Goal: Task Accomplishment & Management: Manage account settings

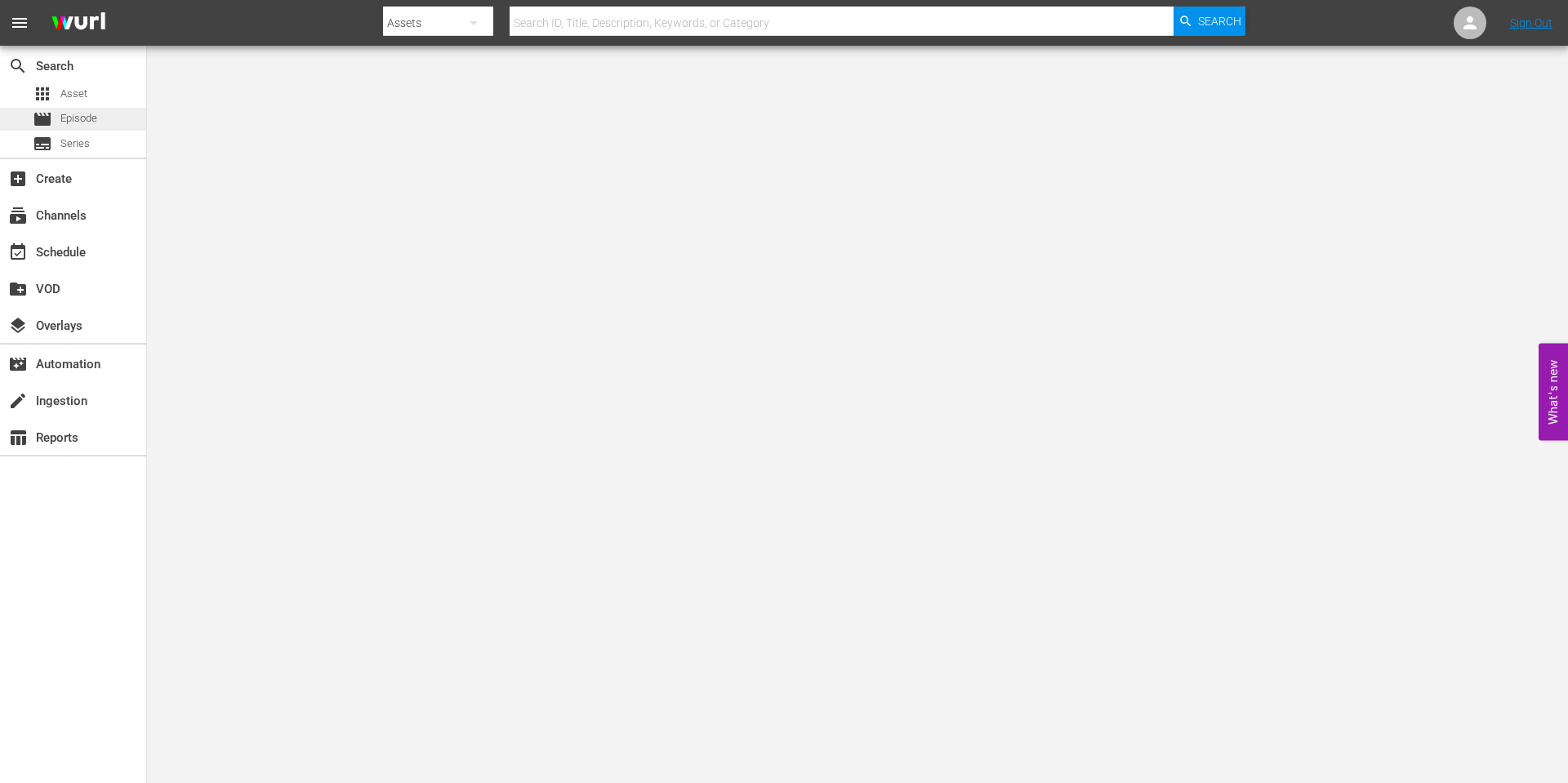
click at [96, 116] on span "Episode" at bounding box center [79, 118] width 37 height 17
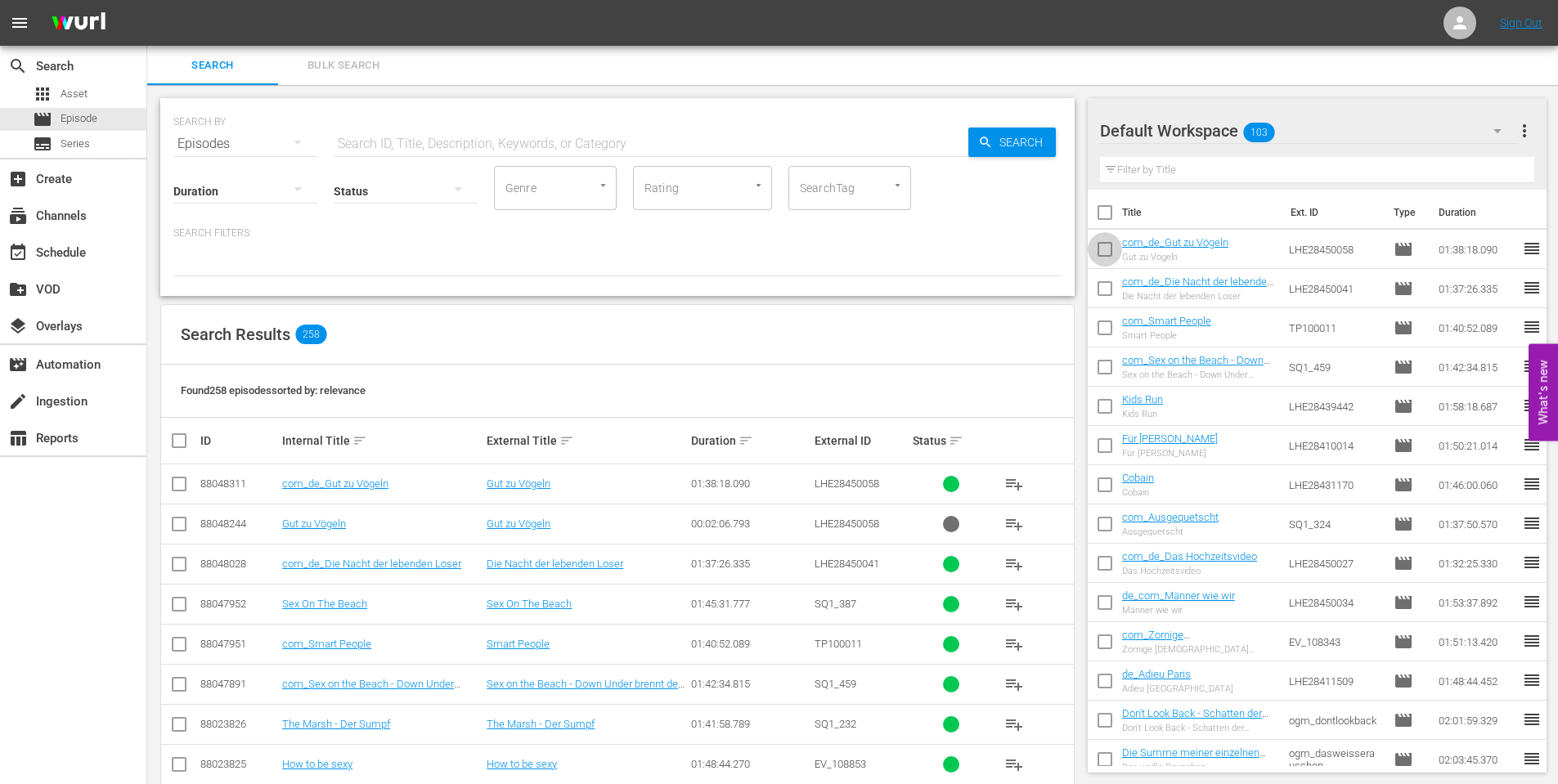
click at [1100, 242] on input "checkbox" at bounding box center [1105, 252] width 34 height 34
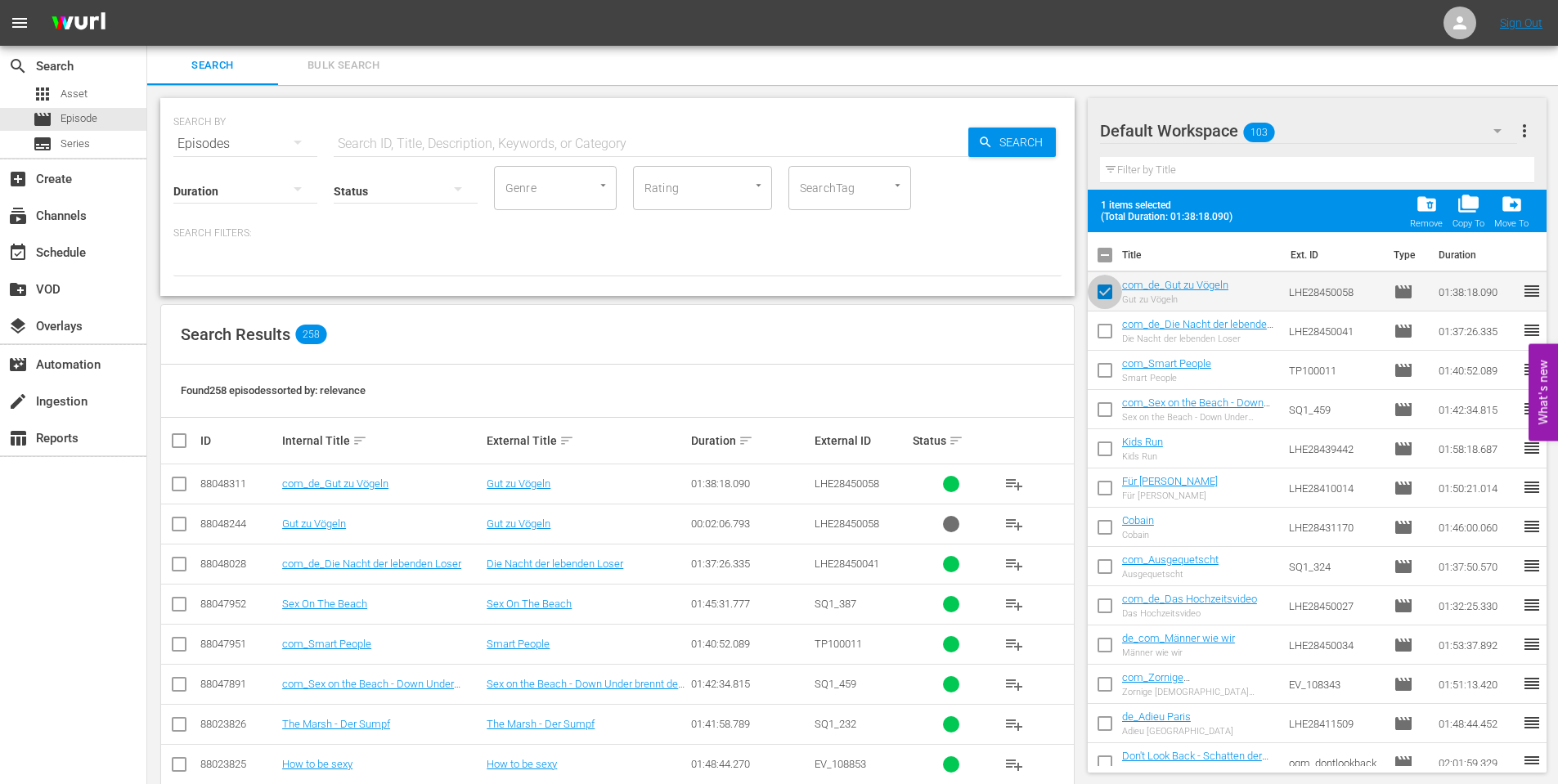
click at [1104, 291] on input "checkbox" at bounding box center [1105, 294] width 34 height 34
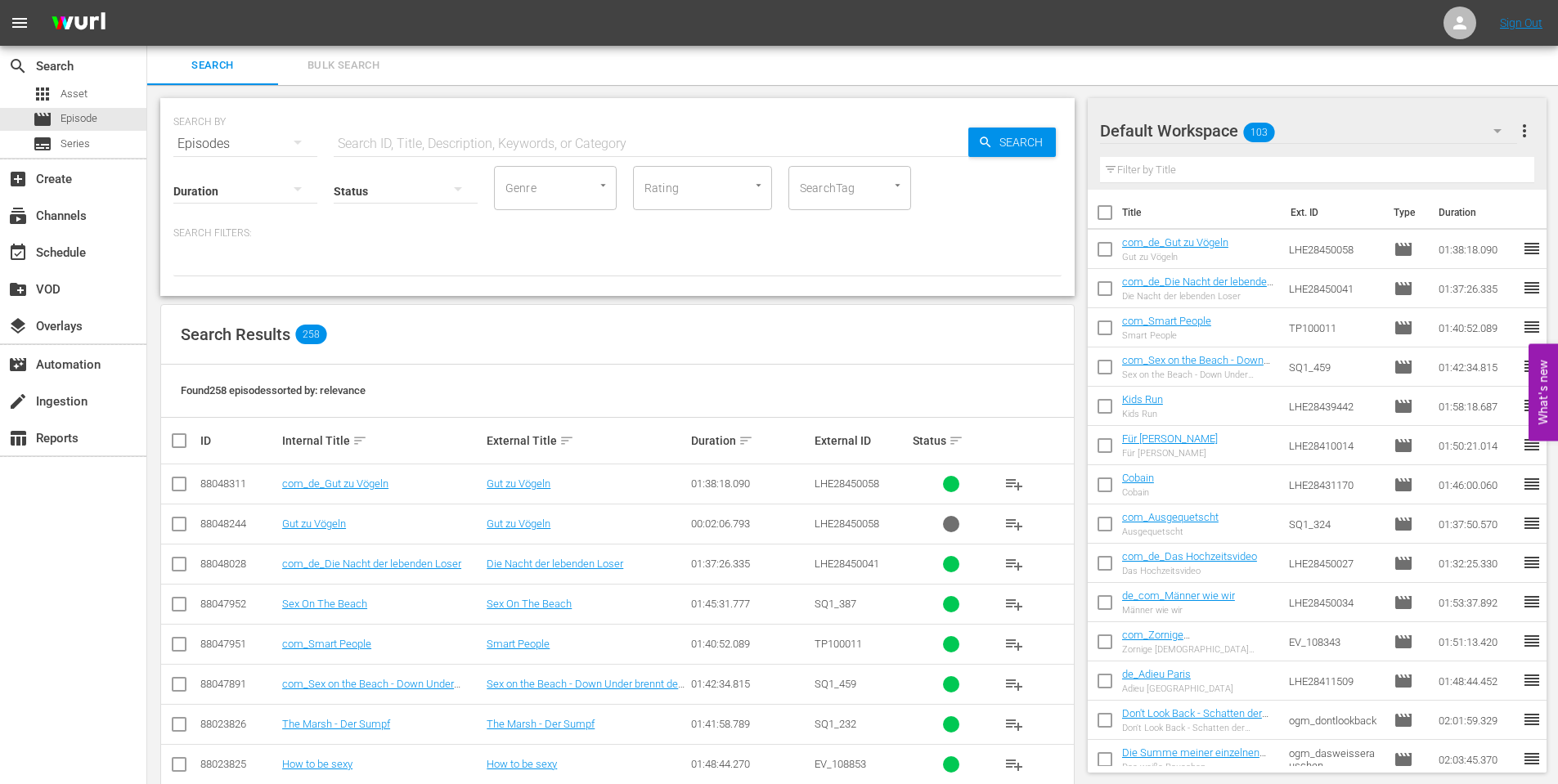
click at [1109, 252] on input "checkbox" at bounding box center [1105, 252] width 34 height 34
checkbox input "true"
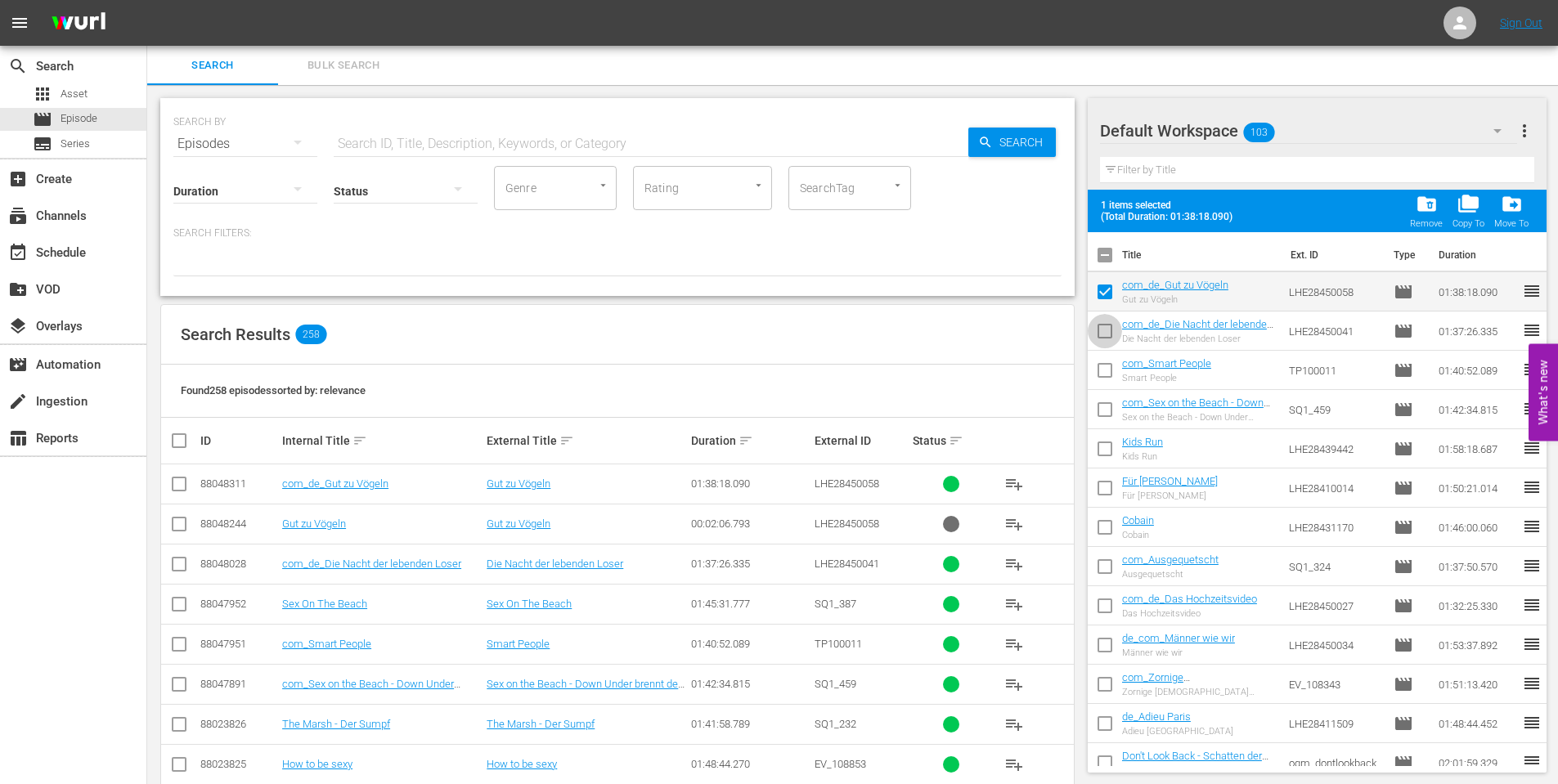
click at [1109, 324] on input "checkbox" at bounding box center [1105, 334] width 34 height 34
checkbox input "true"
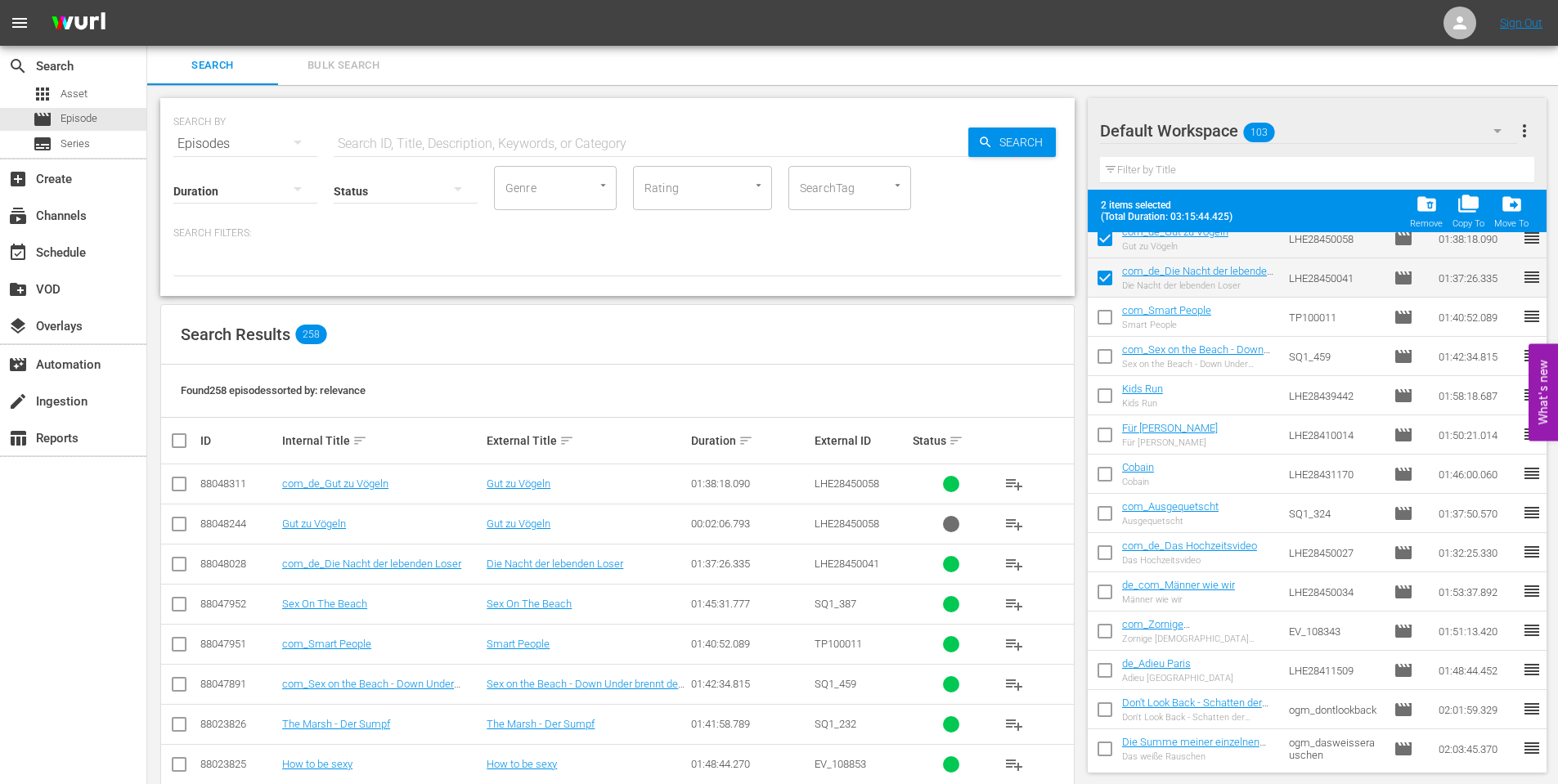
scroll to position [82, 0]
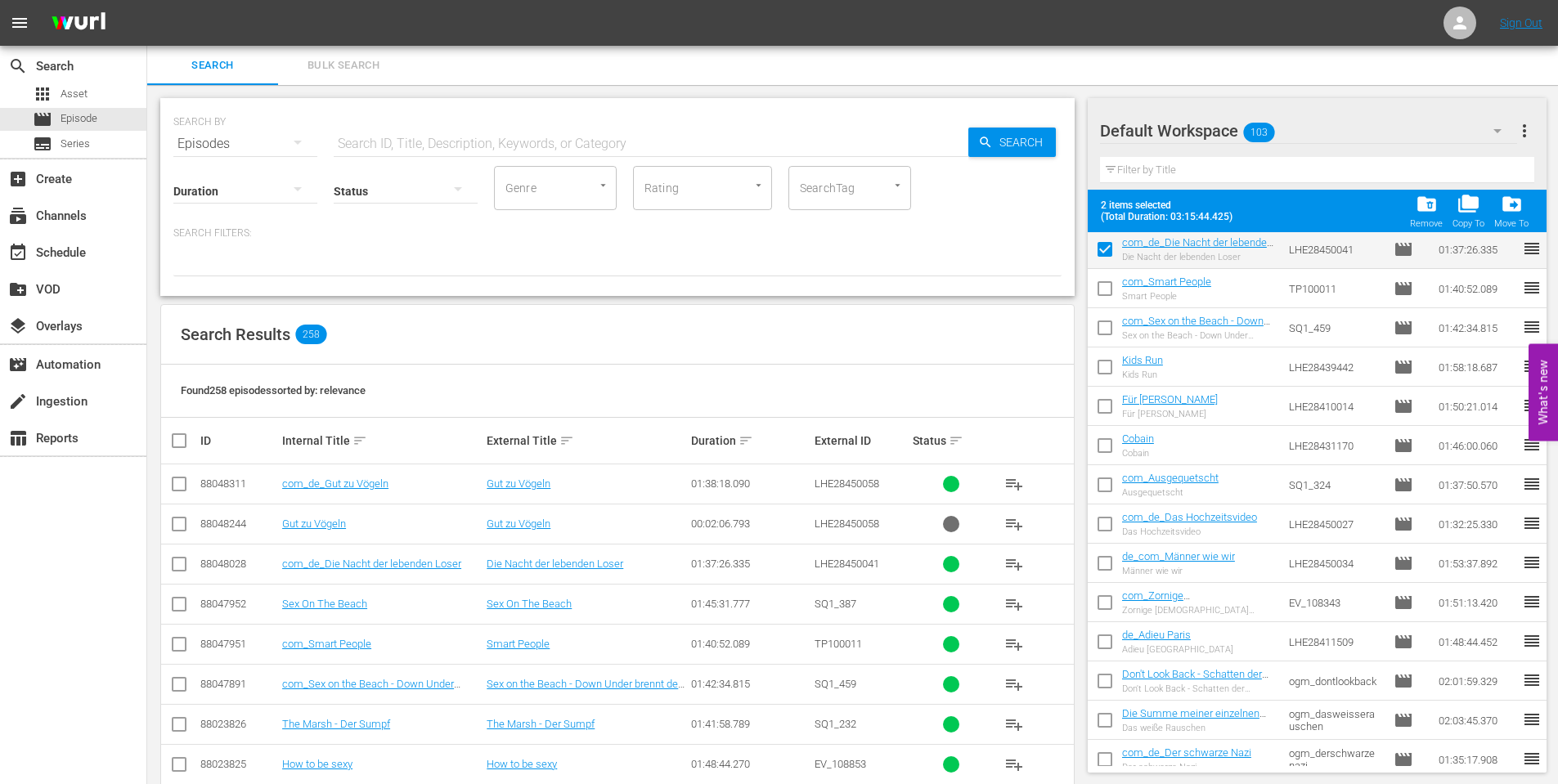
click at [1104, 526] on input "checkbox" at bounding box center [1105, 526] width 34 height 34
checkbox input "true"
click at [1103, 566] on input "checkbox" at bounding box center [1105, 566] width 34 height 34
checkbox input "true"
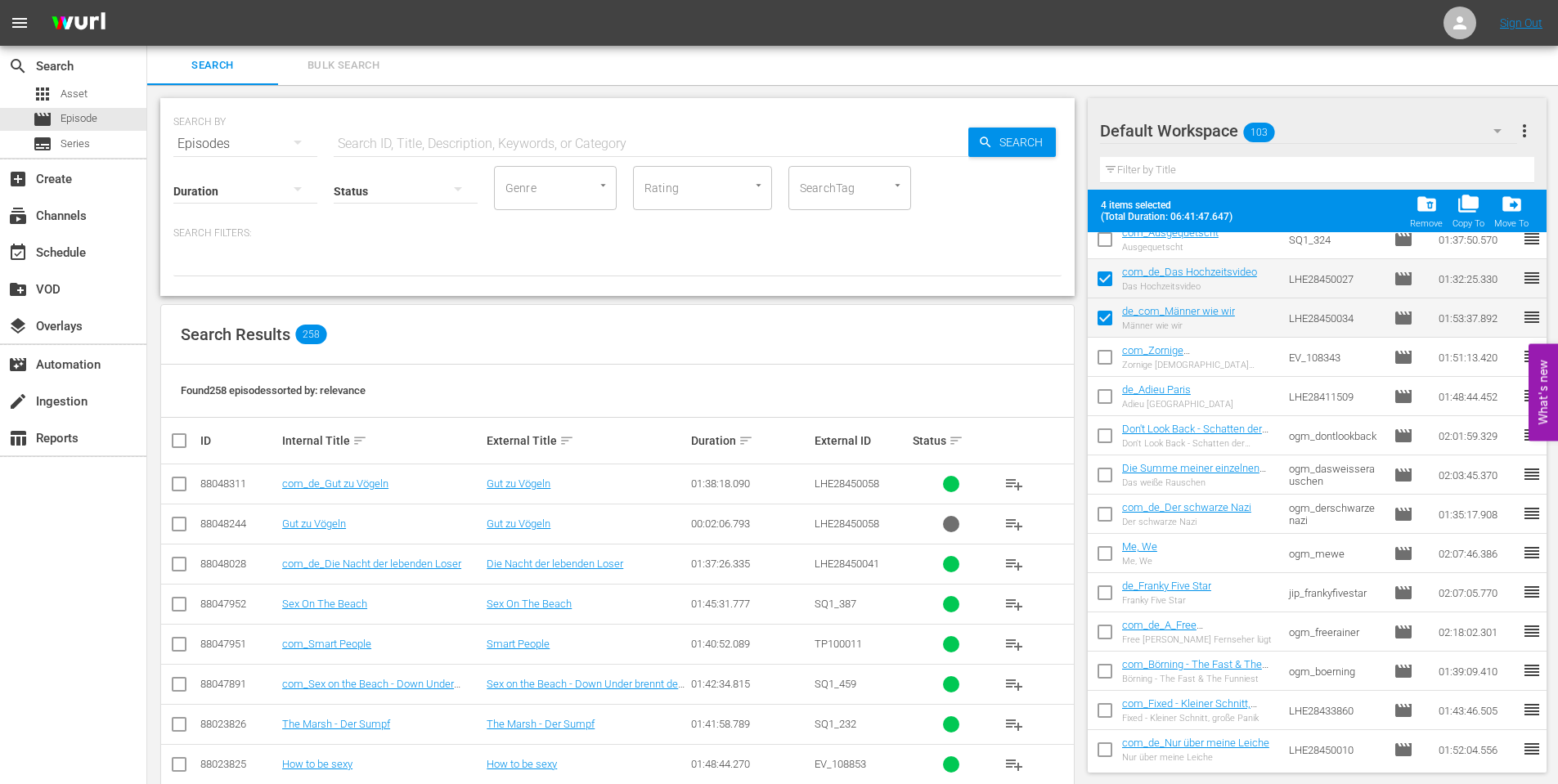
scroll to position [409, 0]
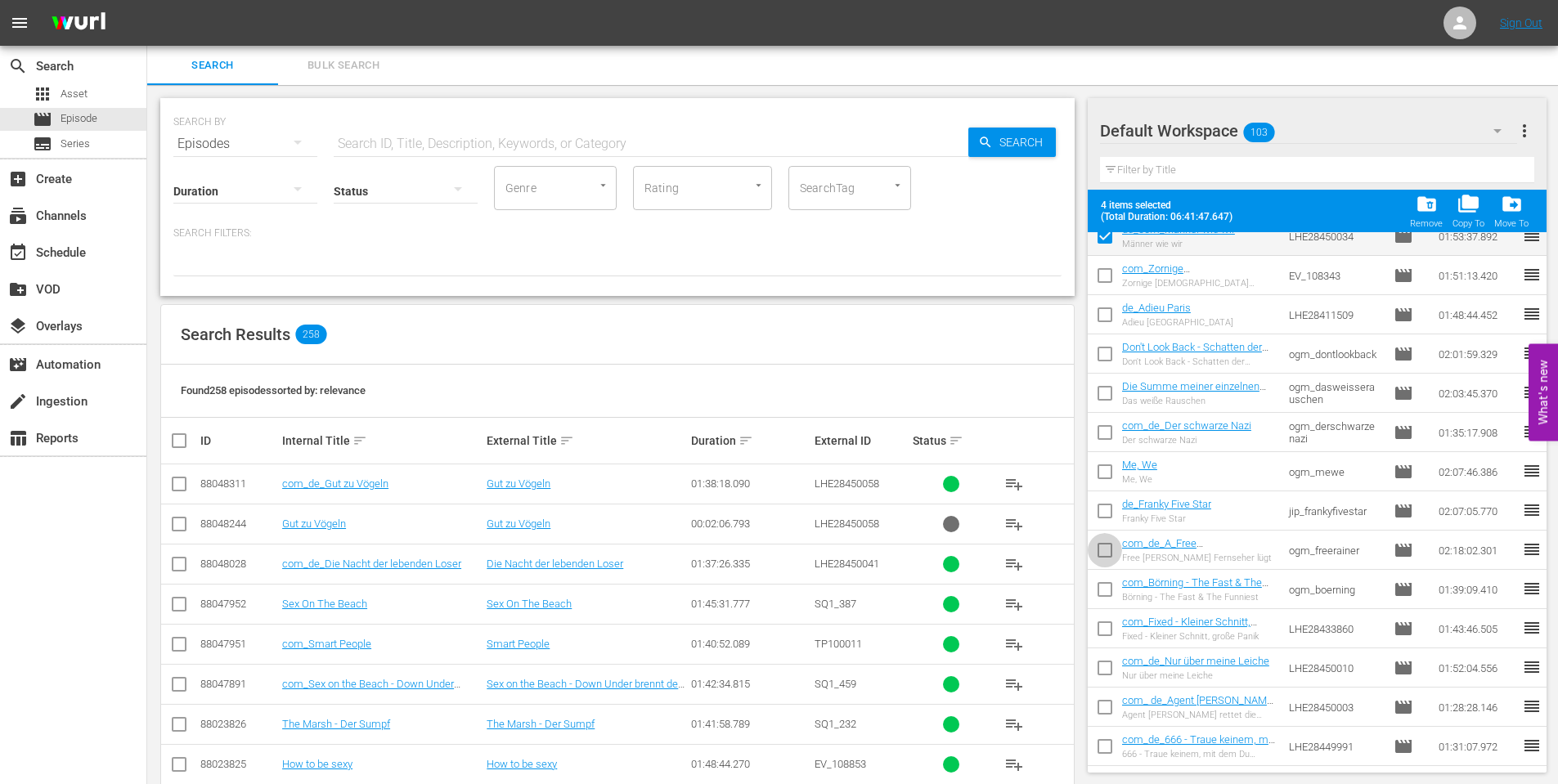
click at [1098, 551] on input "checkbox" at bounding box center [1105, 553] width 34 height 34
checkbox input "true"
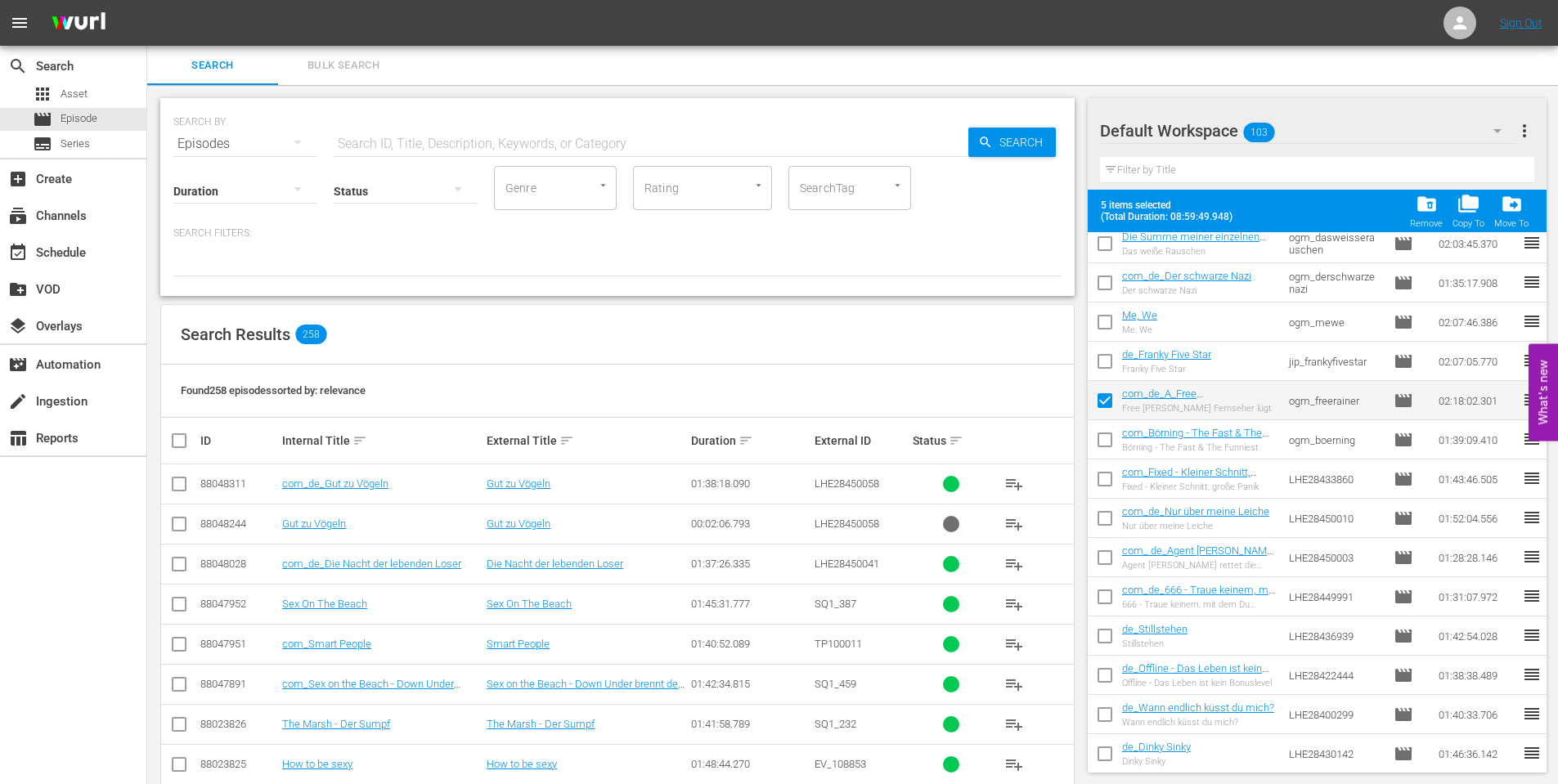
scroll to position [573, 0]
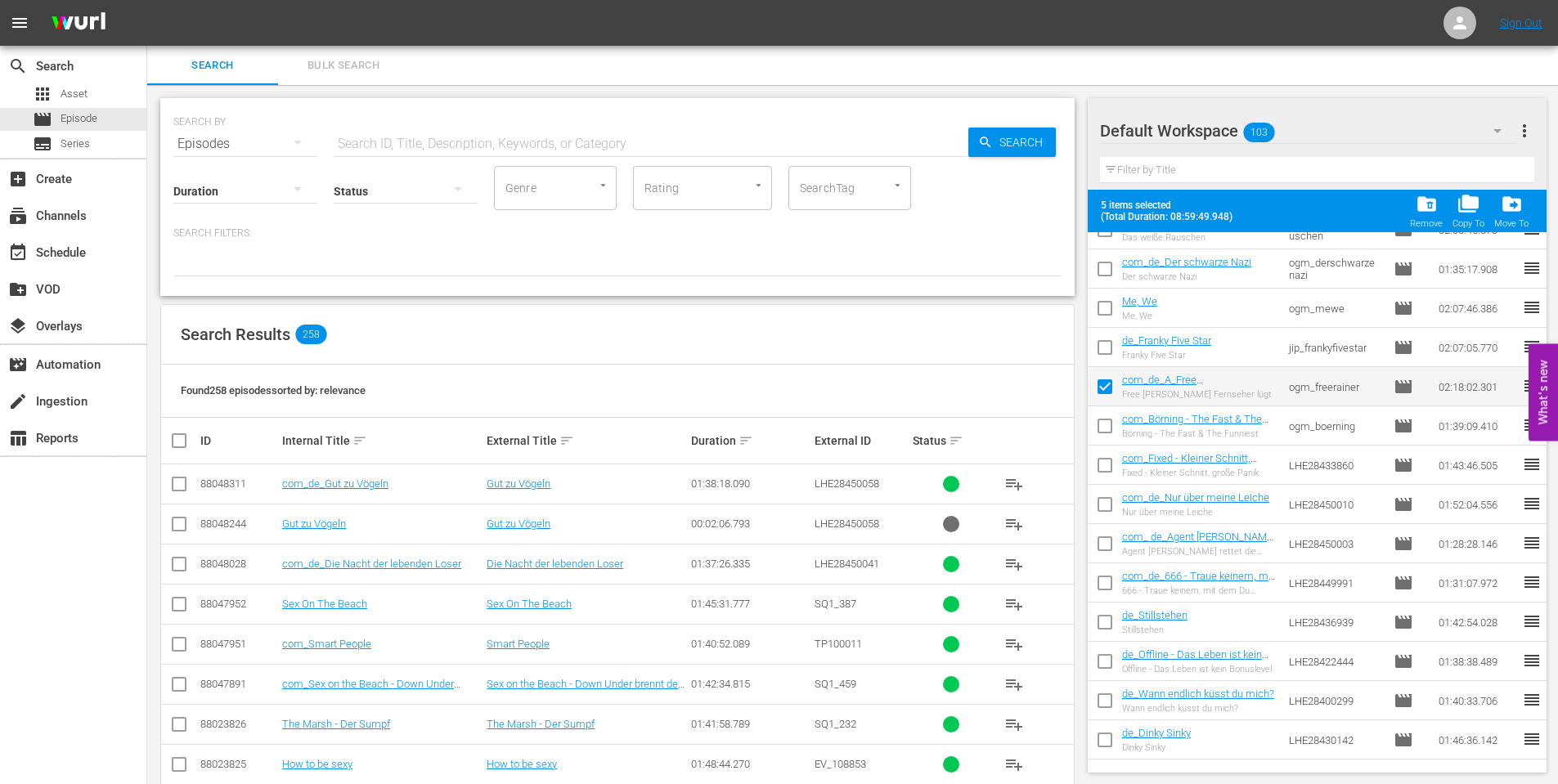
drag, startPoint x: 1104, startPoint y: 505, endPoint x: 1099, endPoint y: 539, distance: 34.4
click at [1104, 507] on input "checkbox" at bounding box center [1105, 507] width 34 height 34
checkbox input "true"
click at [1102, 553] on input "checkbox" at bounding box center [1105, 546] width 34 height 34
checkbox input "true"
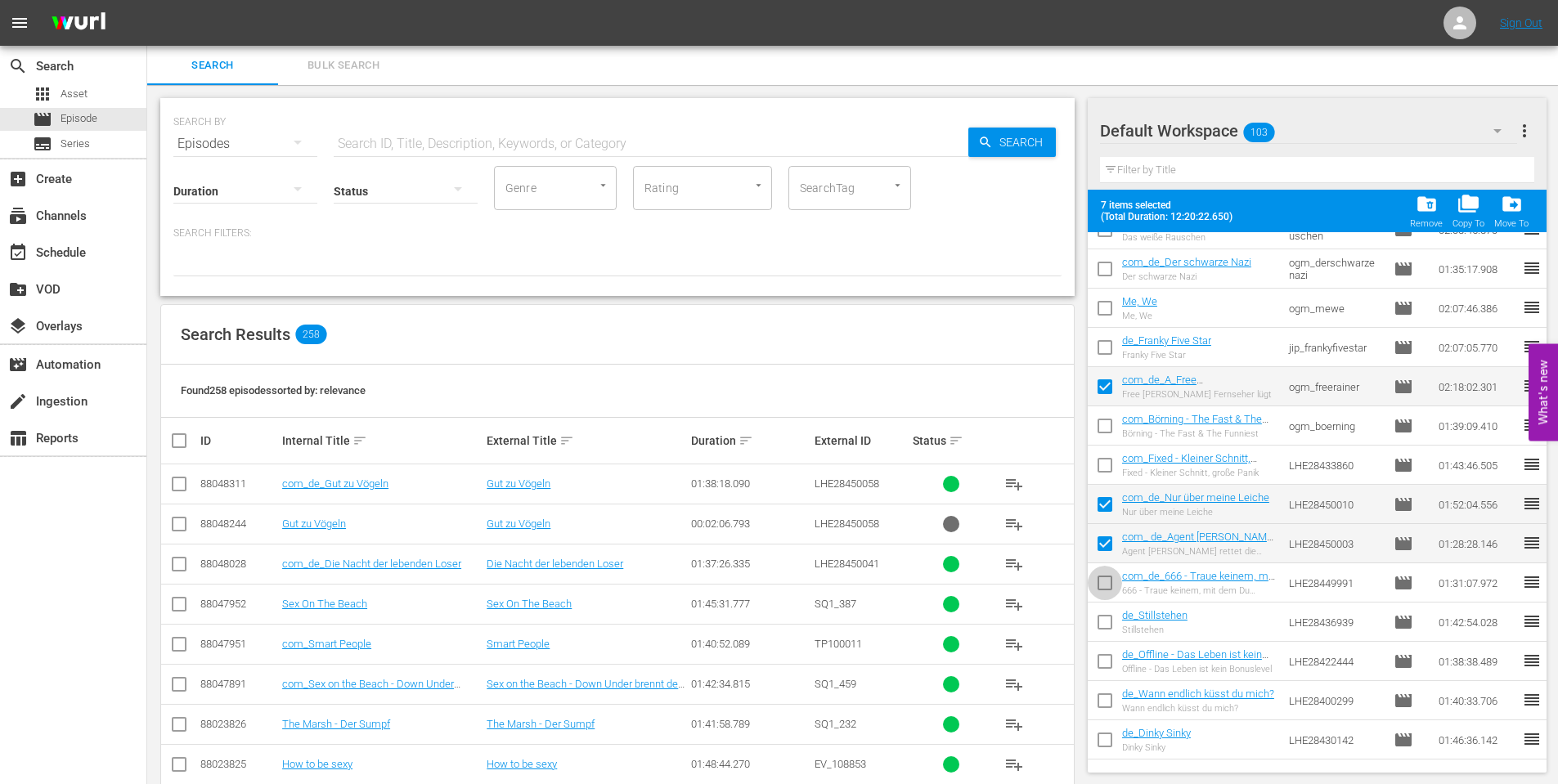
click at [1096, 586] on input "checkbox" at bounding box center [1105, 586] width 34 height 34
checkbox input "true"
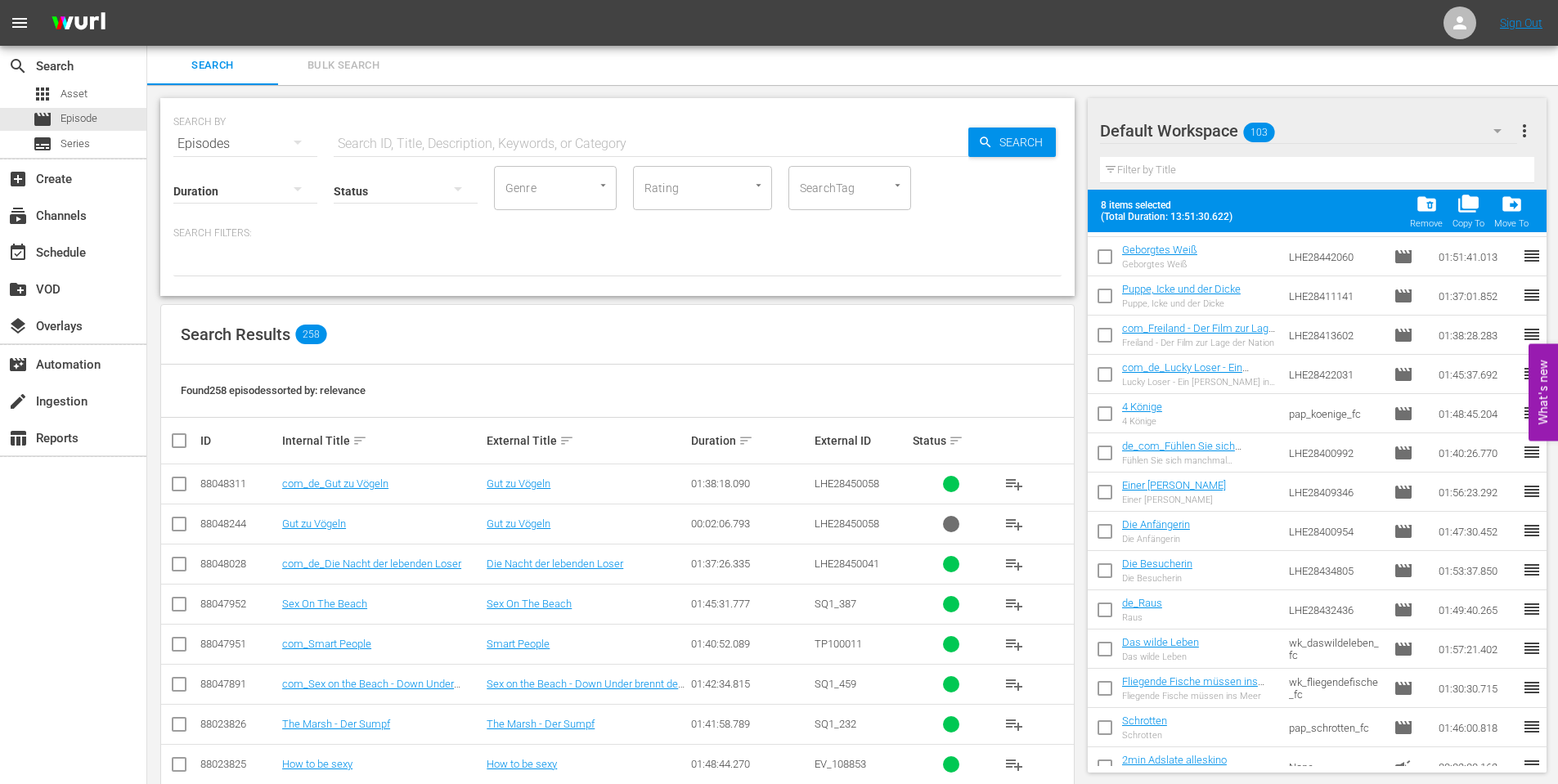
scroll to position [3548, 0]
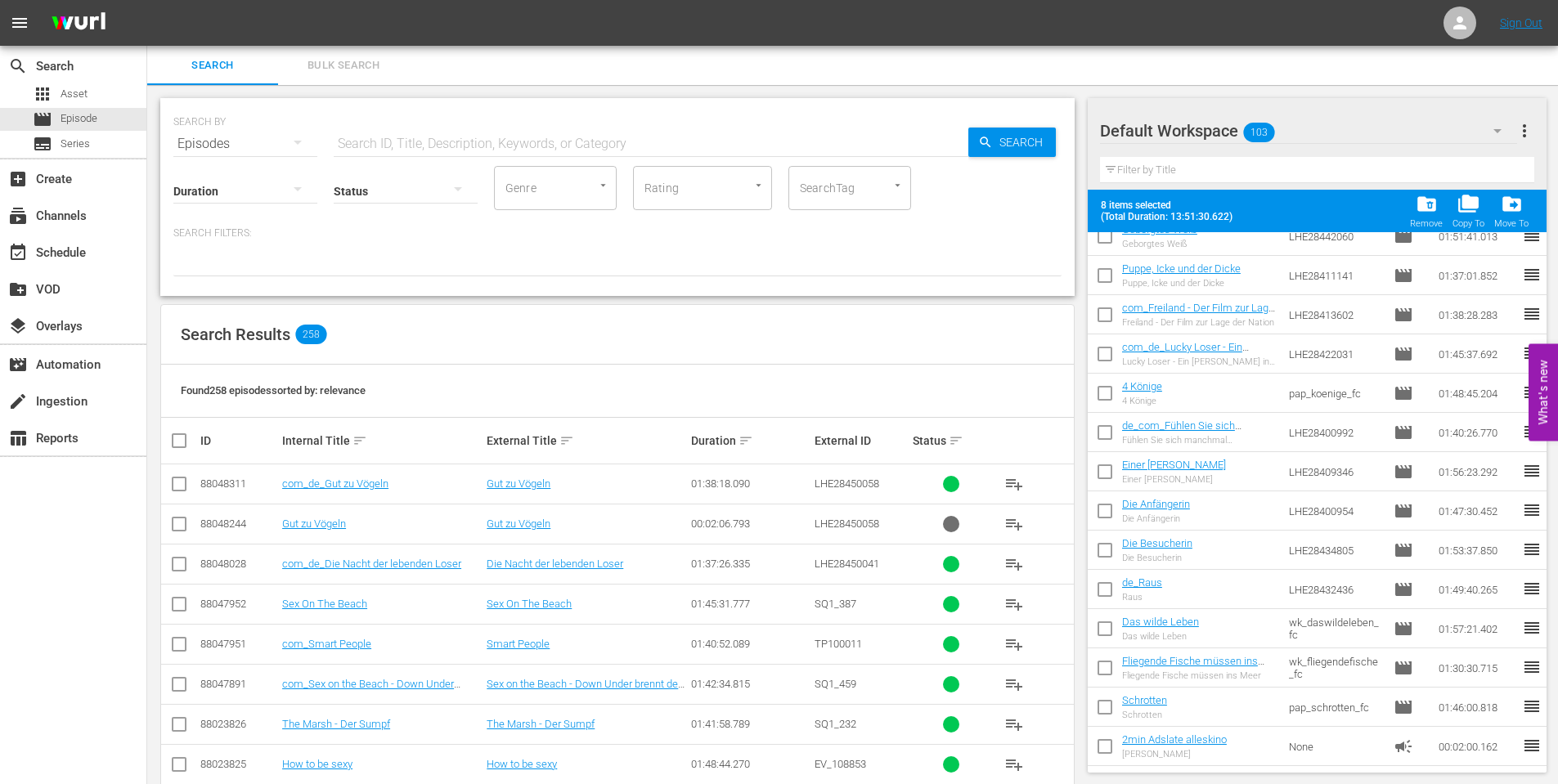
click at [1105, 627] on input "checkbox" at bounding box center [1105, 632] width 34 height 34
checkbox input "true"
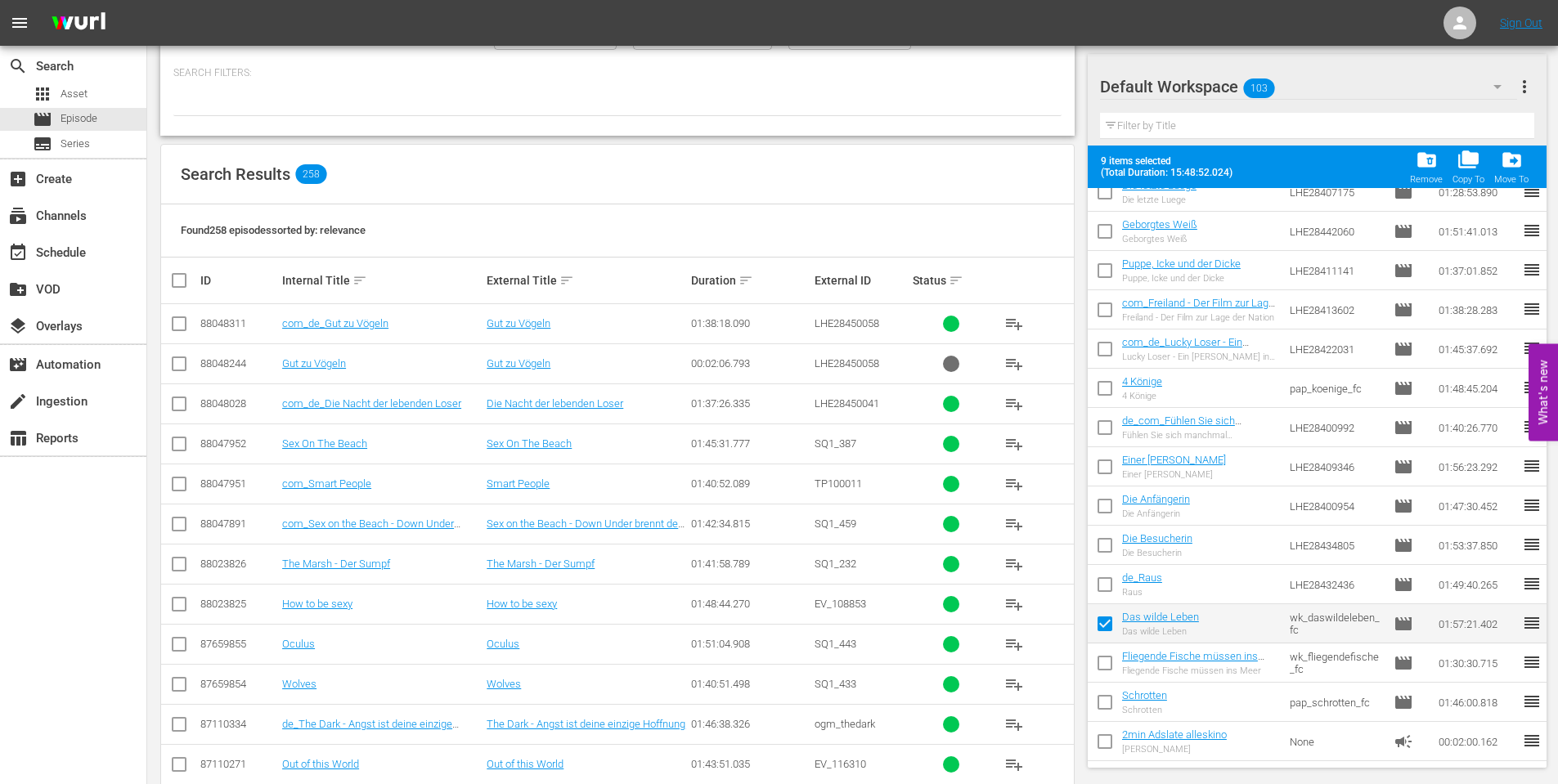
scroll to position [164, 0]
click at [1109, 660] on input "checkbox" at bounding box center [1105, 666] width 34 height 34
checkbox input "true"
click at [1111, 698] on input "checkbox" at bounding box center [1105, 705] width 34 height 34
checkbox input "true"
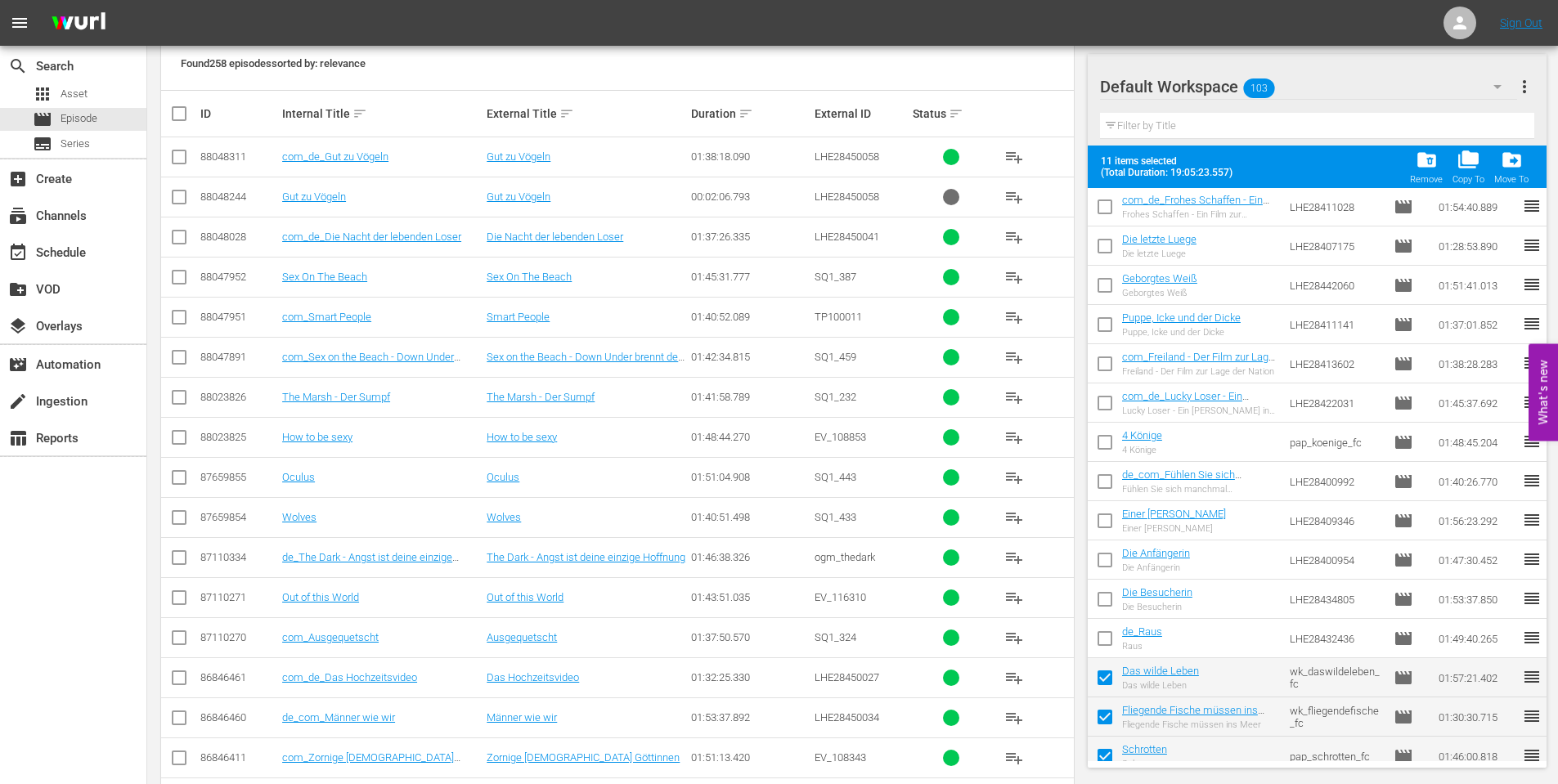
scroll to position [3427, 0]
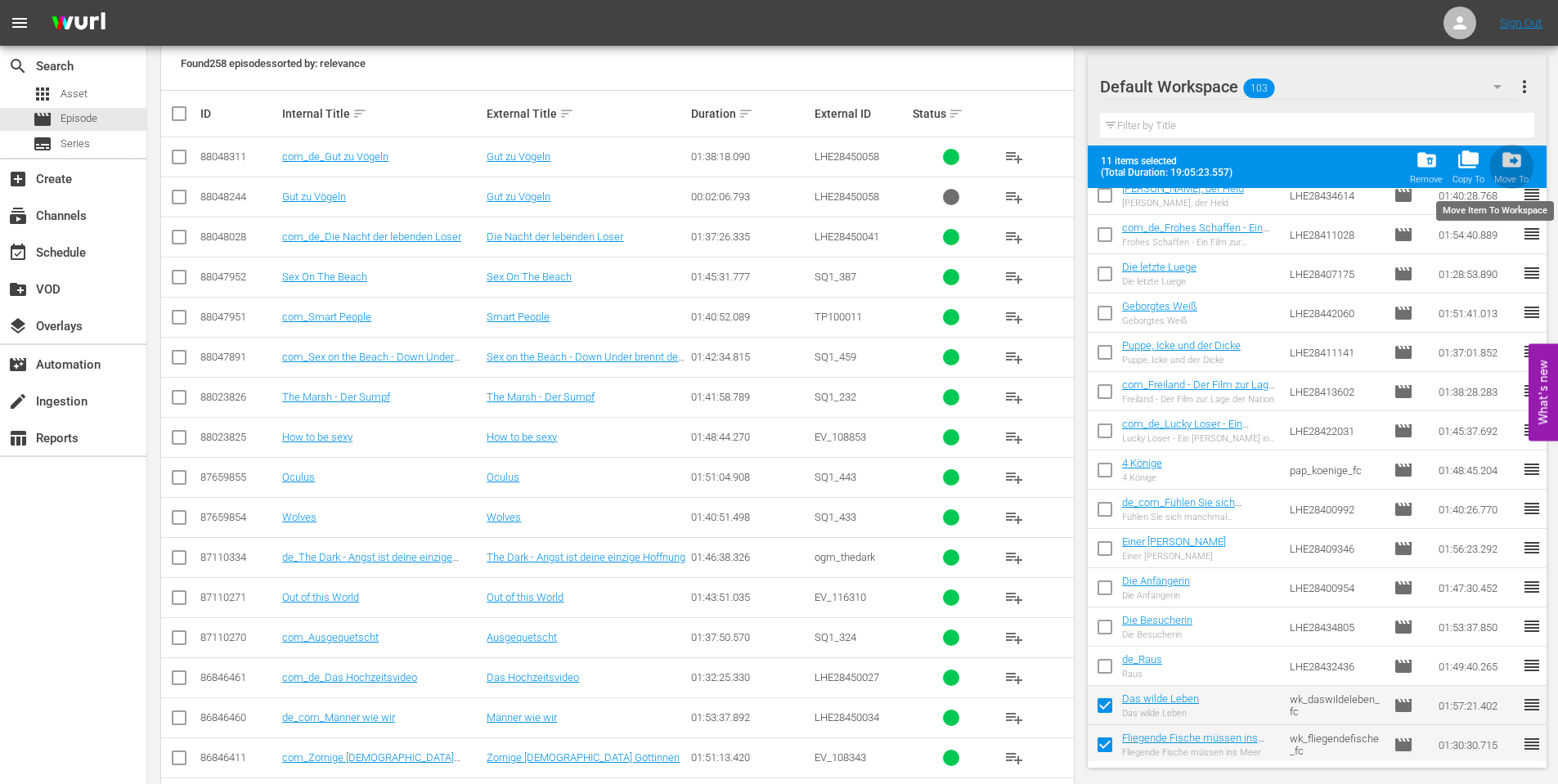
click at [1513, 169] on span "drive_file_move" at bounding box center [1511, 159] width 22 height 22
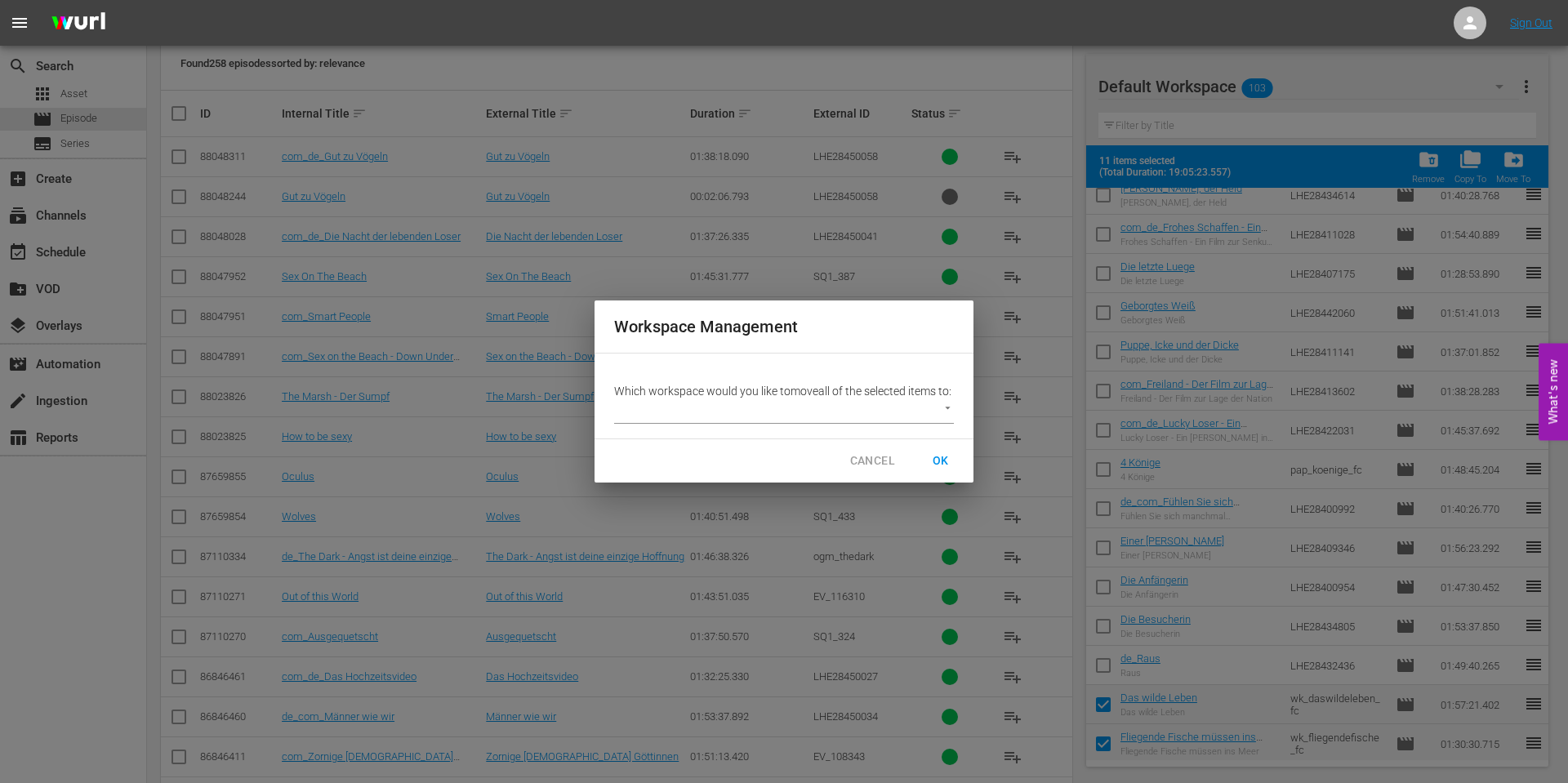
click at [942, 414] on body "menu Sign Out search Search apps Asset movie Episode subtitles Series add_box C…" at bounding box center [784, 64] width 1568 height 783
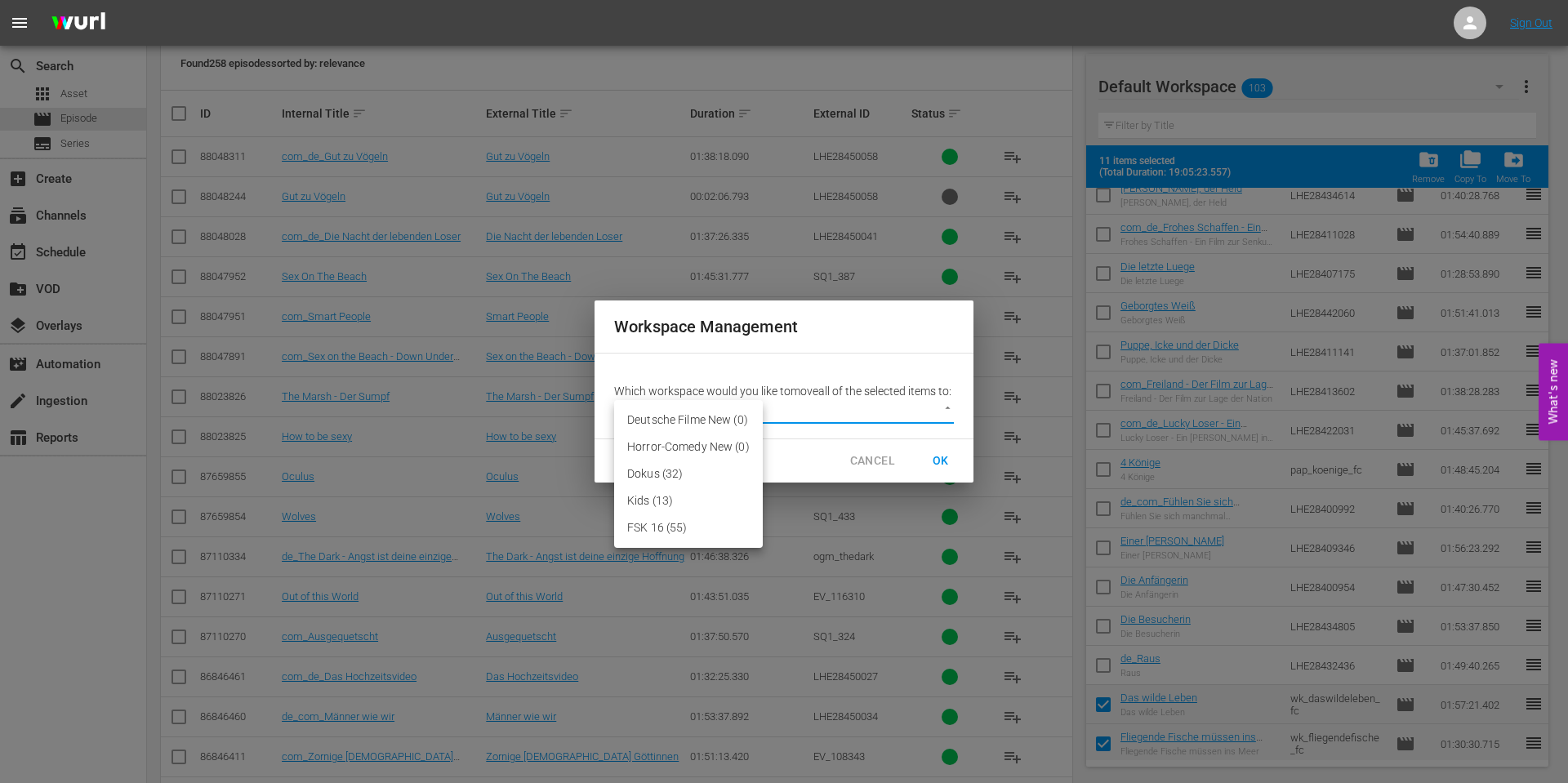
click at [721, 426] on li "Deutsche Filme New (0)" at bounding box center [688, 420] width 149 height 27
type input "3630"
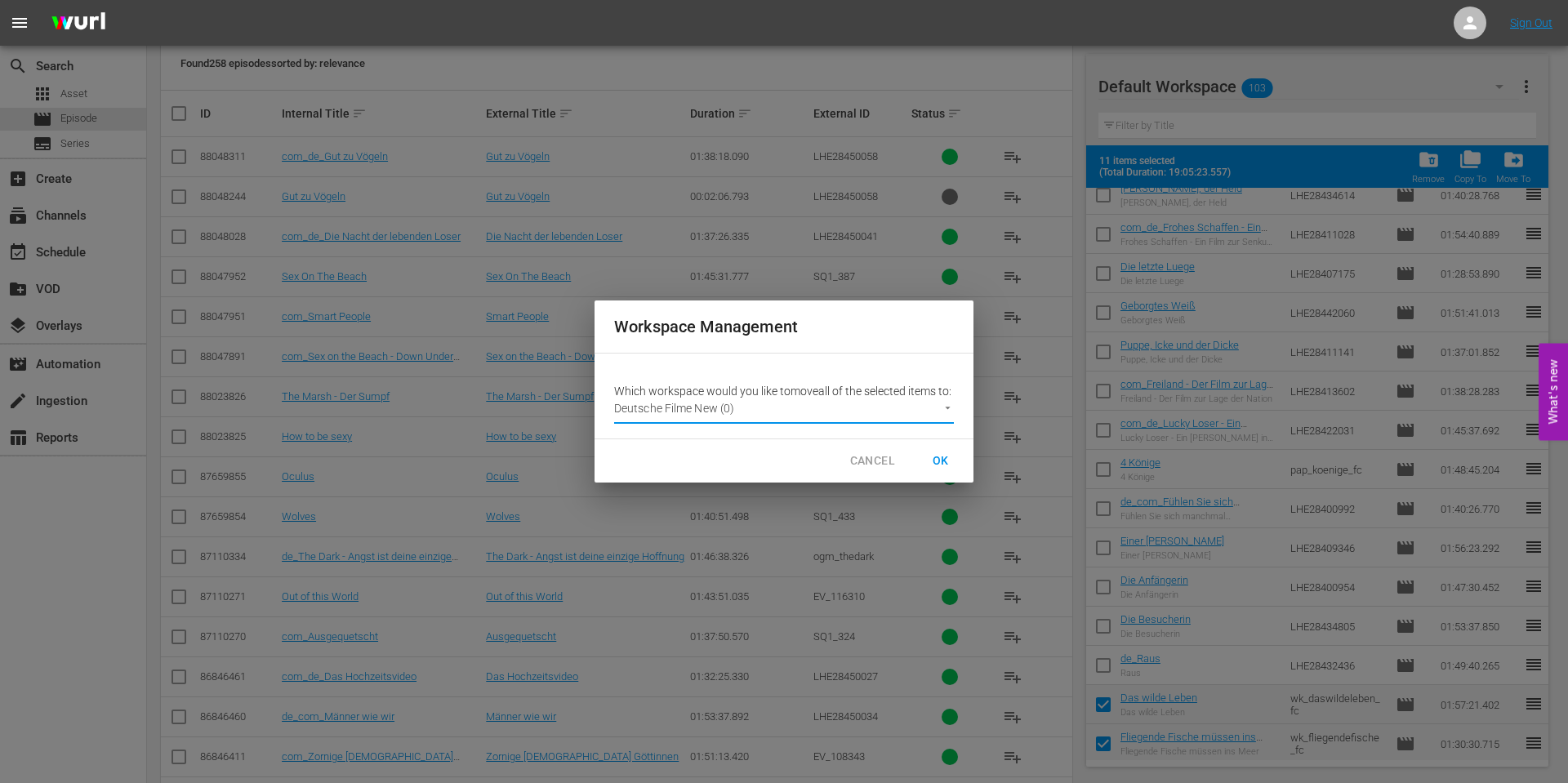
click at [941, 467] on span "OK" at bounding box center [940, 461] width 26 height 20
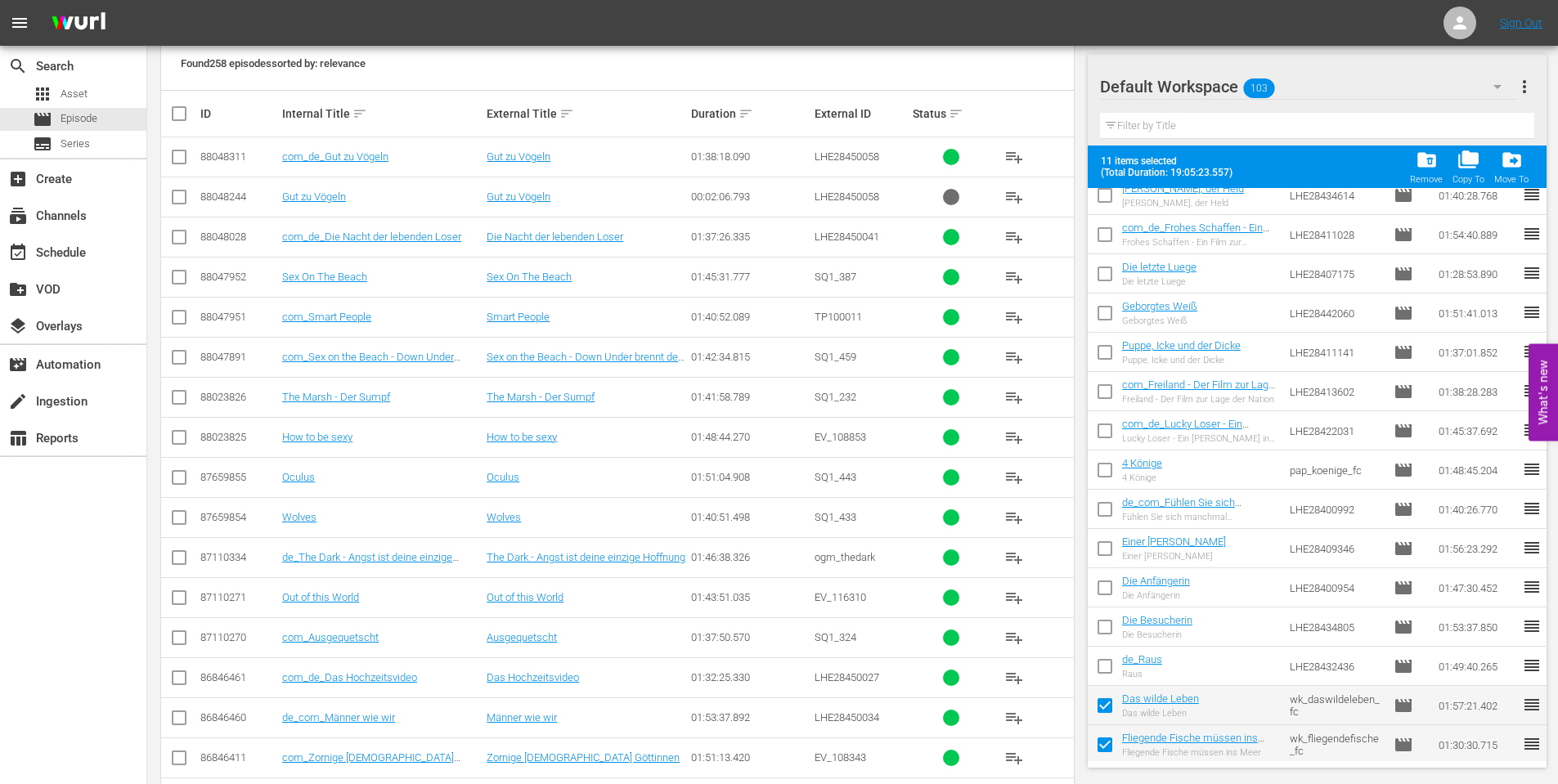
checkbox input "false"
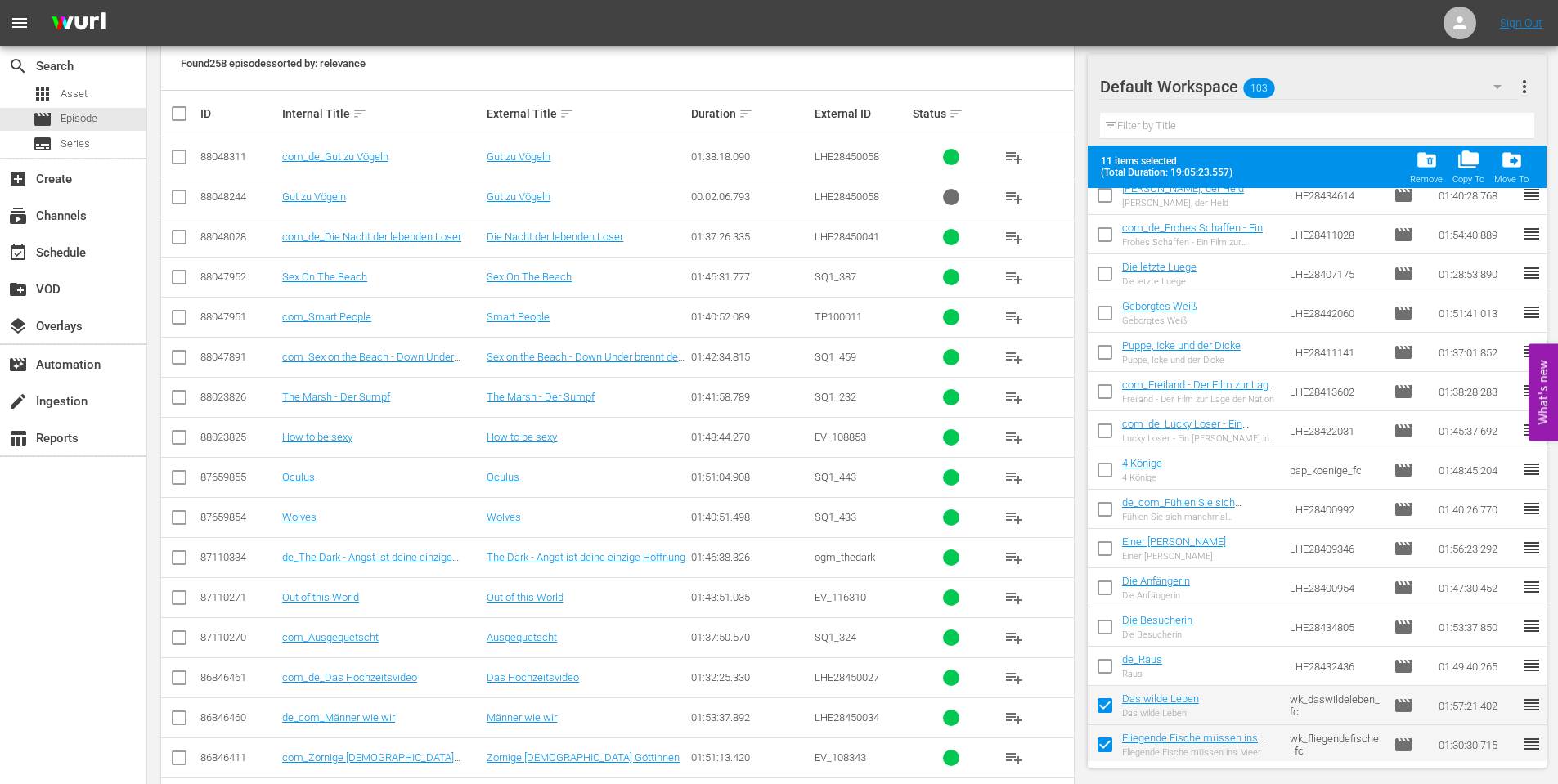
checkbox input "false"
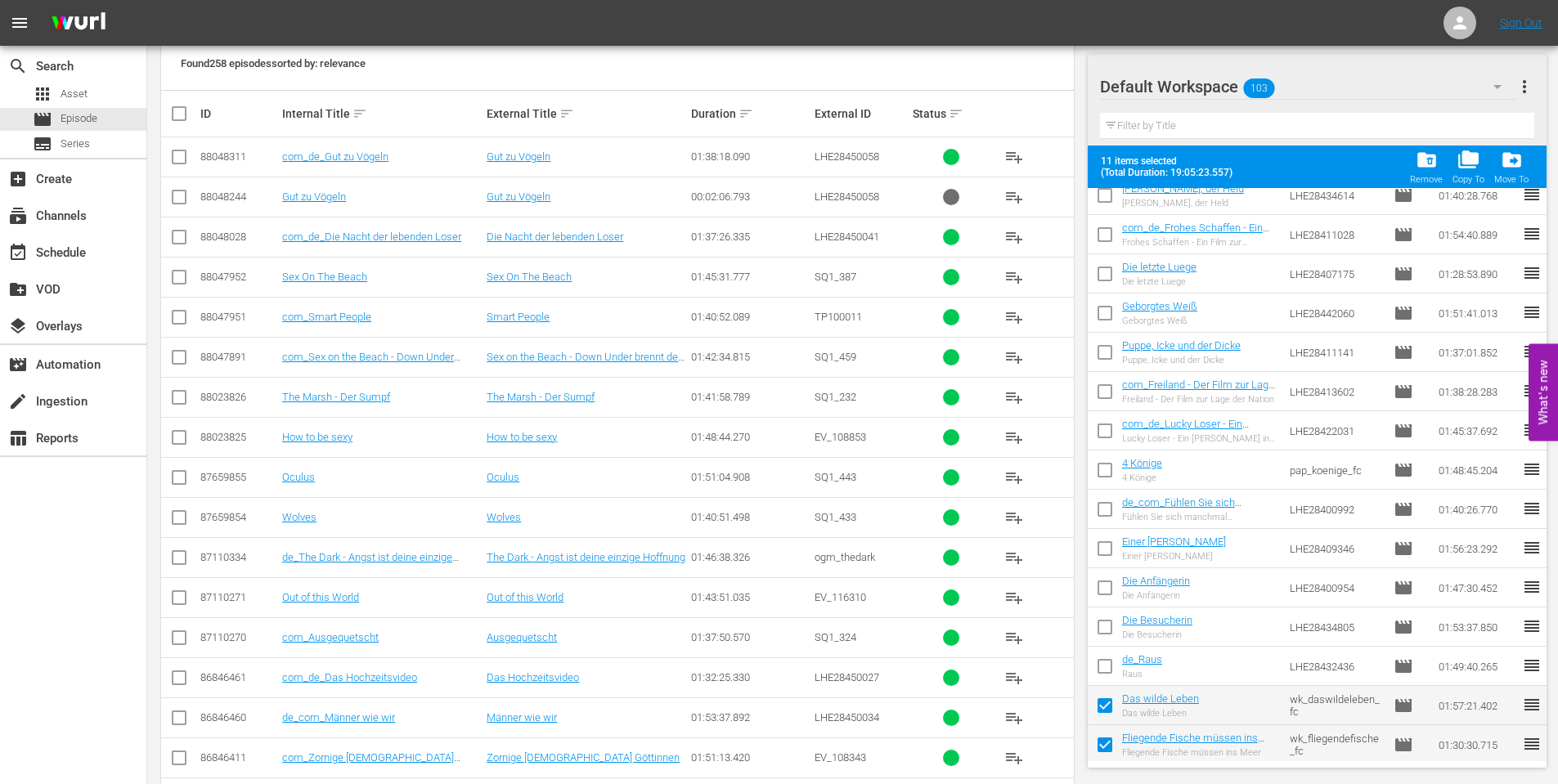
checkbox input "false"
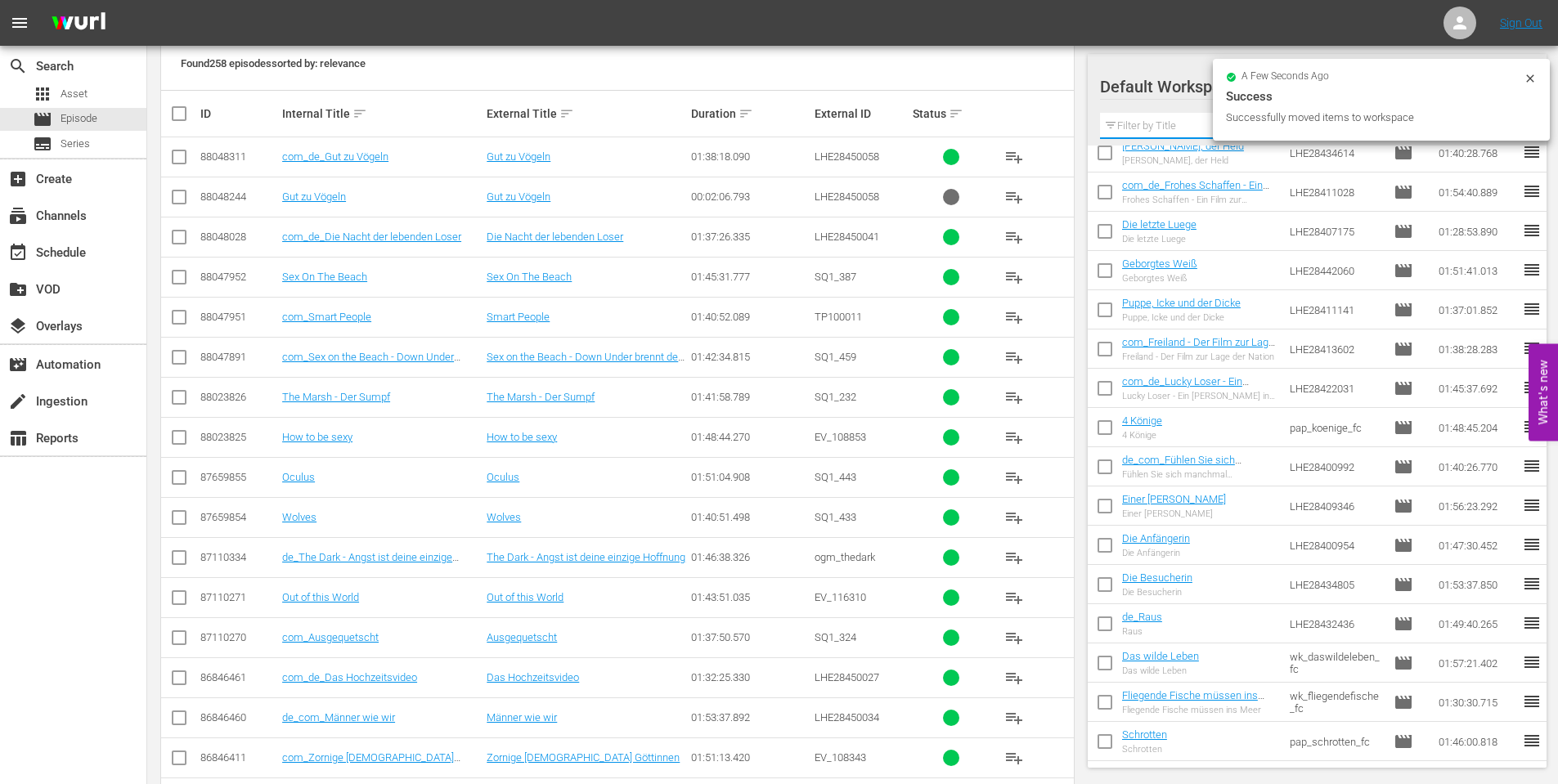
click at [1155, 124] on input "text" at bounding box center [1318, 126] width 435 height 26
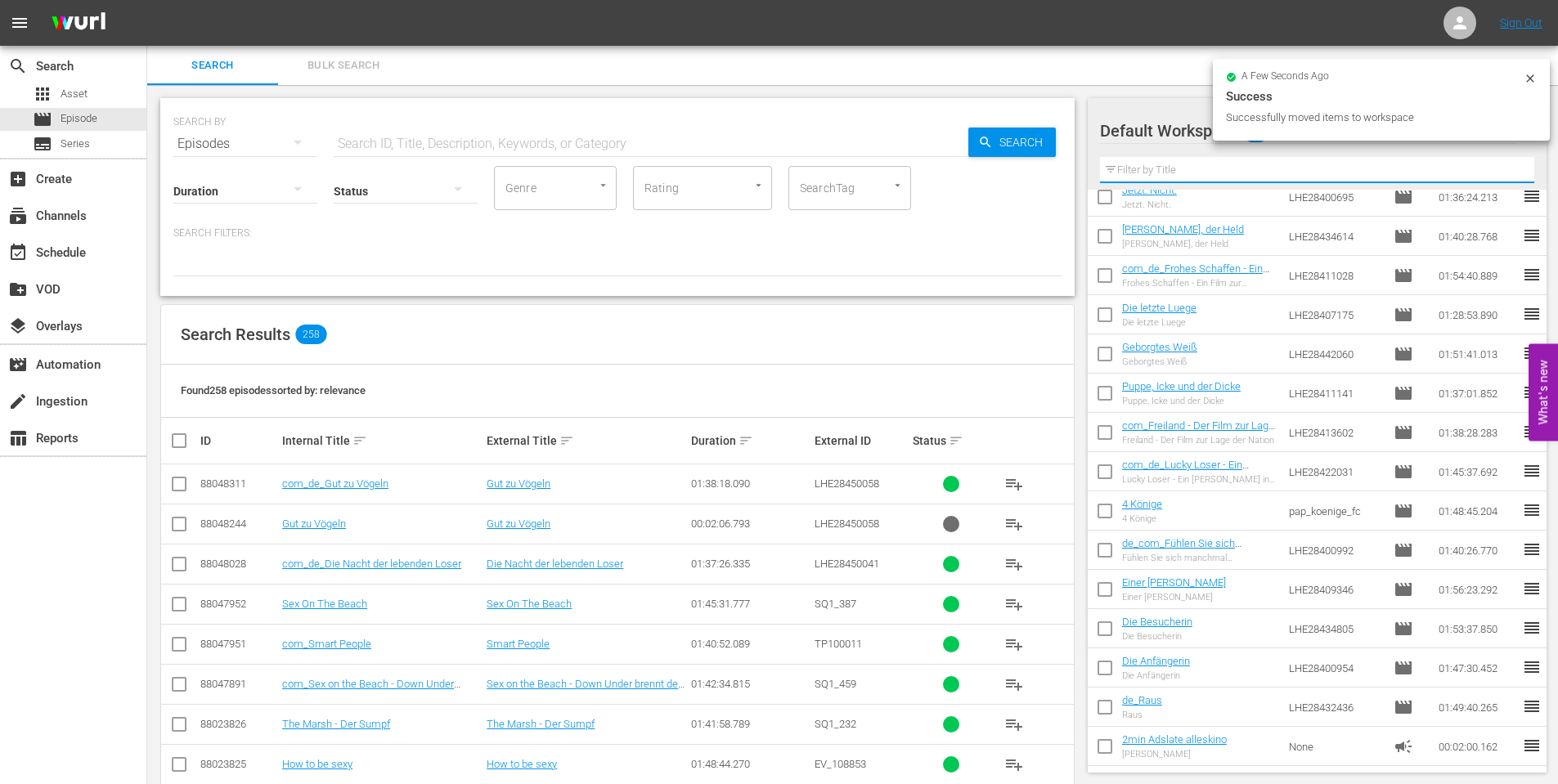
scroll to position [3074, 0]
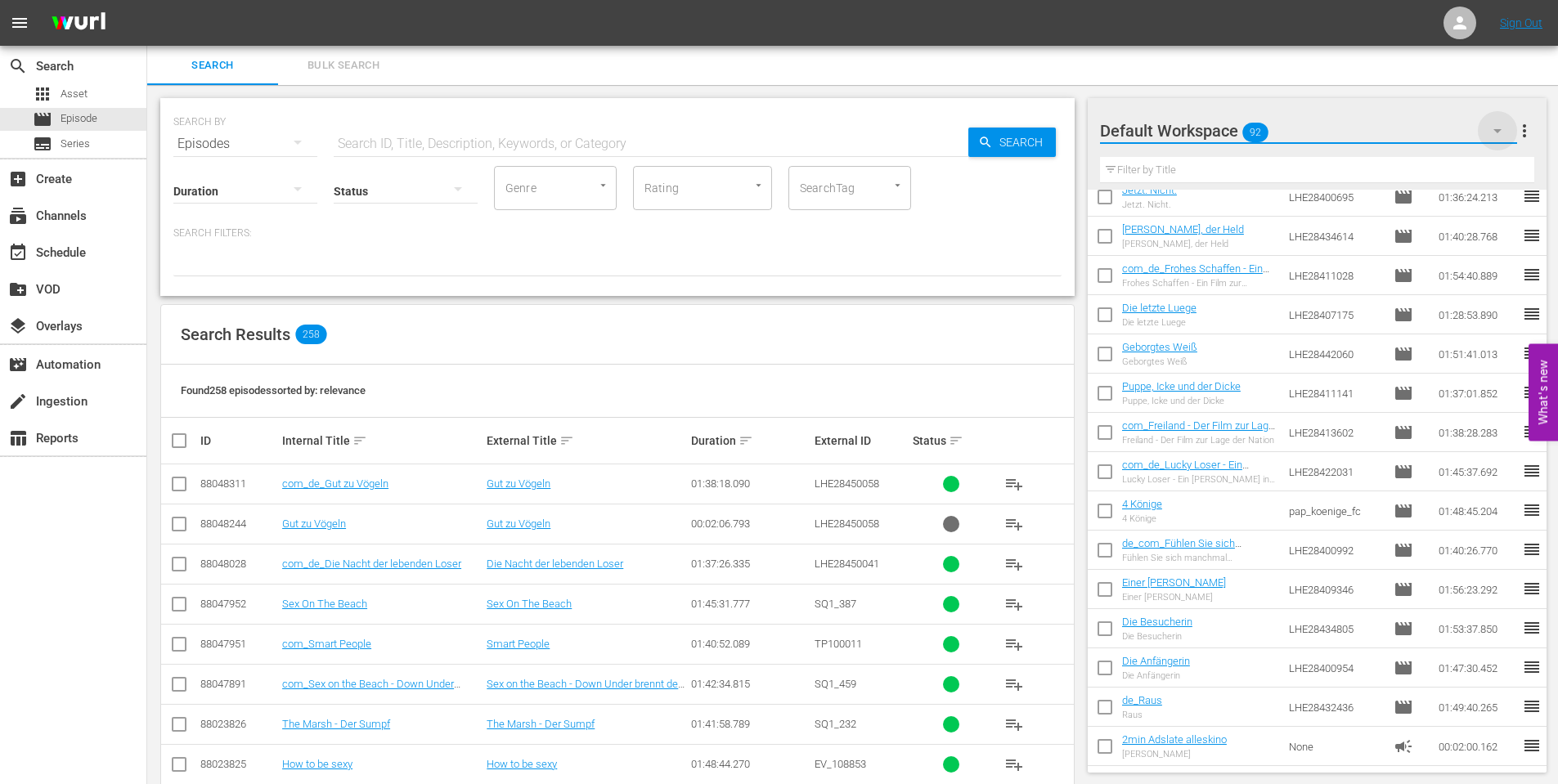
click at [1490, 129] on icon "button" at bounding box center [1497, 131] width 20 height 20
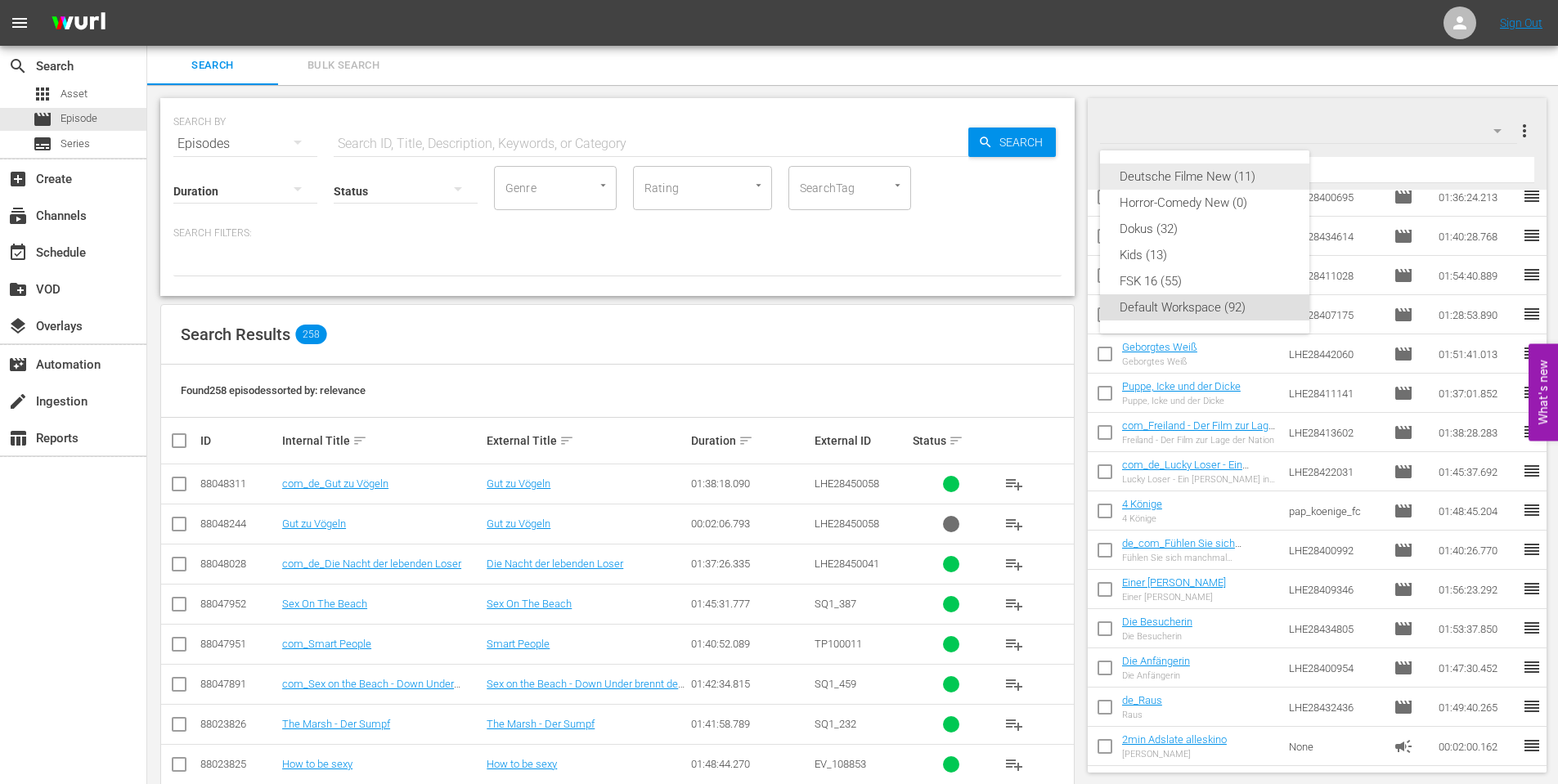
click at [1191, 178] on div "Deutsche Filme New (11)" at bounding box center [1204, 177] width 170 height 26
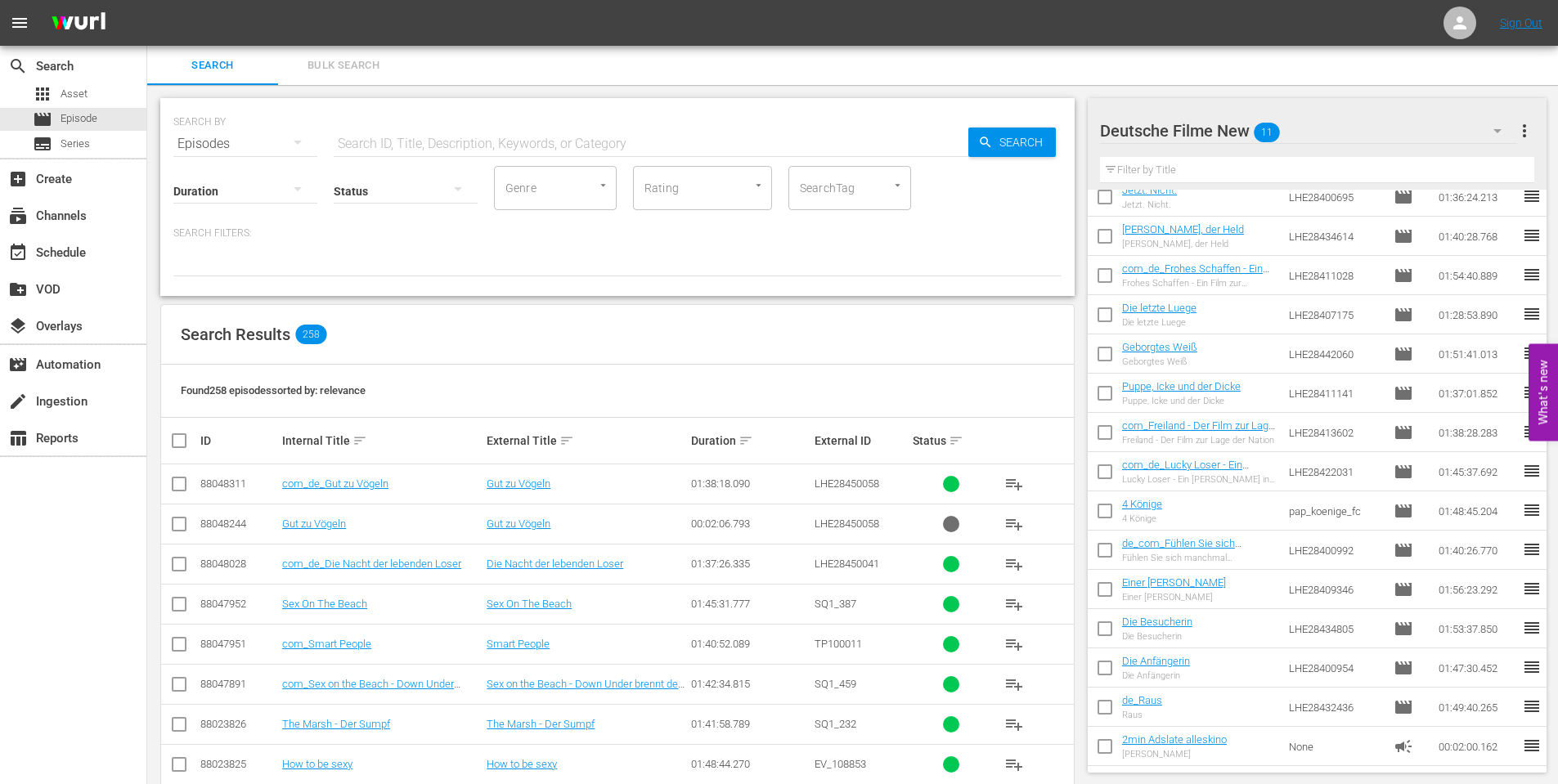
scroll to position [0, 0]
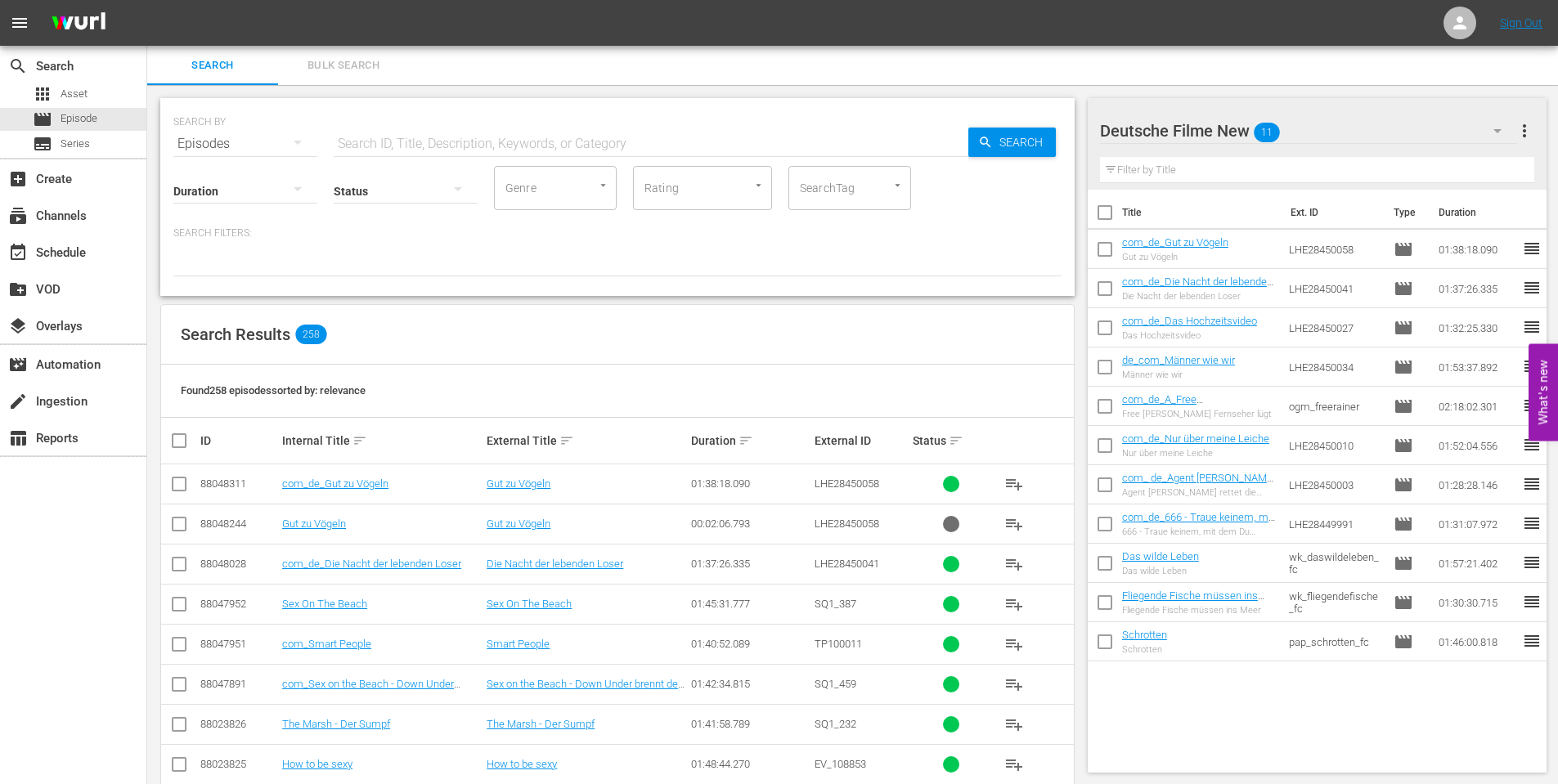
click at [1528, 132] on span "more_vert" at bounding box center [1524, 131] width 20 height 20
click at [1207, 135] on div at bounding box center [1192, 131] width 185 height 41
type input "Deutsche Filme A"
click at [1200, 74] on div "Search Bulk Search" at bounding box center [852, 65] width 1411 height 39
click at [1497, 128] on icon "button" at bounding box center [1497, 131] width 20 height 20
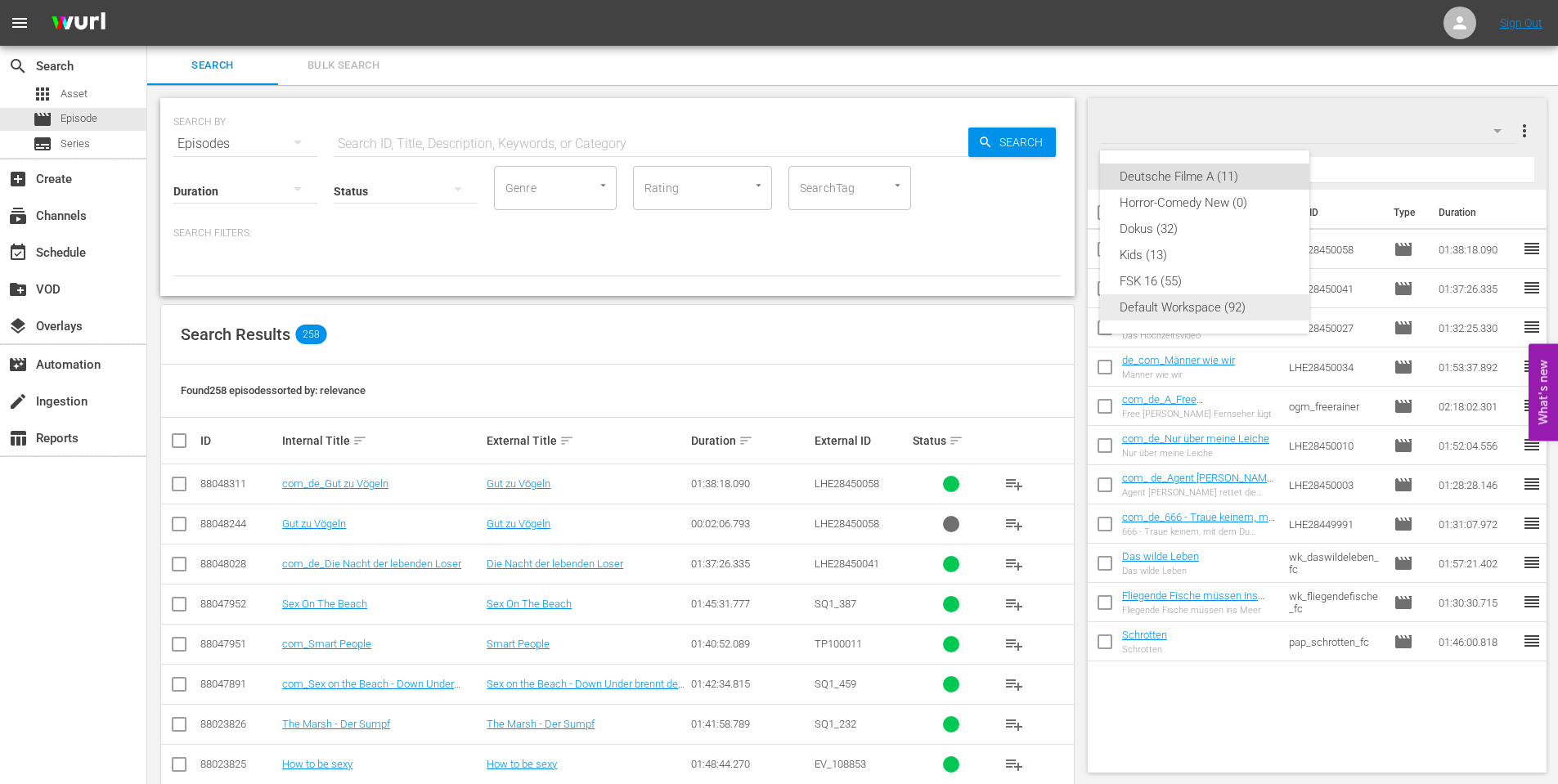
click at [1205, 318] on div "Default Workspace (92)" at bounding box center [1204, 307] width 170 height 26
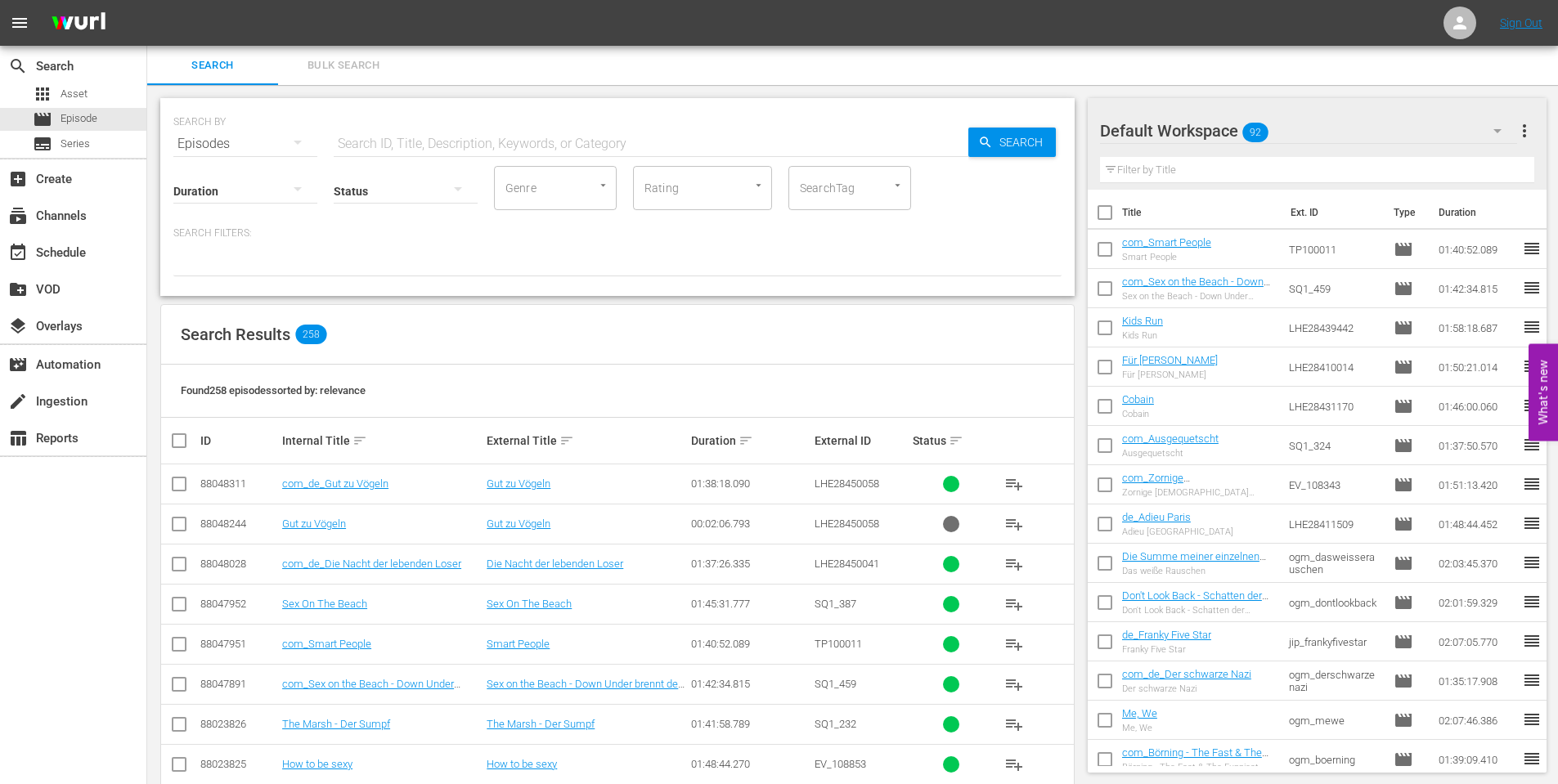
click at [1481, 124] on button "button" at bounding box center [1497, 131] width 39 height 39
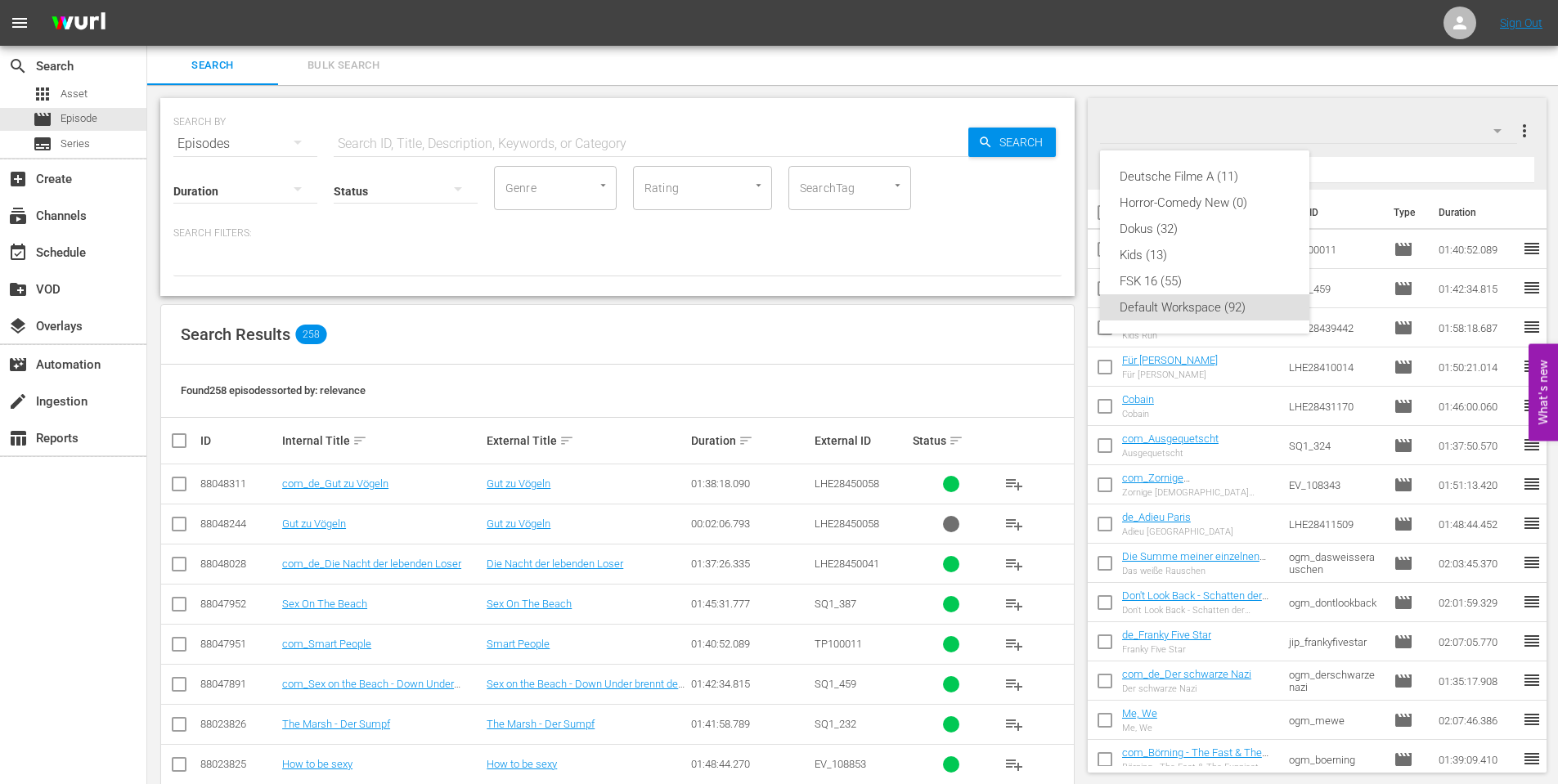
click at [1553, 124] on div "Deutsche Filme A (11) Horror-Comedy New (0) Dokus (32) Kids (13) FSK 16 (55) De…" at bounding box center [779, 392] width 1558 height 784
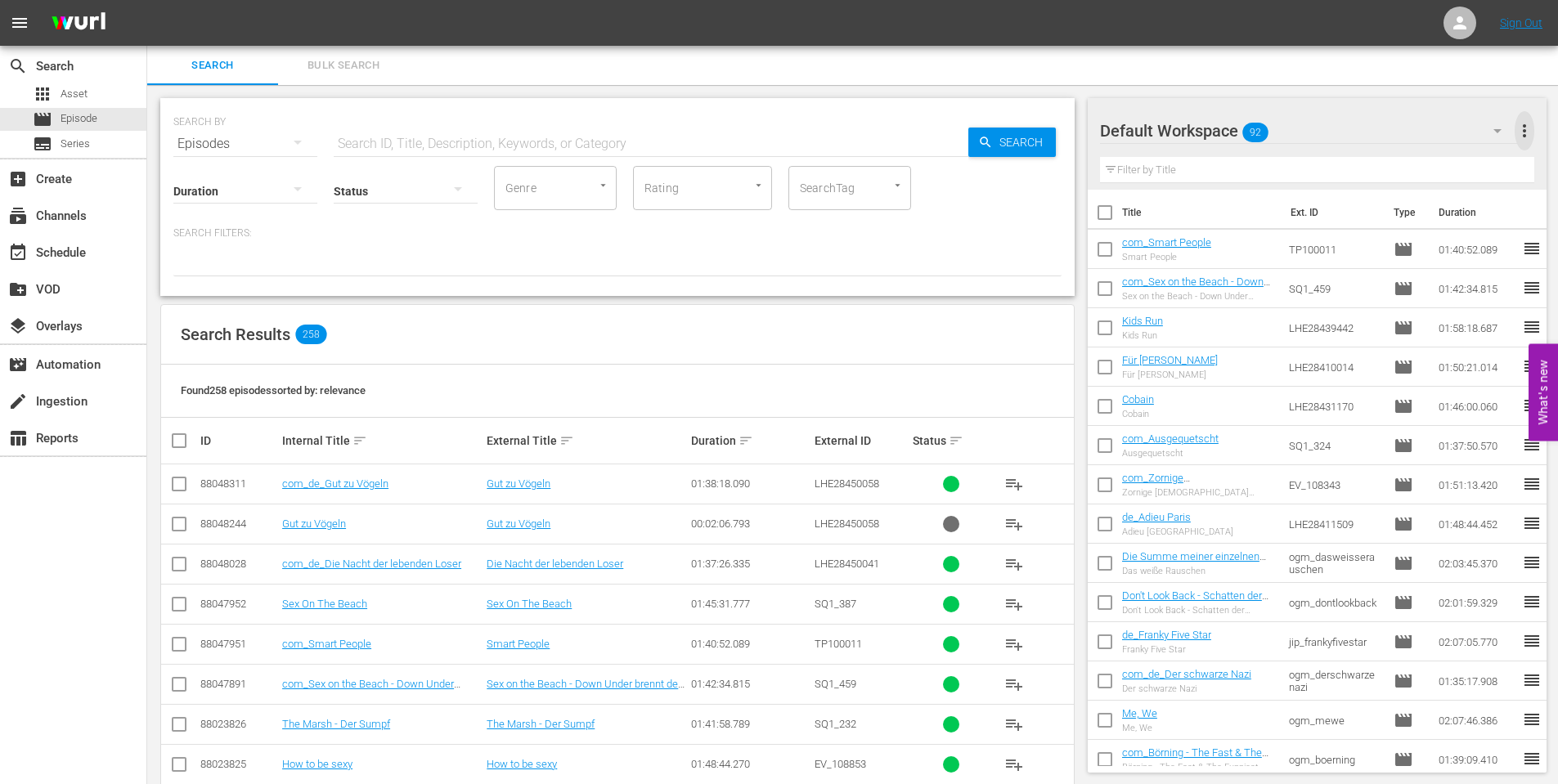
click at [1525, 128] on span "more_vert" at bounding box center [1524, 131] width 20 height 20
click at [1427, 137] on div "Add New Workspace" at bounding box center [1418, 132] width 192 height 30
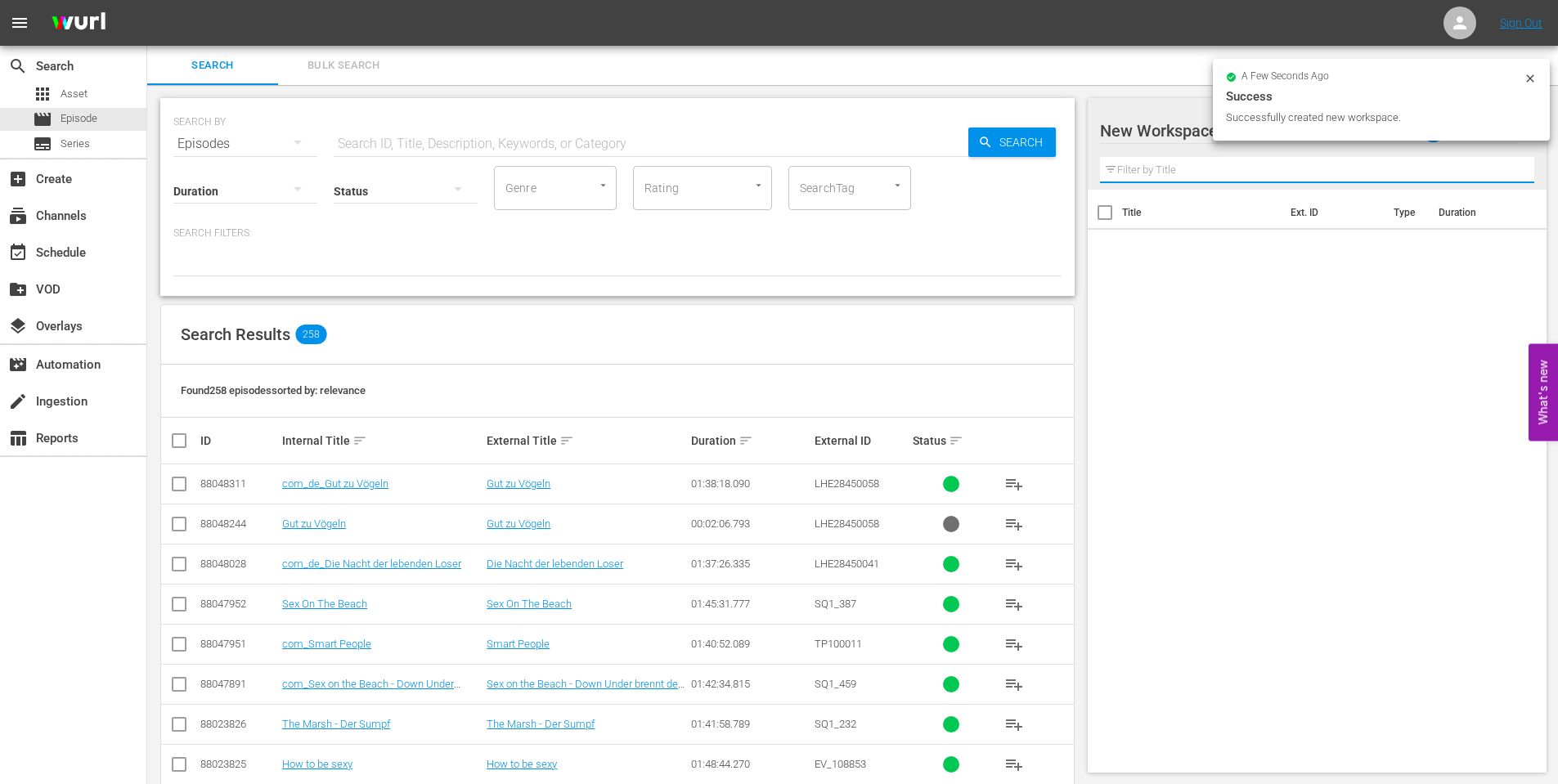
click at [1192, 173] on input "text" at bounding box center [1318, 170] width 435 height 26
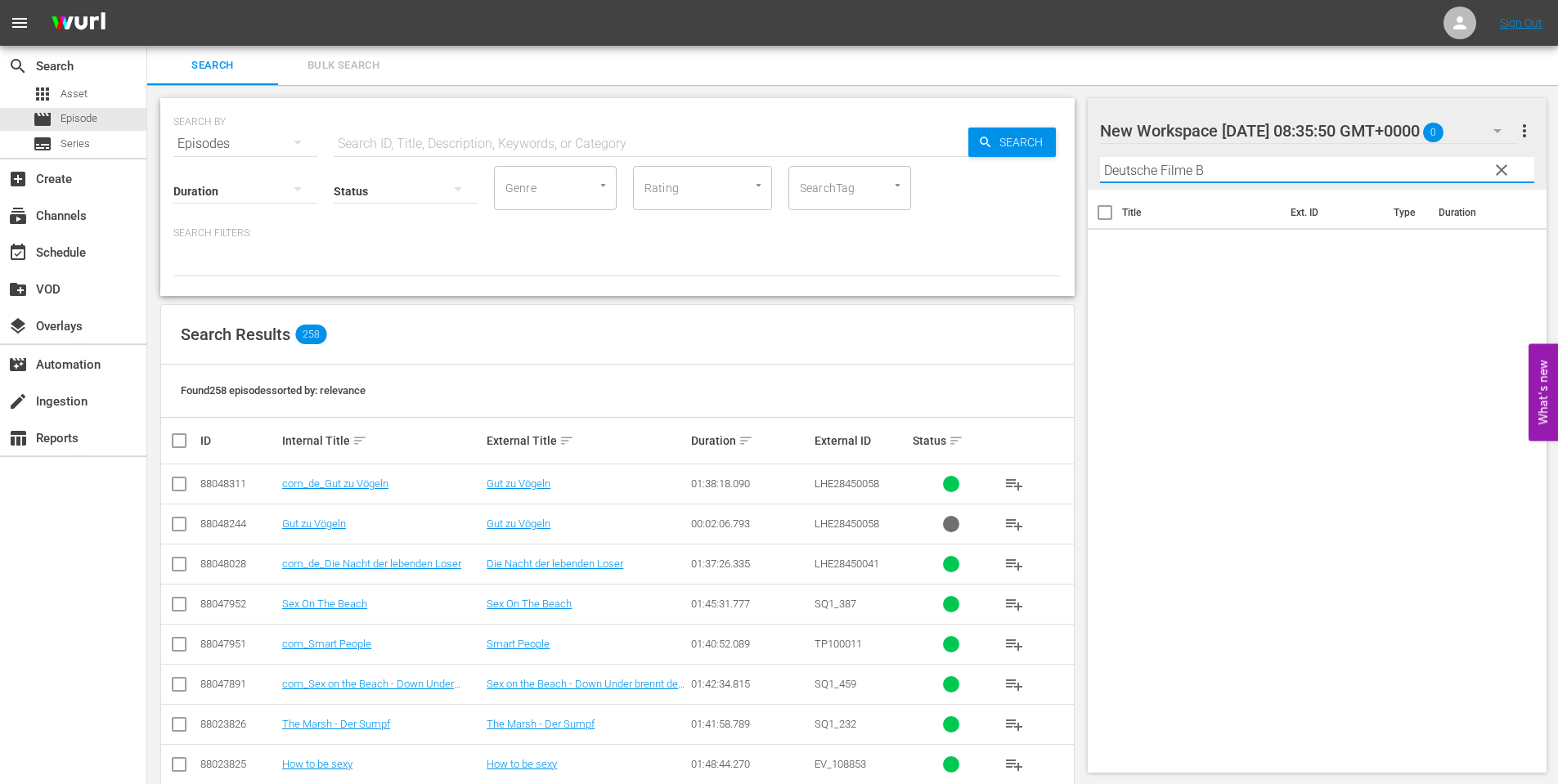
type input "Deutsche Filme B"
click at [1359, 303] on div "Title Ext. ID Type Duration" at bounding box center [1318, 478] width 460 height 576
click at [1389, 327] on div "Title Ext. ID Type Duration" at bounding box center [1318, 478] width 460 height 576
click at [1508, 168] on span "clear" at bounding box center [1501, 170] width 20 height 20
click at [1517, 129] on span "more_vert" at bounding box center [1524, 131] width 20 height 20
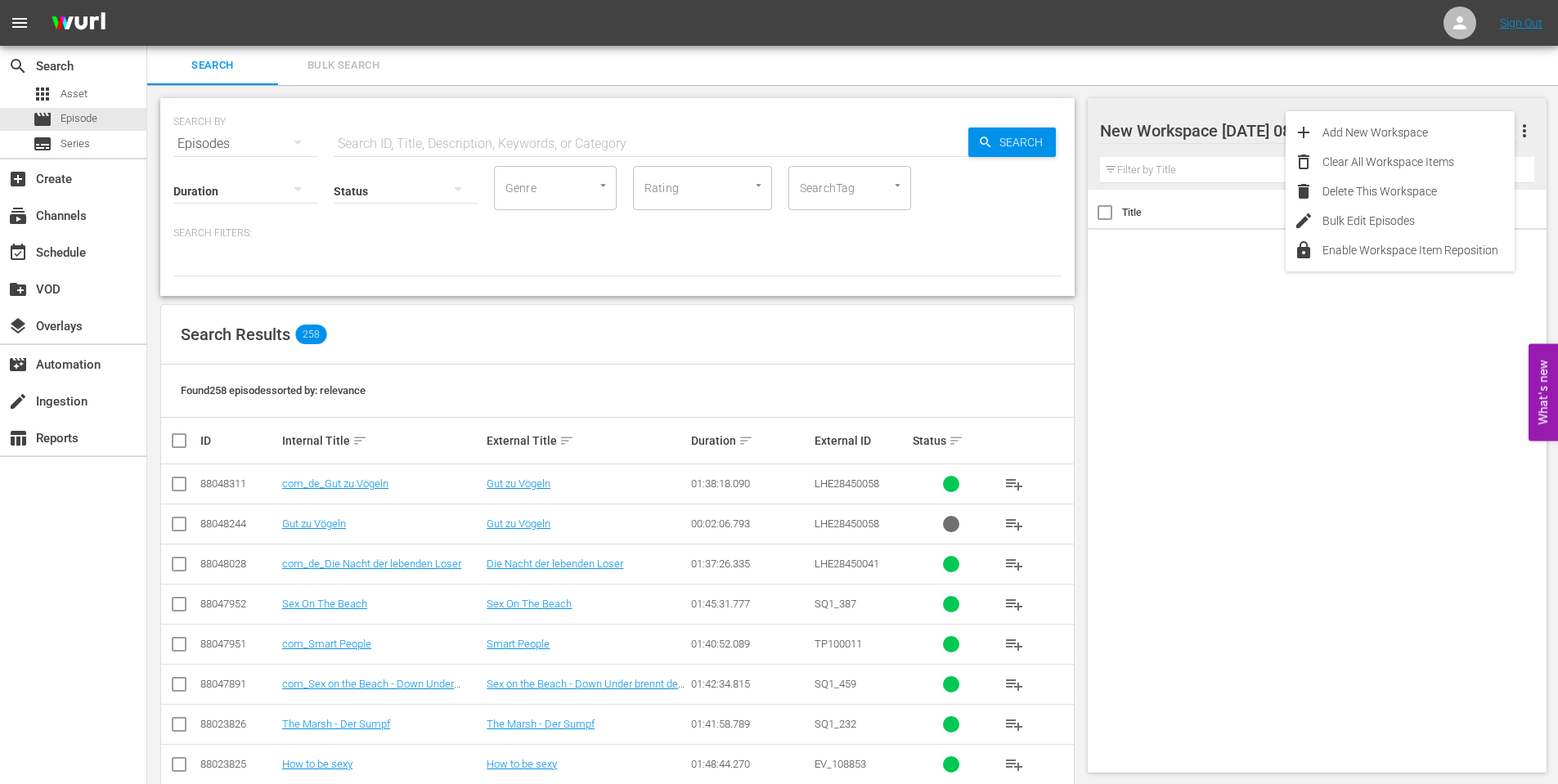
click at [1219, 215] on th "Title" at bounding box center [1201, 212] width 158 height 46
click at [1335, 142] on div at bounding box center [1239, 131] width 278 height 41
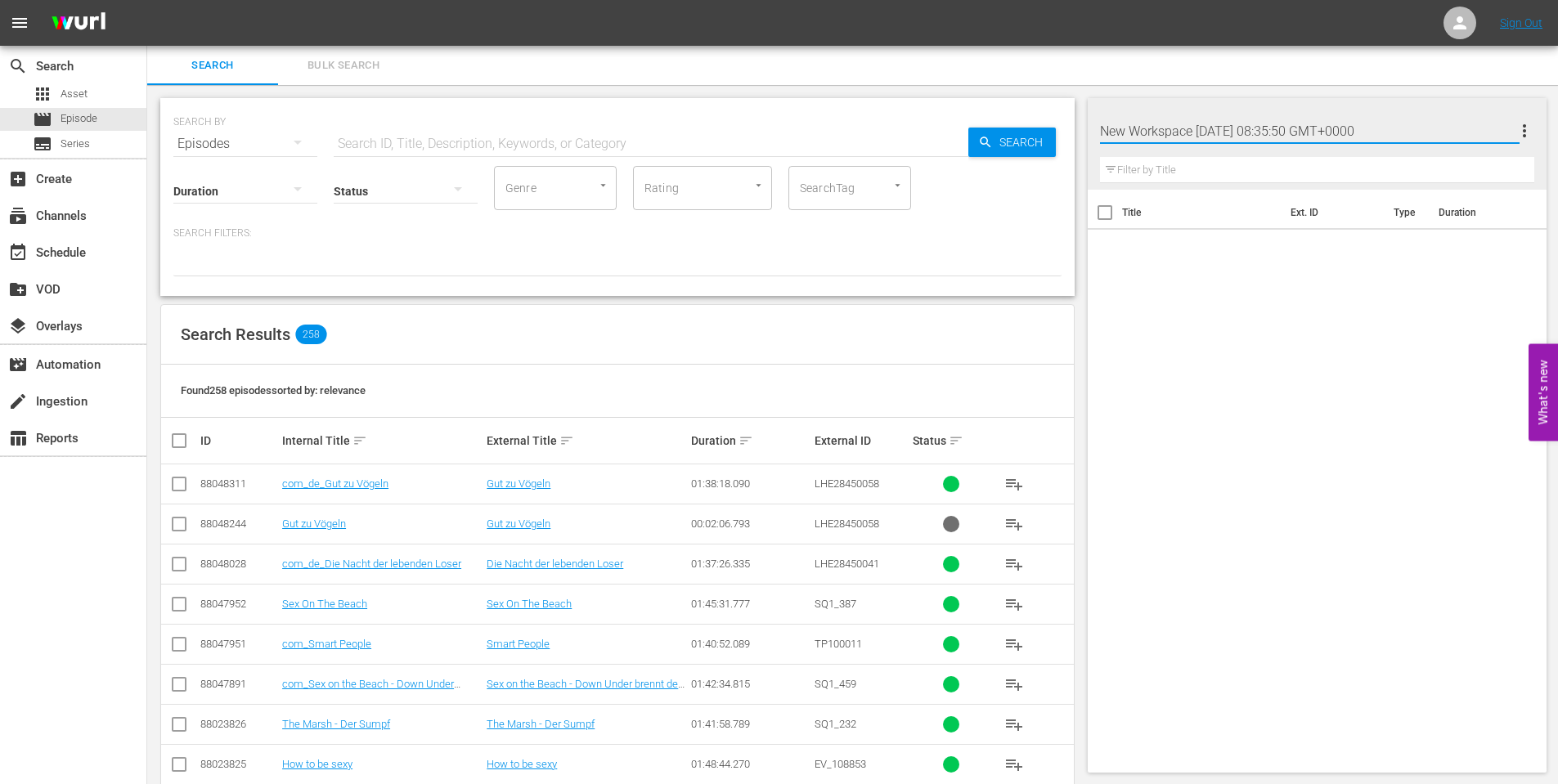
click at [1333, 139] on input "New Workspace [DATE] 08:35:50 GMT+0000" at bounding box center [1310, 131] width 420 height 39
type input "Deutsche Filme B"
click at [1375, 282] on div "Title Ext. ID Type Duration" at bounding box center [1318, 478] width 460 height 576
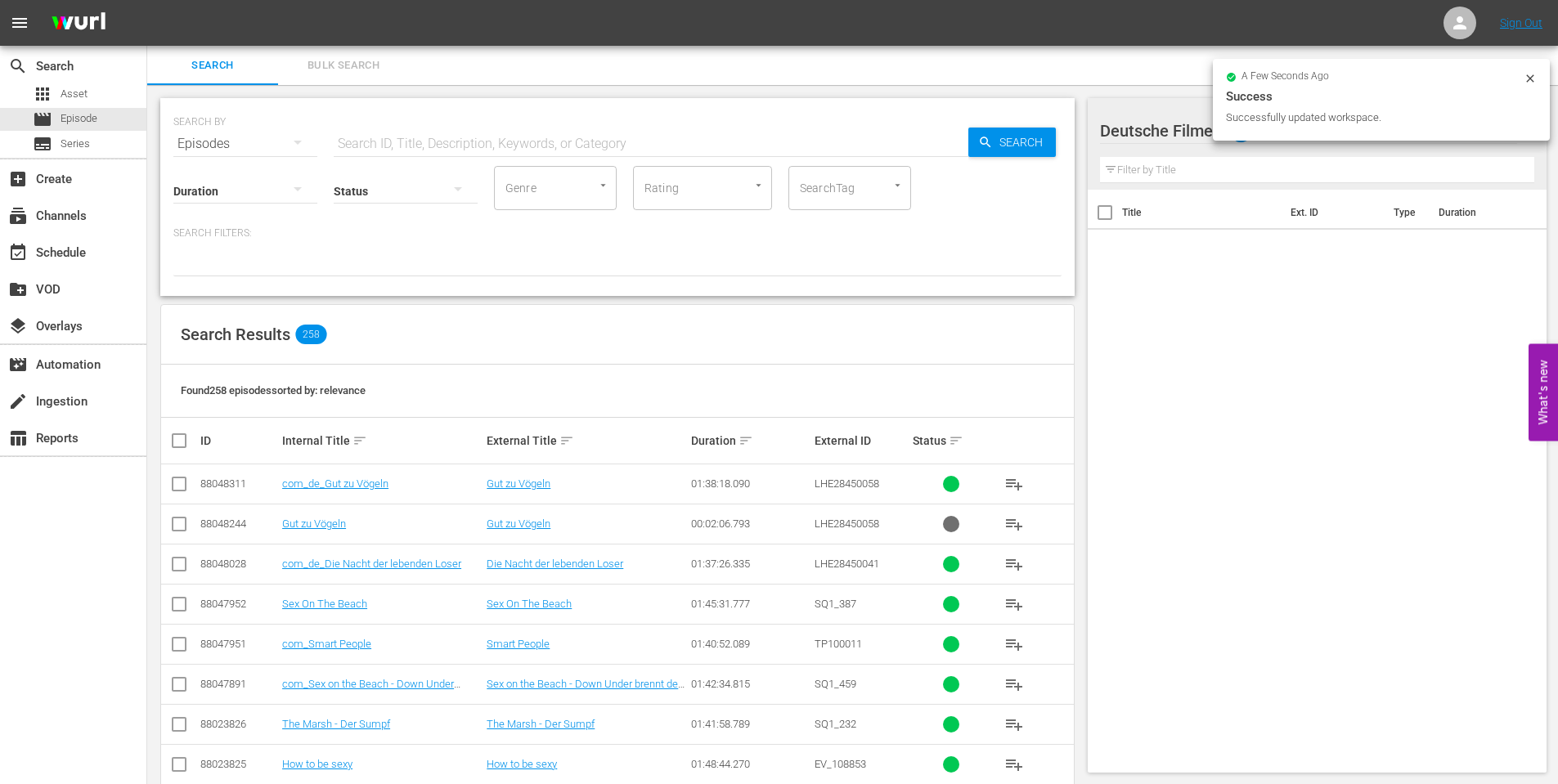
click at [1529, 80] on icon at bounding box center [1530, 78] width 13 height 13
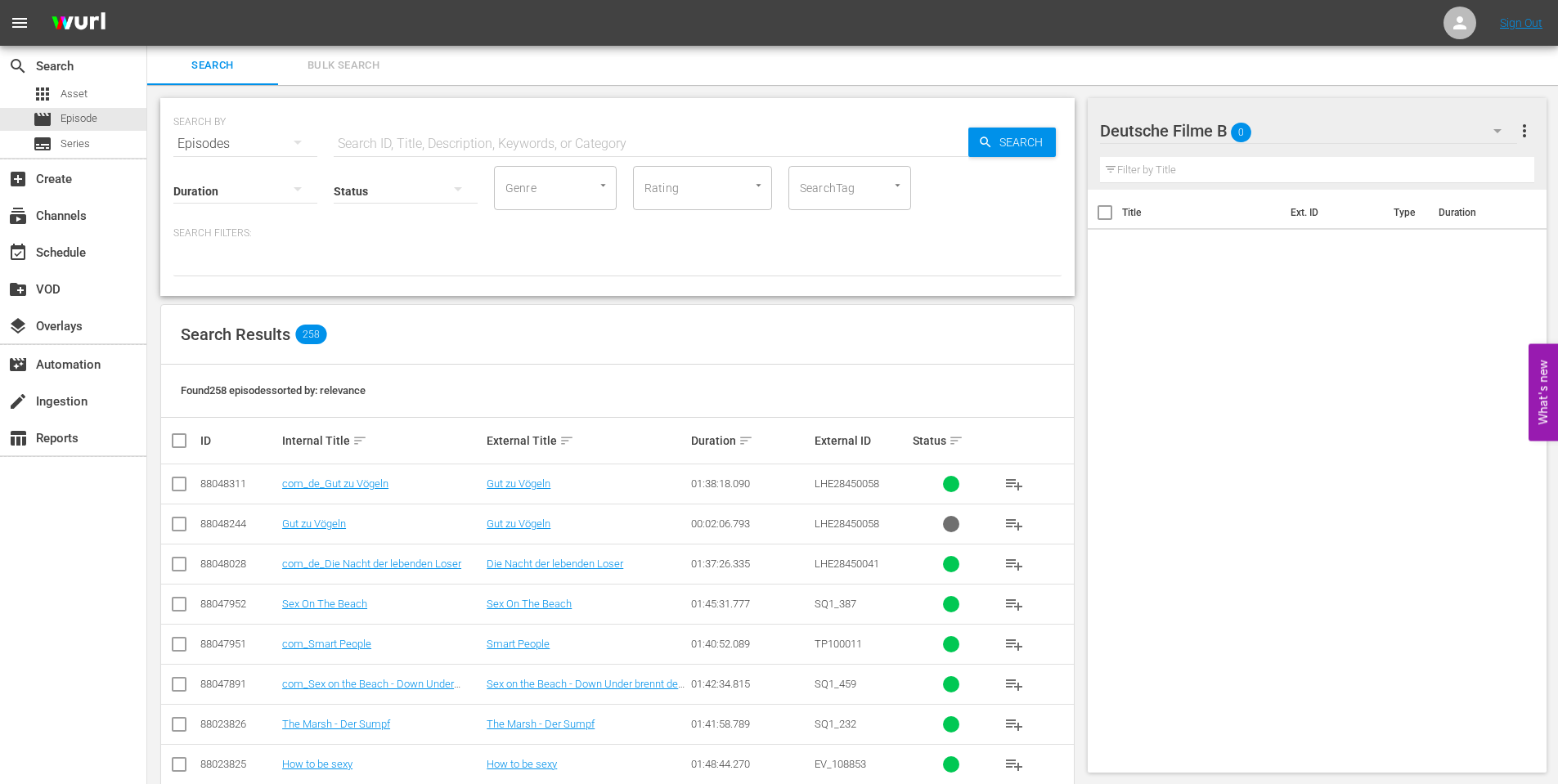
click at [1501, 127] on icon "button" at bounding box center [1497, 131] width 20 height 20
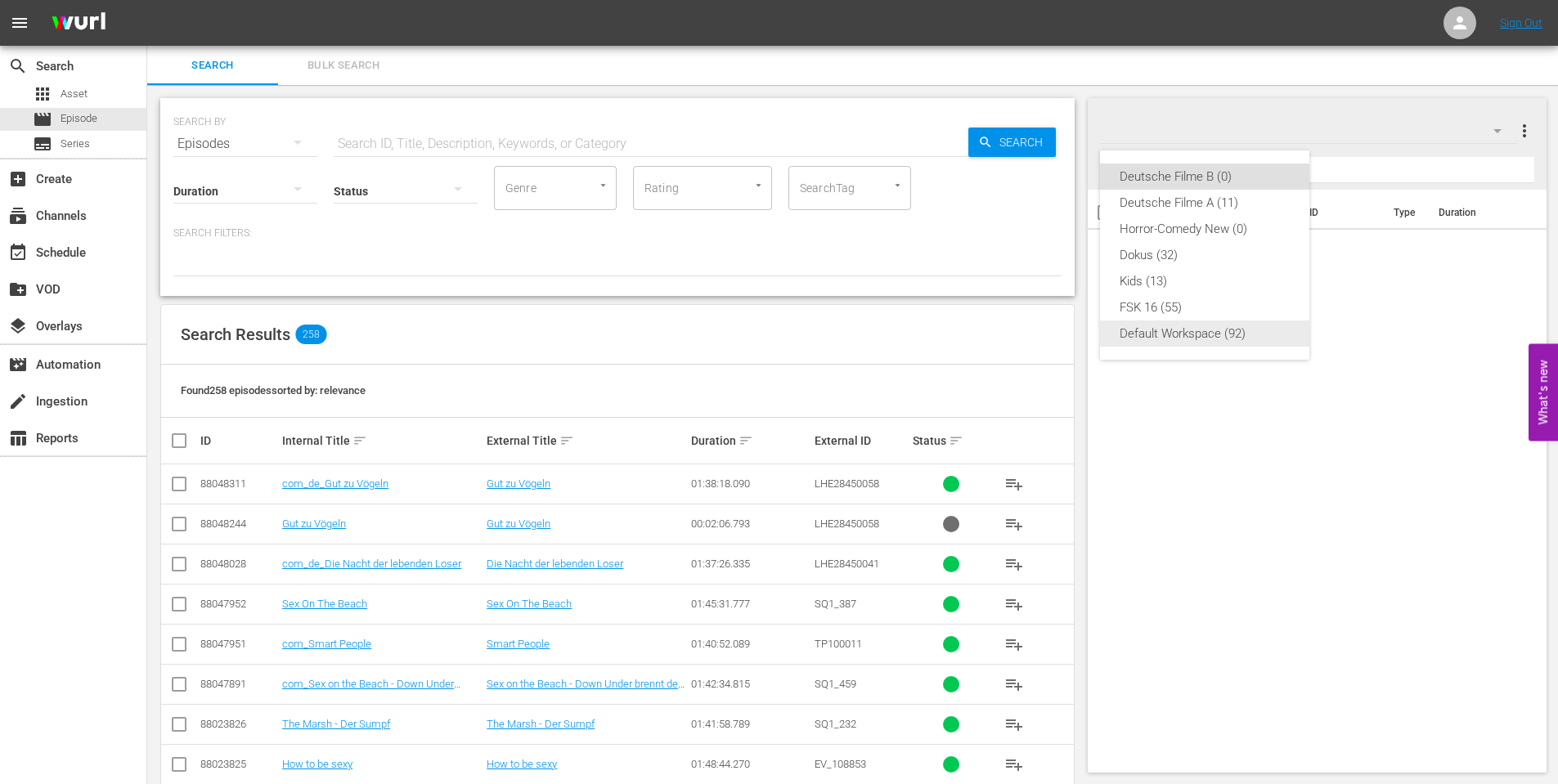
click at [1137, 334] on div "Default Workspace (92)" at bounding box center [1204, 333] width 170 height 26
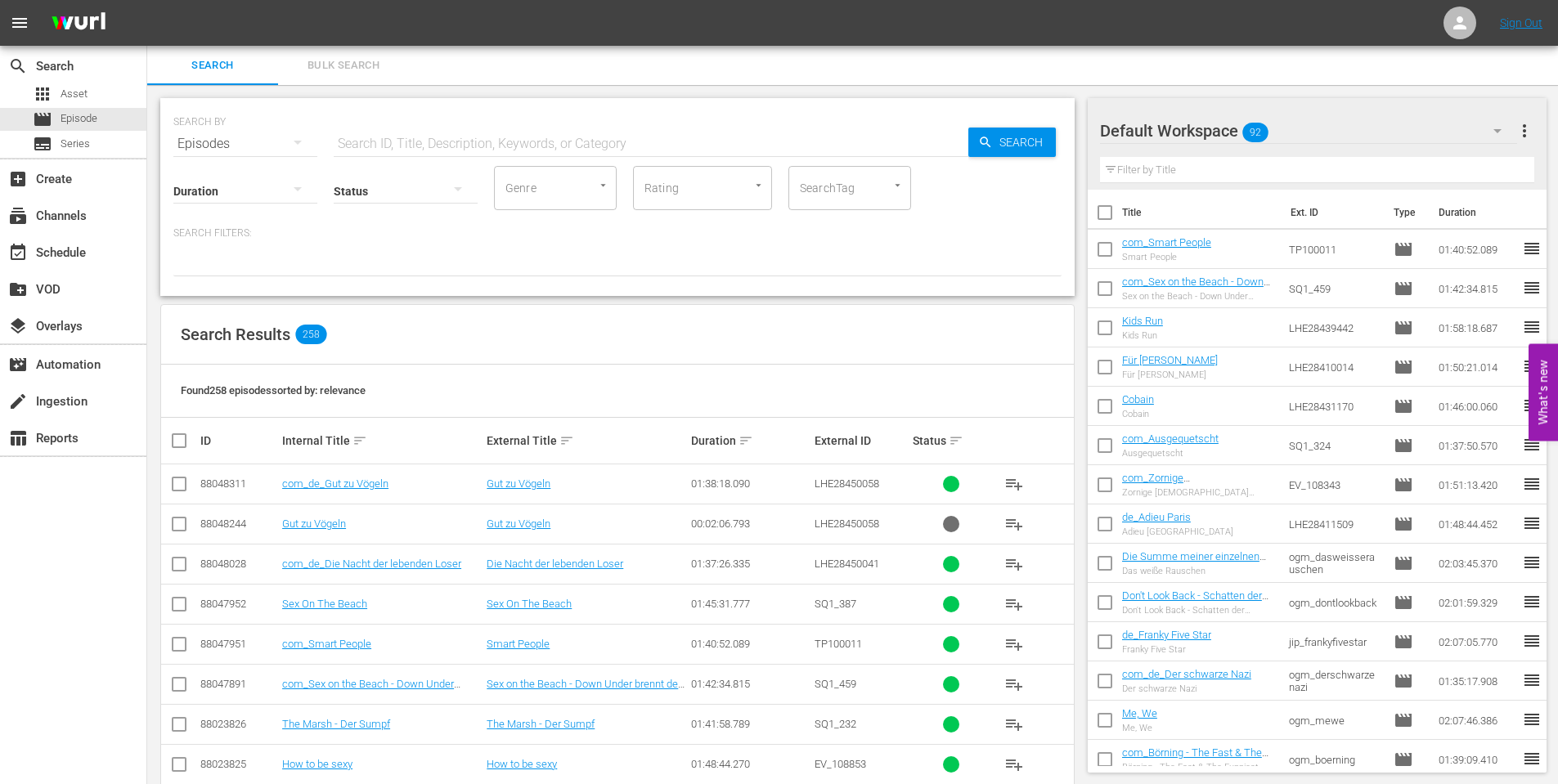
scroll to position [82, 0]
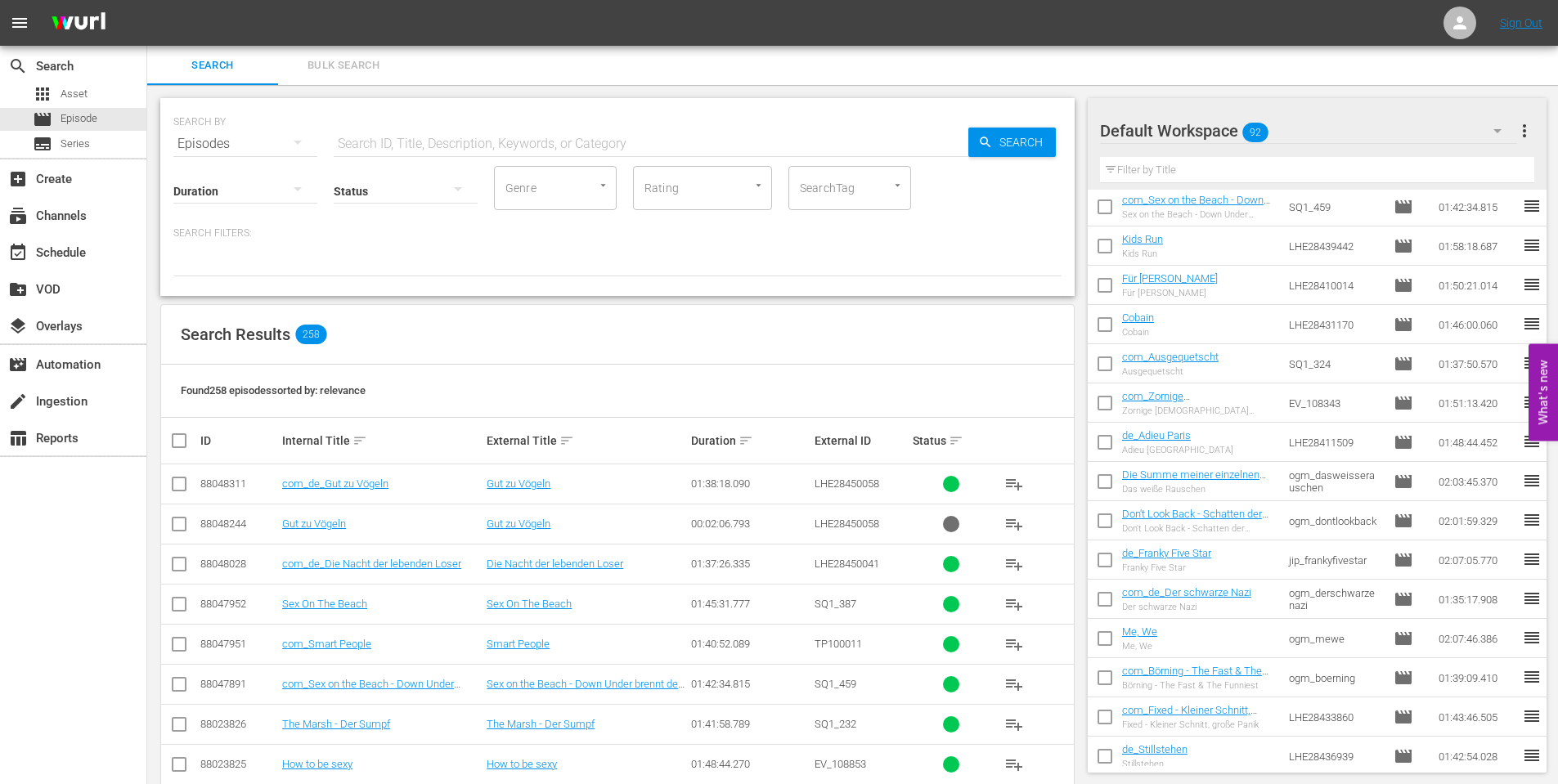
click at [1108, 433] on input "checkbox" at bounding box center [1105, 445] width 34 height 34
checkbox input "true"
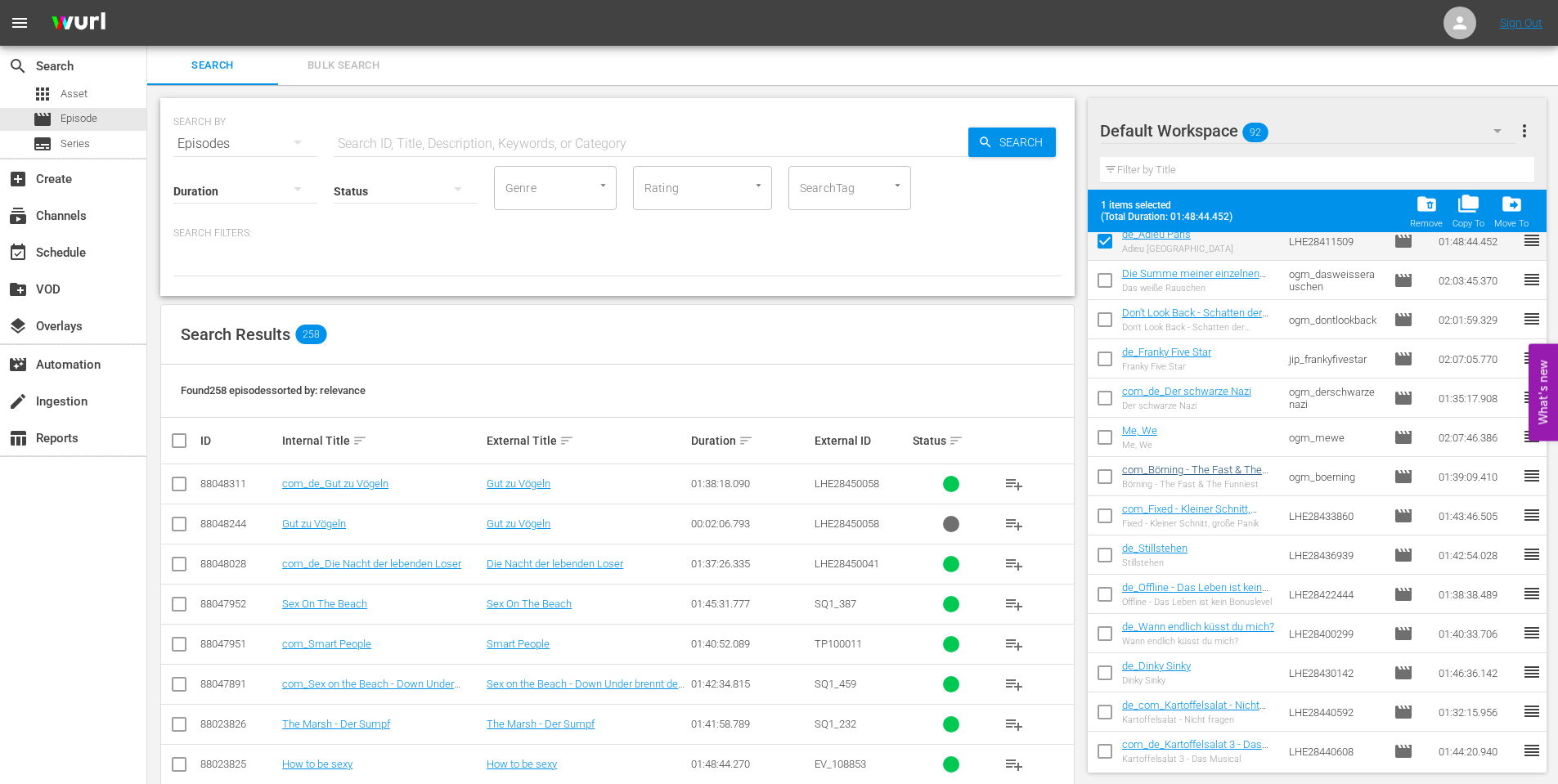
scroll to position [327, 0]
click at [1104, 399] on input "checkbox" at bounding box center [1105, 399] width 34 height 34
checkbox input "true"
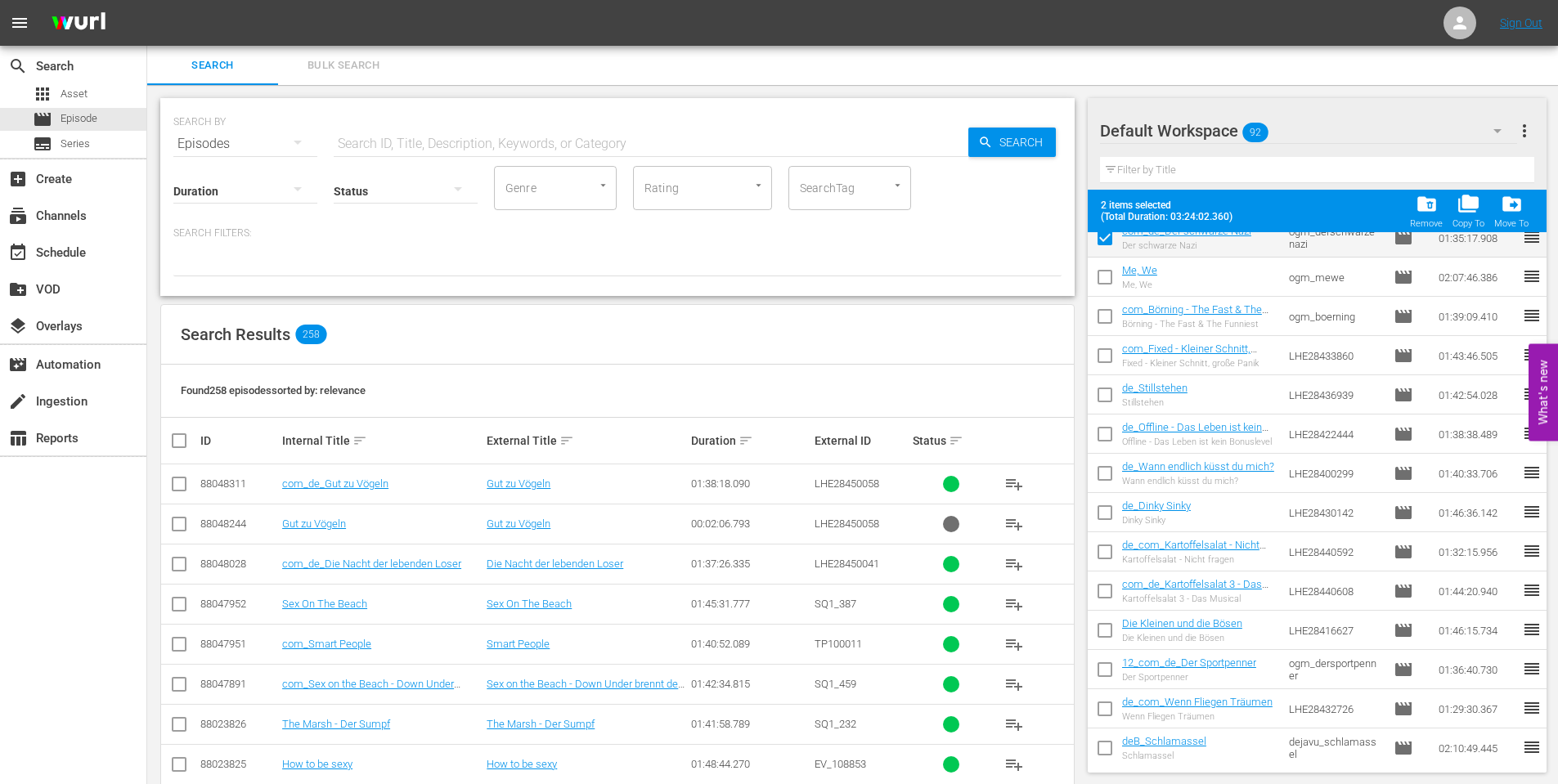
scroll to position [491, 0]
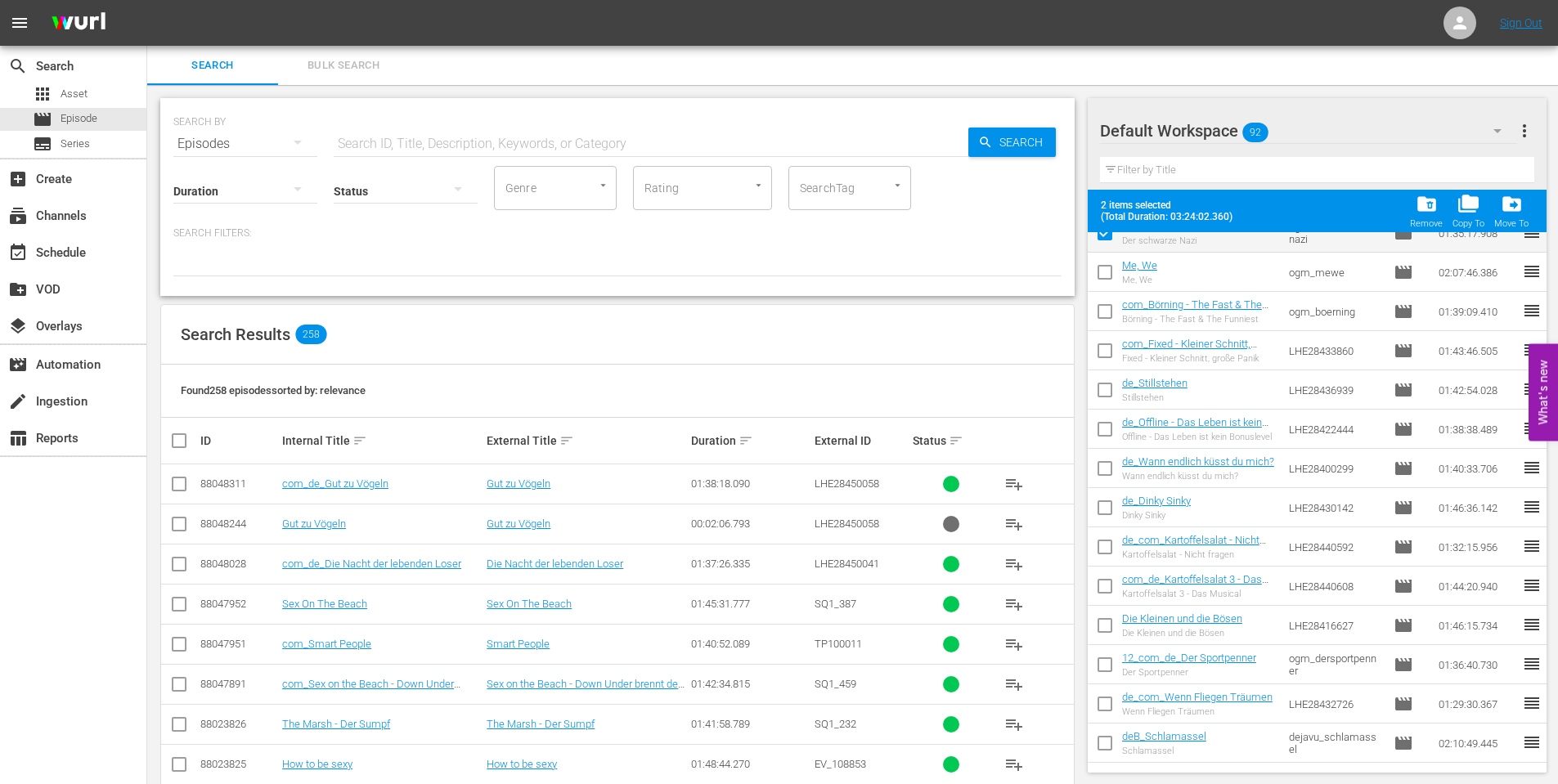
click at [1100, 555] on input "checkbox" at bounding box center [1105, 550] width 34 height 34
checkbox input "true"
drag, startPoint x: 1101, startPoint y: 586, endPoint x: 1109, endPoint y: 591, distance: 9.4
click at [1104, 586] on input "checkbox" at bounding box center [1105, 589] width 34 height 34
checkbox input "true"
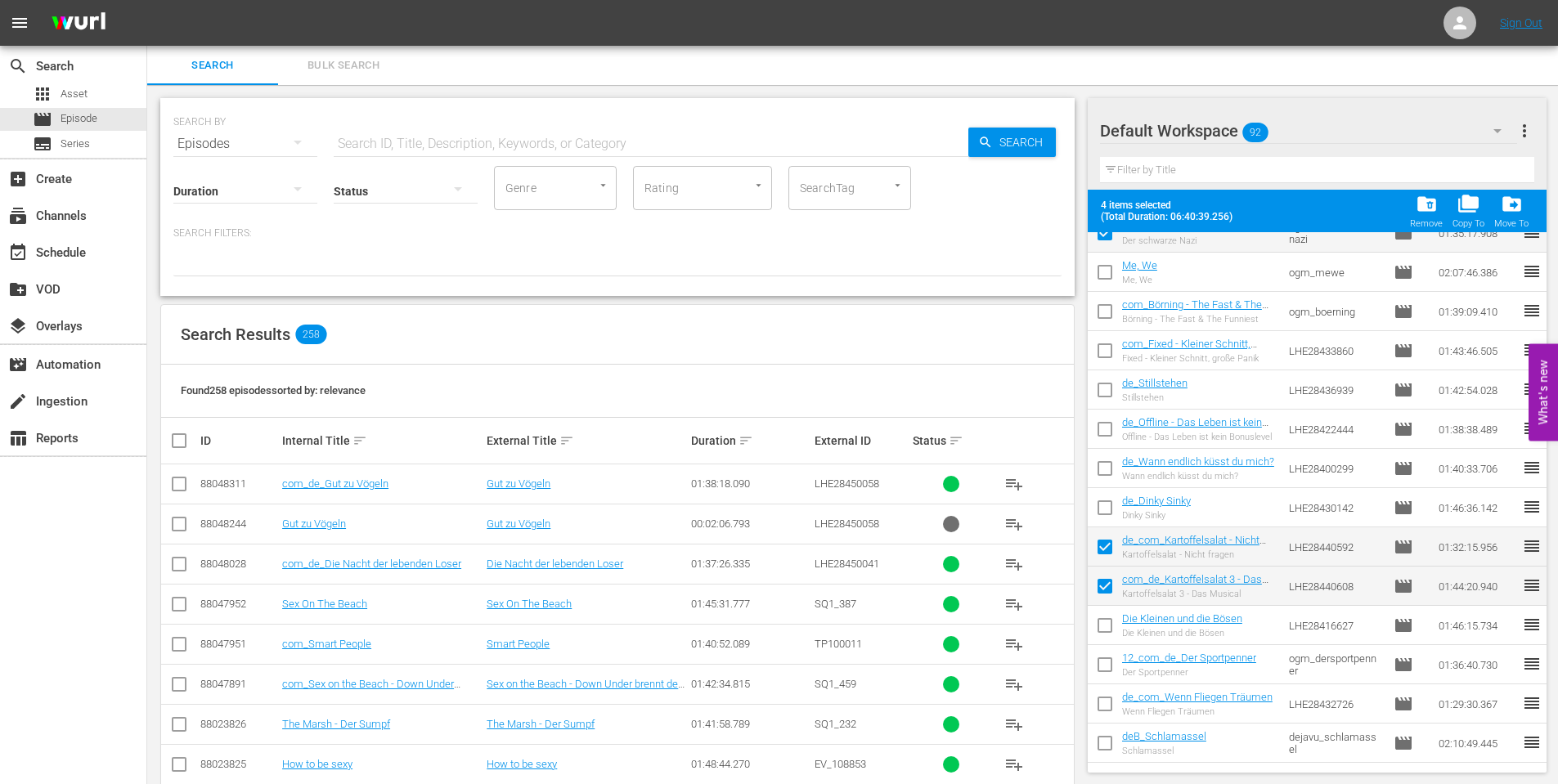
click at [1098, 627] on input "checkbox" at bounding box center [1105, 628] width 34 height 34
checkbox input "true"
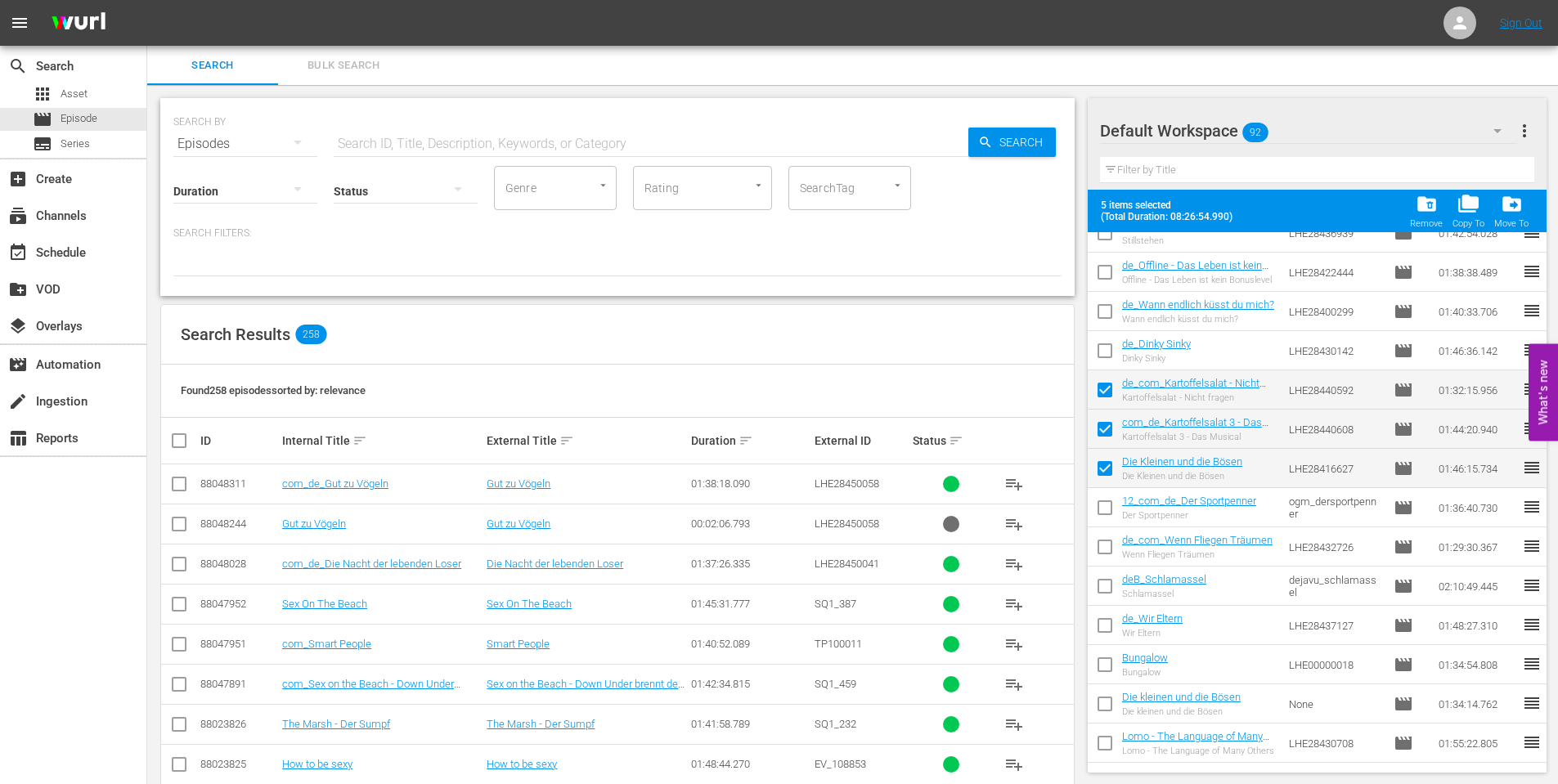
scroll to position [654, 0]
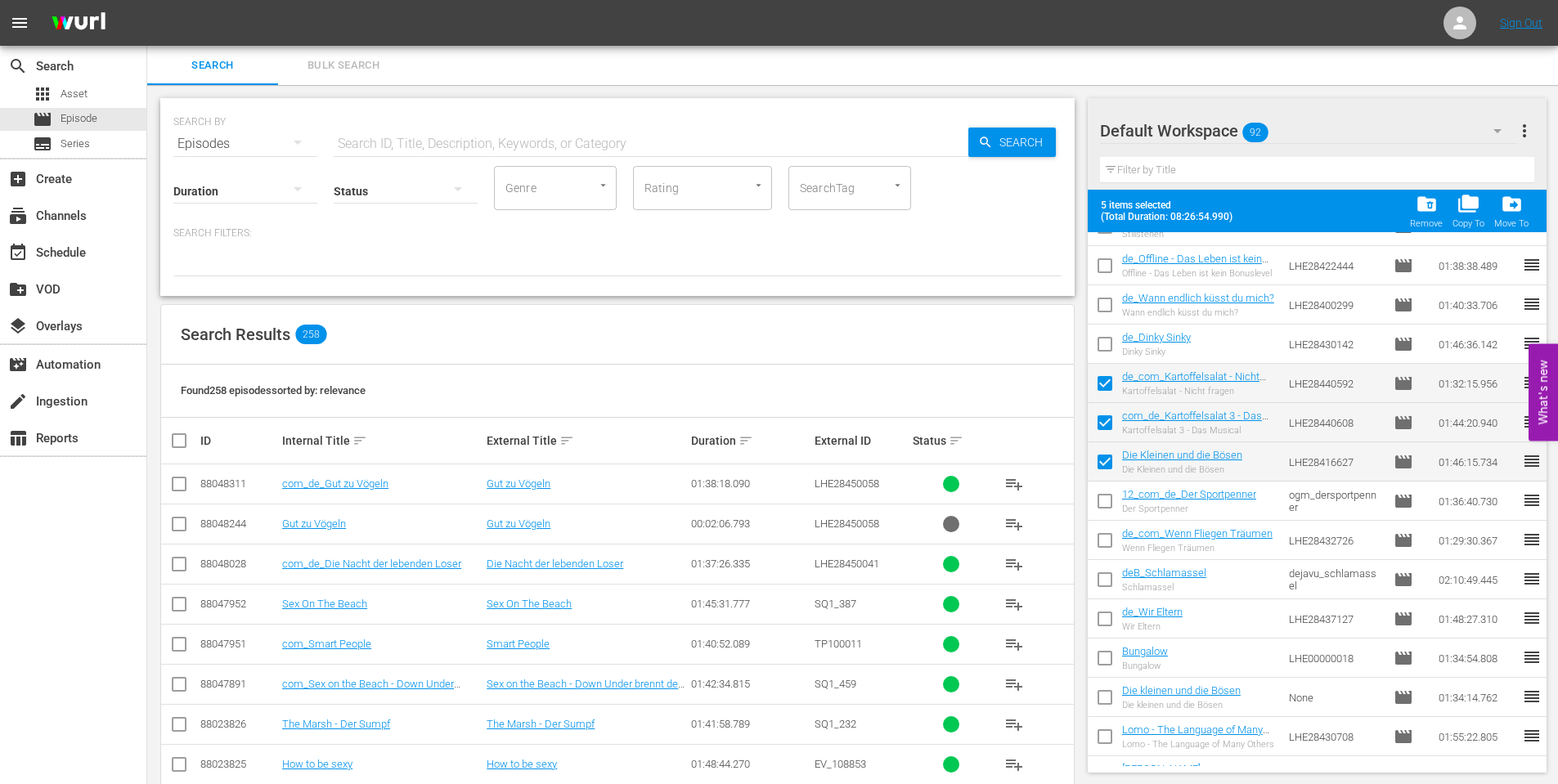
click at [1107, 489] on input "checkbox" at bounding box center [1105, 504] width 34 height 34
checkbox input "true"
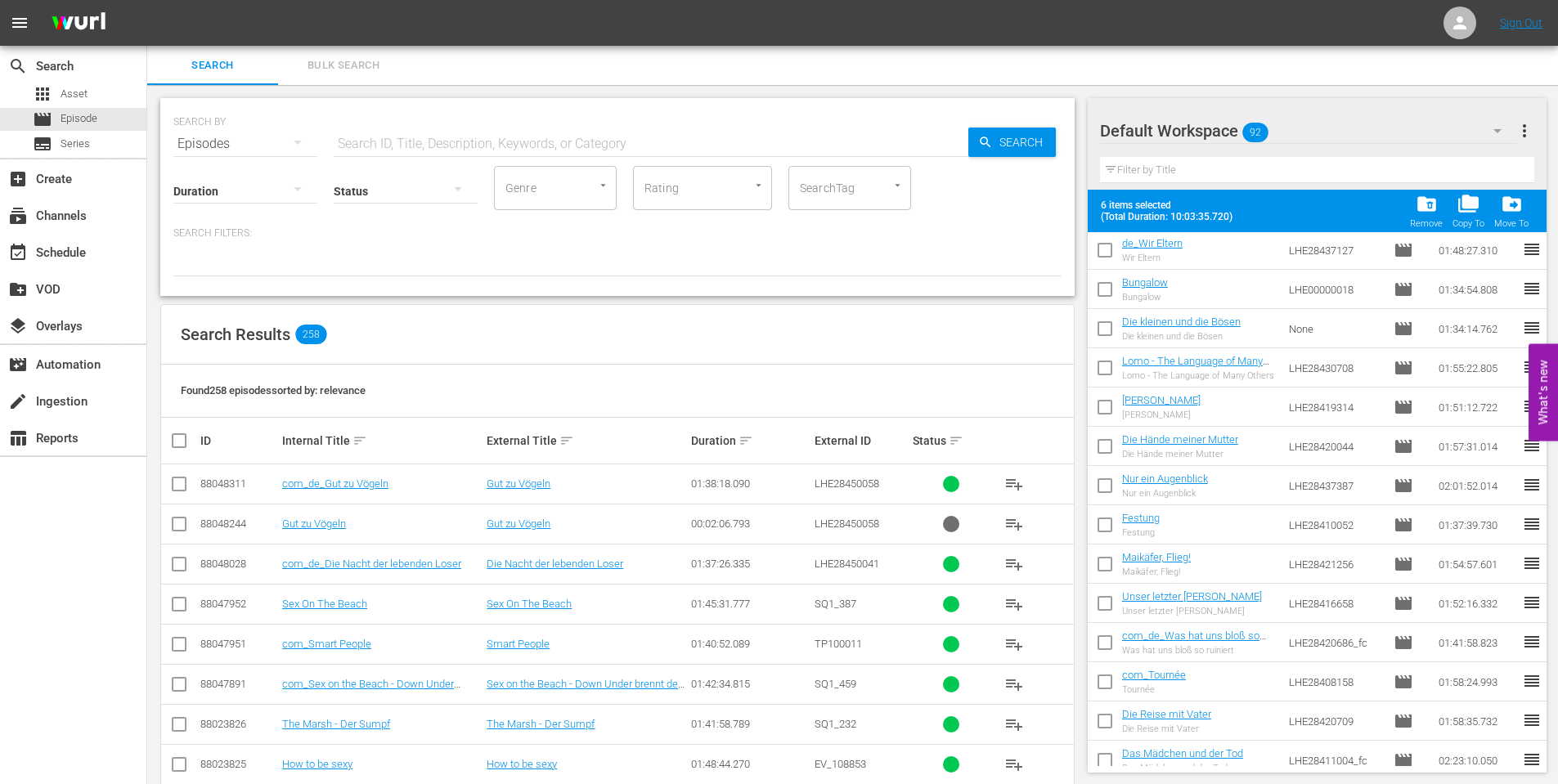
scroll to position [1131, 0]
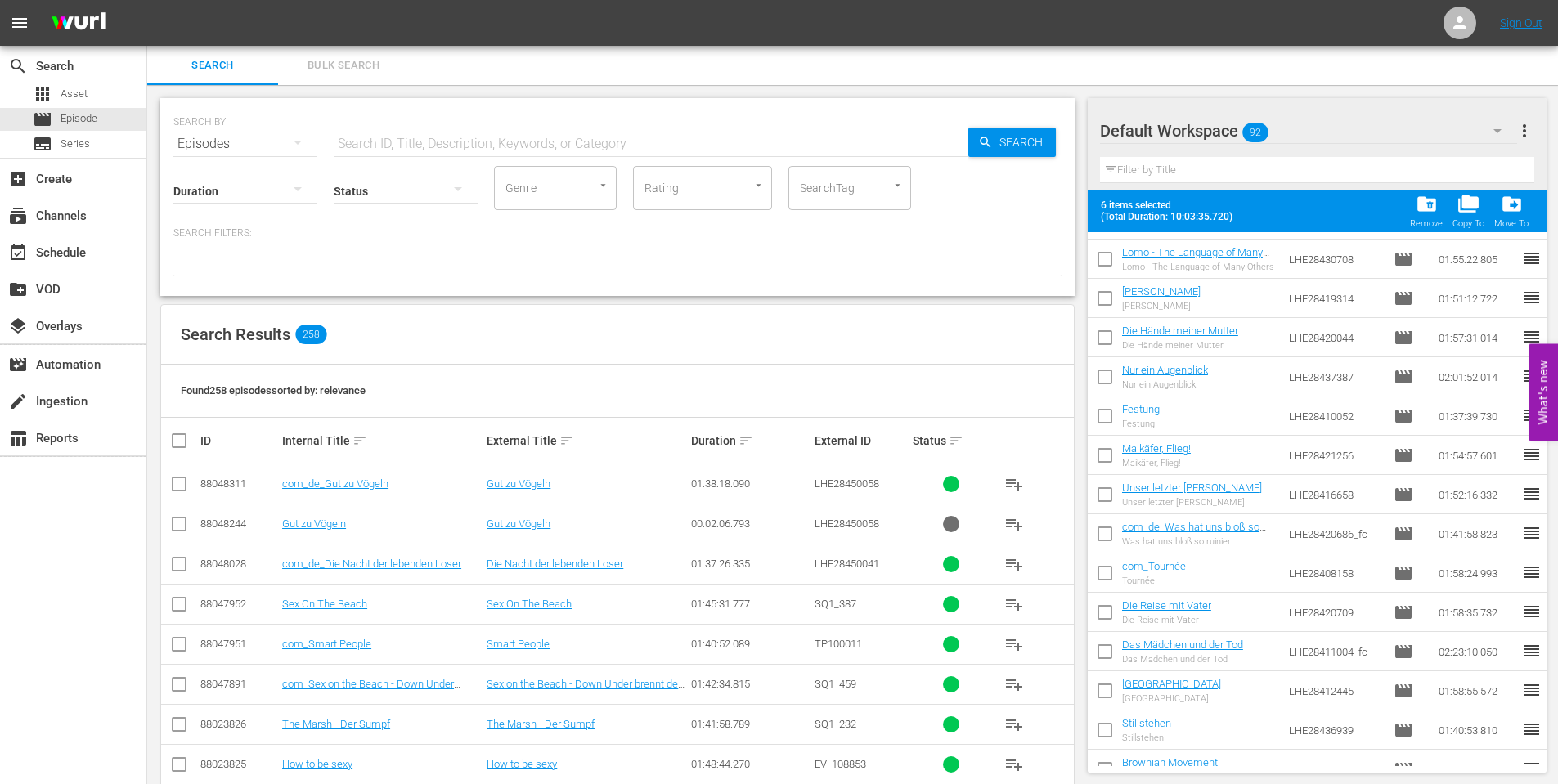
click at [1105, 532] on input "checkbox" at bounding box center [1105, 537] width 34 height 34
checkbox input "true"
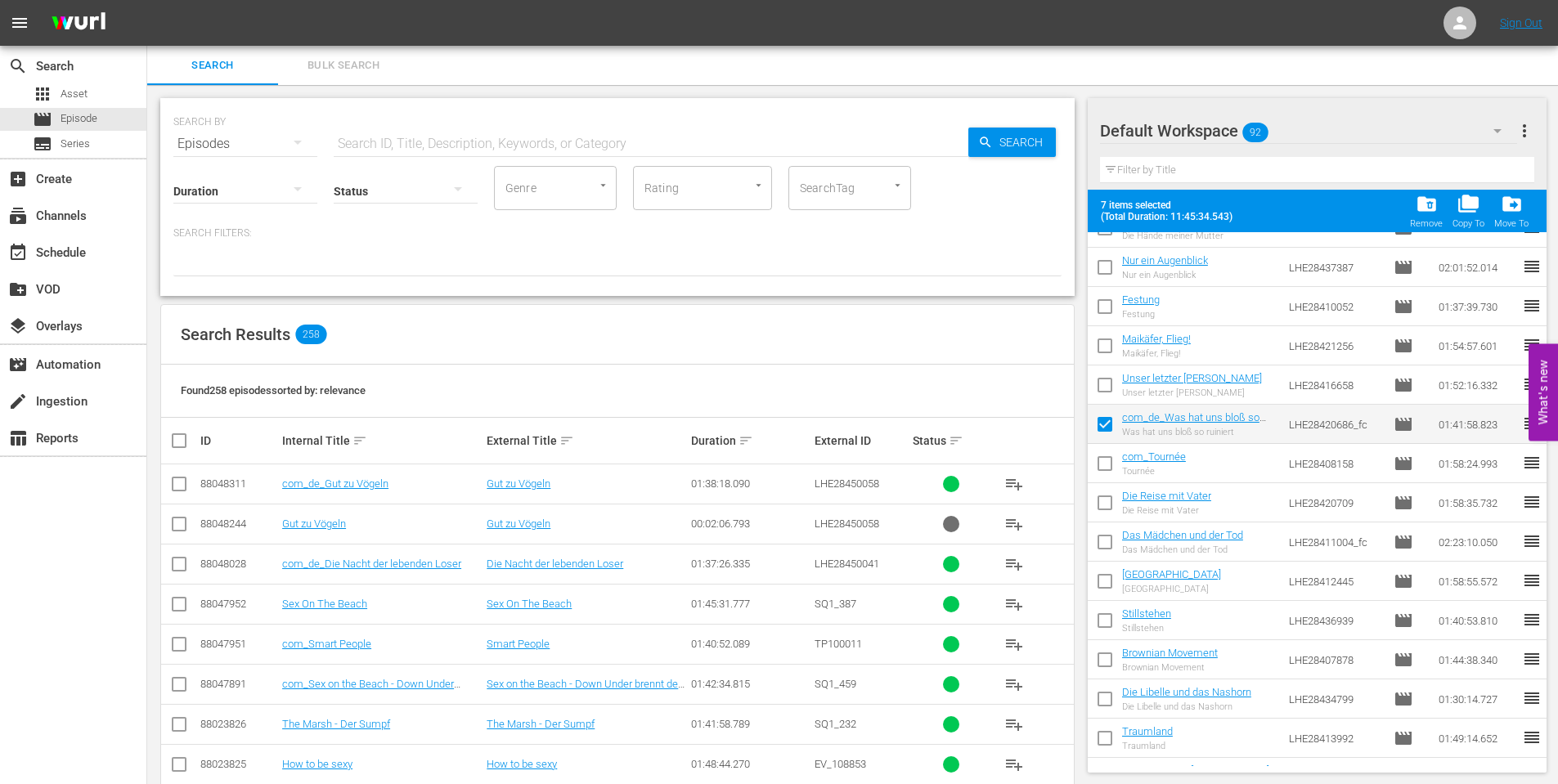
scroll to position [1295, 0]
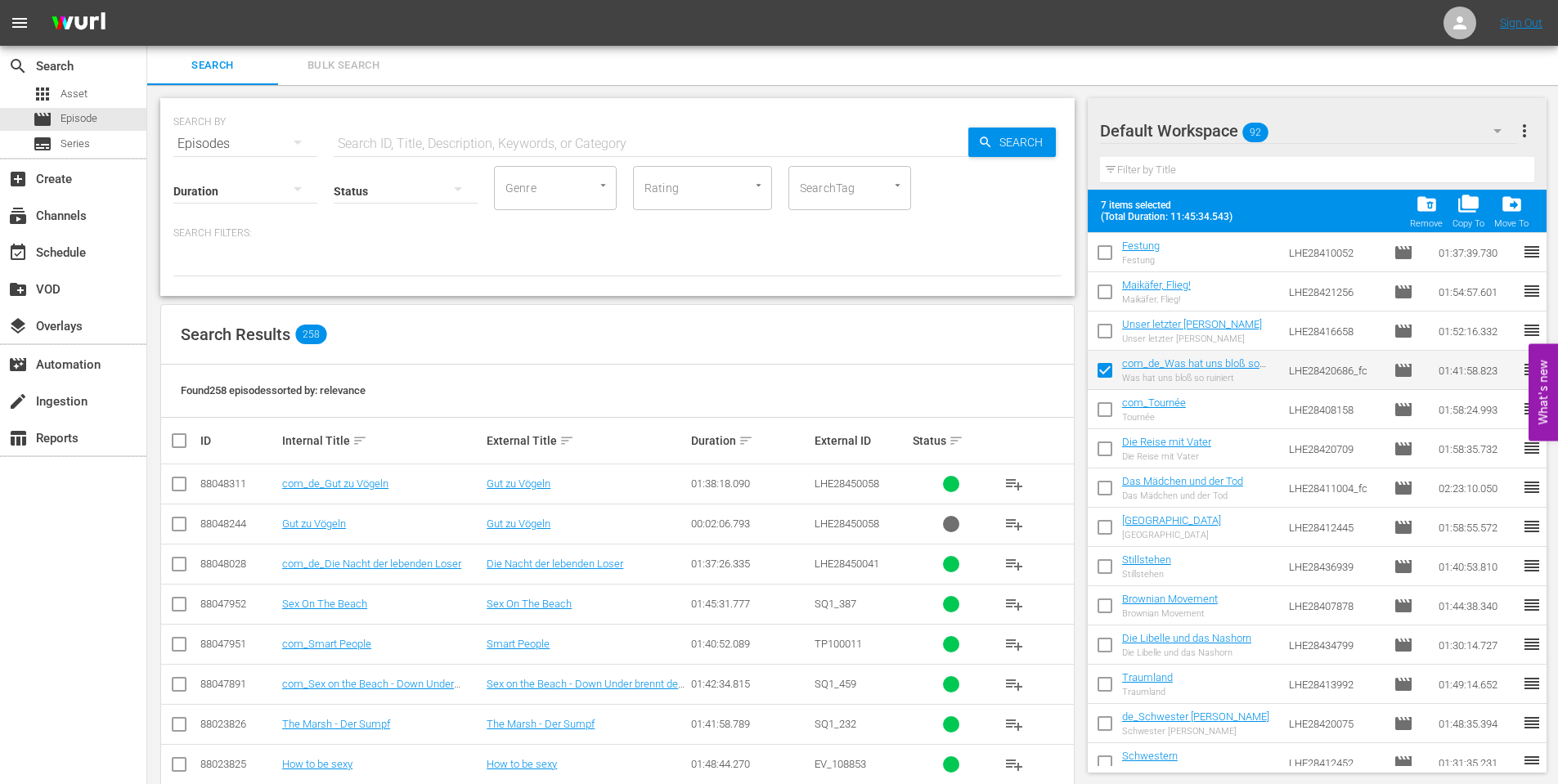
click at [1104, 569] on input "checkbox" at bounding box center [1105, 569] width 34 height 34
checkbox input "true"
click at [1109, 615] on input "checkbox" at bounding box center [1105, 608] width 34 height 34
checkbox input "true"
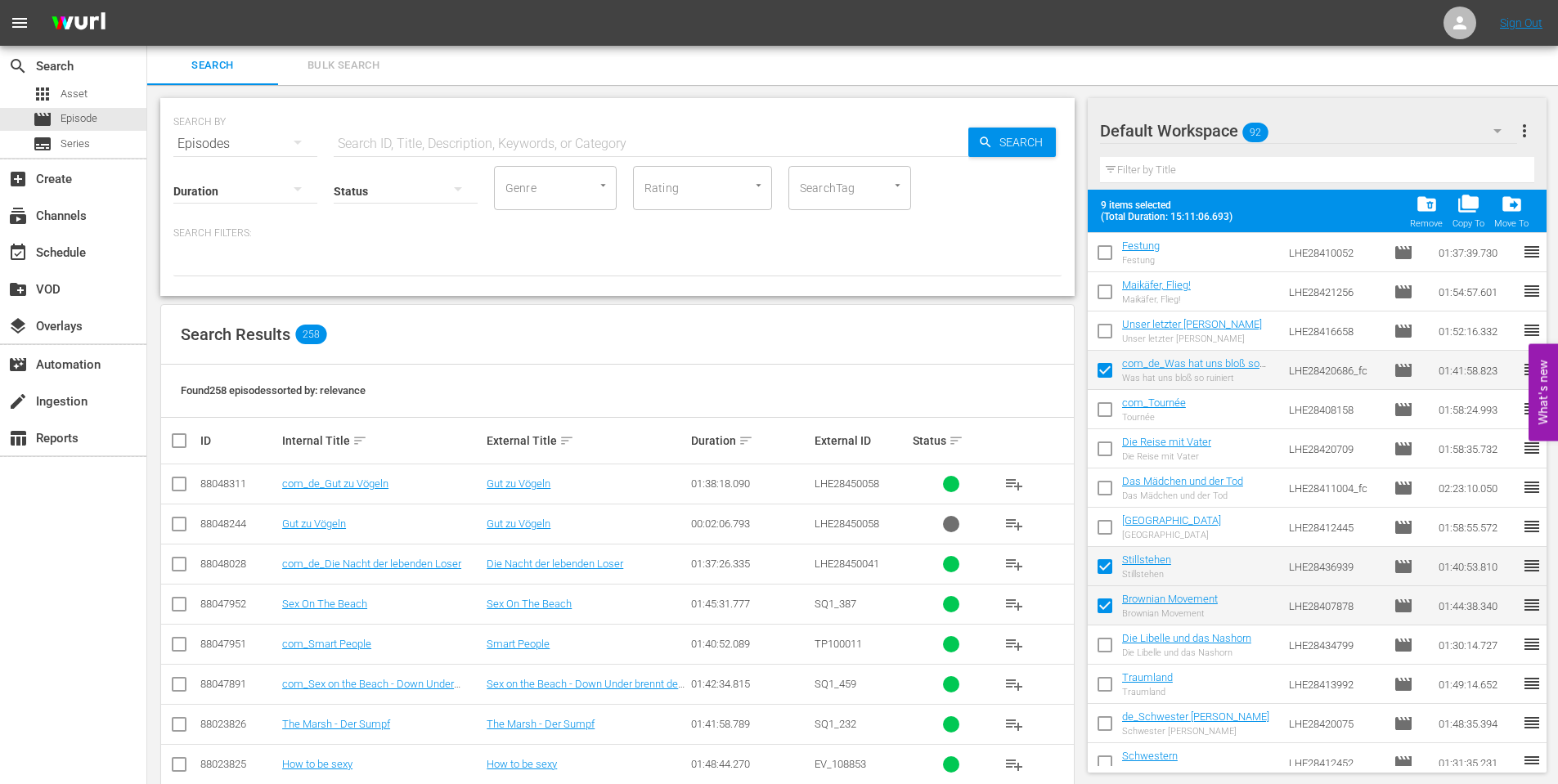
scroll to position [1458, 0]
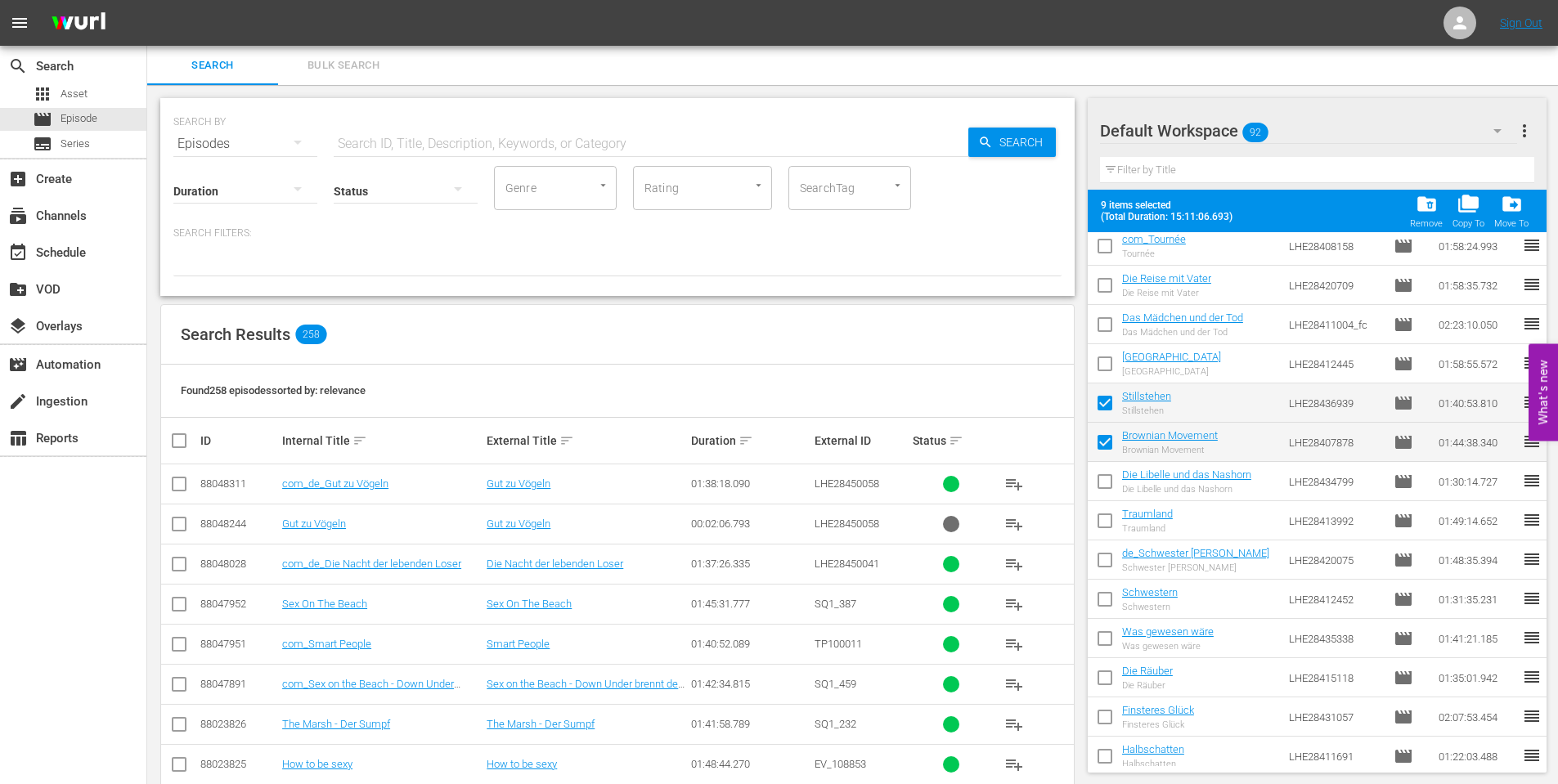
click at [1115, 358] on input "checkbox" at bounding box center [1105, 366] width 34 height 34
checkbox input "true"
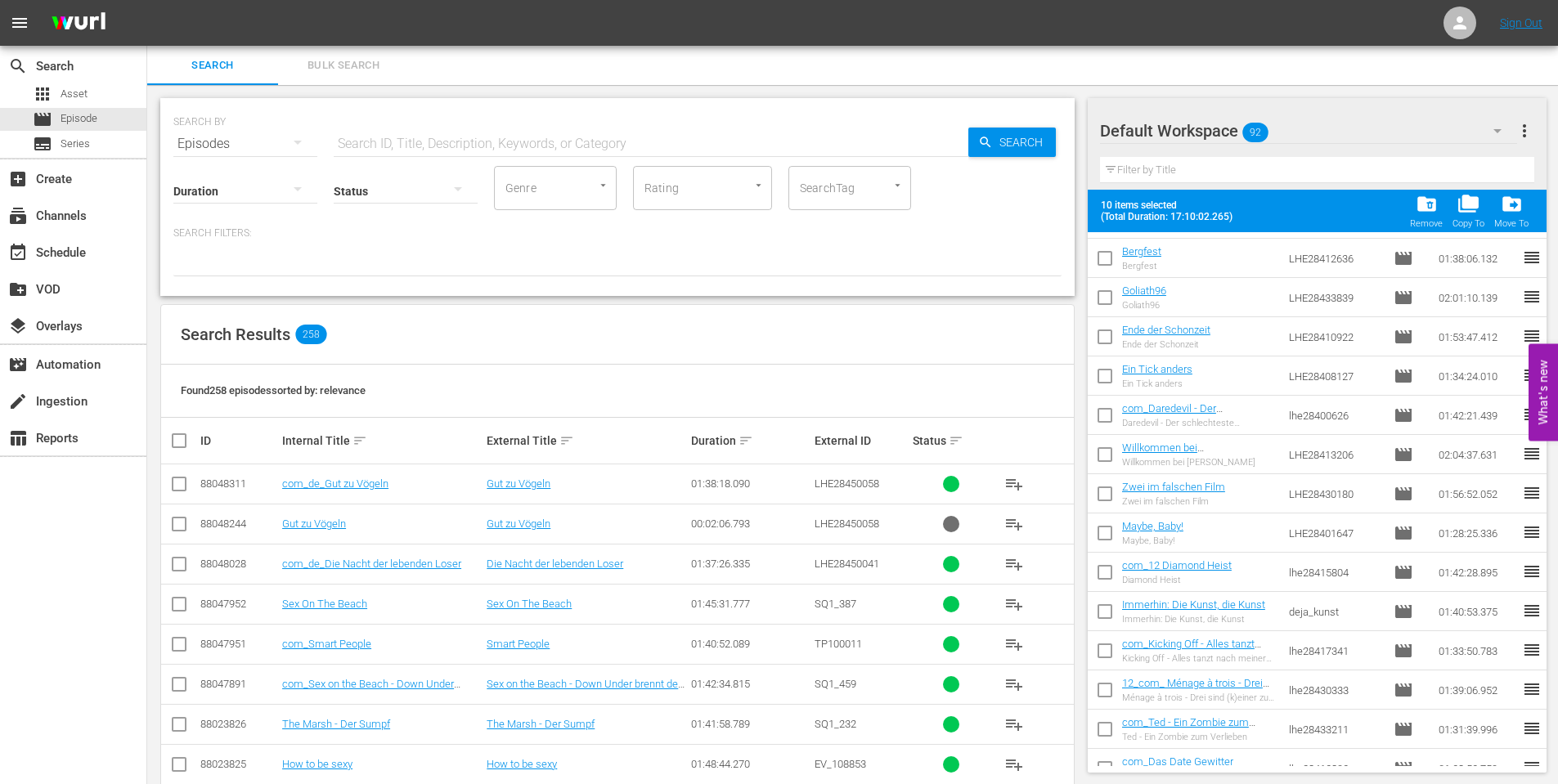
scroll to position [2064, 0]
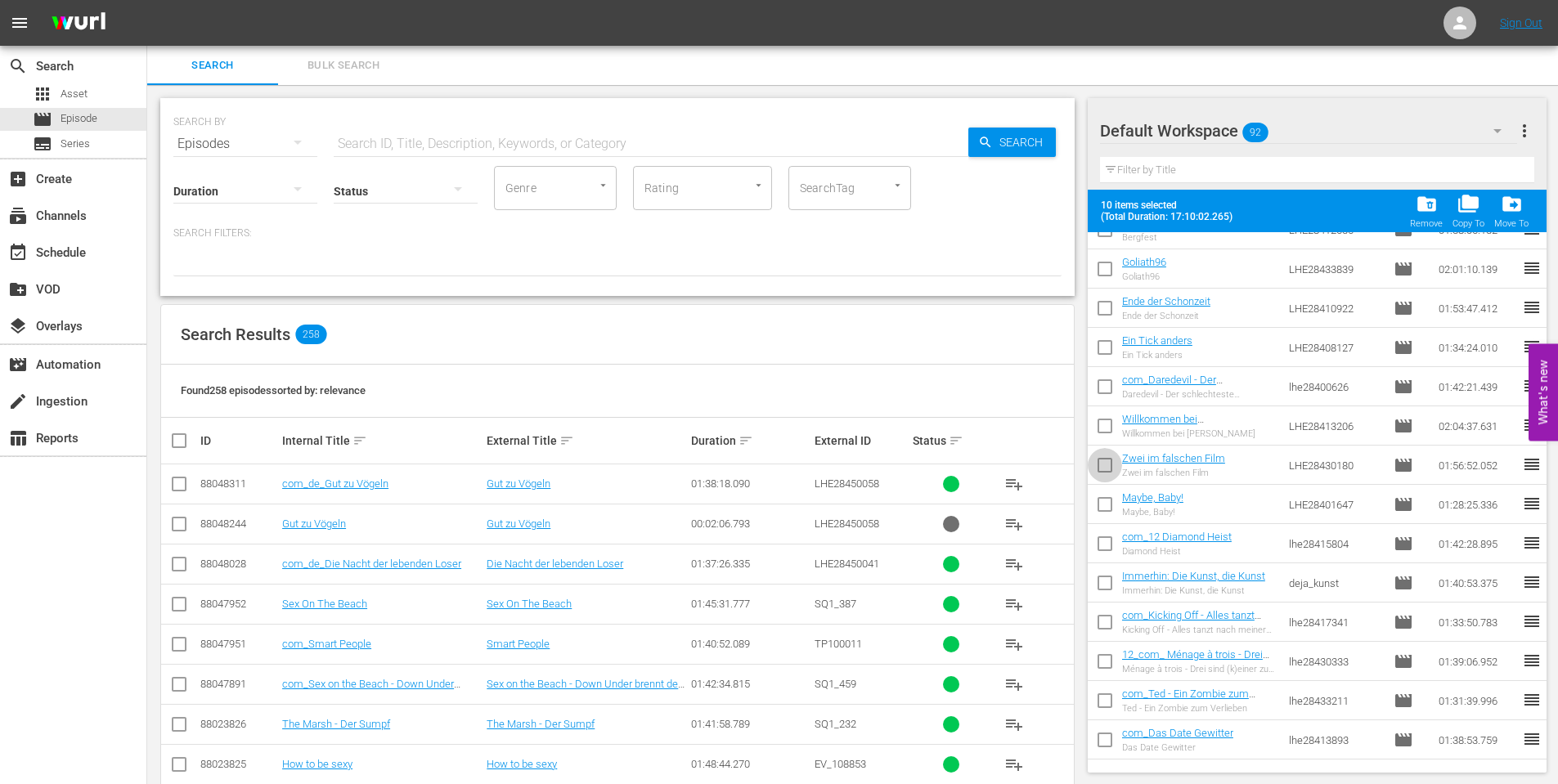
click at [1109, 479] on input "checkbox" at bounding box center [1105, 468] width 34 height 34
checkbox input "true"
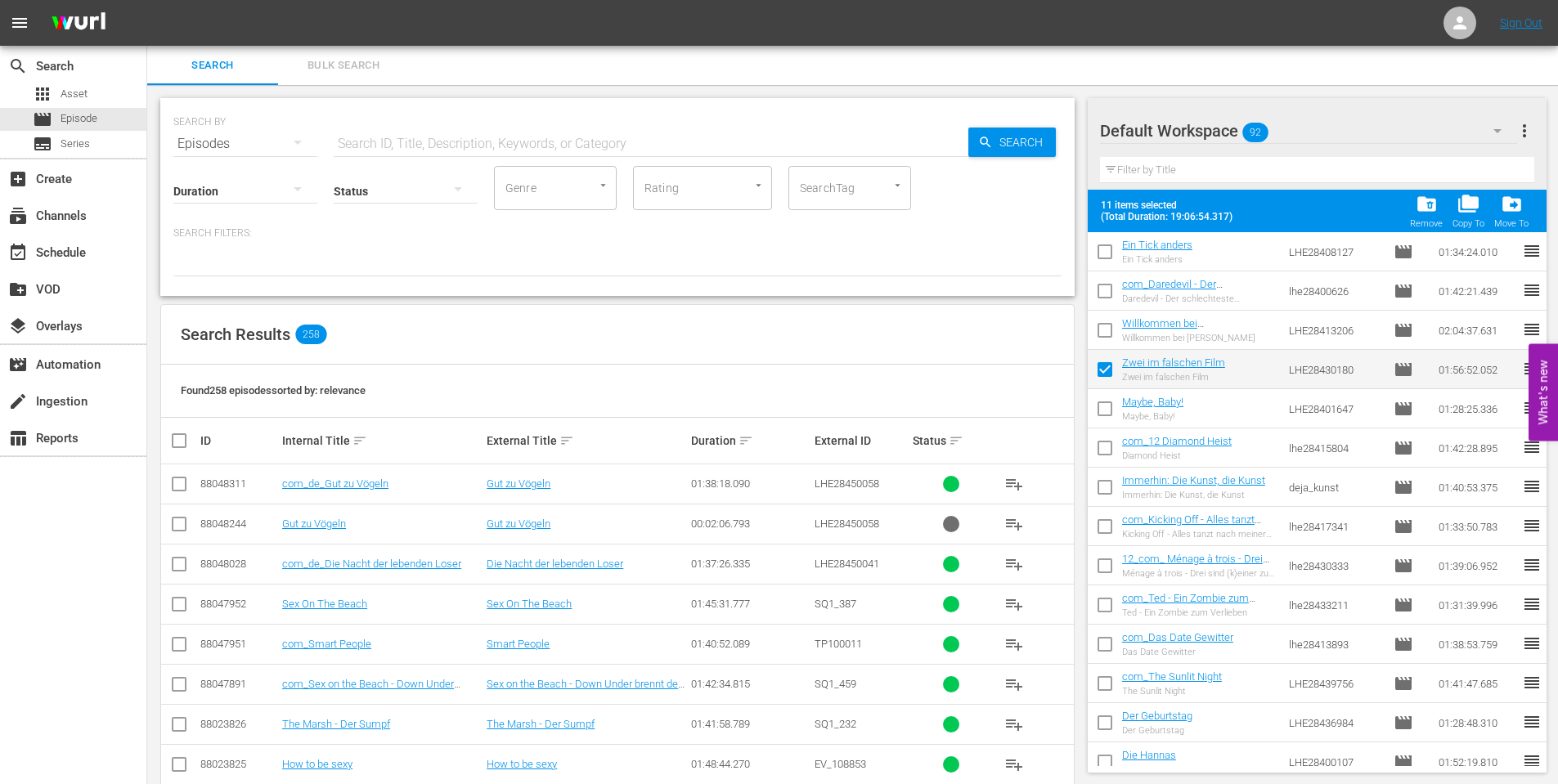
scroll to position [2228, 0]
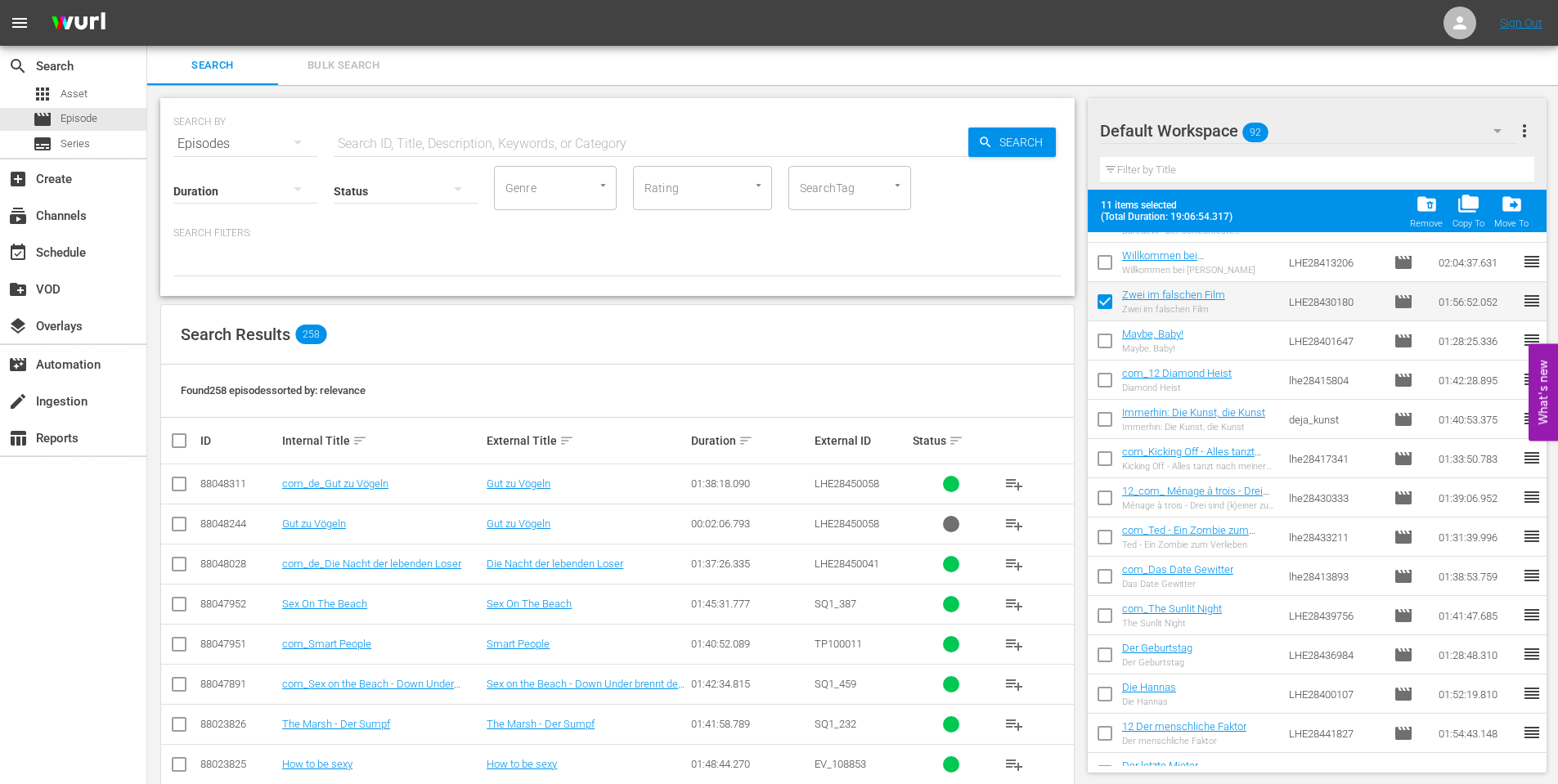
click at [1113, 345] on input "checkbox" at bounding box center [1105, 344] width 34 height 34
checkbox input "true"
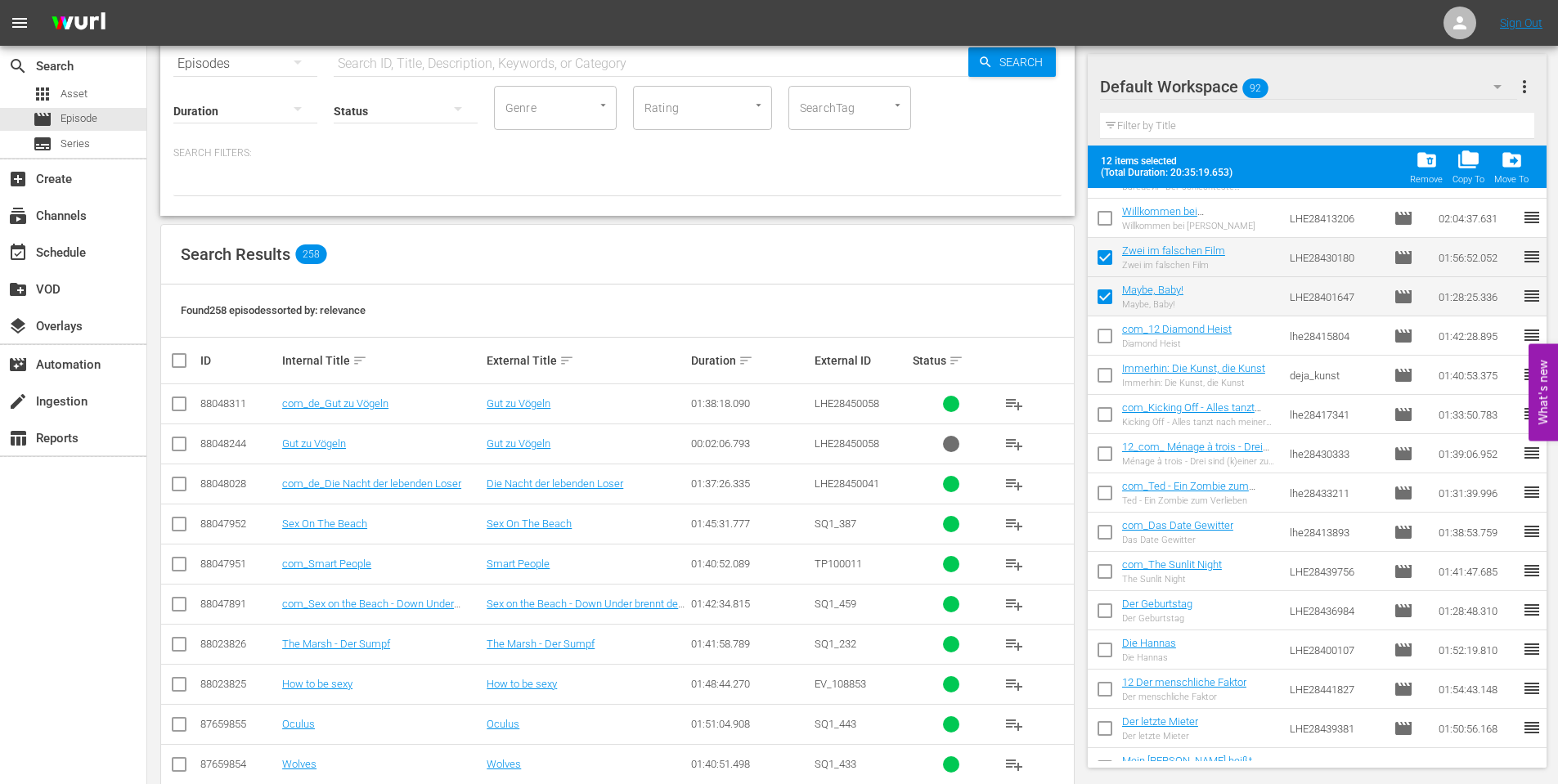
scroll to position [164, 0]
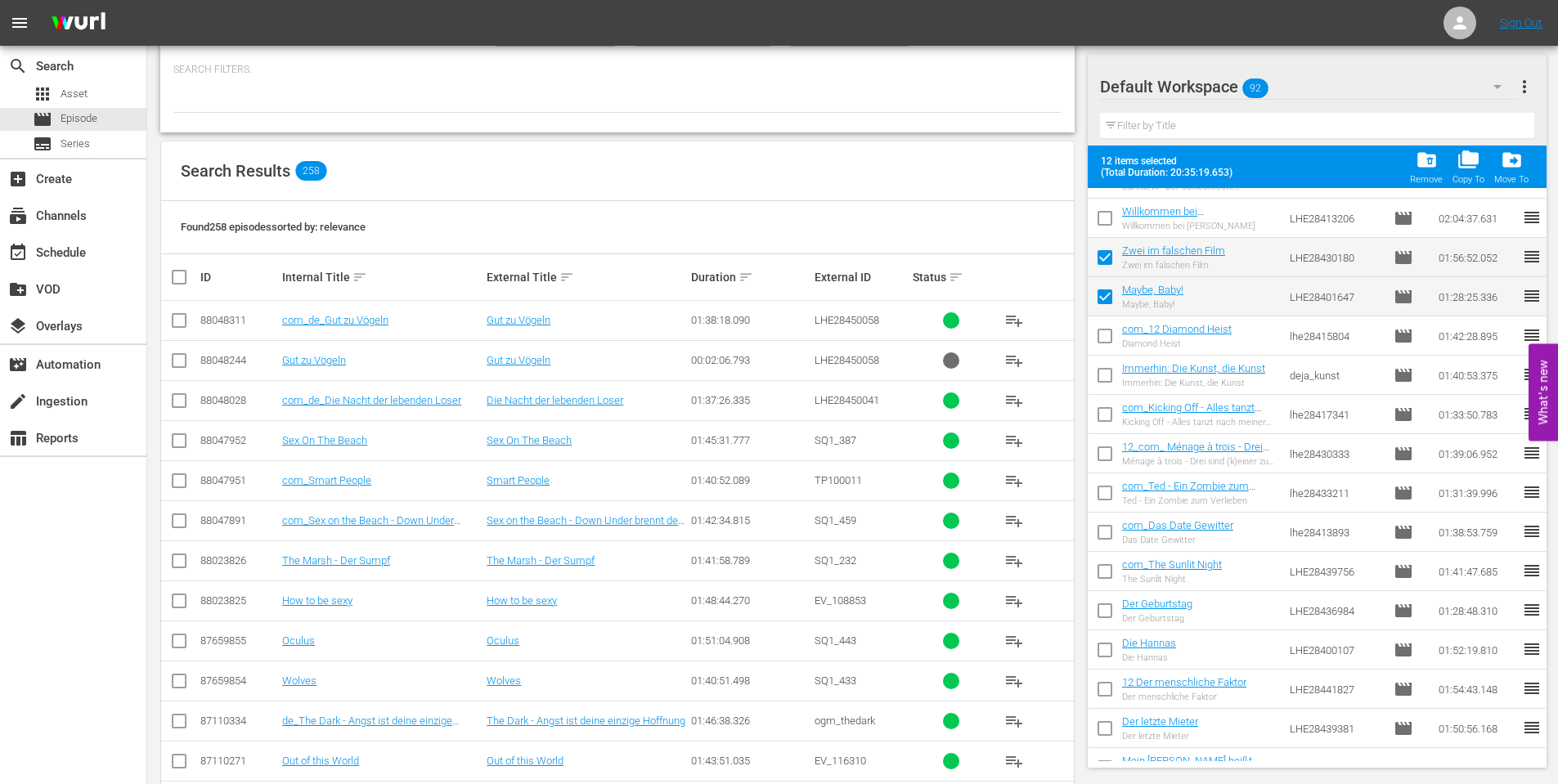
click at [1098, 647] on input "checkbox" at bounding box center [1105, 653] width 34 height 34
checkbox input "true"
click at [1098, 691] on input "checkbox" at bounding box center [1105, 692] width 34 height 34
checkbox input "true"
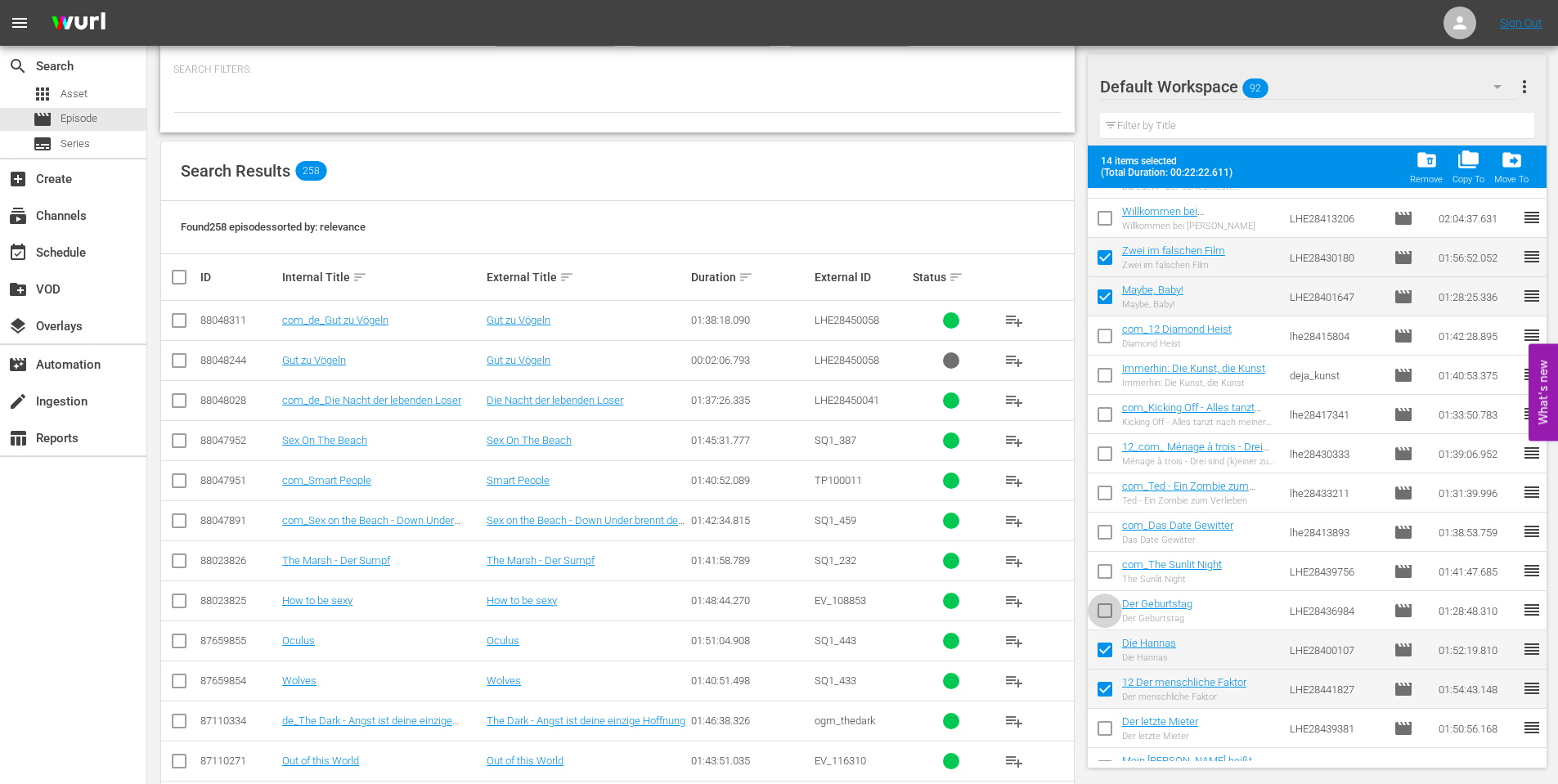
click at [1104, 607] on input "checkbox" at bounding box center [1105, 613] width 34 height 34
checkbox input "true"
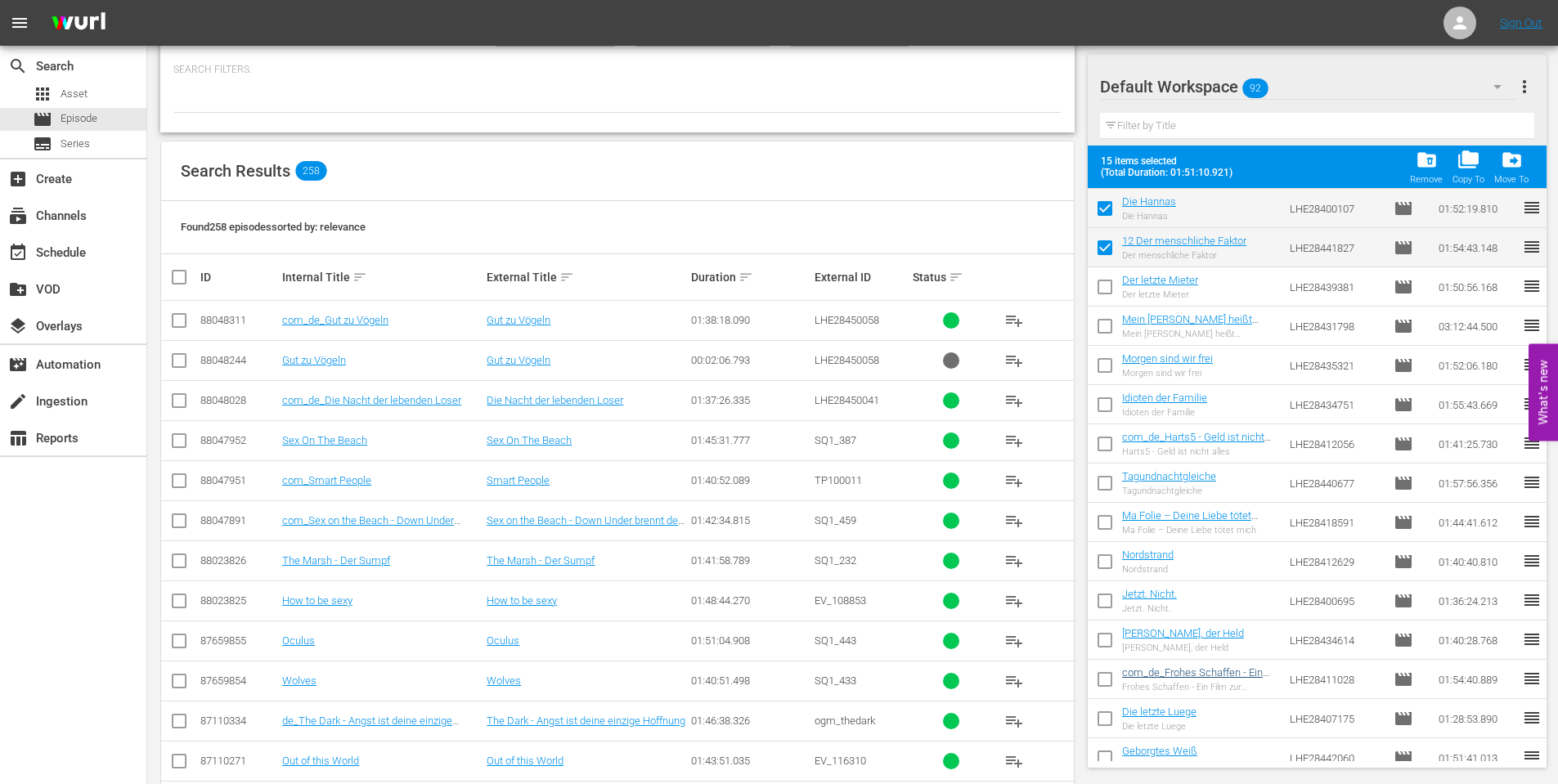
scroll to position [2717, 0]
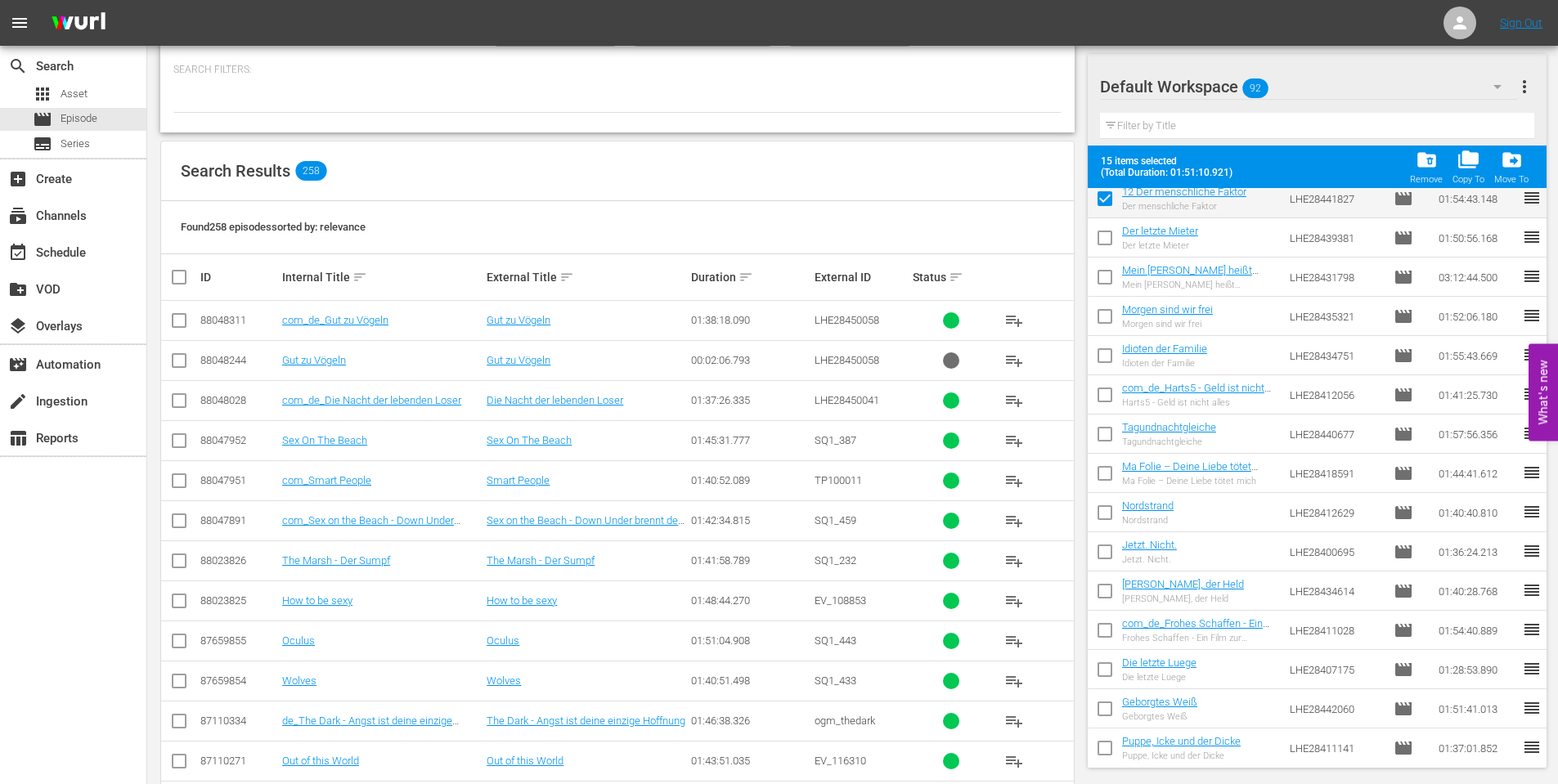
click at [1108, 620] on input "checkbox" at bounding box center [1105, 633] width 34 height 34
checkbox input "true"
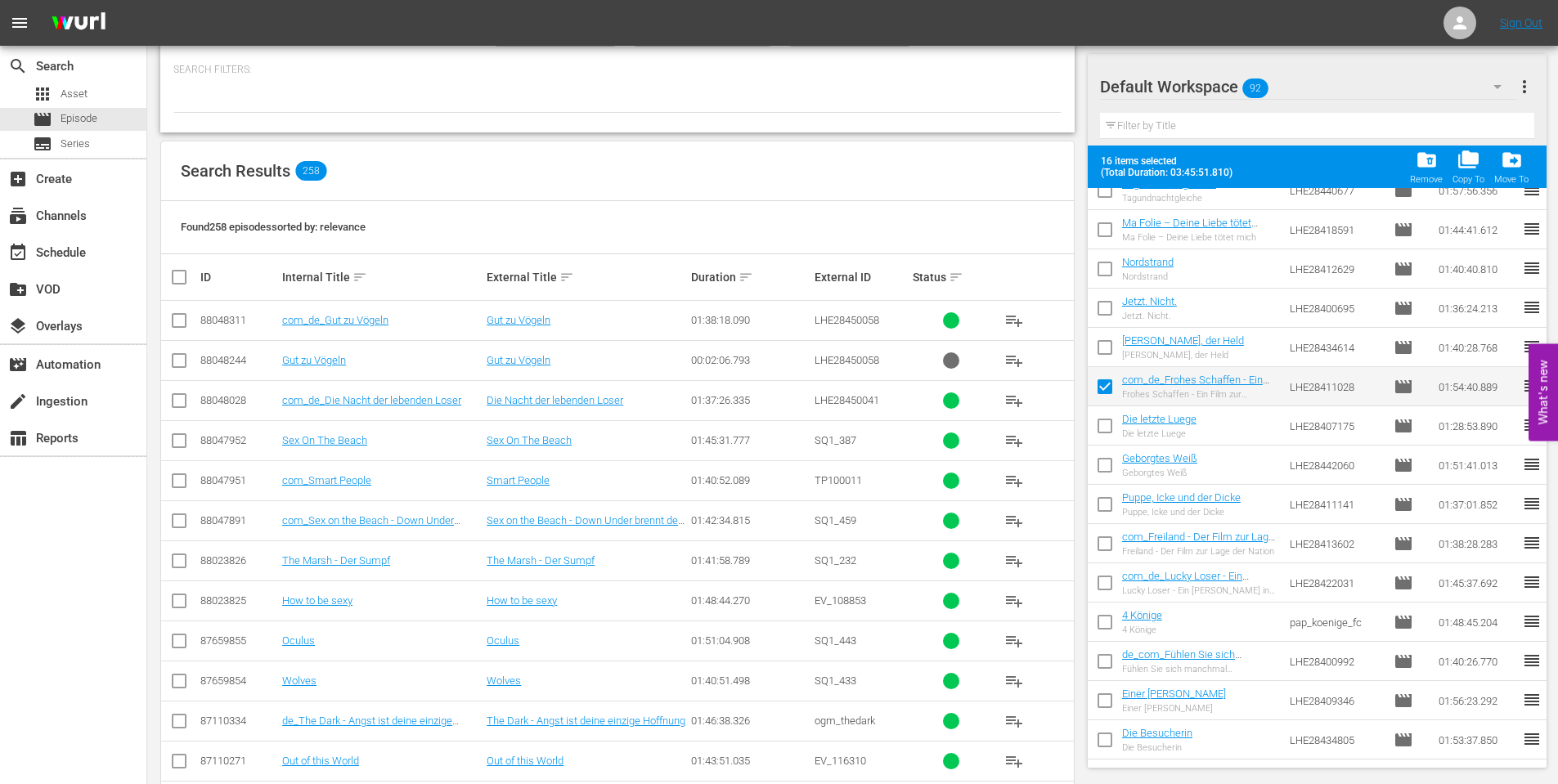
scroll to position [2963, 0]
click at [1109, 537] on input "checkbox" at bounding box center [1105, 545] width 34 height 34
checkbox input "true"
click at [1104, 616] on input "checkbox" at bounding box center [1105, 623] width 34 height 34
checkbox input "true"
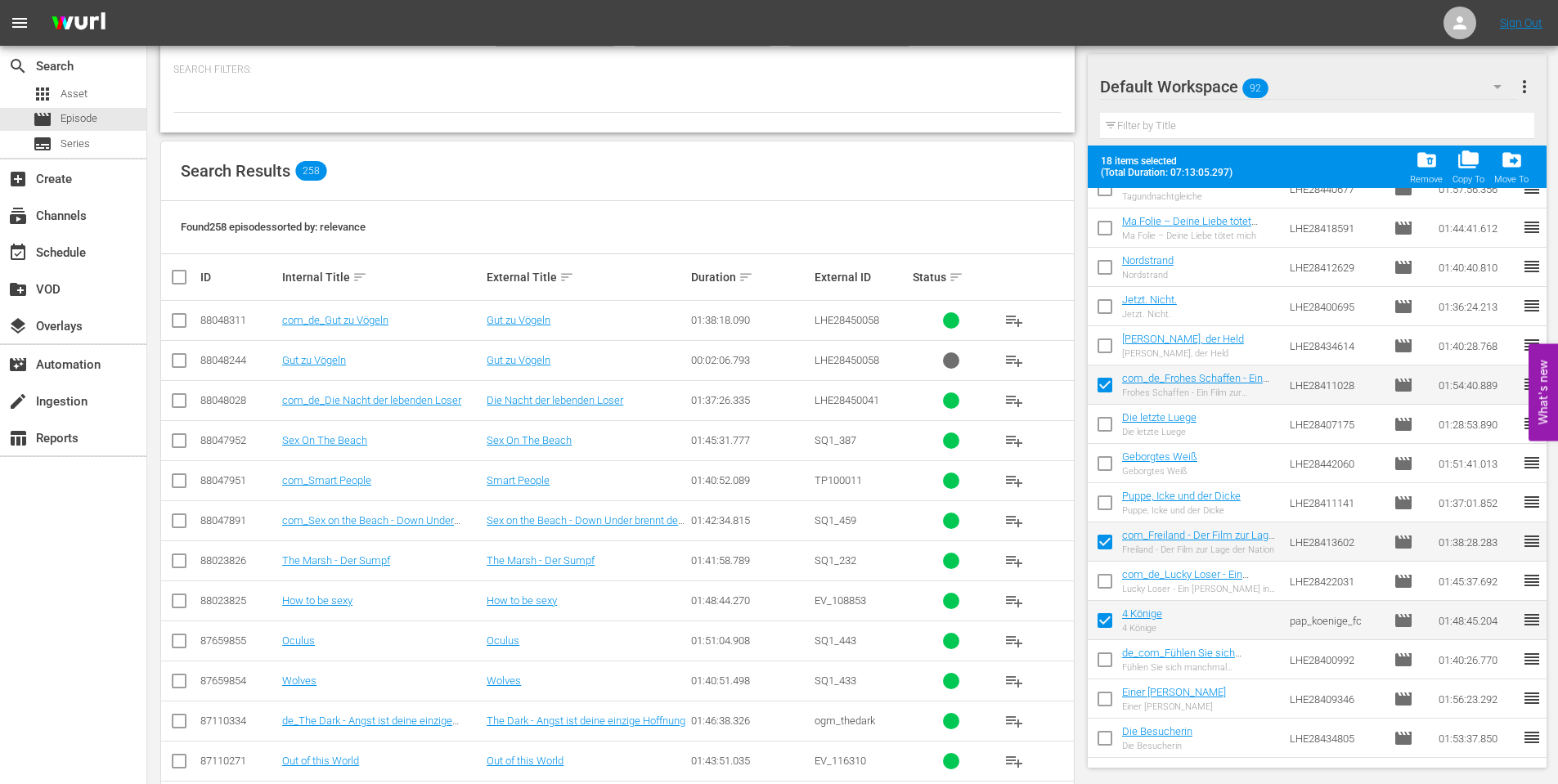
click at [1115, 656] on input "checkbox" at bounding box center [1105, 662] width 34 height 34
checkbox input "true"
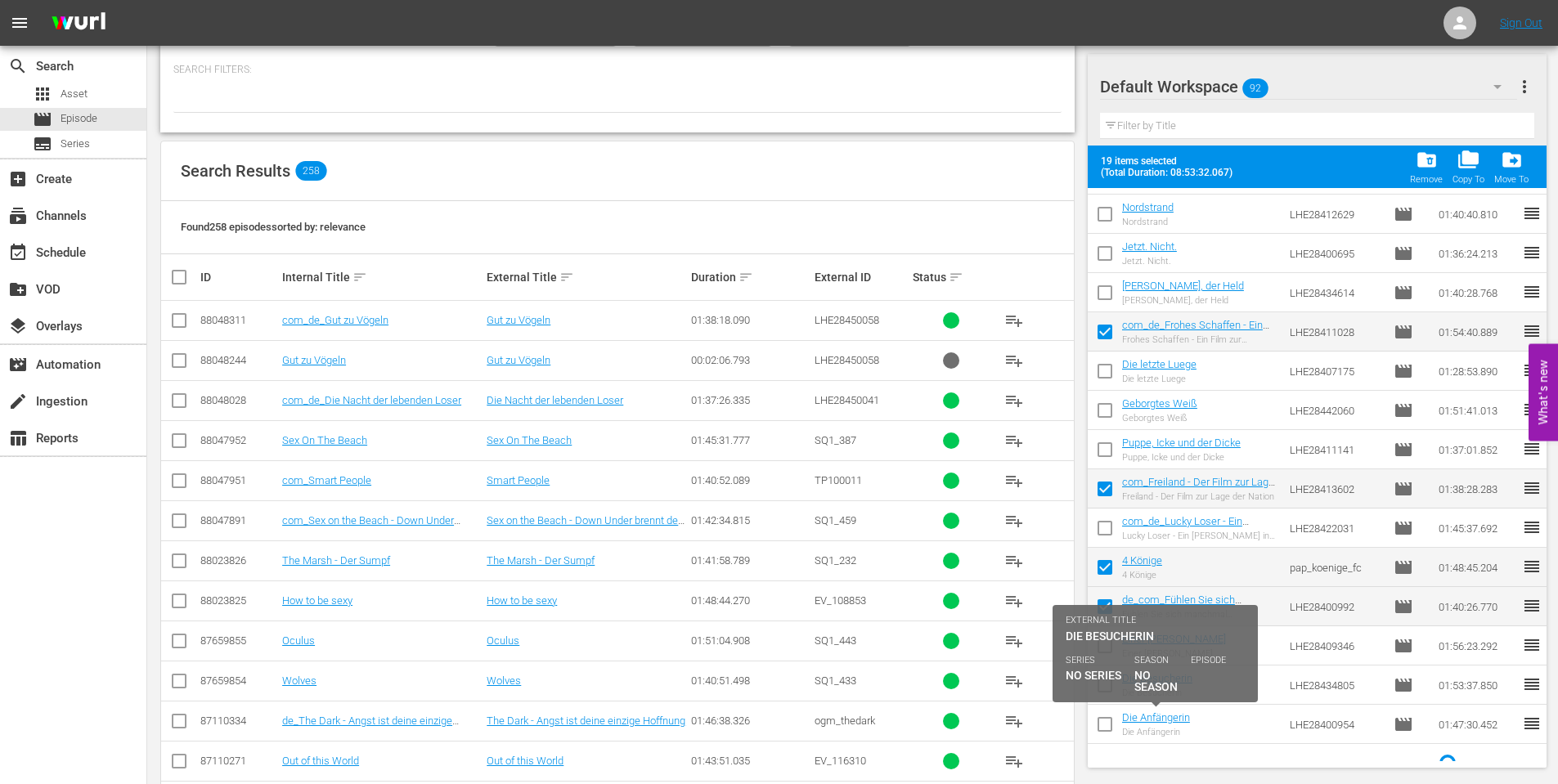
scroll to position [3039, 0]
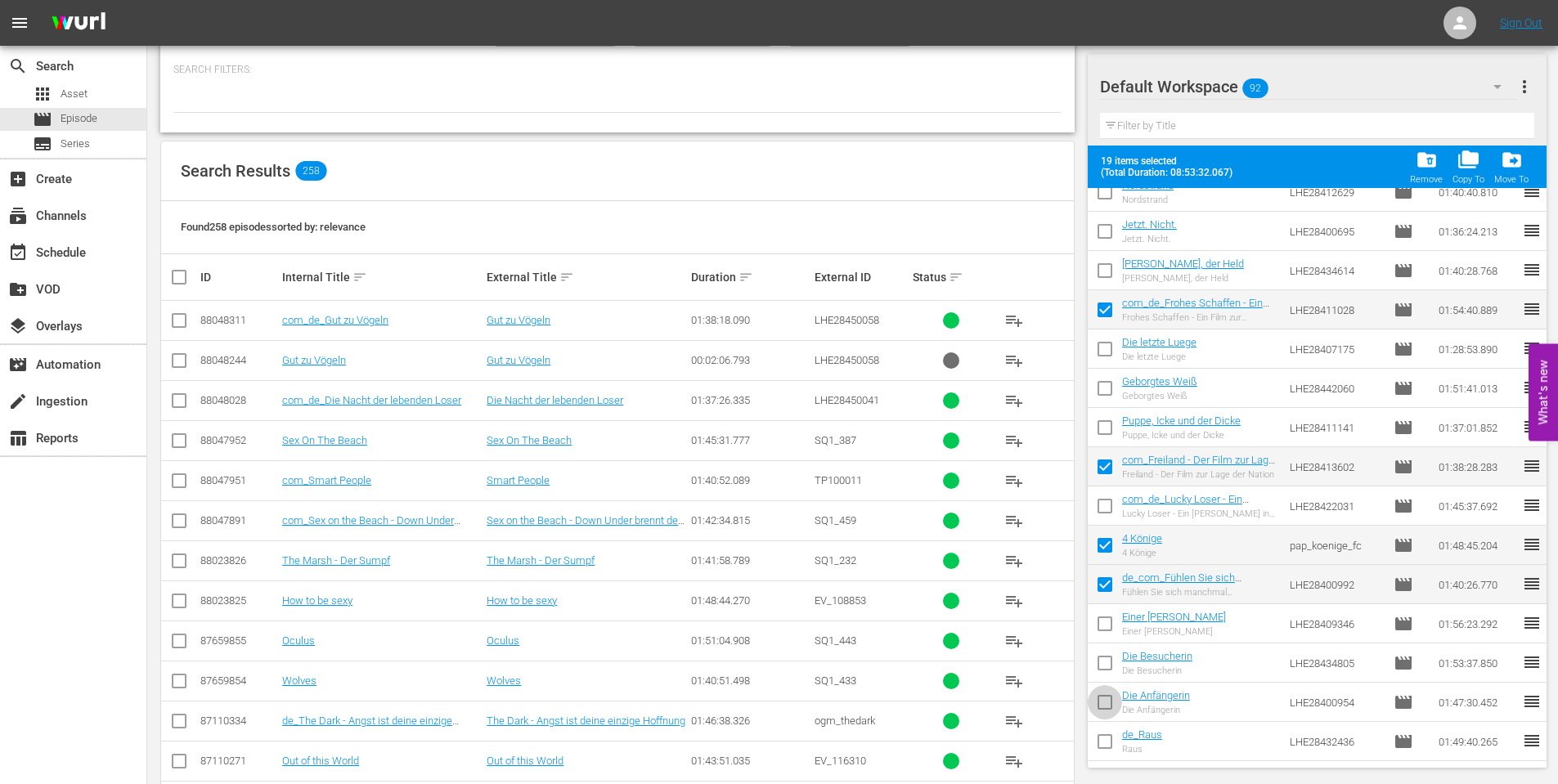
click at [1105, 698] on input "checkbox" at bounding box center [1105, 705] width 34 height 34
checkbox input "true"
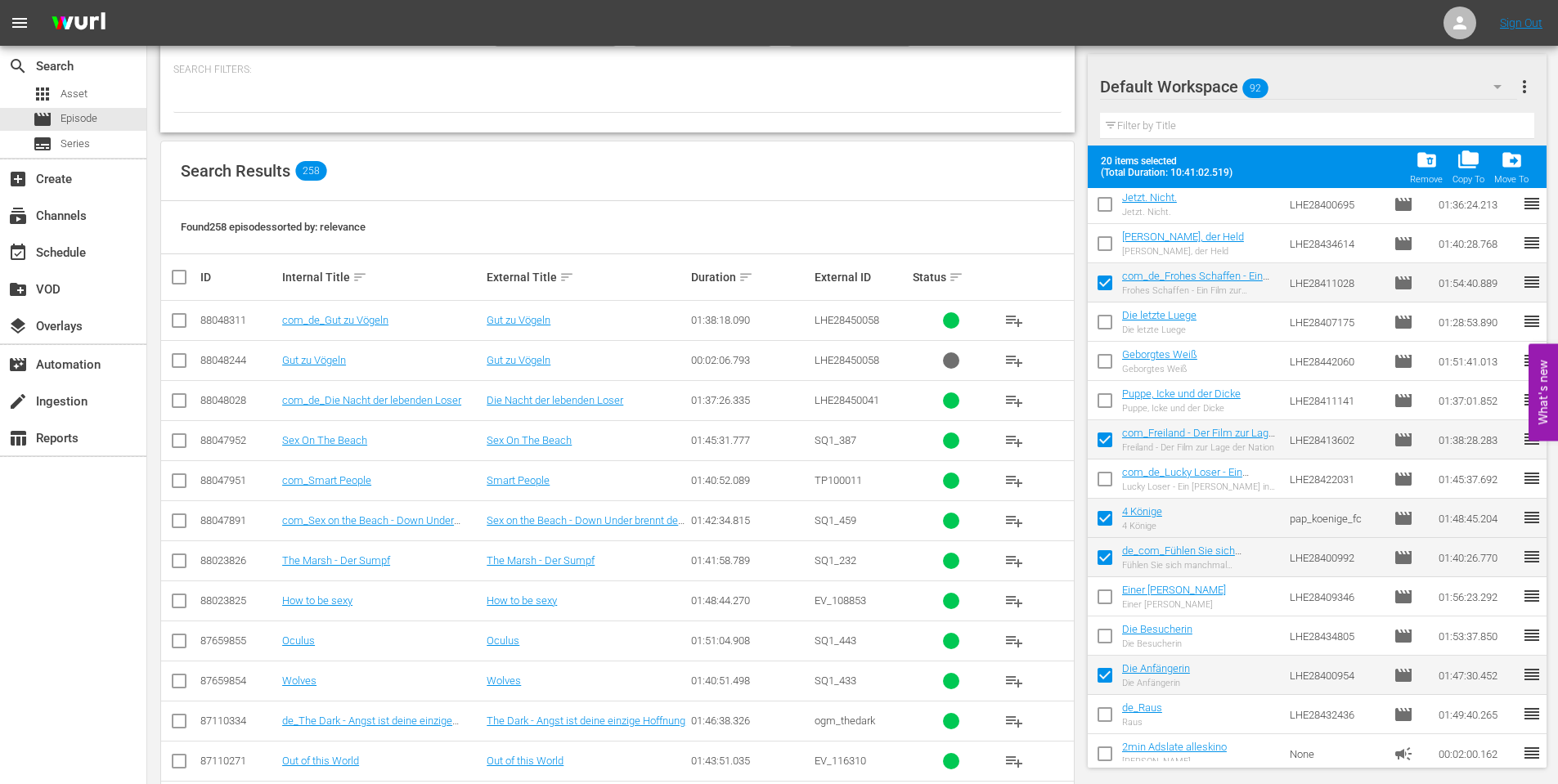
scroll to position [3078, 0]
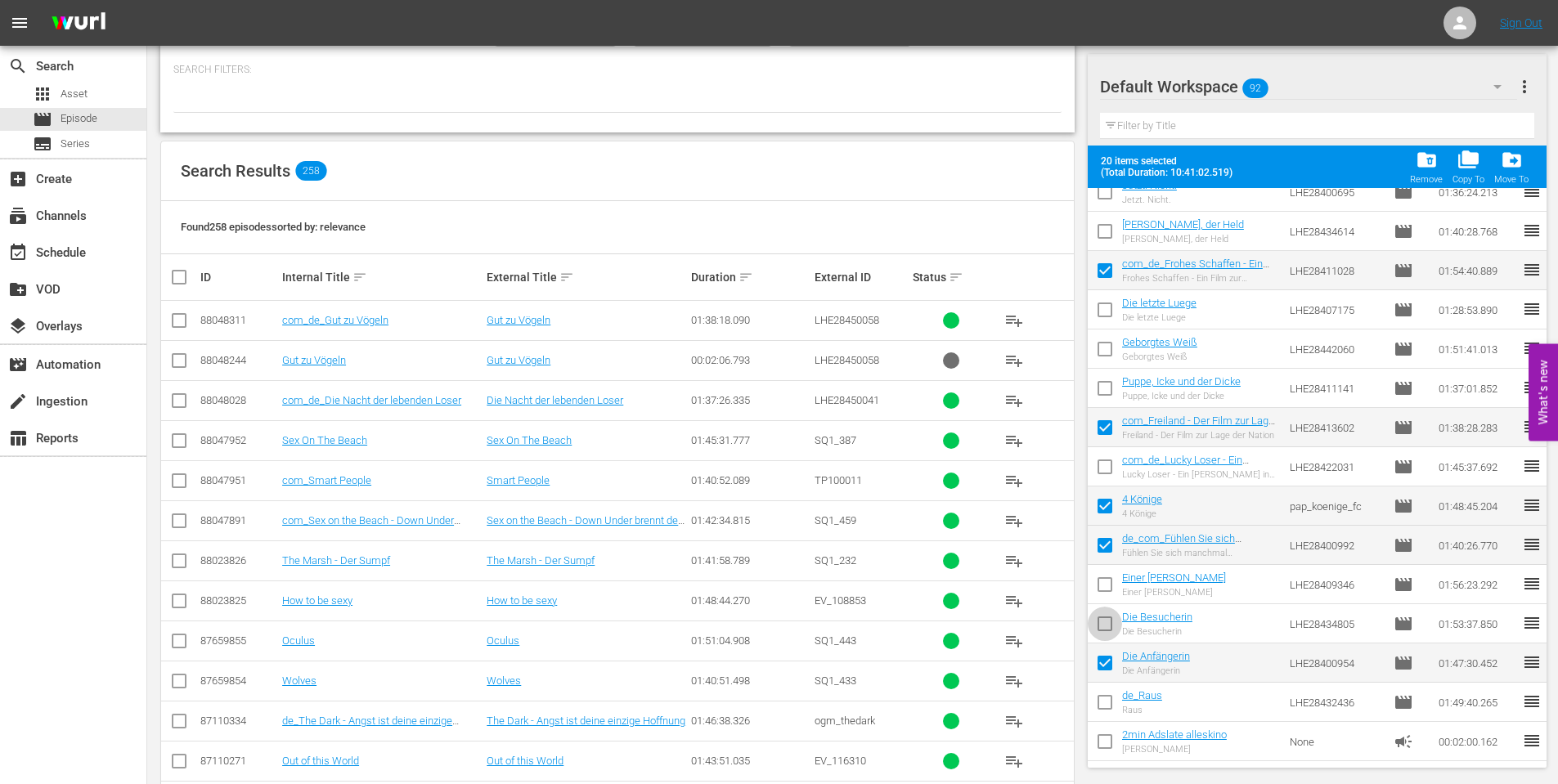
click at [1099, 626] on input "checkbox" at bounding box center [1105, 627] width 34 height 34
checkbox input "true"
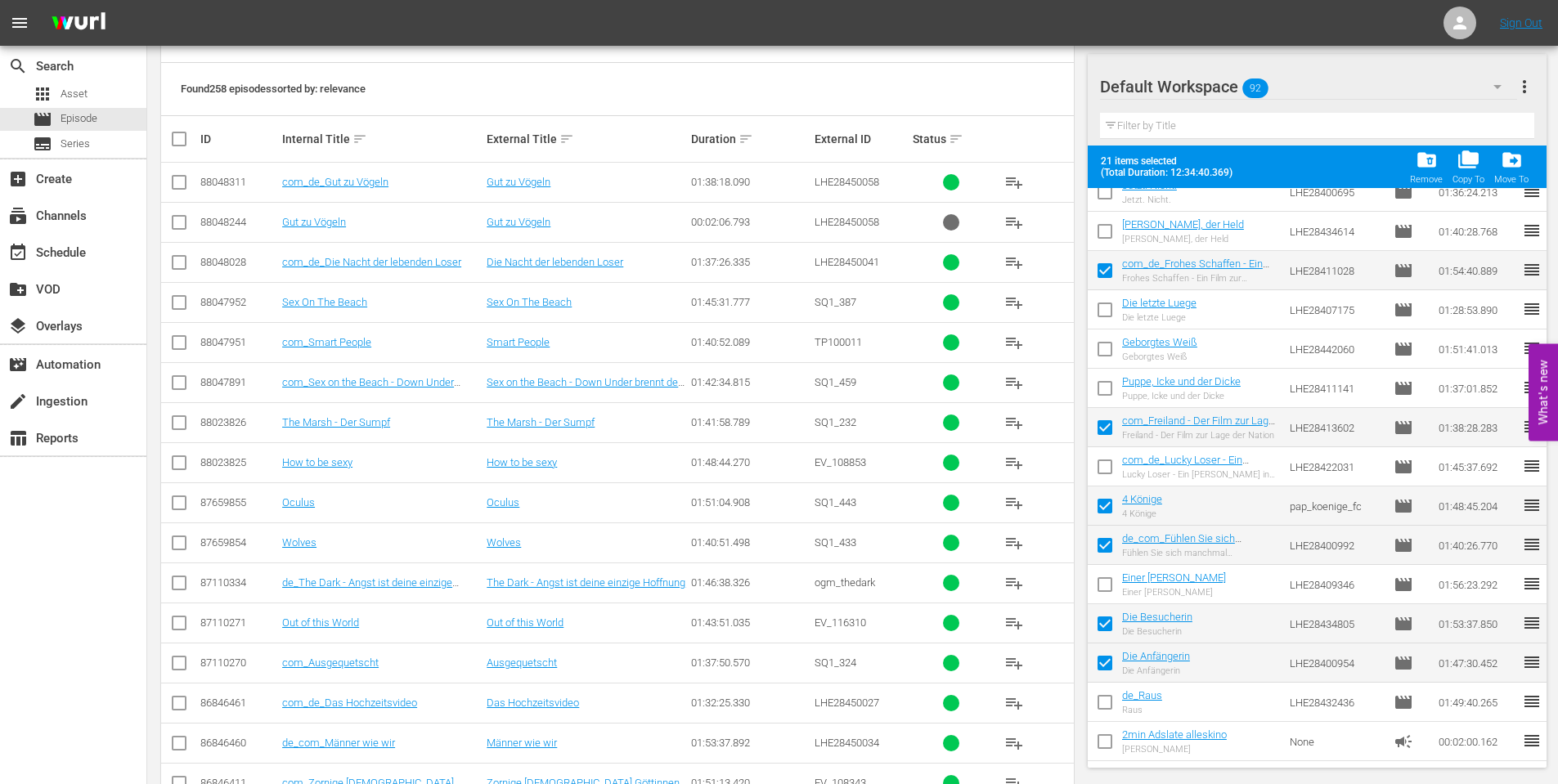
scroll to position [327, 0]
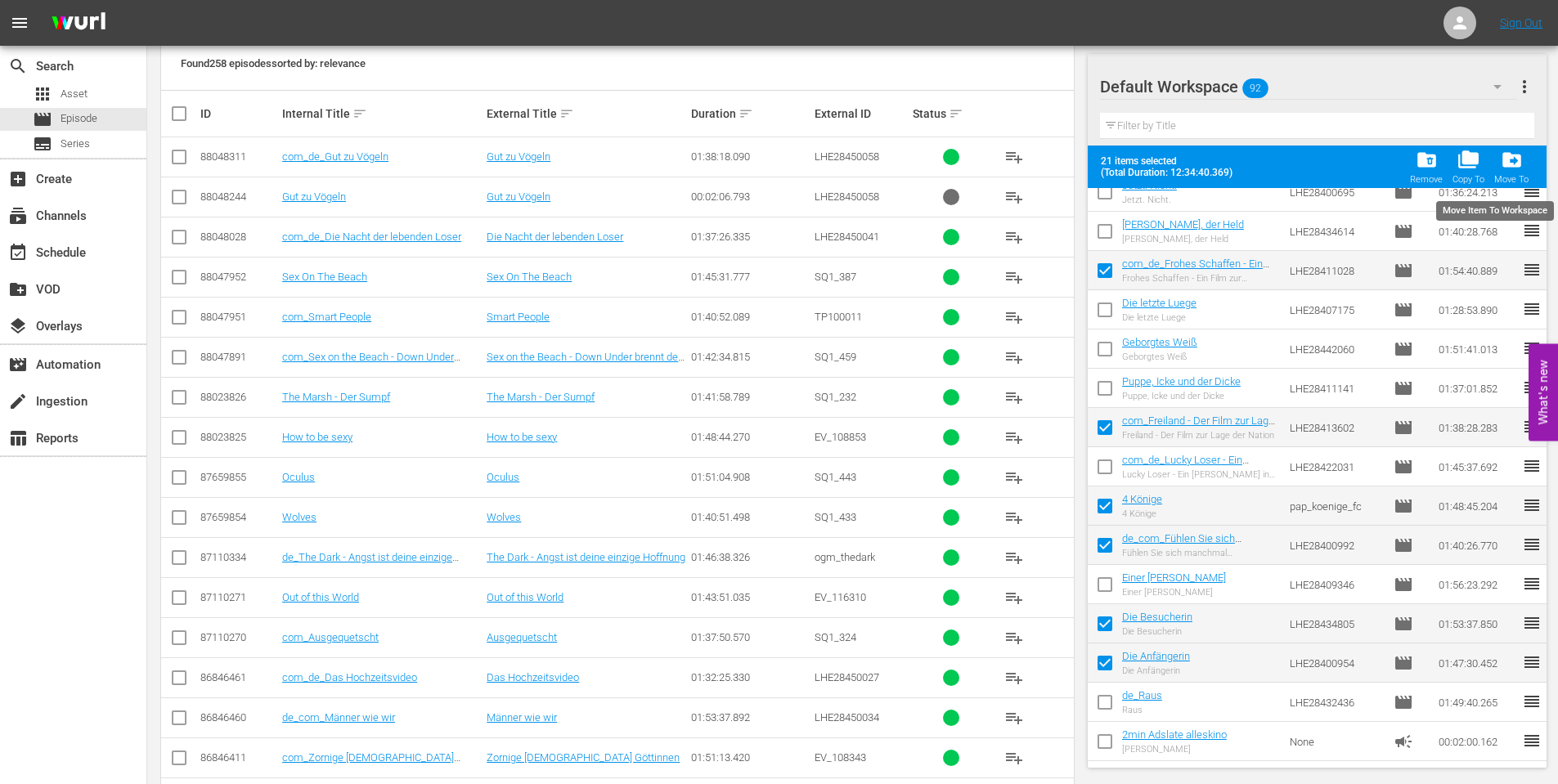
click at [1513, 162] on span "drive_file_move" at bounding box center [1511, 159] width 22 height 22
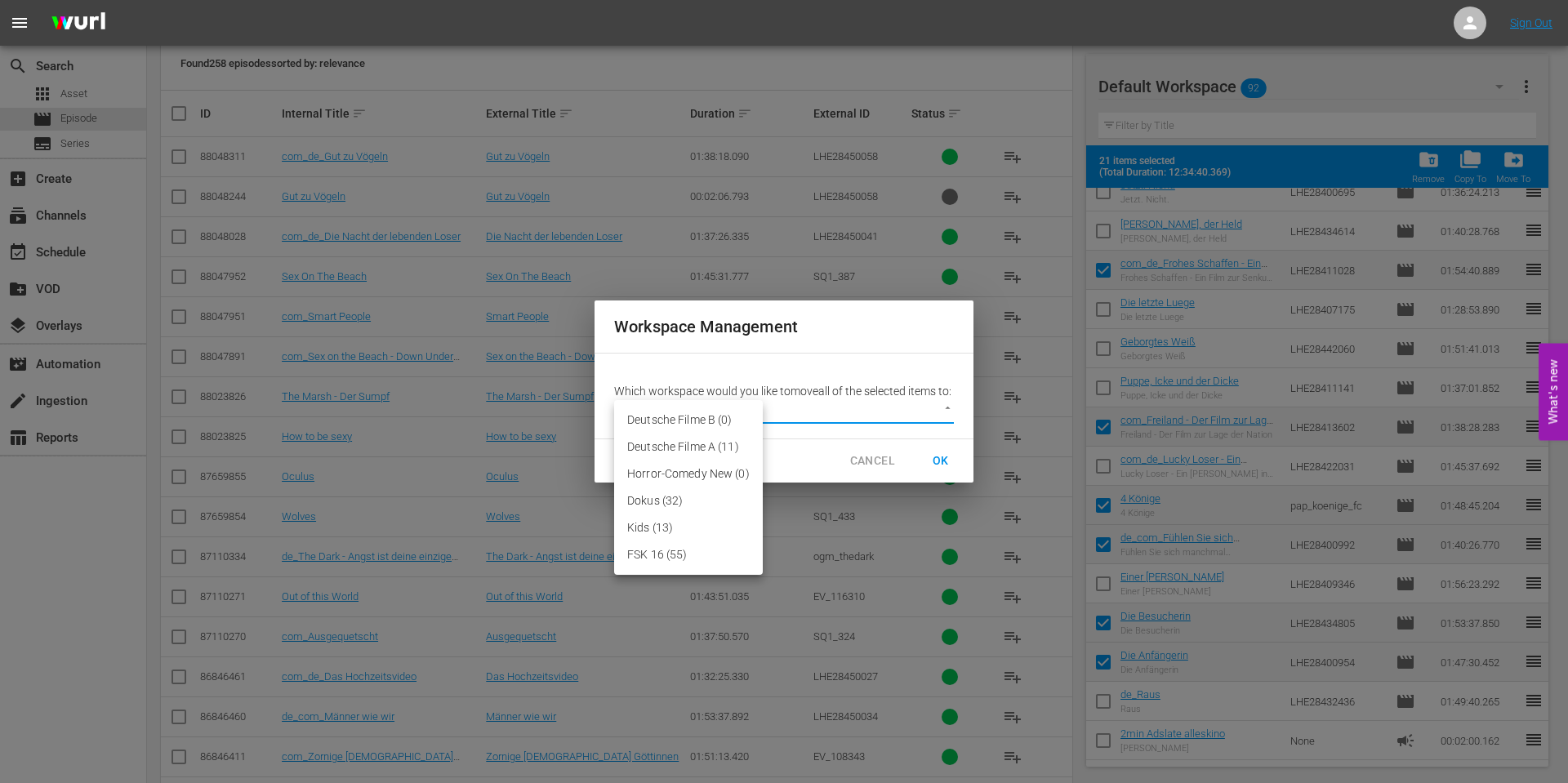
click at [939, 416] on body "menu Sign Out search Search apps Asset movie Episode subtitles Series add_box C…" at bounding box center [784, 64] width 1568 height 783
click at [702, 424] on li "Deutsche Filme B (0)" at bounding box center [688, 420] width 149 height 27
type input "3758"
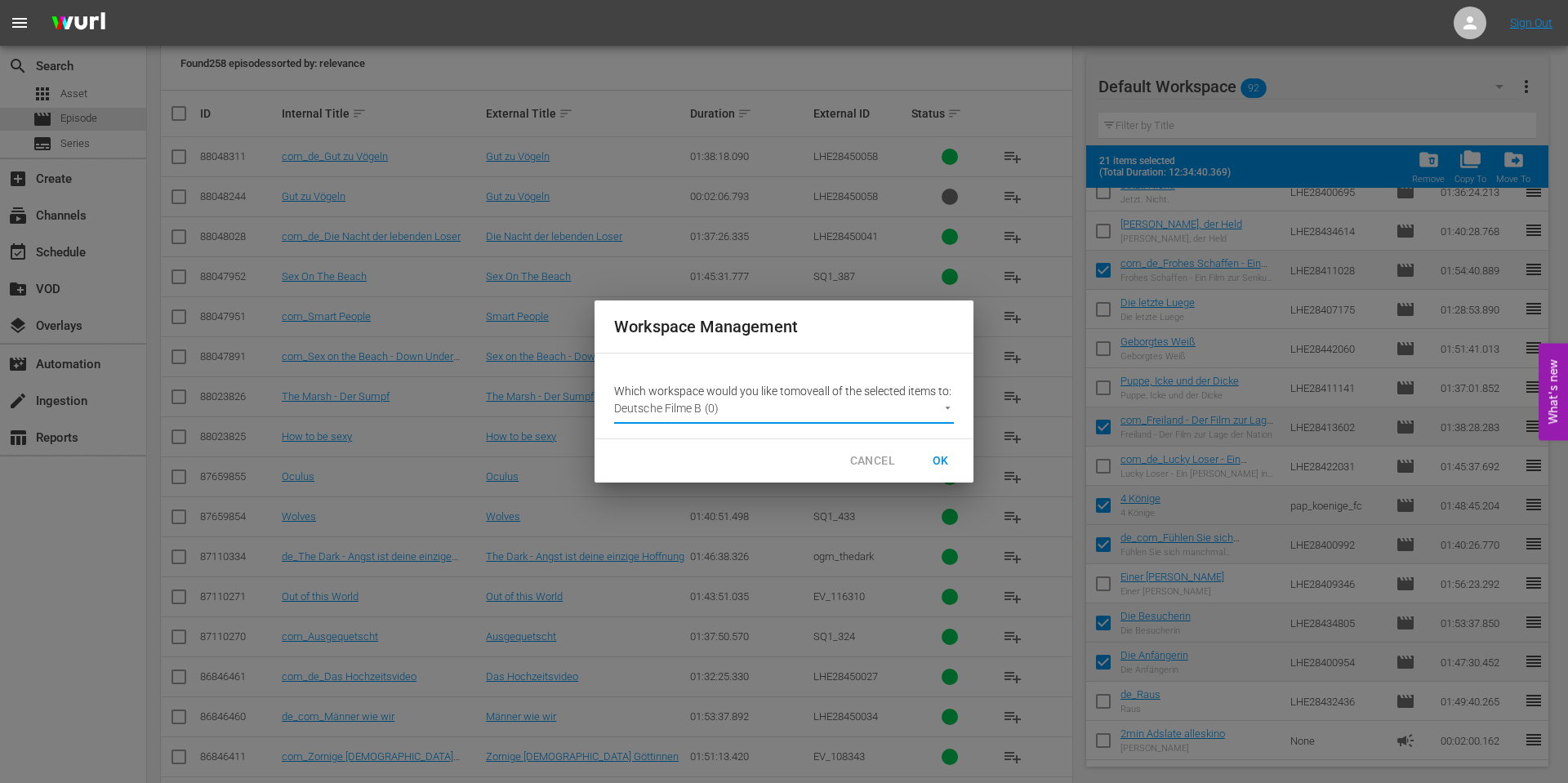
click at [950, 468] on span "OK" at bounding box center [940, 461] width 26 height 20
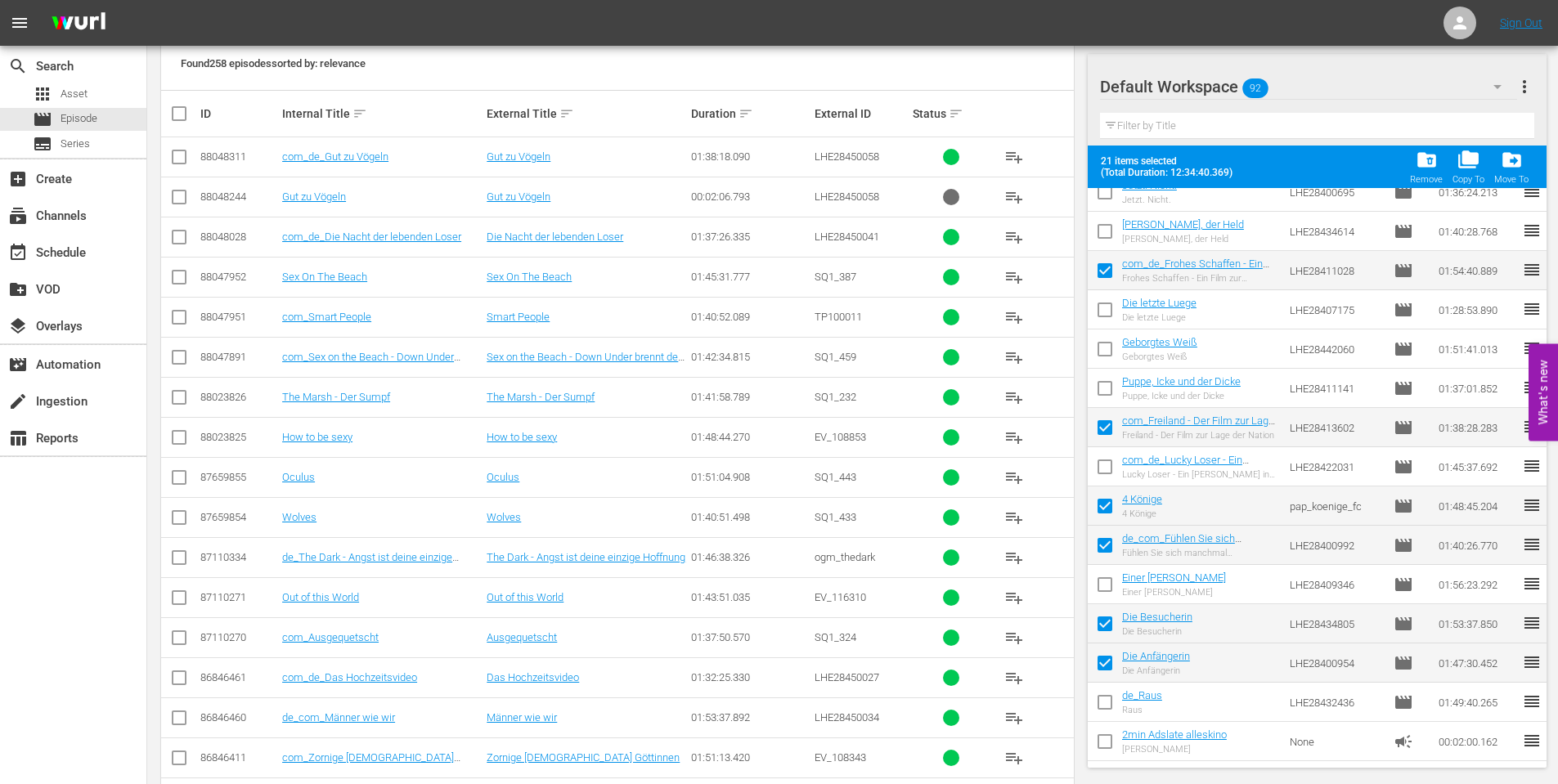
checkbox input "false"
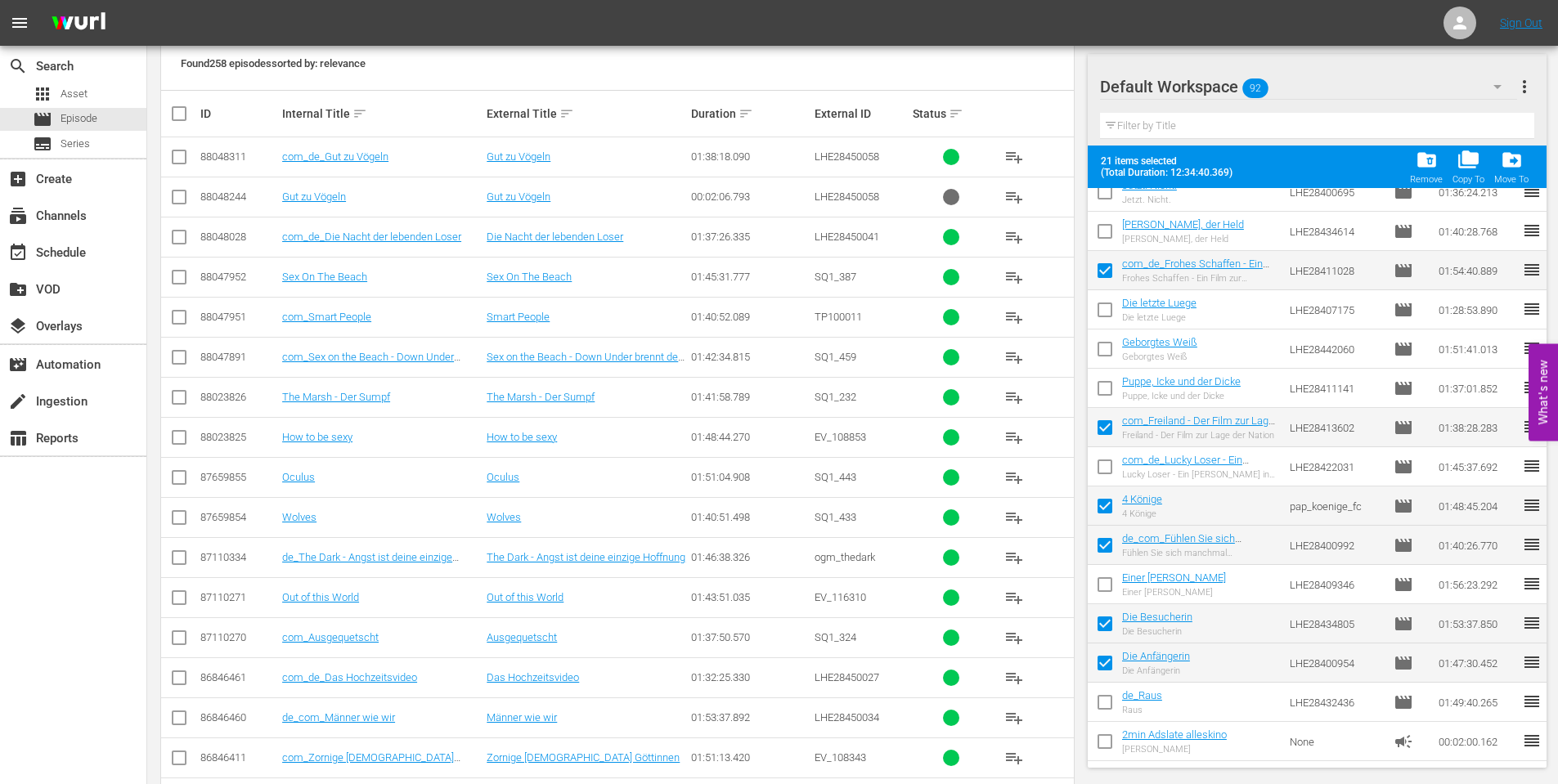
checkbox input "false"
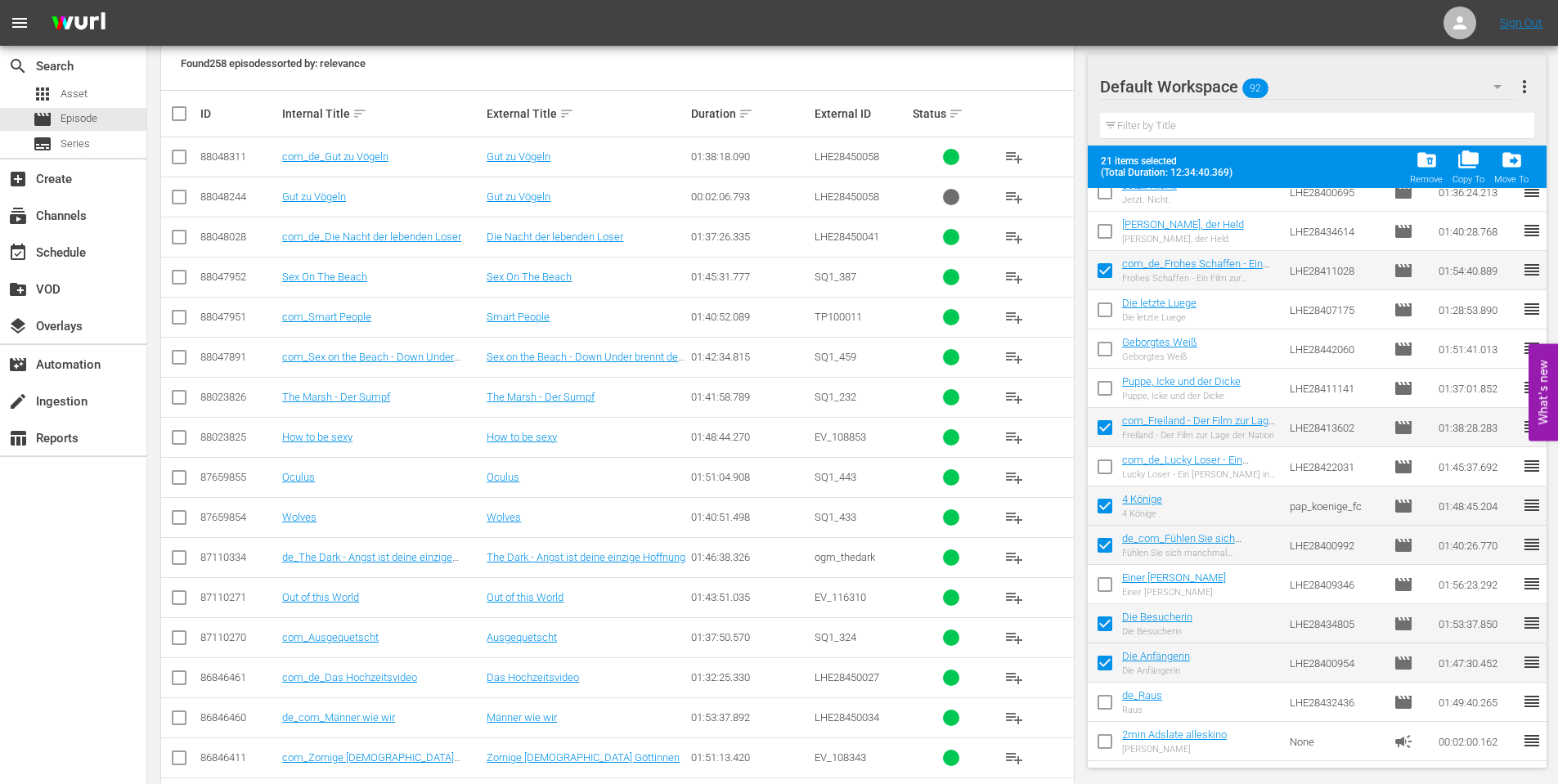
checkbox input "false"
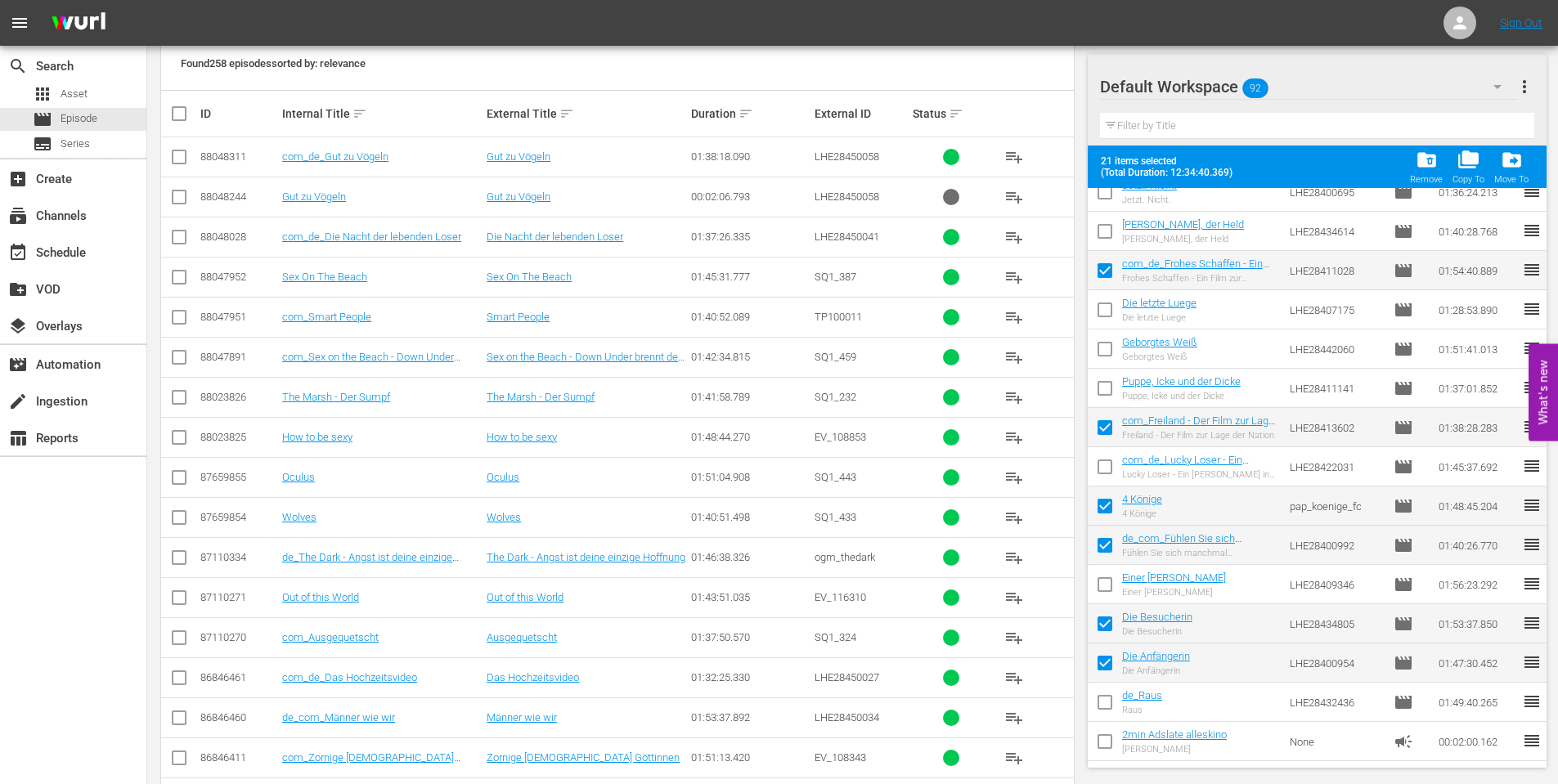
checkbox input "false"
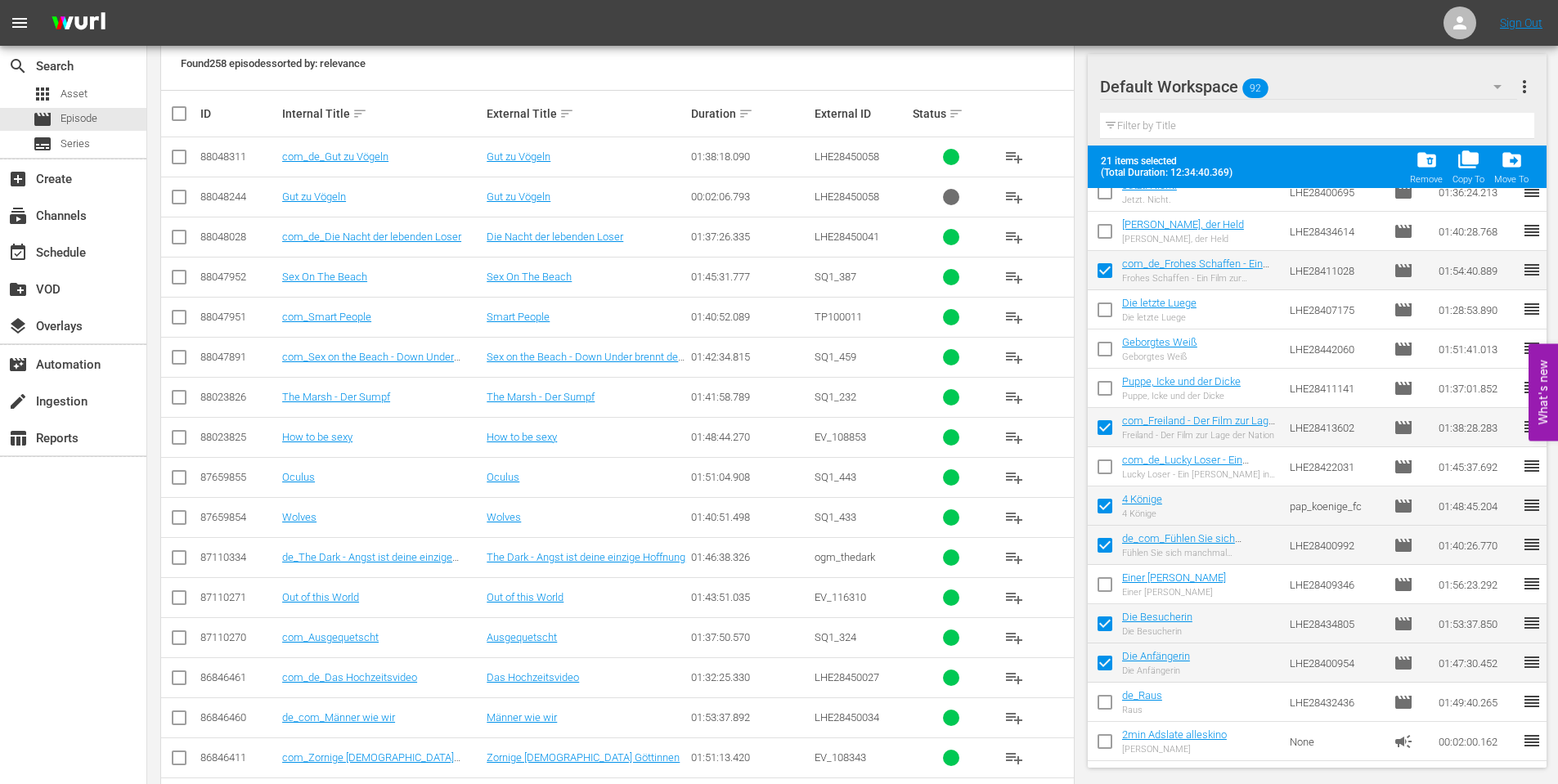
checkbox input "false"
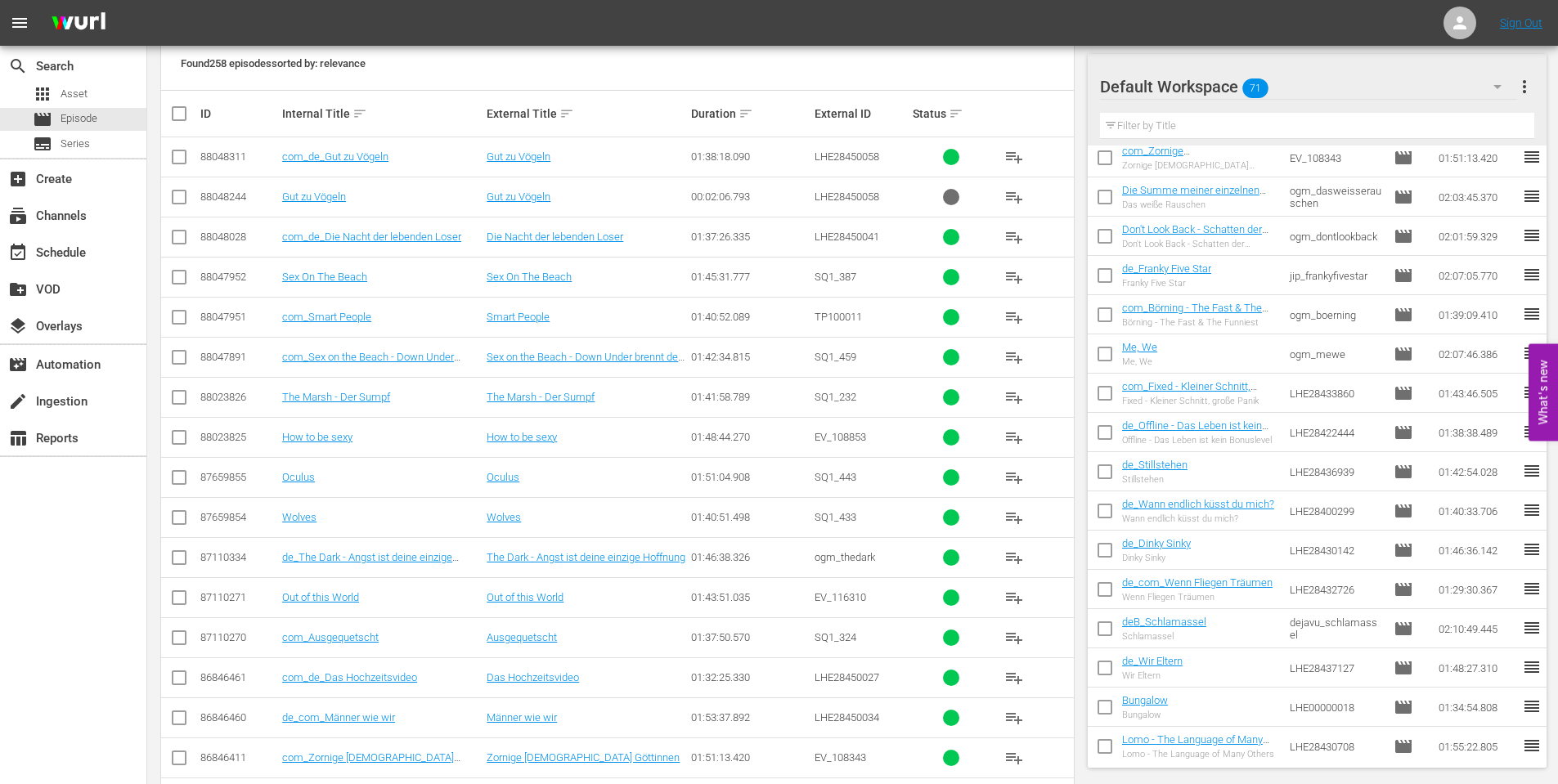
scroll to position [0, 0]
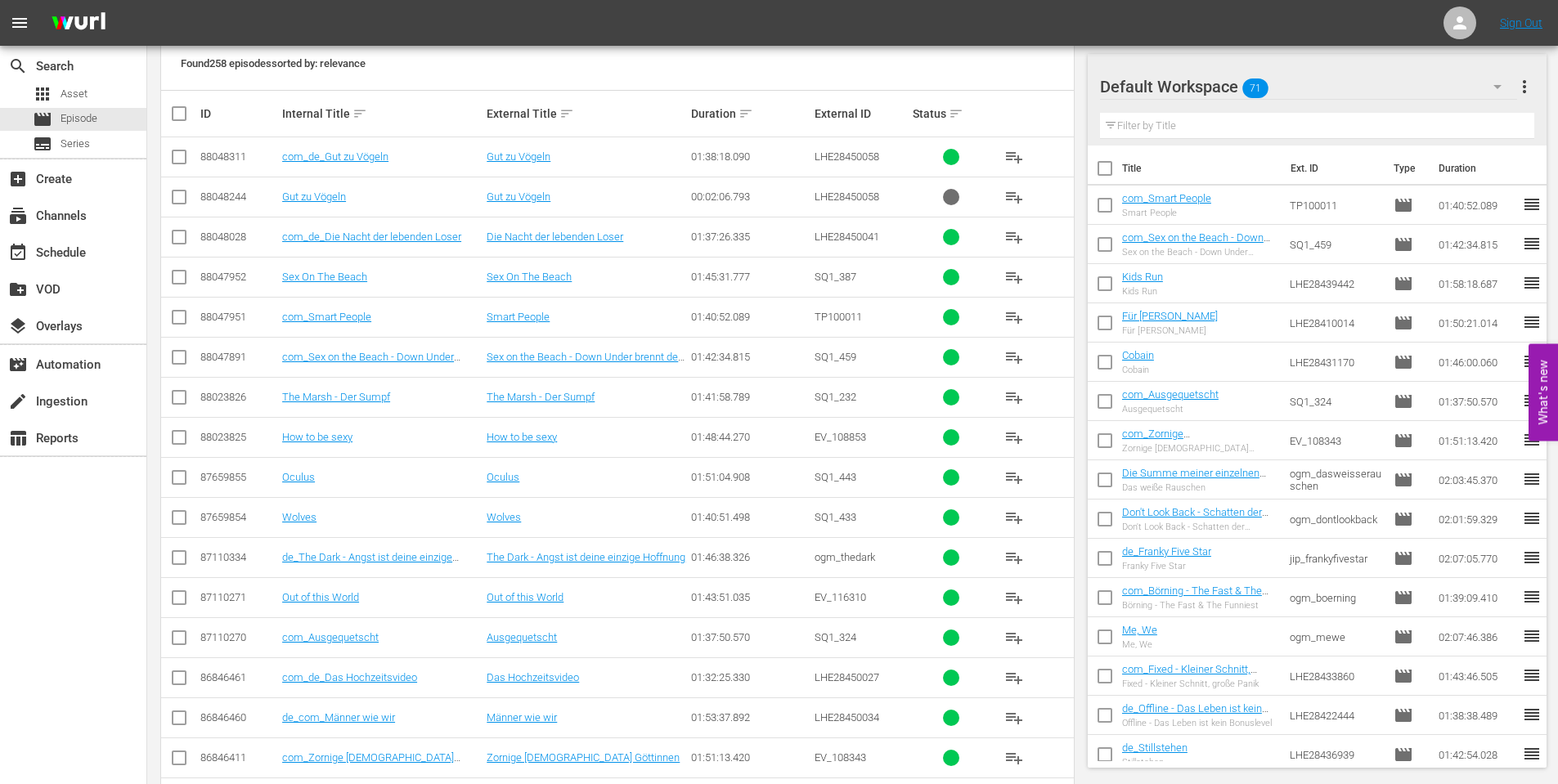
click at [1515, 84] on span "more_vert" at bounding box center [1524, 86] width 20 height 20
click at [1319, 93] on div "add Add New Workspace" at bounding box center [1400, 89] width 229 height 30
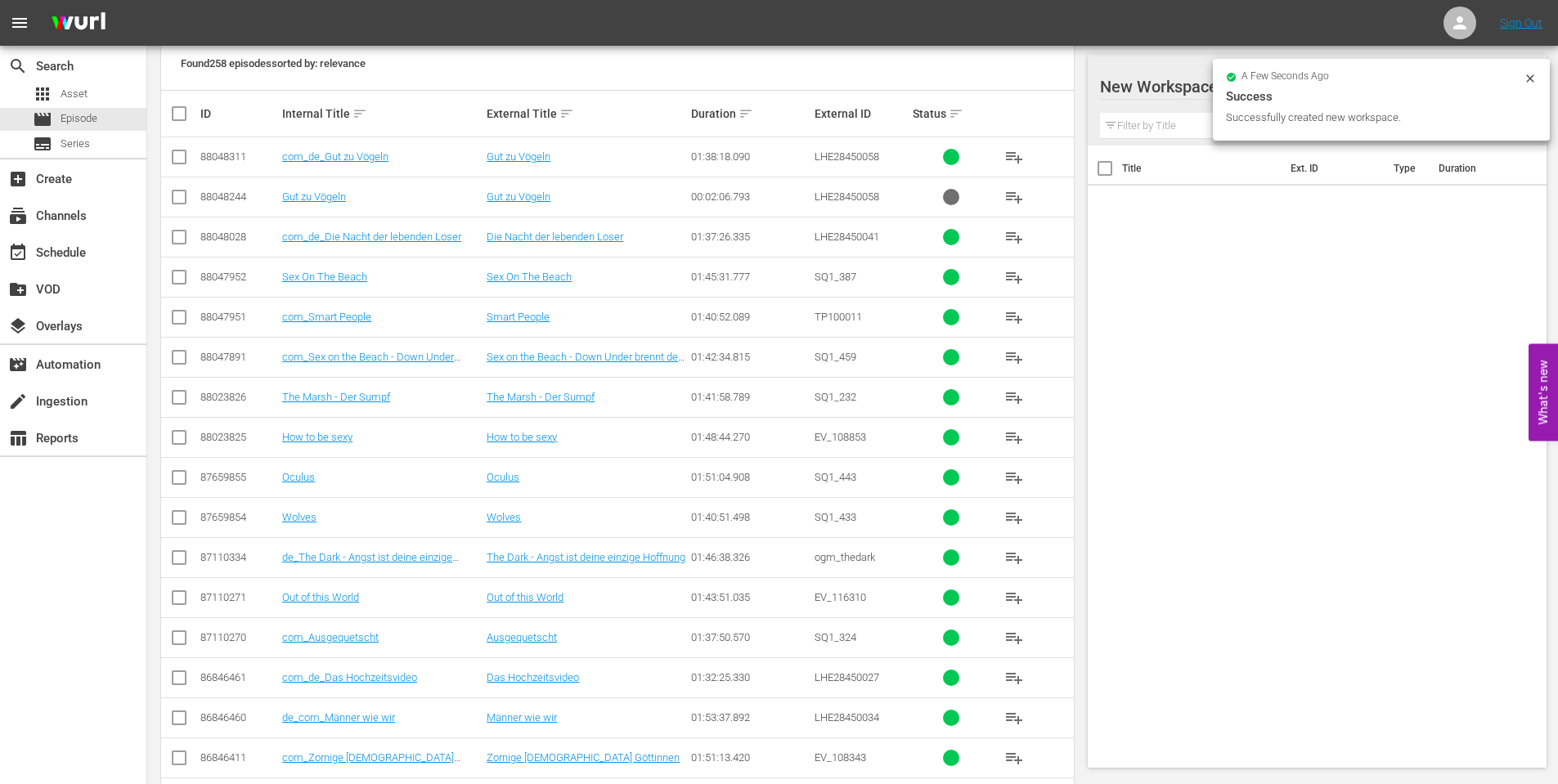
click at [1152, 88] on div at bounding box center [1239, 87] width 278 height 41
click at [1152, 88] on input "New Workspace [DATE] 08:40:07 GMT+0000" at bounding box center [1310, 86] width 420 height 39
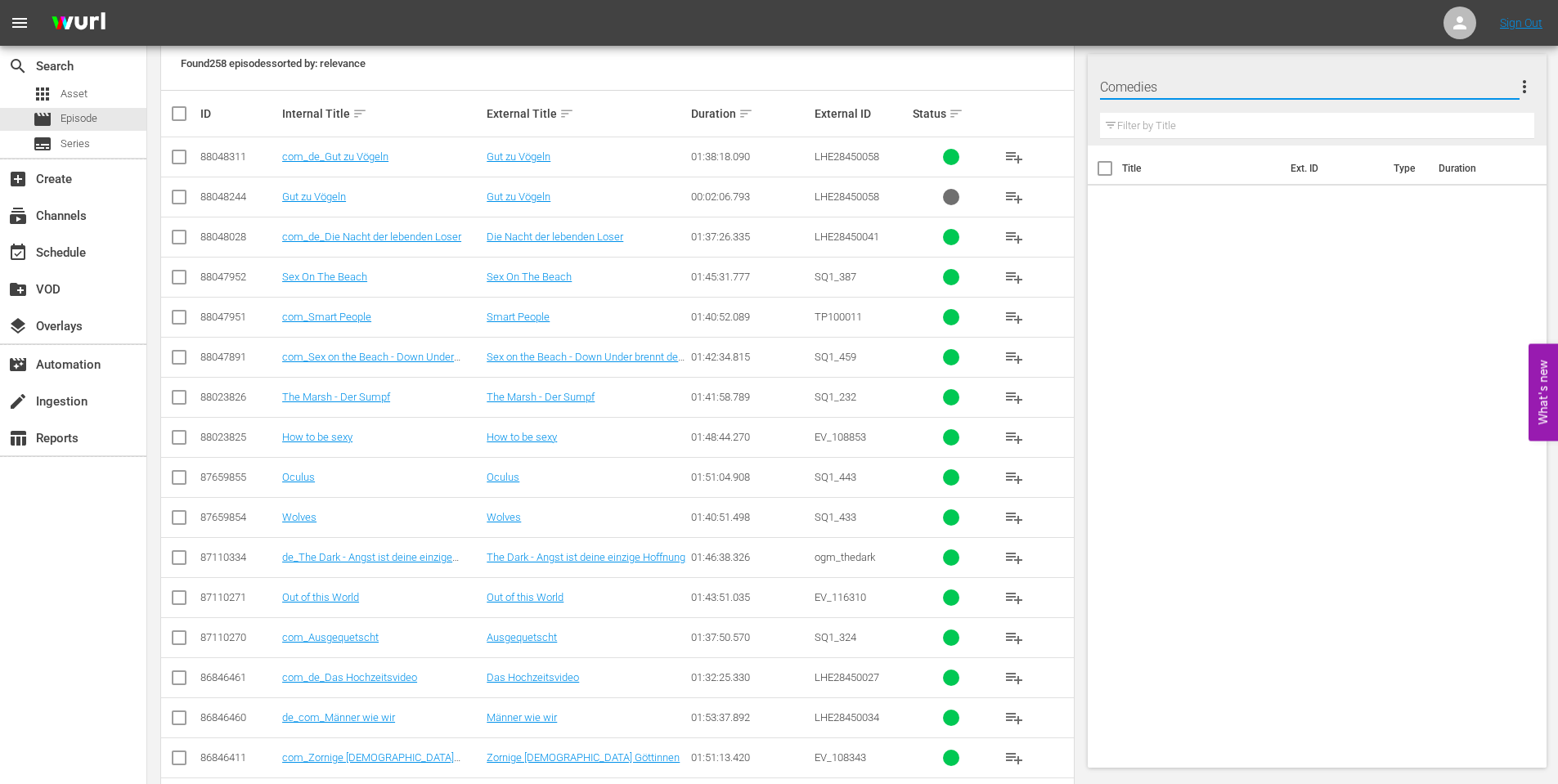
type input "Comedies"
click at [1271, 347] on div "Title Ext. ID Type Duration" at bounding box center [1318, 453] width 460 height 616
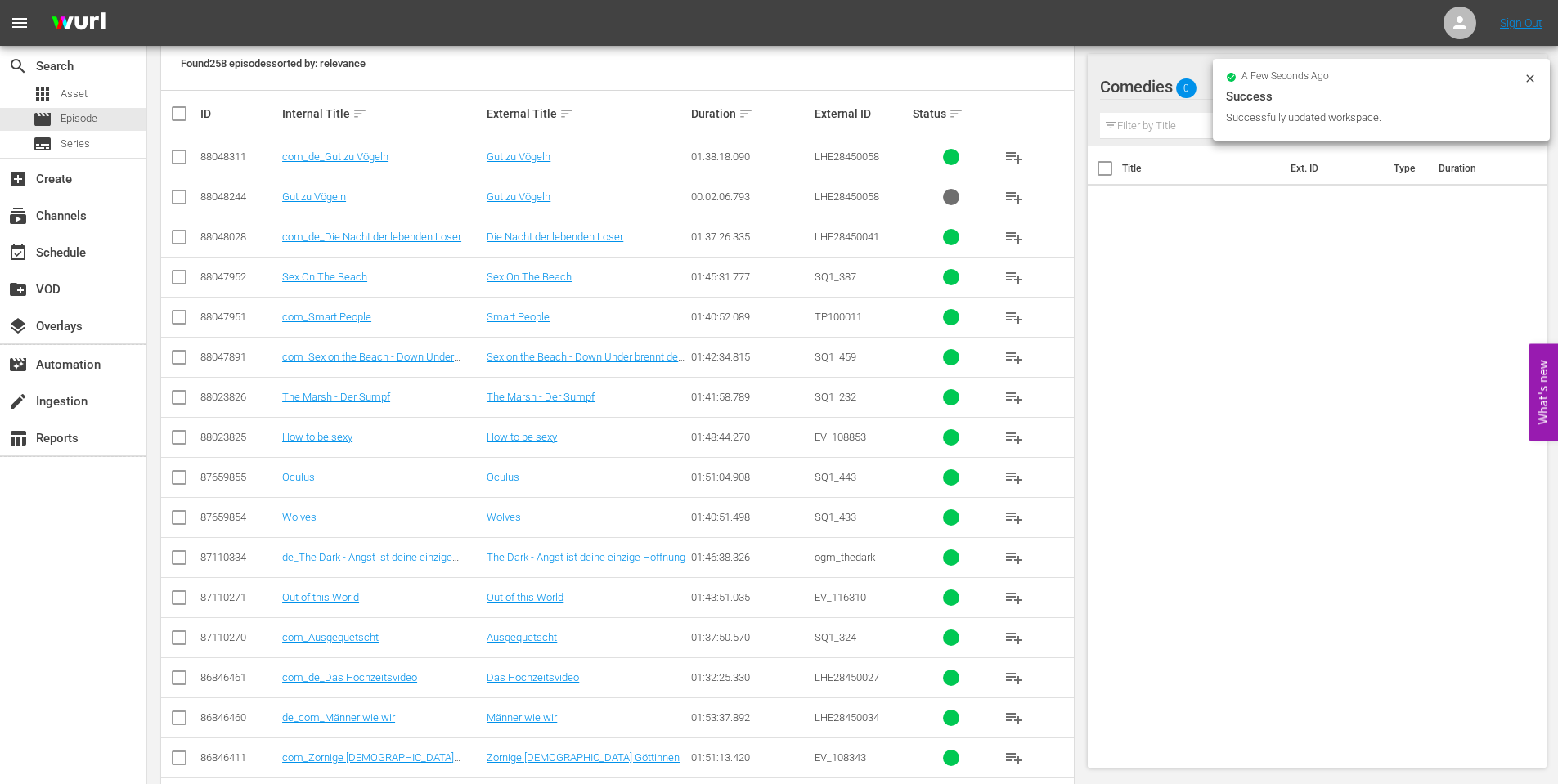
click at [1172, 302] on div "Title Ext. ID Type Duration" at bounding box center [1318, 453] width 460 height 616
click at [1140, 116] on input "text" at bounding box center [1318, 126] width 435 height 26
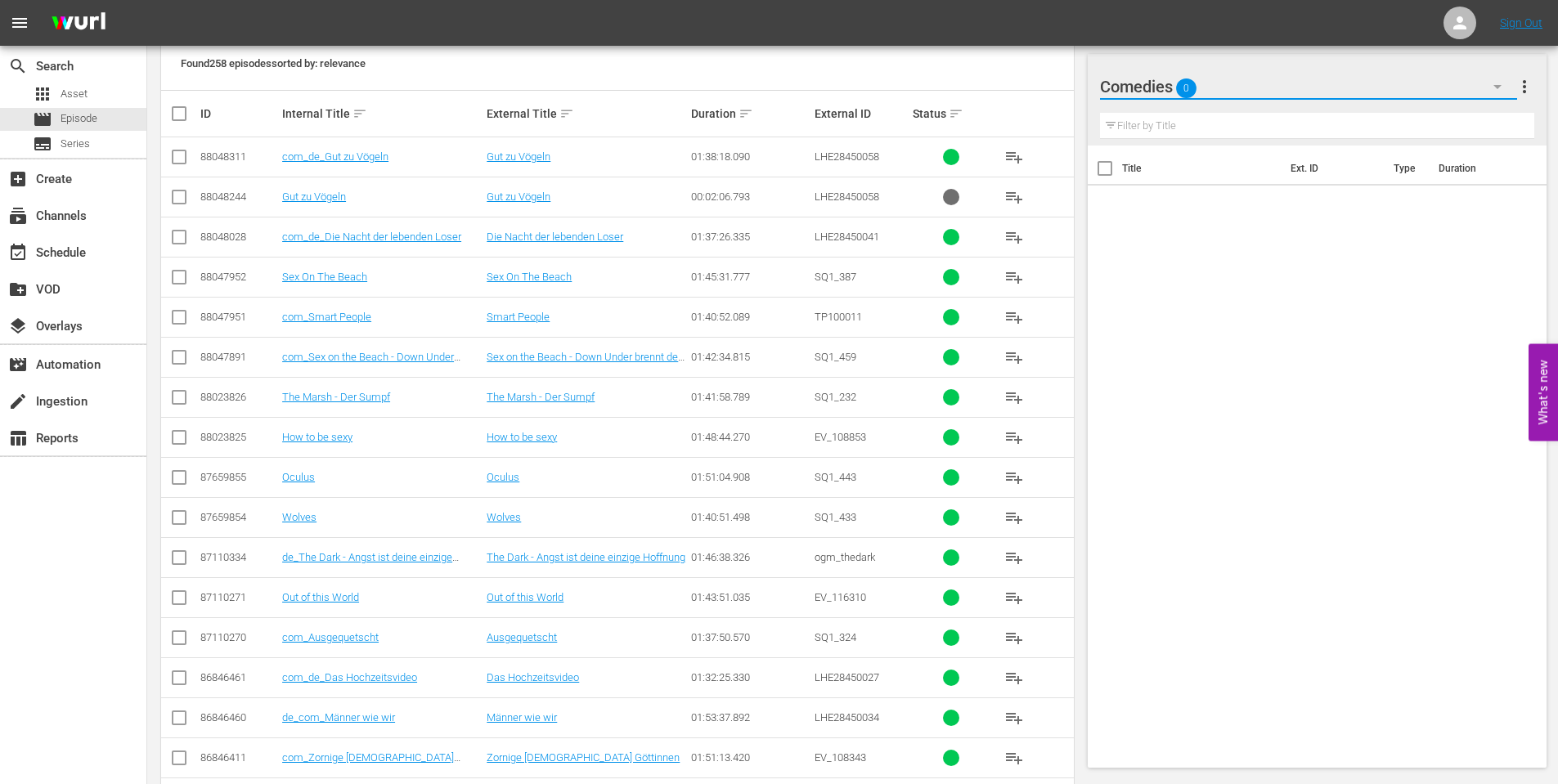
click at [1491, 91] on icon "button" at bounding box center [1497, 86] width 20 height 20
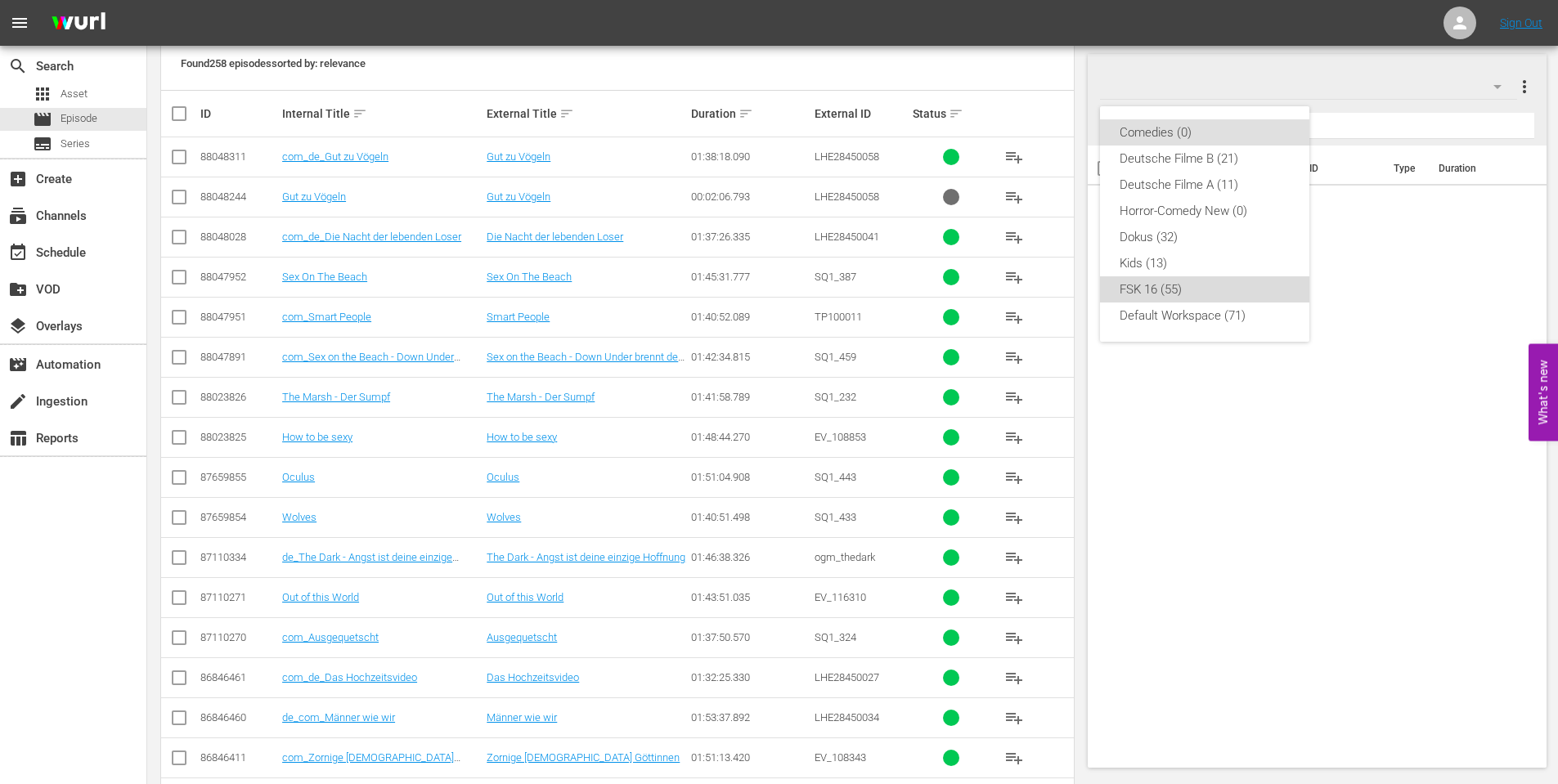
click at [1204, 295] on div "FSK 16 (55)" at bounding box center [1204, 290] width 170 height 26
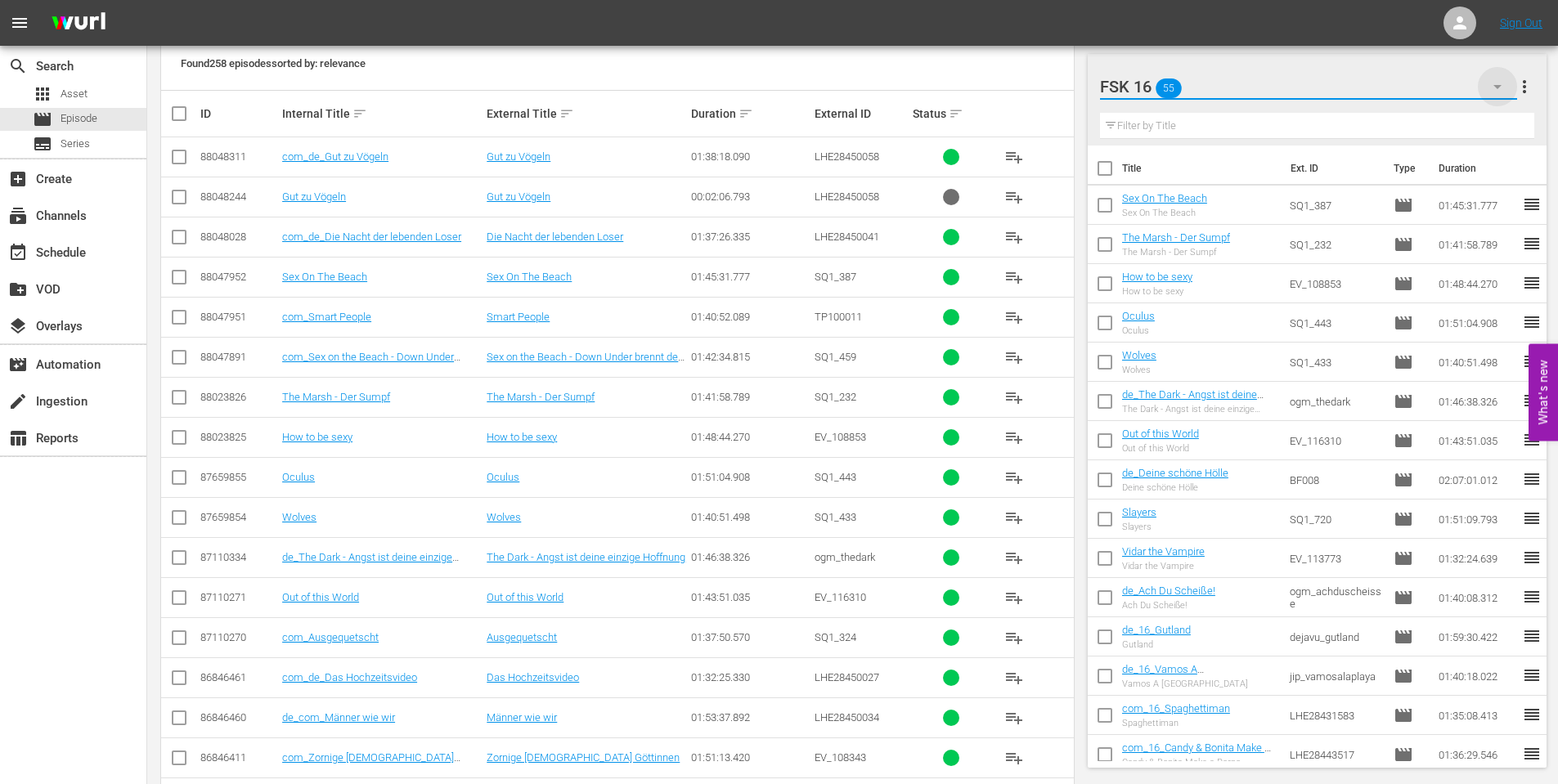
click at [1498, 88] on icon "button" at bounding box center [1497, 87] width 8 height 4
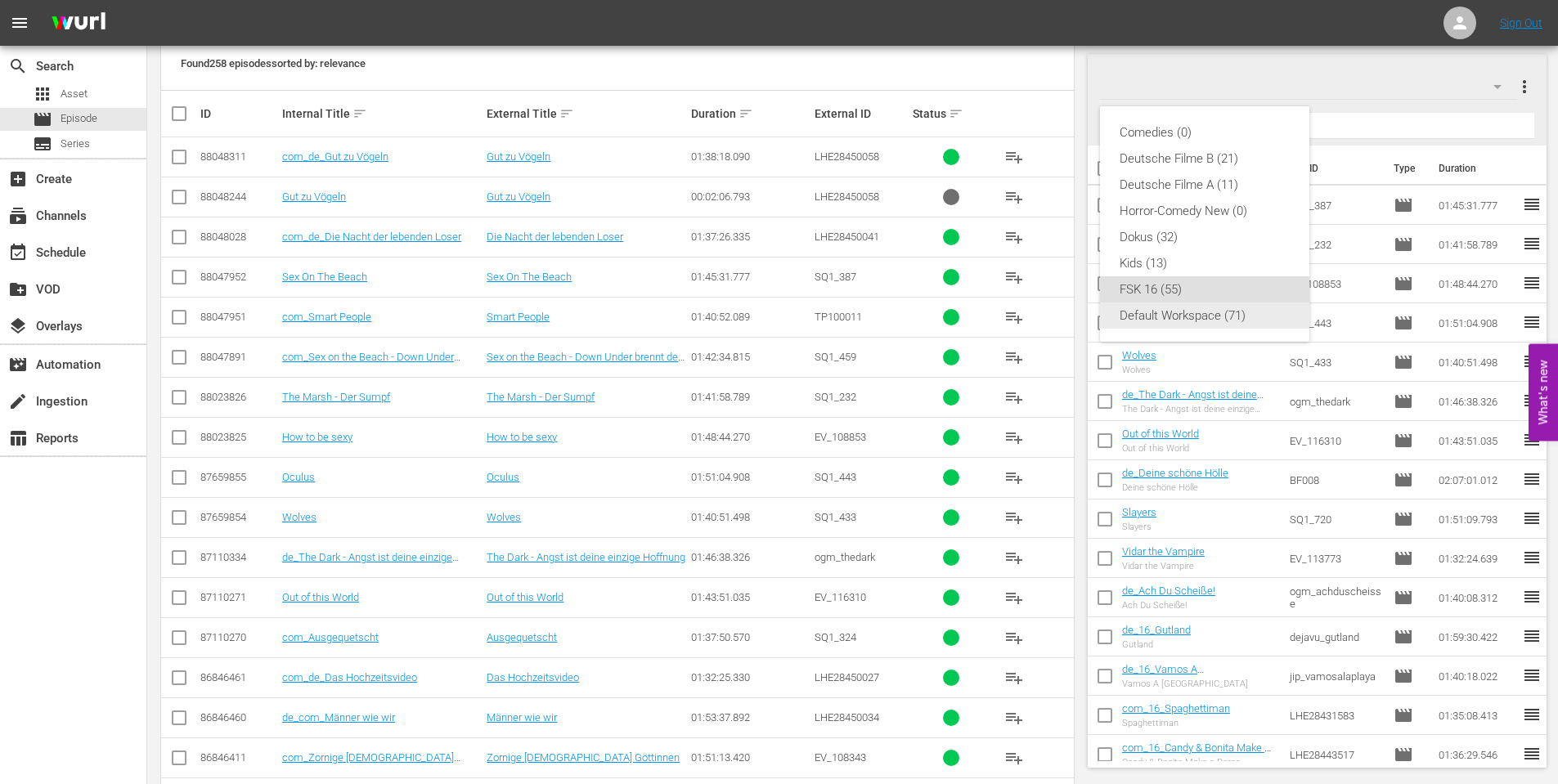
click at [1179, 312] on div "Default Workspace (71)" at bounding box center [1204, 316] width 170 height 26
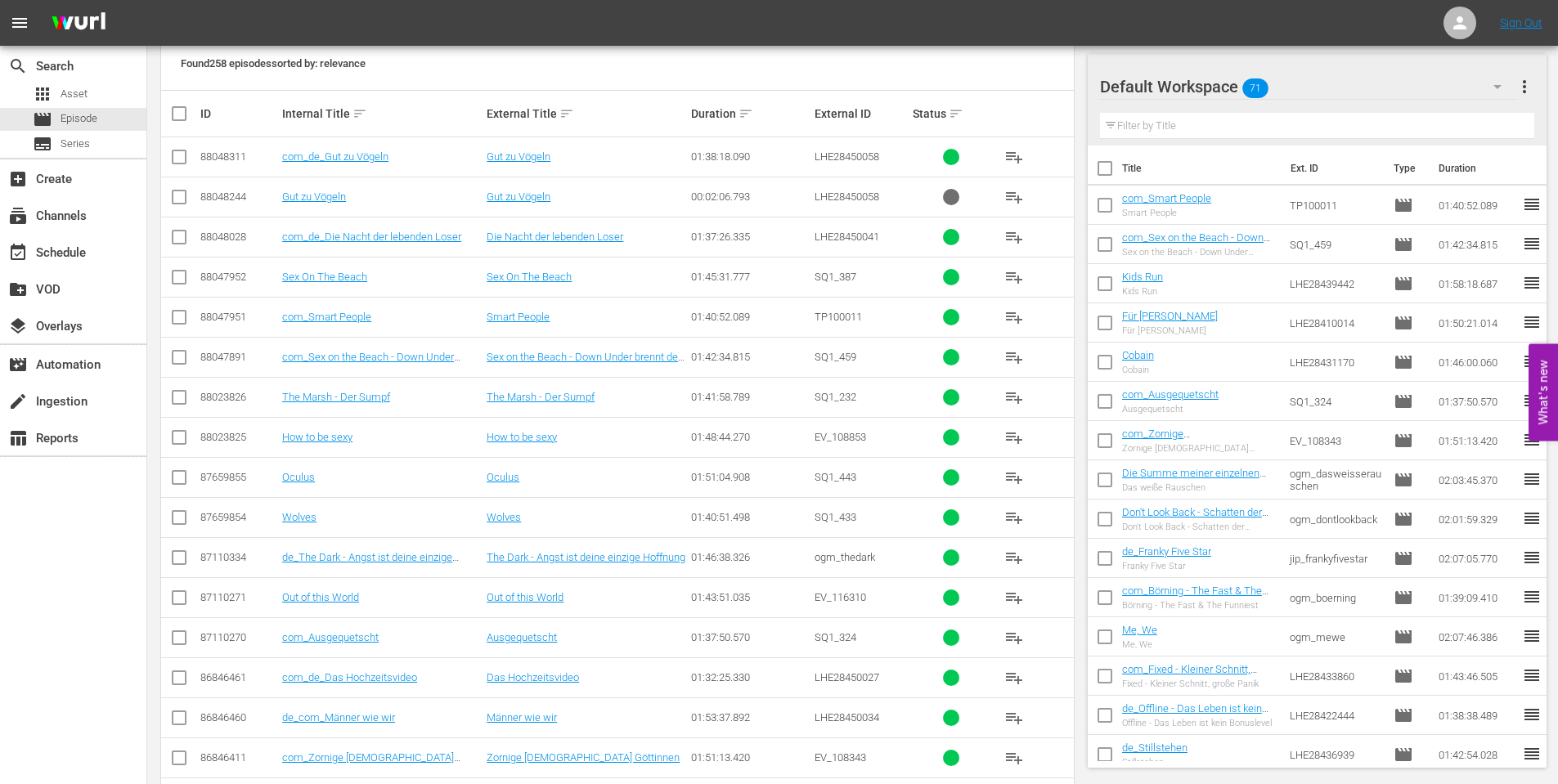
click at [1105, 204] on input "checkbox" at bounding box center [1105, 208] width 34 height 34
checkbox input "true"
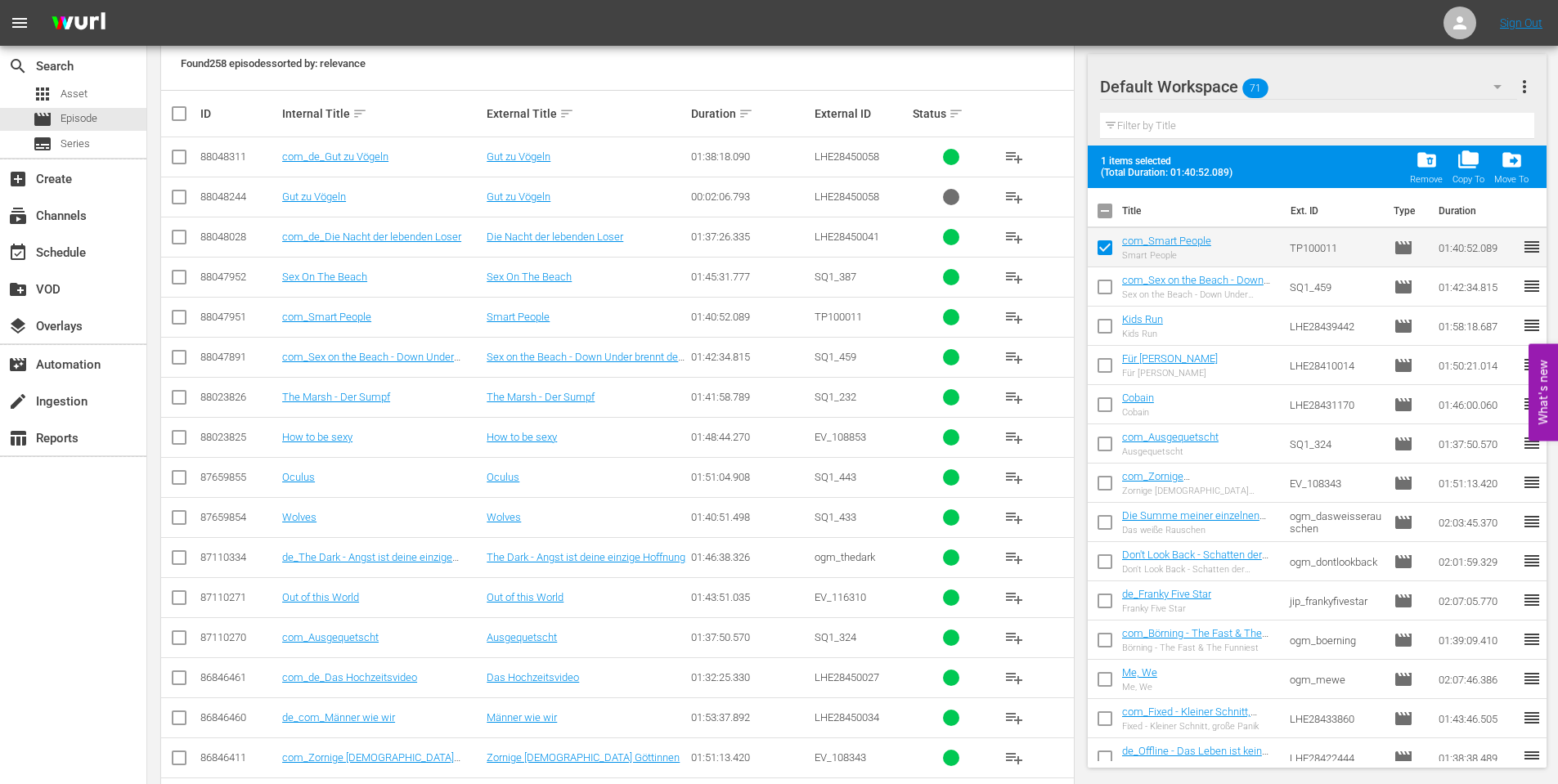
click at [1106, 283] on input "checkbox" at bounding box center [1105, 290] width 34 height 34
checkbox input "true"
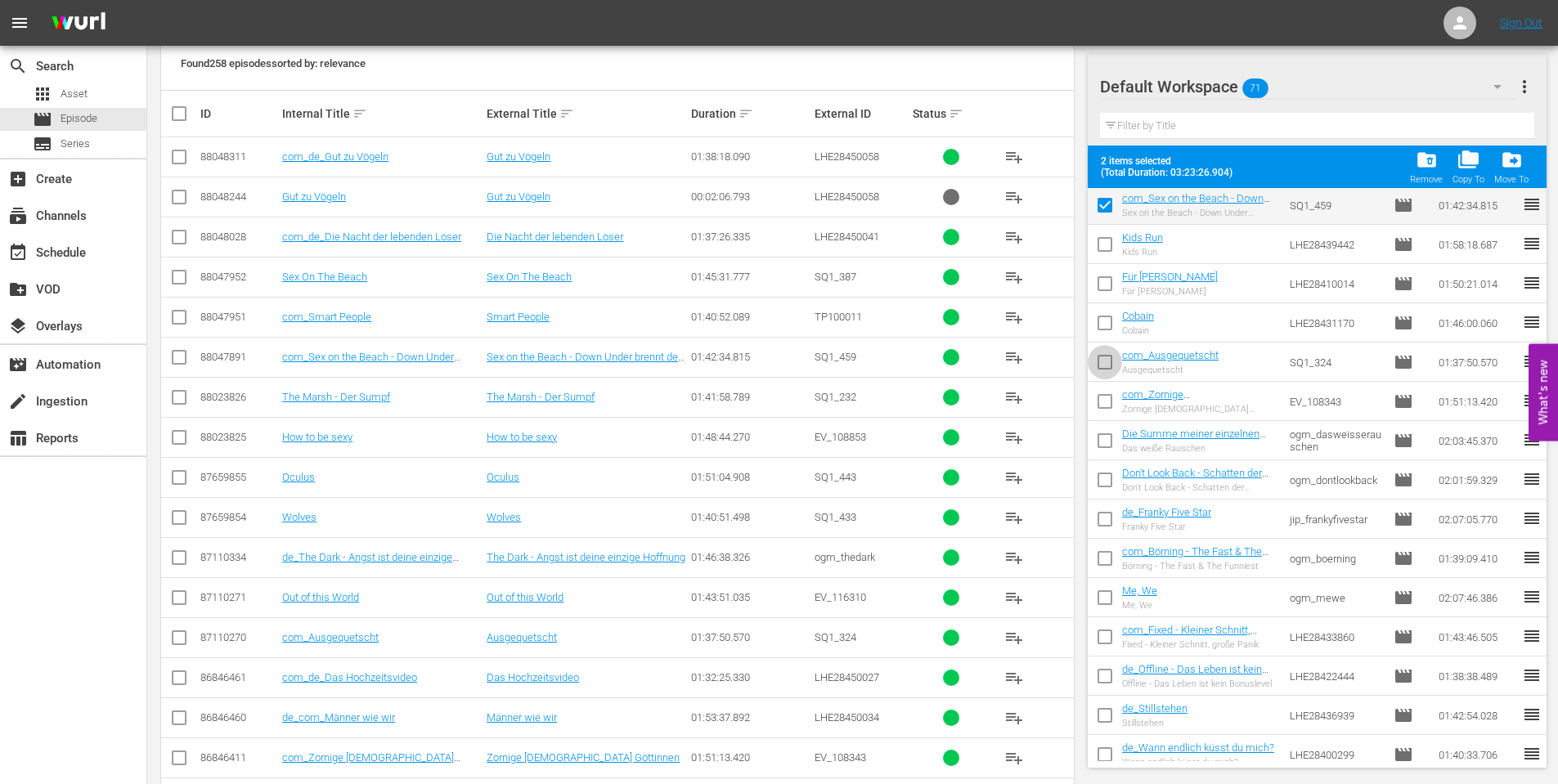
click at [1110, 363] on input "checkbox" at bounding box center [1105, 365] width 34 height 34
checkbox input "true"
click at [1105, 417] on input "checkbox" at bounding box center [1105, 404] width 34 height 34
checkbox input "true"
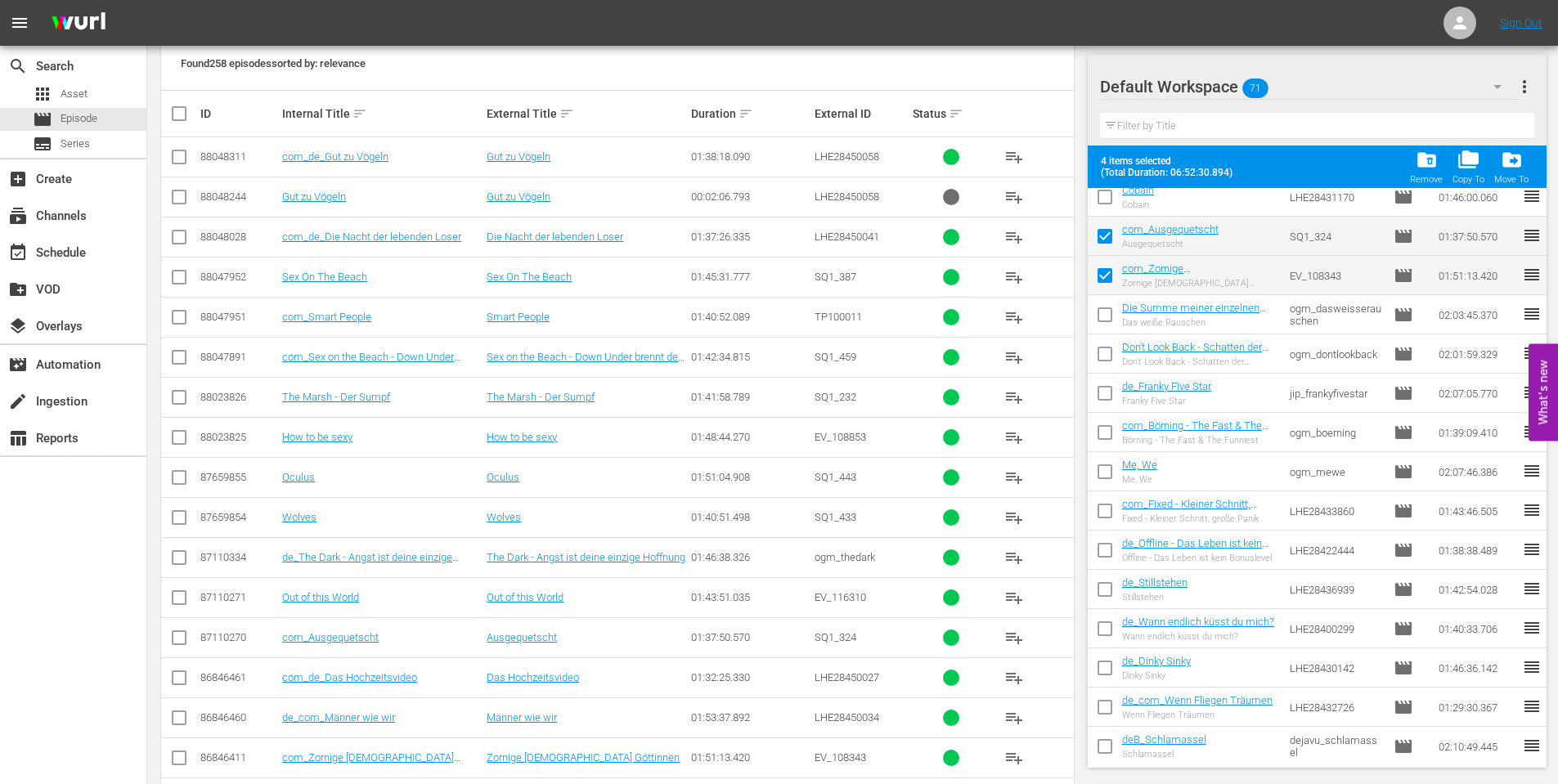
scroll to position [245, 0]
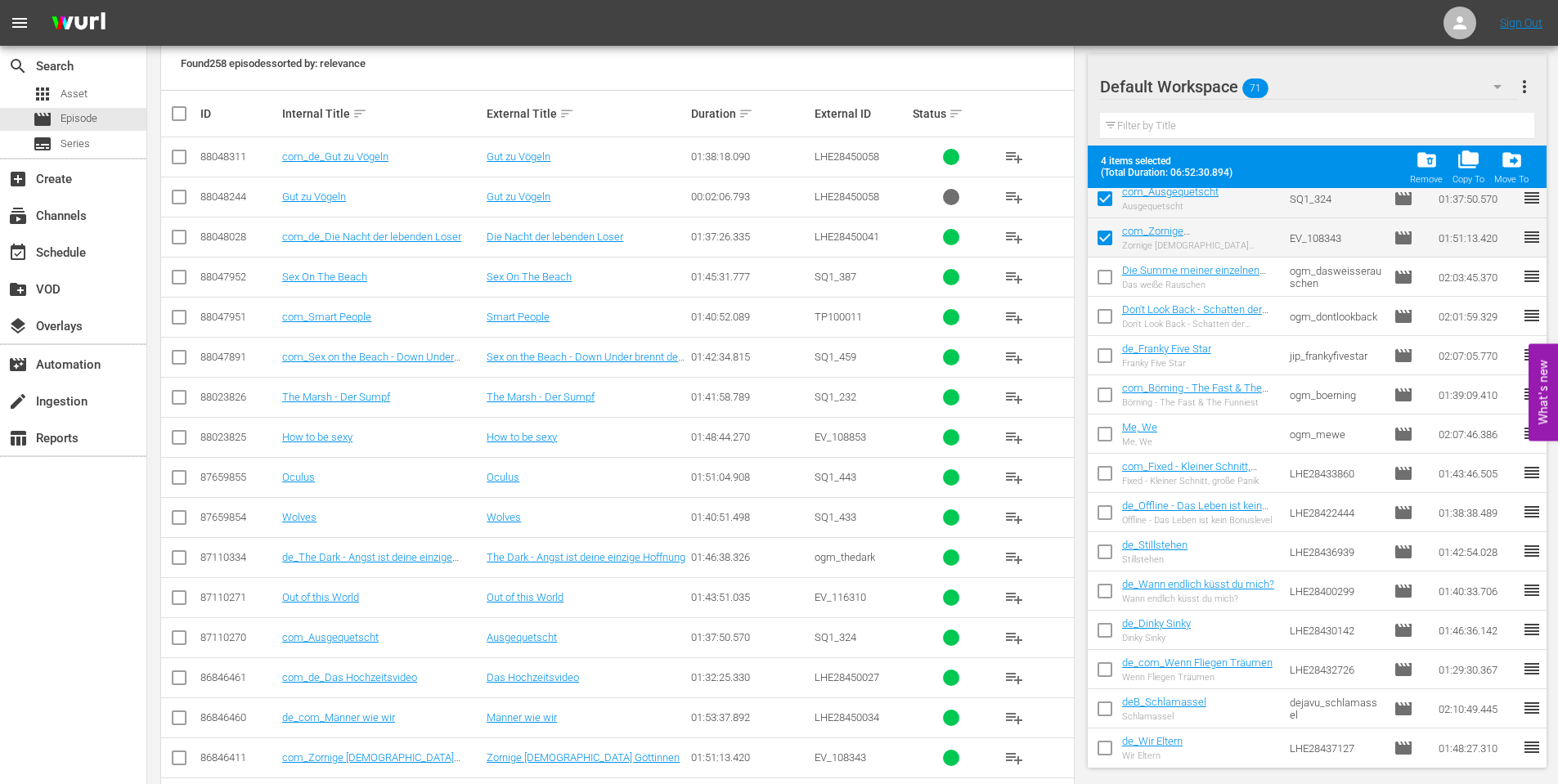
drag, startPoint x: 1107, startPoint y: 394, endPoint x: 1110, endPoint y: 419, distance: 25.2
click at [1108, 394] on input "checkbox" at bounding box center [1105, 398] width 34 height 34
checkbox input "true"
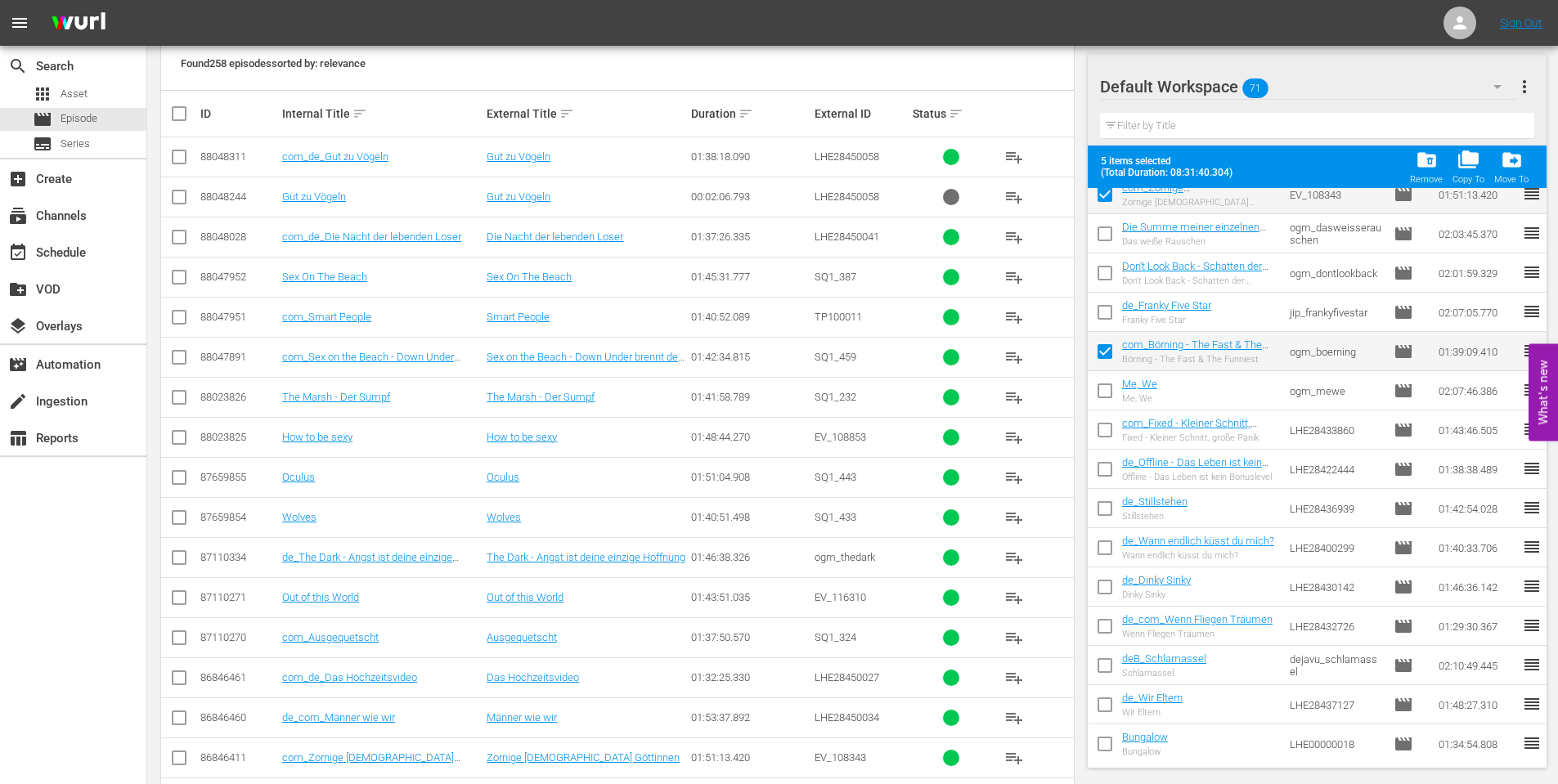
scroll to position [327, 0]
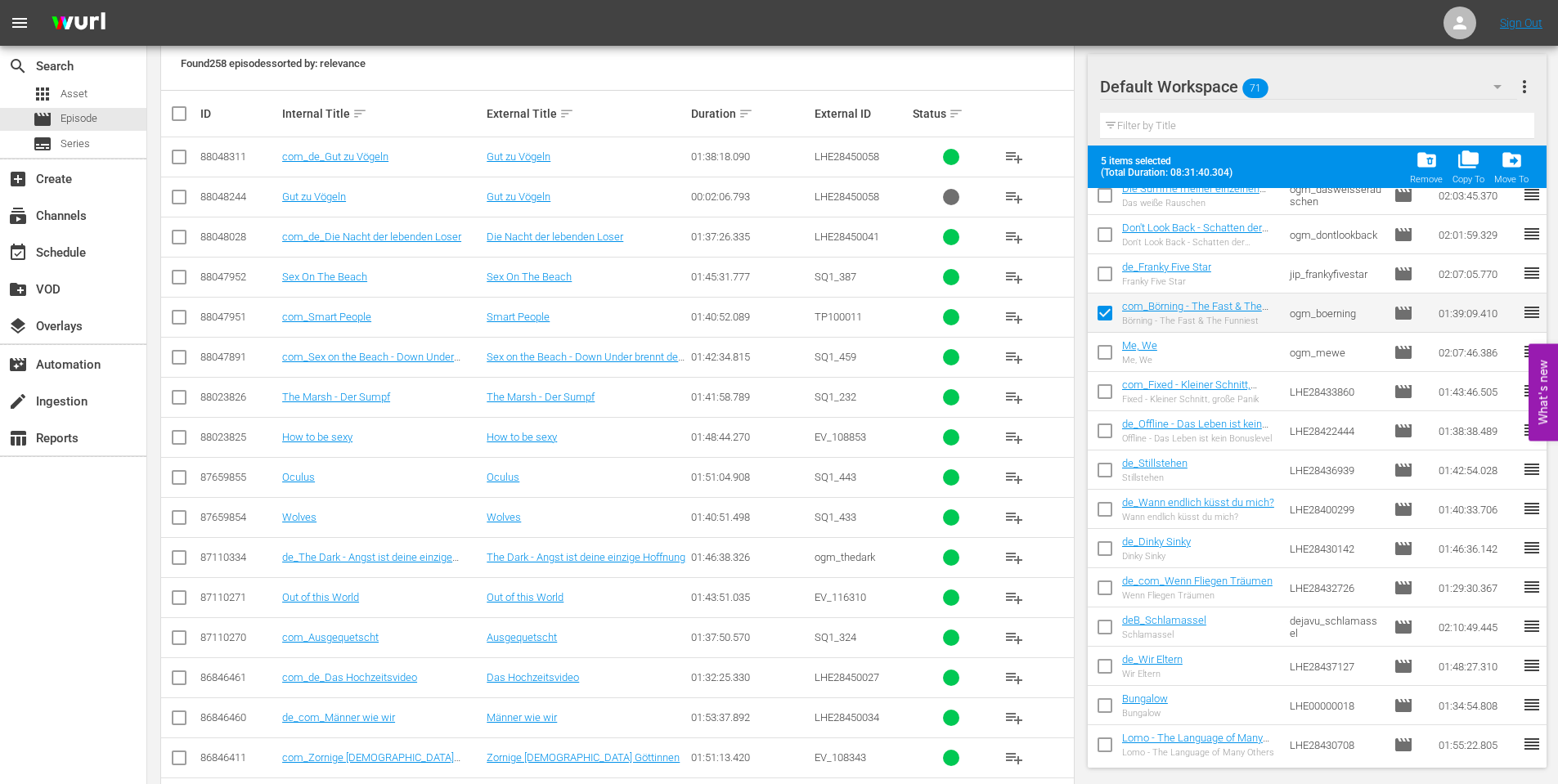
click at [1116, 386] on input "checkbox" at bounding box center [1105, 394] width 34 height 34
checkbox input "true"
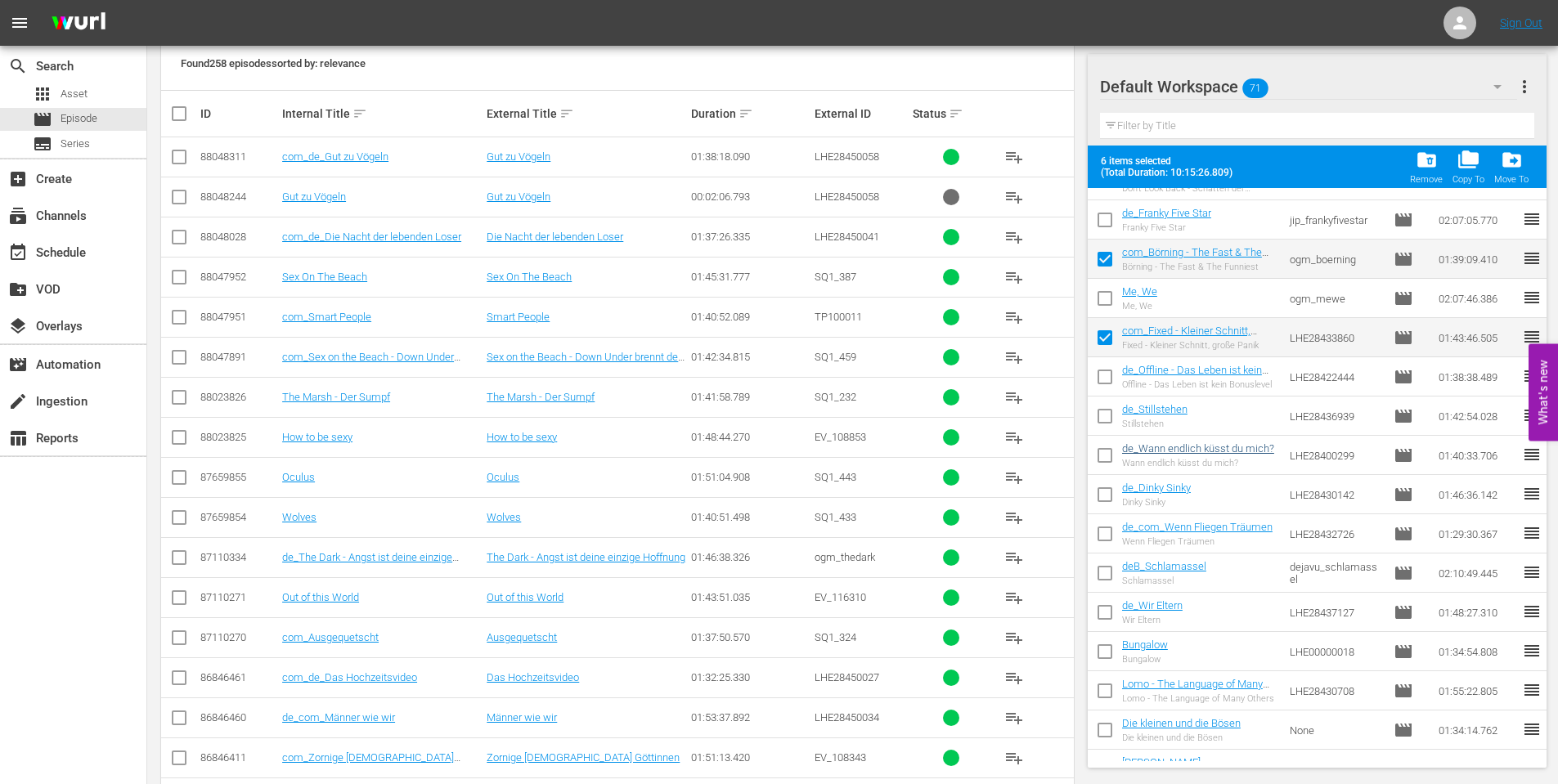
scroll to position [409, 0]
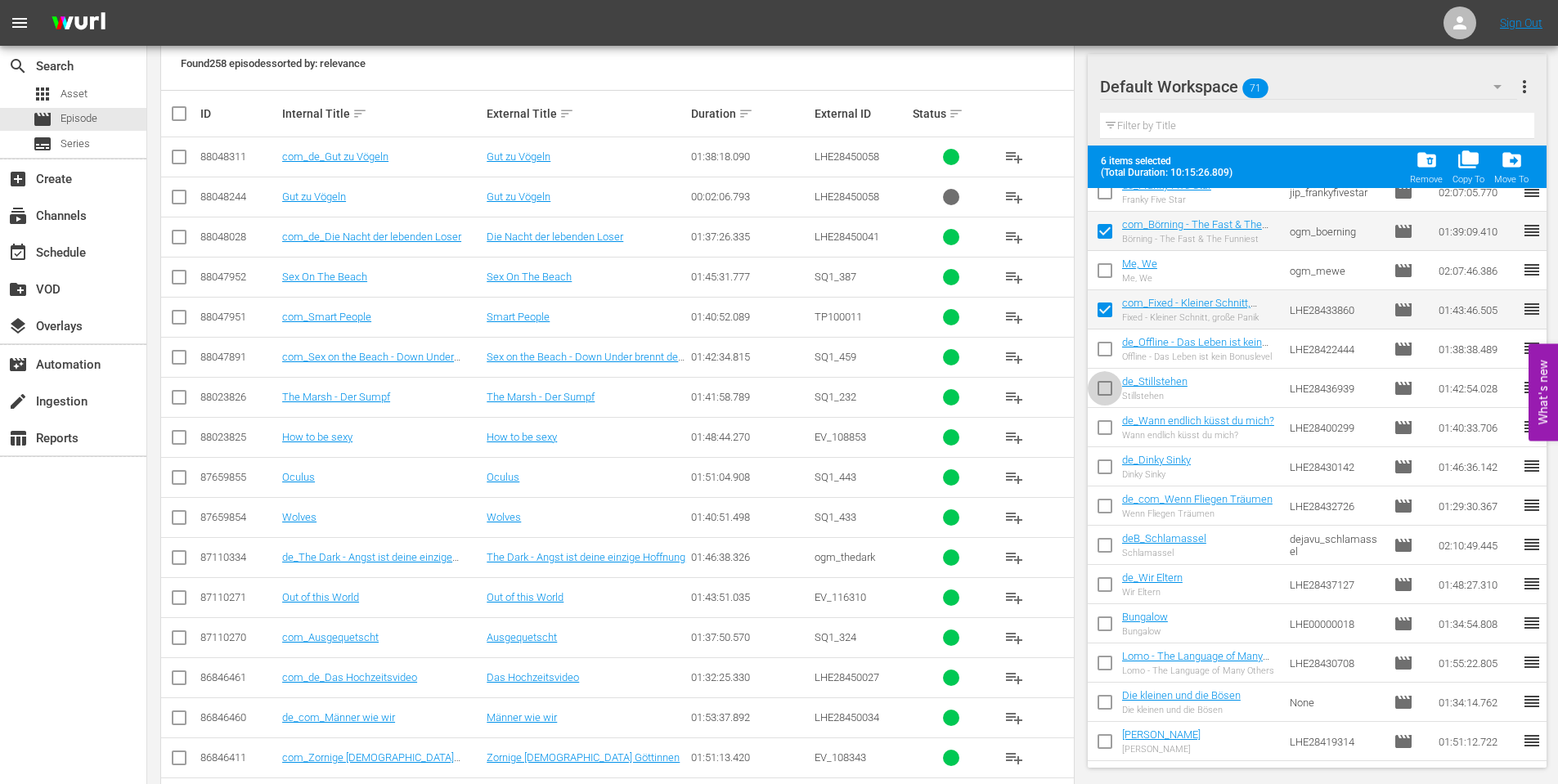
click at [1113, 391] on input "checkbox" at bounding box center [1105, 391] width 34 height 34
checkbox input "true"
click at [1113, 427] on input "checkbox" at bounding box center [1105, 430] width 34 height 34
checkbox input "true"
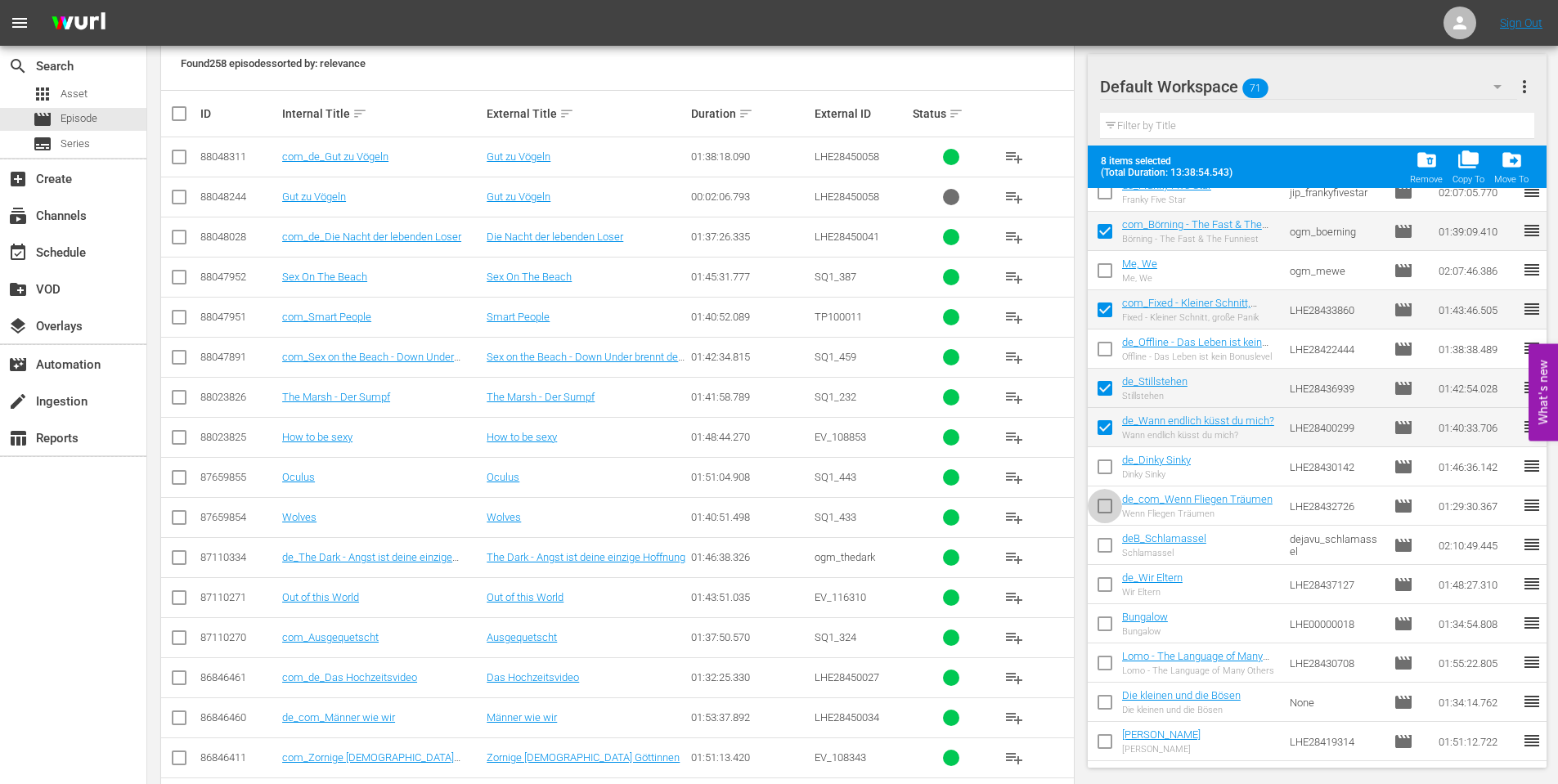
click at [1118, 500] on input "checkbox" at bounding box center [1105, 509] width 34 height 34
checkbox input "true"
click at [1106, 466] on input "checkbox" at bounding box center [1105, 470] width 34 height 34
checkbox input "true"
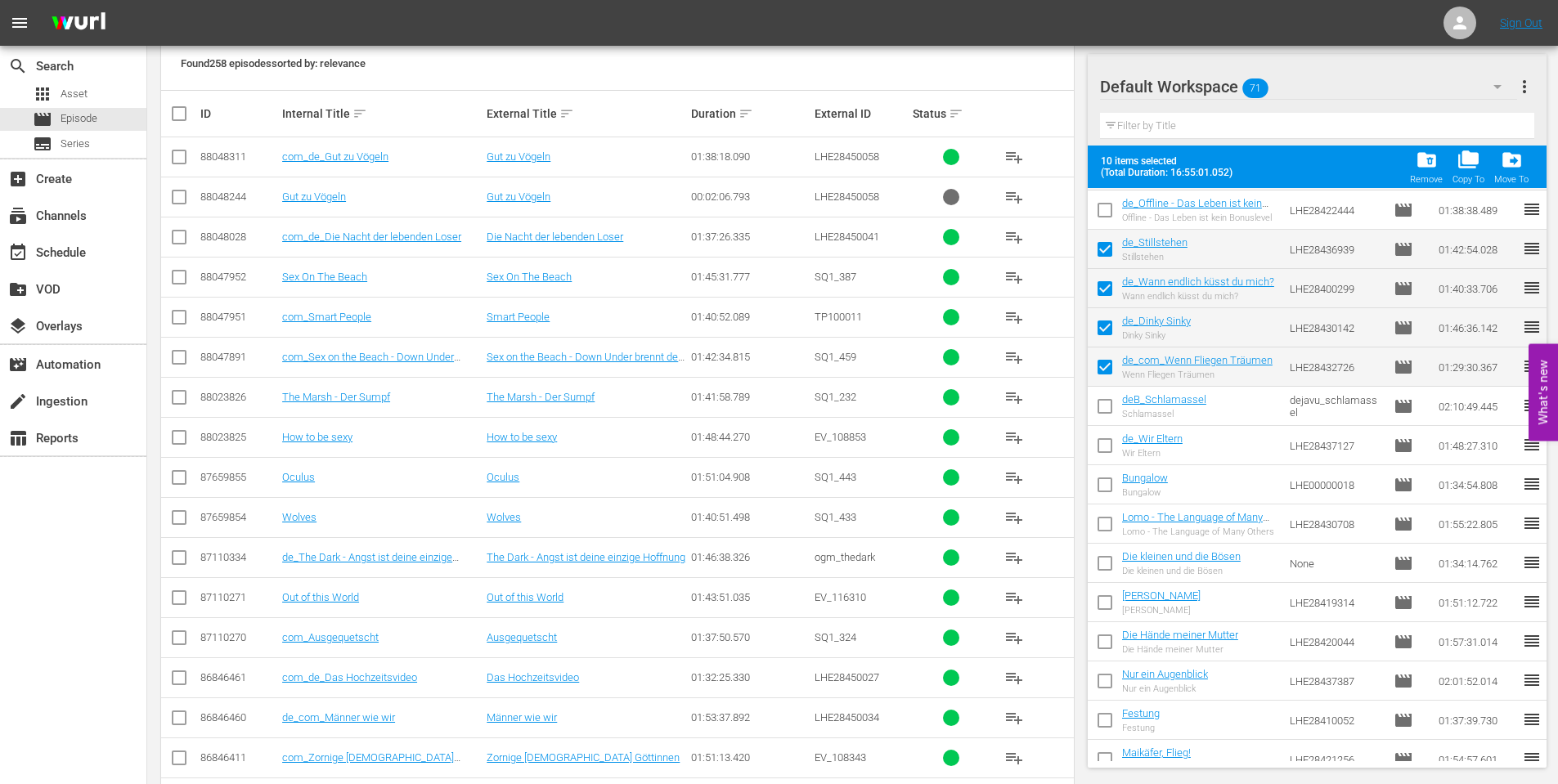
scroll to position [573, 0]
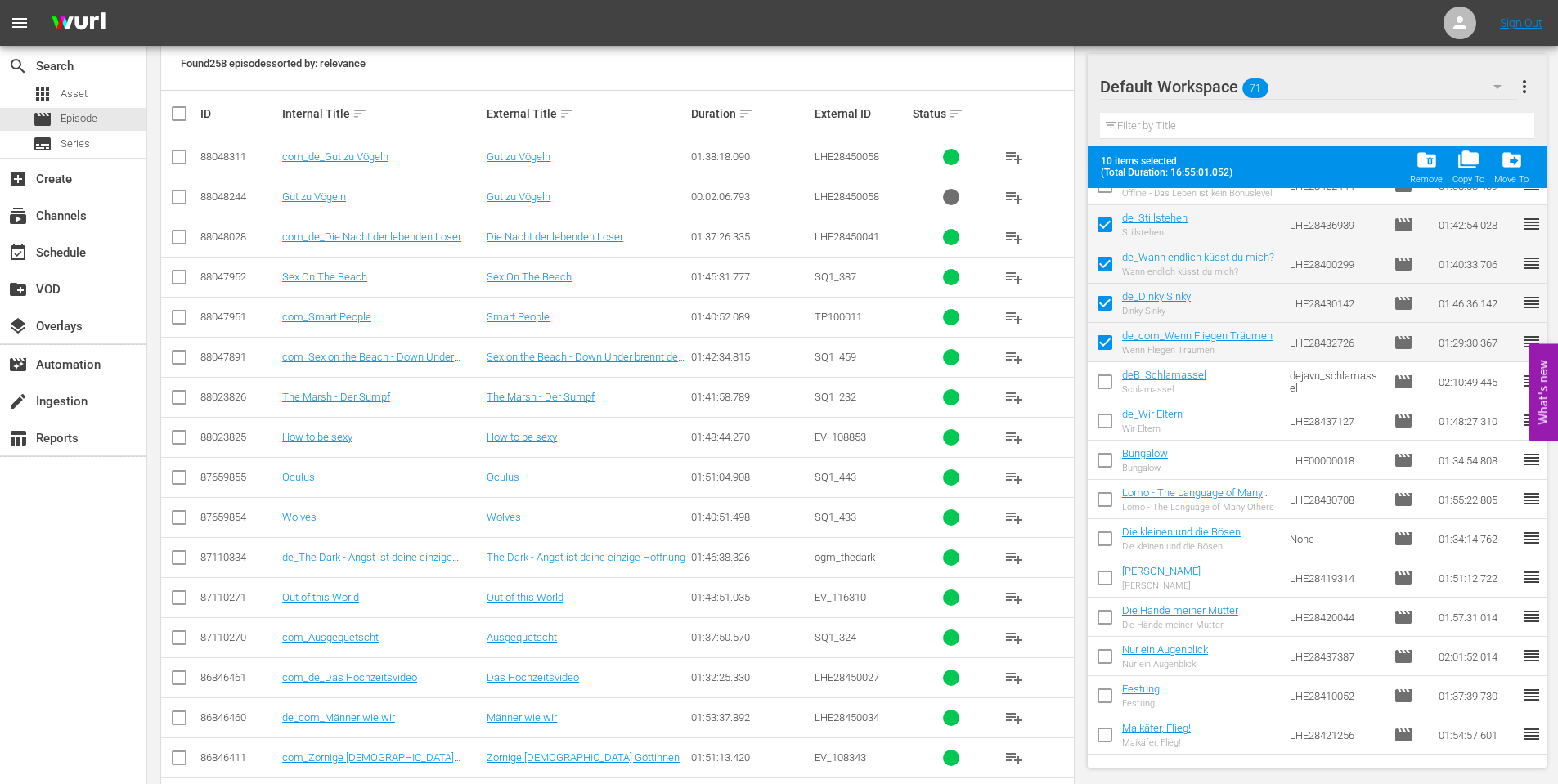
click at [1107, 418] on input "checkbox" at bounding box center [1105, 424] width 34 height 34
checkbox input "true"
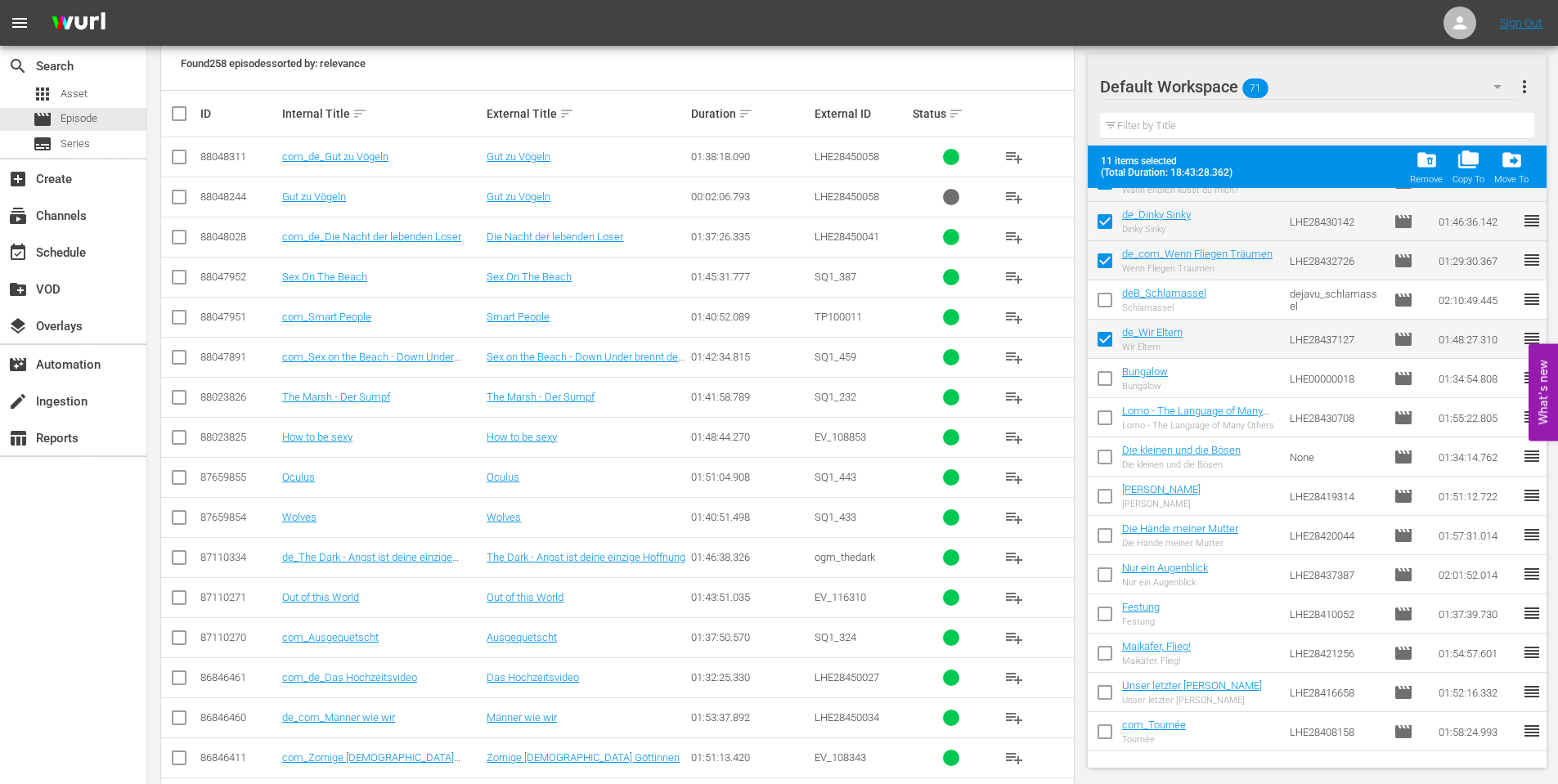
scroll to position [684, 0]
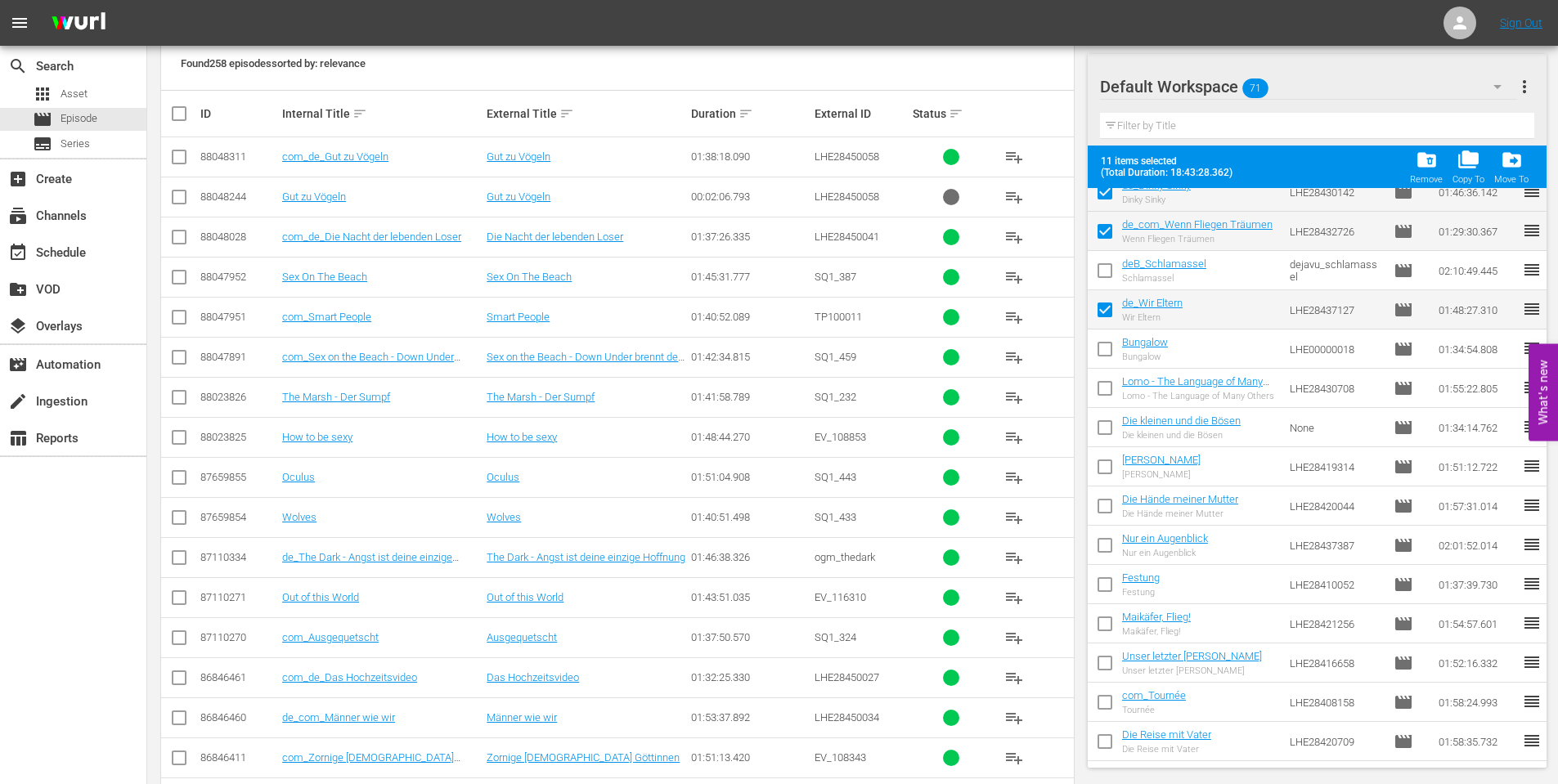
click at [1104, 431] on input "checkbox" at bounding box center [1105, 430] width 34 height 34
checkbox input "true"
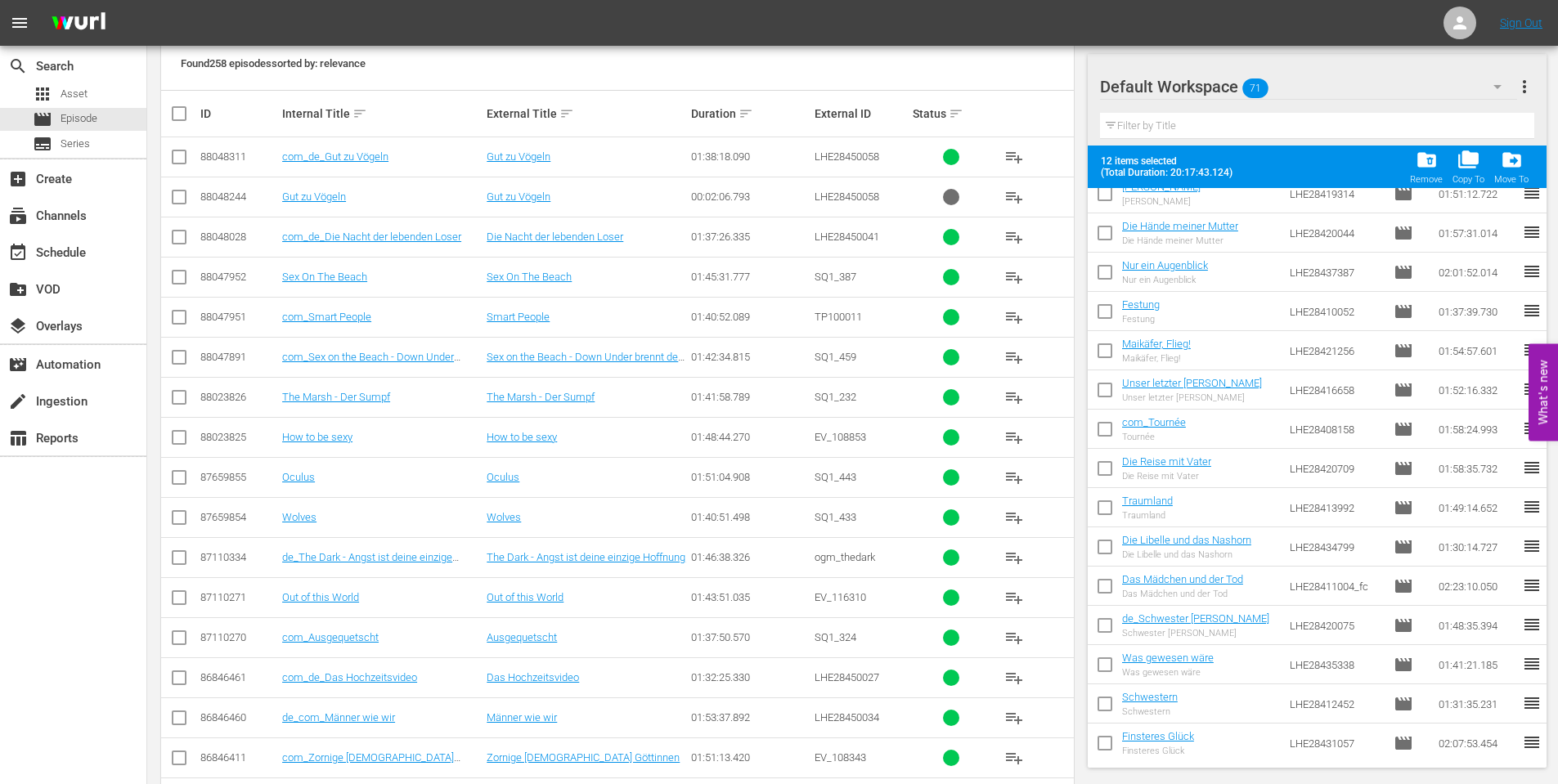
scroll to position [1010, 0]
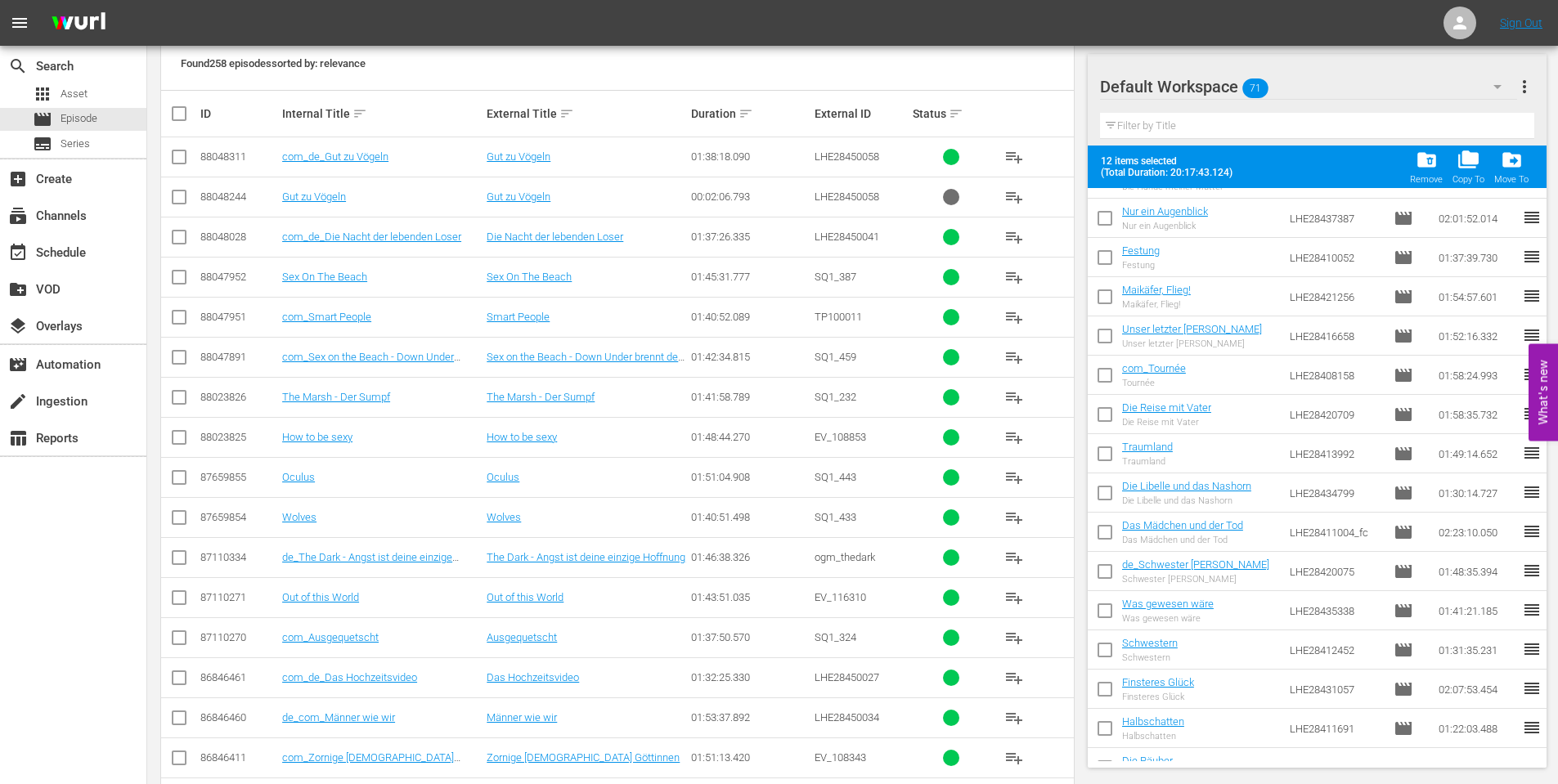
click at [1104, 374] on input "checkbox" at bounding box center [1105, 378] width 34 height 34
checkbox input "true"
click at [1111, 412] on input "checkbox" at bounding box center [1105, 417] width 34 height 34
checkbox input "true"
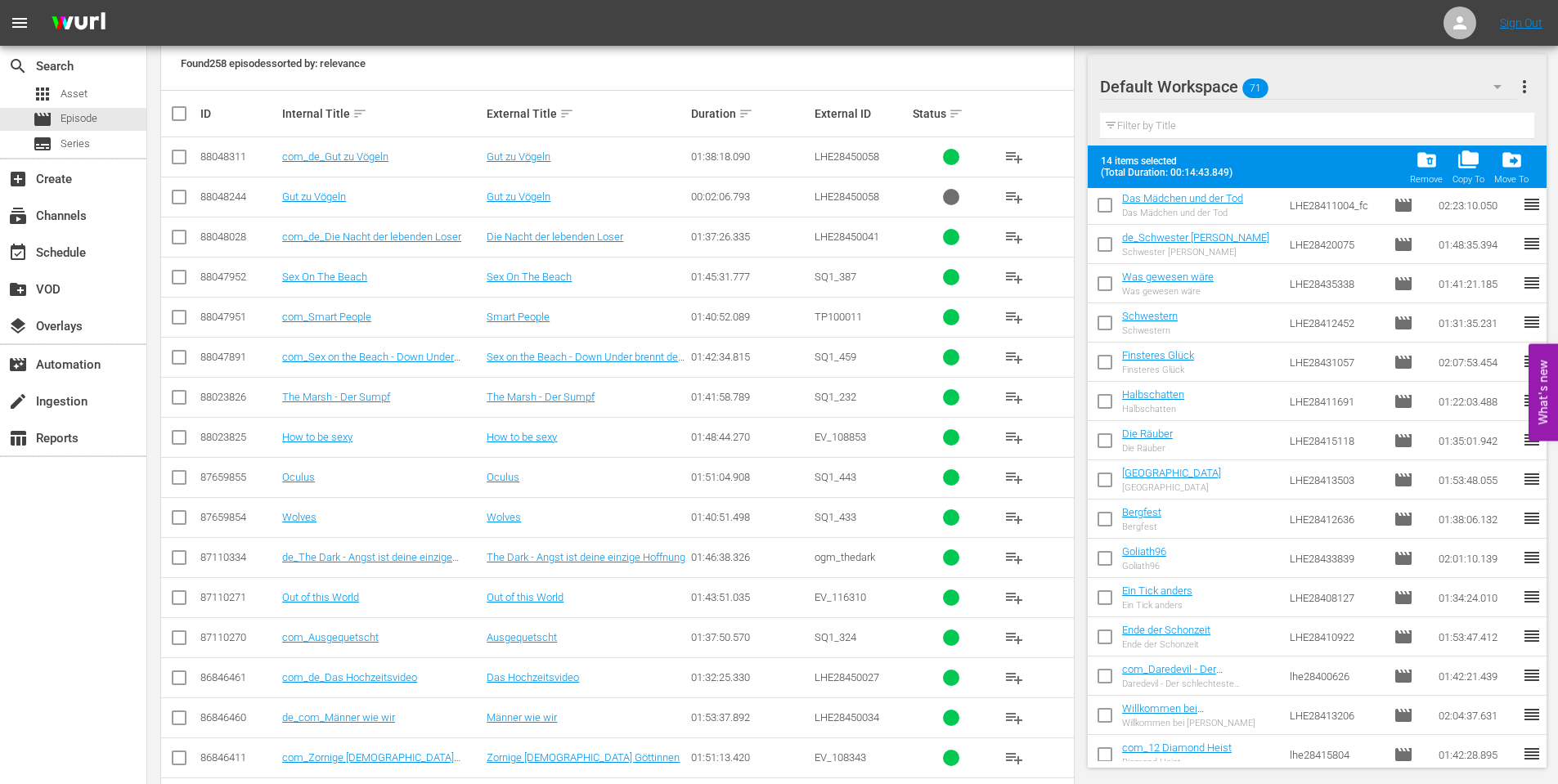
scroll to position [1419, 0]
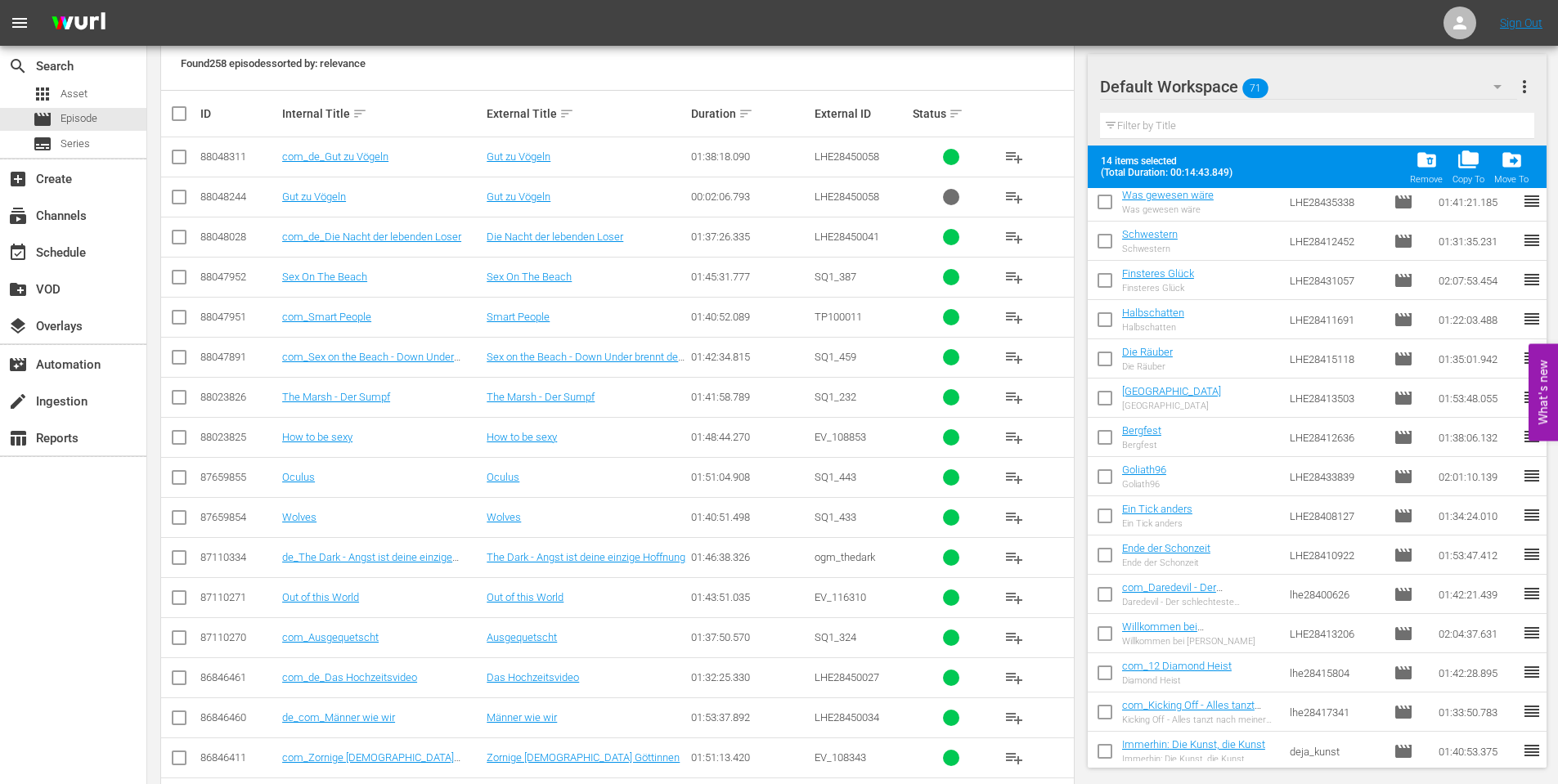
click at [1109, 593] on input "checkbox" at bounding box center [1105, 597] width 34 height 34
checkbox input "true"
click at [1114, 632] on input "checkbox" at bounding box center [1105, 636] width 34 height 34
checkbox input "true"
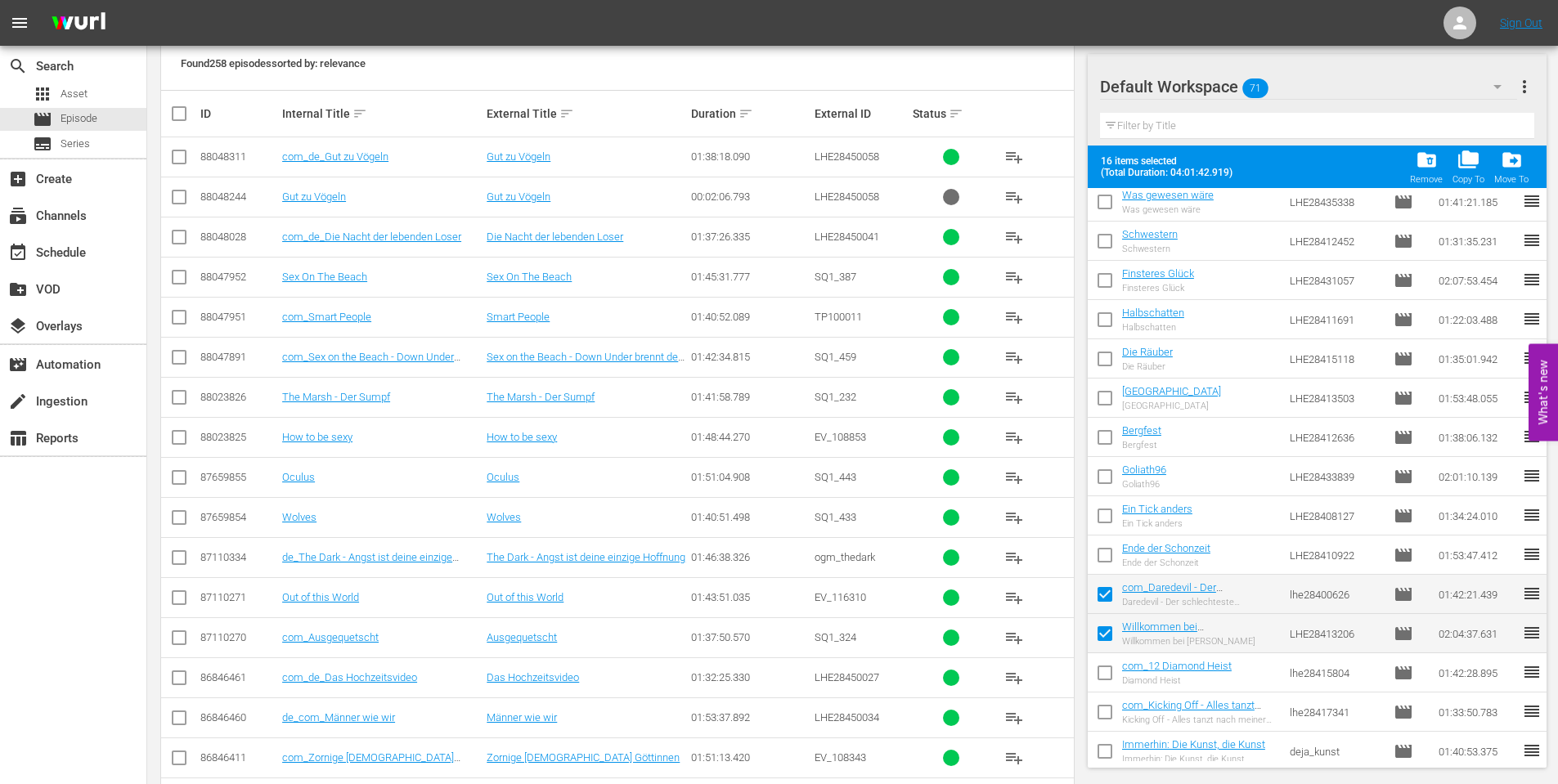
click at [1109, 680] on input "checkbox" at bounding box center [1105, 675] width 34 height 34
checkbox input "true"
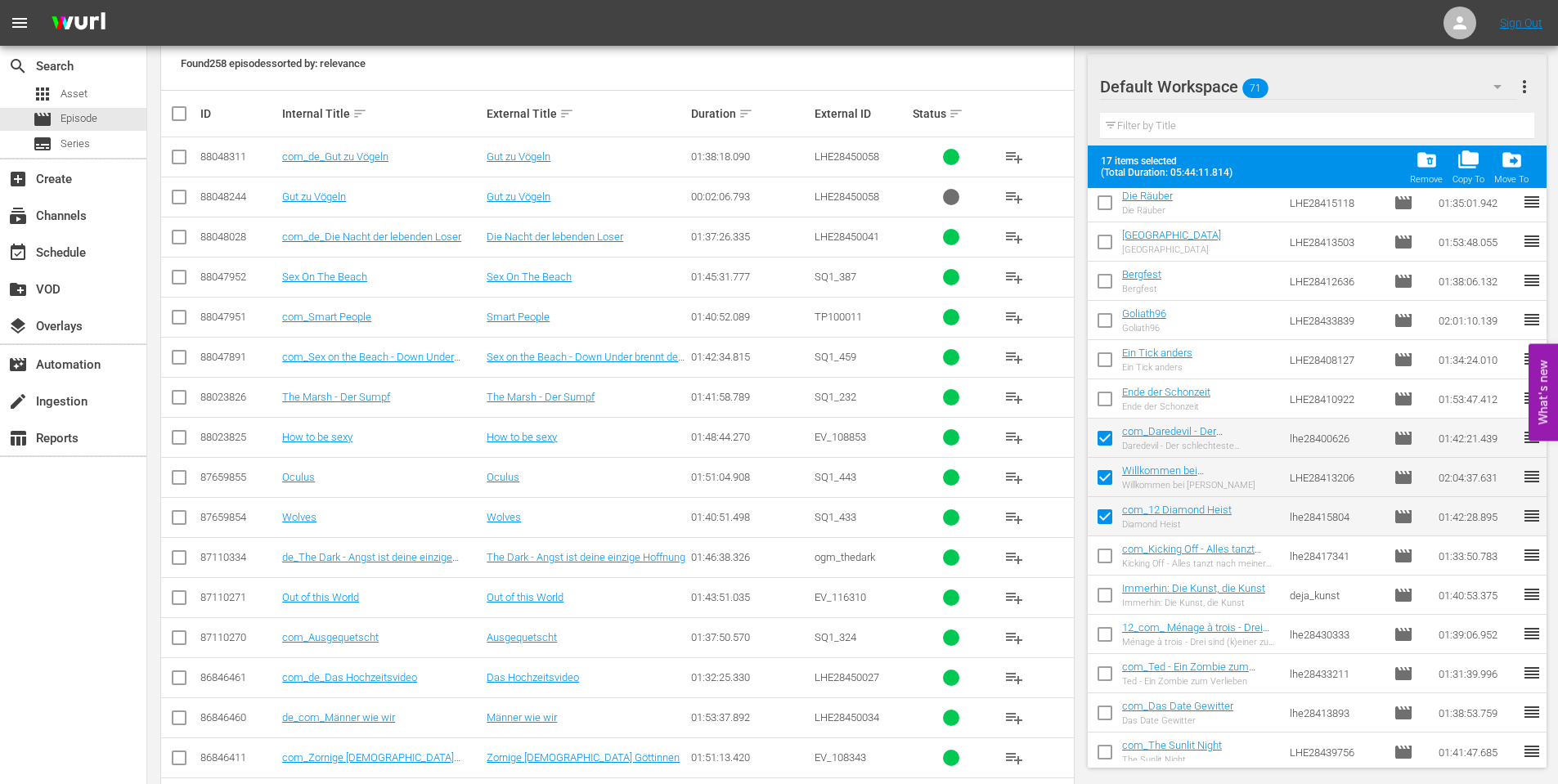
scroll to position [1583, 0]
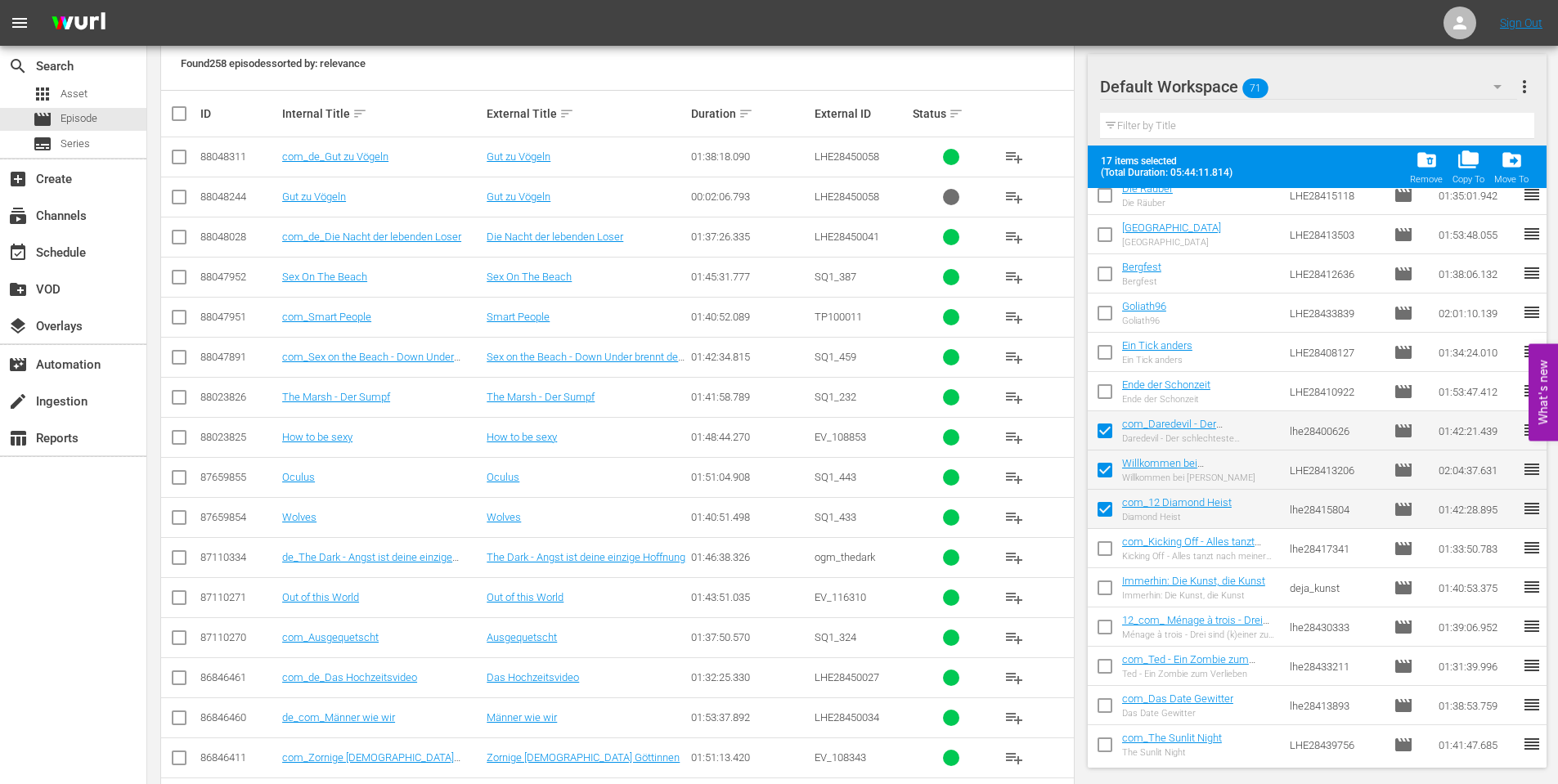
click at [1106, 550] on input "checkbox" at bounding box center [1105, 552] width 34 height 34
checkbox input "true"
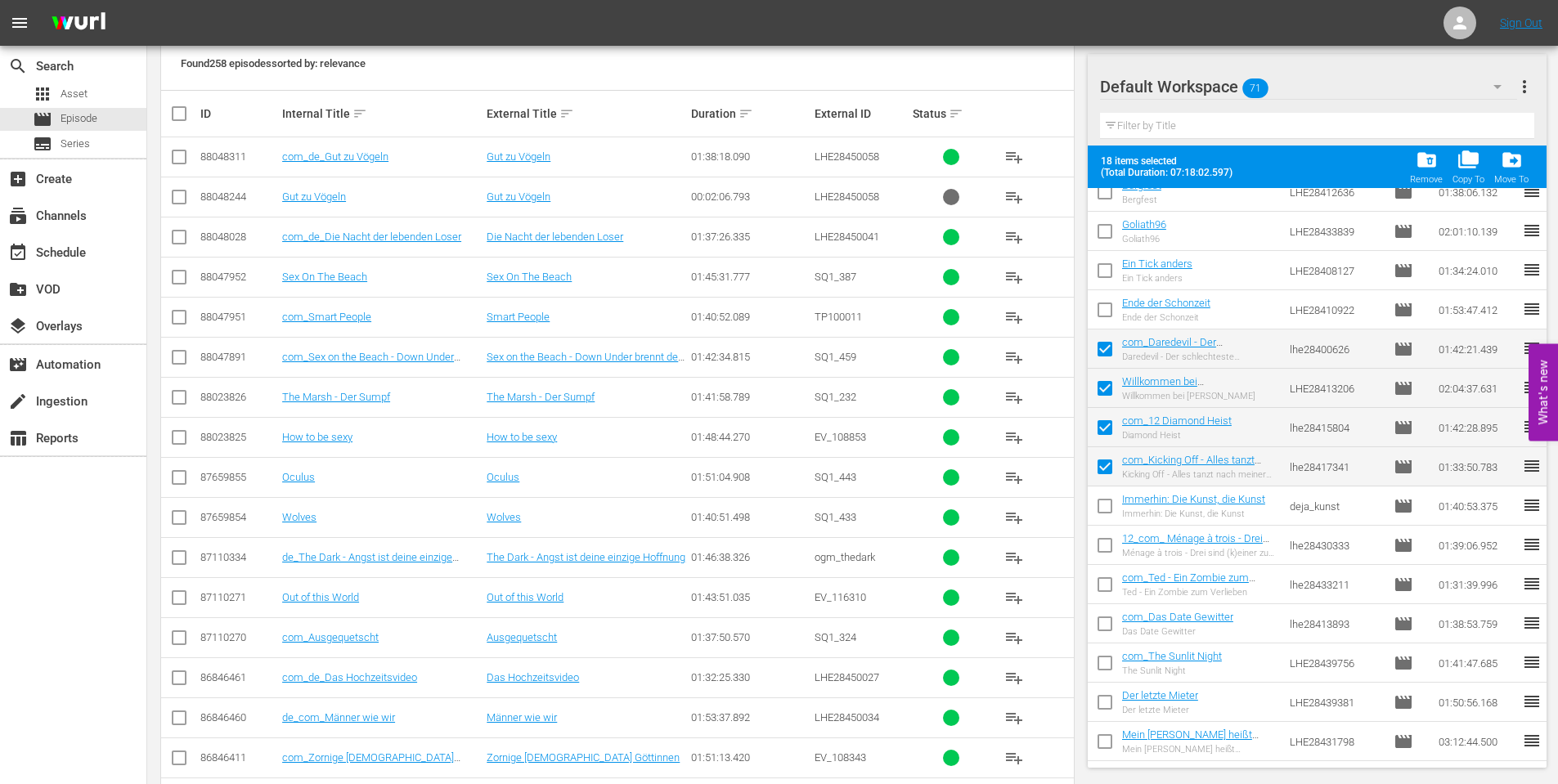
click at [1109, 546] on input "checkbox" at bounding box center [1105, 548] width 34 height 34
checkbox input "true"
click at [1103, 580] on input "checkbox" at bounding box center [1105, 587] width 34 height 34
checkbox input "true"
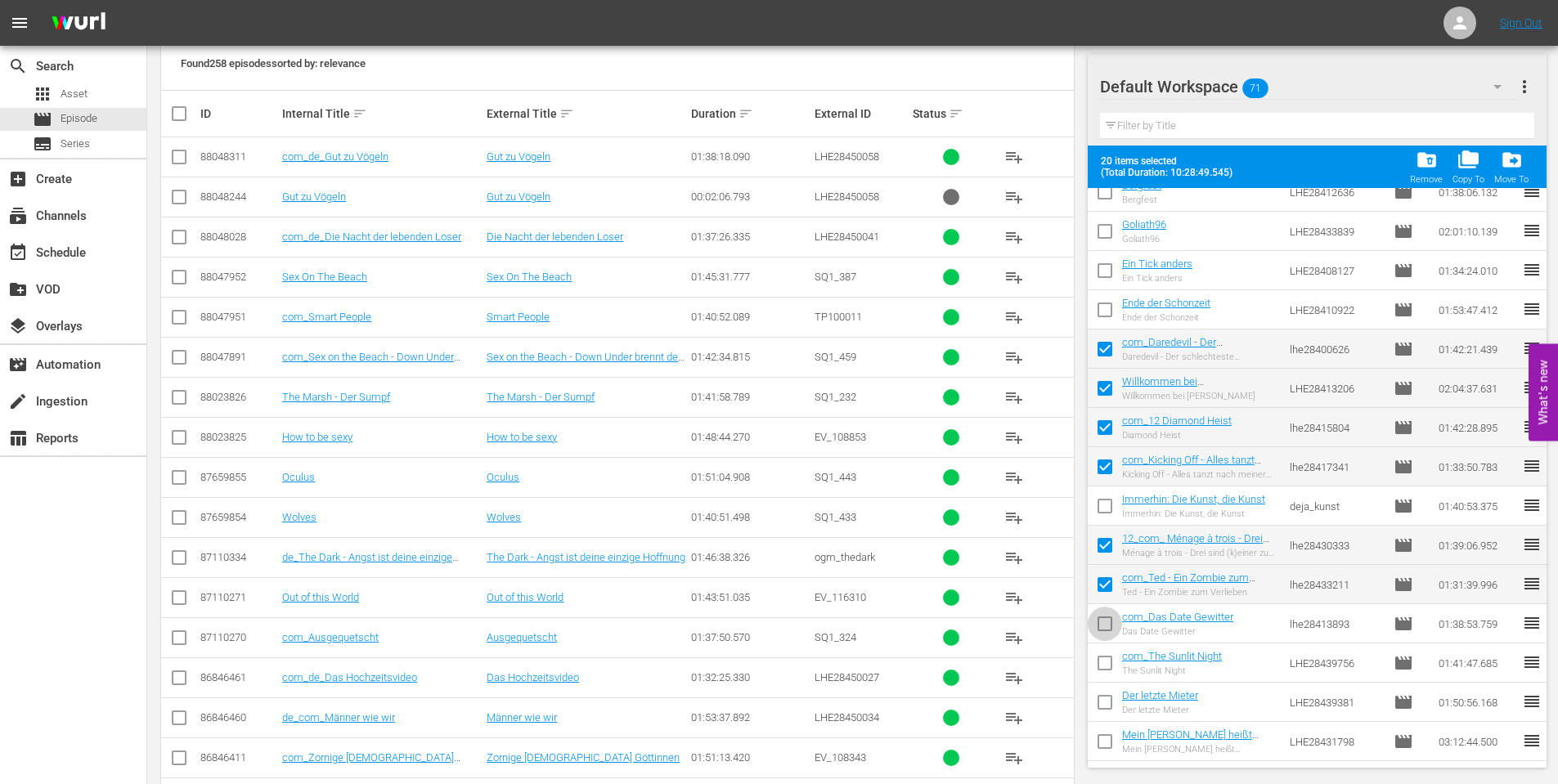
click at [1098, 622] on input "checkbox" at bounding box center [1105, 627] width 34 height 34
checkbox input "true"
click at [1108, 653] on input "checkbox" at bounding box center [1105, 666] width 34 height 34
checkbox input "true"
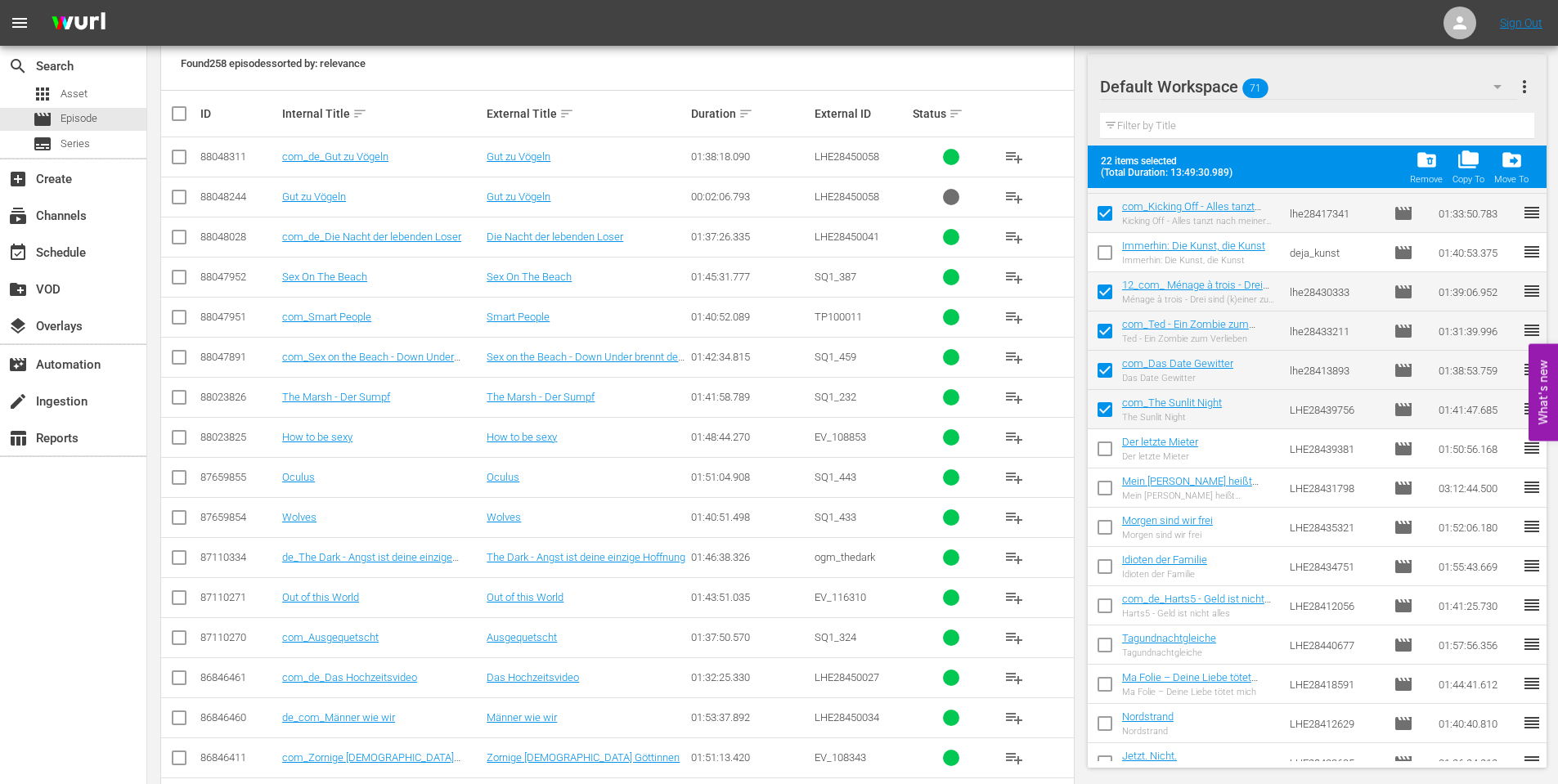
scroll to position [1943, 0]
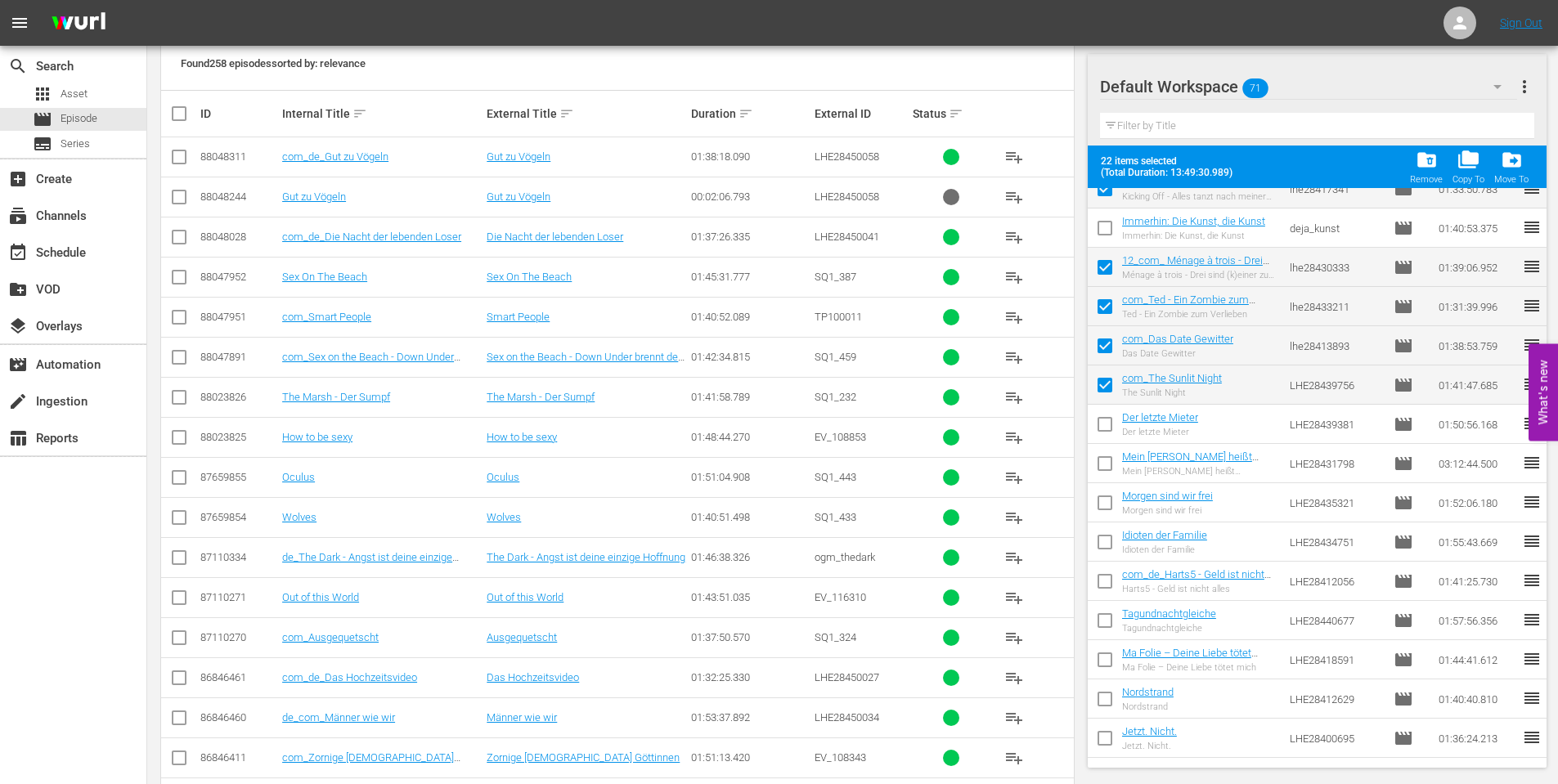
click at [1102, 576] on input "checkbox" at bounding box center [1105, 584] width 34 height 34
checkbox input "true"
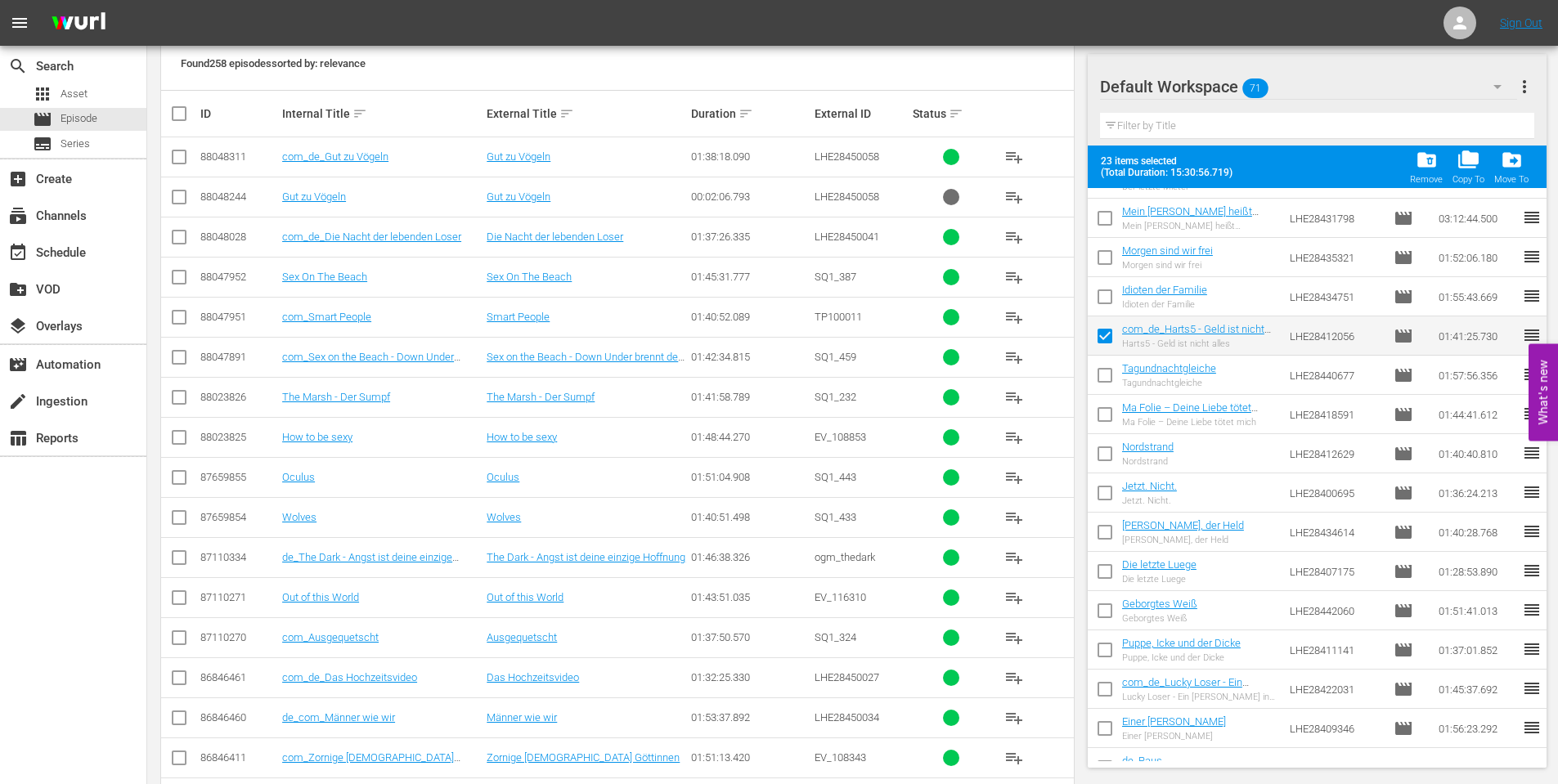
scroll to position [2254, 0]
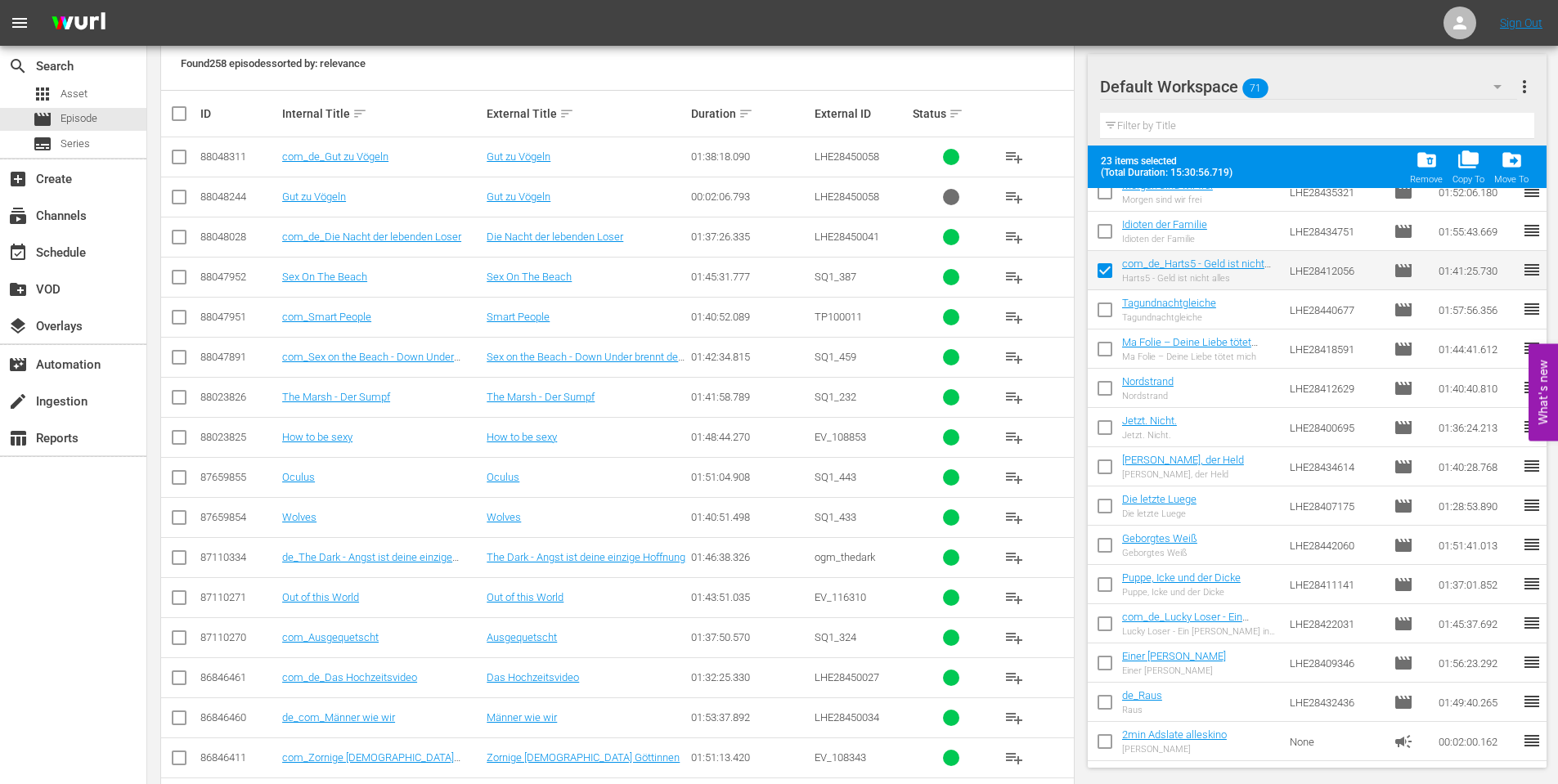
click at [1102, 575] on input "checkbox" at bounding box center [1105, 587] width 34 height 34
checkbox input "true"
click at [1127, 625] on div "com_de_Lucky Loser - Ein [PERSON_NAME] in der Bredouille Lucky Loser - Ein [PER…" at bounding box center [1199, 624] width 155 height 26
click at [1105, 630] on input "checkbox" at bounding box center [1105, 627] width 34 height 34
checkbox input "true"
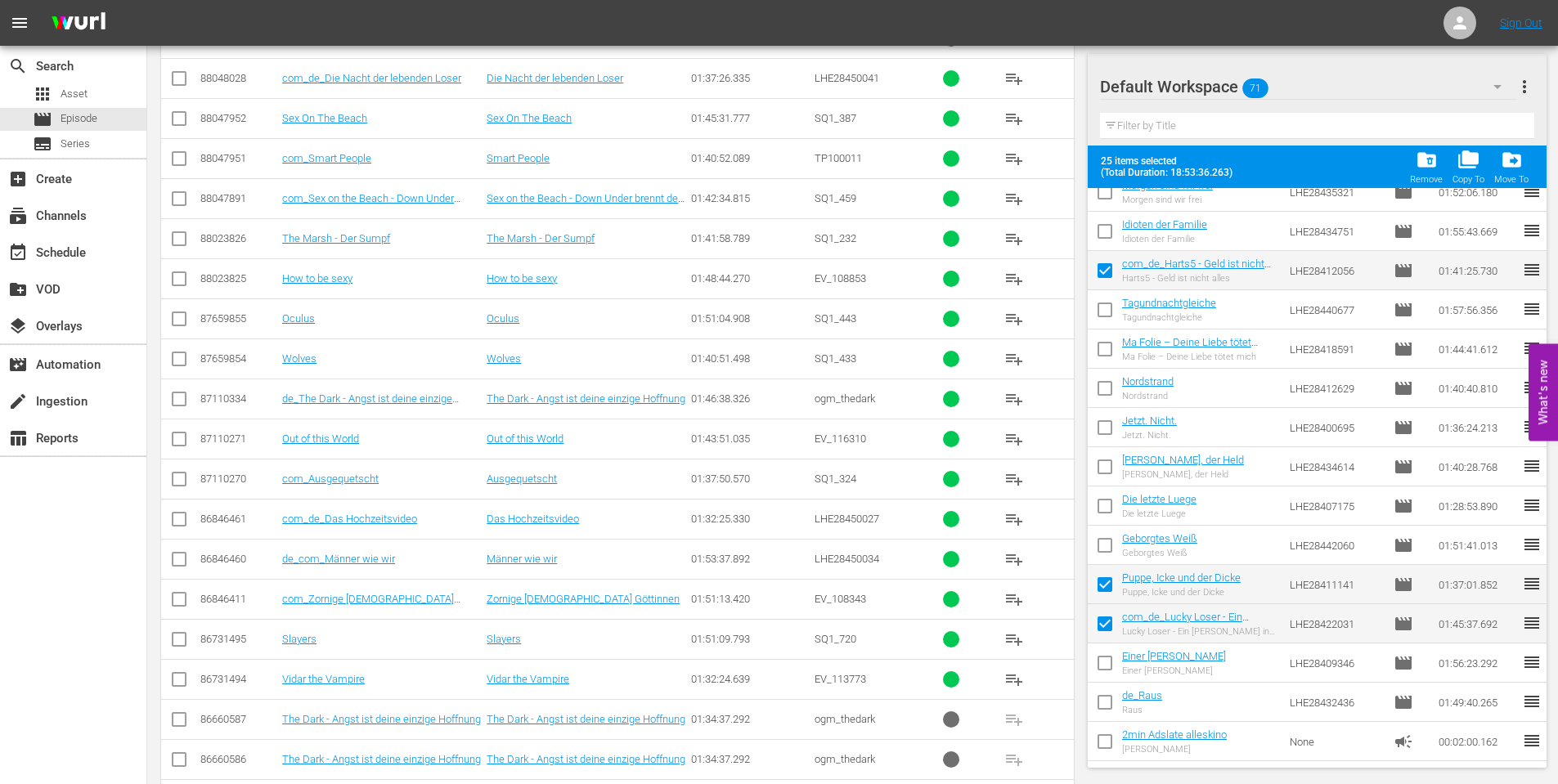
scroll to position [491, 0]
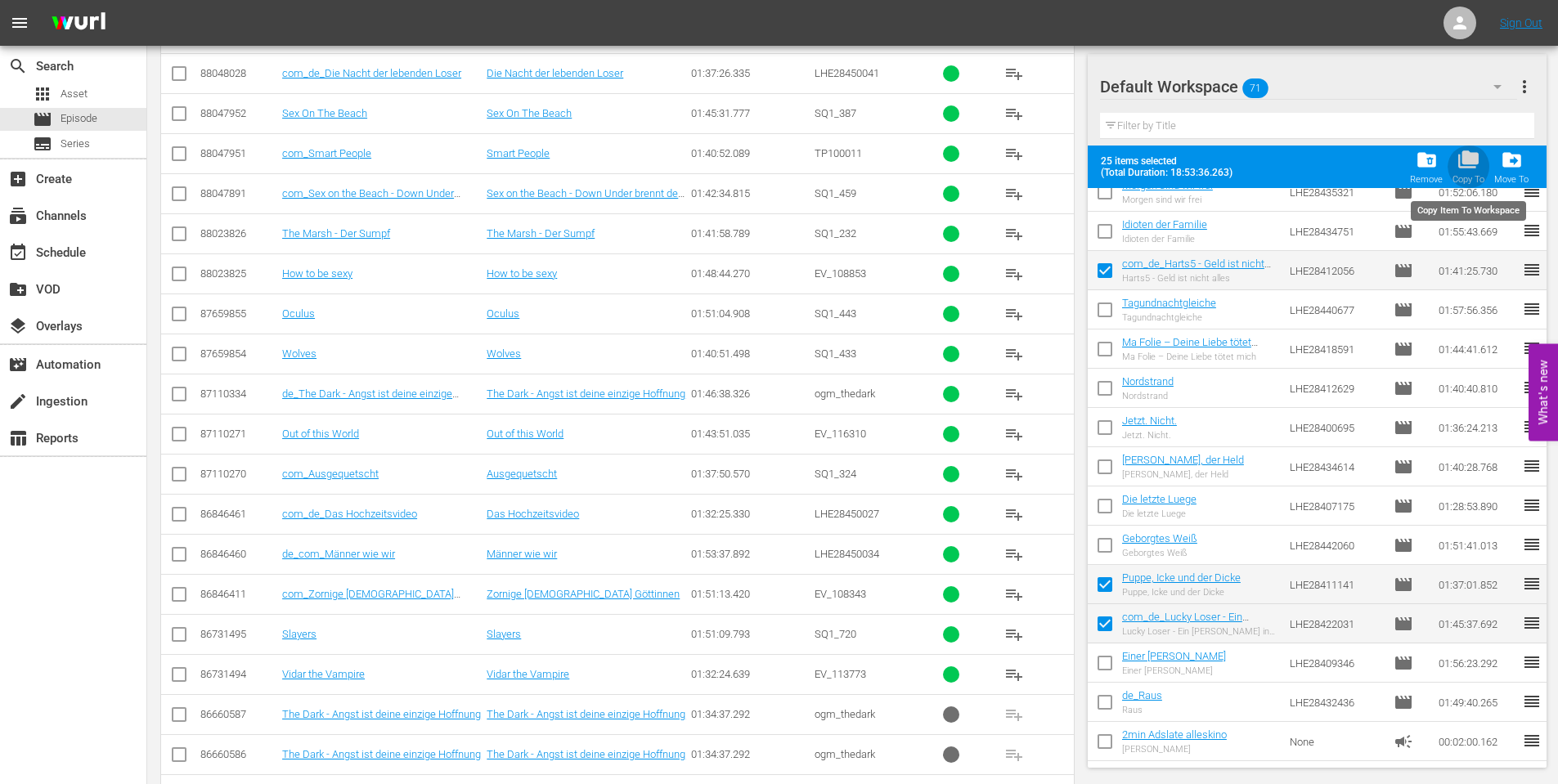
click at [1472, 164] on span "folder_copy" at bounding box center [1467, 159] width 22 height 22
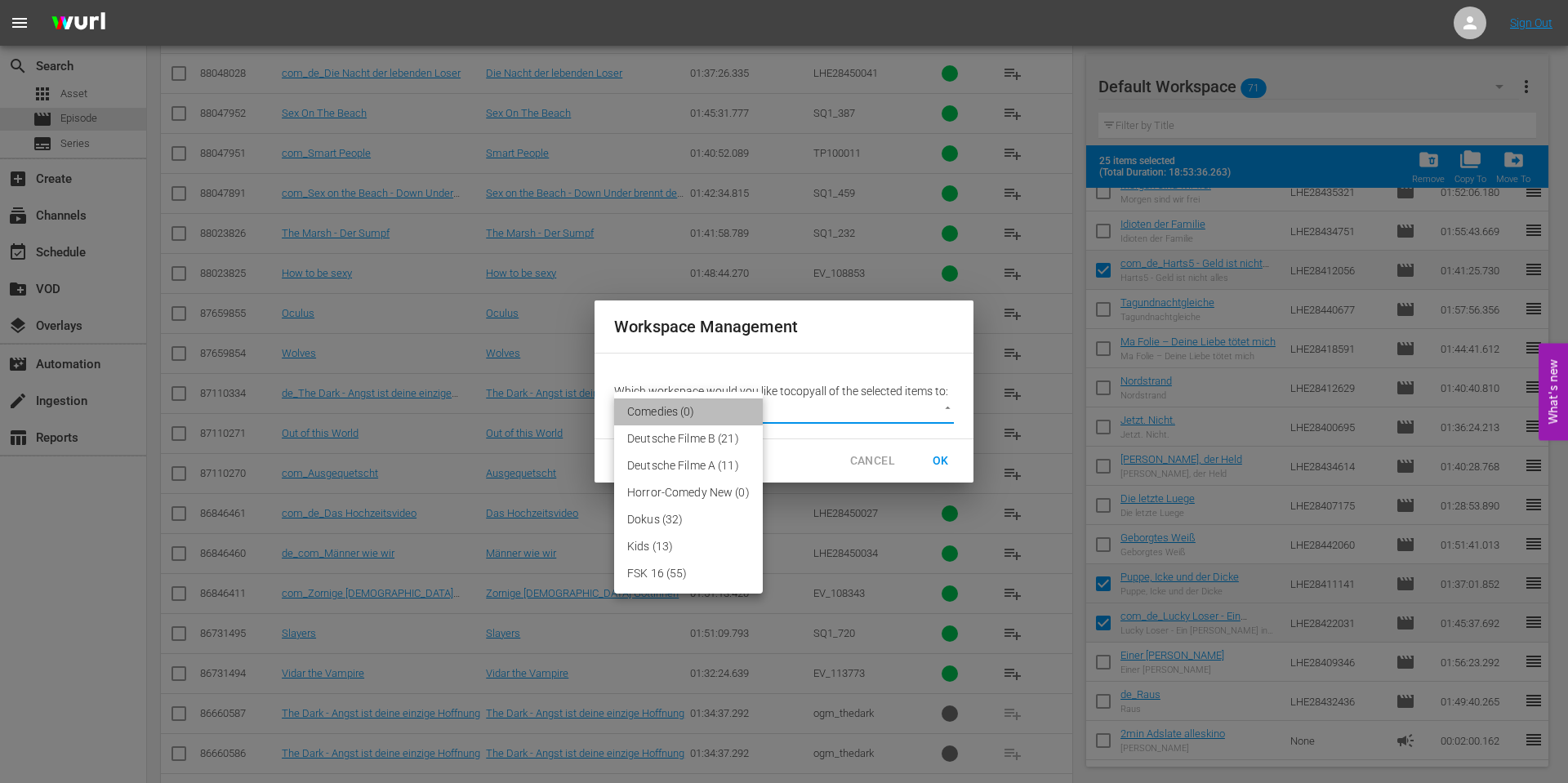
click at [667, 412] on li "Comedies (0)" at bounding box center [688, 412] width 149 height 27
type input "3759"
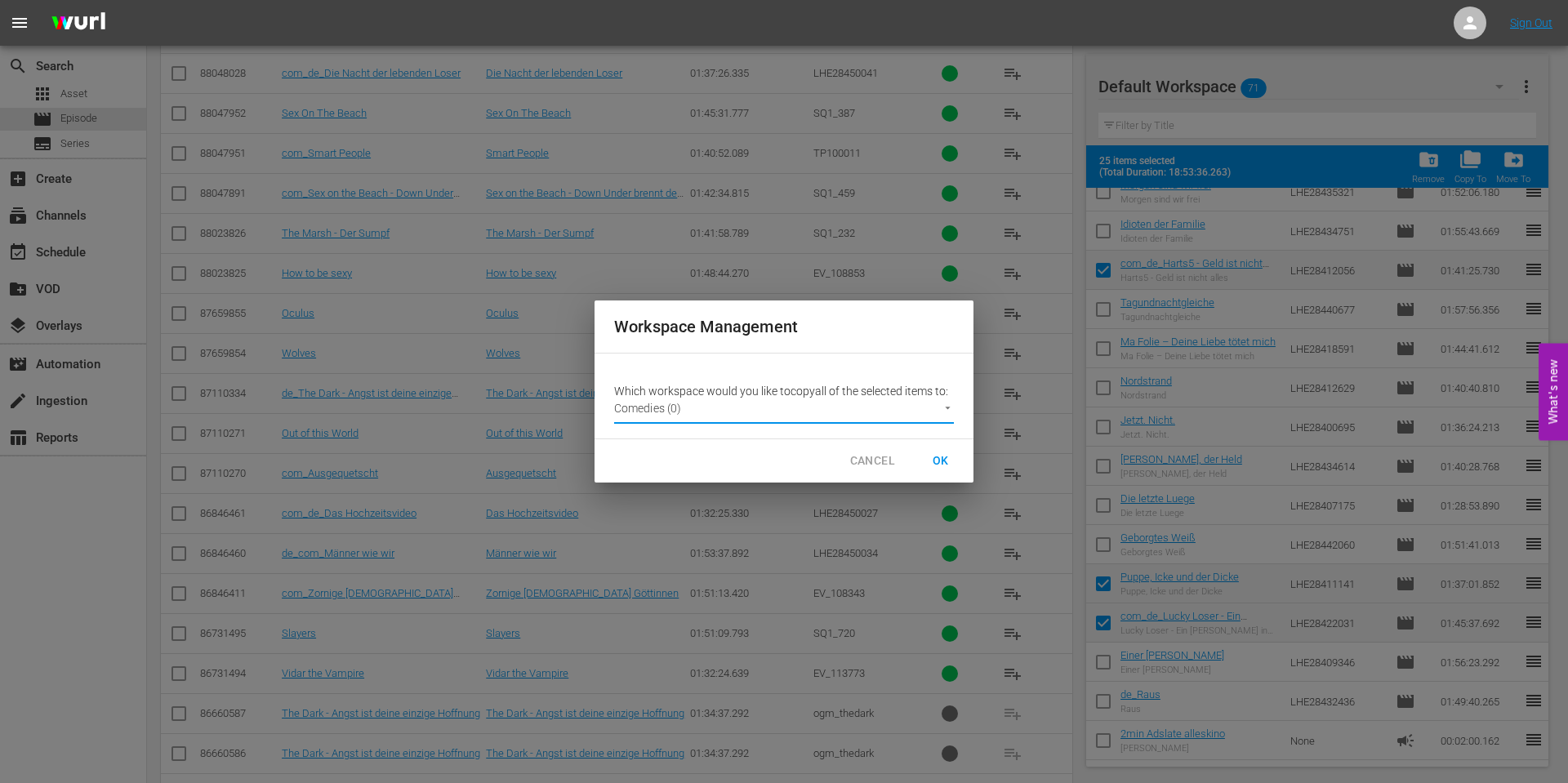
click at [952, 455] on span "OK" at bounding box center [940, 461] width 26 height 20
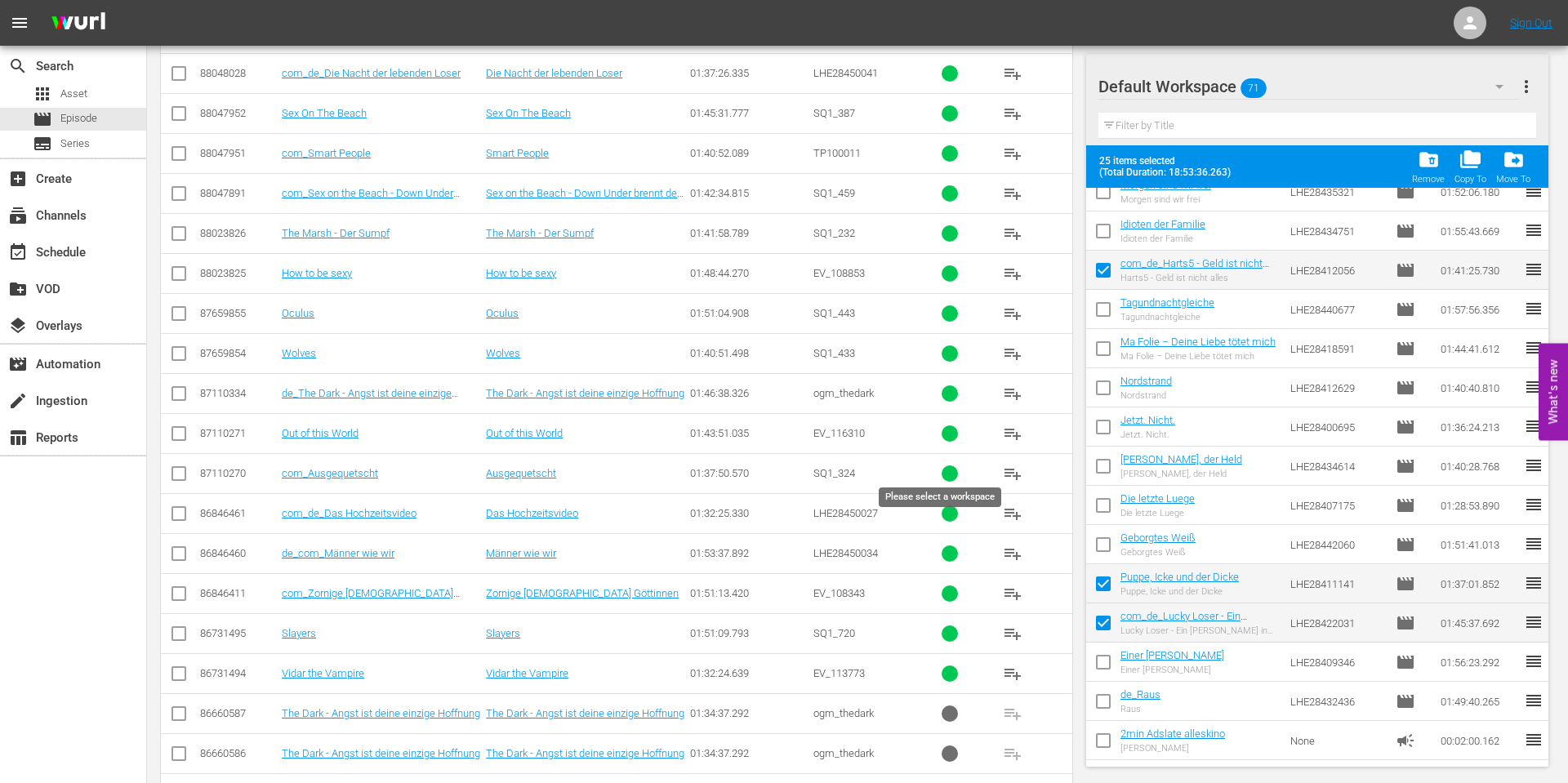
checkbox input "false"
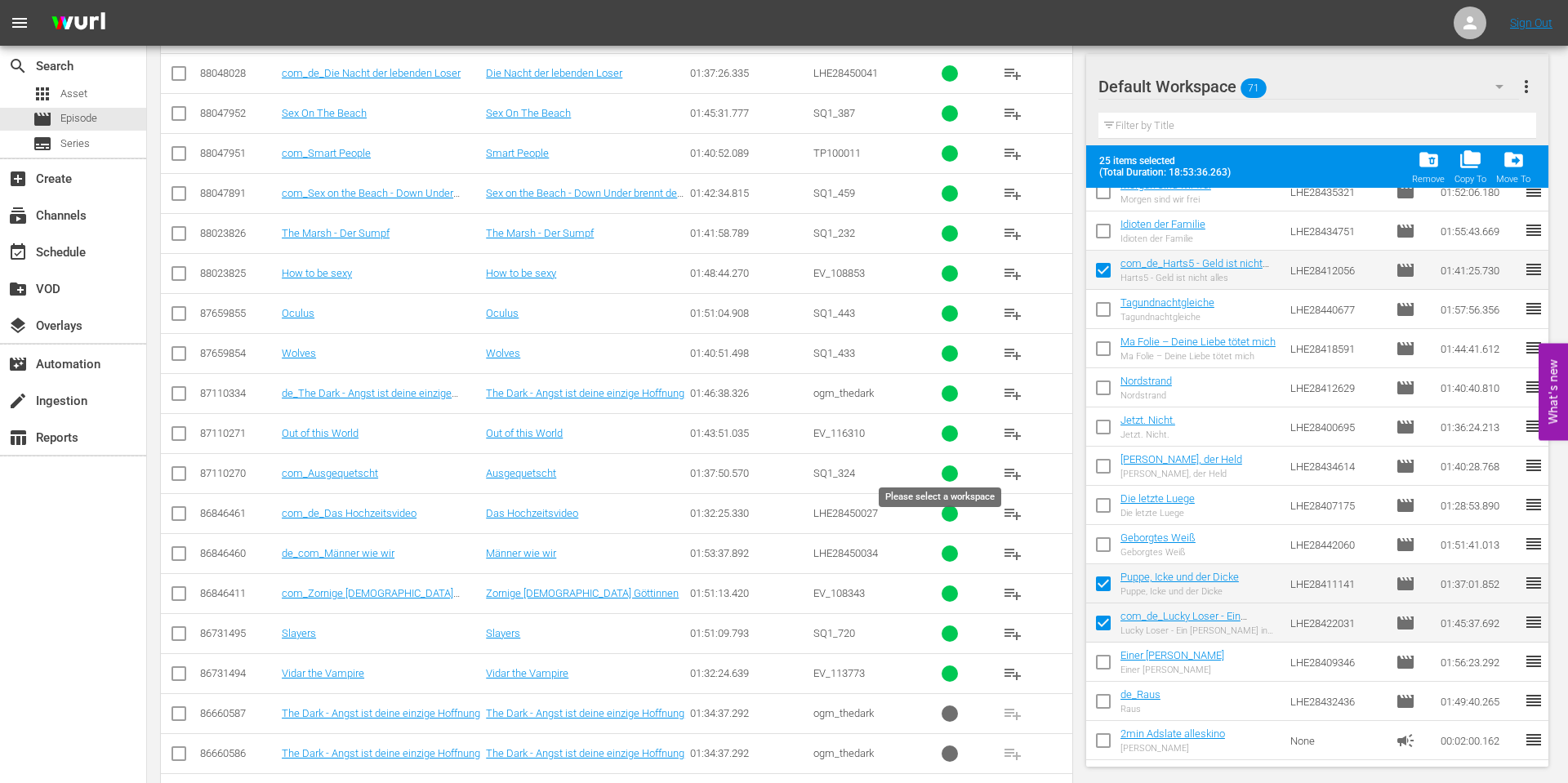
checkbox input "false"
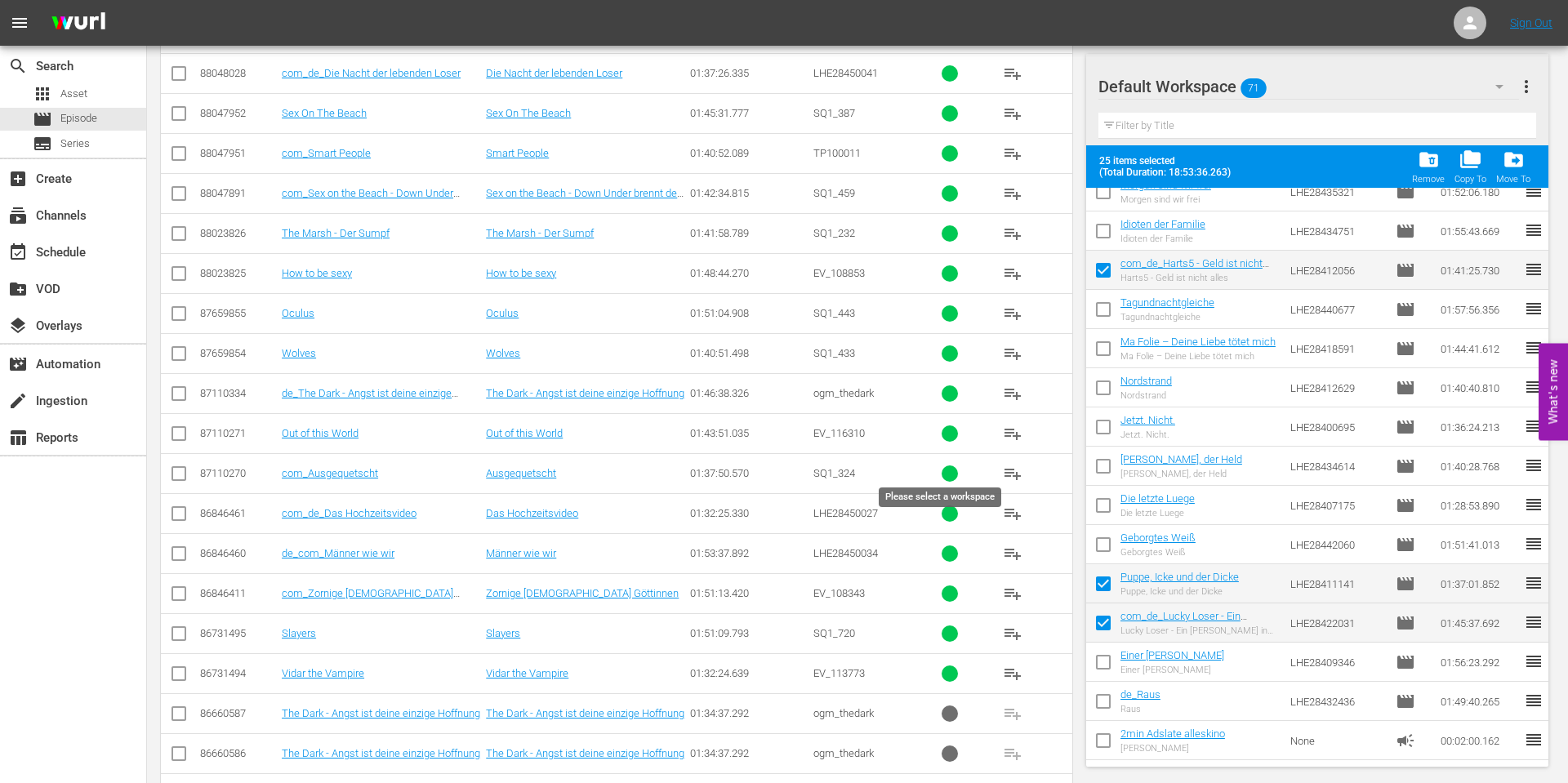
checkbox input "false"
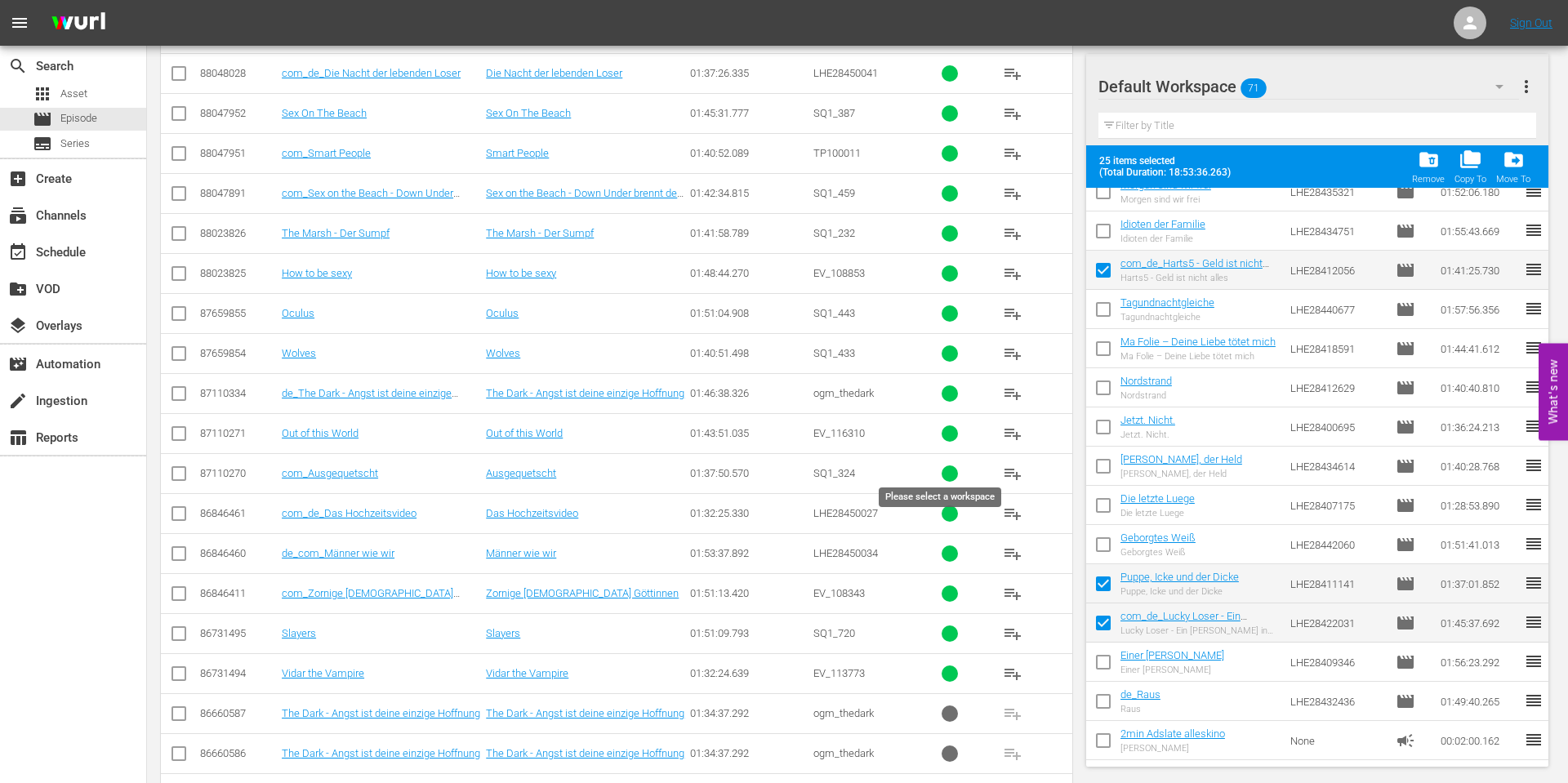
checkbox input "false"
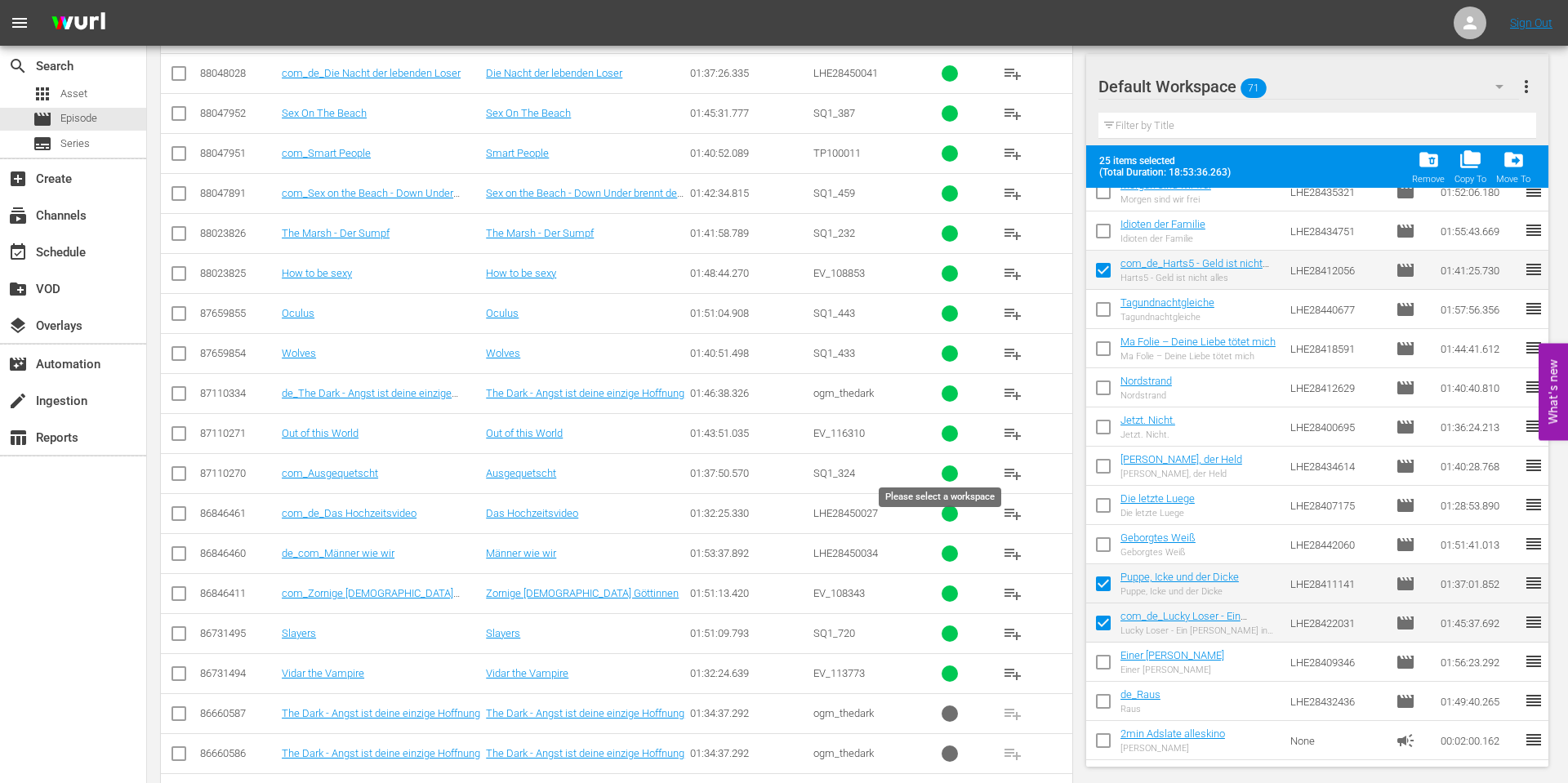
checkbox input "false"
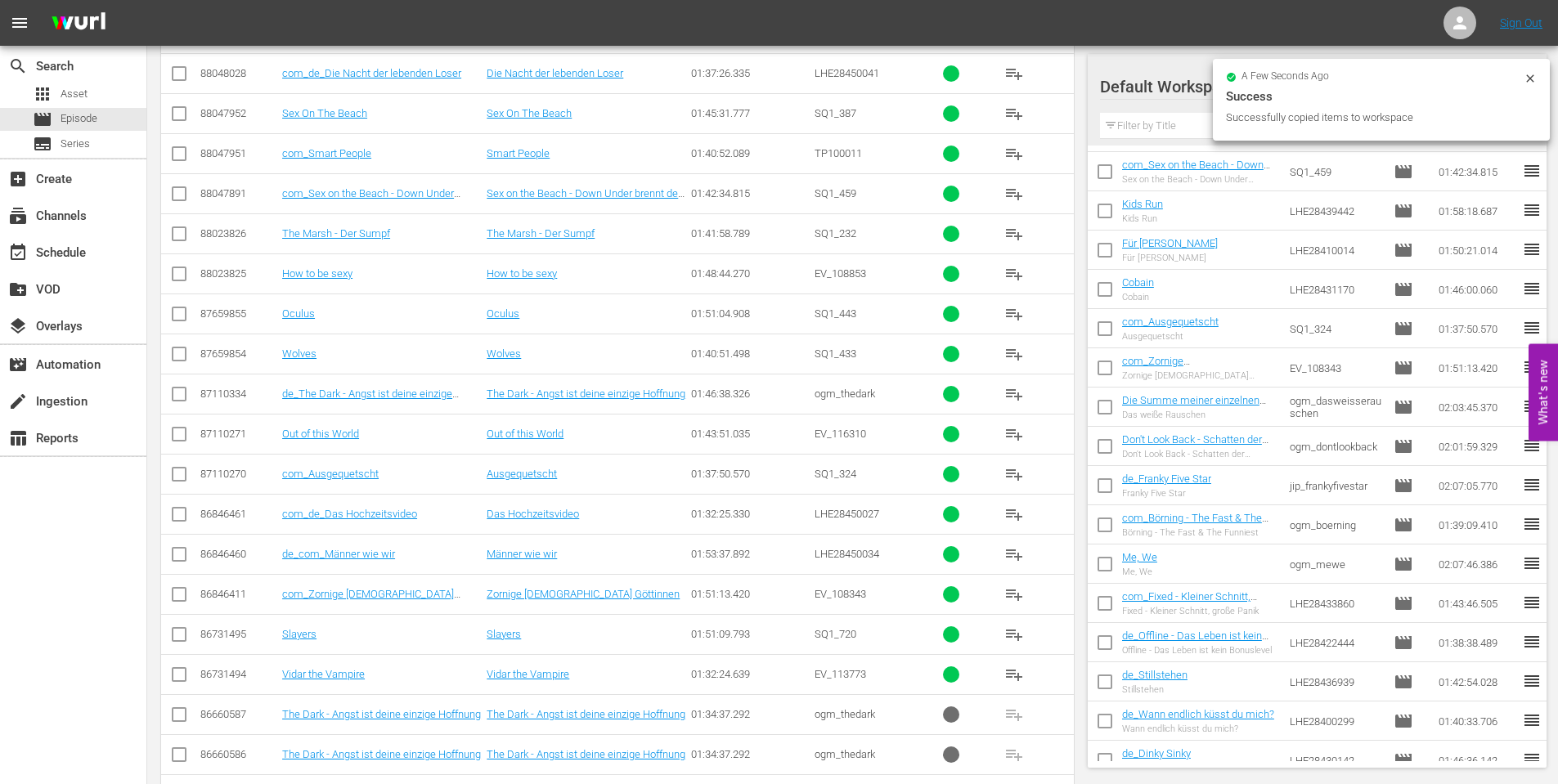
scroll to position [0, 0]
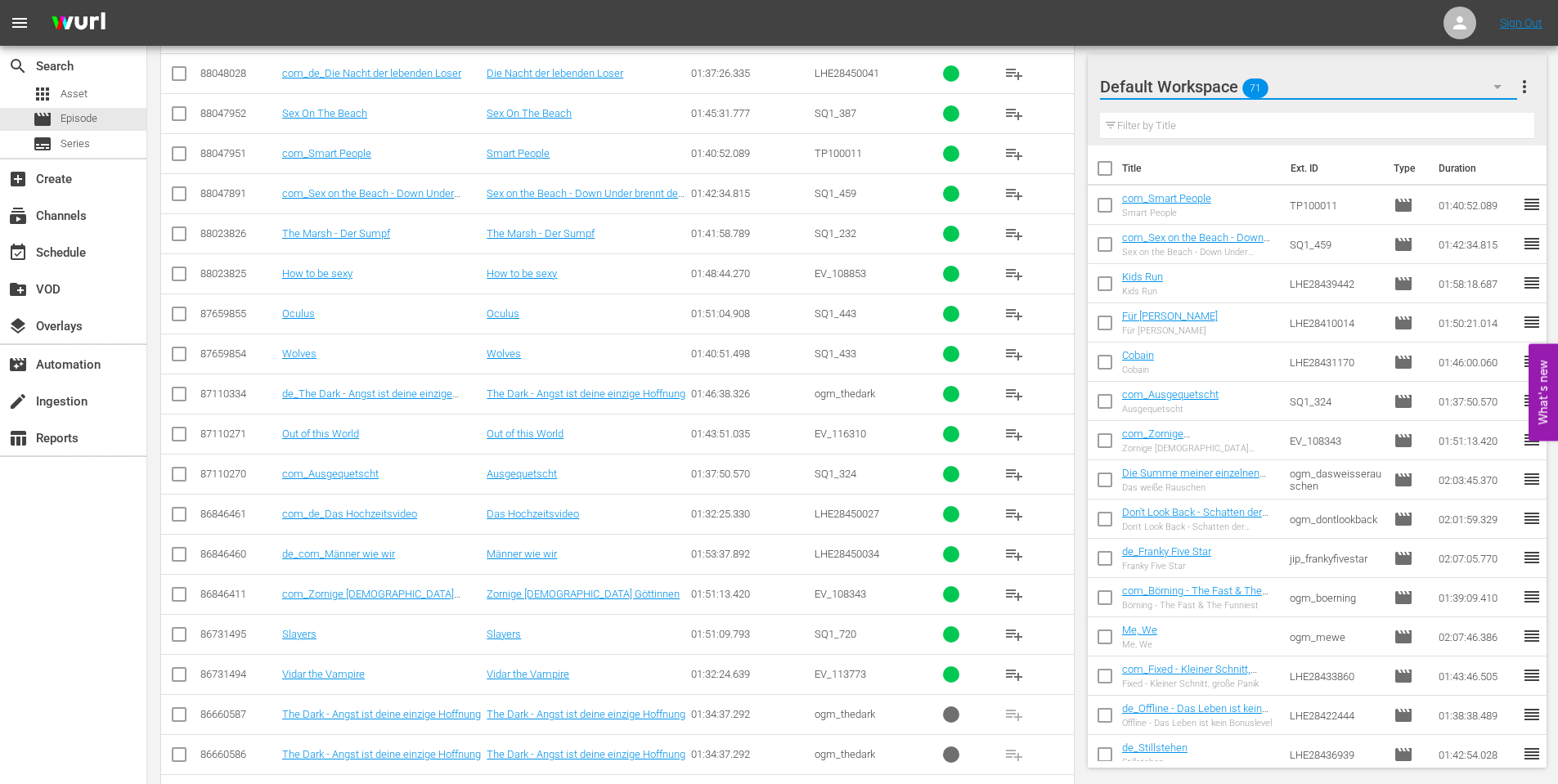
click at [1492, 84] on icon "button" at bounding box center [1497, 86] width 20 height 20
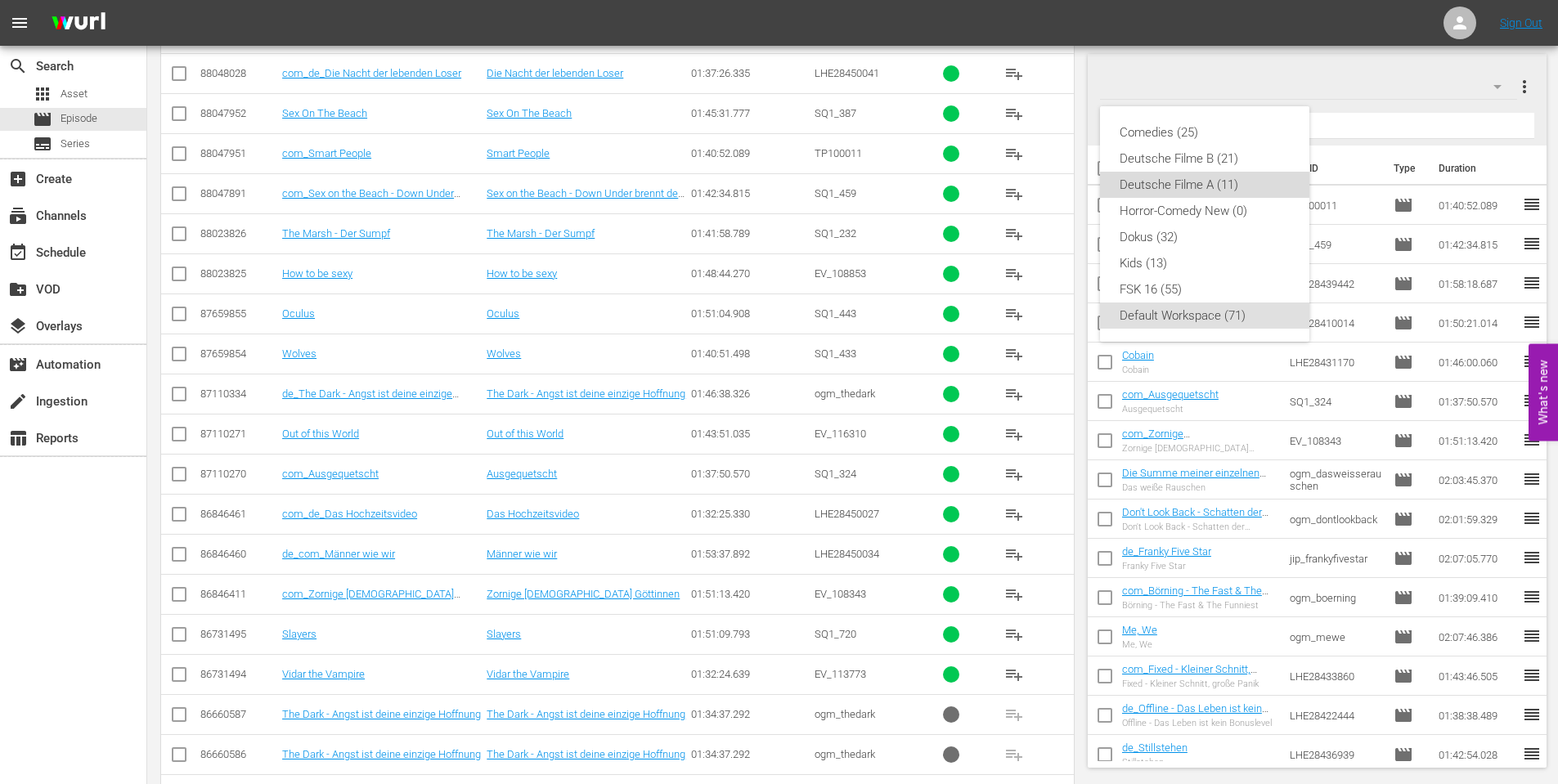
click at [1175, 184] on div "Deutsche Filme A (11)" at bounding box center [1204, 184] width 170 height 26
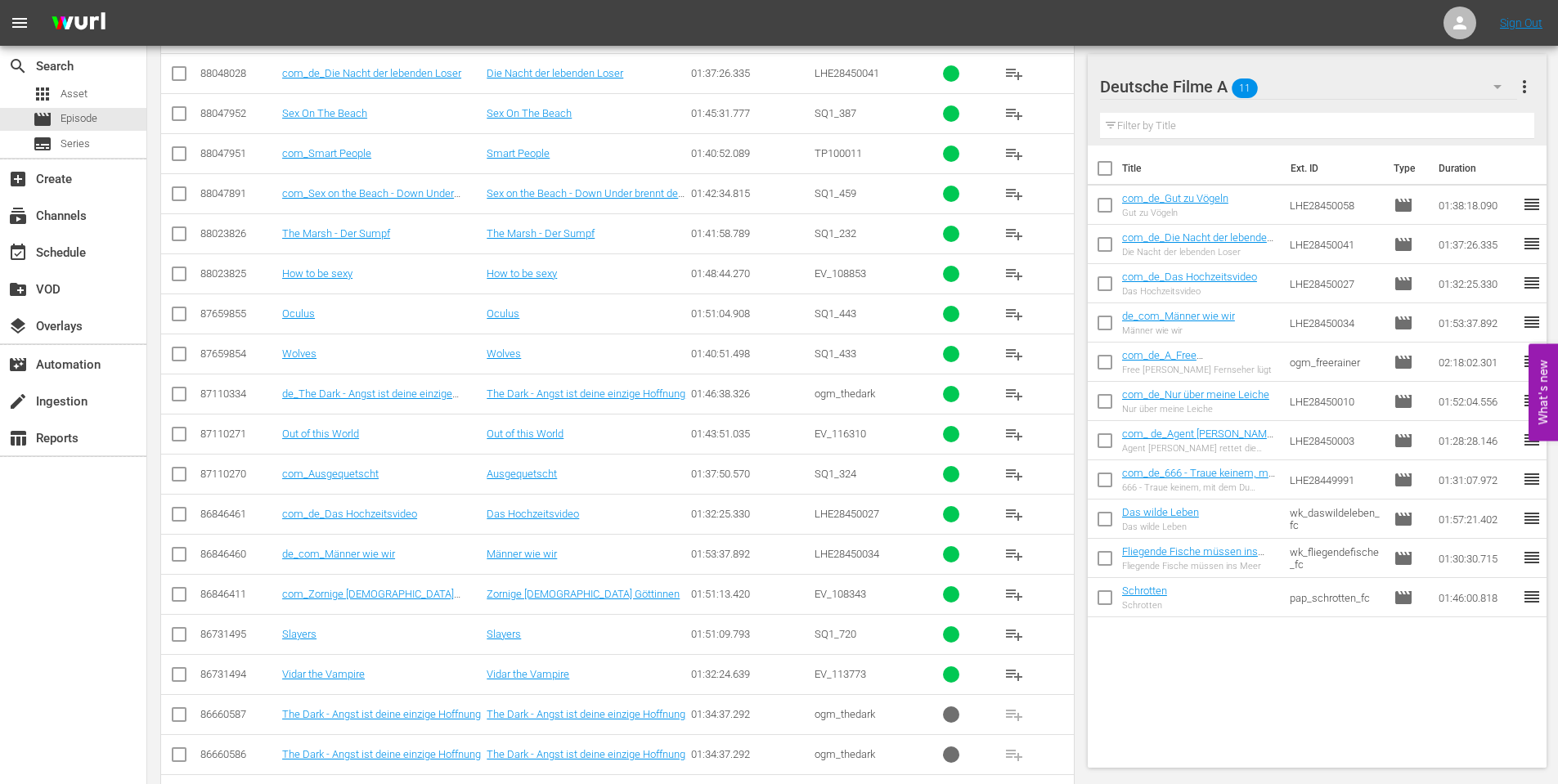
drag, startPoint x: 1107, startPoint y: 170, endPoint x: 1107, endPoint y: 208, distance: 38.0
click at [1107, 170] on input "checkbox" at bounding box center [1105, 171] width 34 height 34
checkbox input "true"
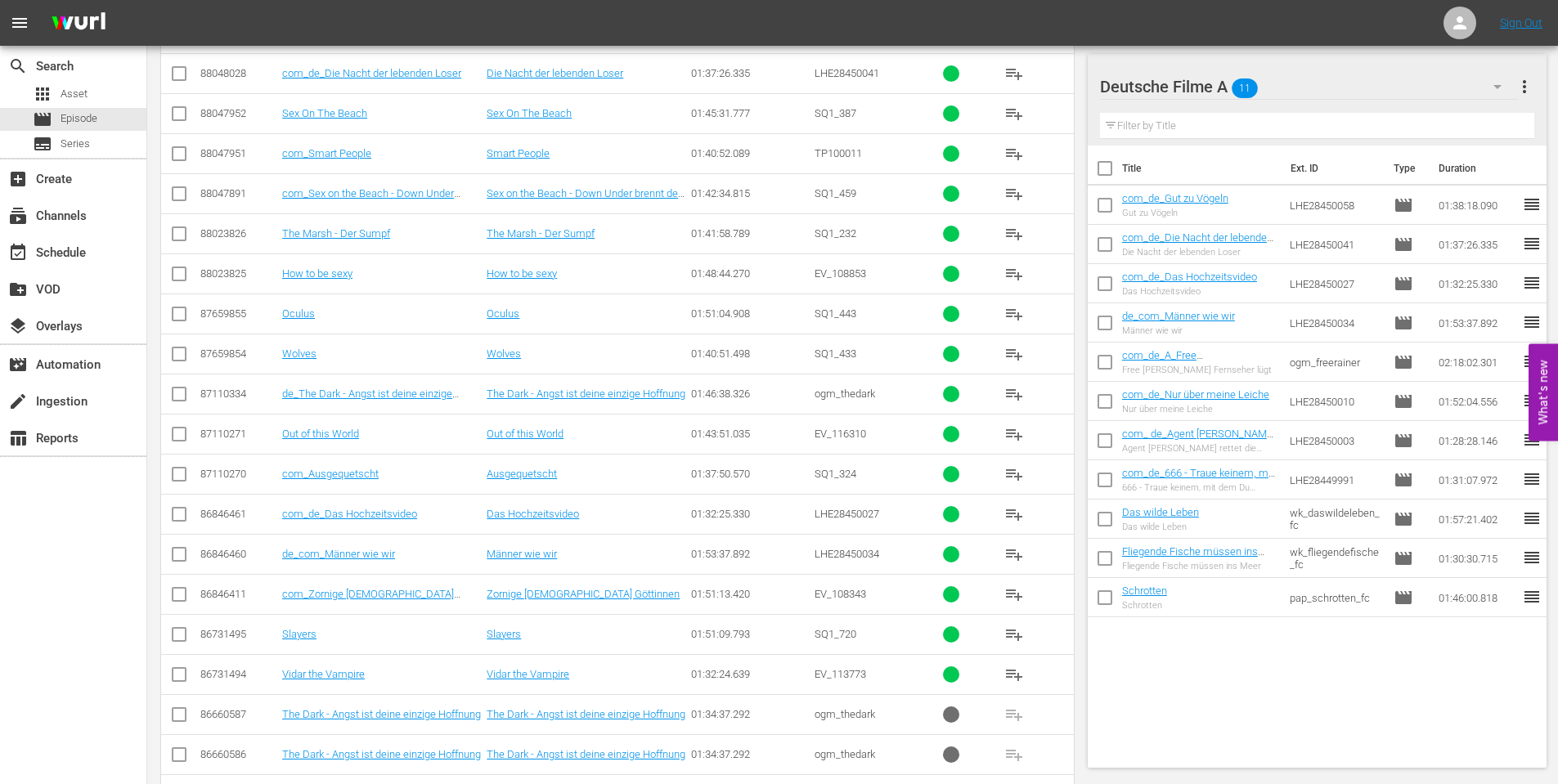
checkbox input "true"
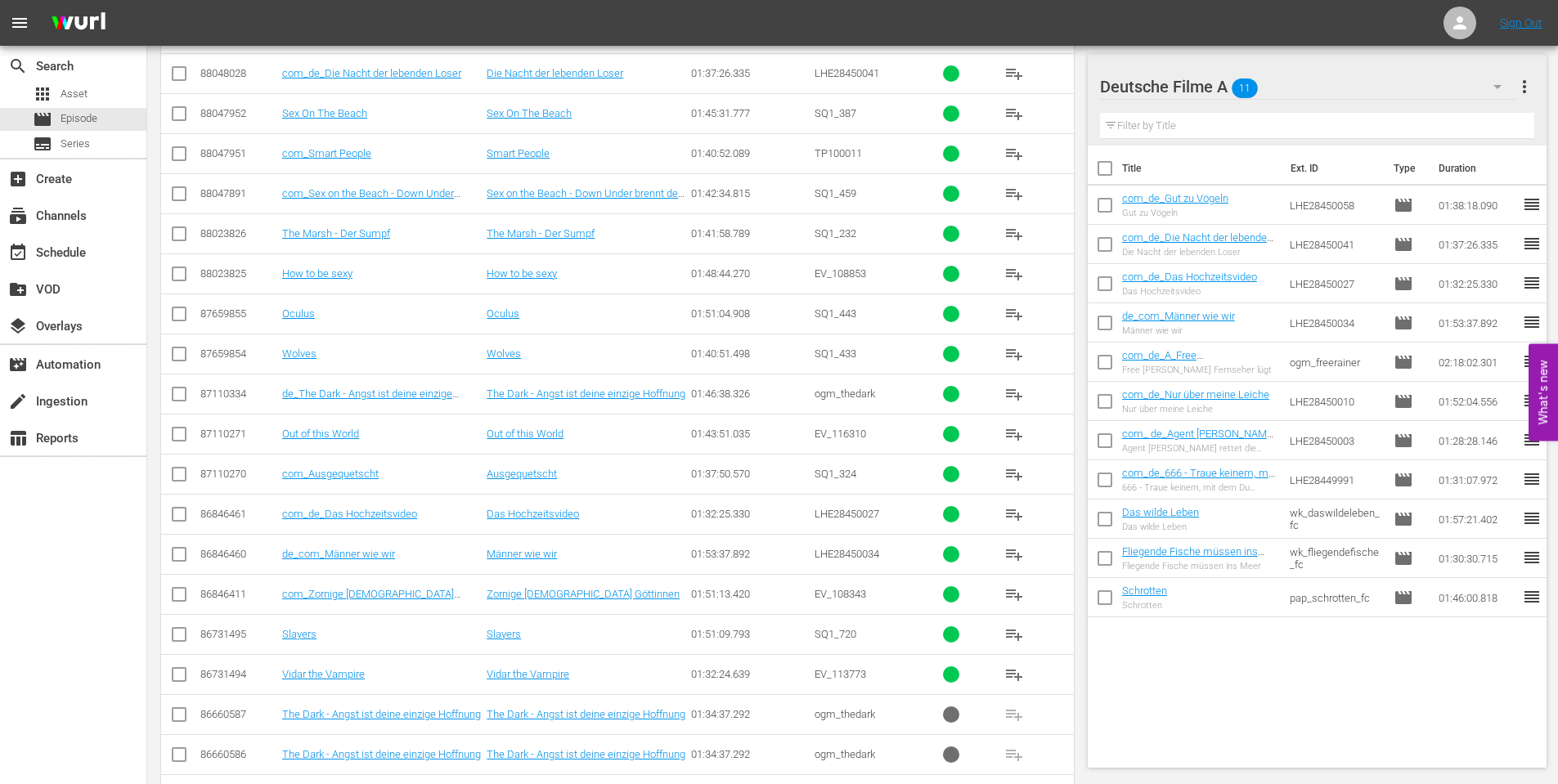
checkbox input "true"
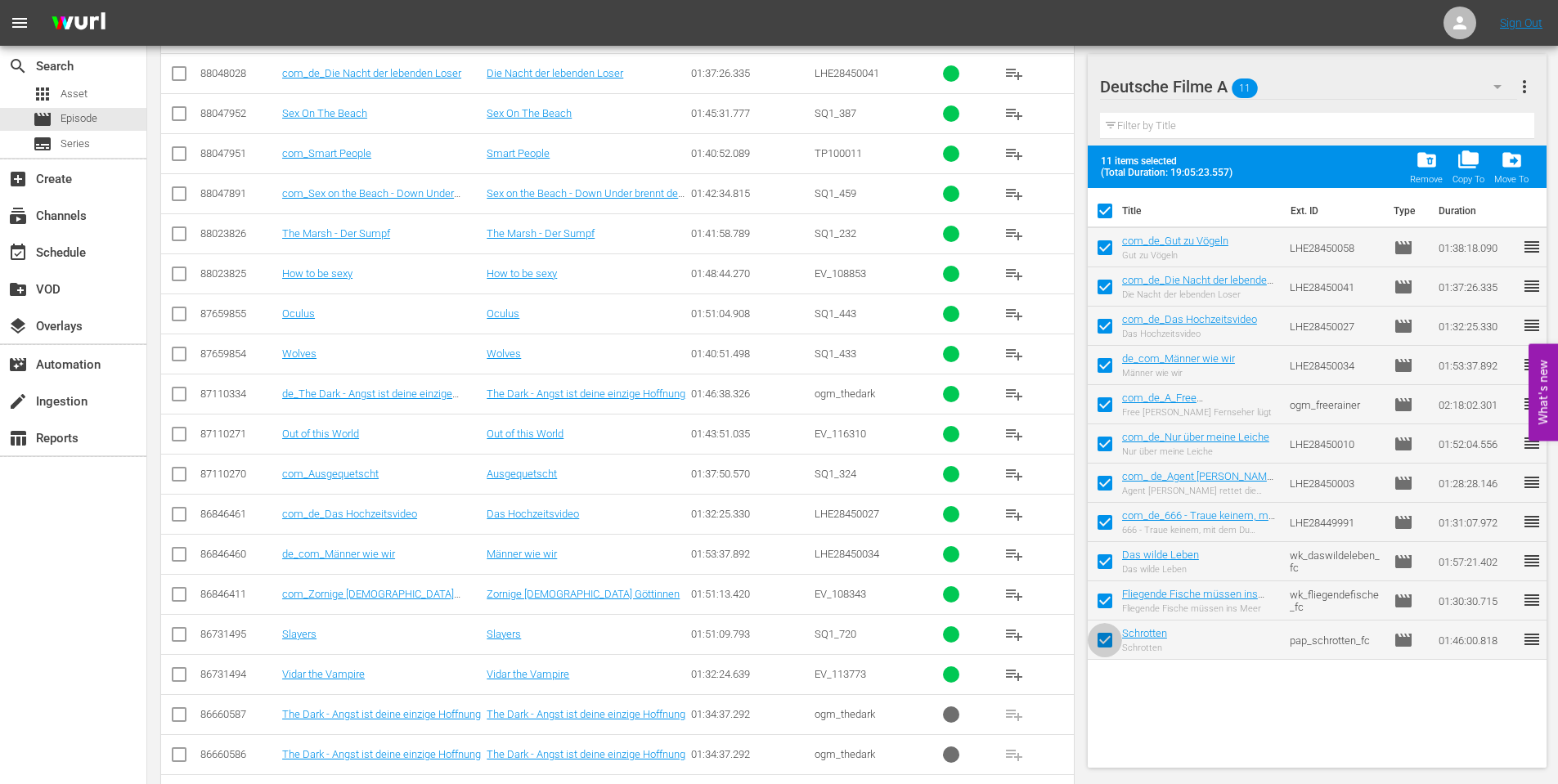
click at [1103, 632] on input "checkbox" at bounding box center [1105, 643] width 34 height 34
checkbox input "false"
click at [1104, 598] on input "checkbox" at bounding box center [1105, 604] width 34 height 34
checkbox input "false"
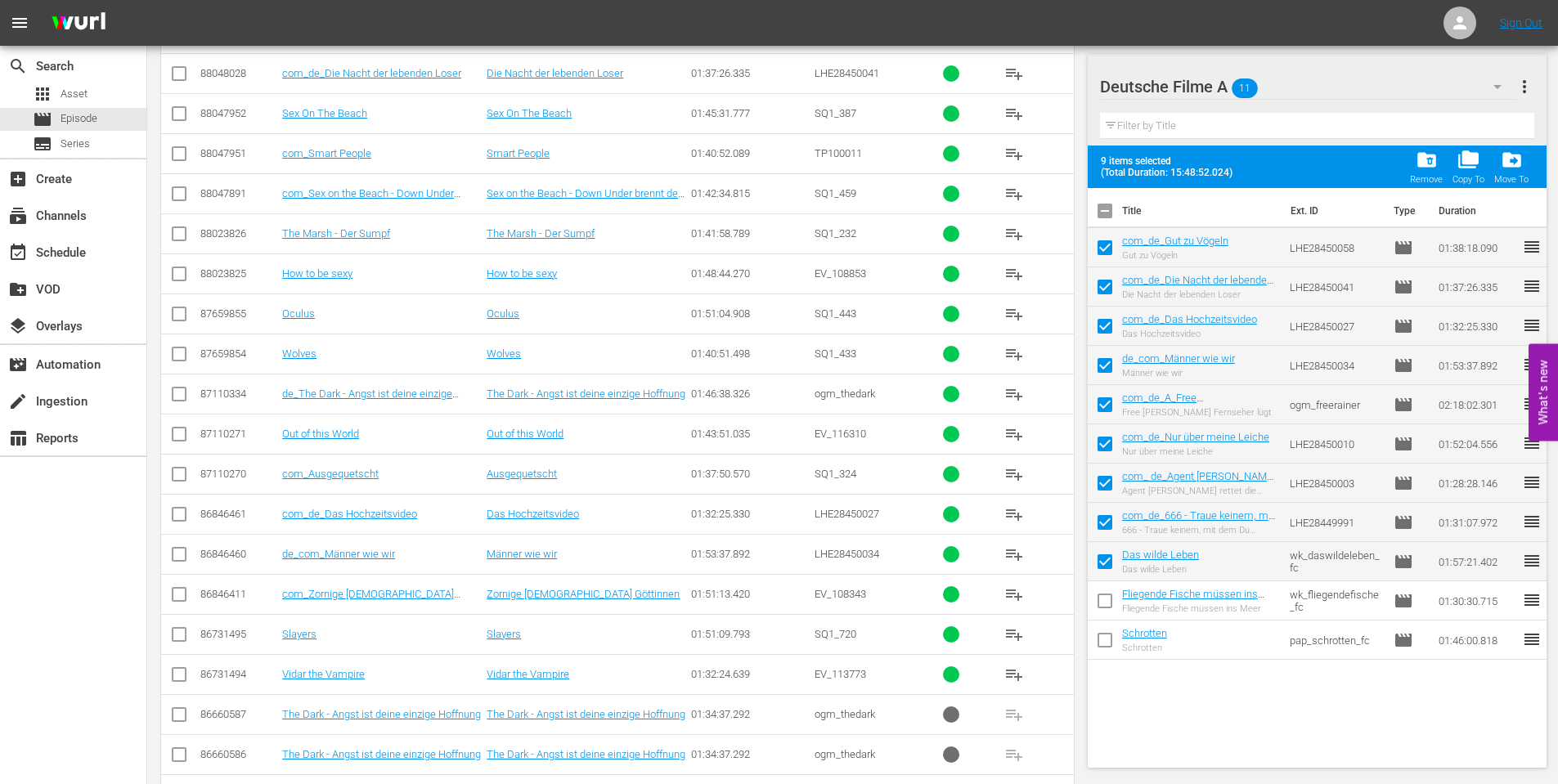
click at [1114, 562] on input "checkbox" at bounding box center [1105, 565] width 34 height 34
checkbox input "false"
click at [1473, 153] on span "folder_copy" at bounding box center [1467, 159] width 22 height 22
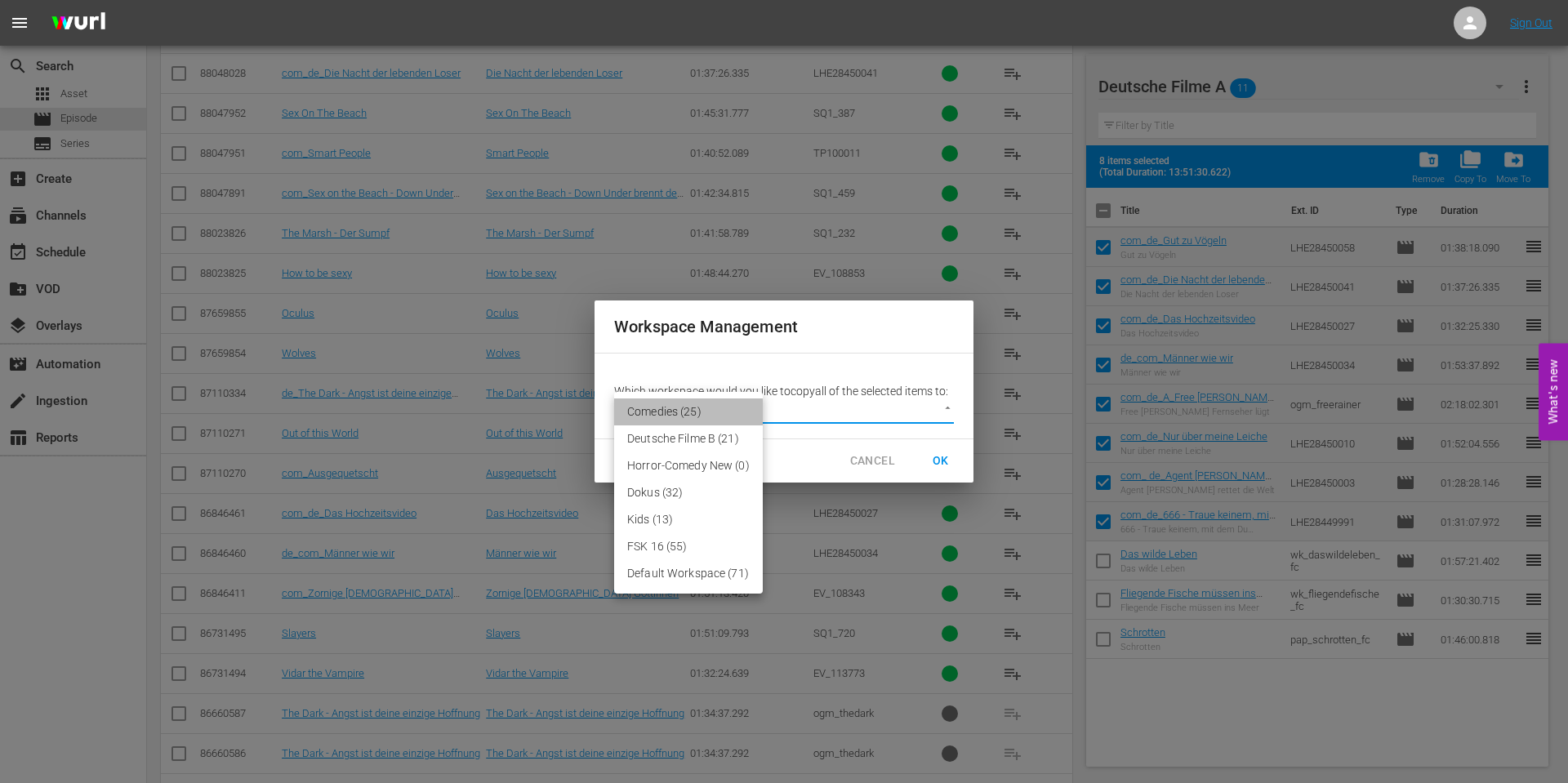
click at [663, 421] on li "Comedies (25)" at bounding box center [688, 412] width 149 height 27
type input "3759"
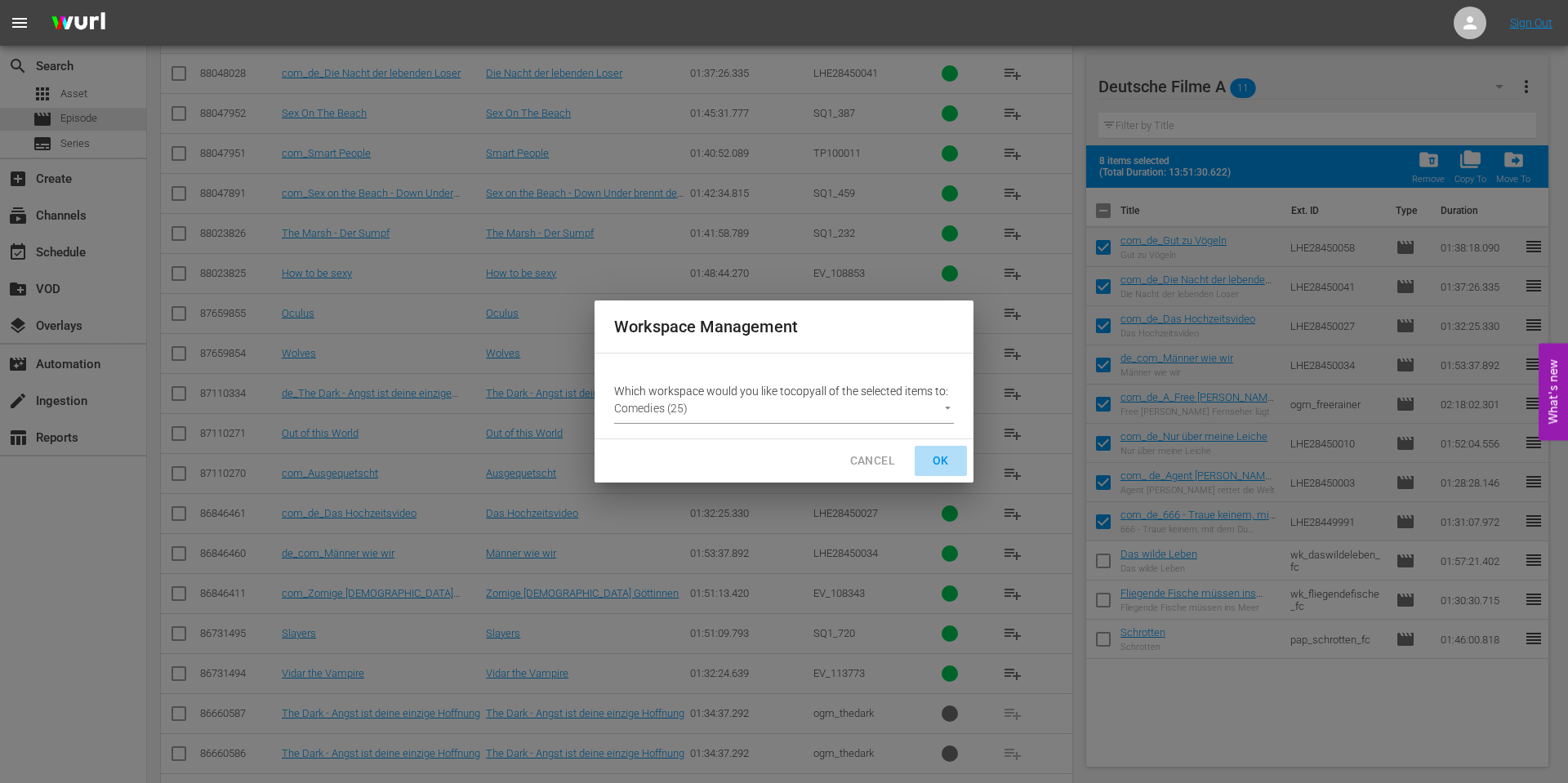
click at [927, 452] on button "OK" at bounding box center [940, 461] width 52 height 30
checkbox input "false"
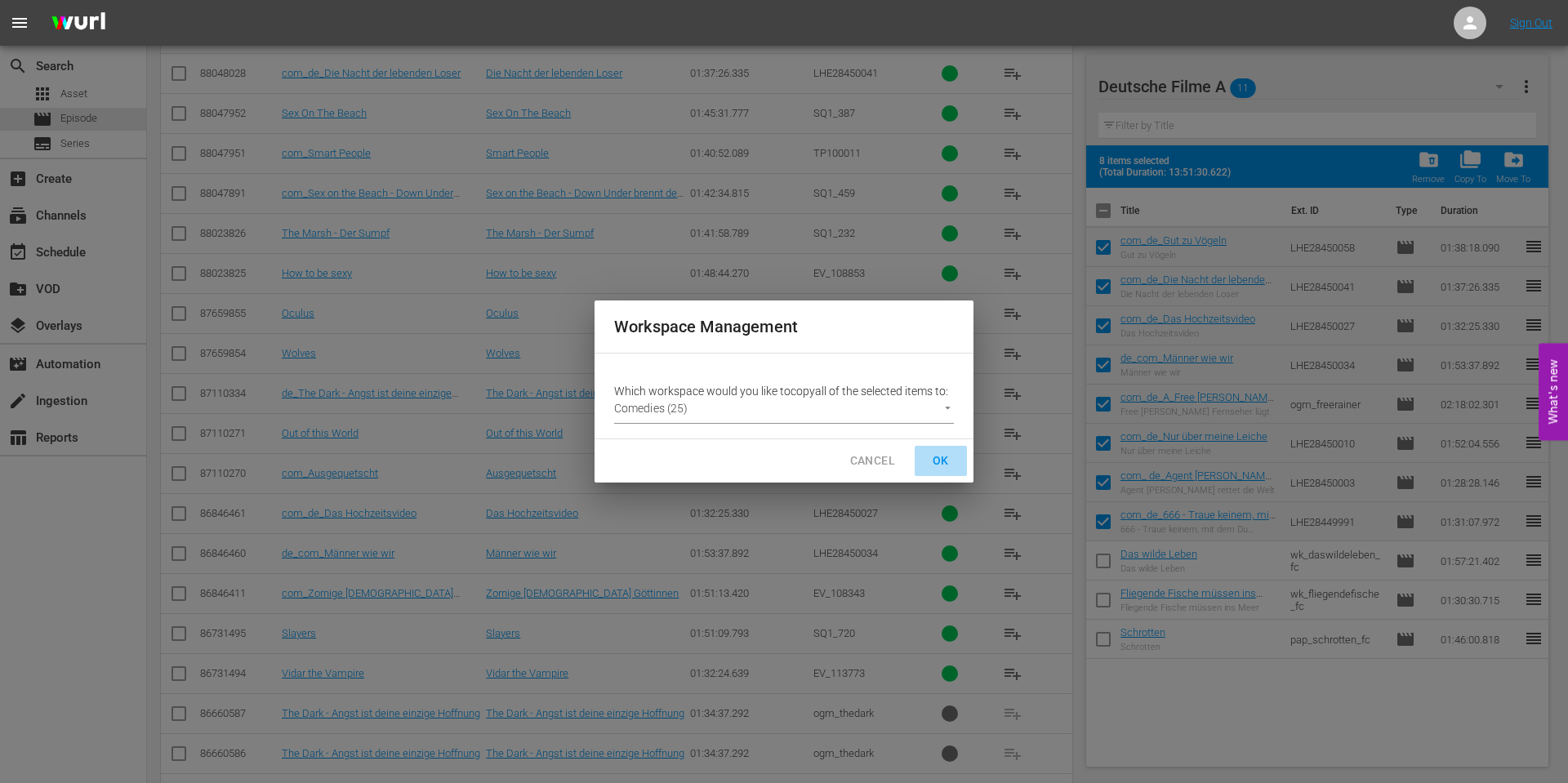
checkbox input "false"
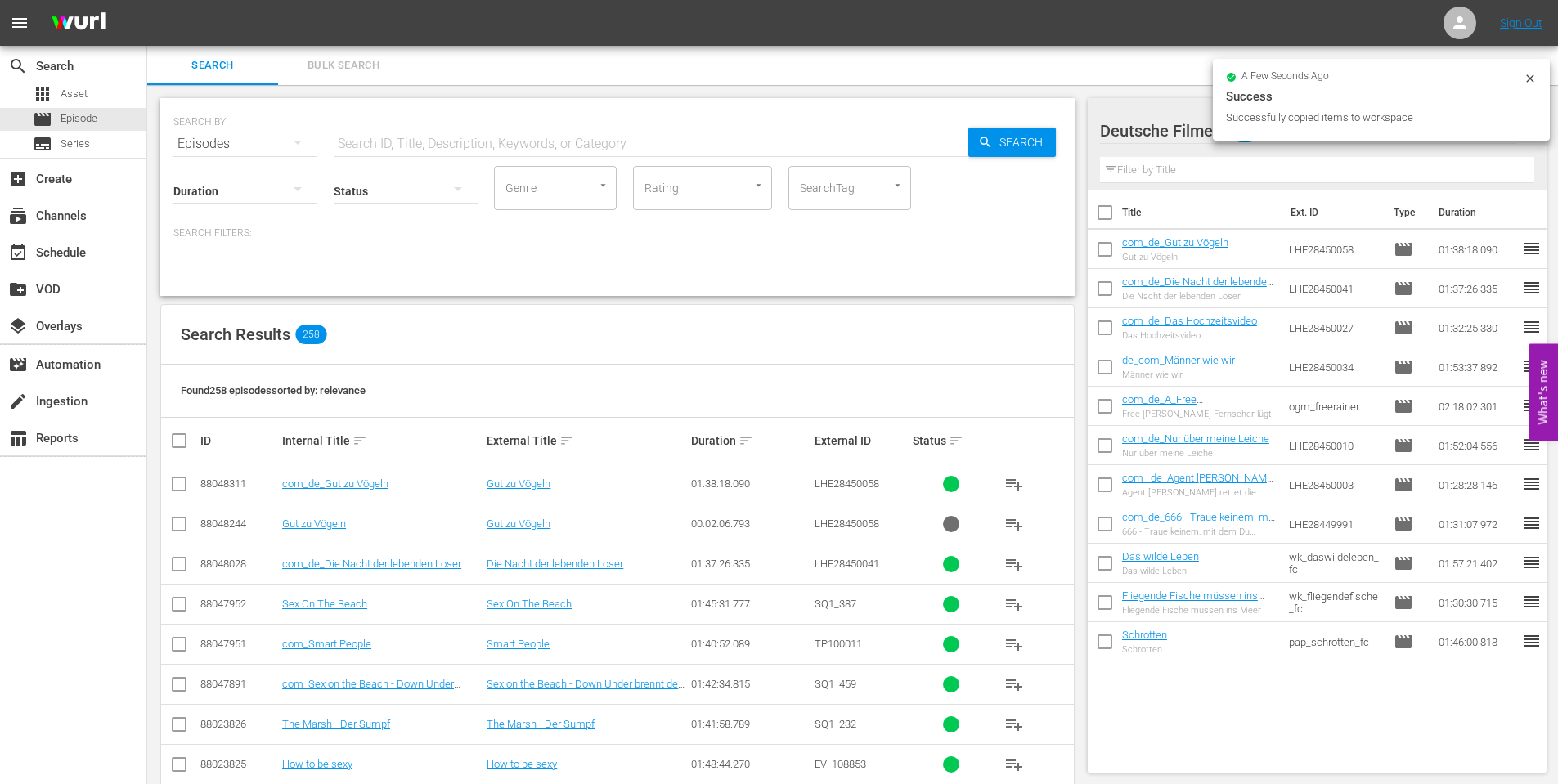
click at [1531, 81] on icon at bounding box center [1530, 78] width 13 height 13
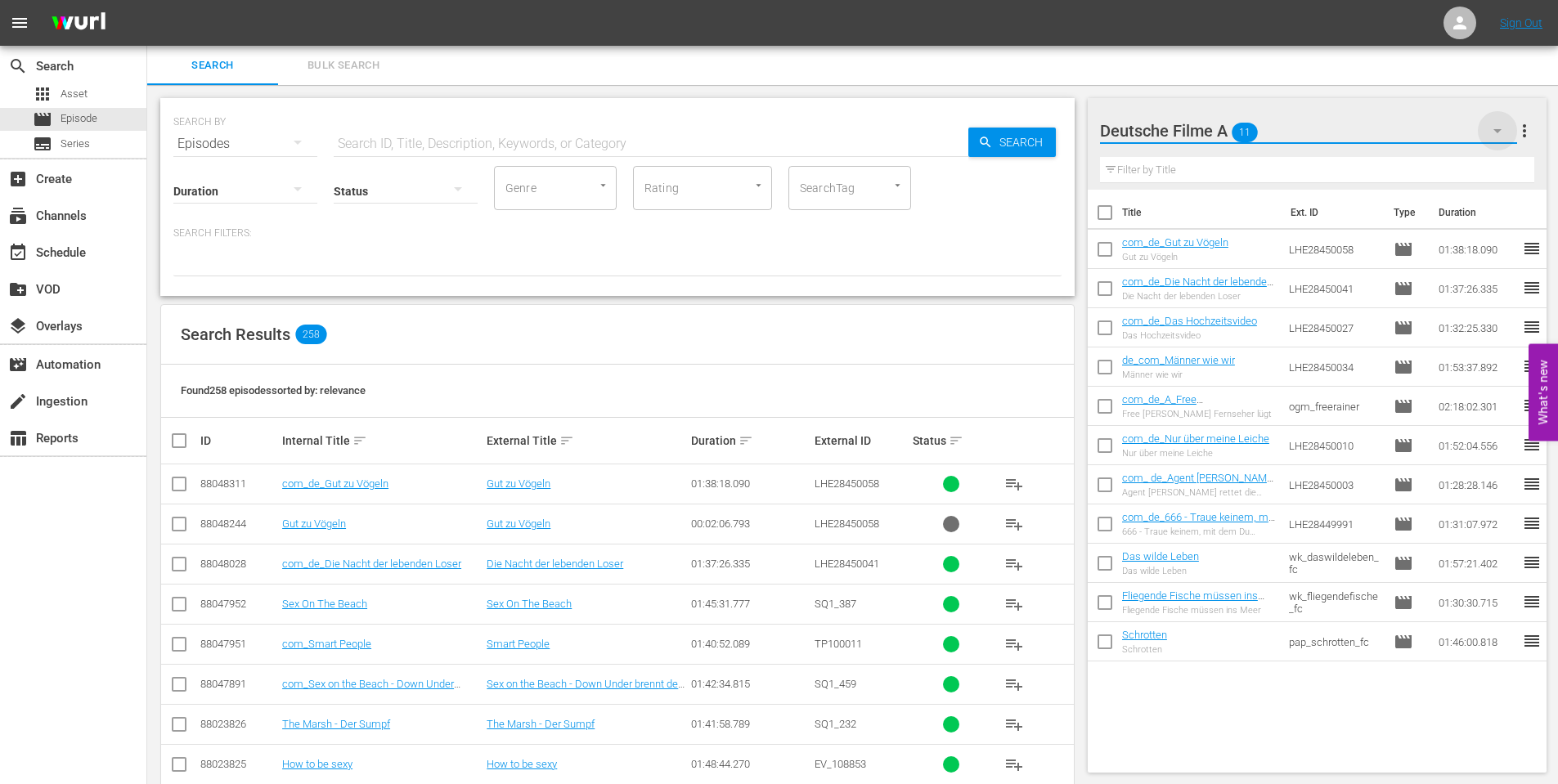
click at [1491, 130] on icon "button" at bounding box center [1497, 131] width 20 height 20
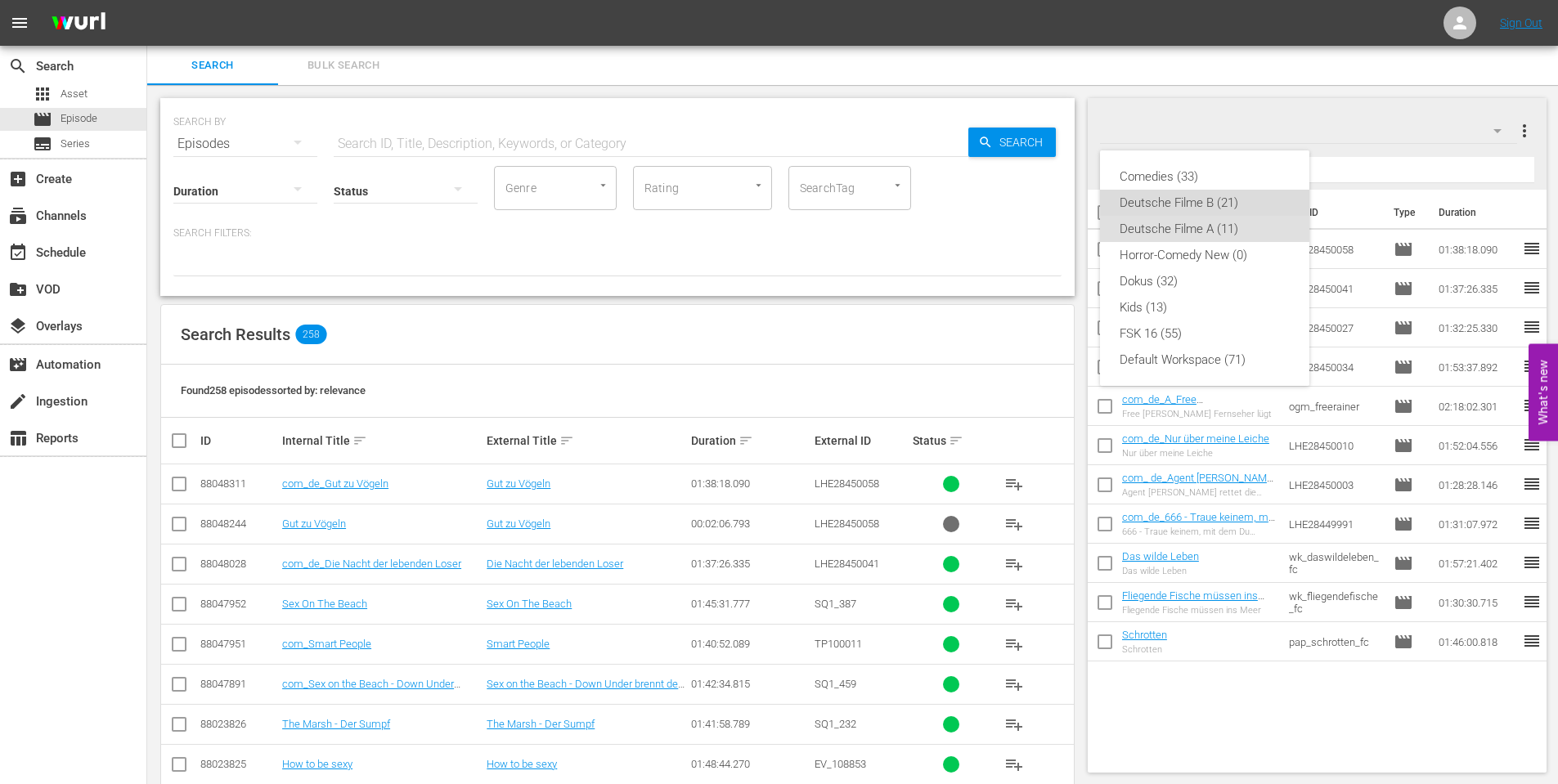
click at [1194, 208] on div "Deutsche Filme B (21)" at bounding box center [1204, 203] width 170 height 26
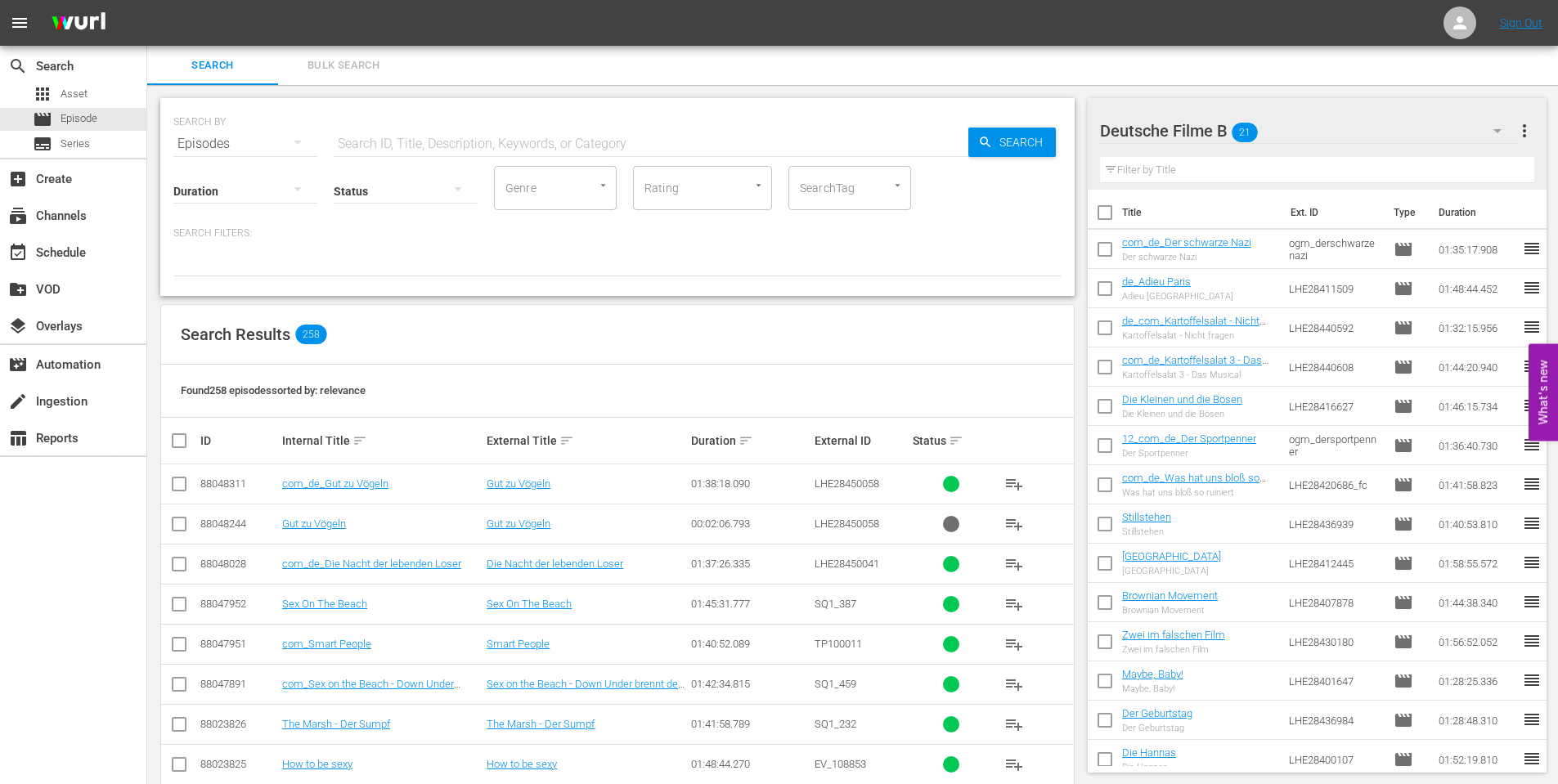
click at [1110, 204] on input "checkbox" at bounding box center [1105, 215] width 34 height 34
checkbox input "true"
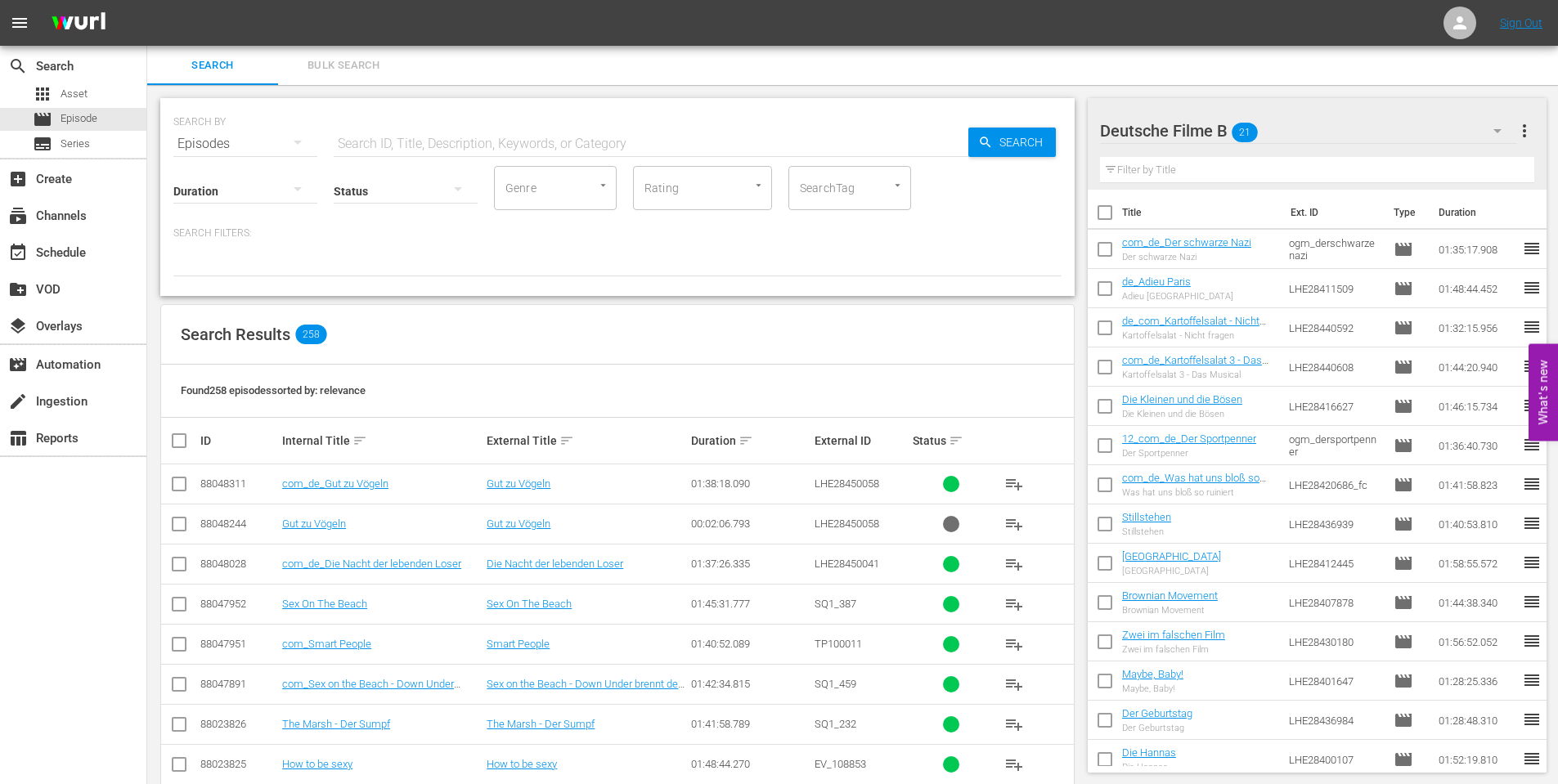
checkbox input "true"
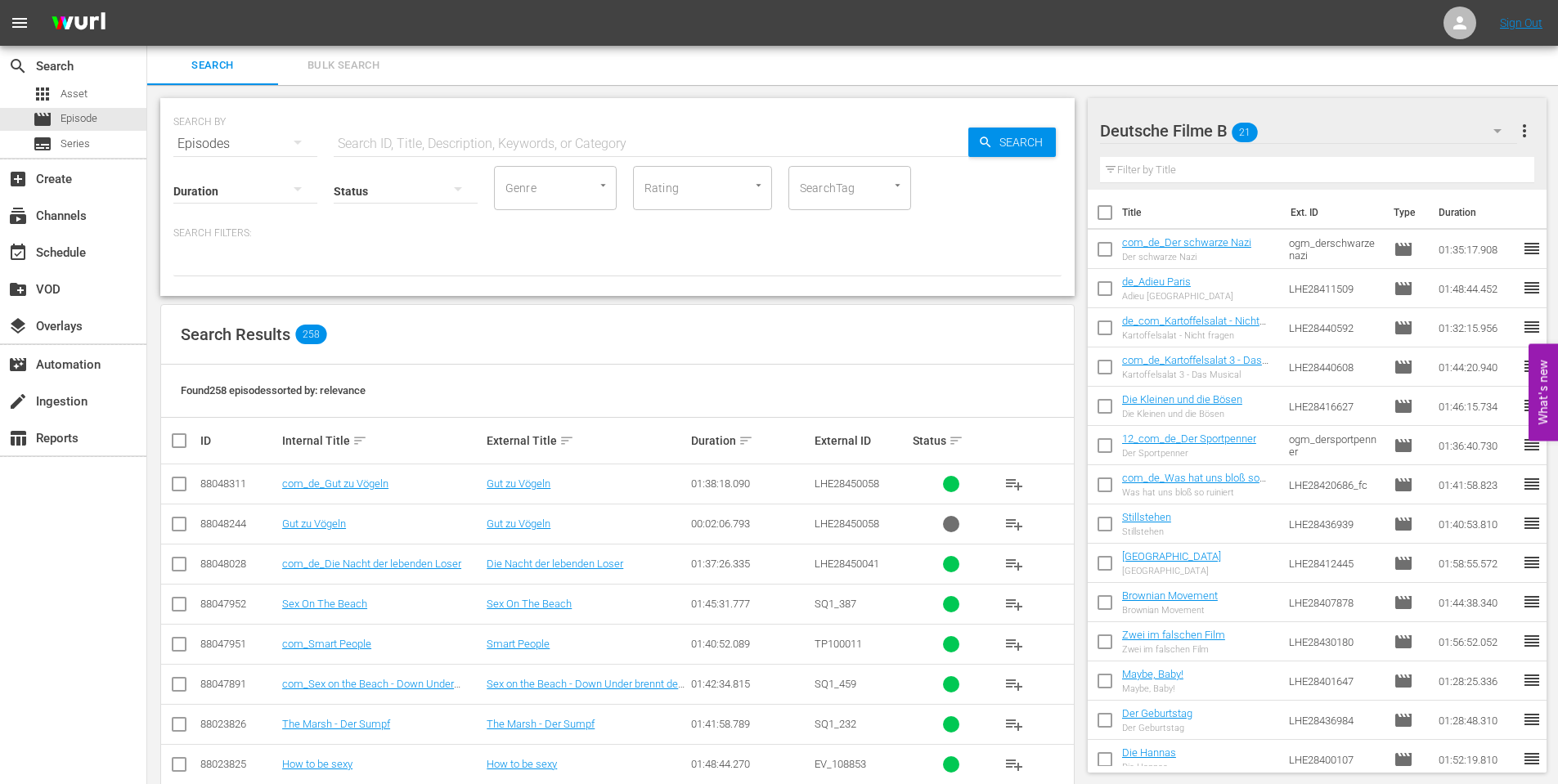
checkbox input "true"
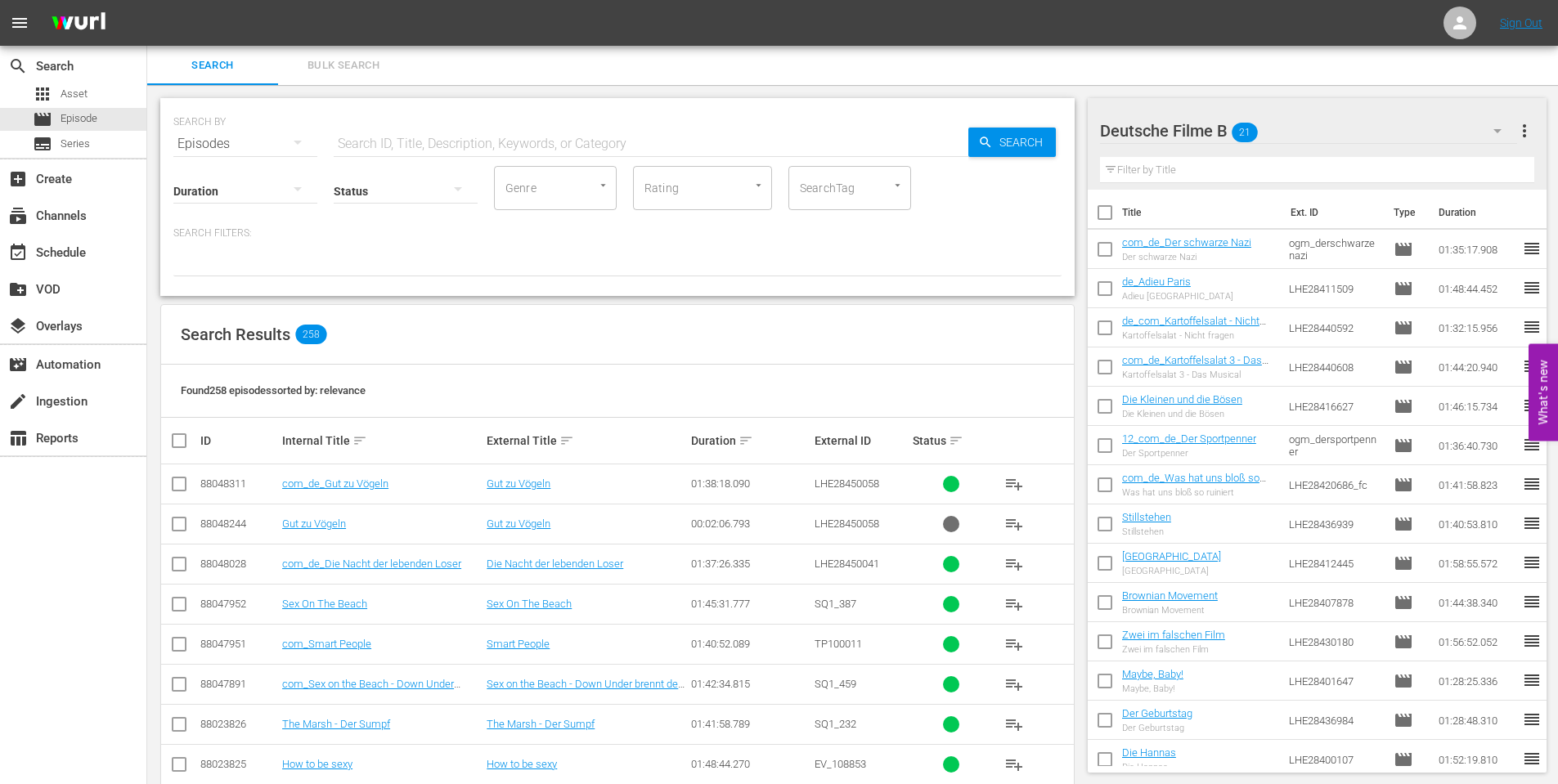
checkbox input "true"
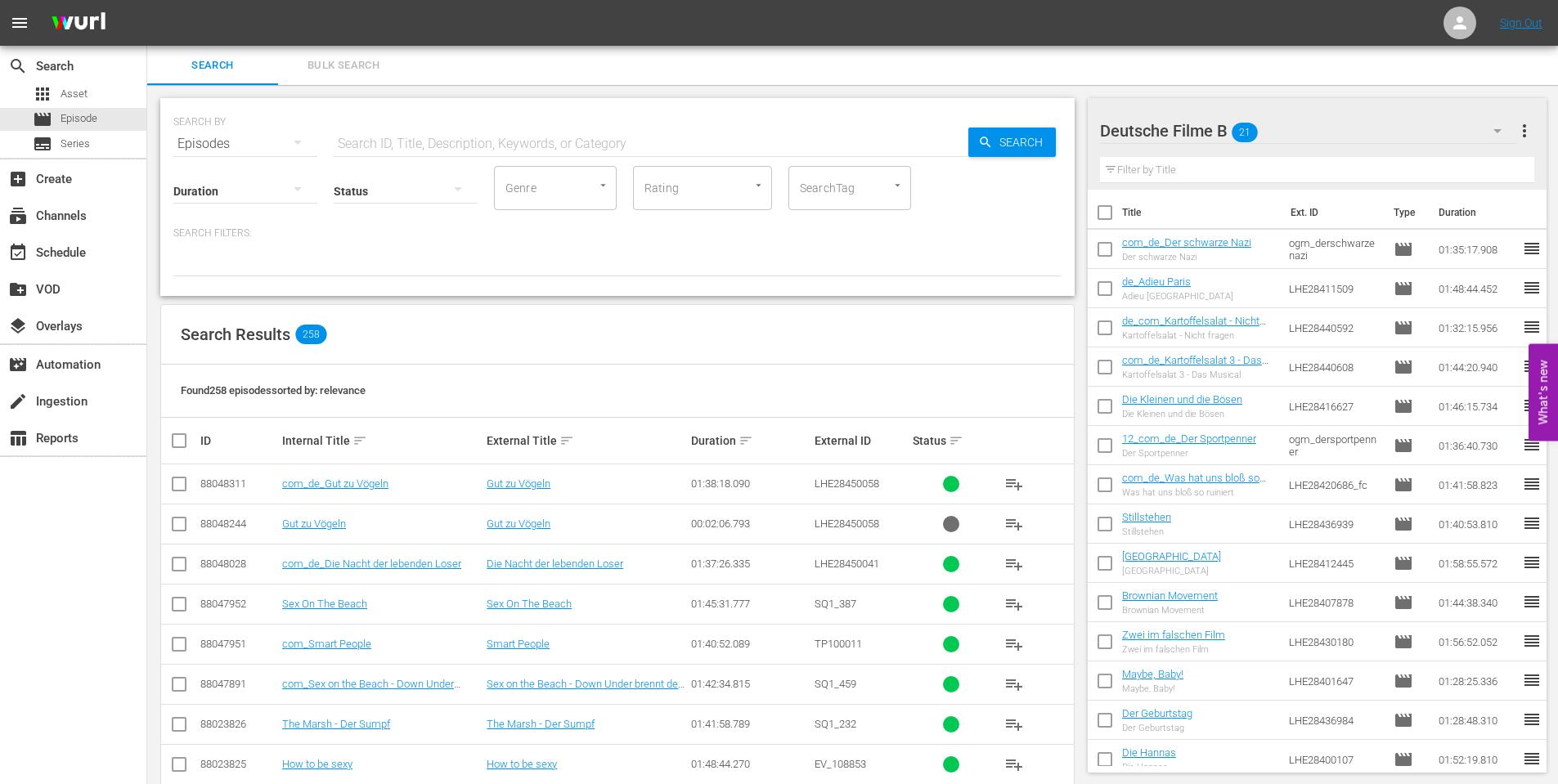
checkbox input "true"
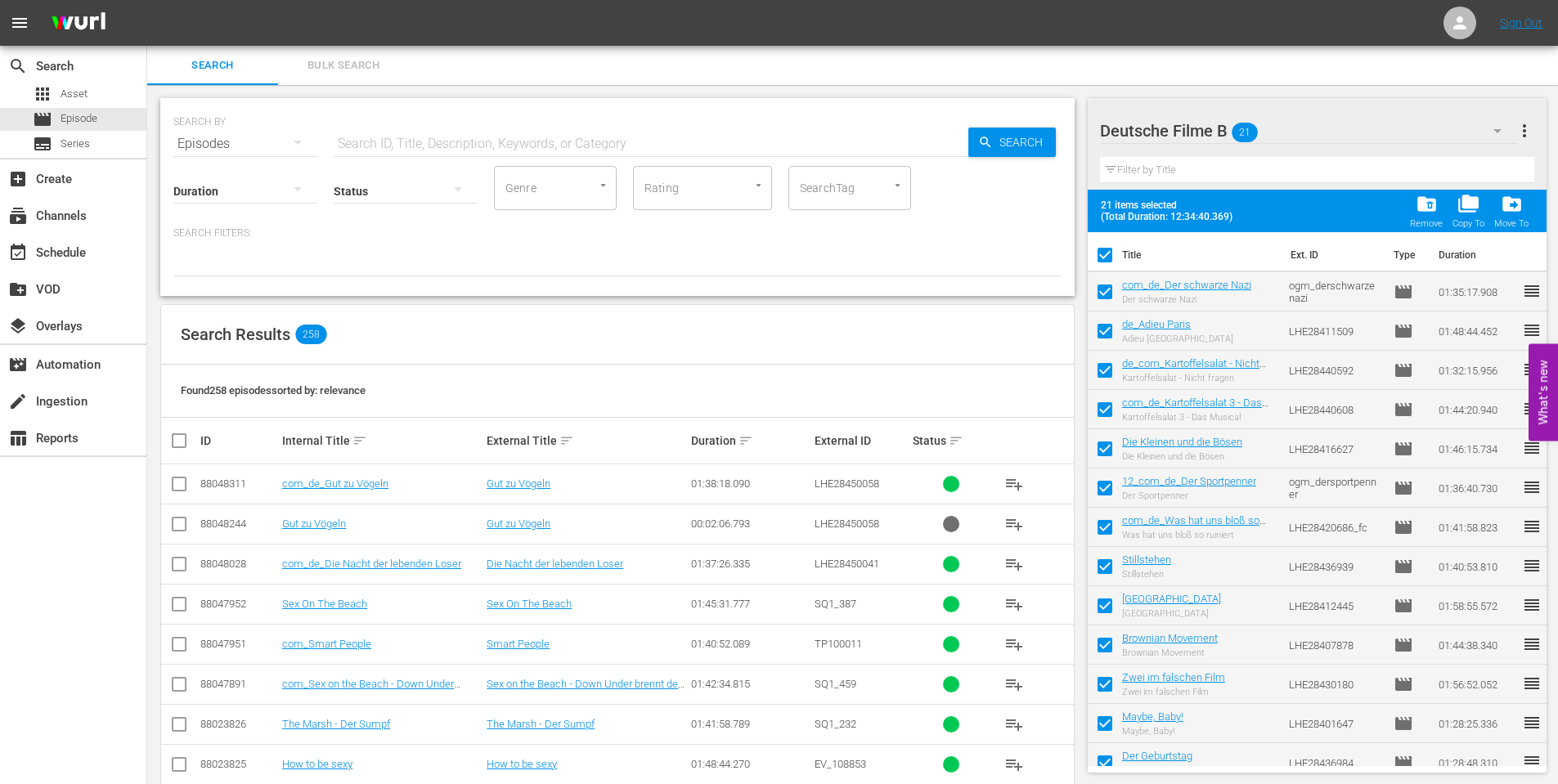
click at [1110, 204] on span "21 items selected" at bounding box center [1171, 204] width 139 height 11
click at [1096, 257] on input "checkbox" at bounding box center [1105, 258] width 34 height 34
checkbox input "false"
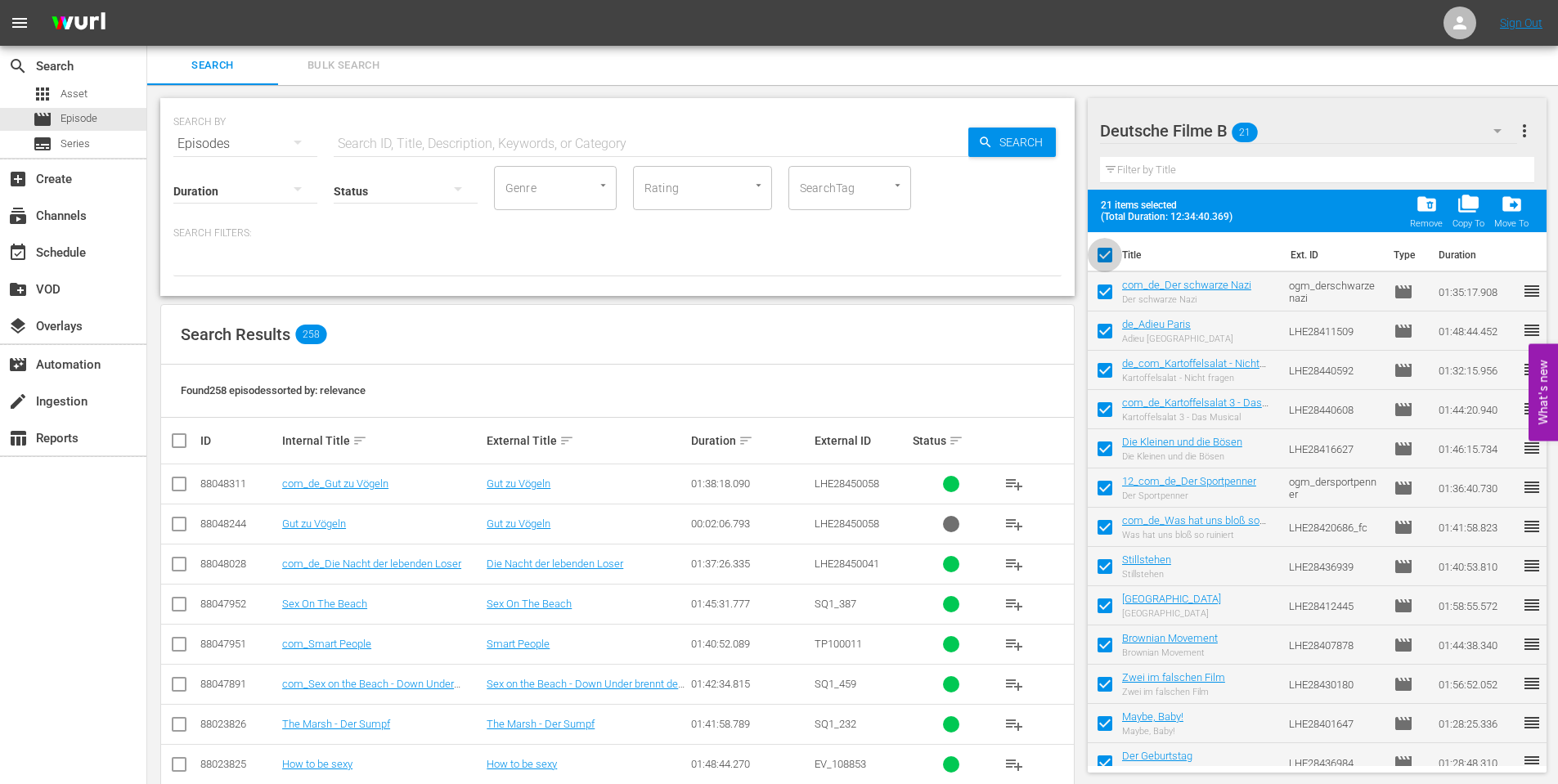
checkbox input "false"
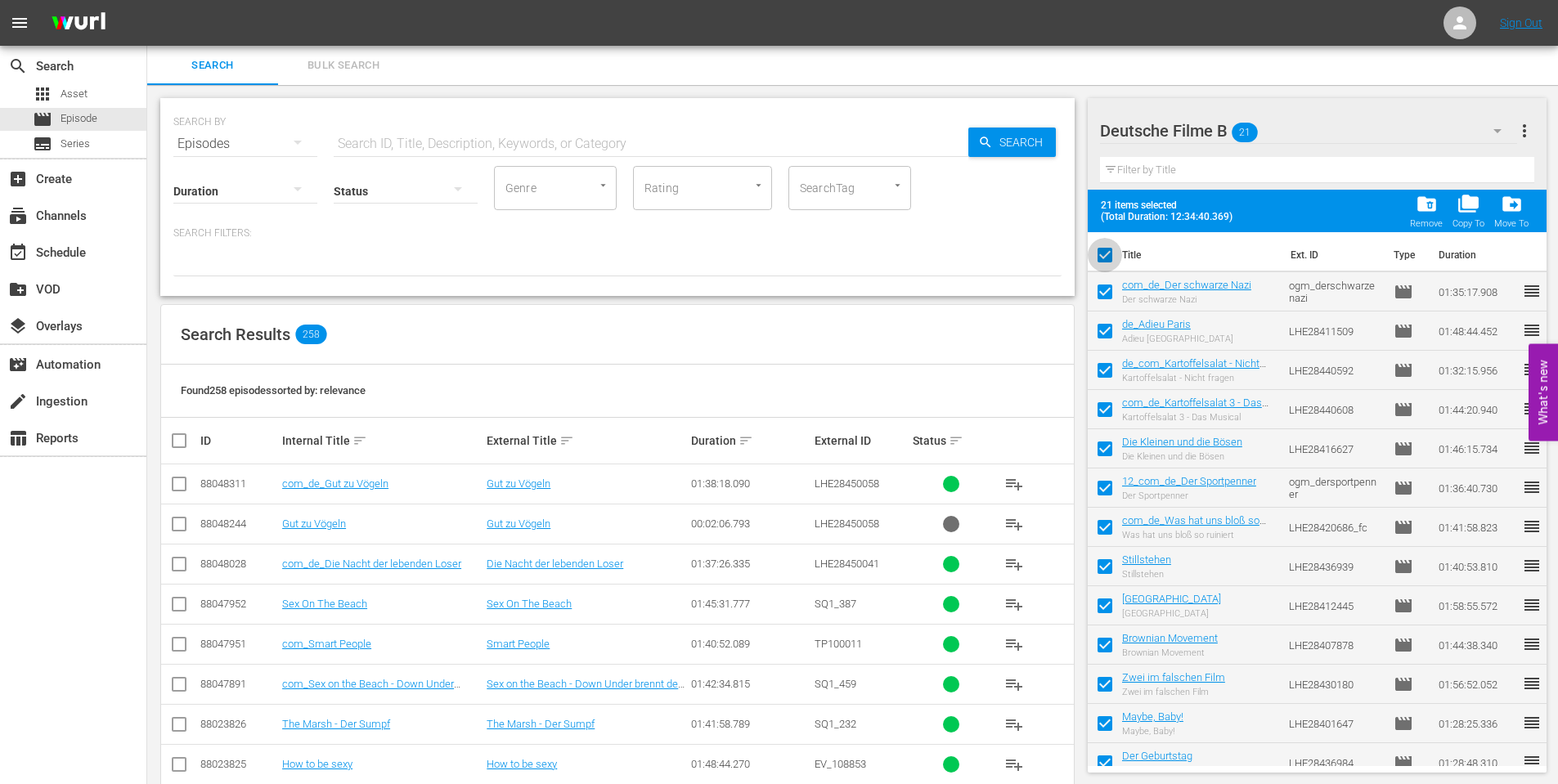
checkbox input "false"
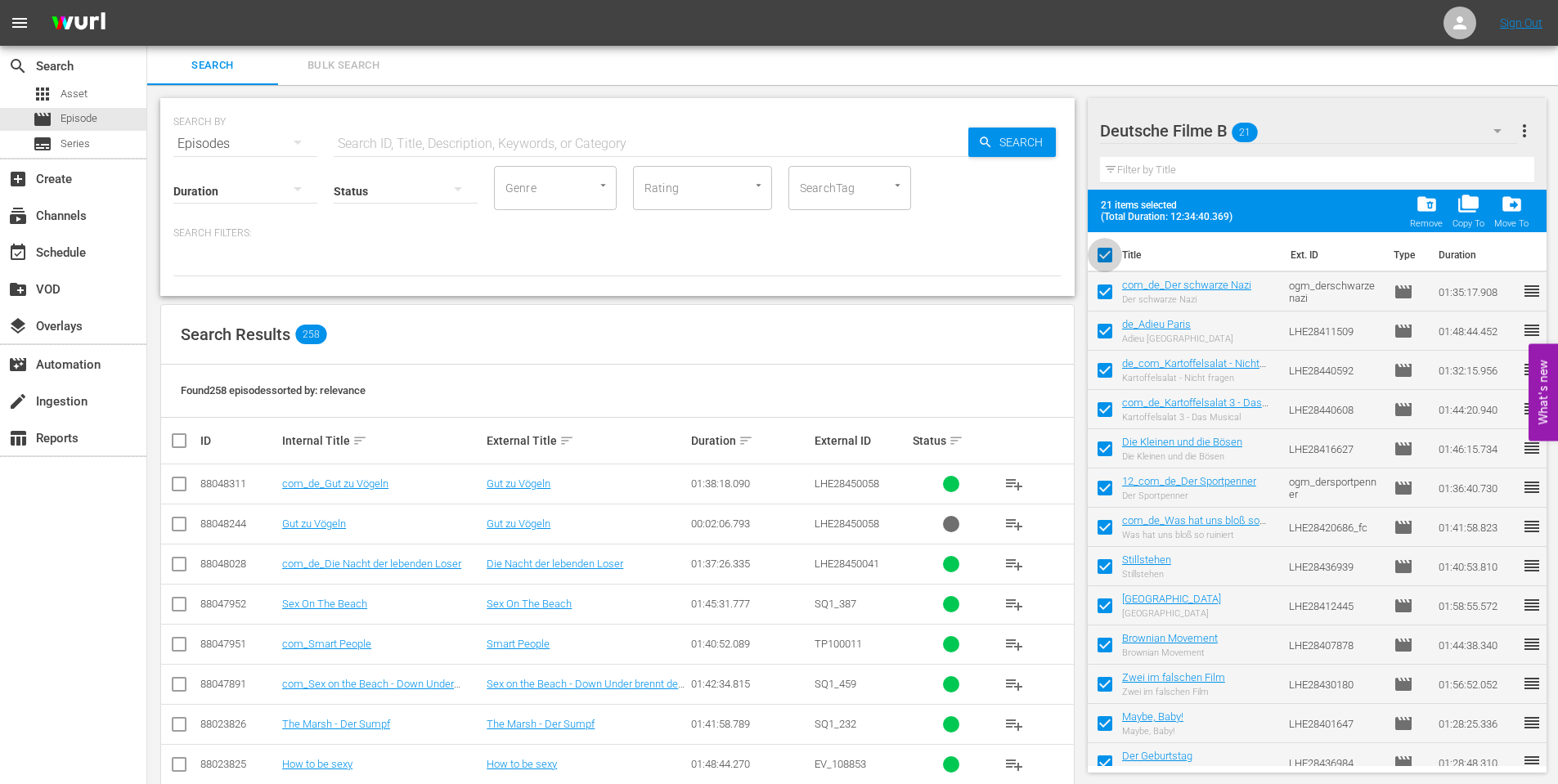
checkbox input "false"
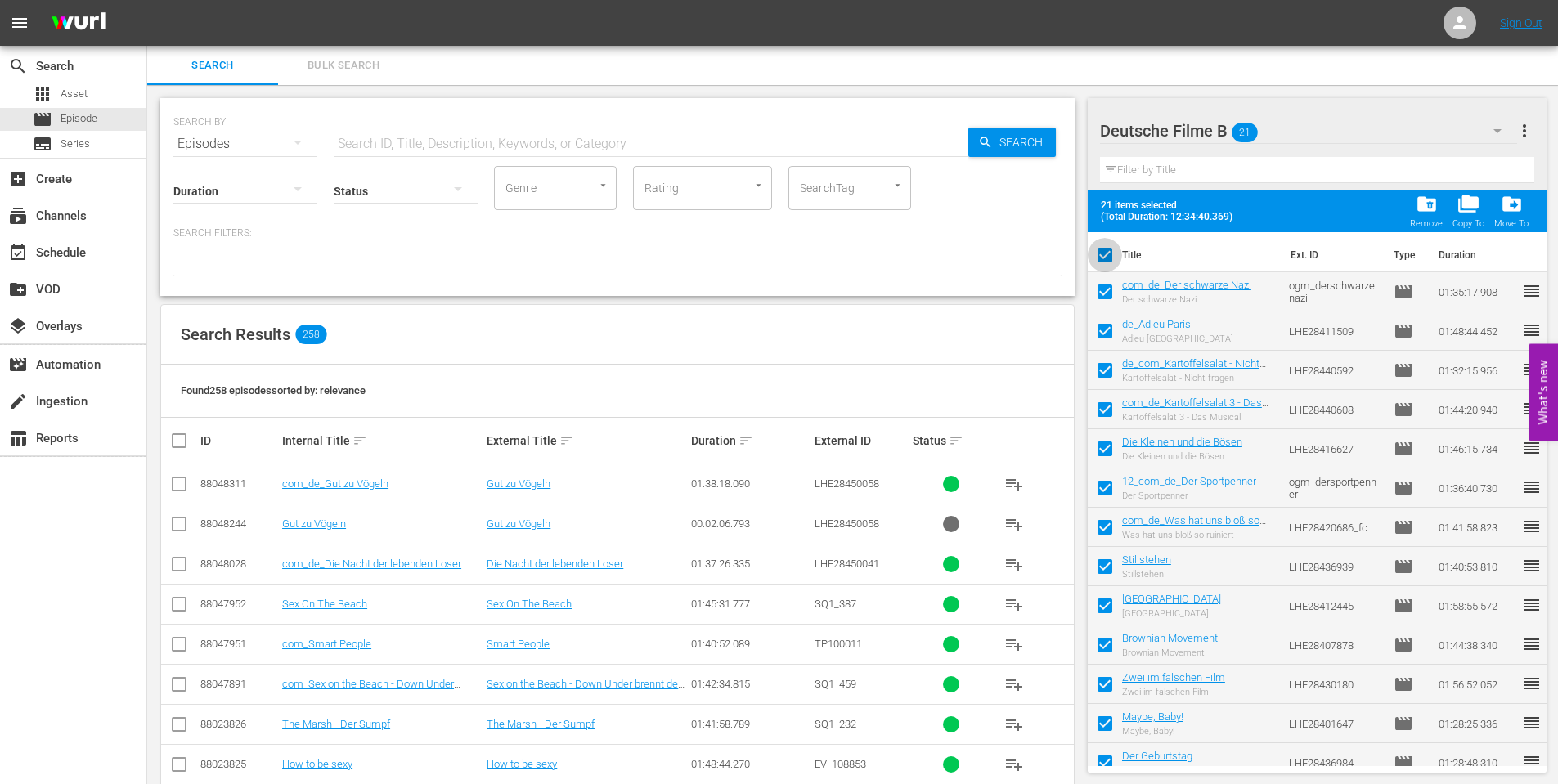
checkbox input "false"
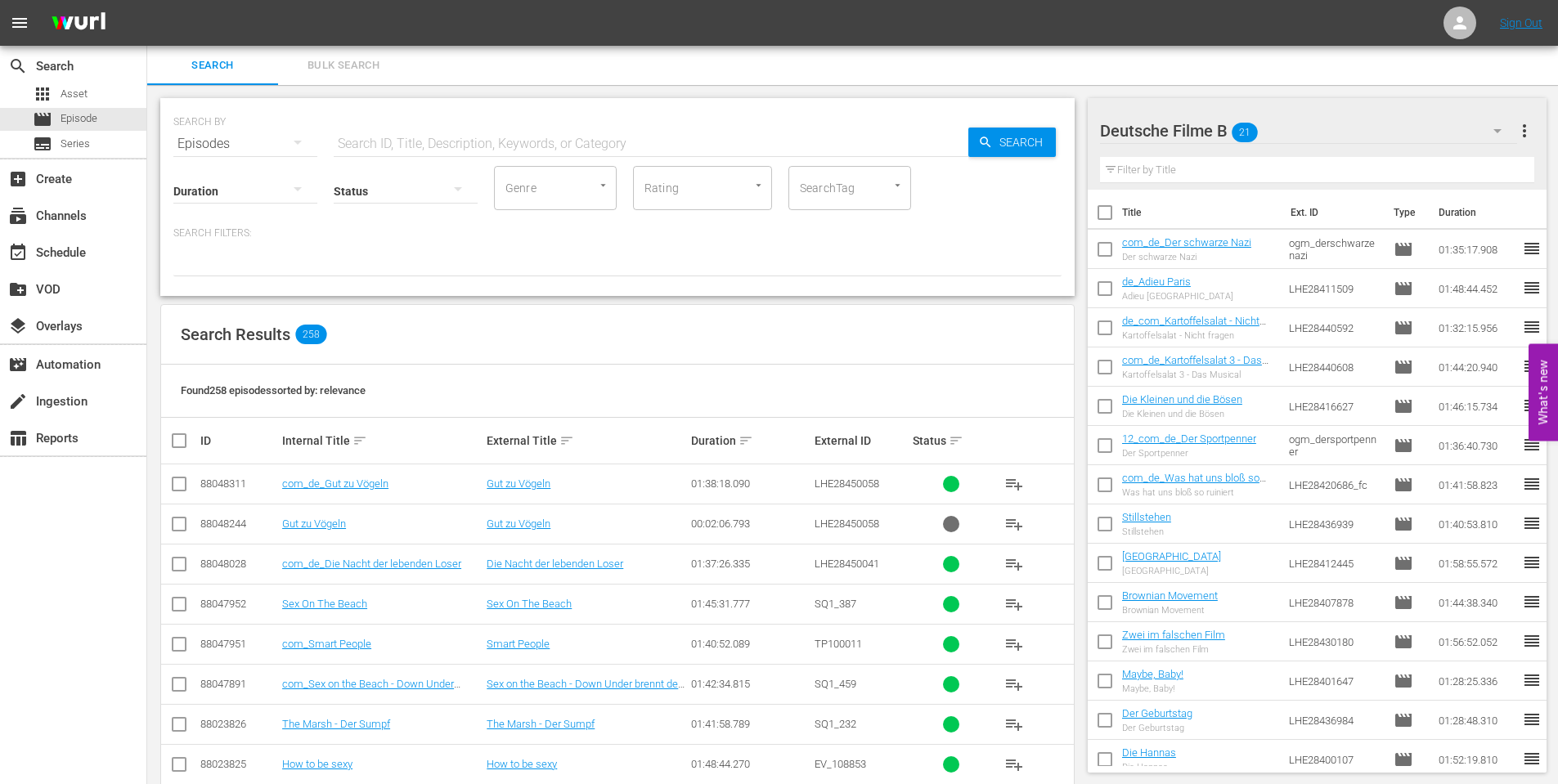
click at [1104, 258] on input "checkbox" at bounding box center [1105, 252] width 34 height 34
checkbox input "true"
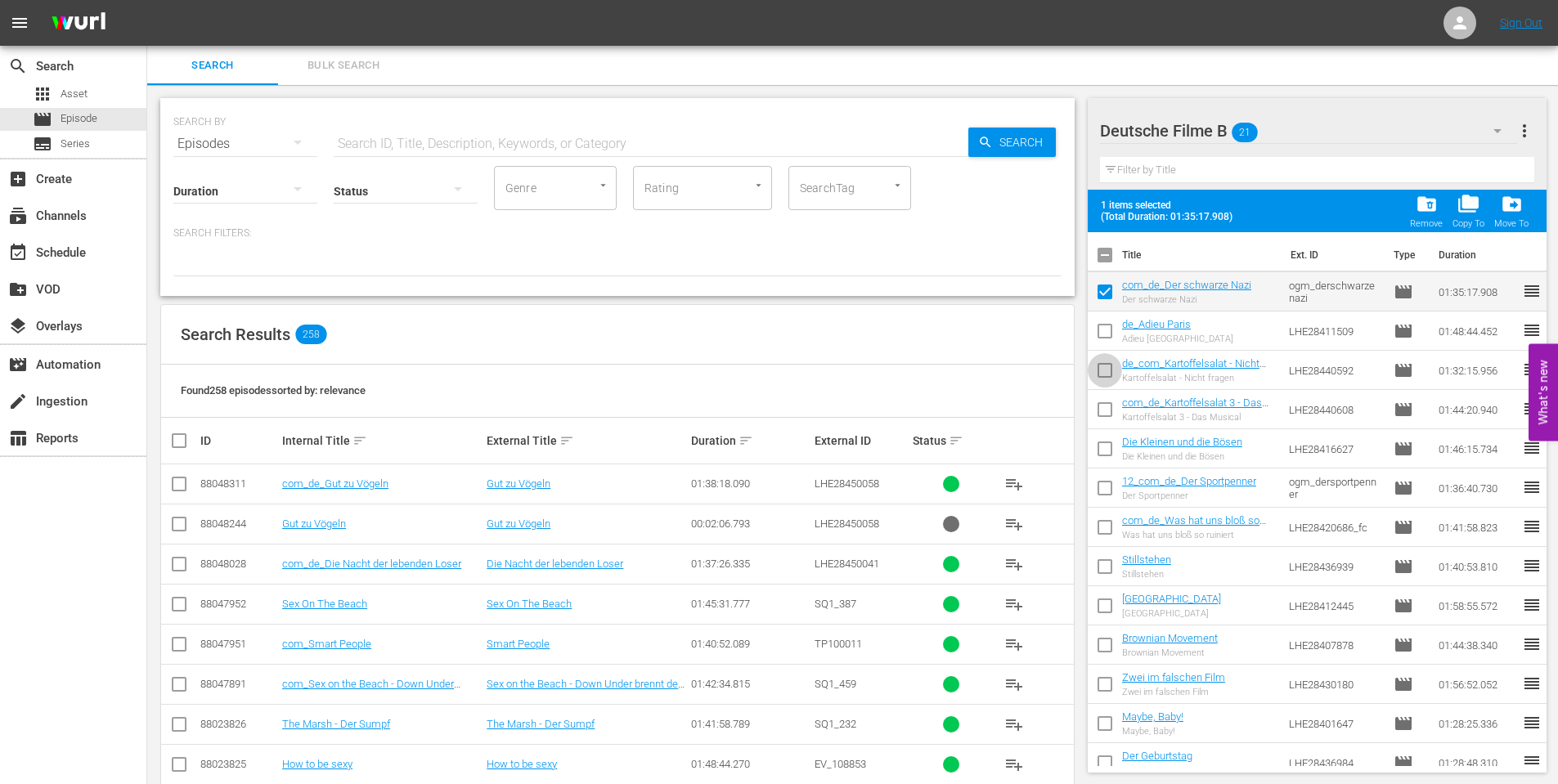
click at [1107, 368] on input "checkbox" at bounding box center [1105, 373] width 34 height 34
checkbox input "true"
click at [1103, 413] on input "checkbox" at bounding box center [1105, 412] width 34 height 34
checkbox input "true"
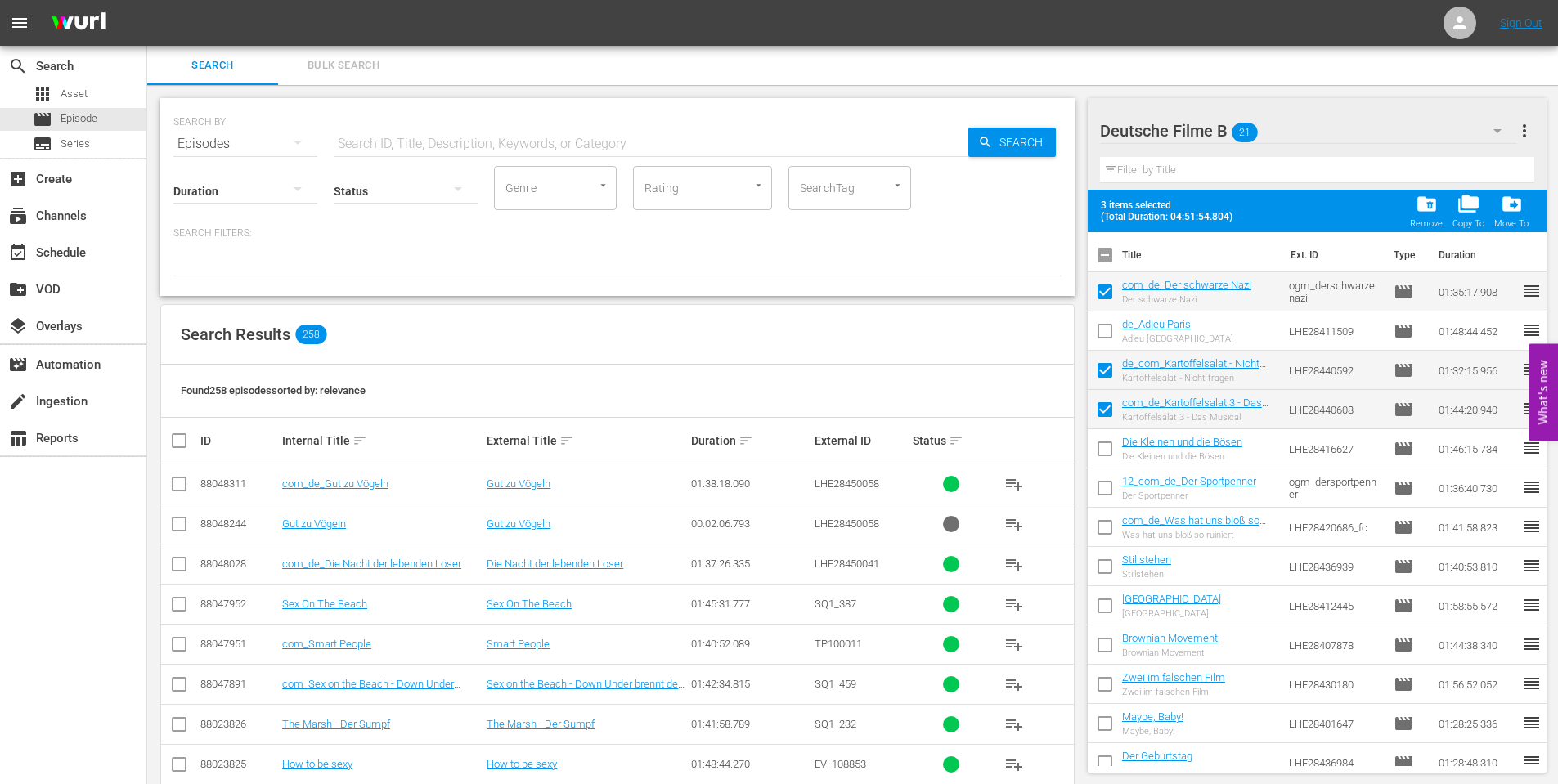
click at [1112, 449] on input "checkbox" at bounding box center [1105, 452] width 34 height 34
checkbox input "true"
click at [1104, 489] on input "checkbox" at bounding box center [1105, 491] width 34 height 34
checkbox input "true"
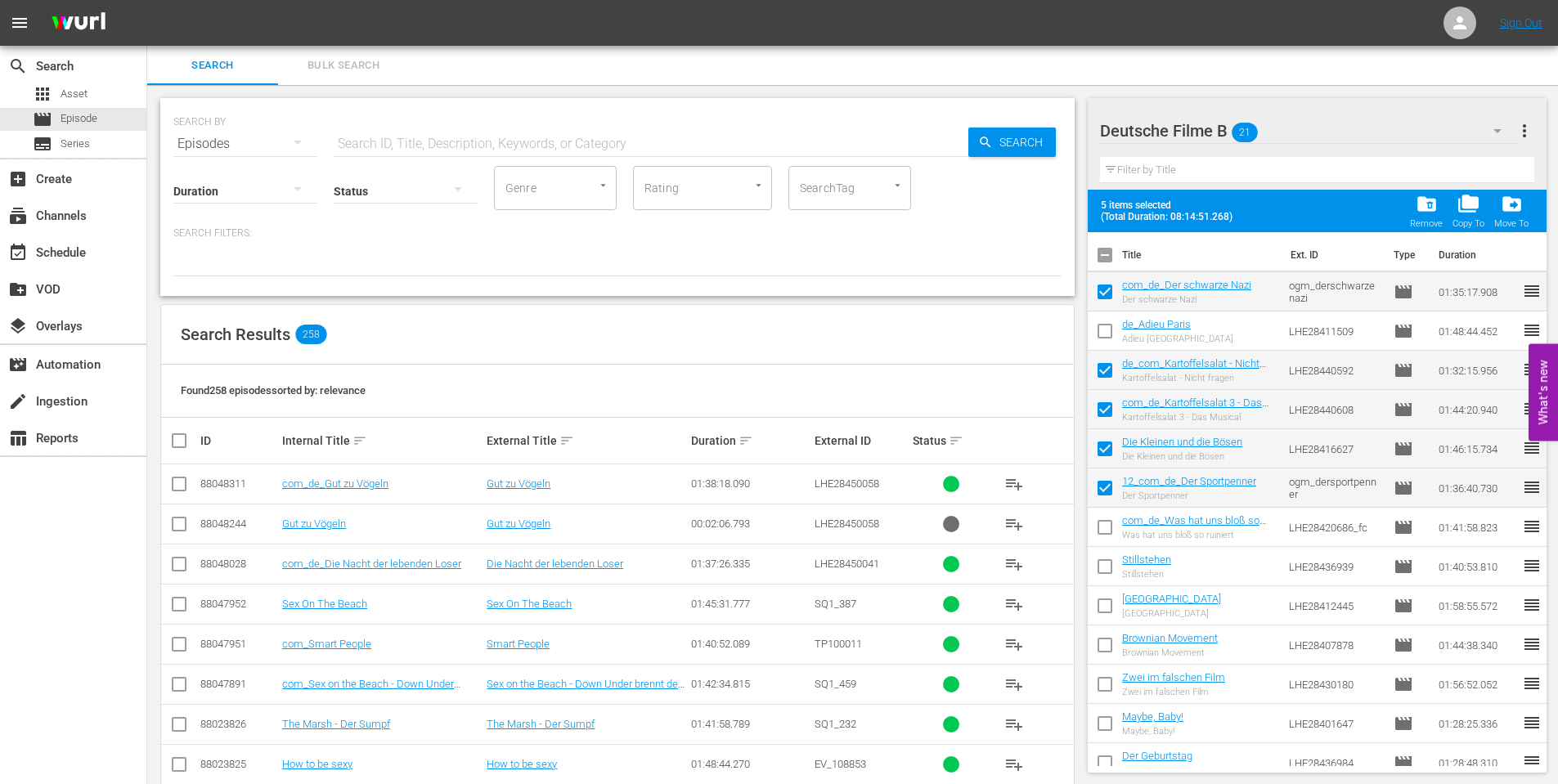
click at [1104, 527] on input "checkbox" at bounding box center [1105, 530] width 34 height 34
checkbox input "true"
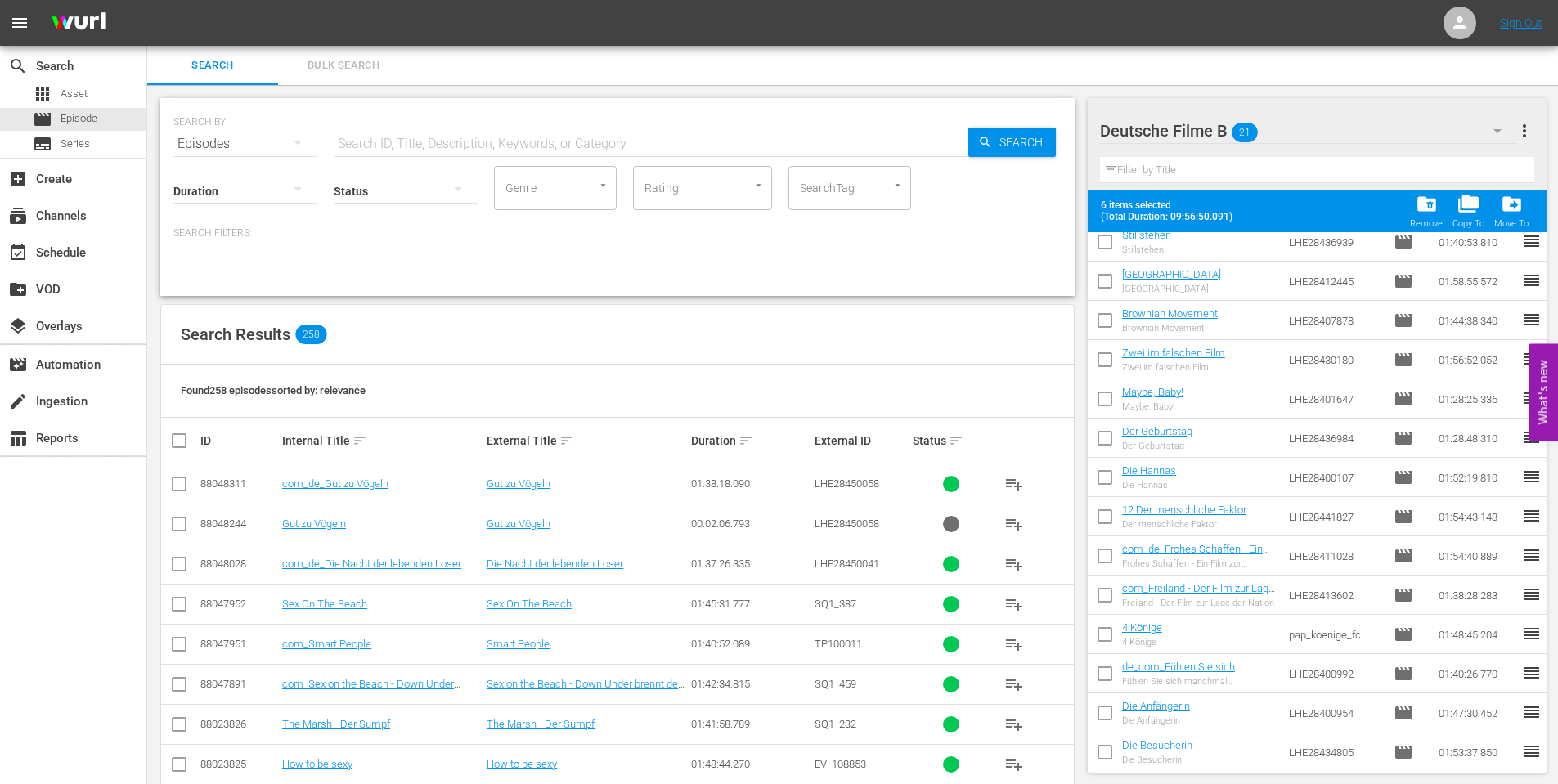
scroll to position [331, 0]
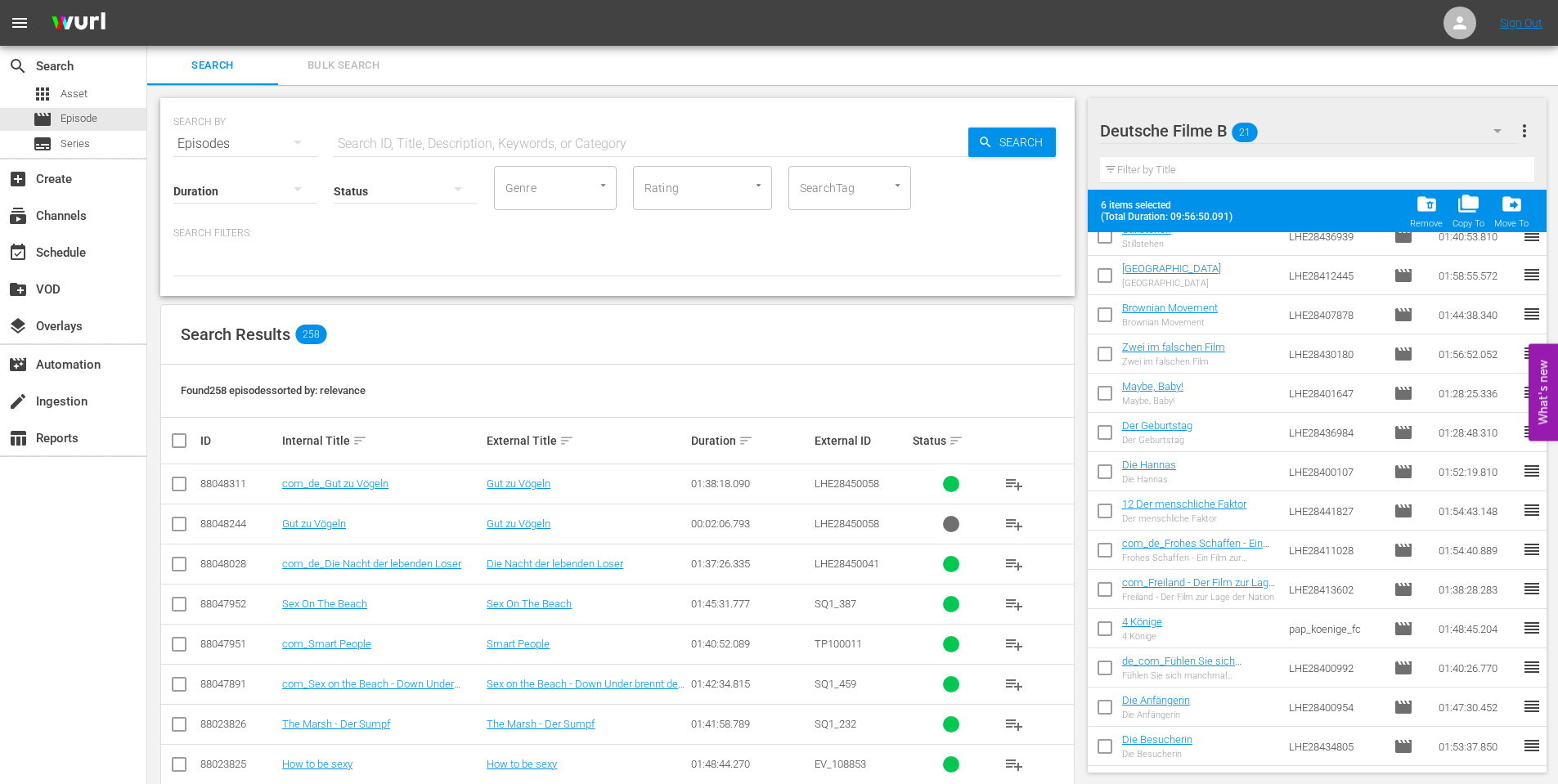
click at [1110, 432] on input "checkbox" at bounding box center [1105, 435] width 34 height 34
click at [1114, 469] on input "checkbox" at bounding box center [1105, 474] width 34 height 34
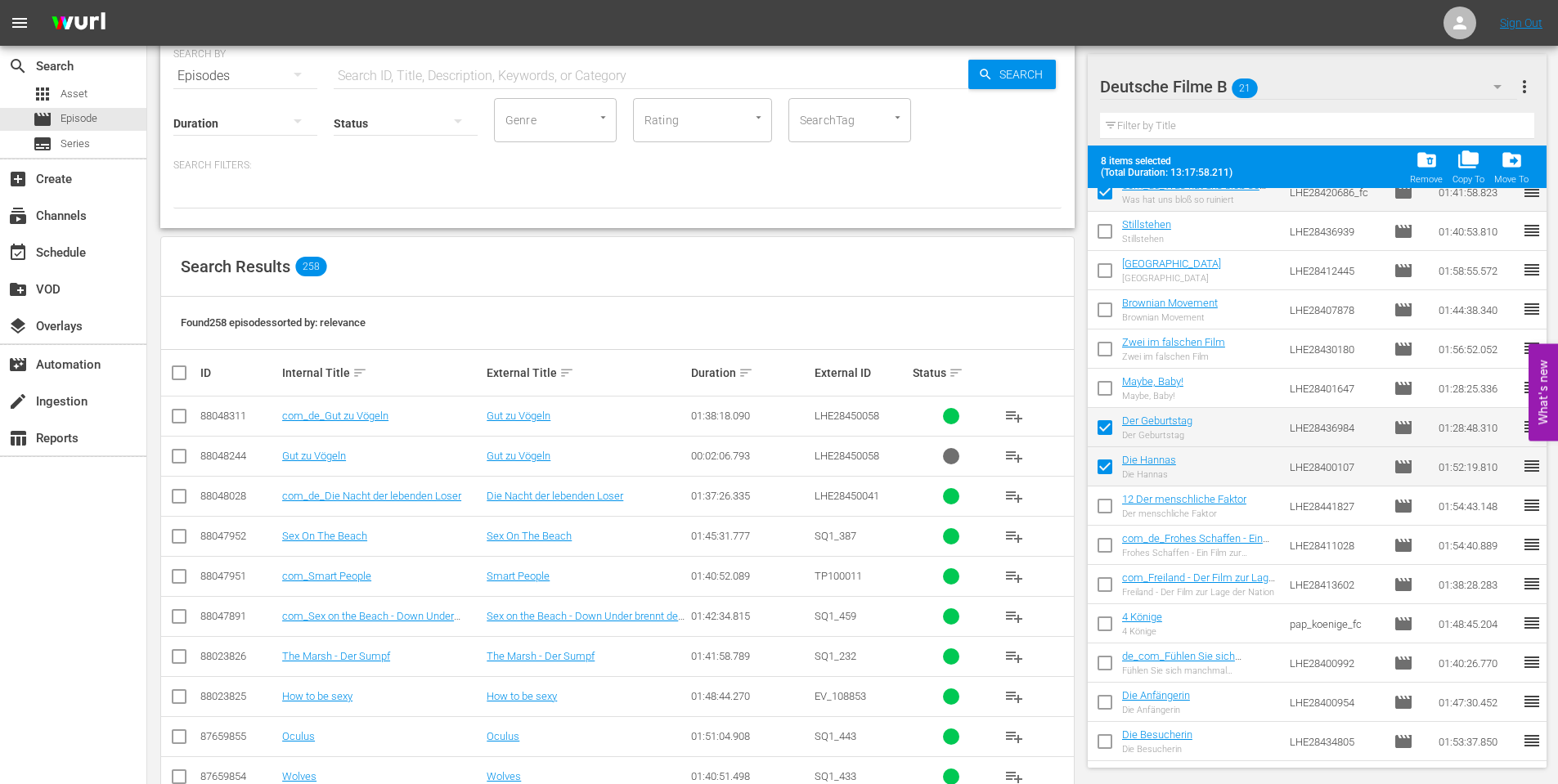
scroll to position [82, 0]
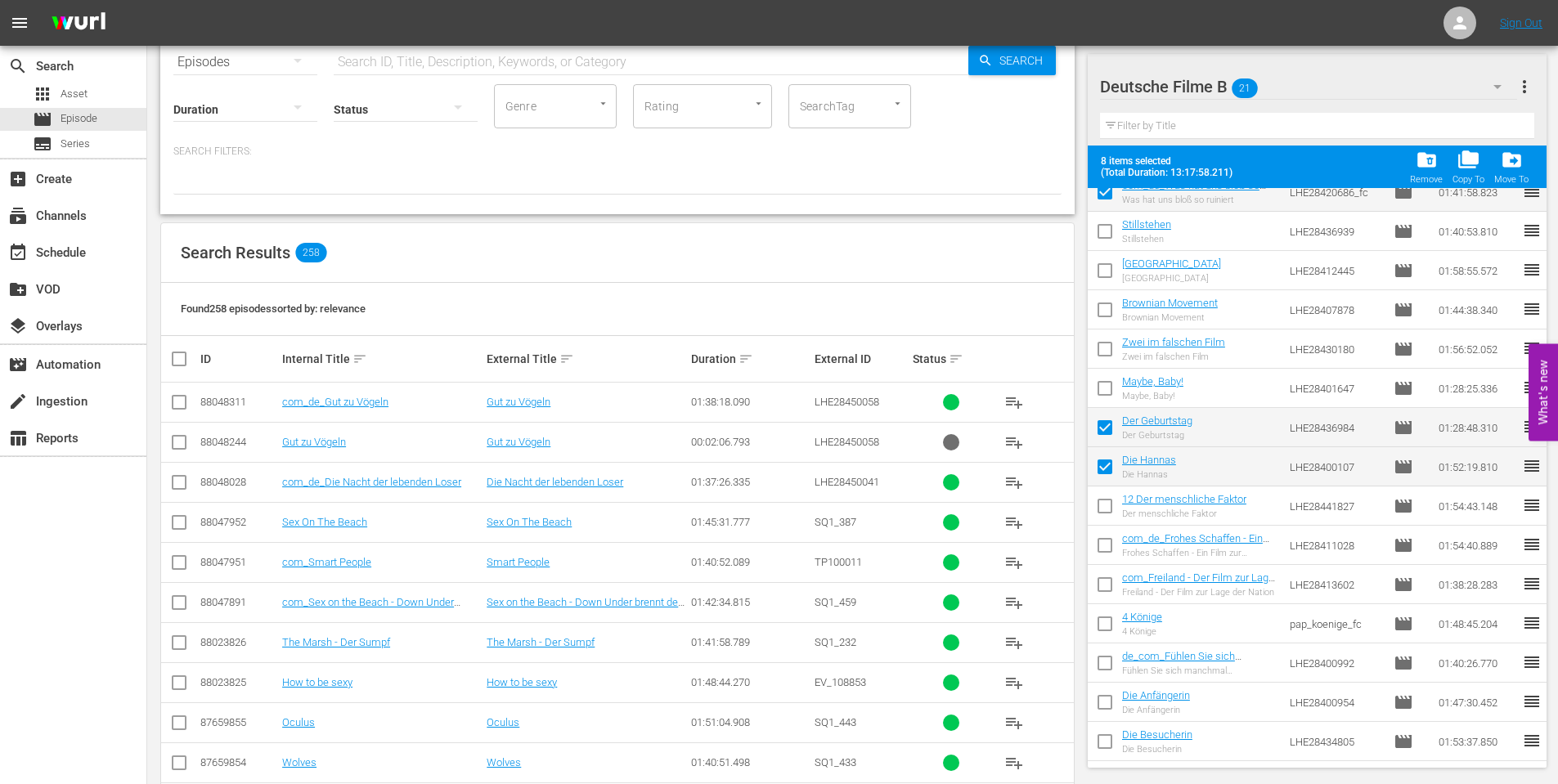
click at [1086, 540] on div "SEARCH BY Search By Episodes Search ID, Title, Description, Keywords, or Catego…" at bounding box center [617, 628] width 941 height 1250
click at [1102, 541] on input "checkbox" at bounding box center [1105, 548] width 34 height 34
click at [1115, 589] on input "checkbox" at bounding box center [1105, 587] width 34 height 34
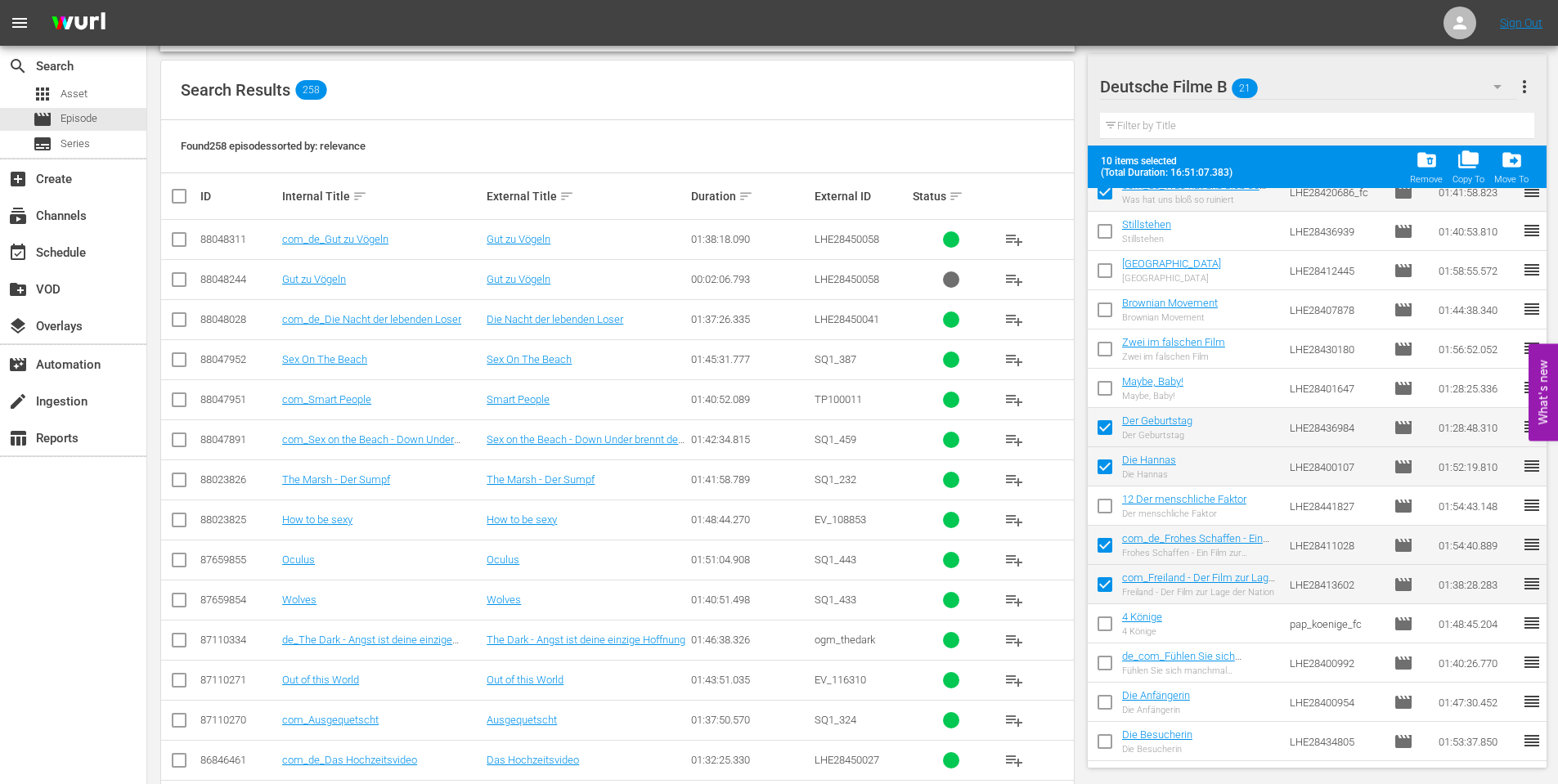
scroll to position [245, 0]
click at [1107, 660] on input "checkbox" at bounding box center [1105, 666] width 34 height 34
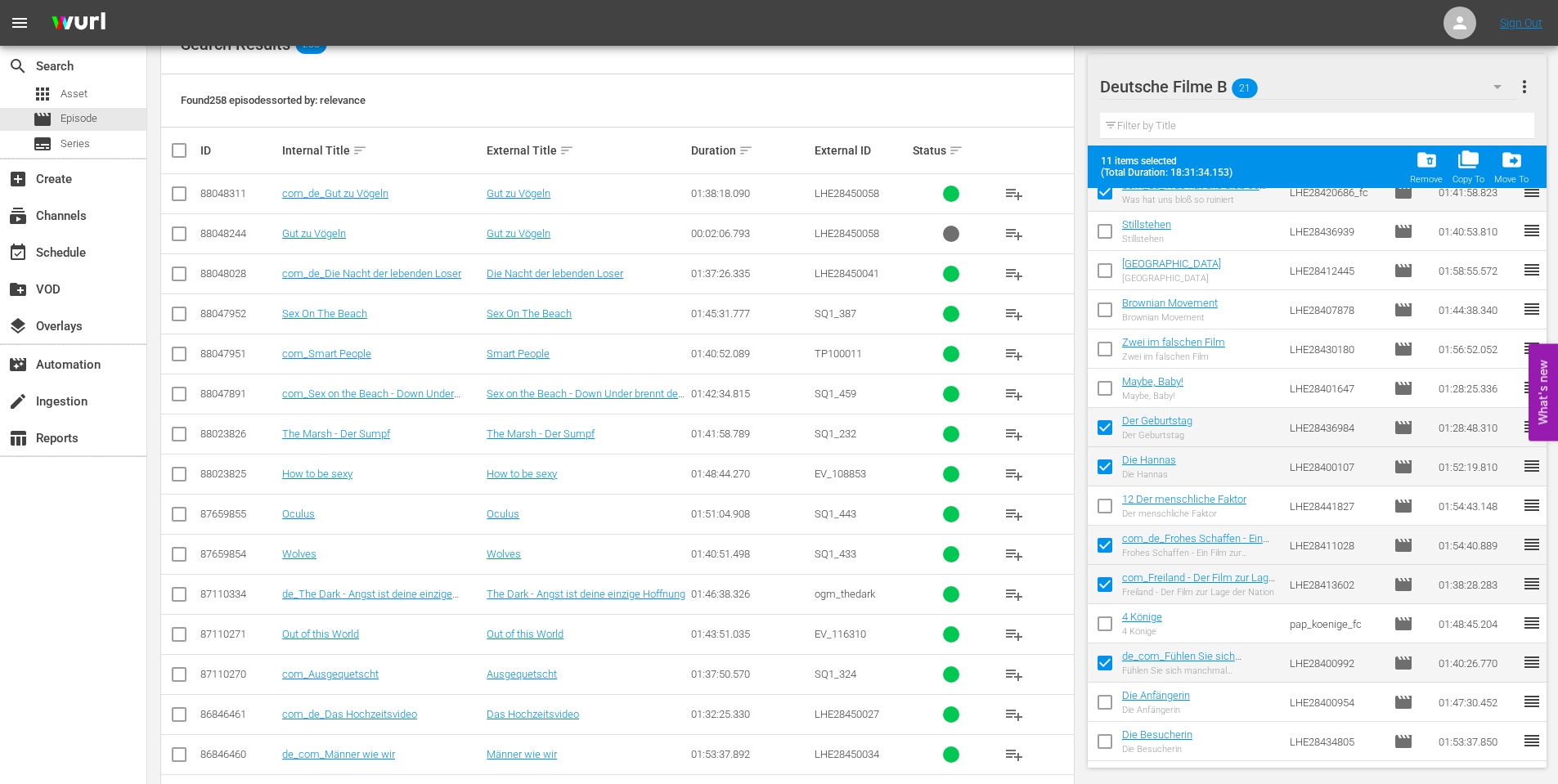
scroll to position [327, 0]
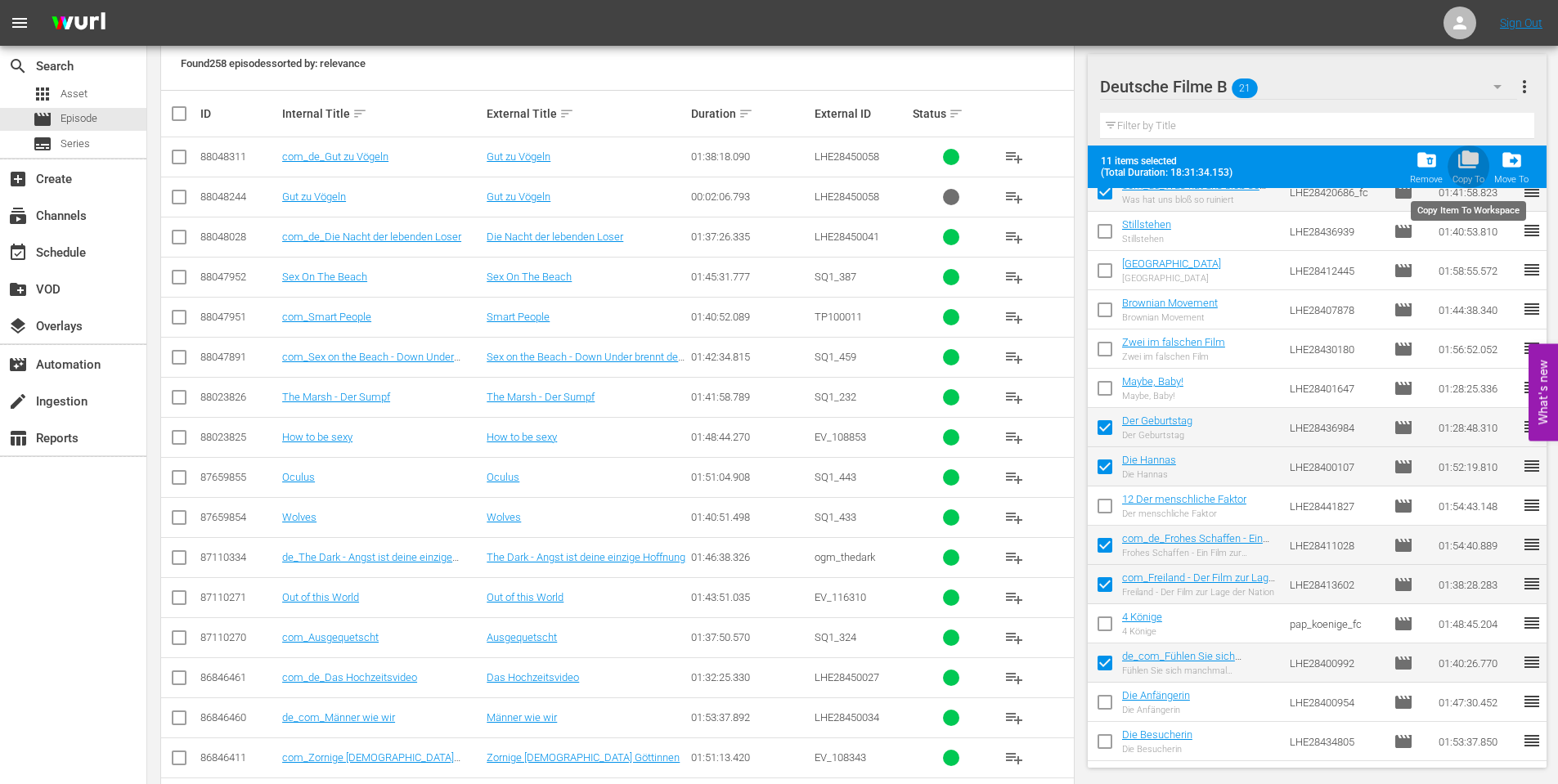
click at [1474, 164] on span "folder_copy" at bounding box center [1467, 159] width 22 height 22
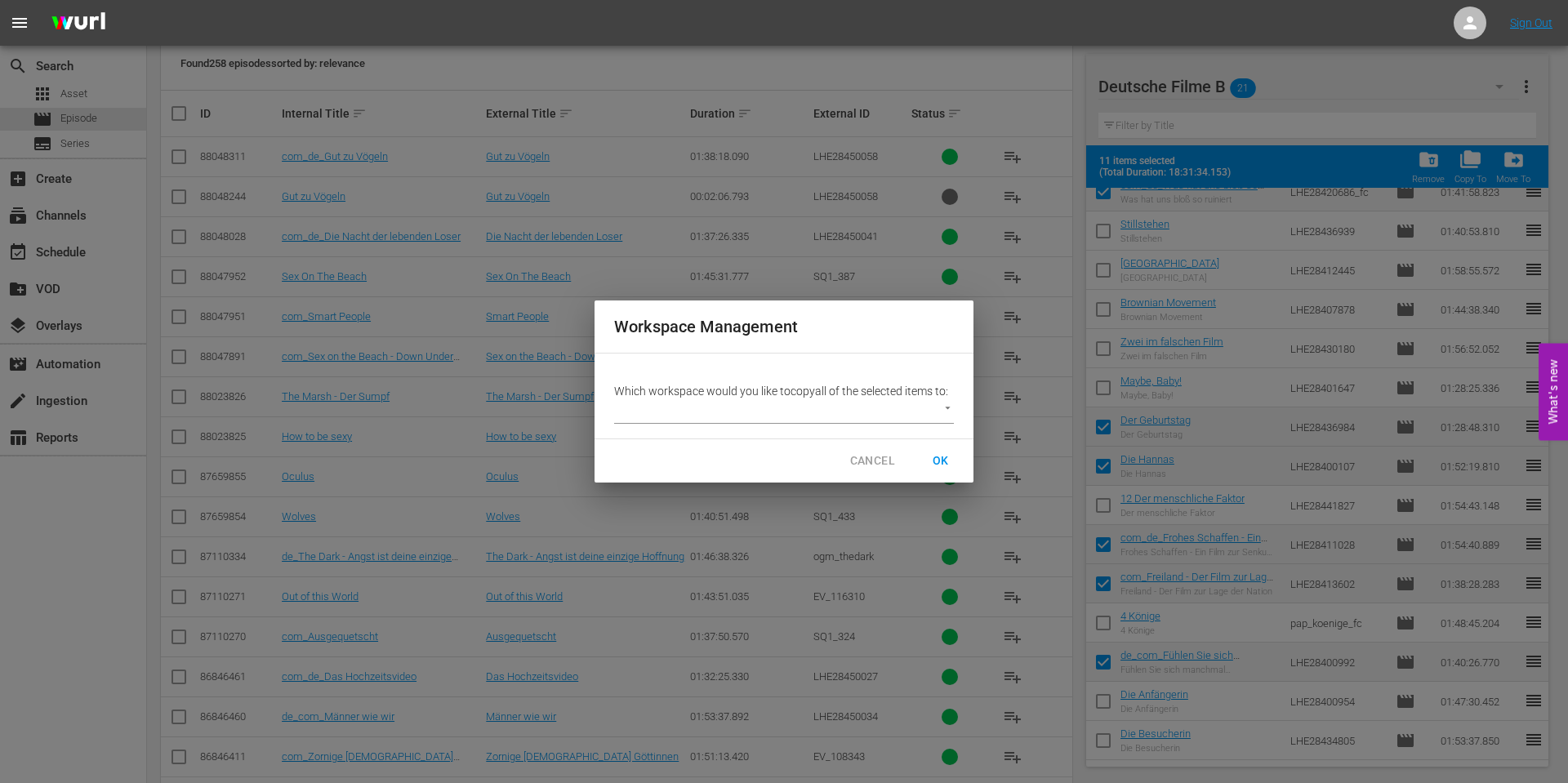
click at [949, 410] on body "menu Sign Out search Search apps Asset movie Episode subtitles Series add_box C…" at bounding box center [784, 64] width 1568 height 783
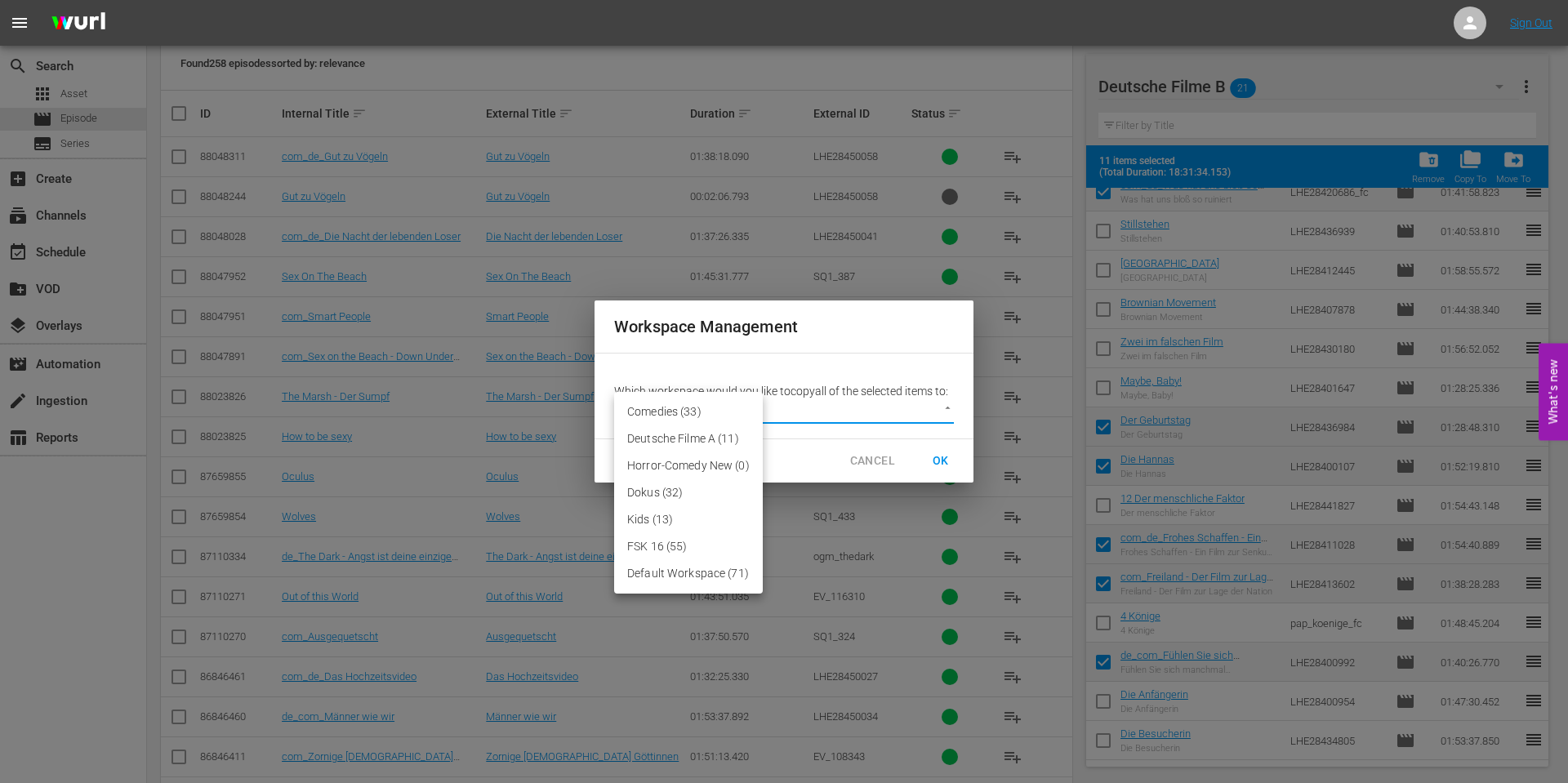
click at [664, 417] on li "Comedies (33)" at bounding box center [688, 412] width 149 height 27
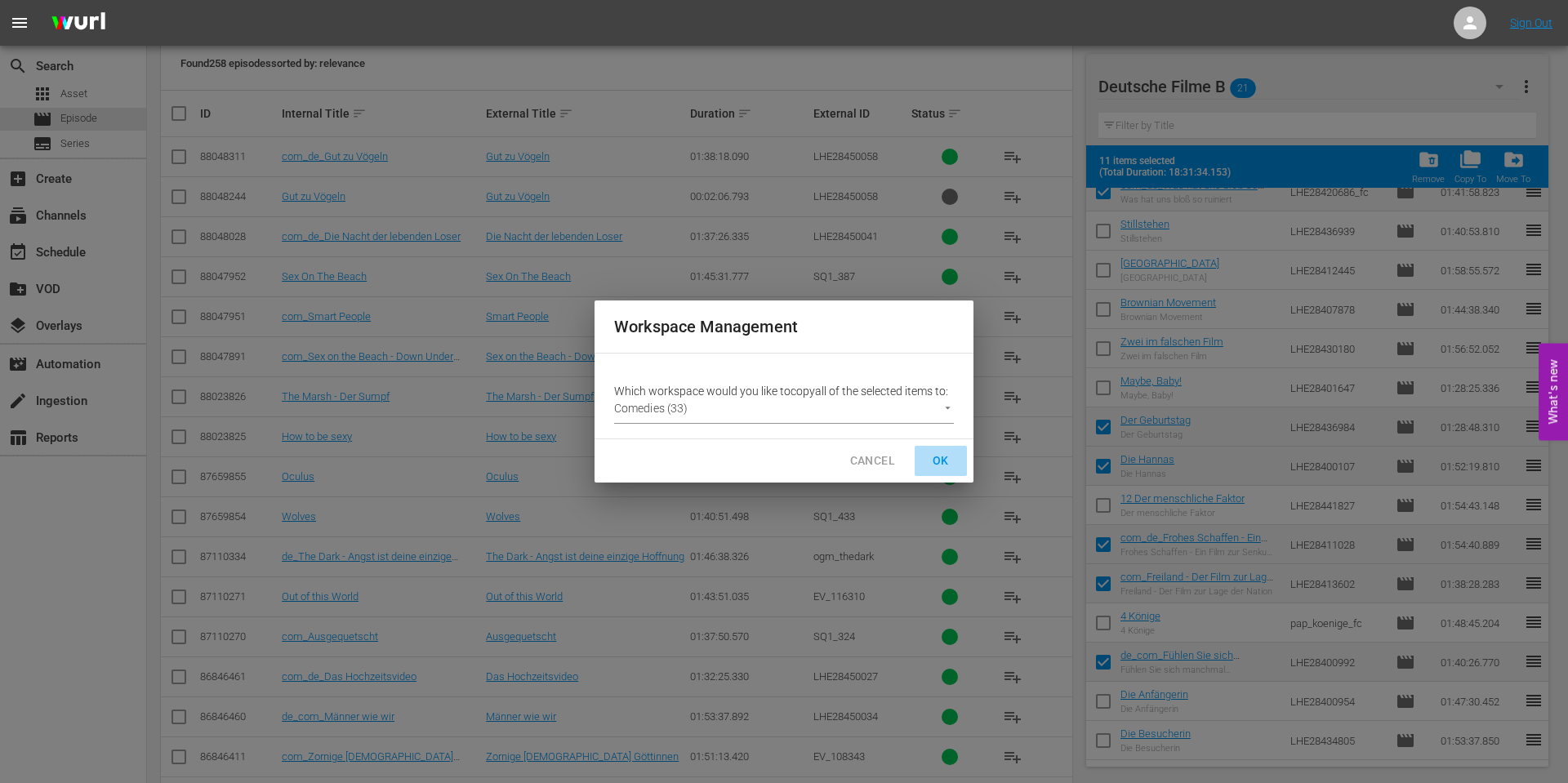
click at [940, 461] on span "OK" at bounding box center [940, 461] width 26 height 20
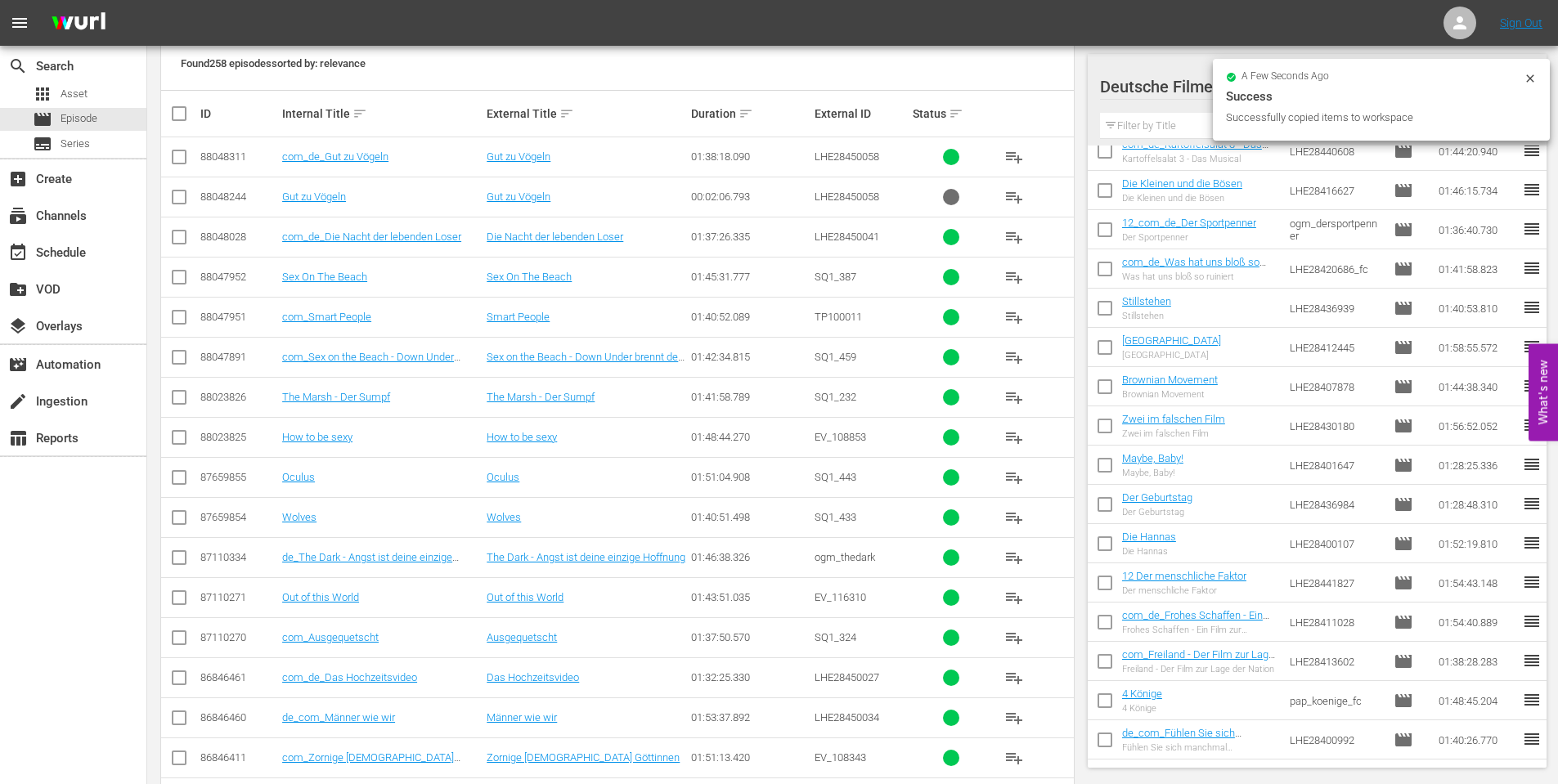
scroll to position [3, 0]
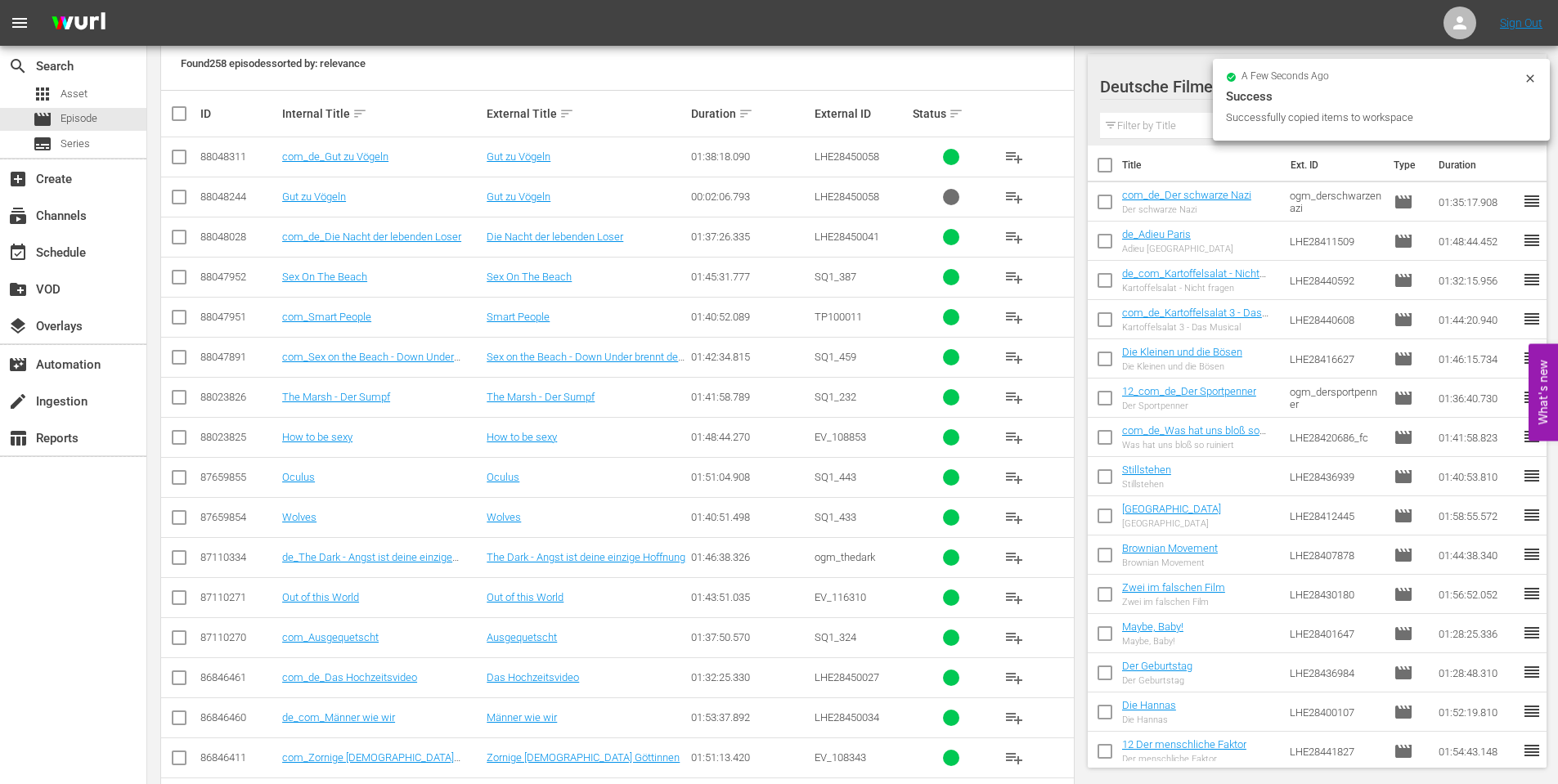
click at [1534, 84] on icon at bounding box center [1530, 78] width 13 height 13
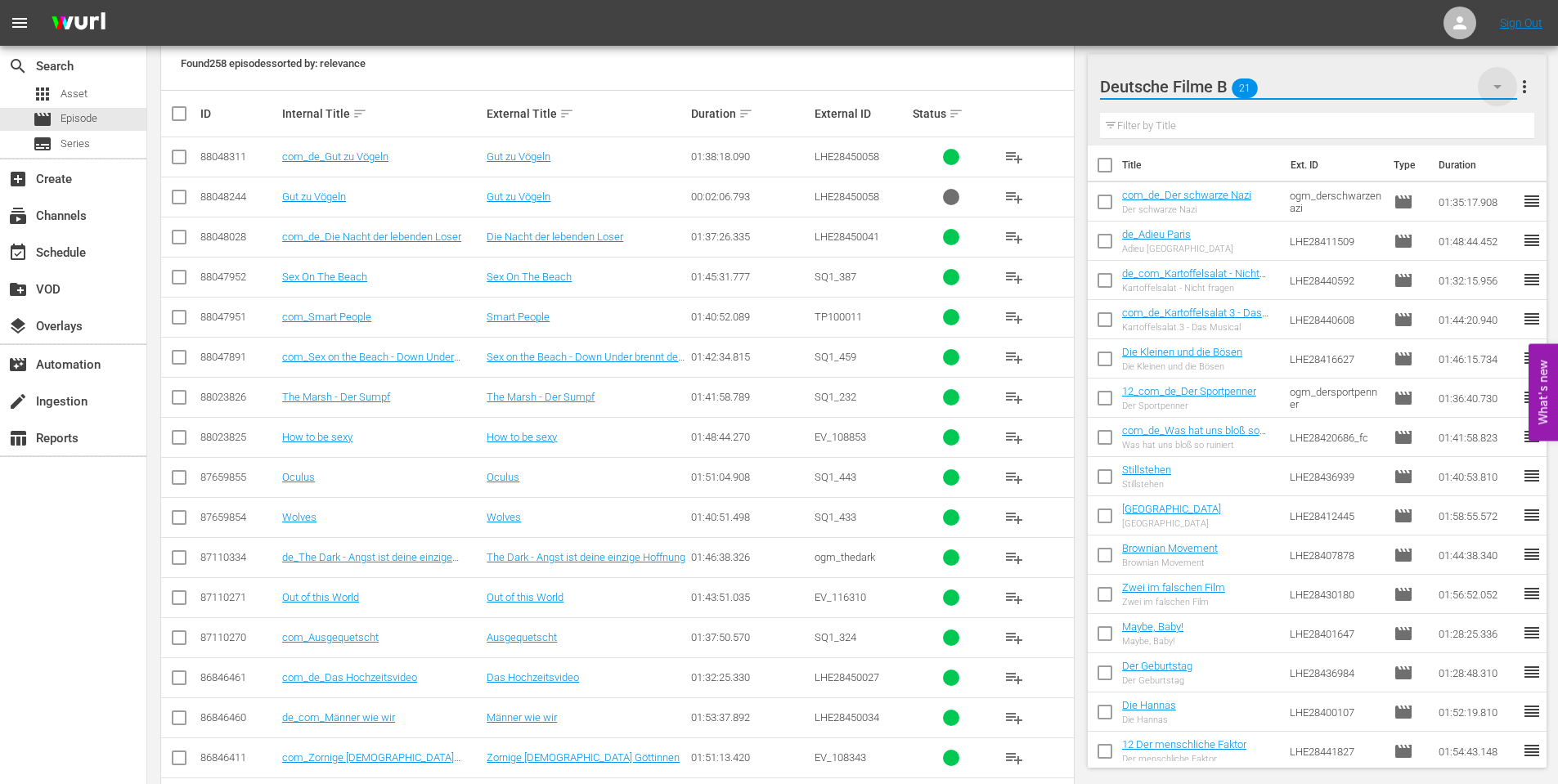
click at [1497, 90] on icon "button" at bounding box center [1497, 86] width 20 height 20
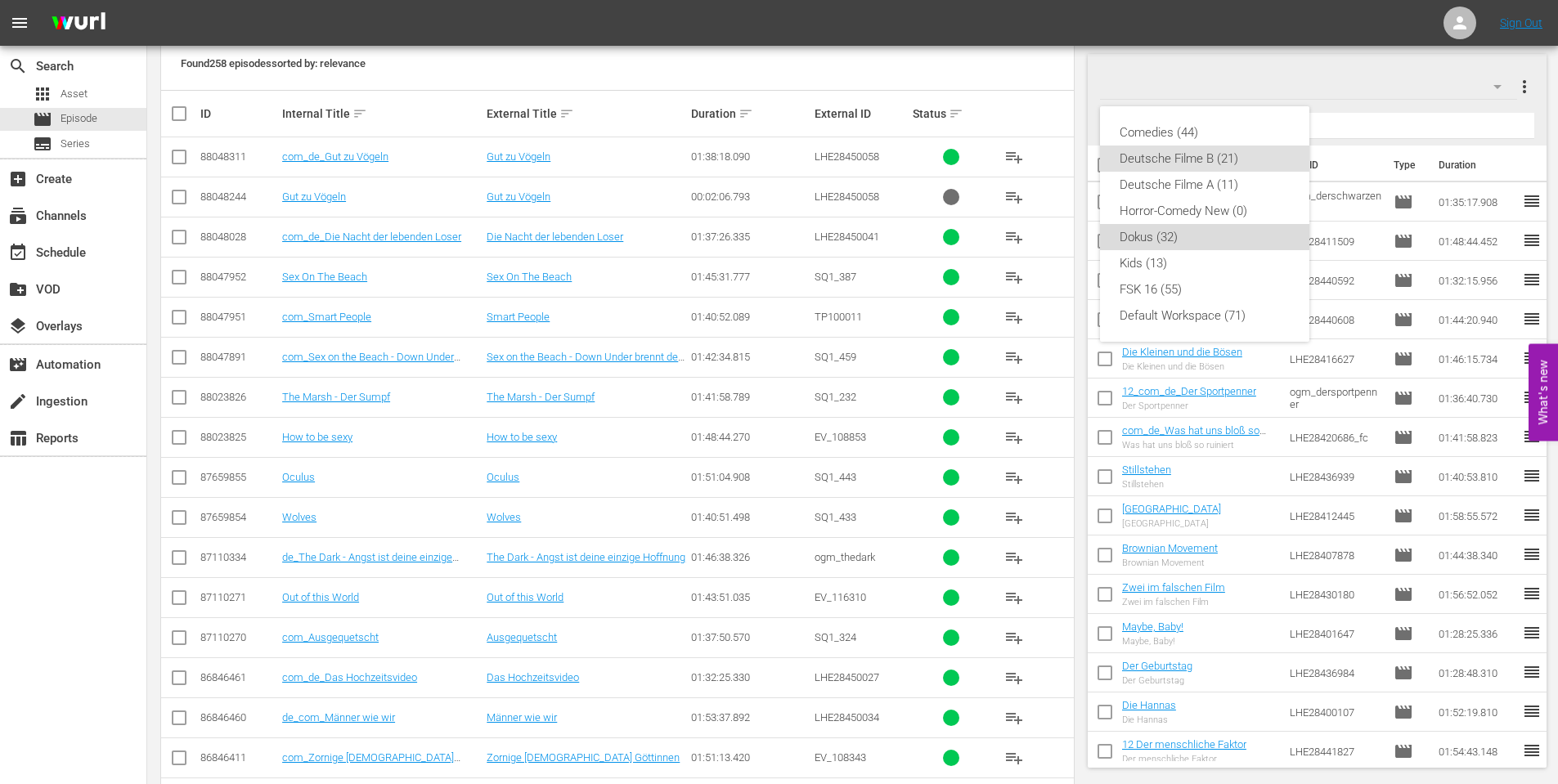
click at [1177, 245] on div "Dokus (32)" at bounding box center [1204, 237] width 170 height 26
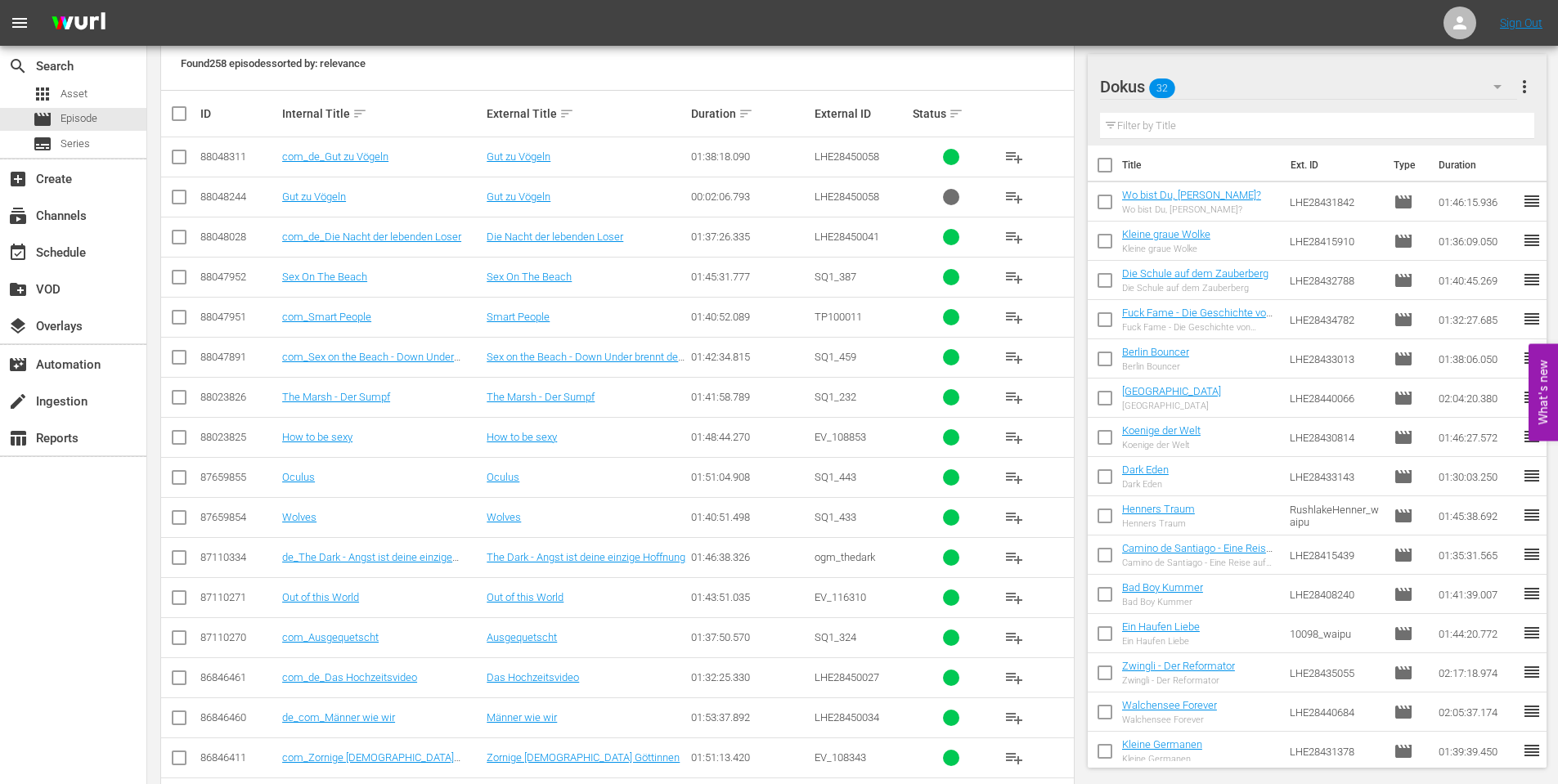
click at [1292, 128] on input "text" at bounding box center [1318, 126] width 435 height 26
click at [1212, 114] on input "text" at bounding box center [1318, 126] width 435 height 26
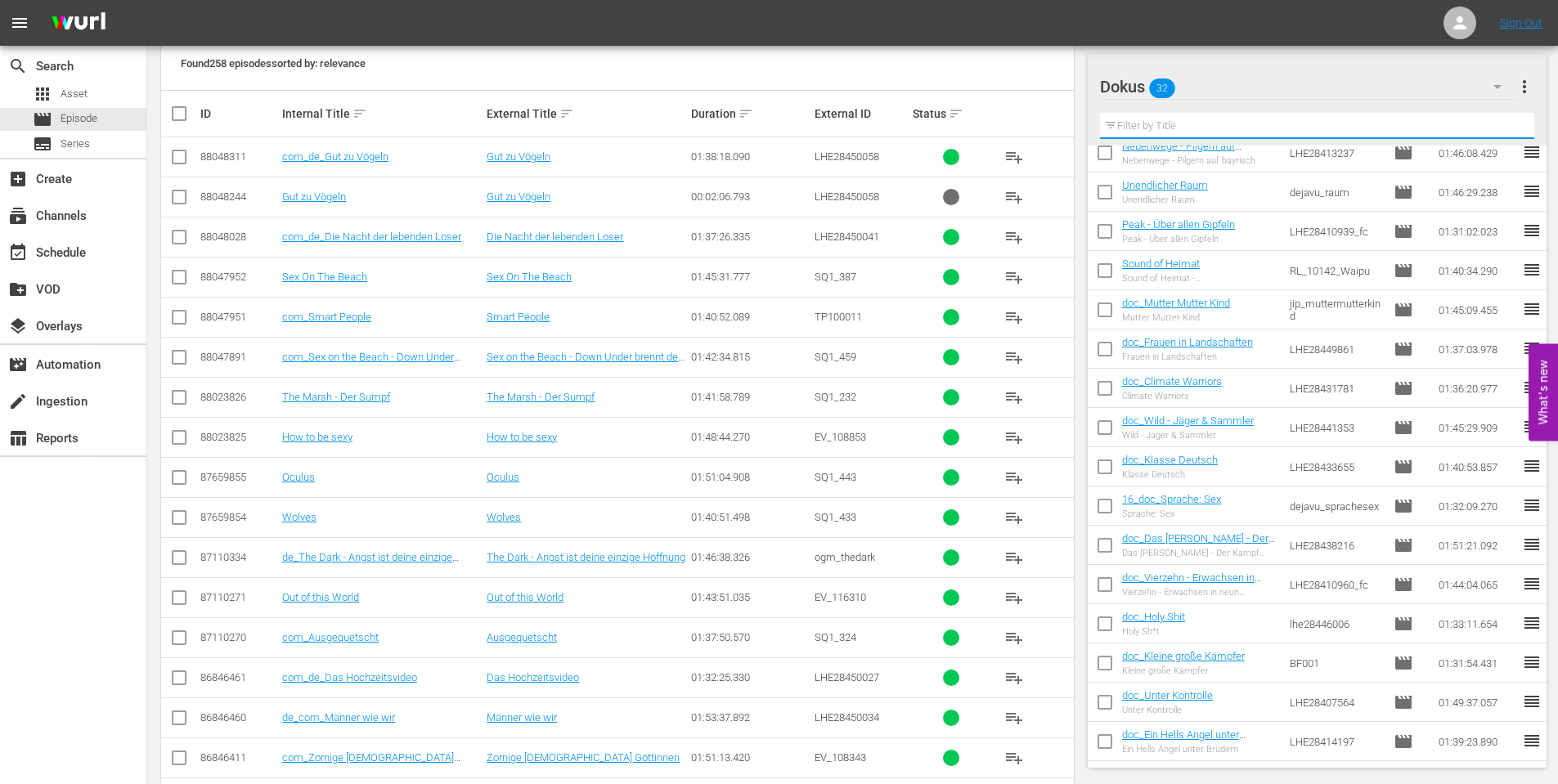
scroll to position [409, 0]
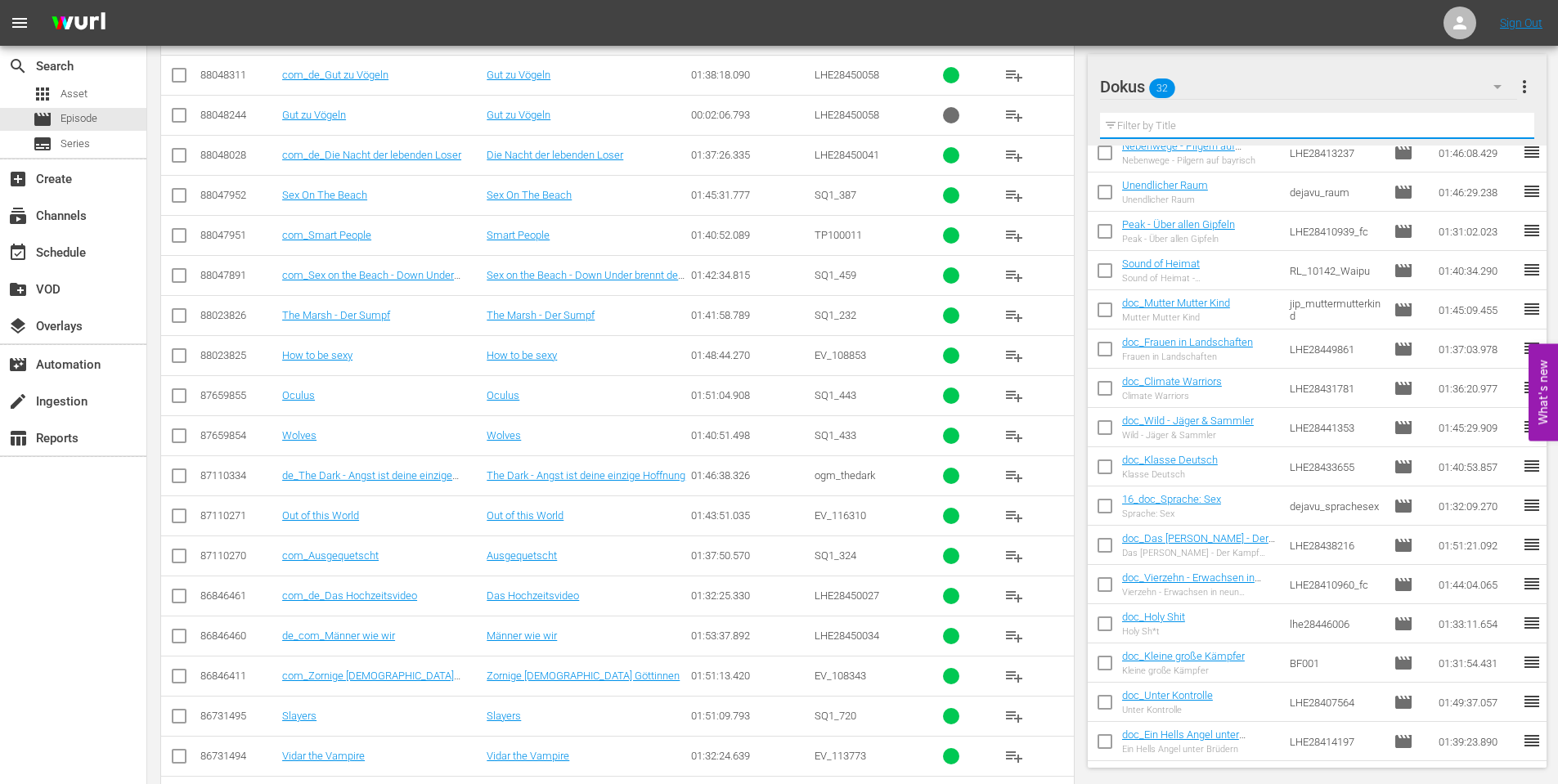
click at [1099, 623] on input "checkbox" at bounding box center [1105, 627] width 34 height 34
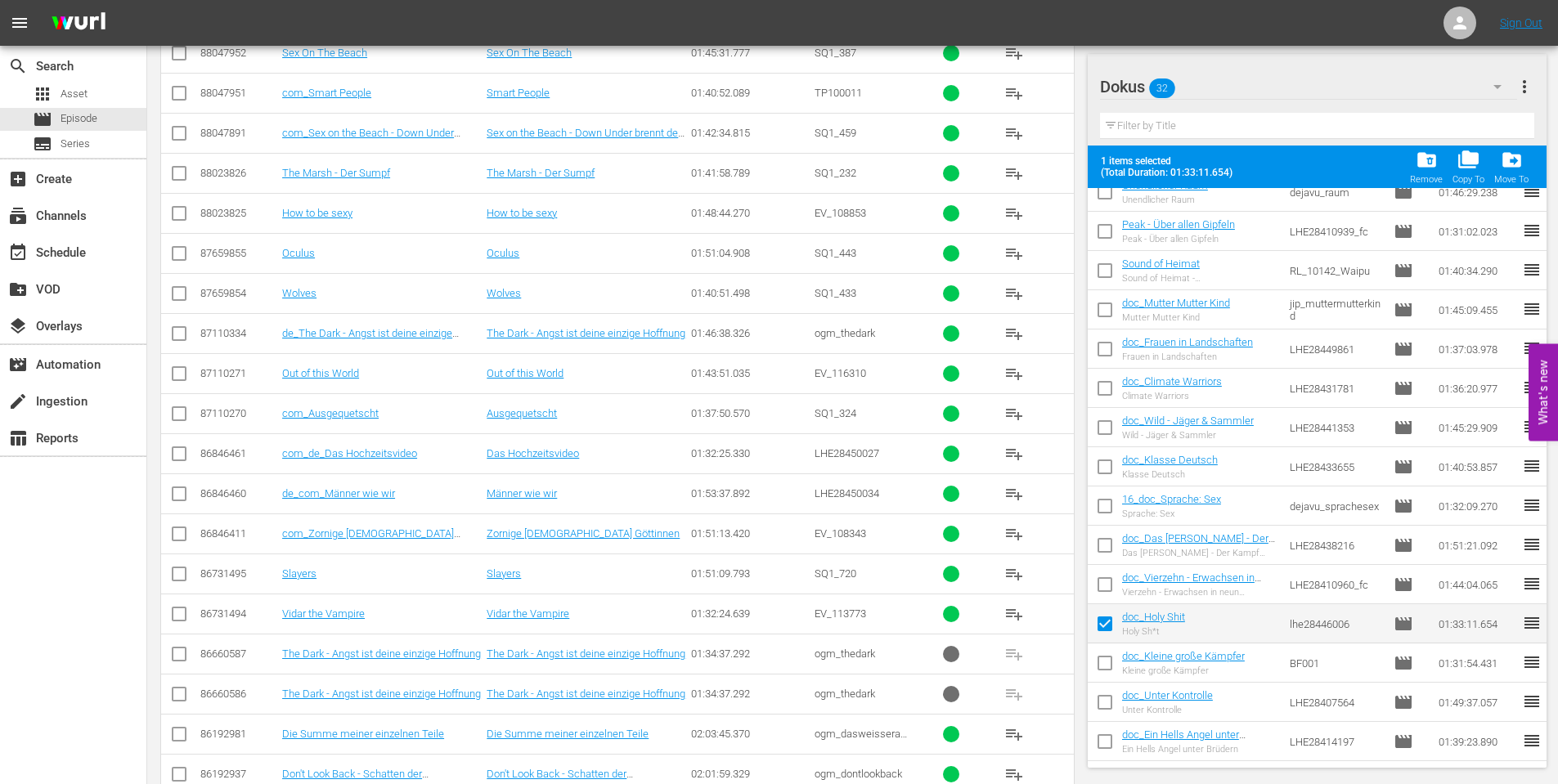
scroll to position [633, 0]
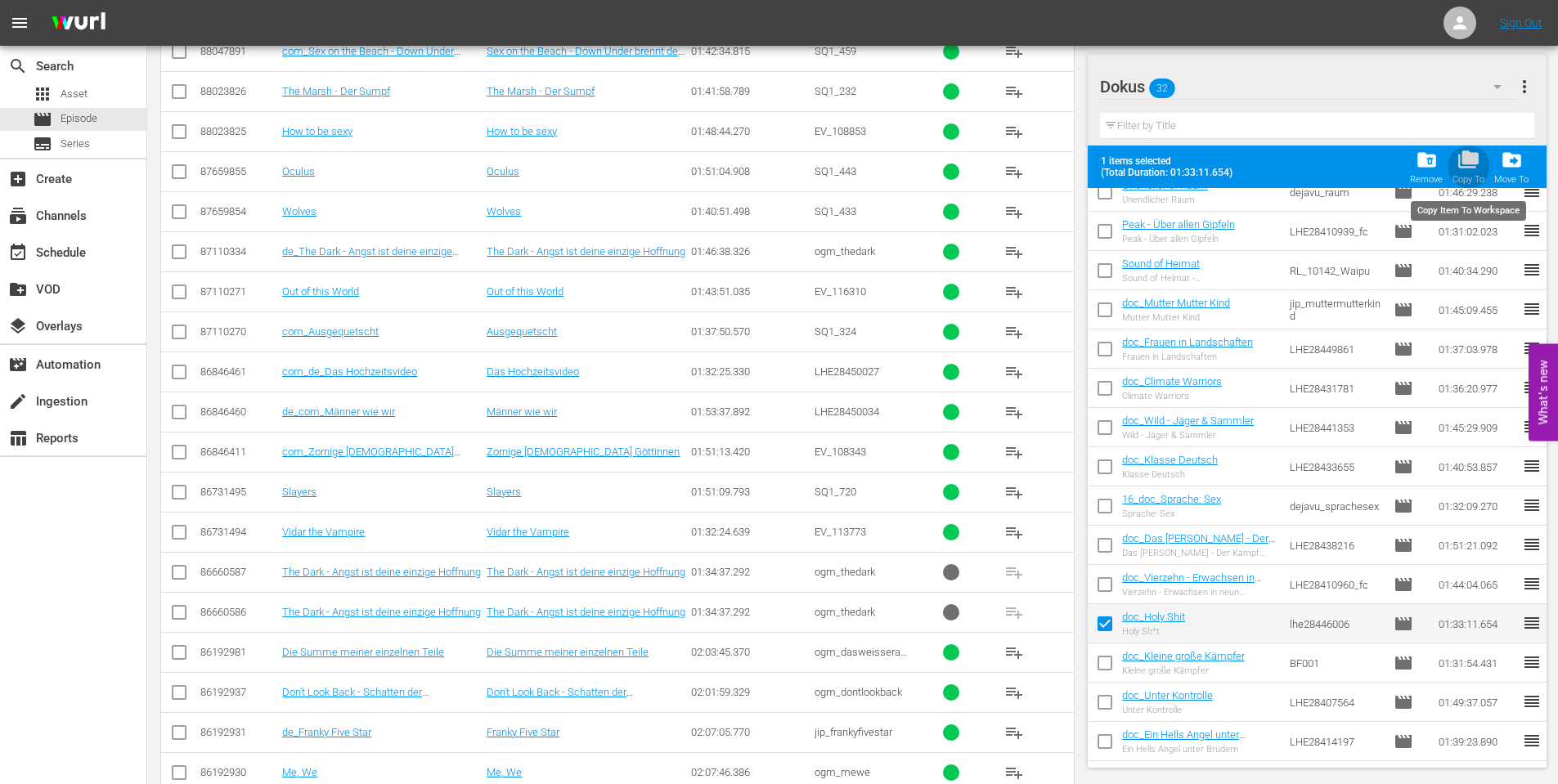
click at [1478, 159] on span "folder_copy" at bounding box center [1467, 159] width 22 height 22
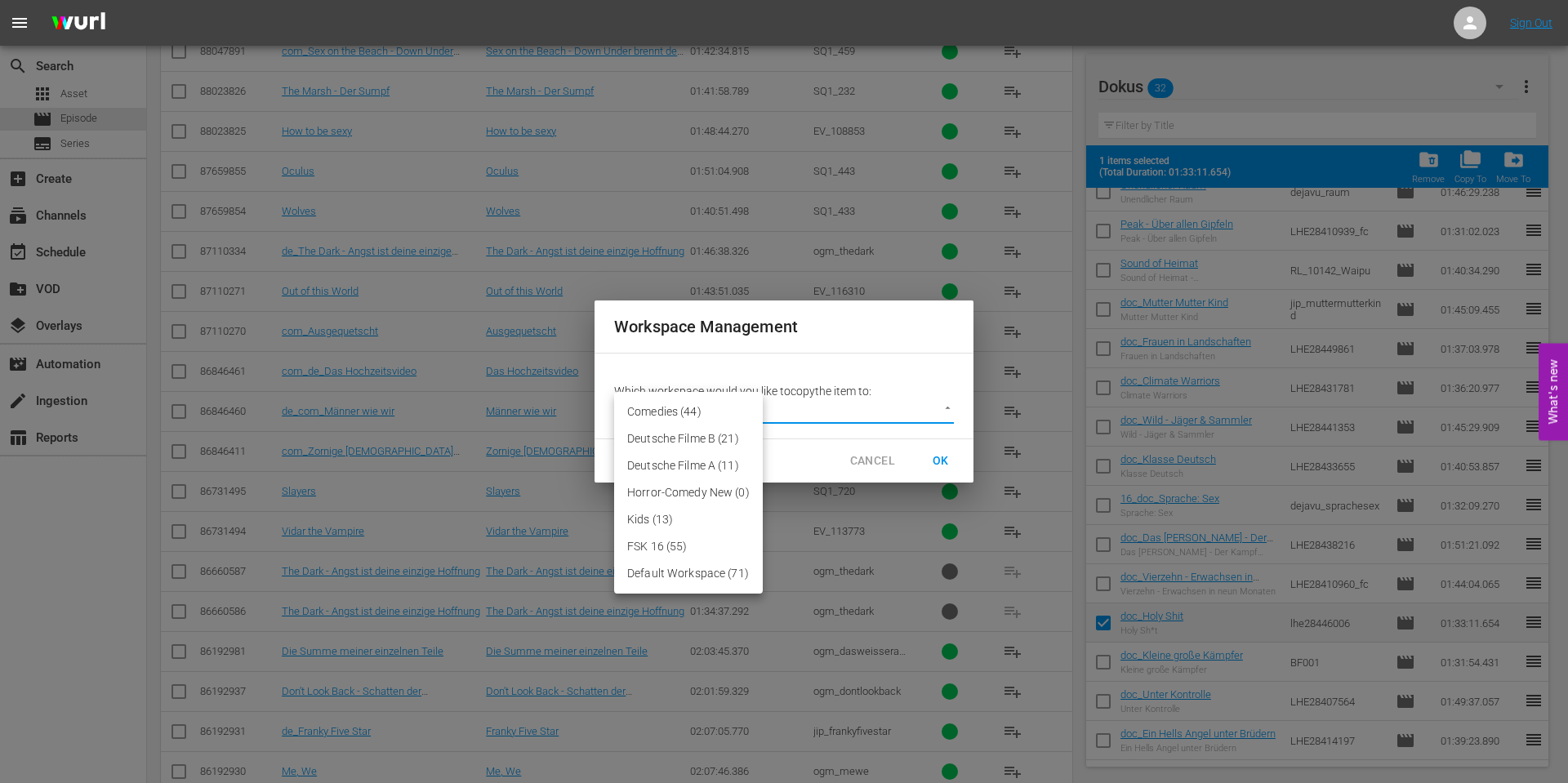
click at [664, 419] on li "Comedies (44)" at bounding box center [688, 412] width 149 height 27
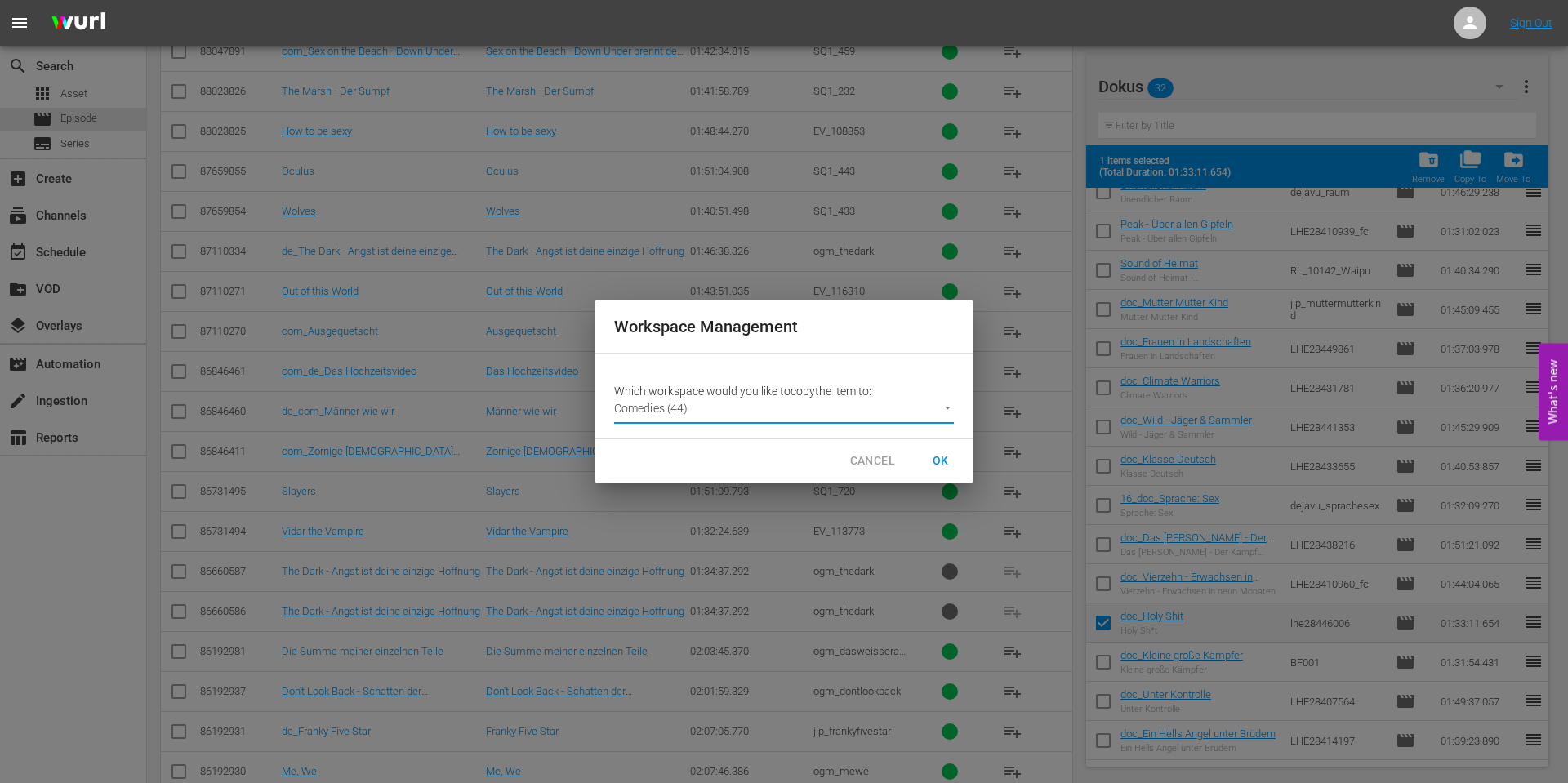
click at [956, 457] on button "OK" at bounding box center [940, 461] width 52 height 30
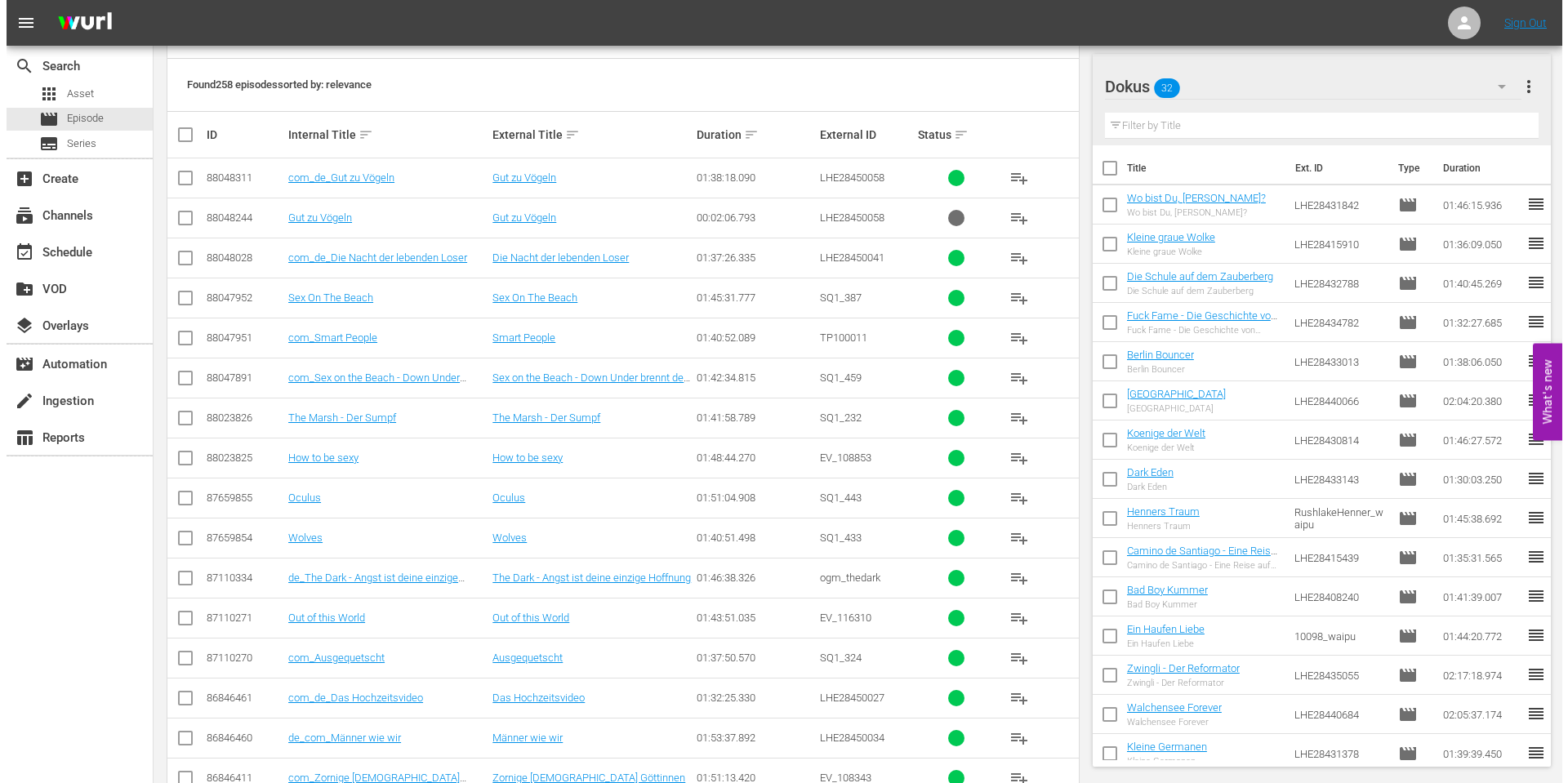
scroll to position [0, 0]
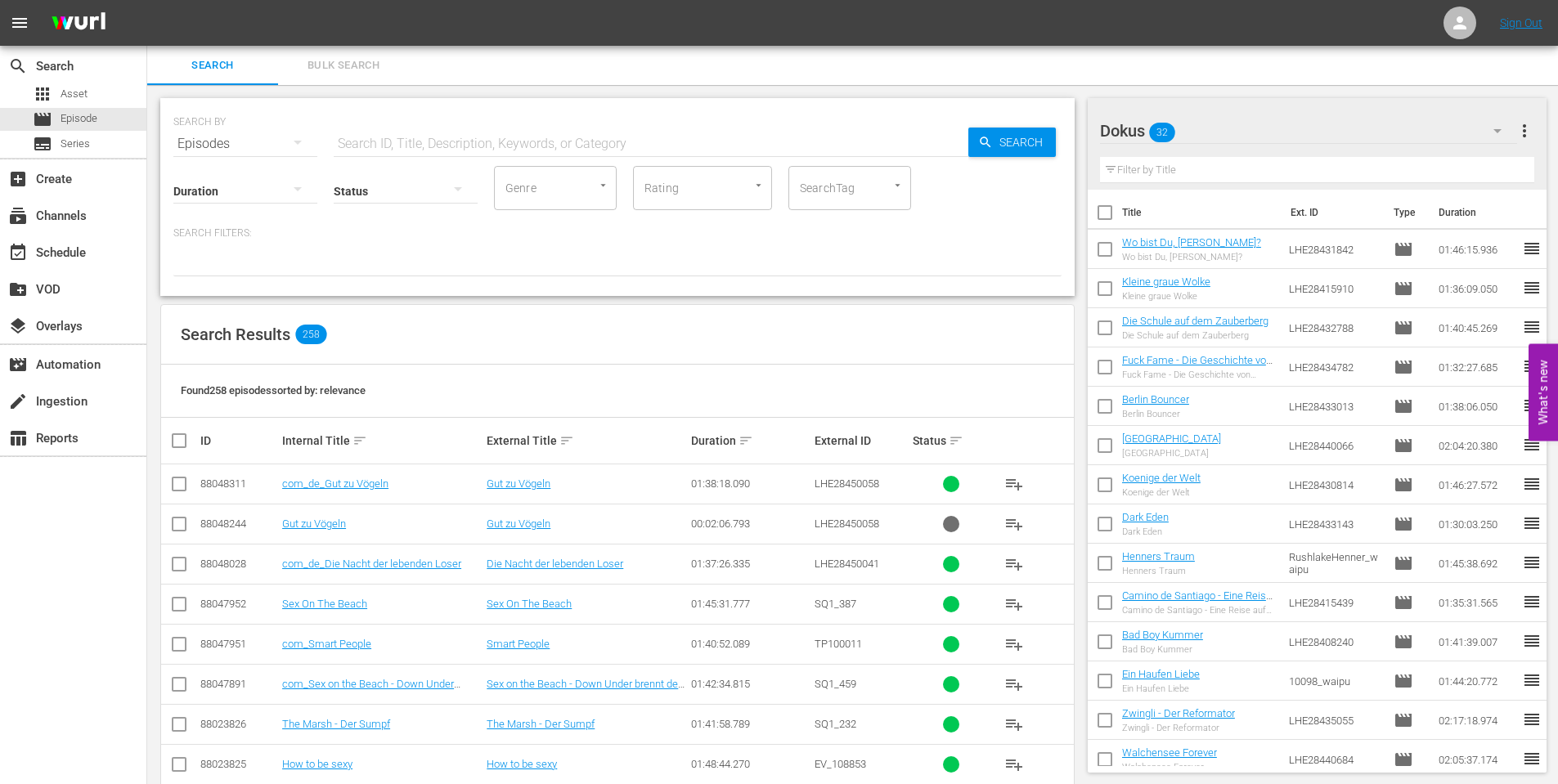
click at [1492, 125] on icon "button" at bounding box center [1497, 131] width 20 height 20
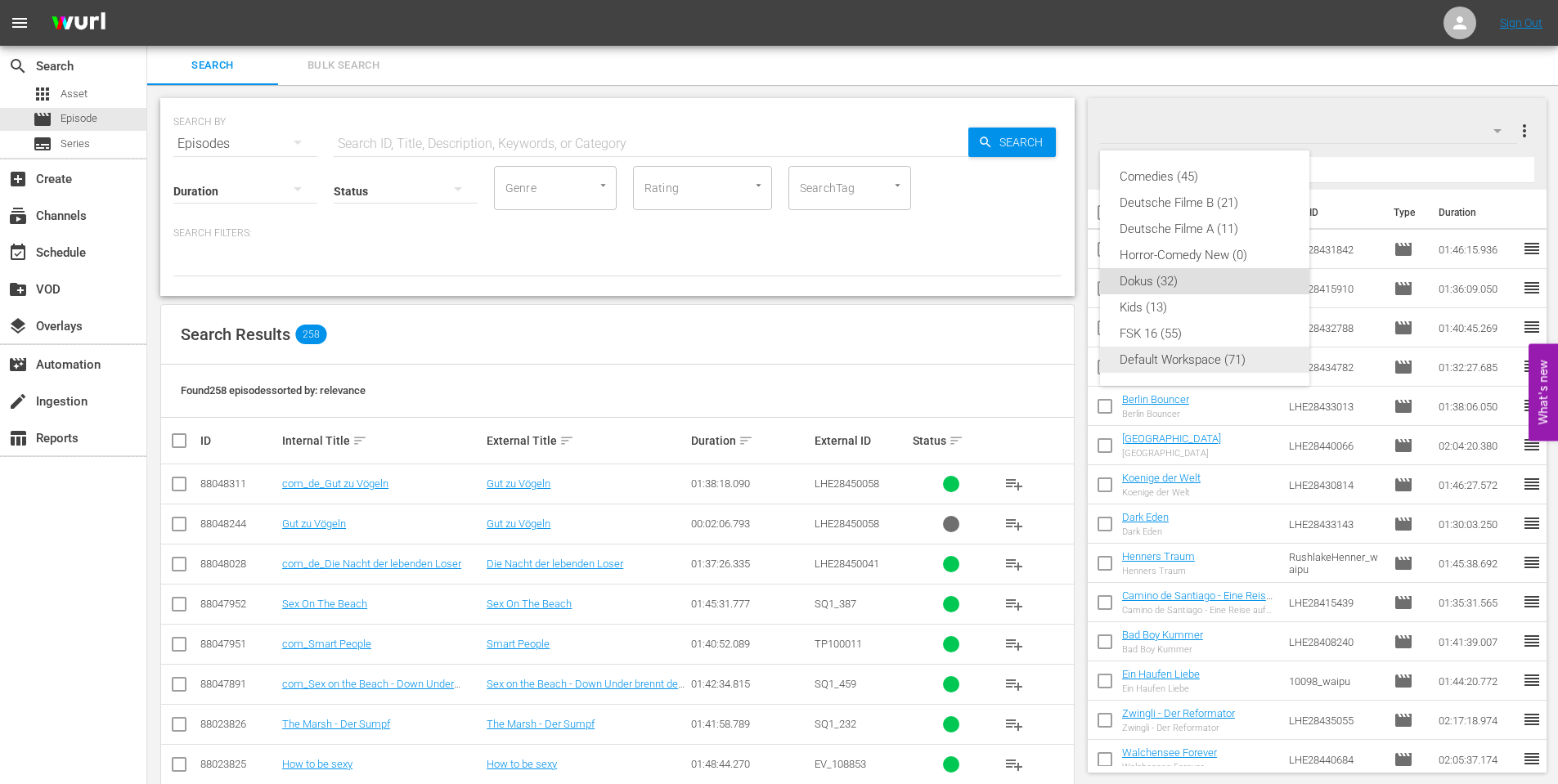
click at [1226, 361] on div "Default Workspace (71)" at bounding box center [1204, 359] width 170 height 26
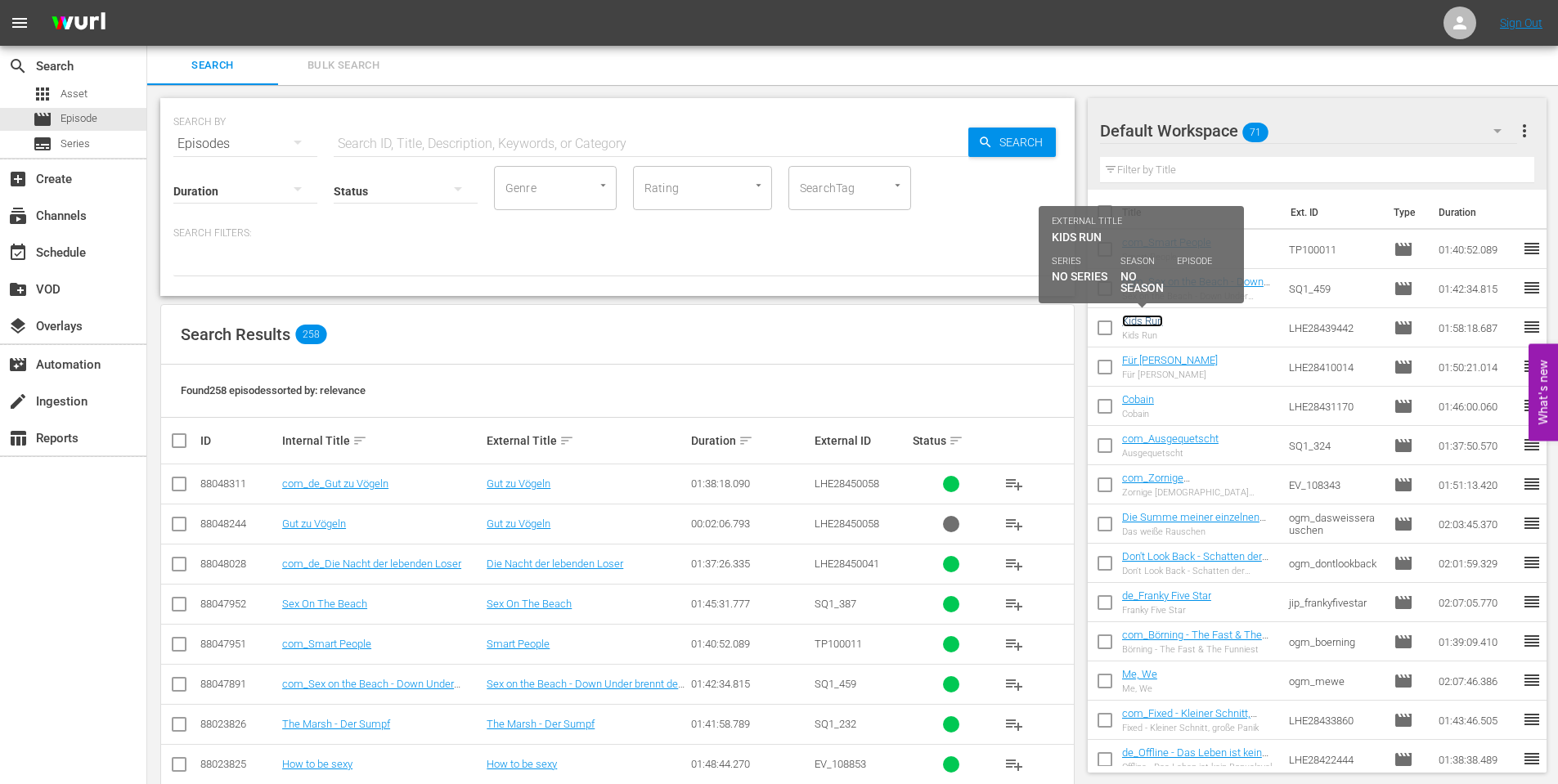
click at [1137, 320] on link "Kids Run" at bounding box center [1142, 321] width 41 height 12
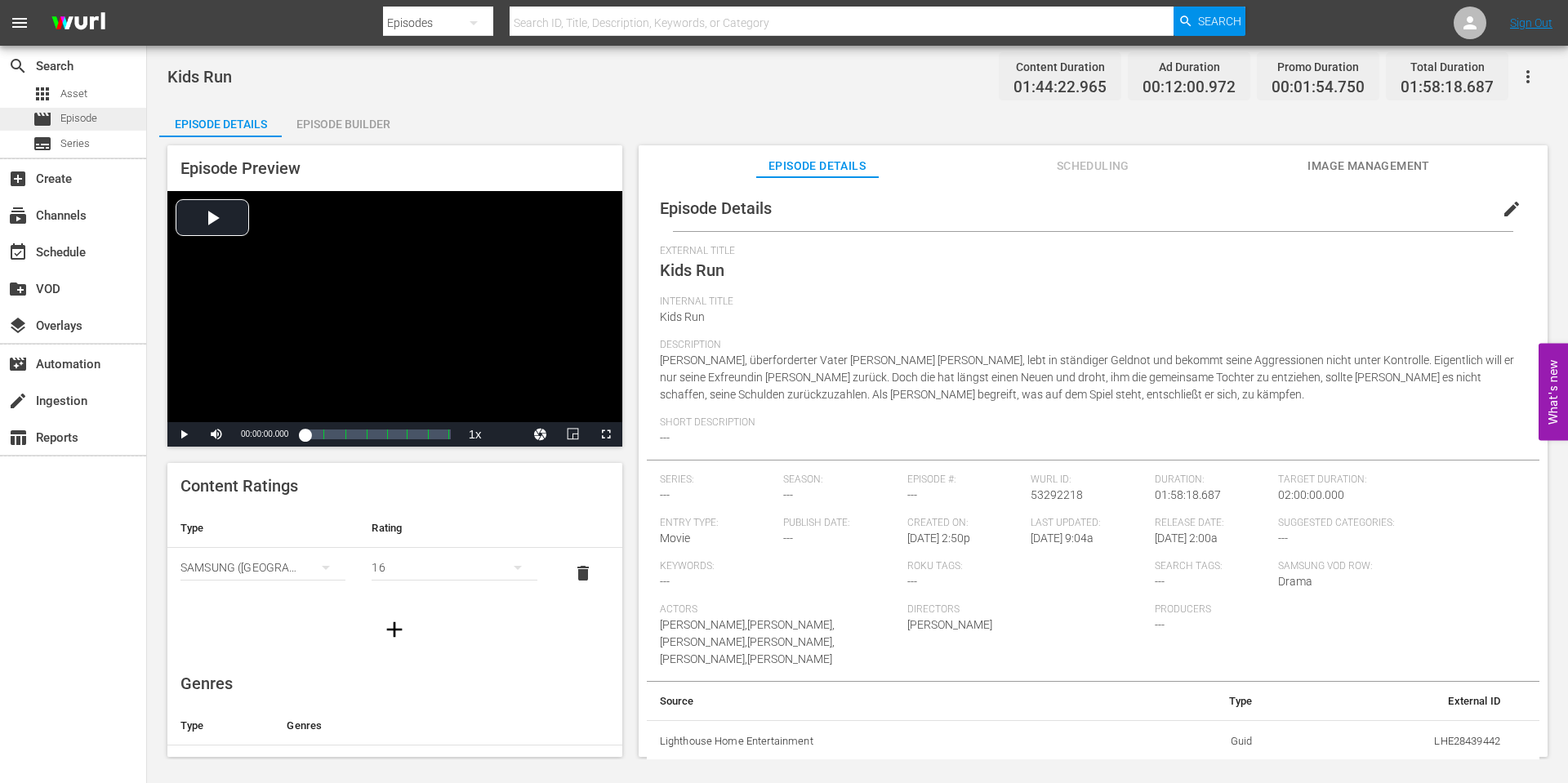
click at [67, 120] on span "Episode" at bounding box center [79, 118] width 37 height 17
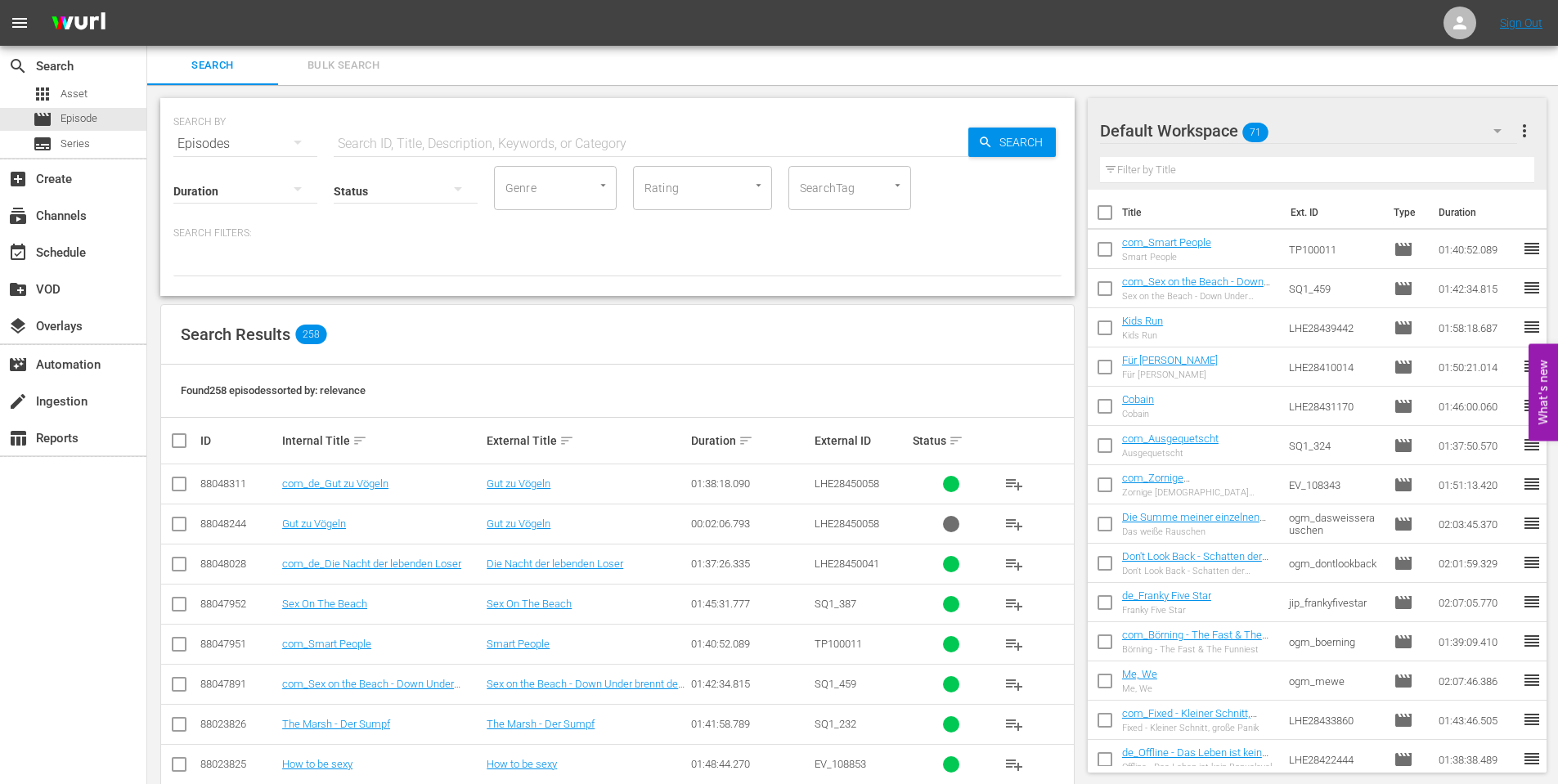
click at [1139, 352] on td "Für [PERSON_NAME] Für [PERSON_NAME]" at bounding box center [1202, 366] width 161 height 39
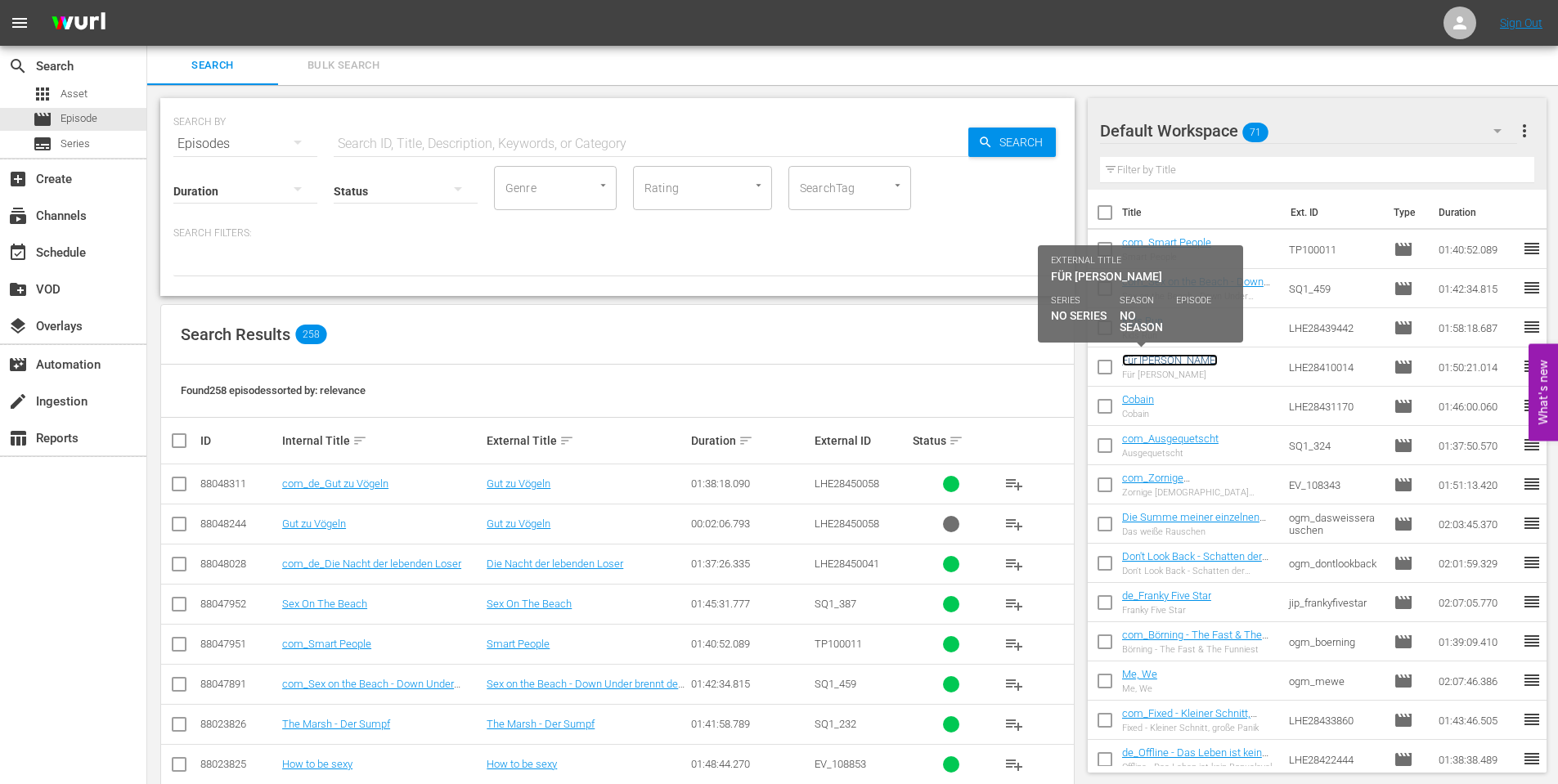
click at [1147, 365] on link "Für [PERSON_NAME]" at bounding box center [1170, 360] width 96 height 12
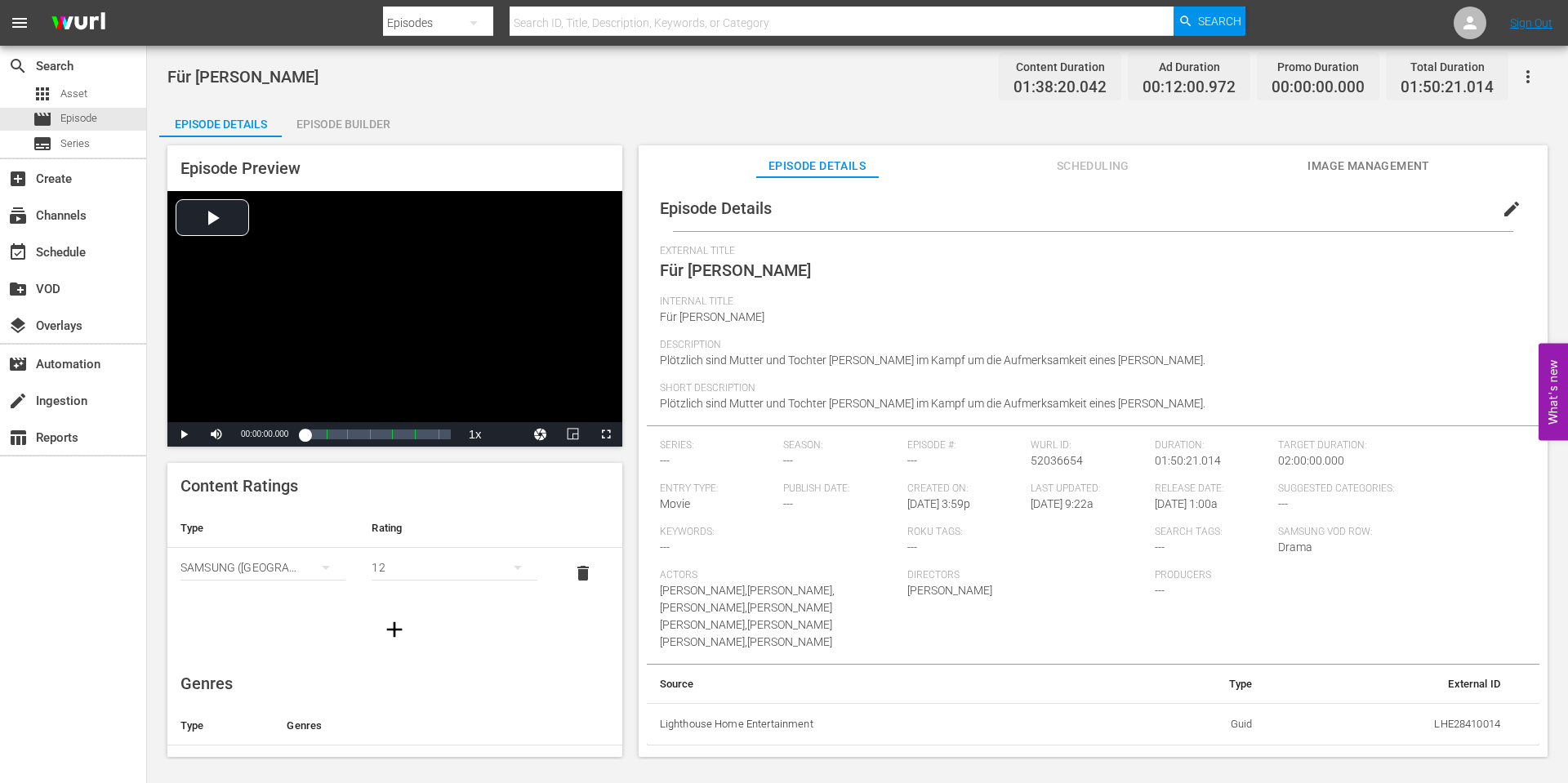
click at [674, 269] on span "Für [PERSON_NAME]" at bounding box center [735, 270] width 151 height 20
click at [70, 123] on span "Episode" at bounding box center [79, 118] width 37 height 17
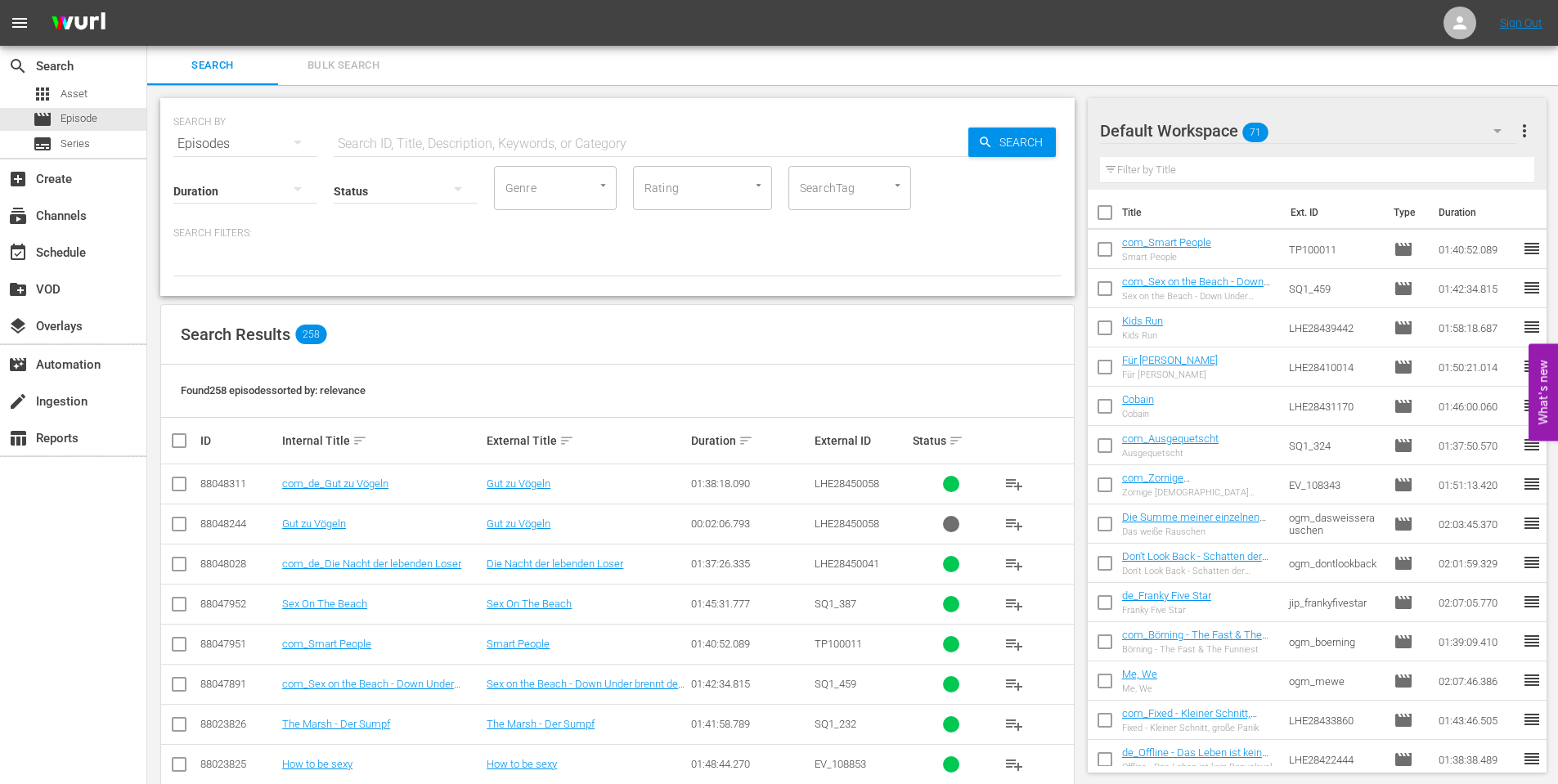
click at [1522, 133] on span "more_vert" at bounding box center [1524, 131] width 20 height 20
click at [1370, 129] on div "Add New Workspace" at bounding box center [1418, 132] width 192 height 30
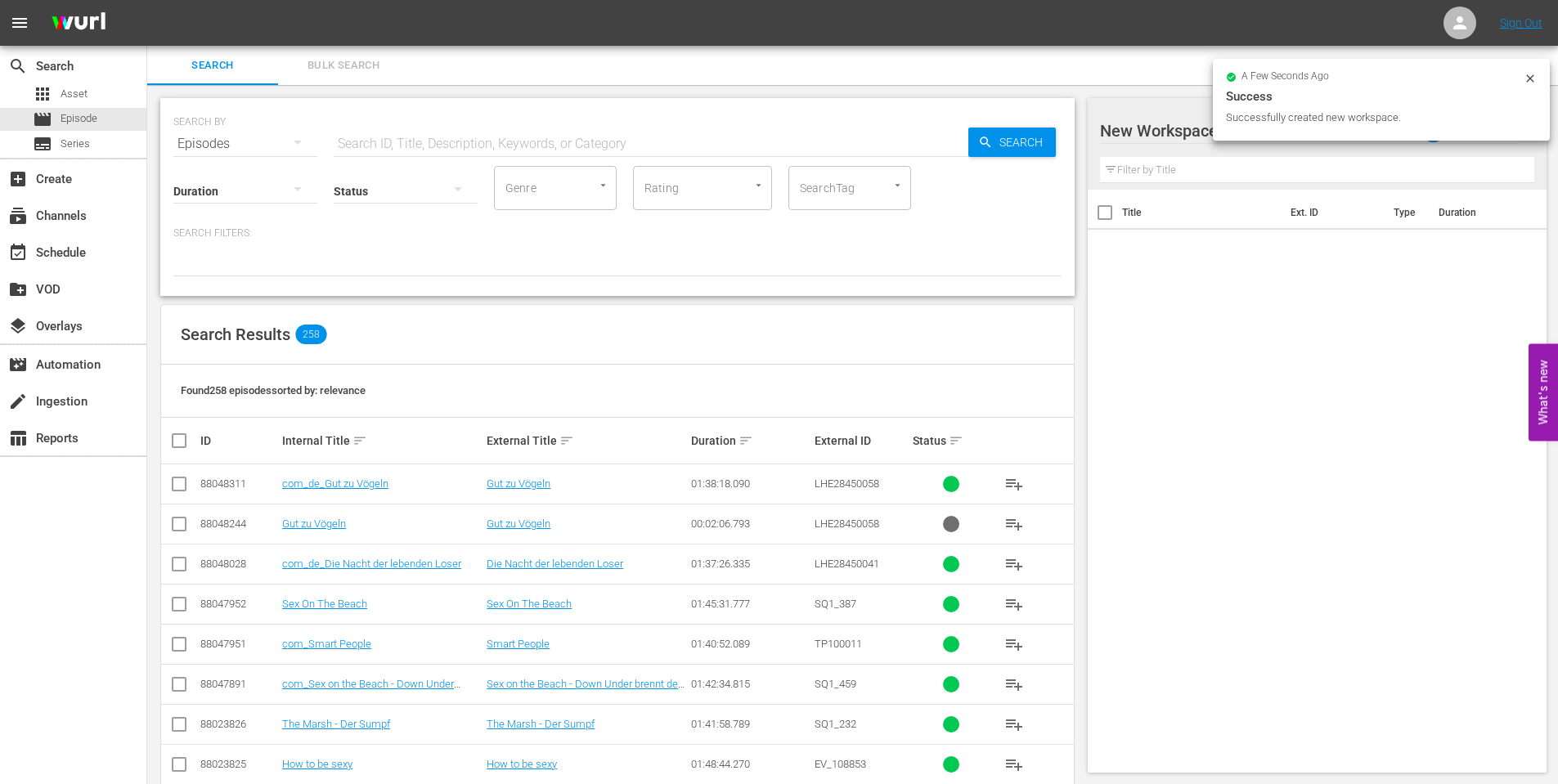
click at [1121, 130] on div at bounding box center [1239, 131] width 278 height 41
click at [1168, 129] on input "New Workspace [DATE] 08:45:12 GMT+0000" at bounding box center [1310, 131] width 420 height 39
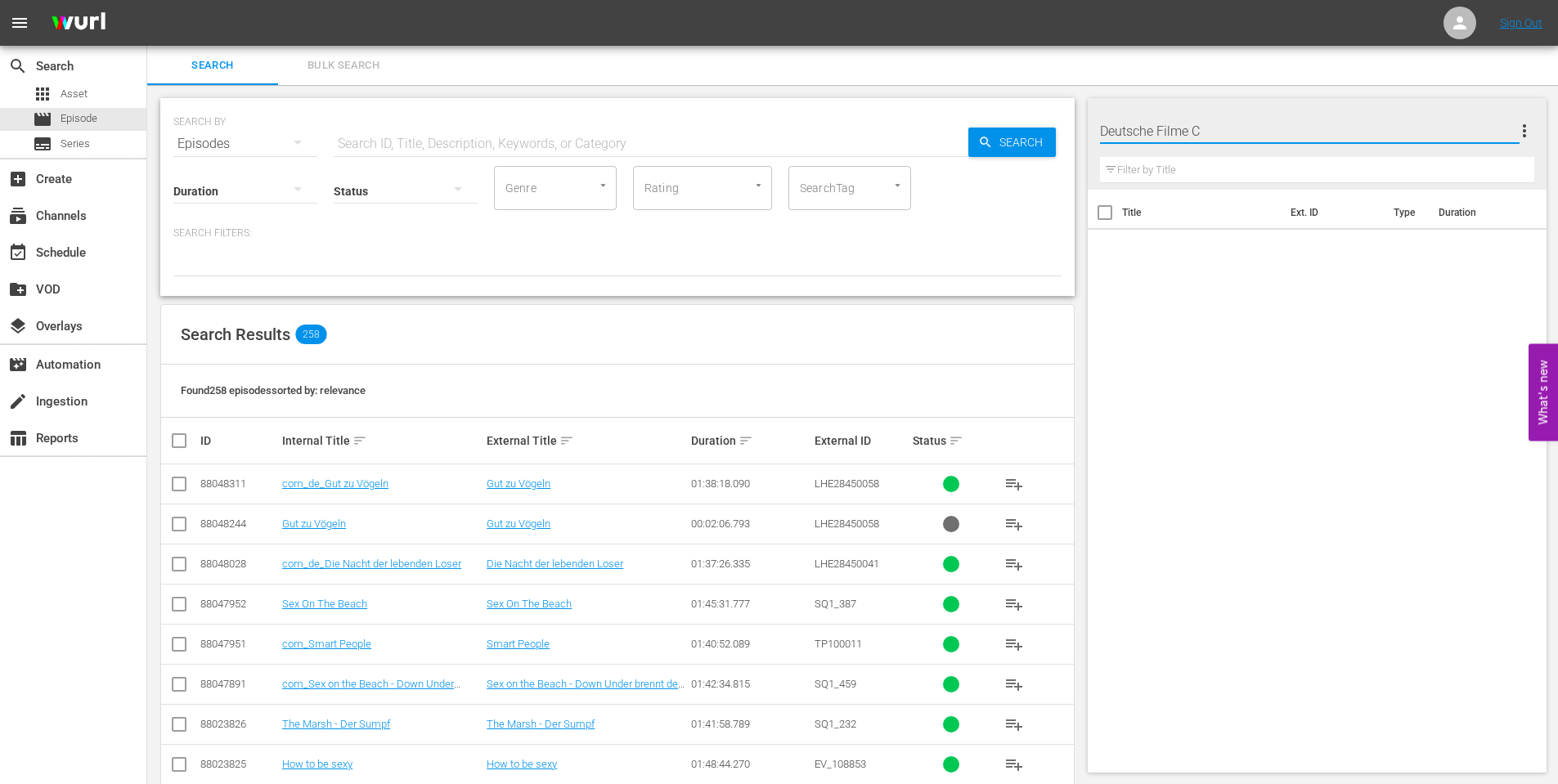
click at [1500, 164] on input "text" at bounding box center [1318, 170] width 435 height 26
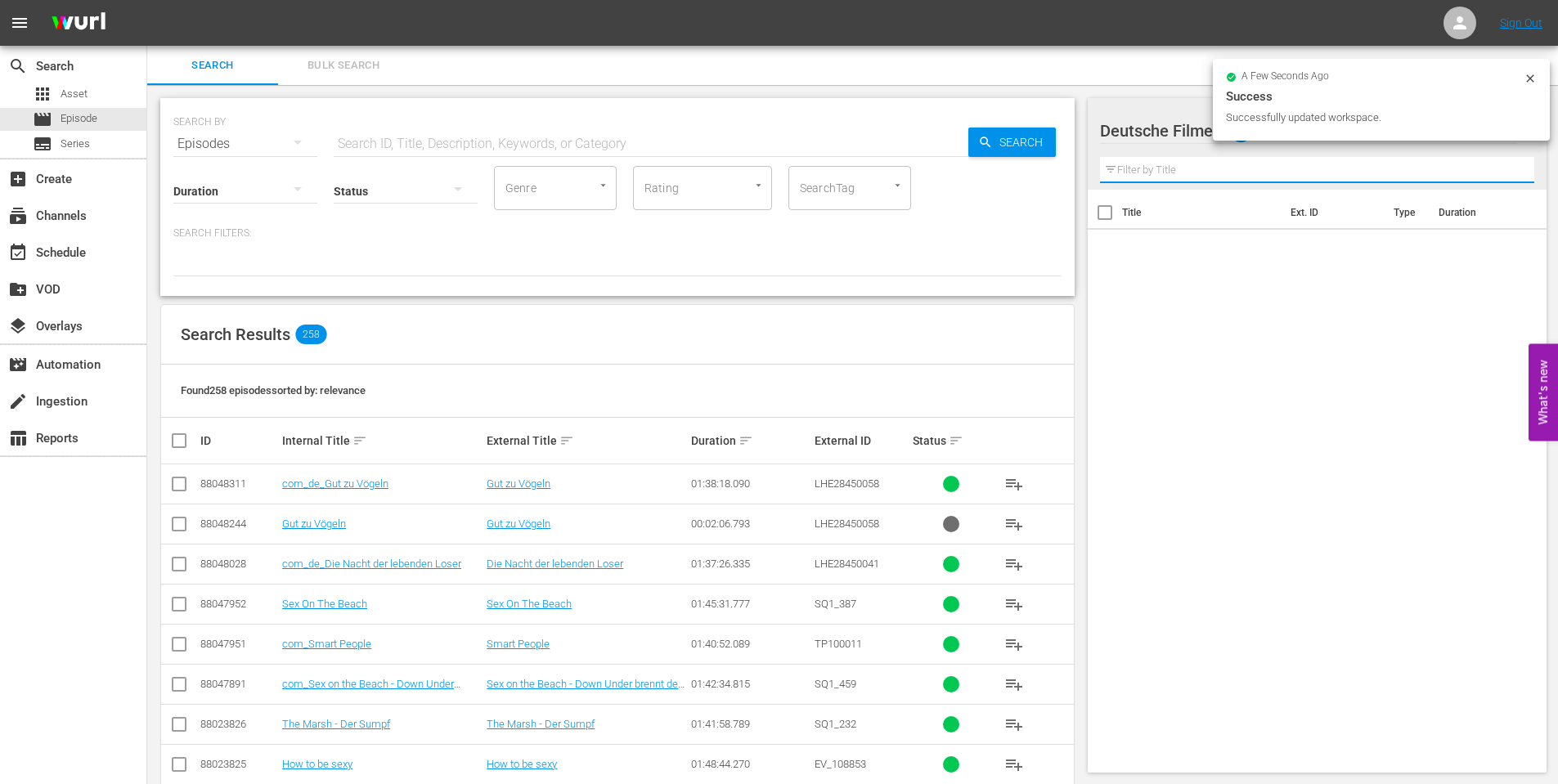
click at [1430, 175] on input "text" at bounding box center [1318, 170] width 435 height 26
click at [1533, 76] on icon at bounding box center [1530, 78] width 13 height 13
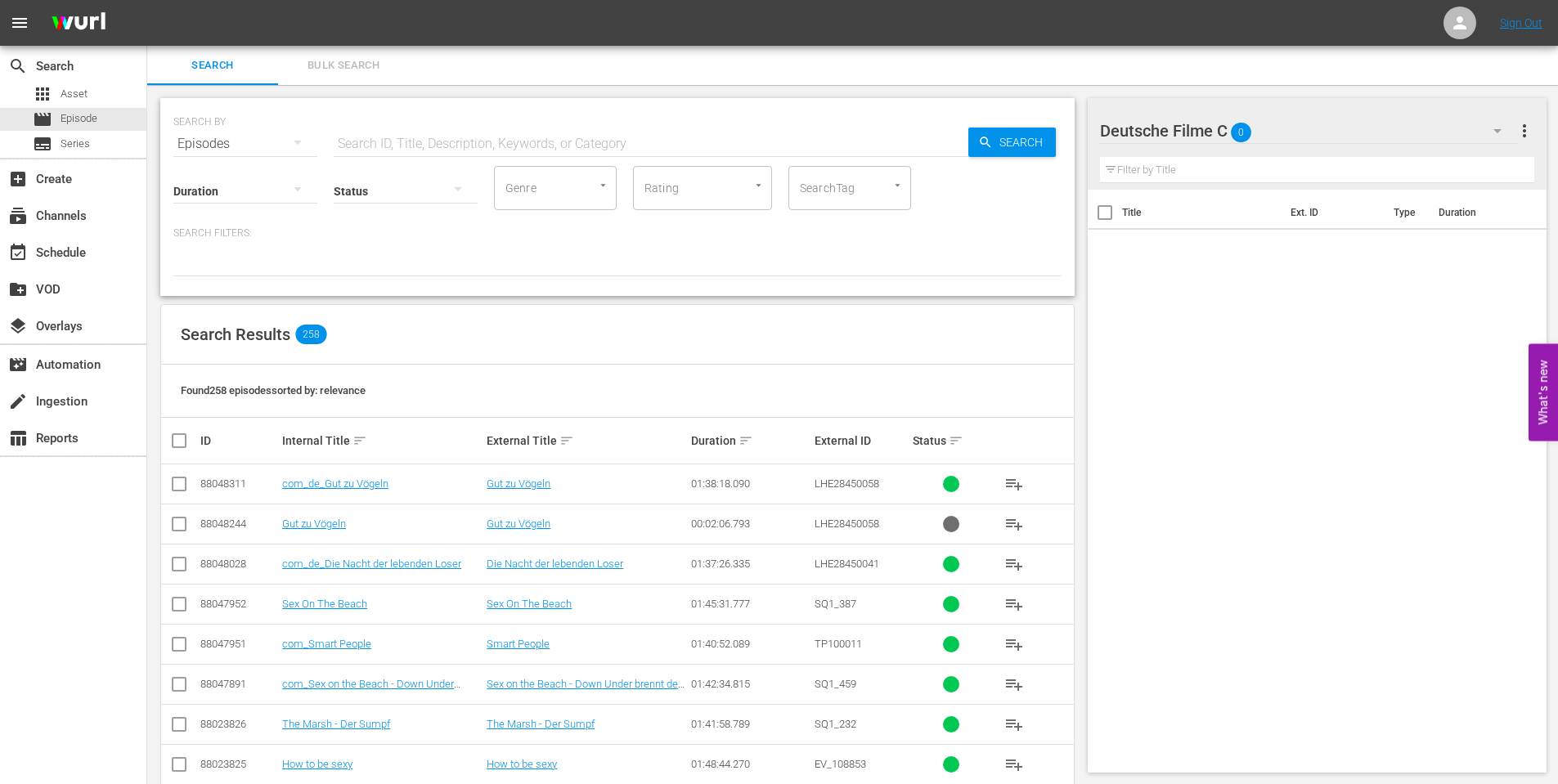
click at [1500, 129] on icon "button" at bounding box center [1497, 131] width 20 height 20
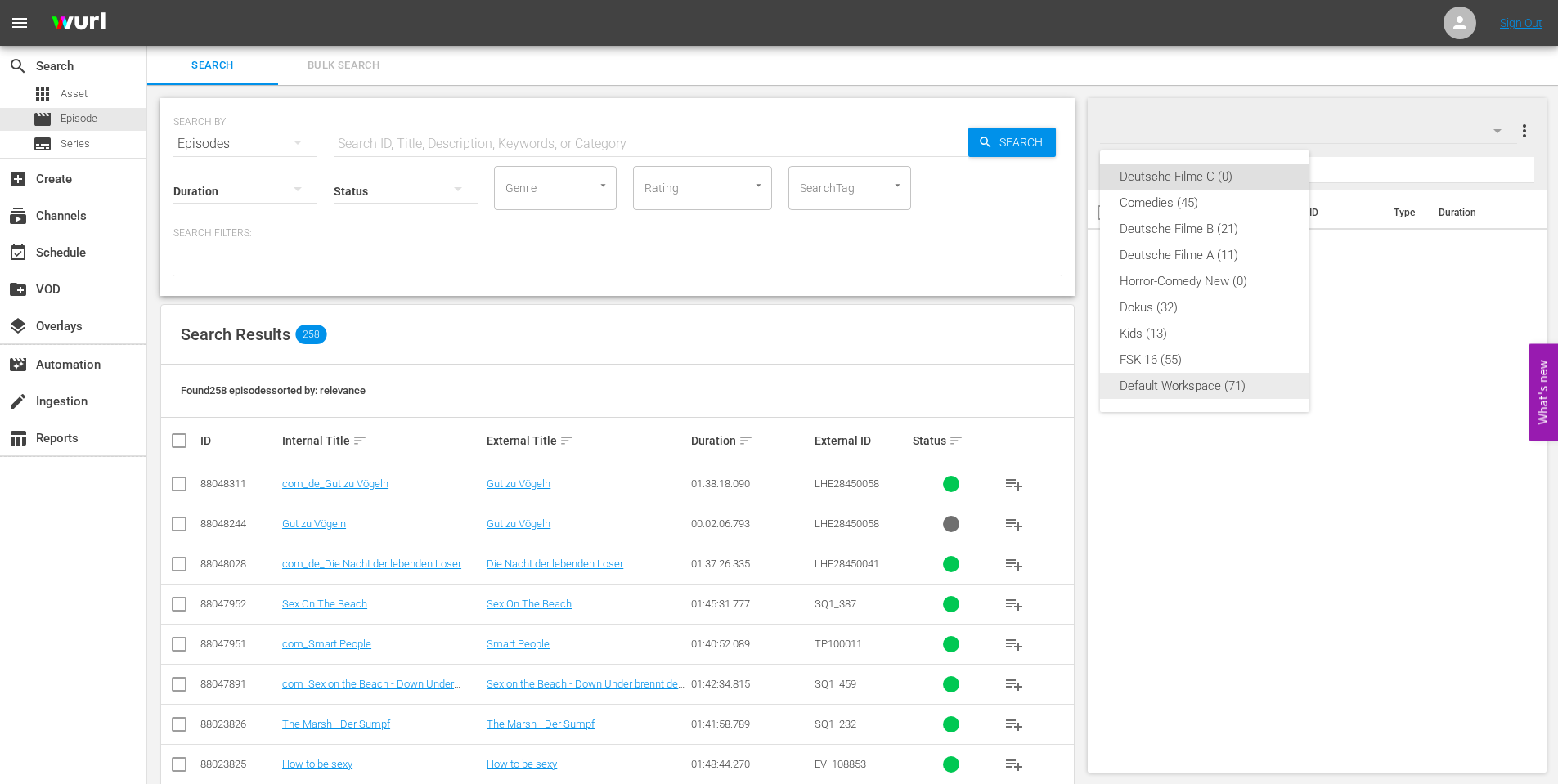
click at [1191, 383] on div "Default Workspace (71)" at bounding box center [1204, 385] width 170 height 26
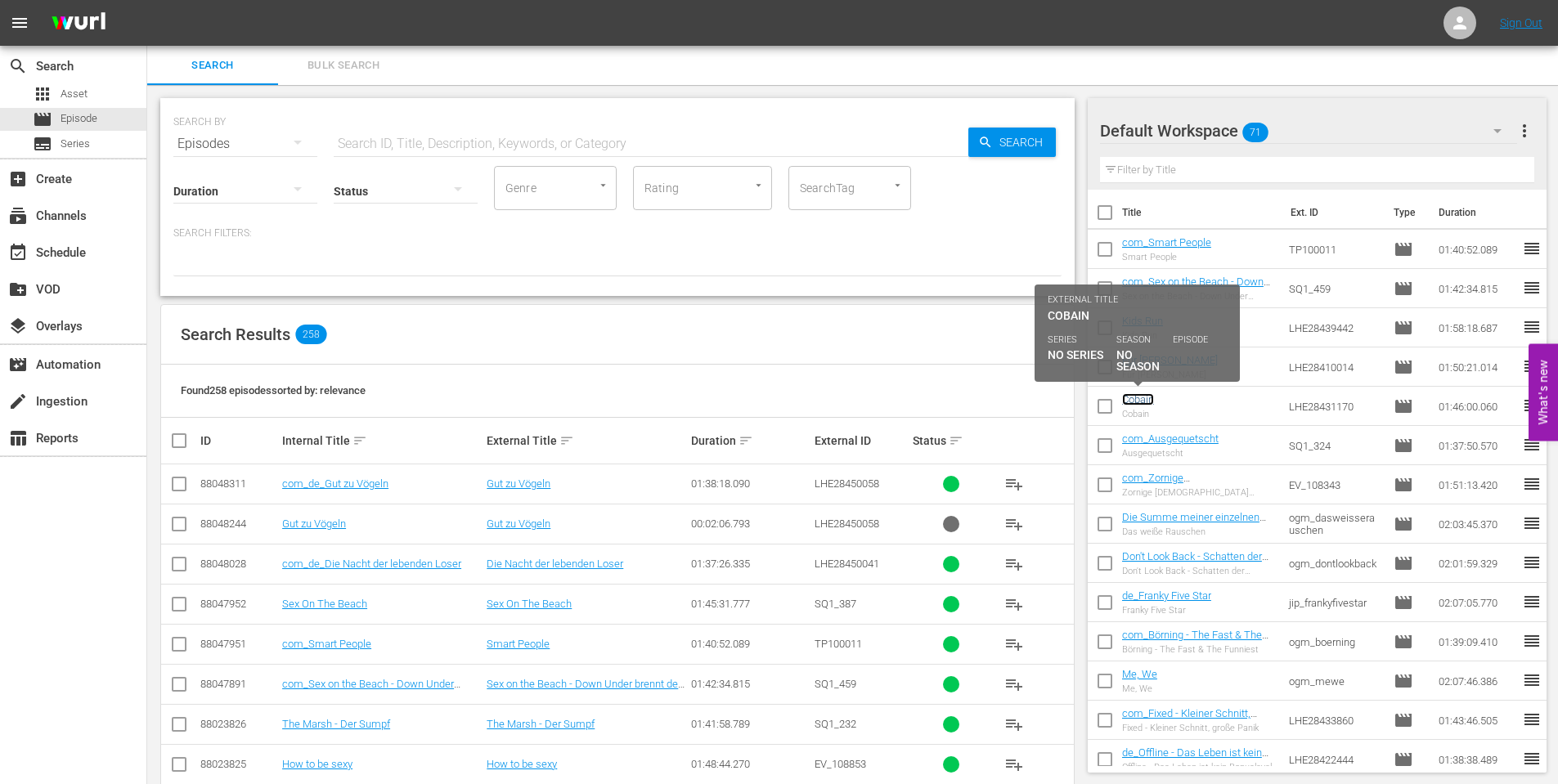
click at [1138, 401] on link "Cobain" at bounding box center [1138, 399] width 32 height 12
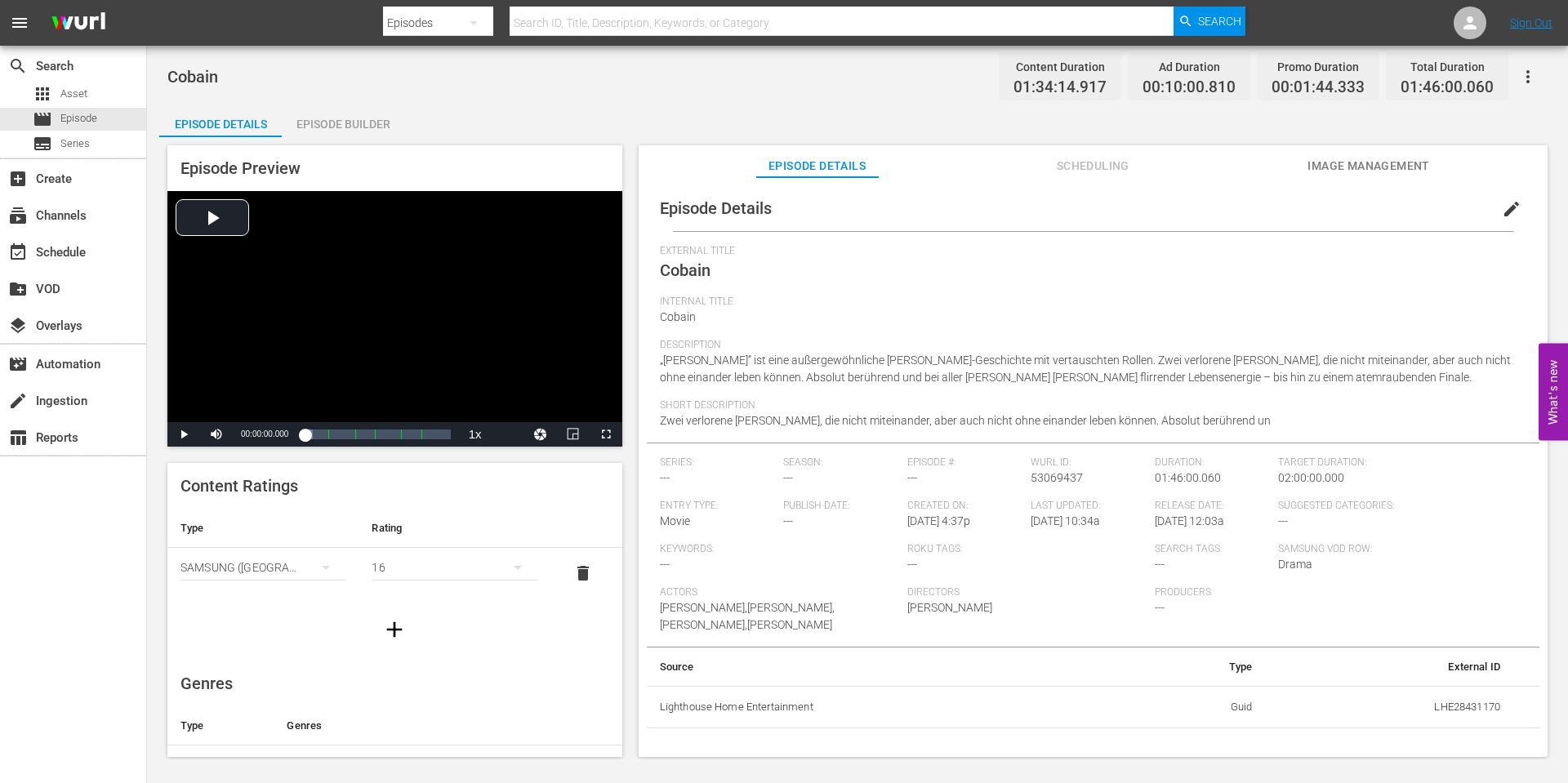
click at [674, 279] on span "Cobain" at bounding box center [685, 270] width 50 height 20
copy span "Cobain"
click at [71, 118] on span "Episode" at bounding box center [79, 118] width 37 height 17
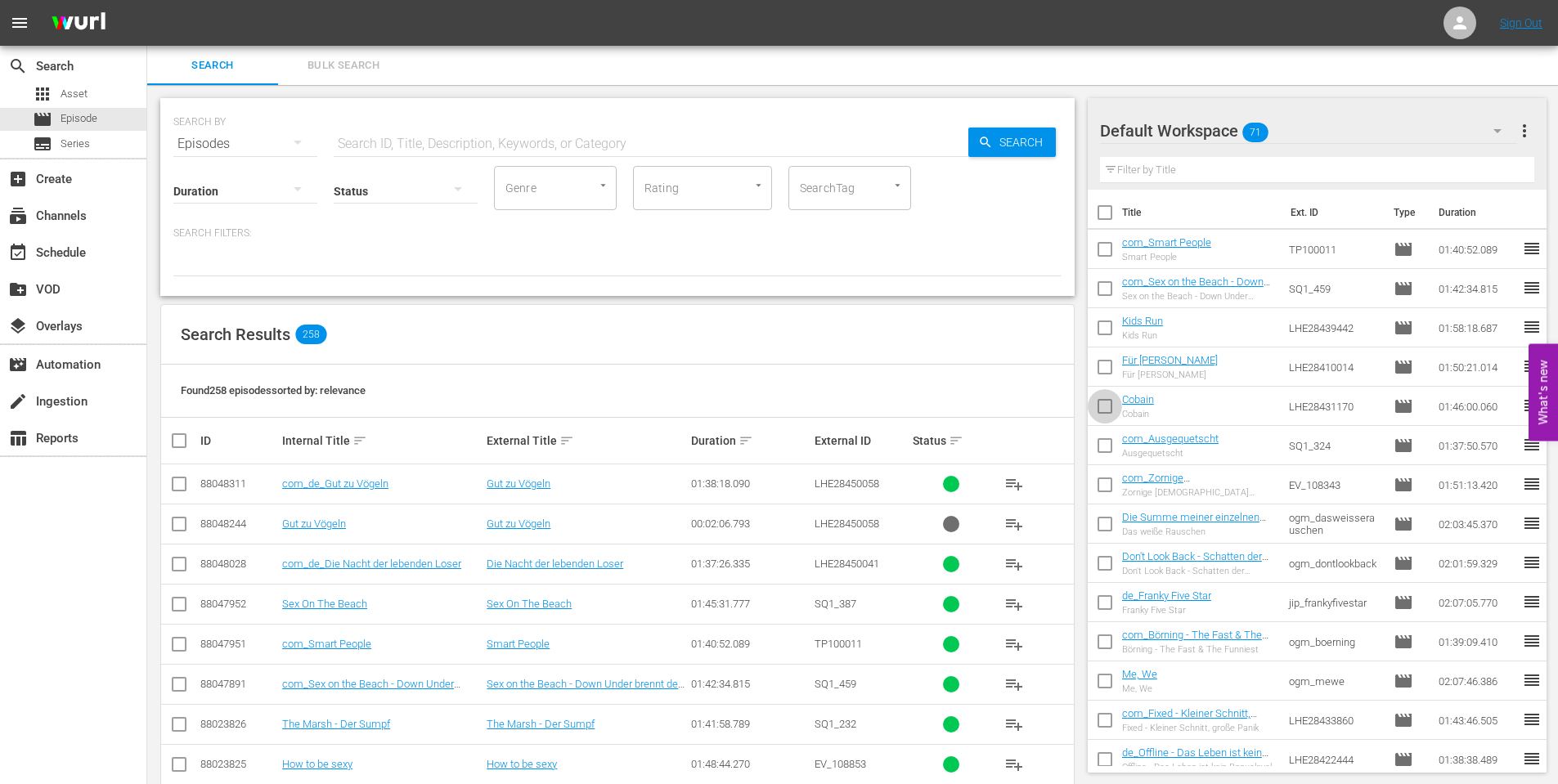
click at [1097, 403] on input "checkbox" at bounding box center [1105, 409] width 34 height 34
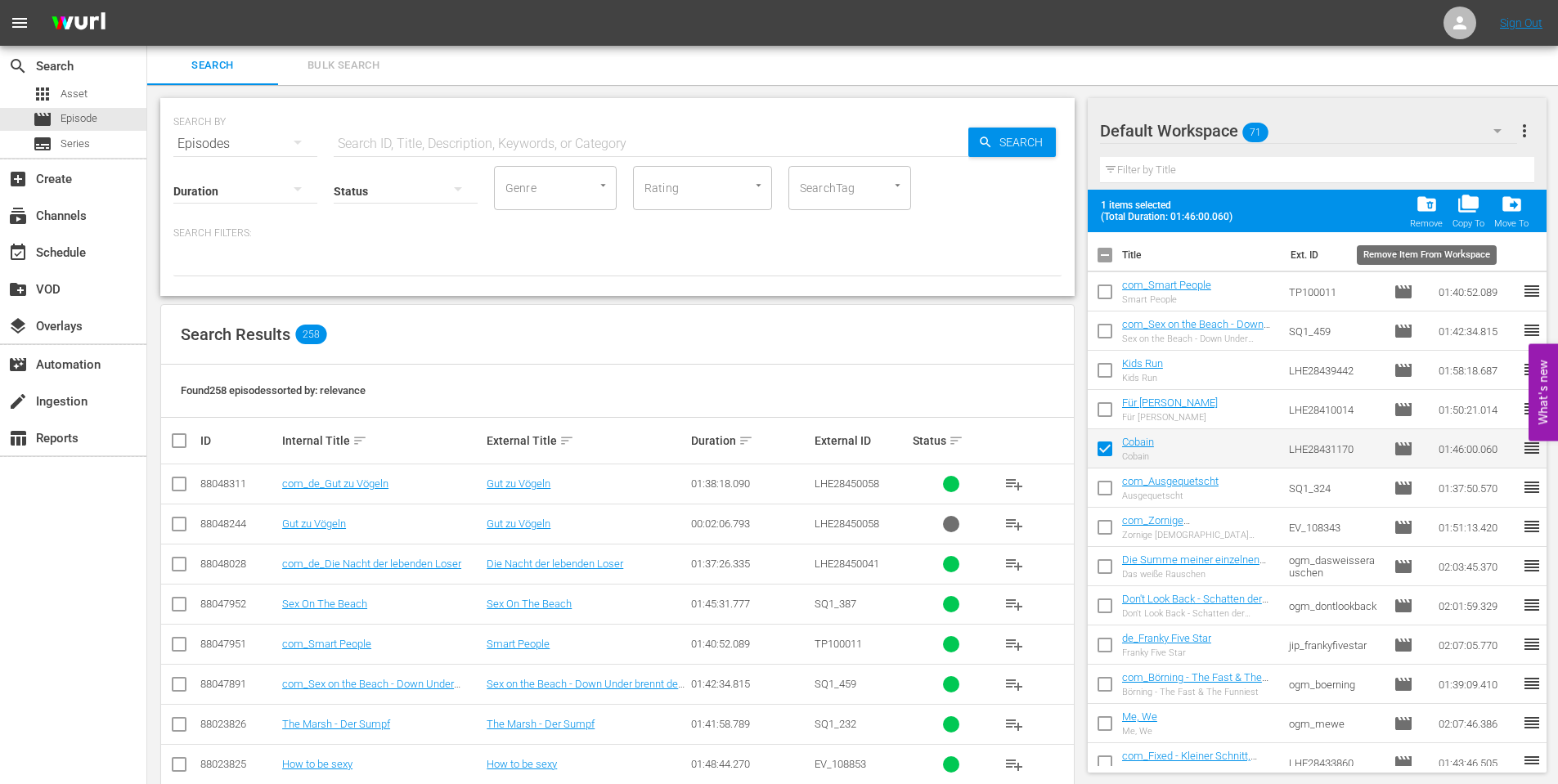
click at [1438, 209] on span "folder_delete" at bounding box center [1426, 204] width 22 height 22
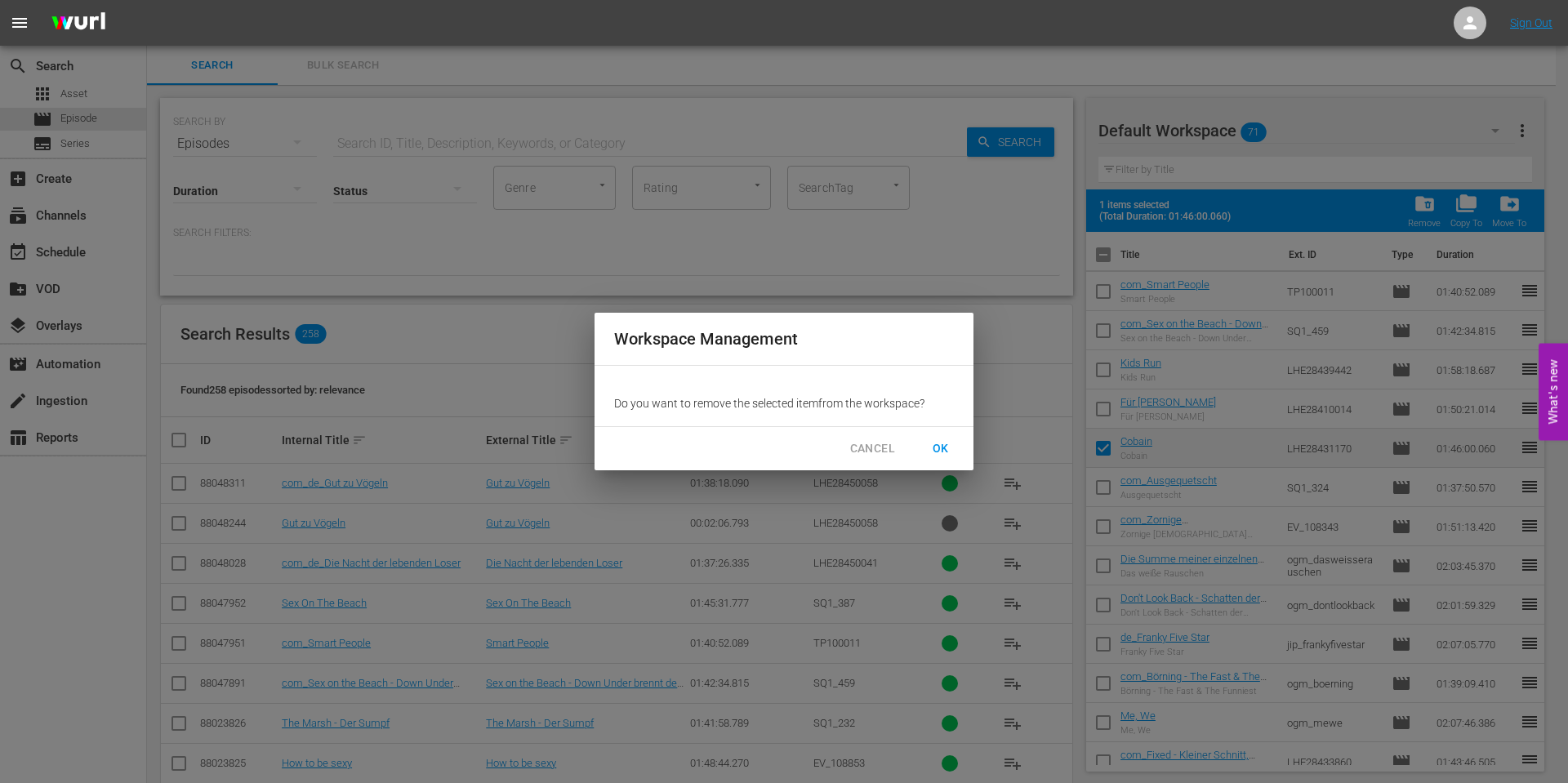
click at [956, 449] on button "OK" at bounding box center [940, 448] width 52 height 30
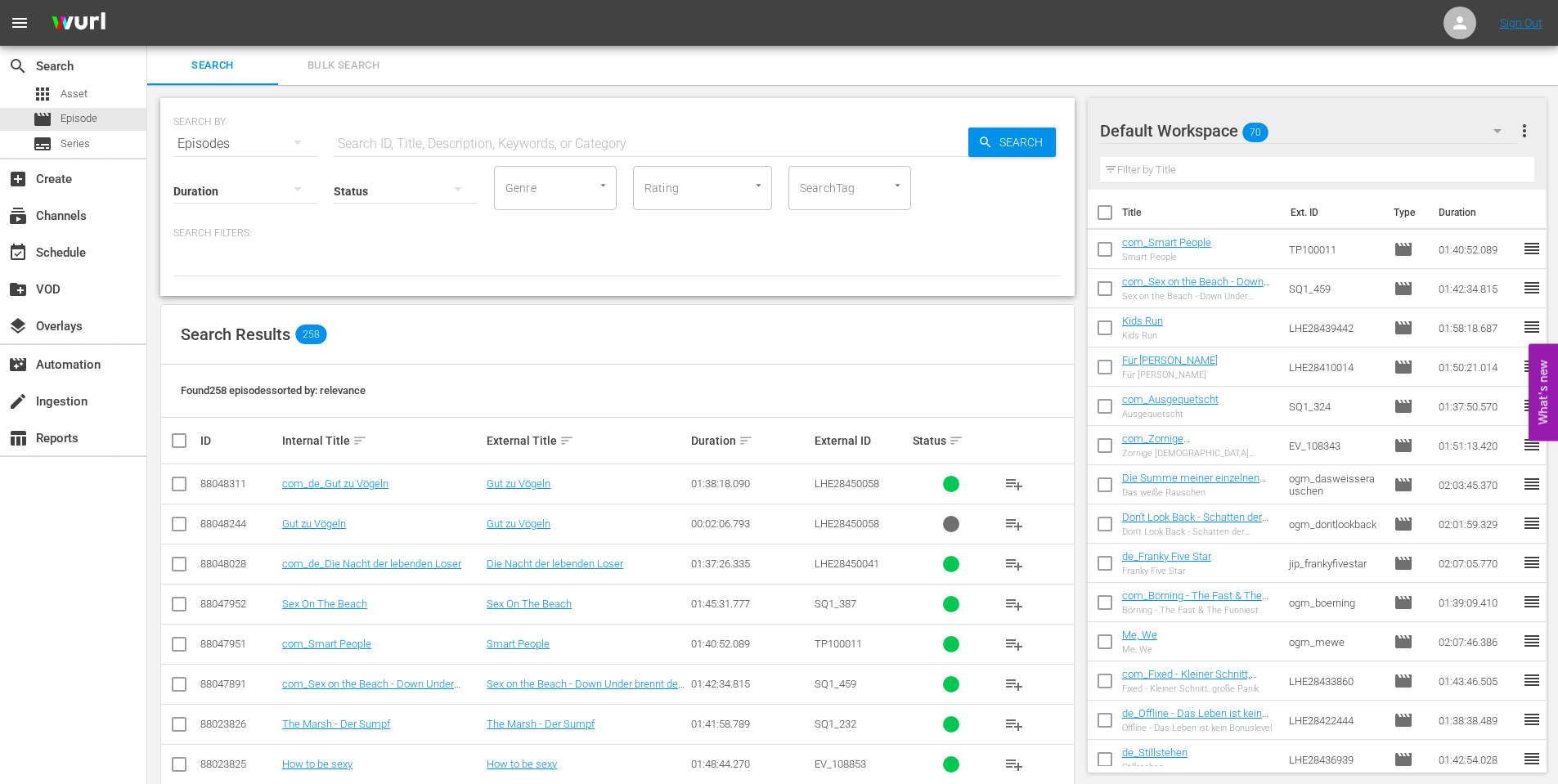
click at [1103, 326] on input "checkbox" at bounding box center [1105, 331] width 34 height 34
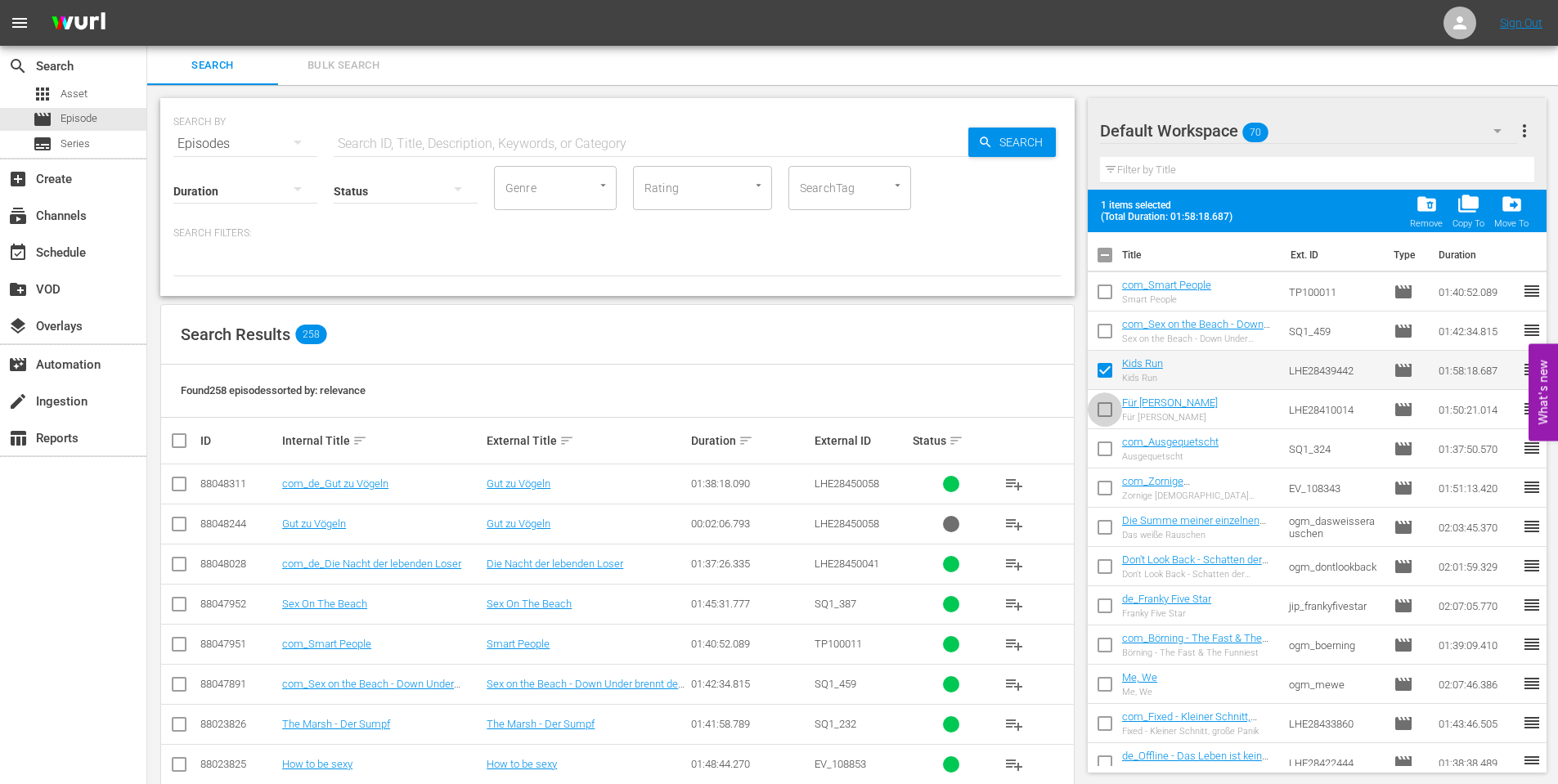
click at [1110, 412] on input "checkbox" at bounding box center [1105, 412] width 34 height 34
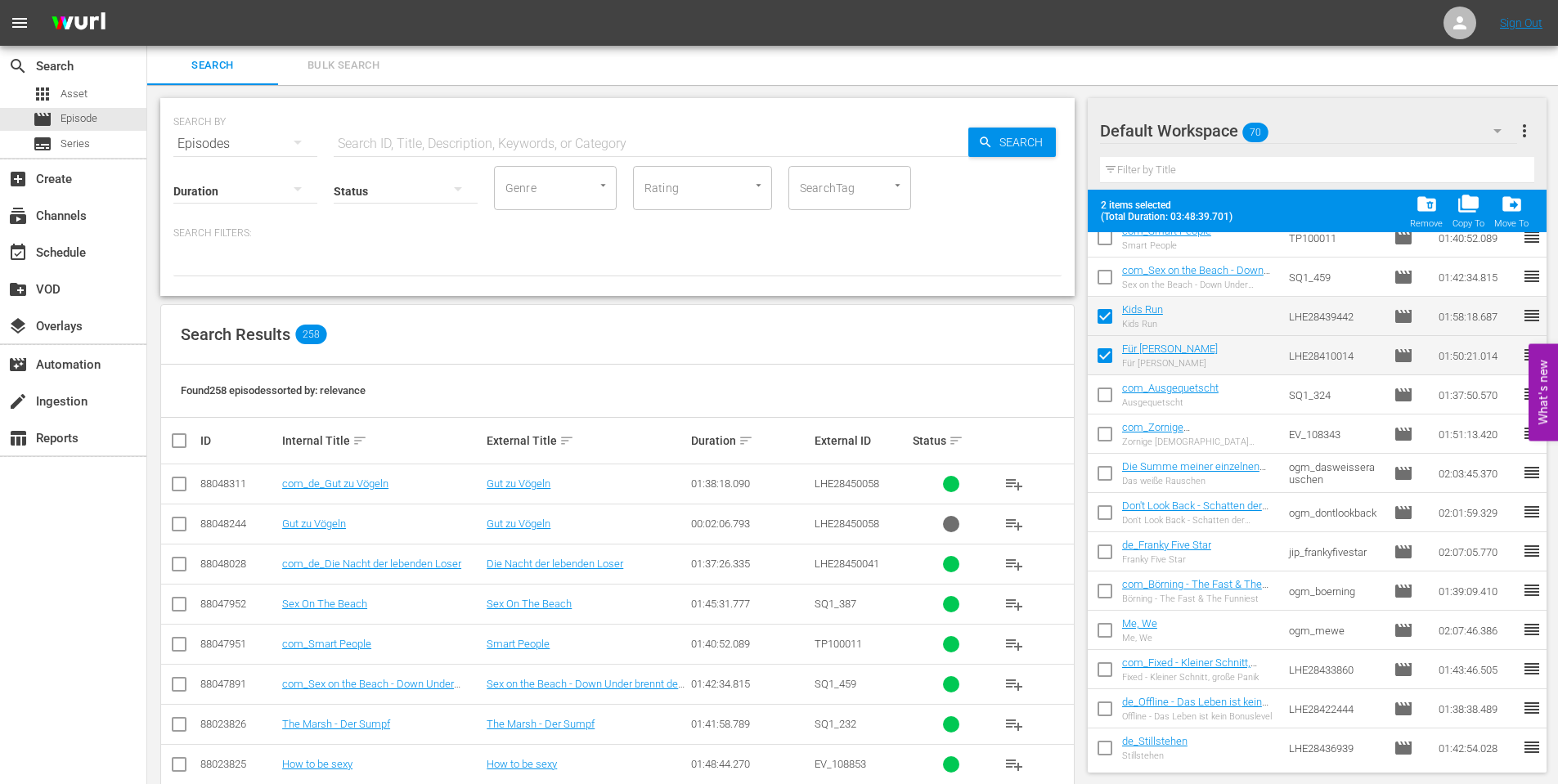
scroll to position [82, 0]
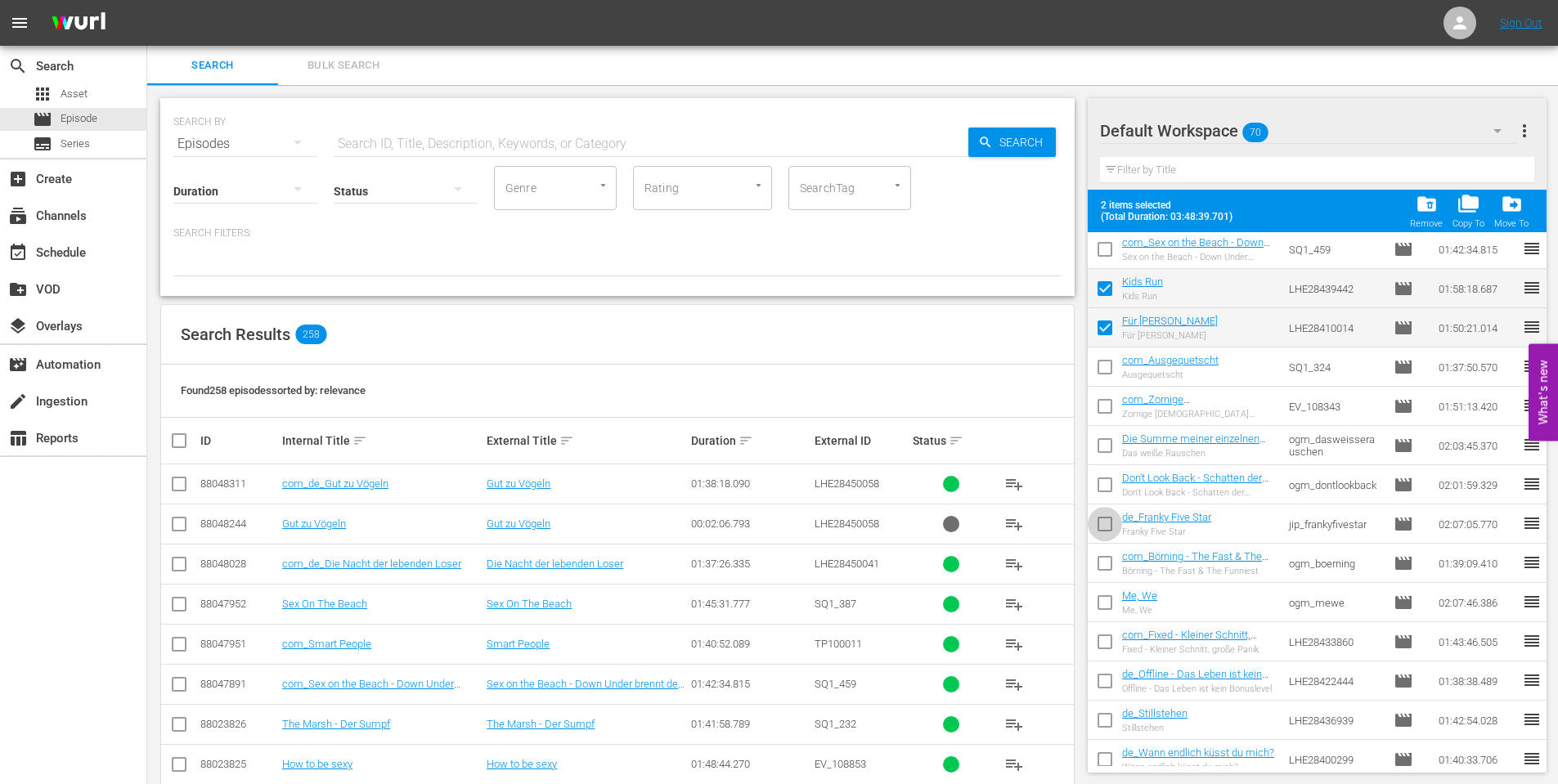
click at [1105, 529] on input "checkbox" at bounding box center [1105, 526] width 34 height 34
click at [1105, 600] on input "checkbox" at bounding box center [1105, 606] width 34 height 34
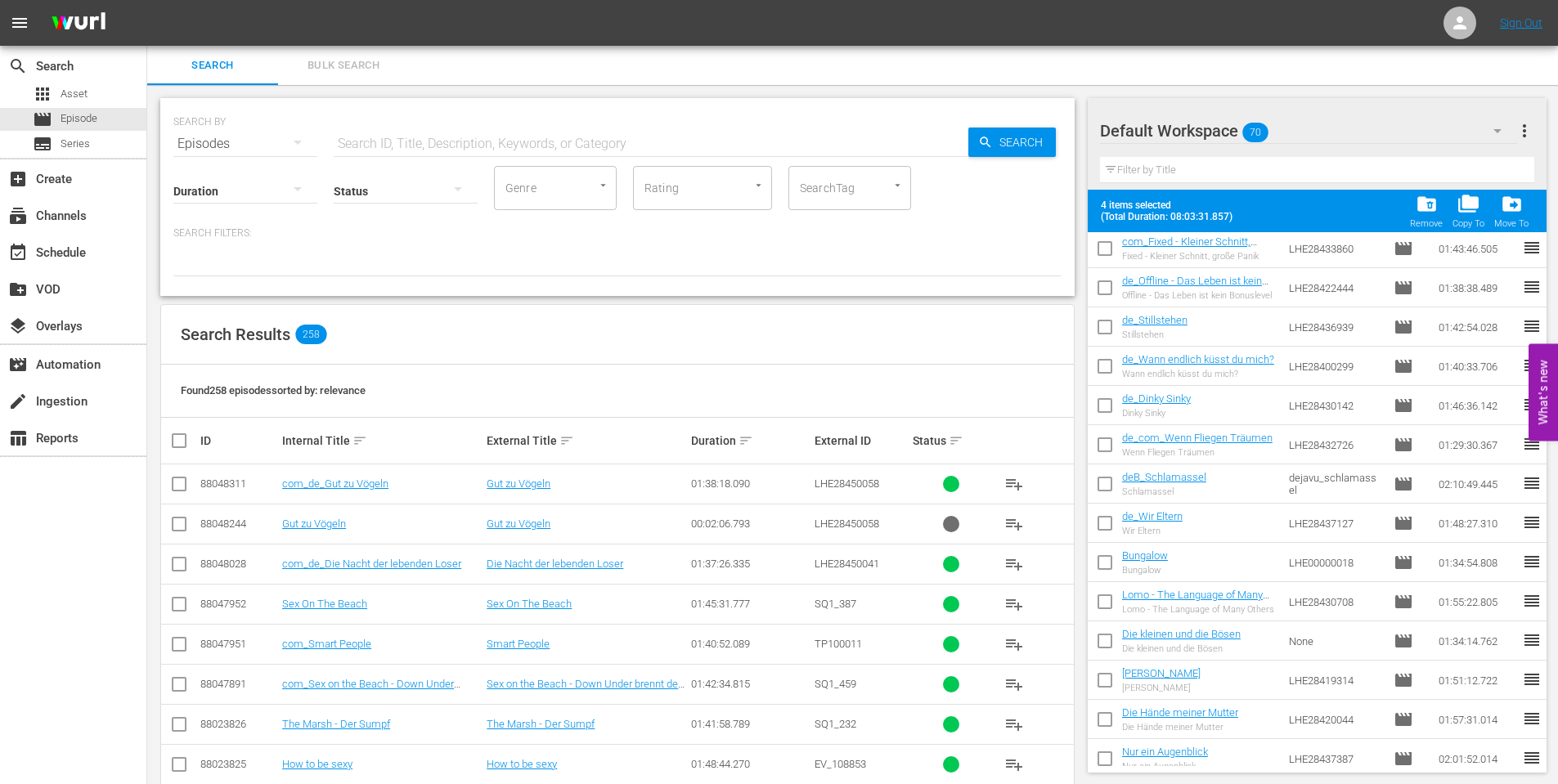
scroll to position [491, 0]
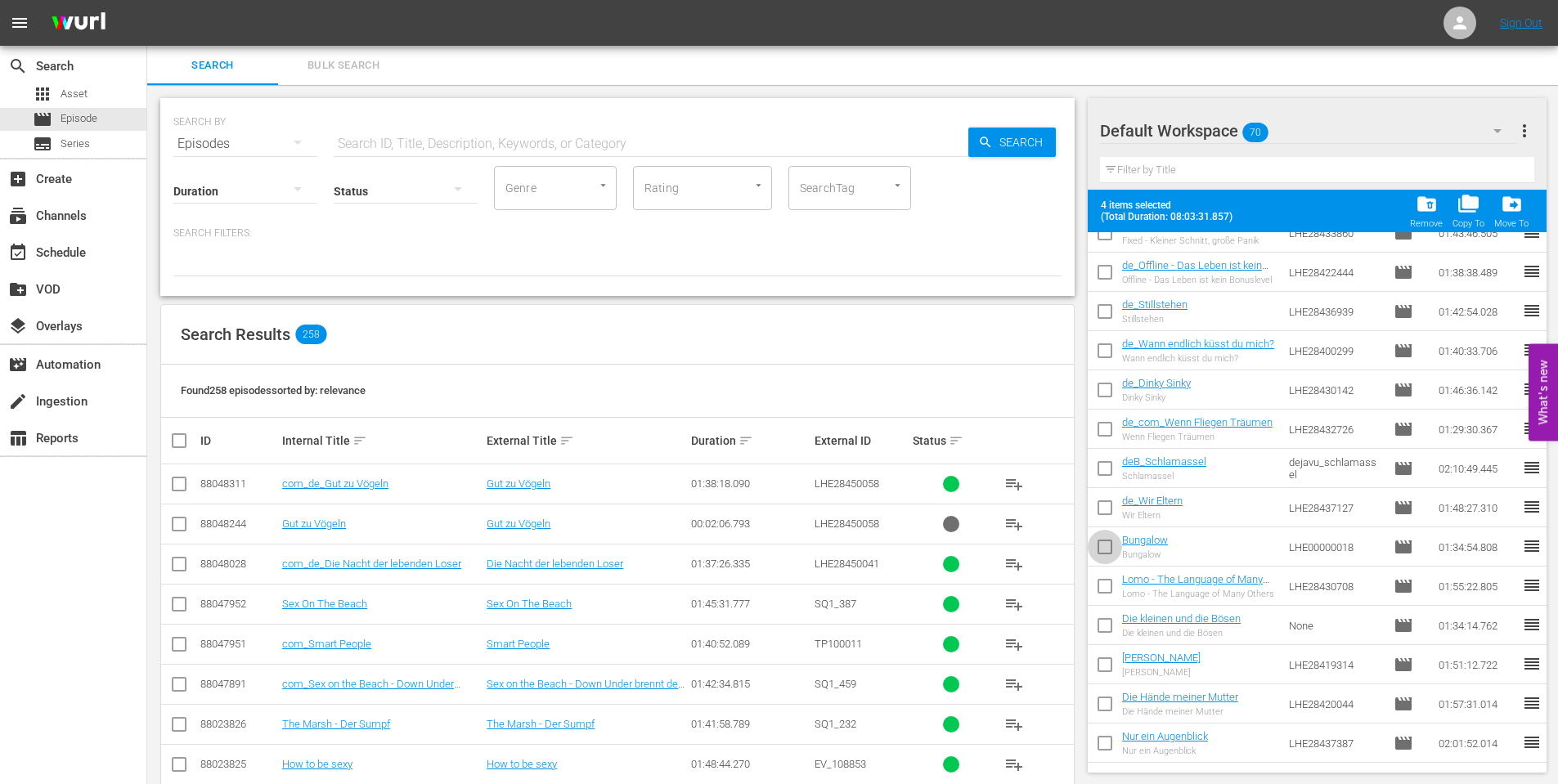
click at [1106, 546] on input "checkbox" at bounding box center [1105, 550] width 34 height 34
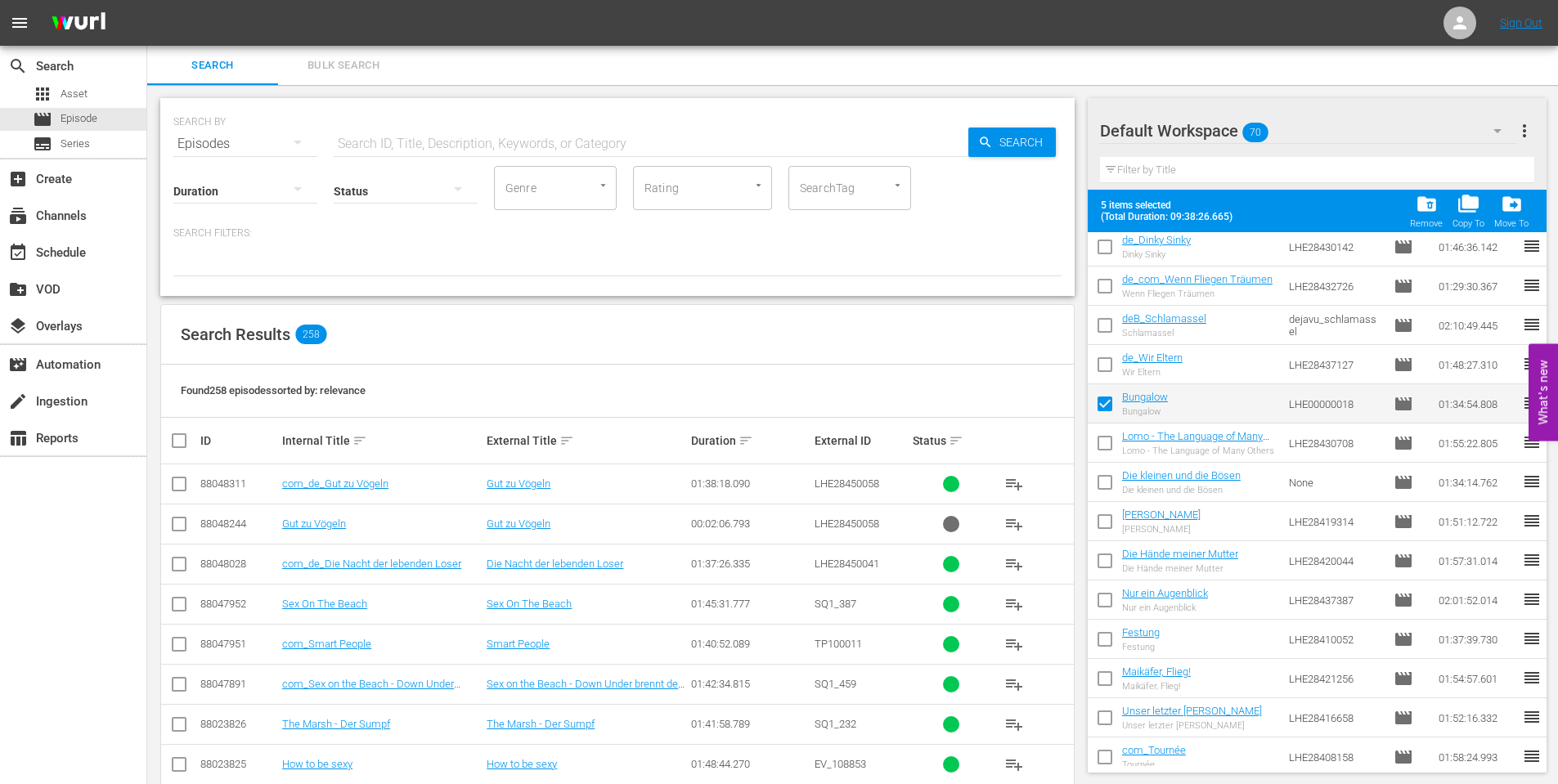
scroll to position [654, 0]
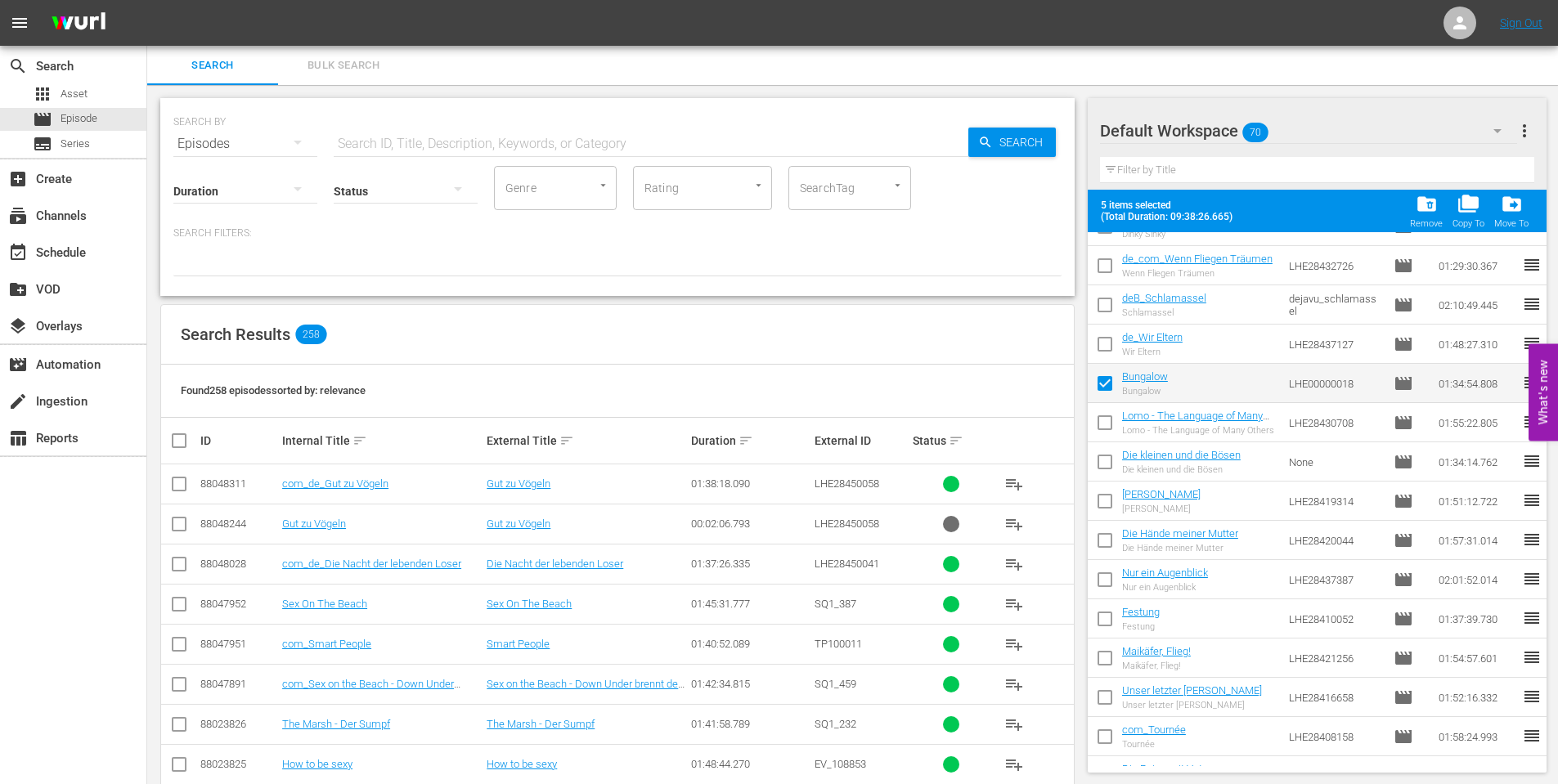
click at [1105, 498] on input "checkbox" at bounding box center [1105, 504] width 34 height 34
click at [1108, 548] on input "checkbox" at bounding box center [1105, 543] width 34 height 34
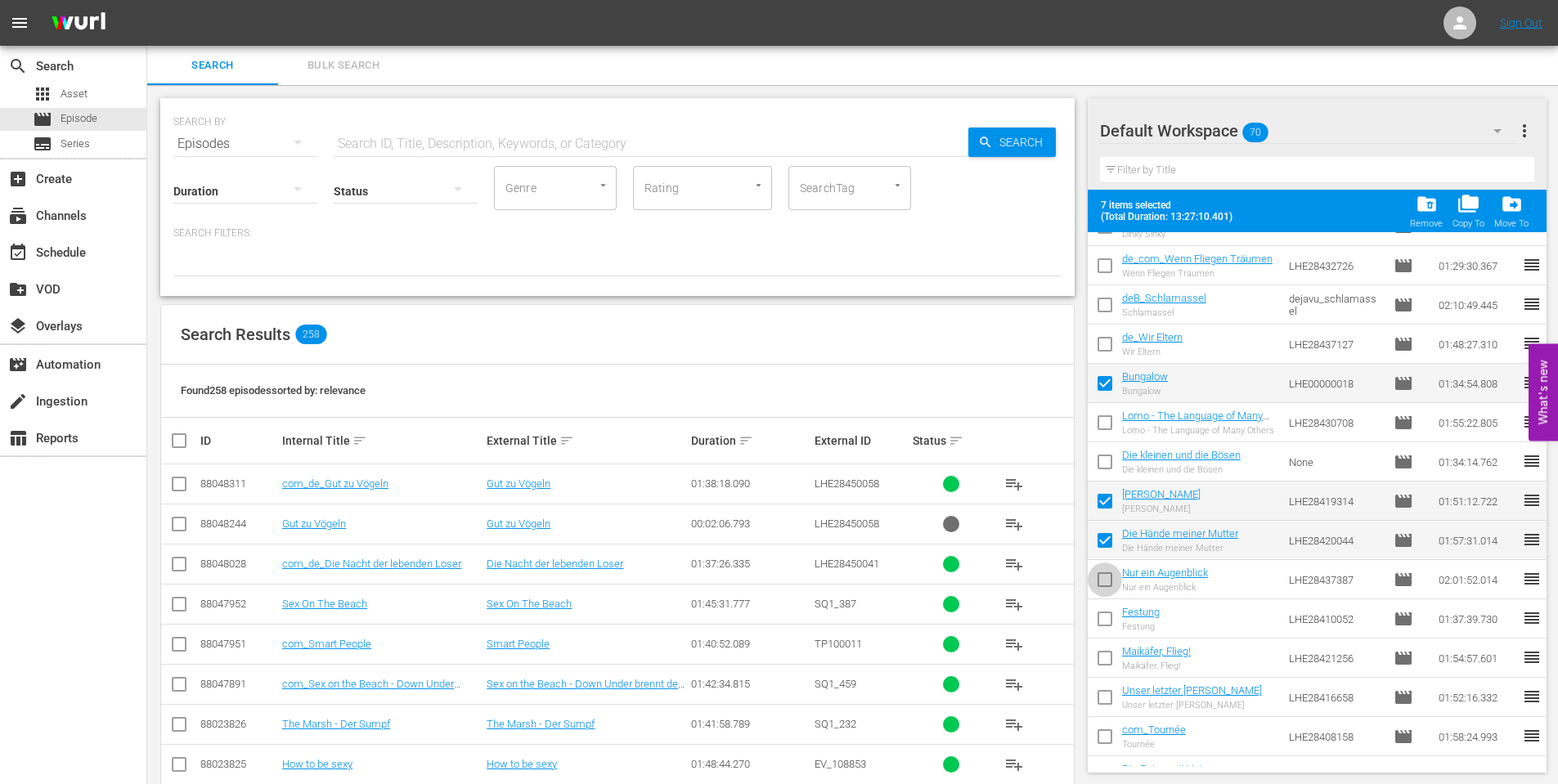
click at [1104, 579] on input "checkbox" at bounding box center [1105, 582] width 34 height 34
click at [1106, 614] on input "checkbox" at bounding box center [1105, 621] width 34 height 34
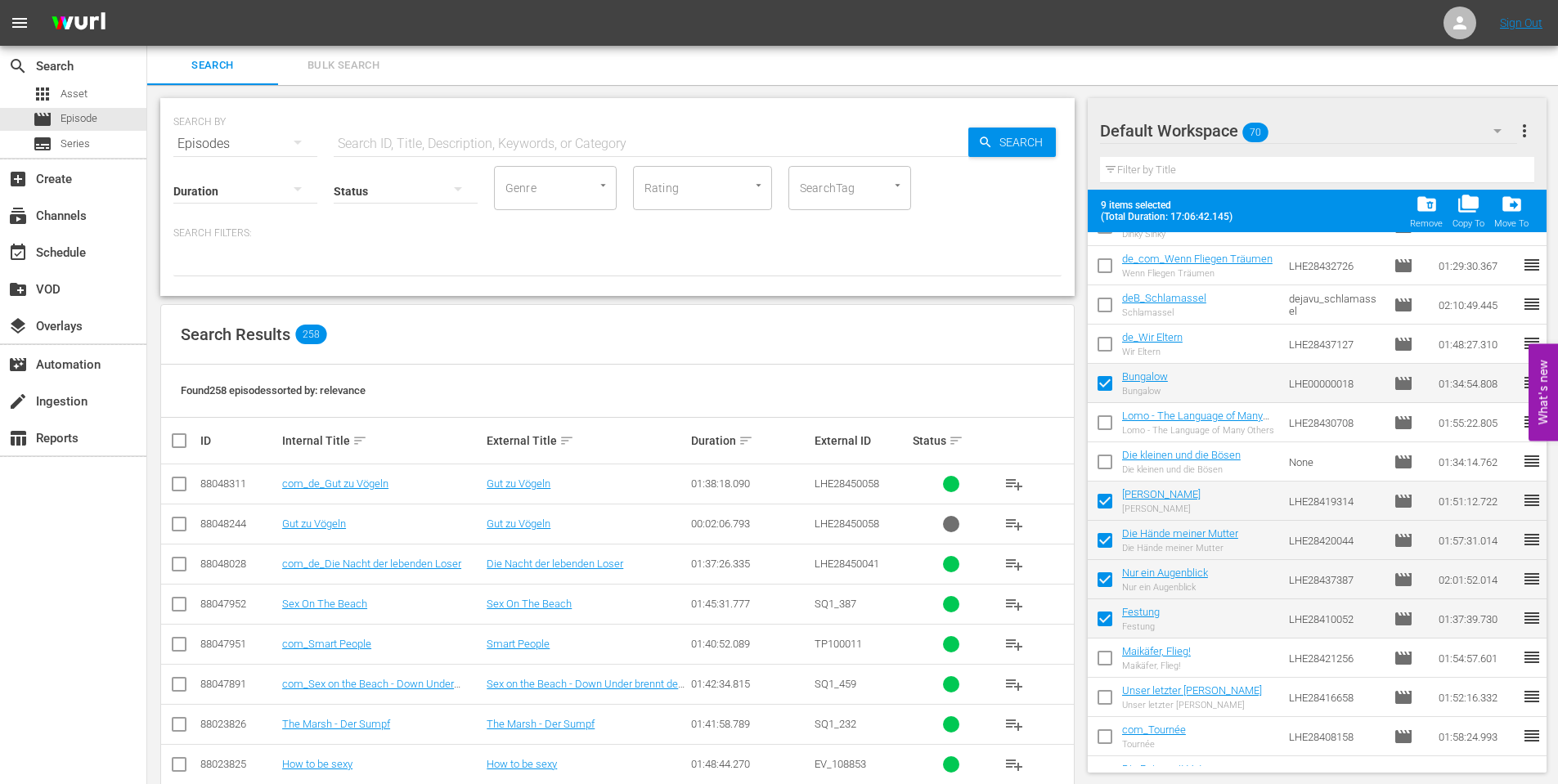
click at [1100, 661] on input "checkbox" at bounding box center [1105, 660] width 34 height 34
click at [1099, 701] on input "checkbox" at bounding box center [1105, 700] width 34 height 34
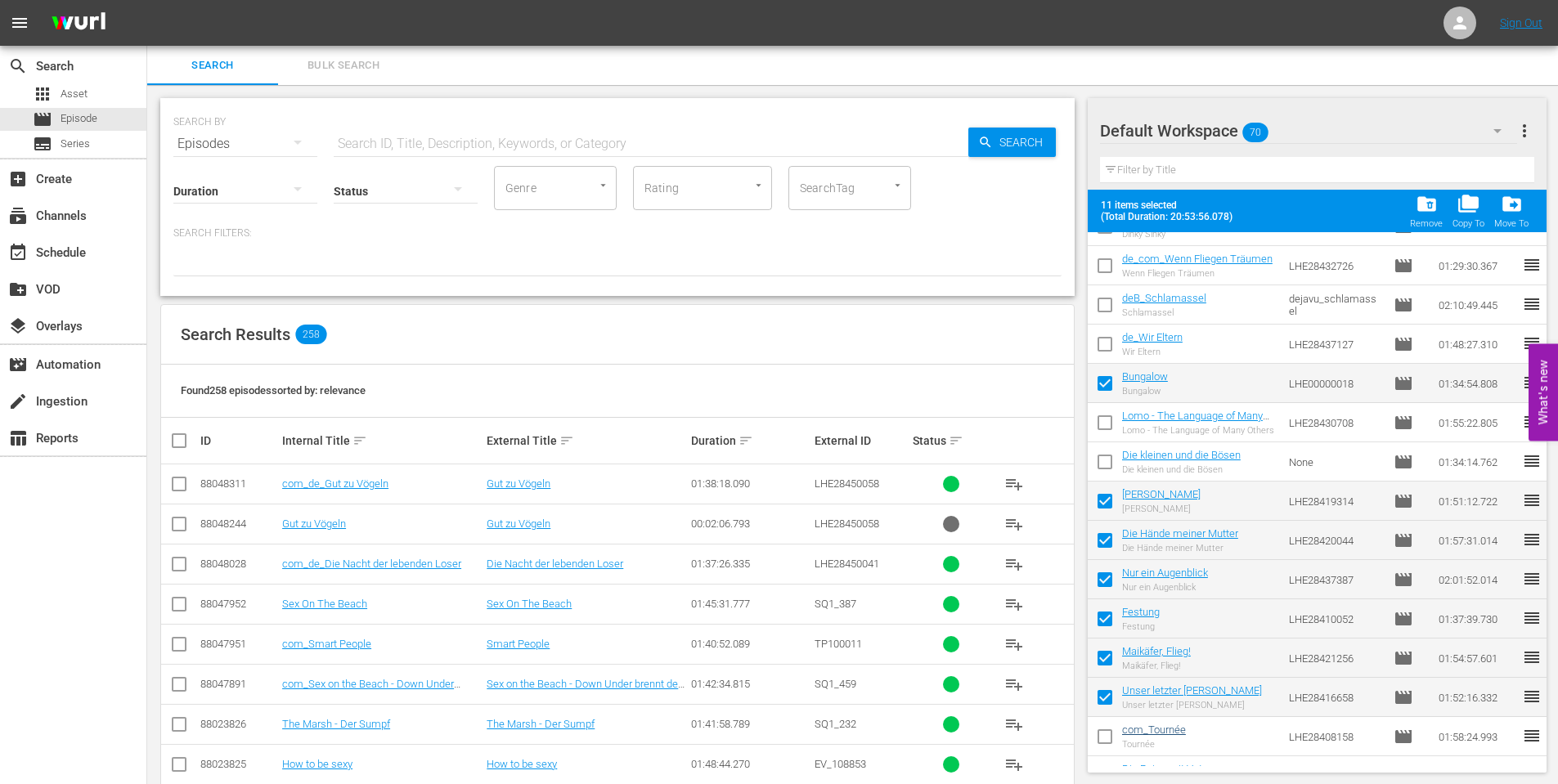
scroll to position [723, 0]
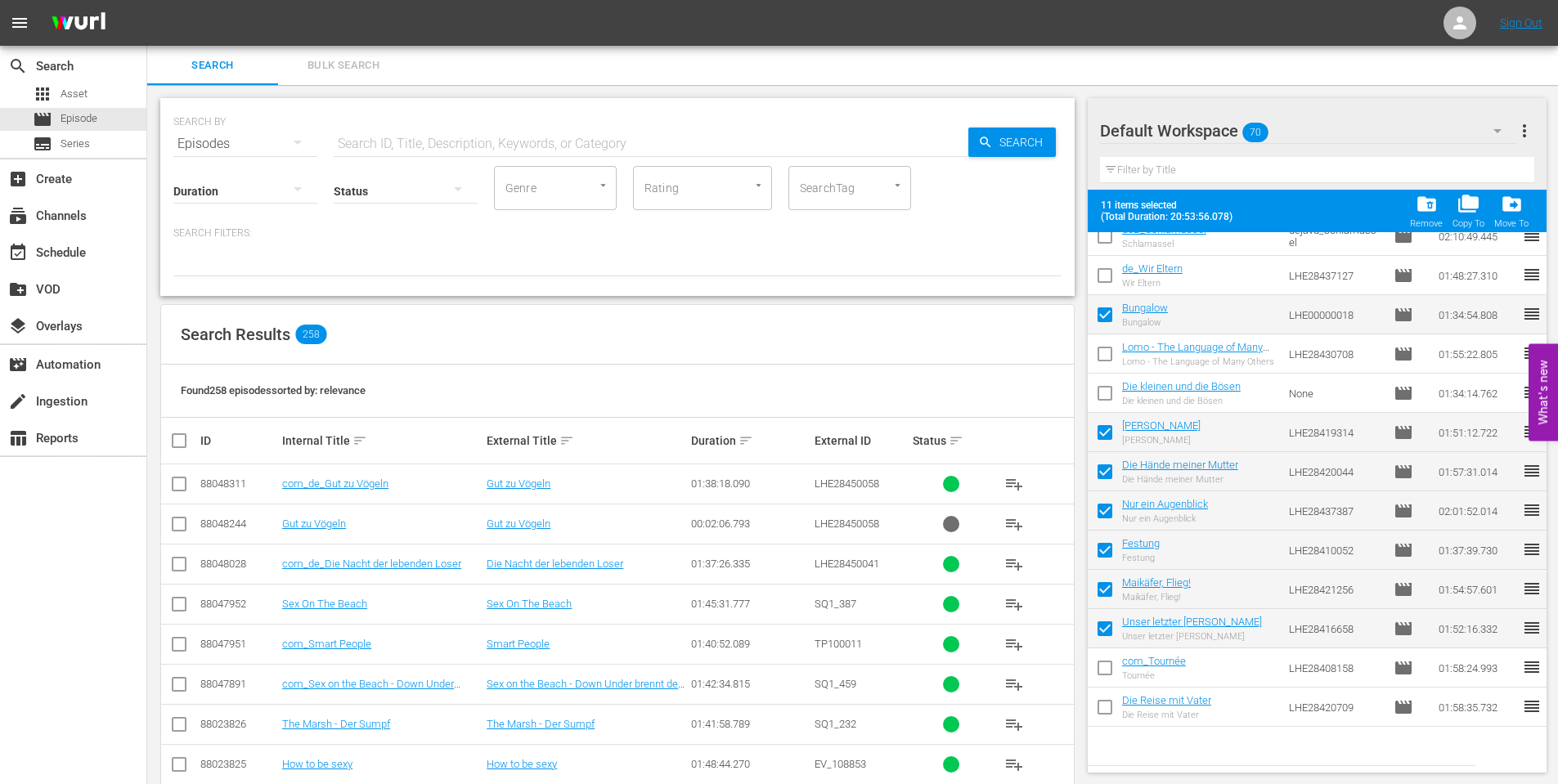
drag, startPoint x: 1091, startPoint y: 626, endPoint x: 1101, endPoint y: 628, distance: 10.2
click at [1092, 626] on input "checkbox" at bounding box center [1105, 632] width 34 height 34
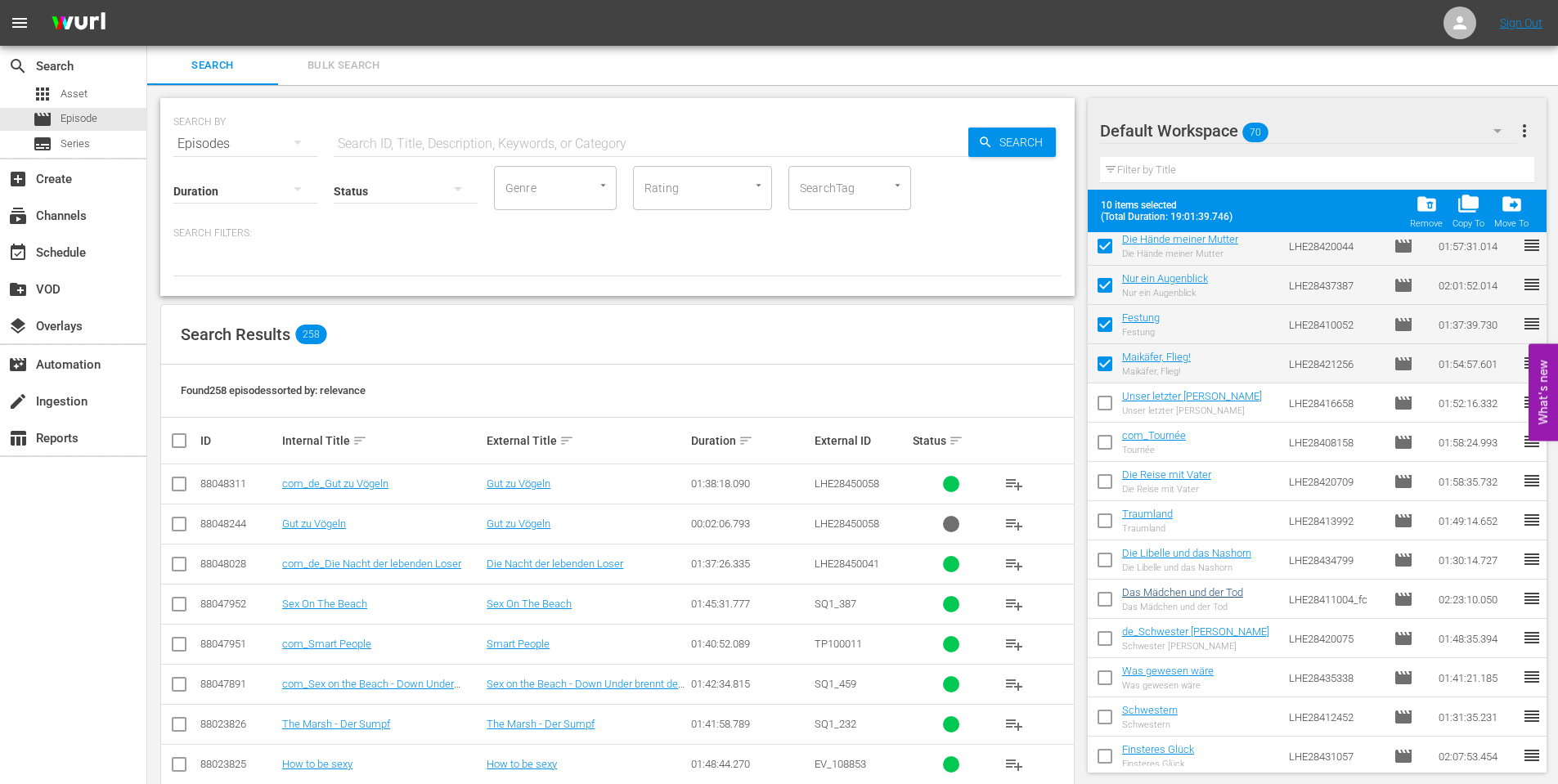
scroll to position [1049, 0]
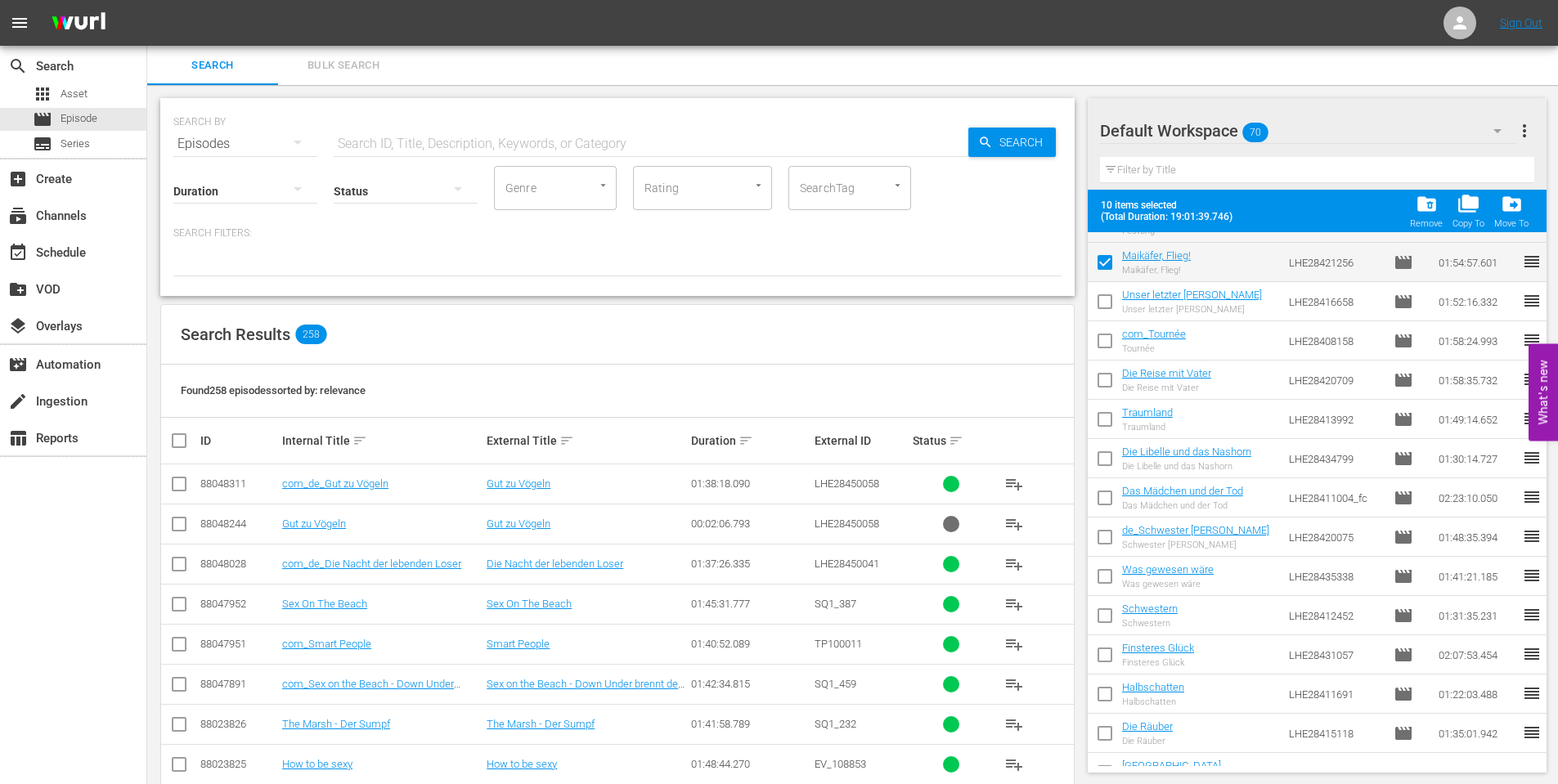
click at [1094, 379] on input "checkbox" at bounding box center [1105, 383] width 34 height 34
click at [1111, 420] on input "checkbox" at bounding box center [1105, 422] width 34 height 34
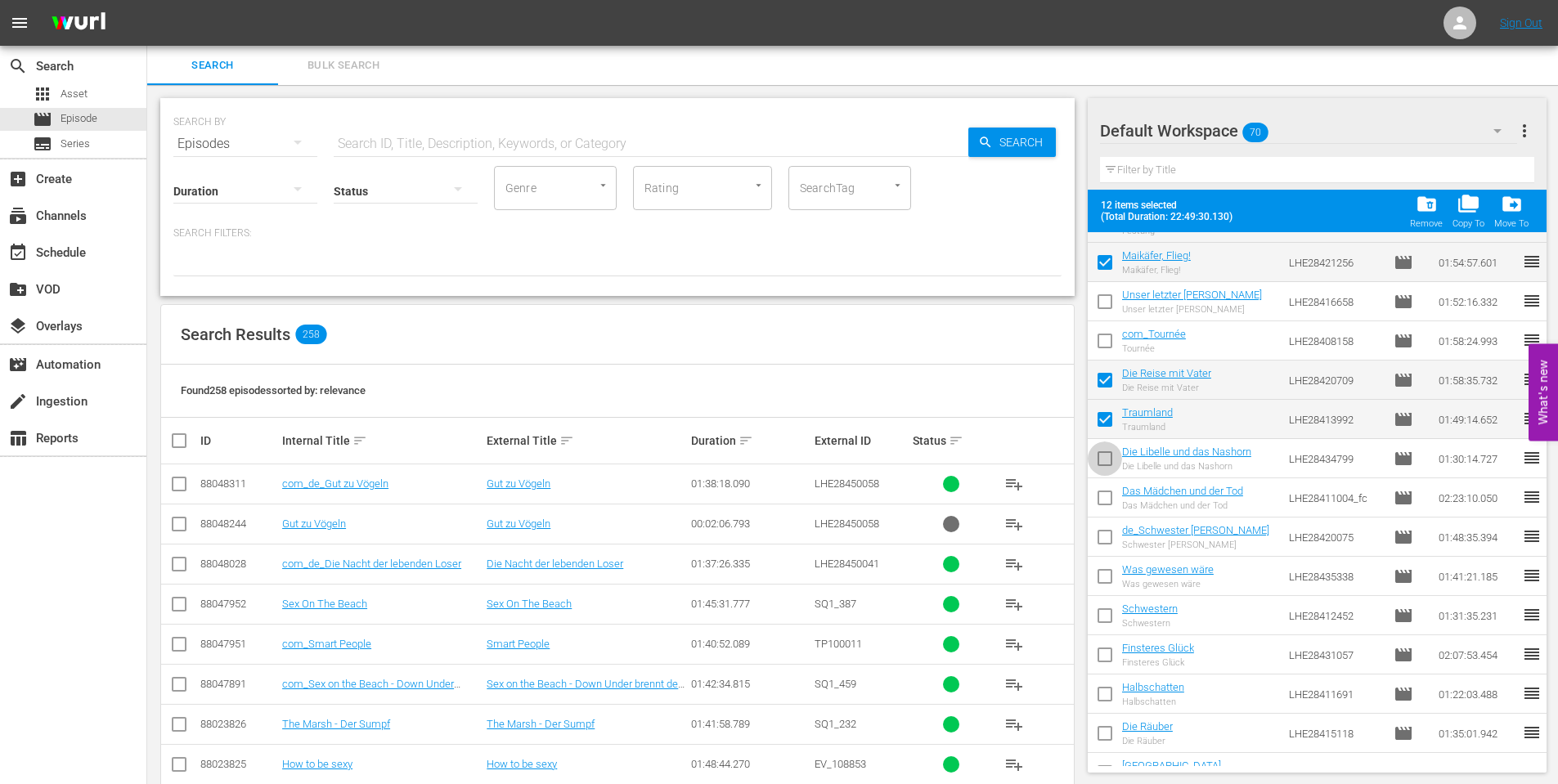
click at [1104, 452] on input "checkbox" at bounding box center [1105, 461] width 34 height 34
click at [1106, 492] on input "checkbox" at bounding box center [1105, 500] width 34 height 34
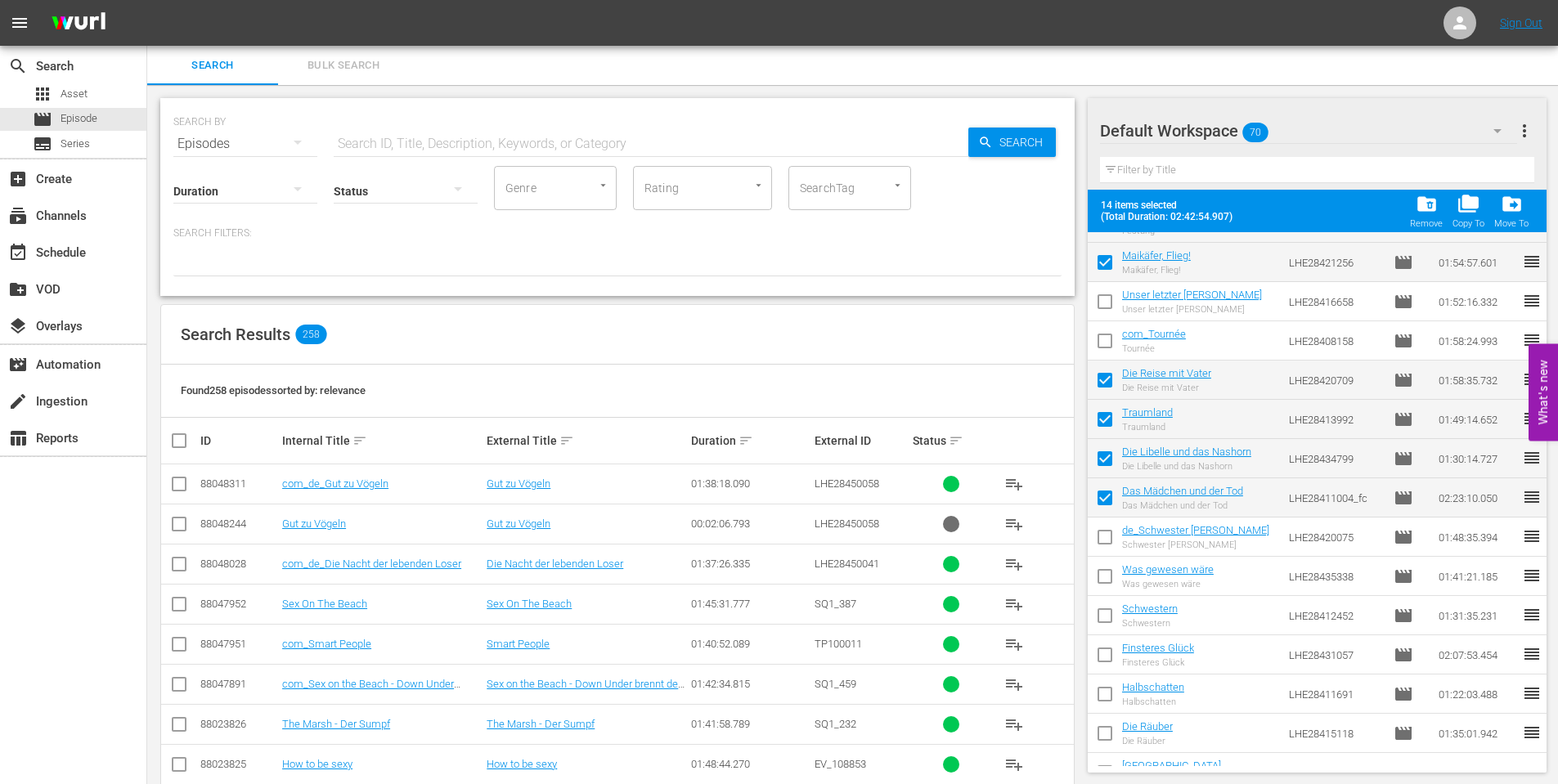
click at [1101, 542] on input "checkbox" at bounding box center [1105, 539] width 34 height 34
click at [1102, 585] on input "checkbox" at bounding box center [1105, 579] width 34 height 34
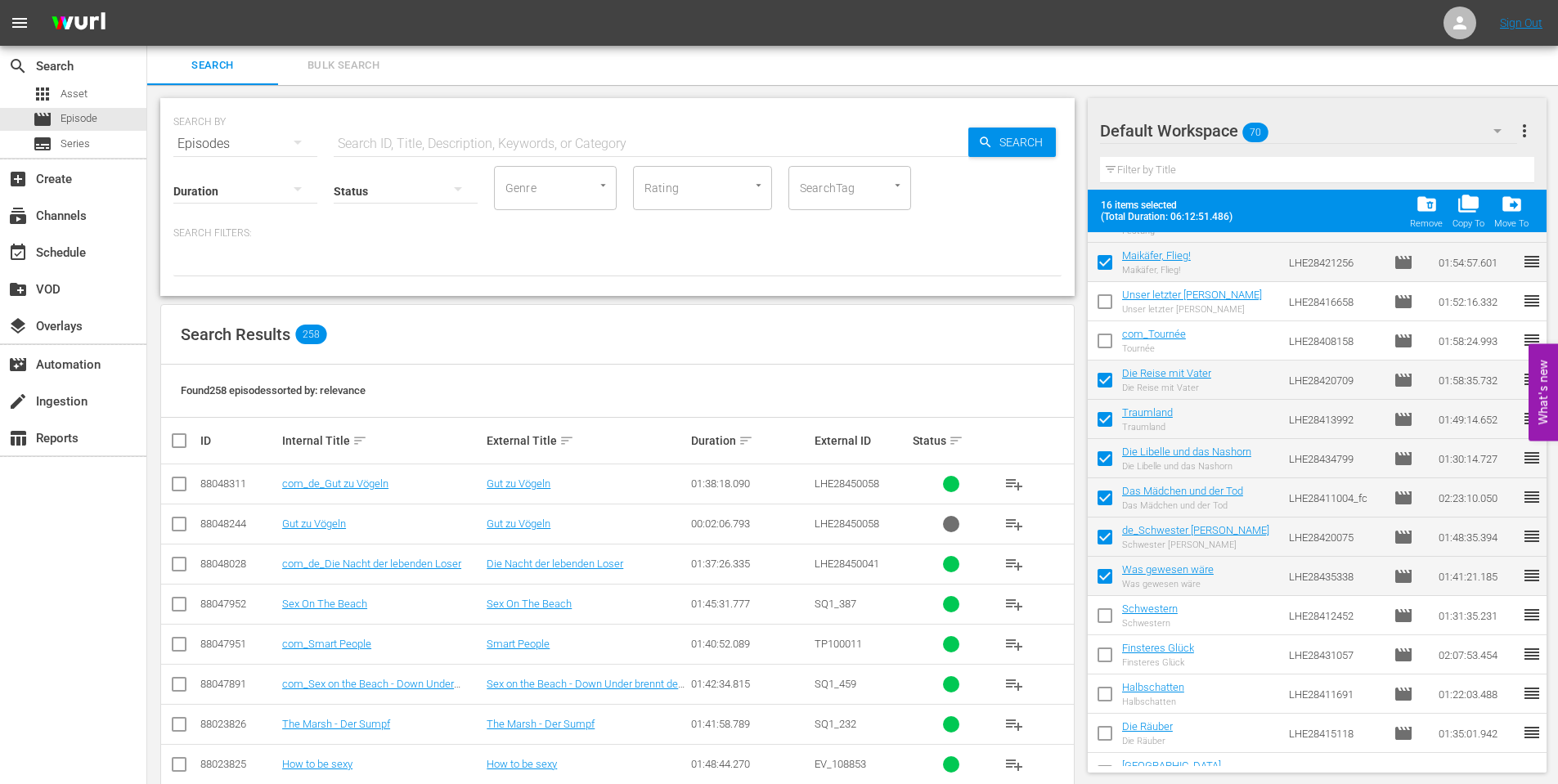
click at [1115, 578] on input "checkbox" at bounding box center [1105, 579] width 34 height 34
click at [1101, 620] on input "checkbox" at bounding box center [1105, 619] width 34 height 34
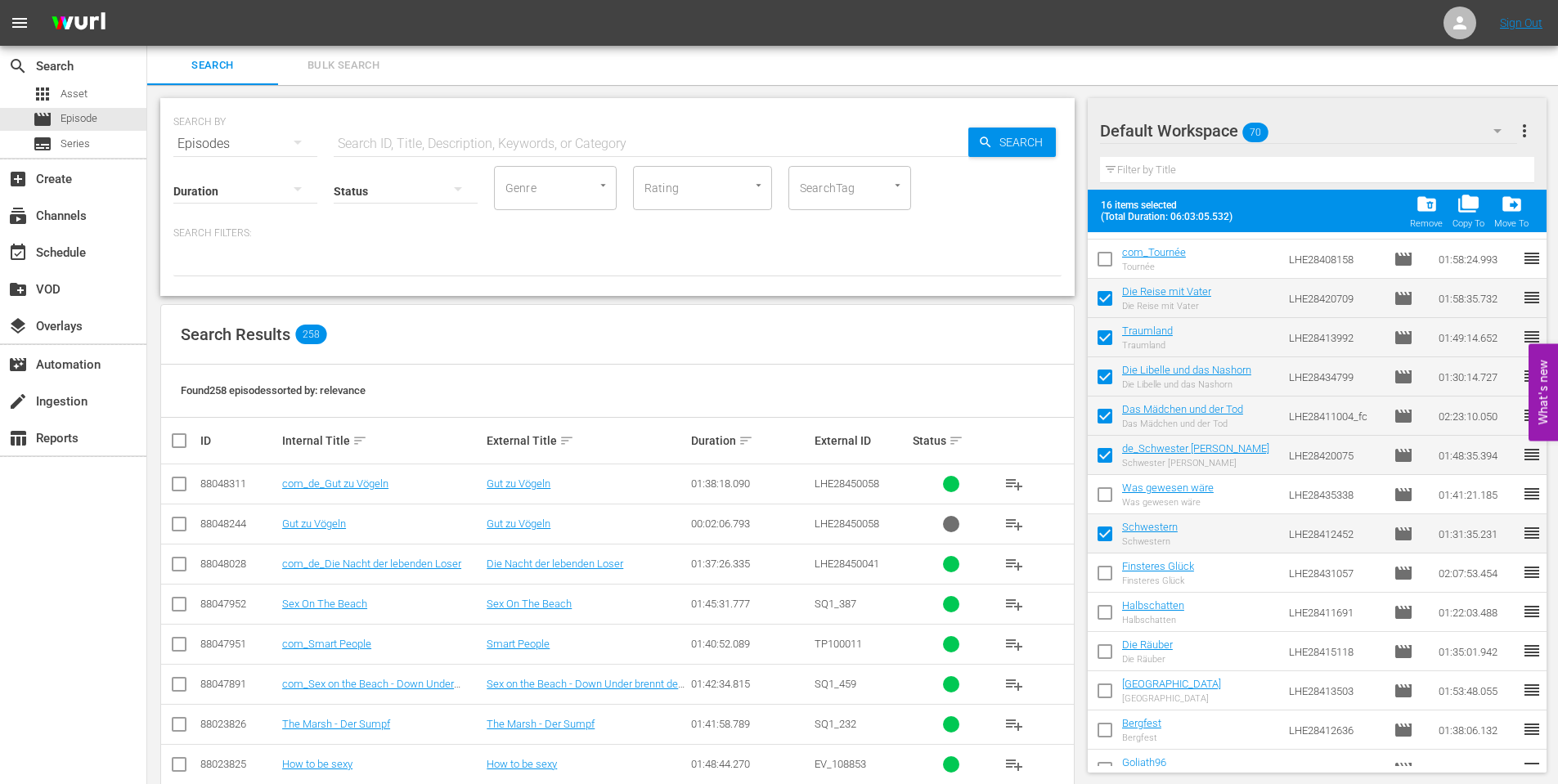
click at [1104, 575] on input "checkbox" at bounding box center [1105, 576] width 34 height 34
click at [1111, 618] on input "checkbox" at bounding box center [1105, 615] width 34 height 34
click at [1108, 600] on input "checkbox" at bounding box center [1105, 615] width 34 height 34
click at [1107, 610] on input "checkbox" at bounding box center [1105, 615] width 34 height 34
click at [1106, 617] on input "checkbox" at bounding box center [1105, 615] width 34 height 34
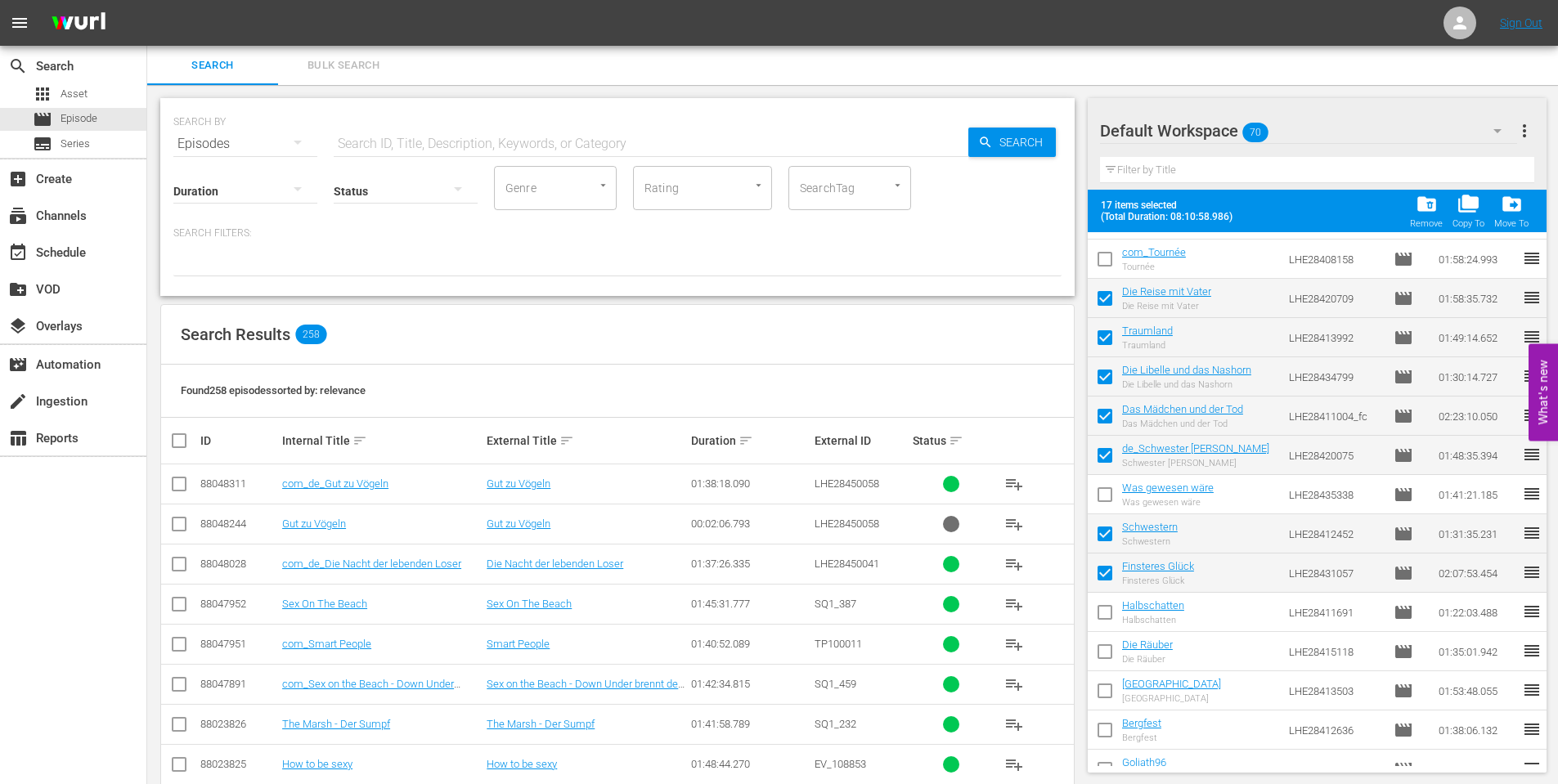
click at [1104, 612] on input "checkbox" at bounding box center [1105, 615] width 34 height 34
click at [1107, 612] on input "checkbox" at bounding box center [1105, 615] width 34 height 34
click at [1106, 612] on input "checkbox" at bounding box center [1105, 615] width 34 height 34
click at [1106, 648] on input "checkbox" at bounding box center [1105, 654] width 34 height 34
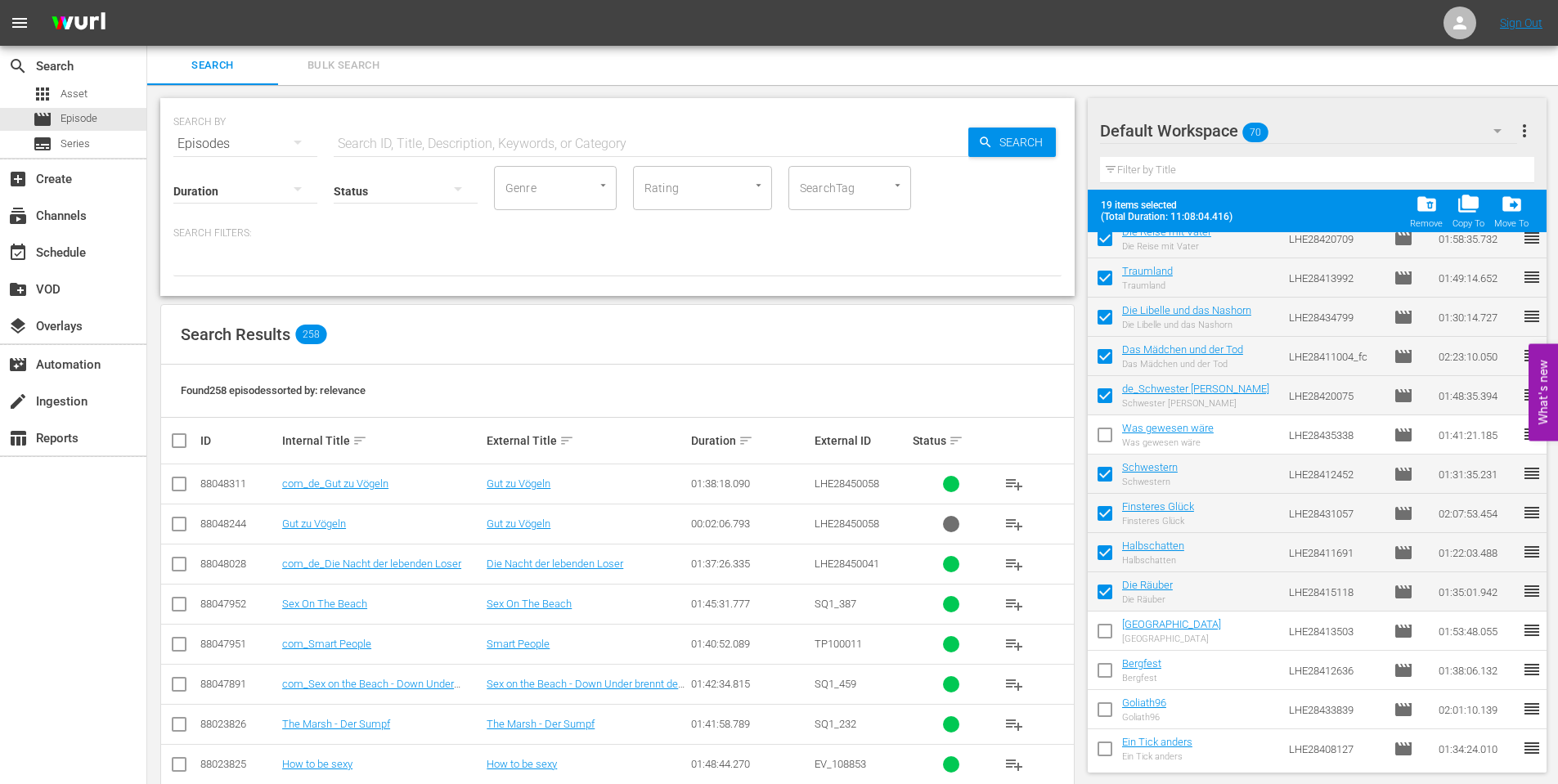
scroll to position [1295, 0]
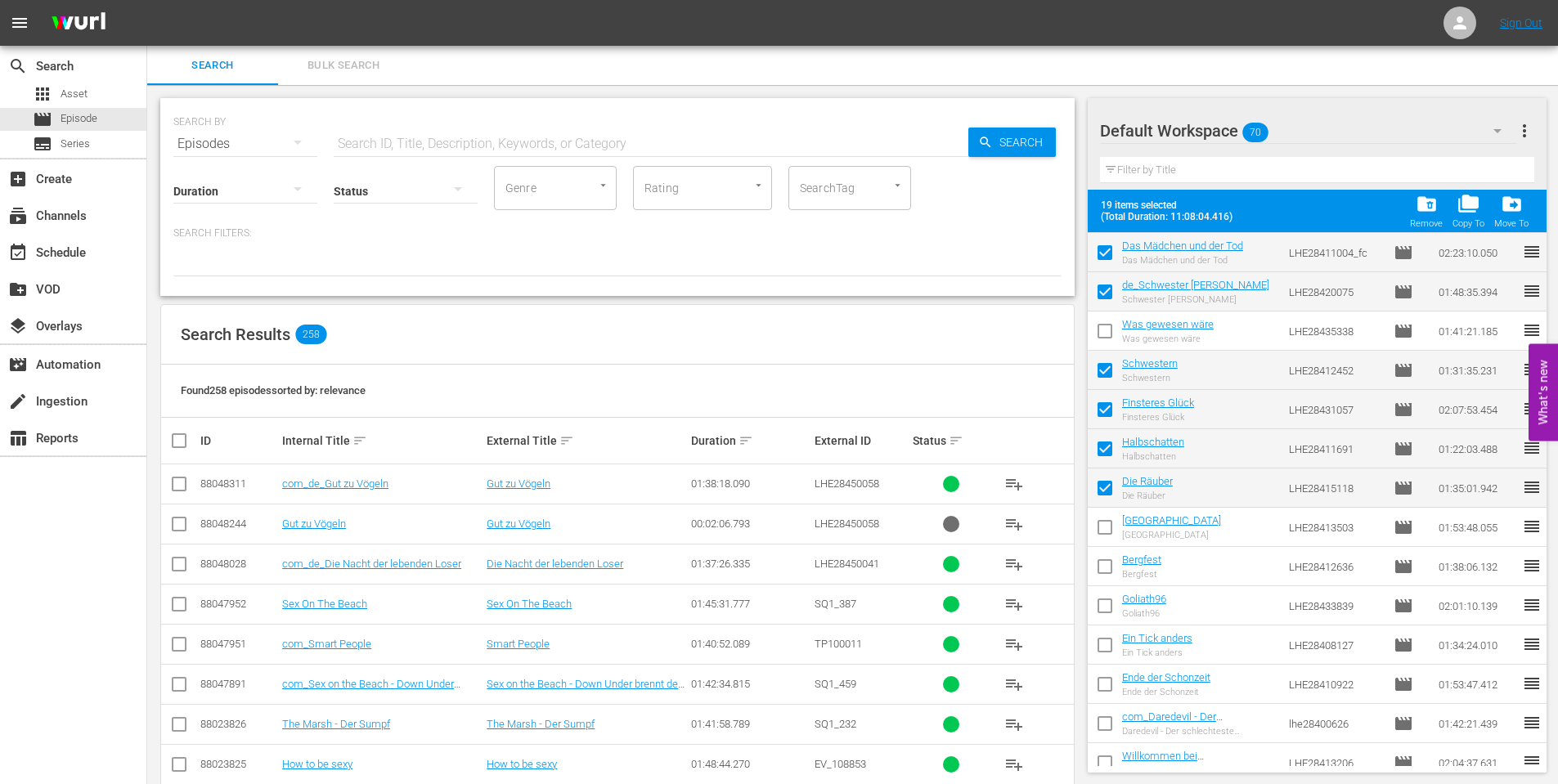
click at [1111, 533] on input "checkbox" at bounding box center [1105, 530] width 34 height 34
click at [1104, 567] on input "checkbox" at bounding box center [1105, 569] width 34 height 34
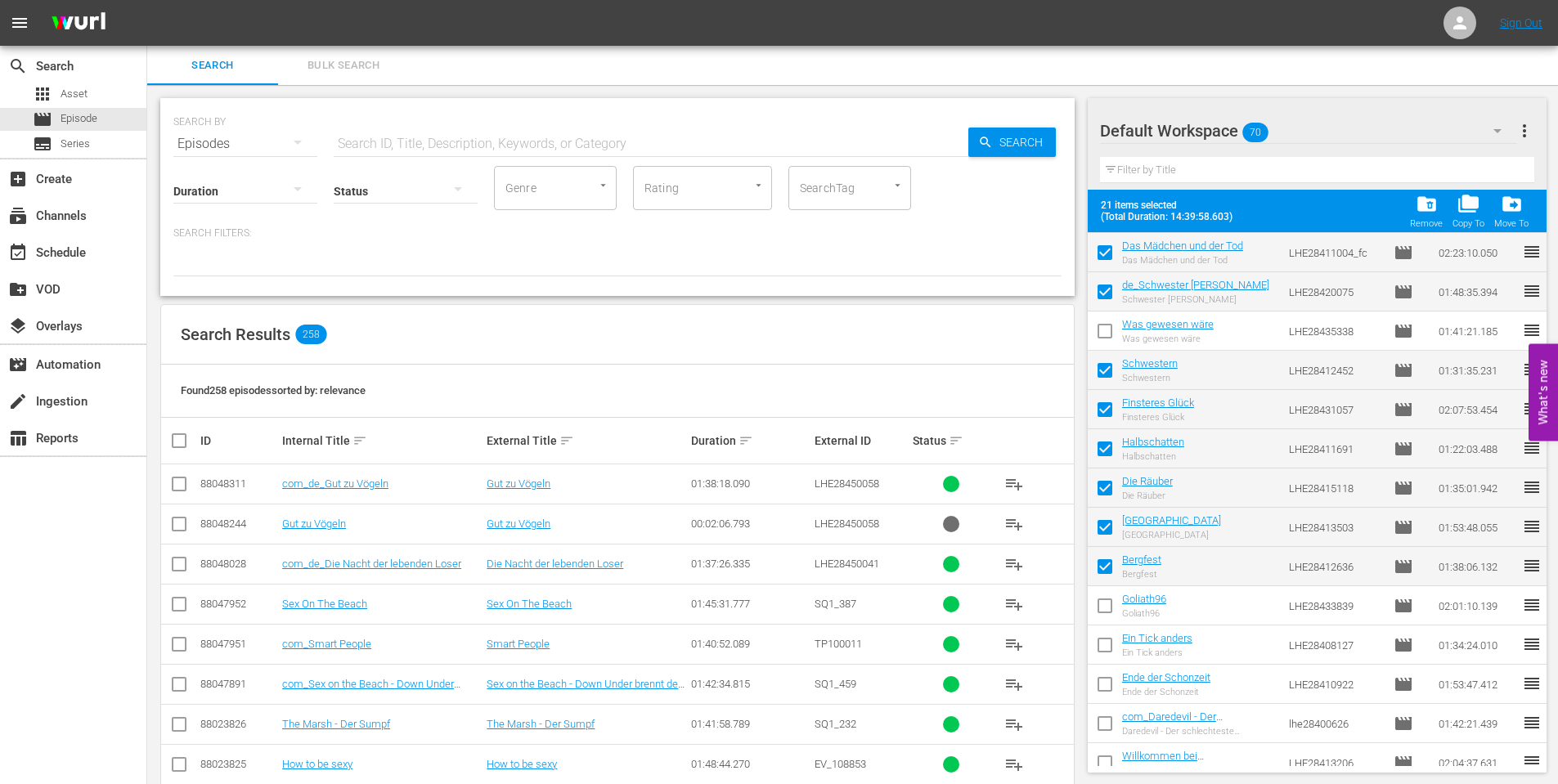
click at [1103, 598] on input "checkbox" at bounding box center [1105, 608] width 34 height 34
click at [1104, 643] on input "checkbox" at bounding box center [1105, 647] width 34 height 34
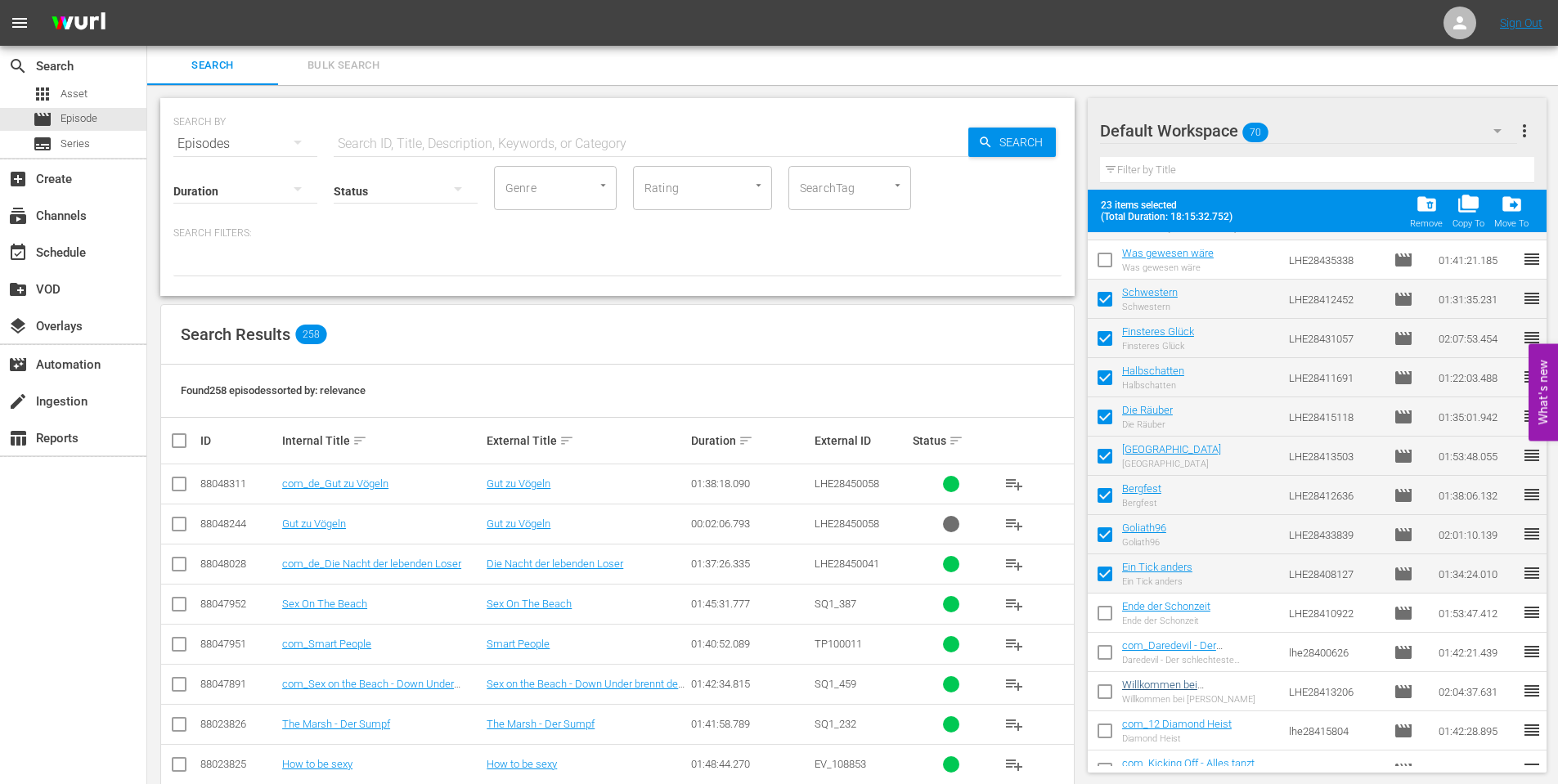
scroll to position [1458, 0]
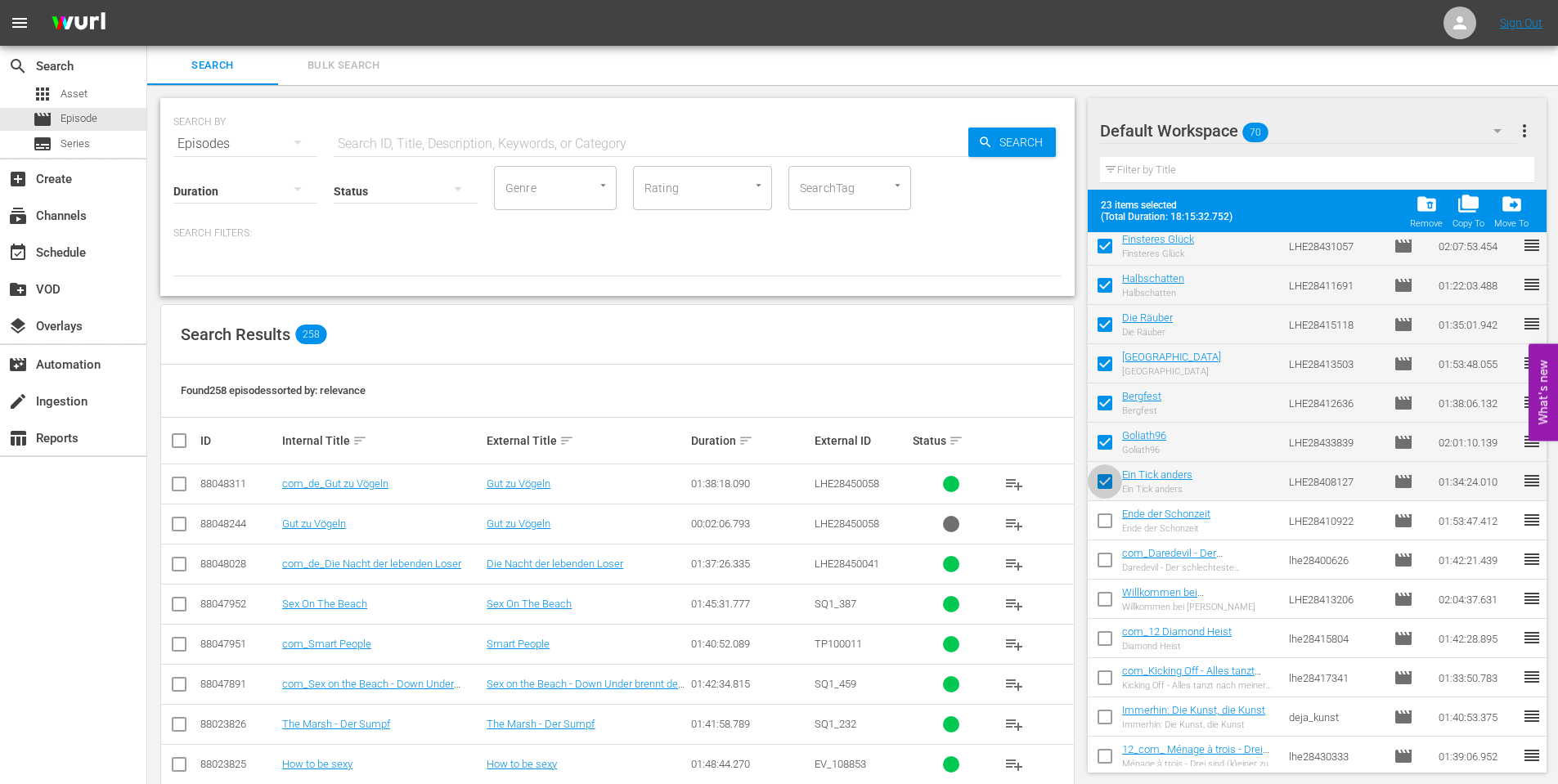
click at [1104, 481] on input "checkbox" at bounding box center [1105, 484] width 34 height 34
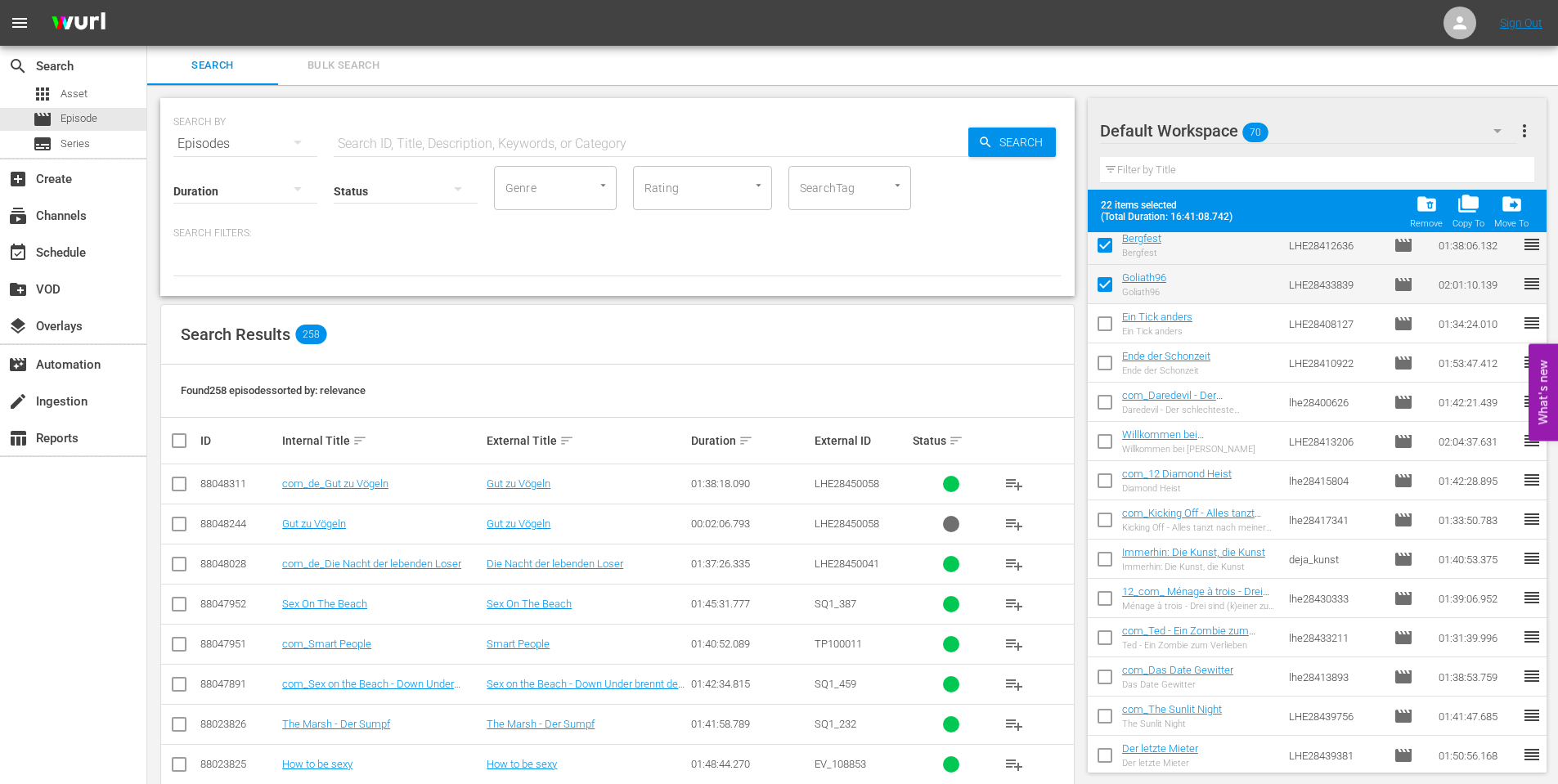
scroll to position [1622, 0]
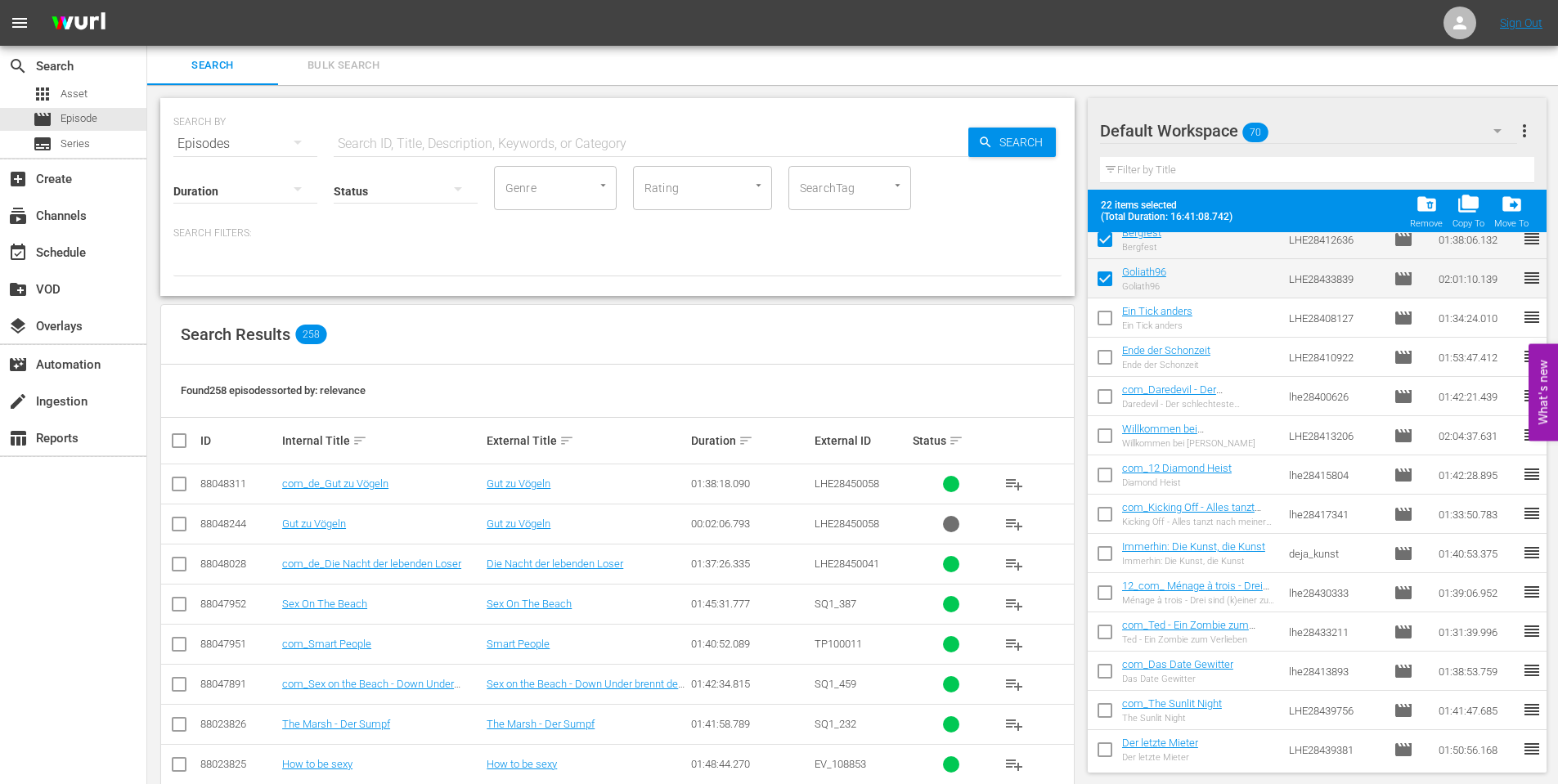
click at [1103, 358] on input "checkbox" at bounding box center [1105, 360] width 34 height 34
click at [1106, 551] on input "checkbox" at bounding box center [1105, 556] width 34 height 34
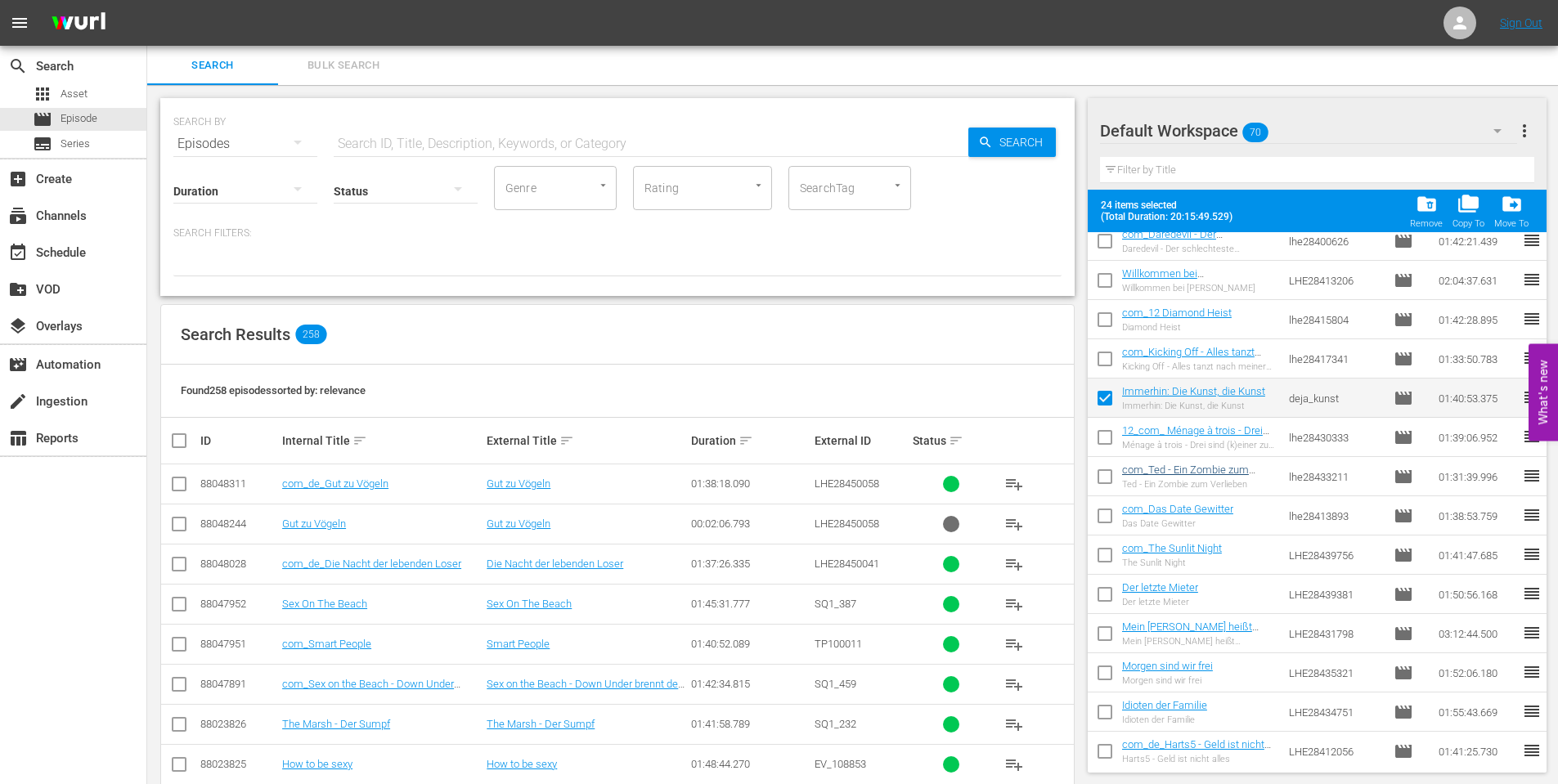
scroll to position [1786, 0]
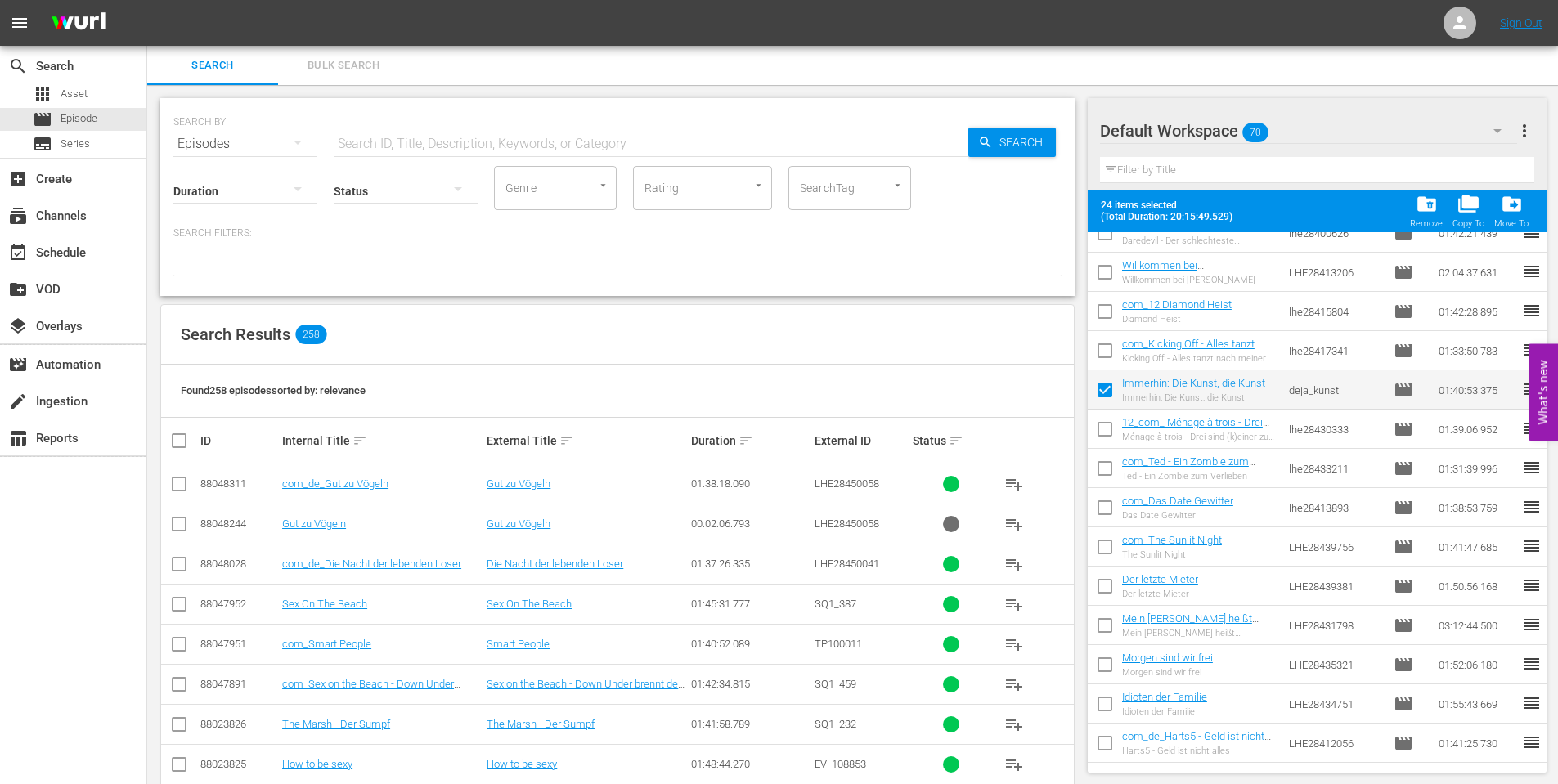
click at [1106, 272] on input "checkbox" at bounding box center [1105, 275] width 34 height 34
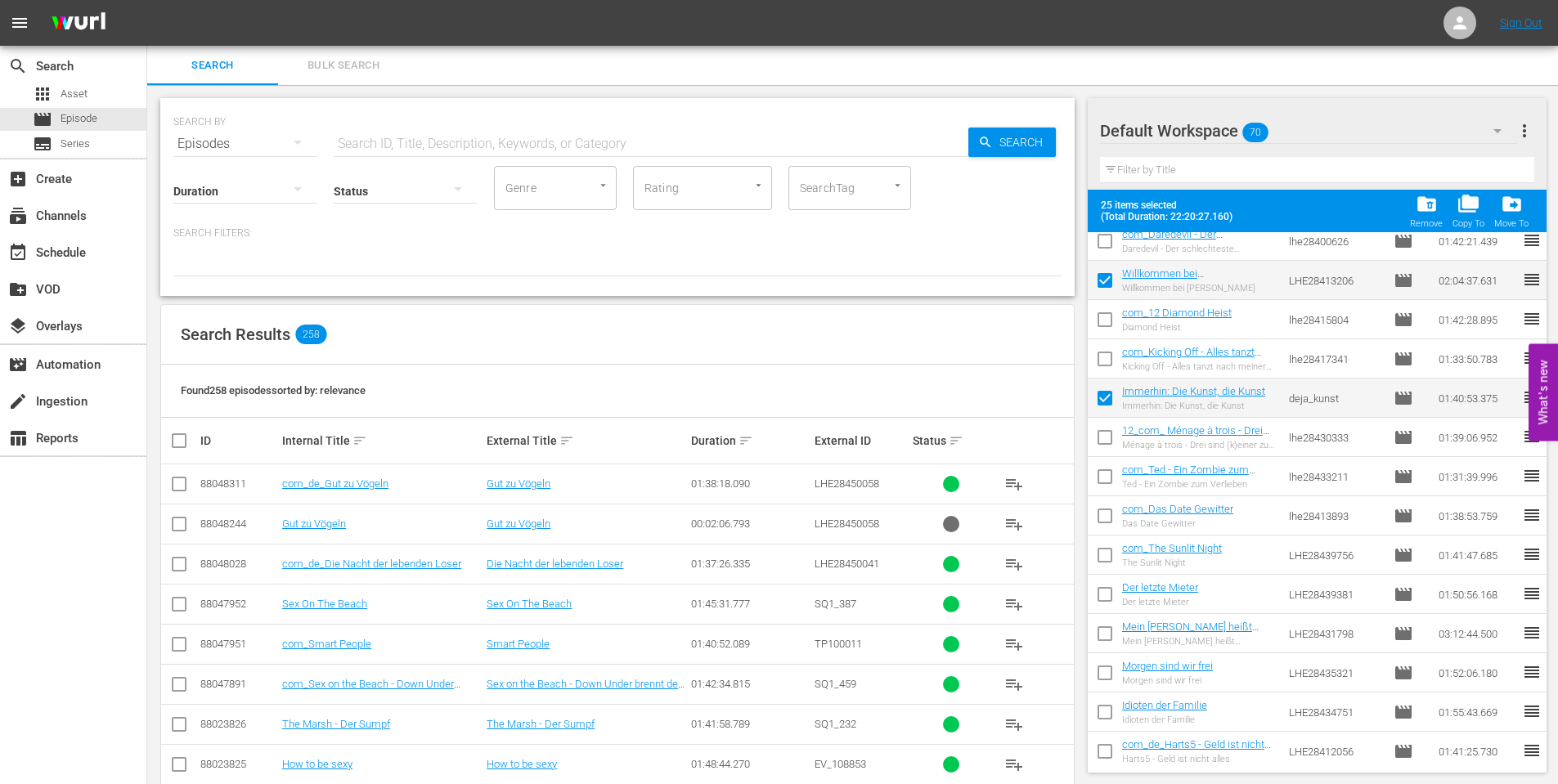
scroll to position [1867, 0]
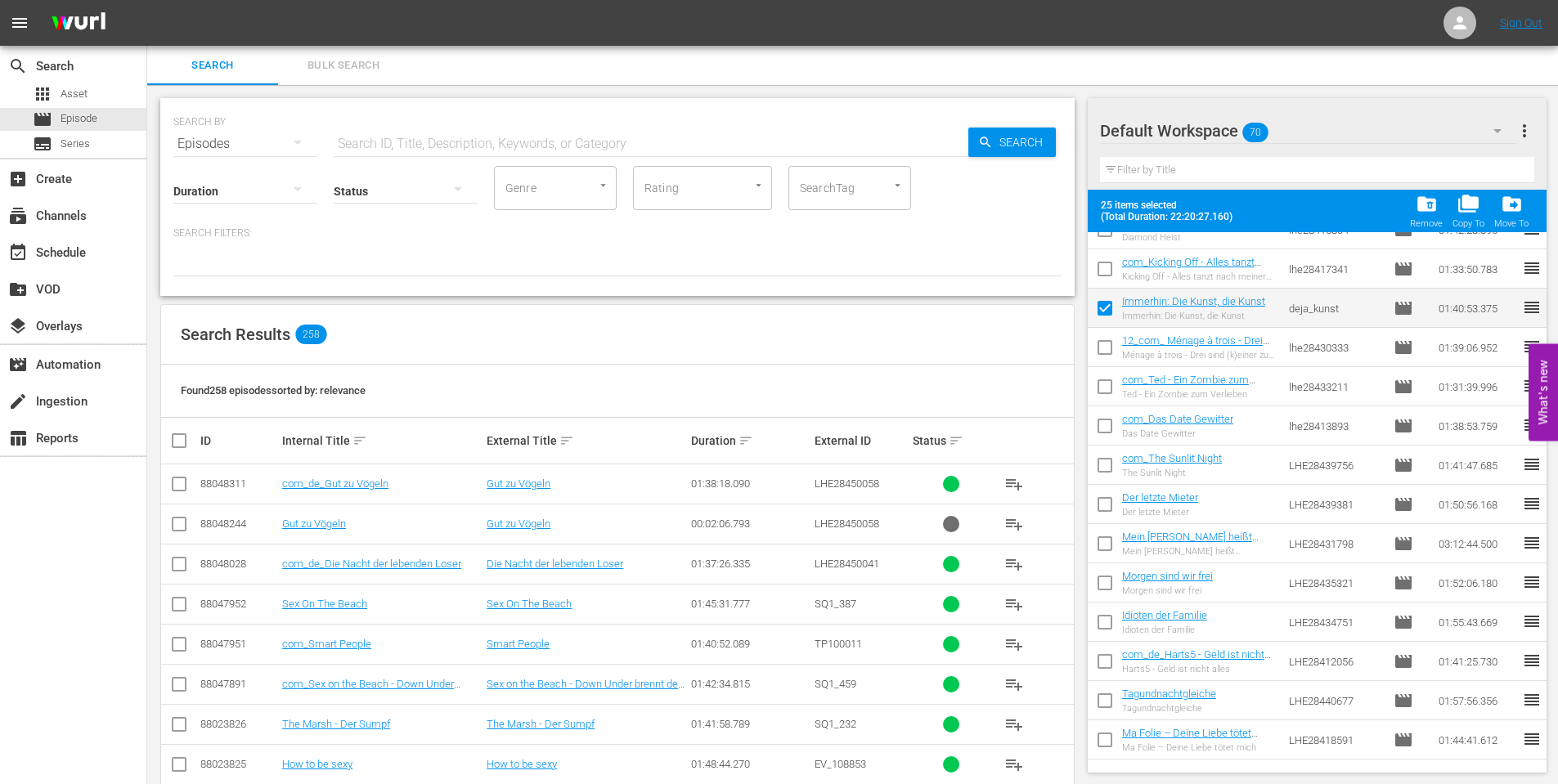
click at [1107, 506] on input "checkbox" at bounding box center [1105, 507] width 34 height 34
click at [1108, 546] on input "checkbox" at bounding box center [1105, 546] width 34 height 34
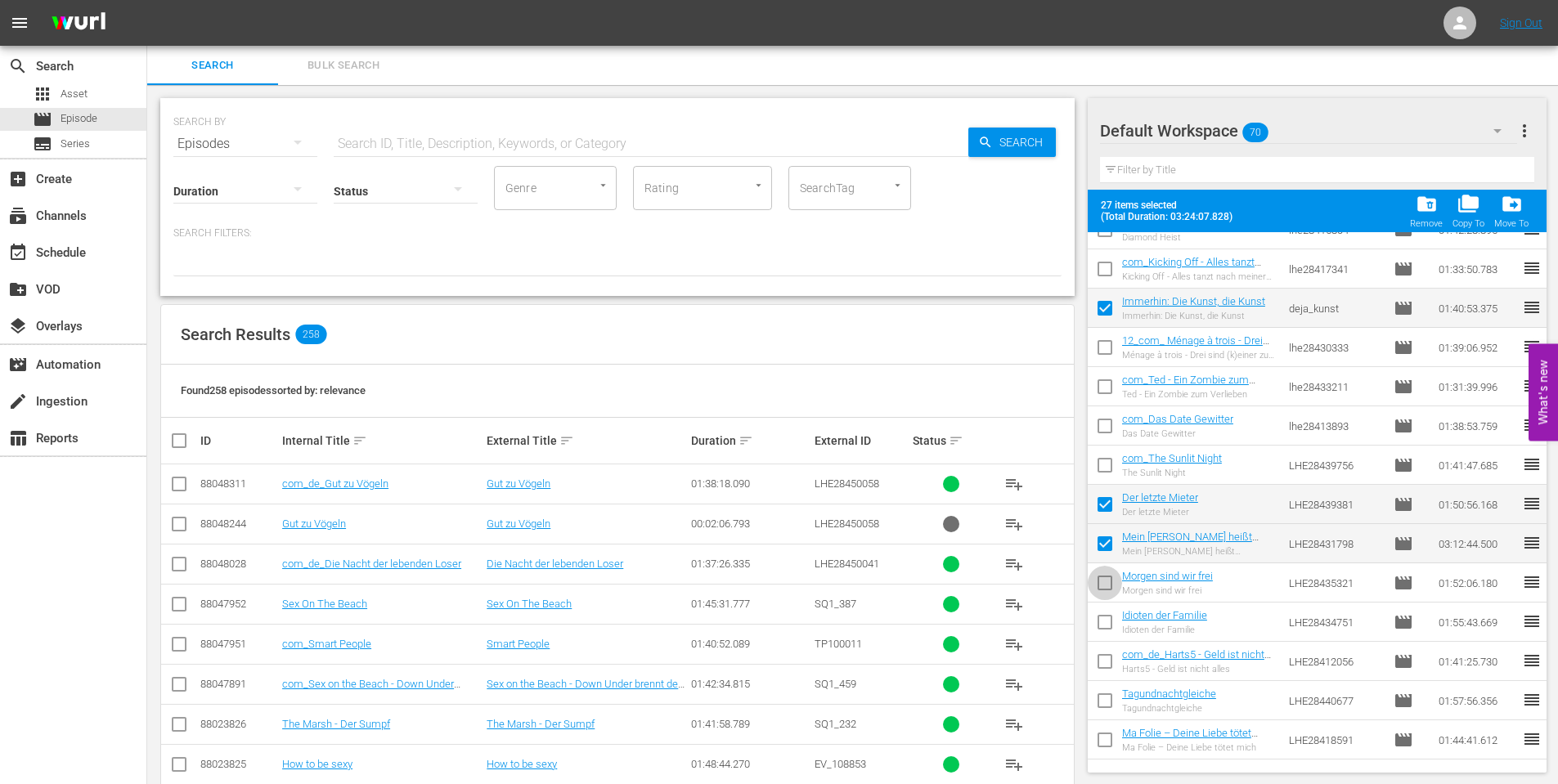
click at [1101, 578] on input "checkbox" at bounding box center [1105, 586] width 34 height 34
click at [1097, 617] on input "checkbox" at bounding box center [1105, 625] width 34 height 34
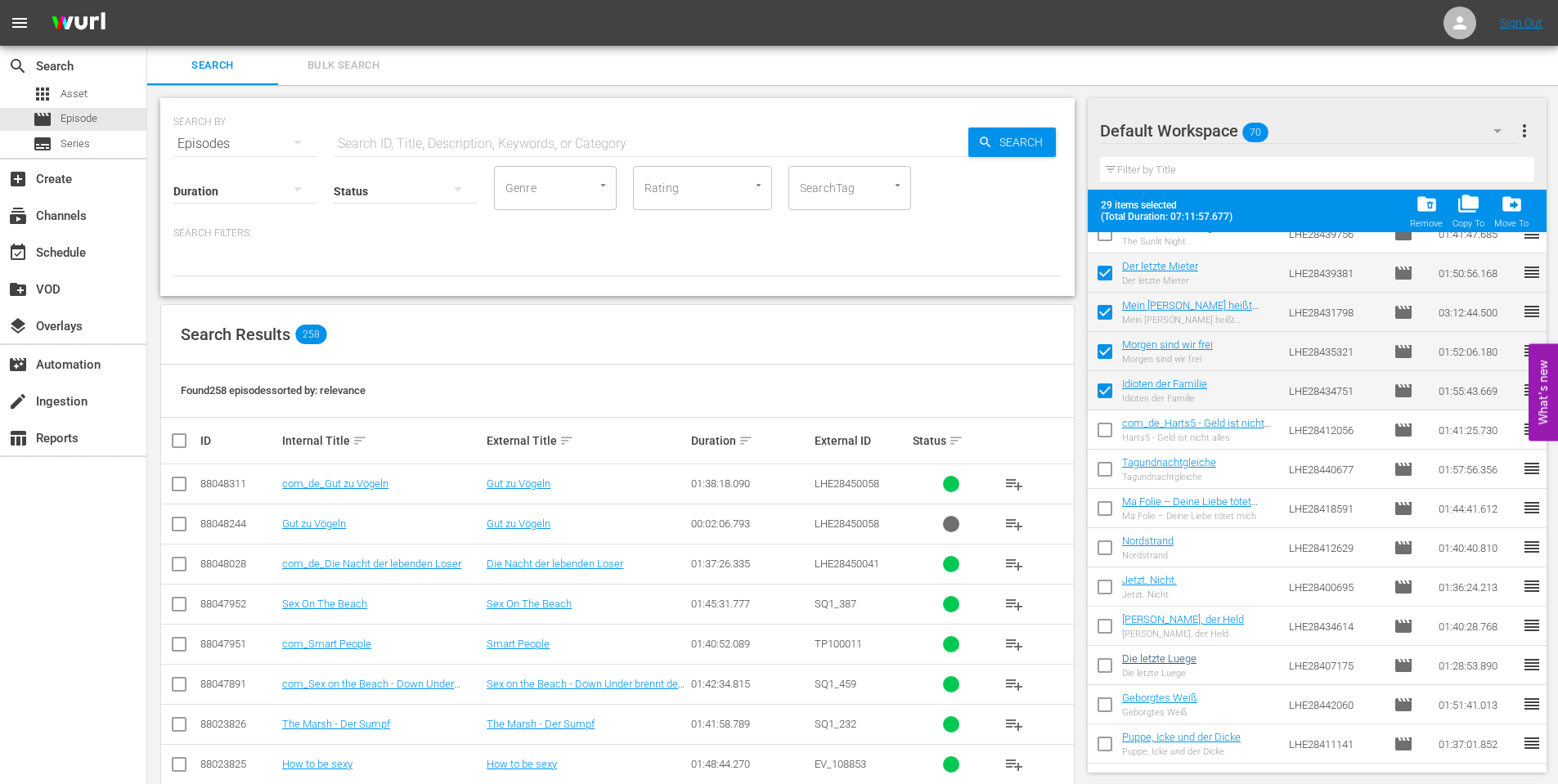
scroll to position [2146, 0]
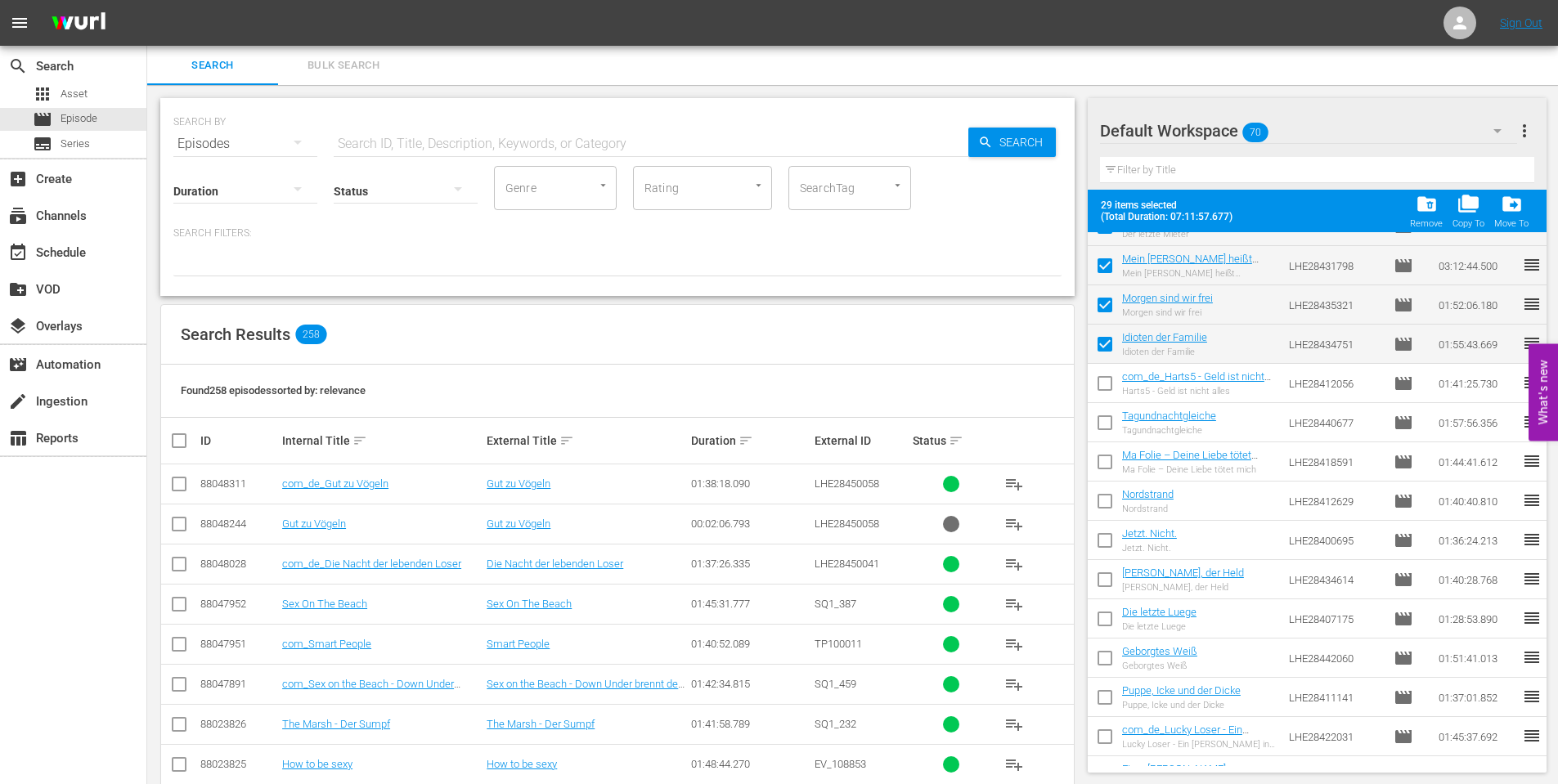
click at [1104, 454] on input "checkbox" at bounding box center [1105, 465] width 34 height 34
click at [1107, 502] on input "checkbox" at bounding box center [1105, 504] width 34 height 34
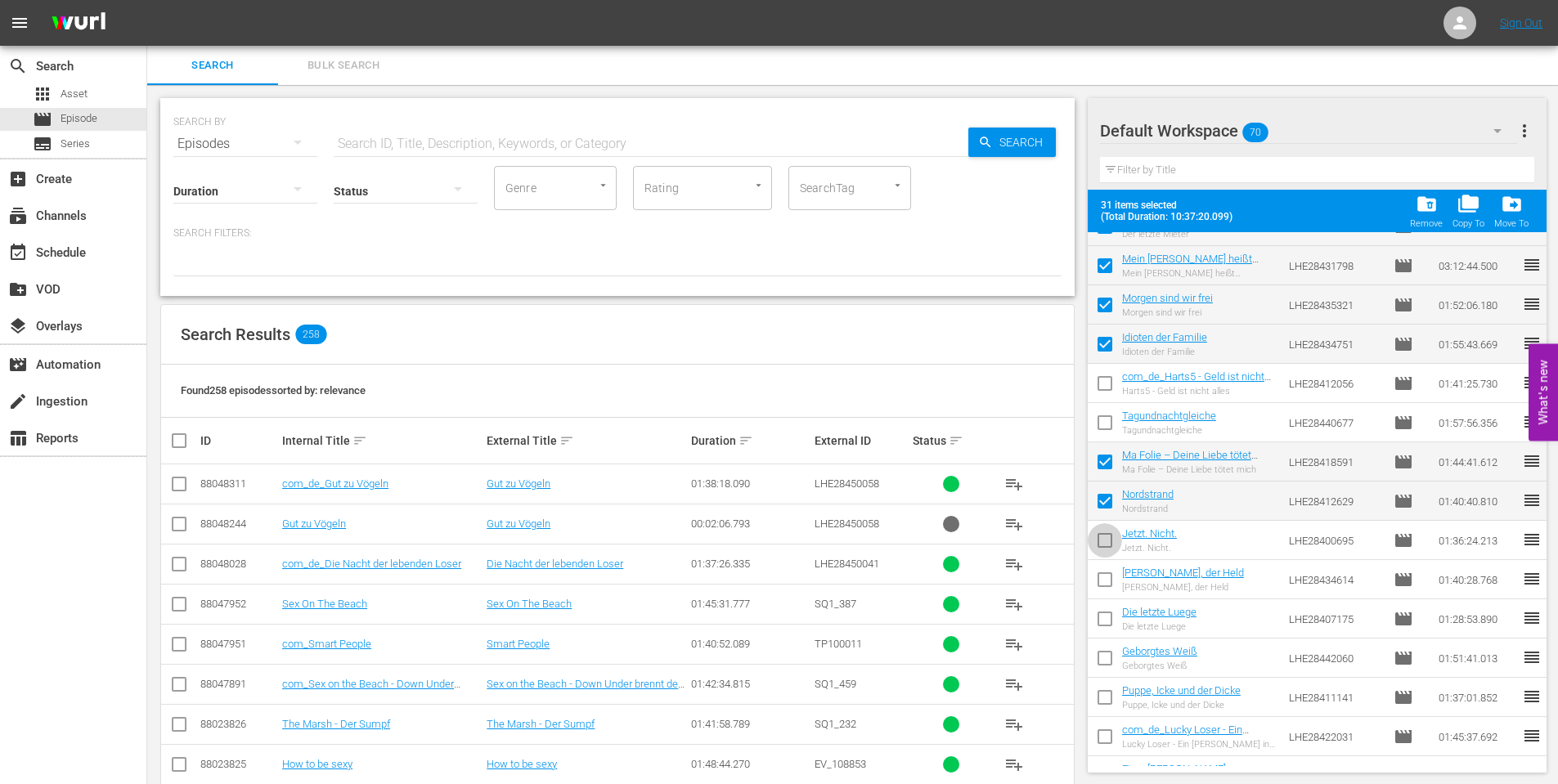
click at [1101, 543] on input "checkbox" at bounding box center [1105, 543] width 34 height 34
click at [1106, 584] on input "checkbox" at bounding box center [1105, 582] width 34 height 34
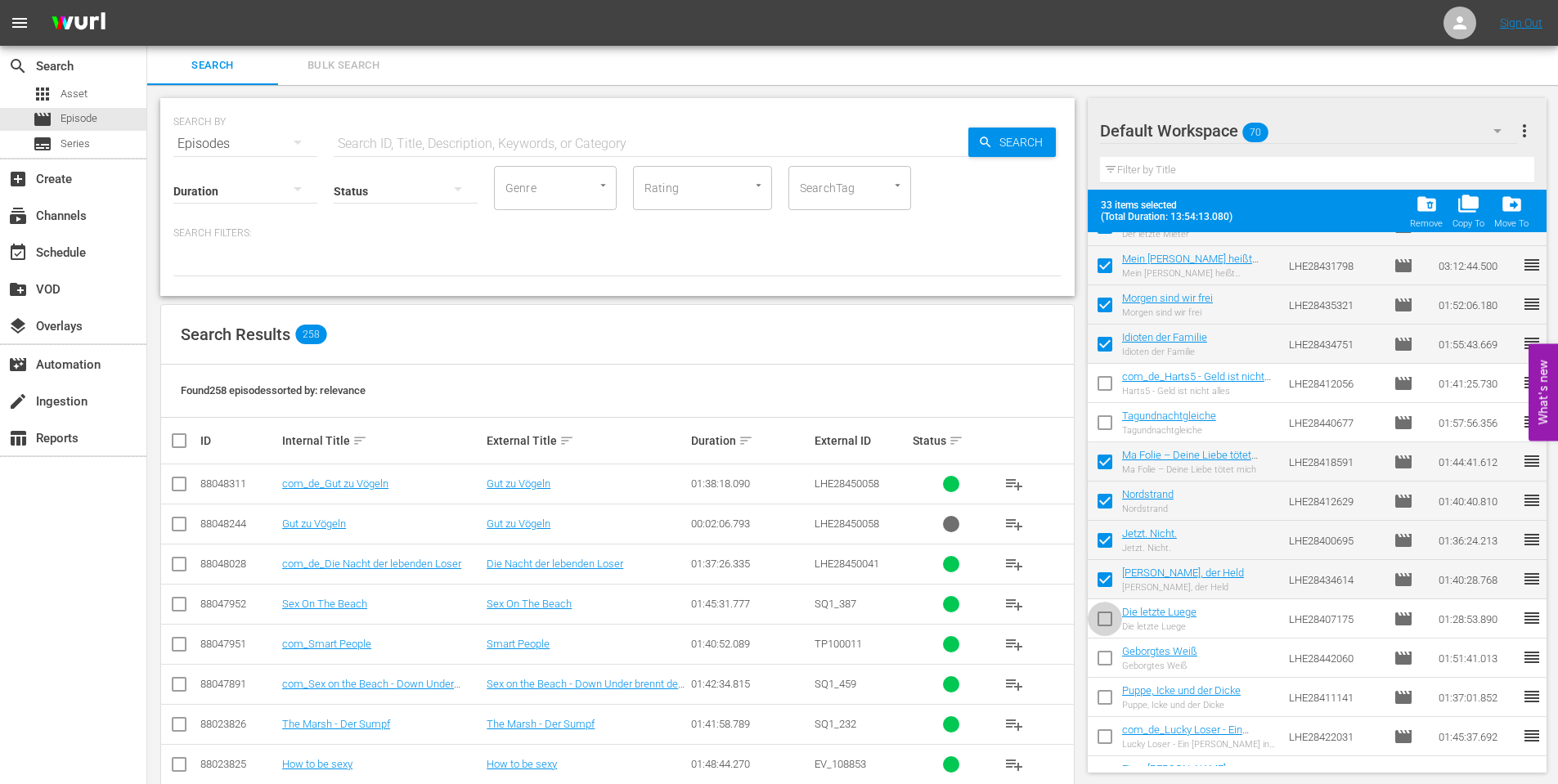
click at [1118, 627] on input "checkbox" at bounding box center [1105, 621] width 34 height 34
click at [1104, 669] on input "checkbox" at bounding box center [1105, 660] width 34 height 34
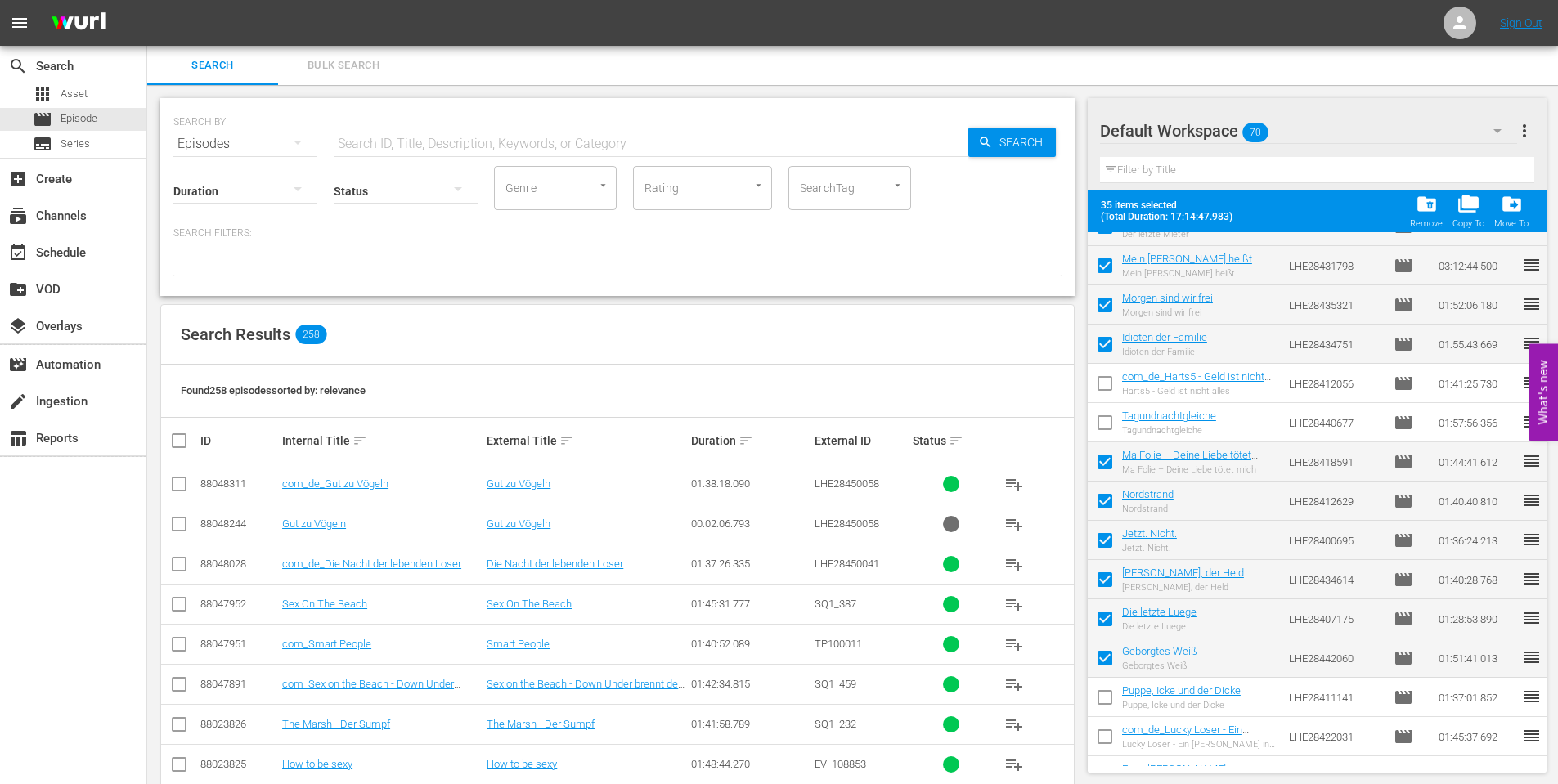
click at [1106, 703] on input "checkbox" at bounding box center [1105, 700] width 34 height 34
click at [1109, 740] on input "checkbox" at bounding box center [1105, 740] width 34 height 34
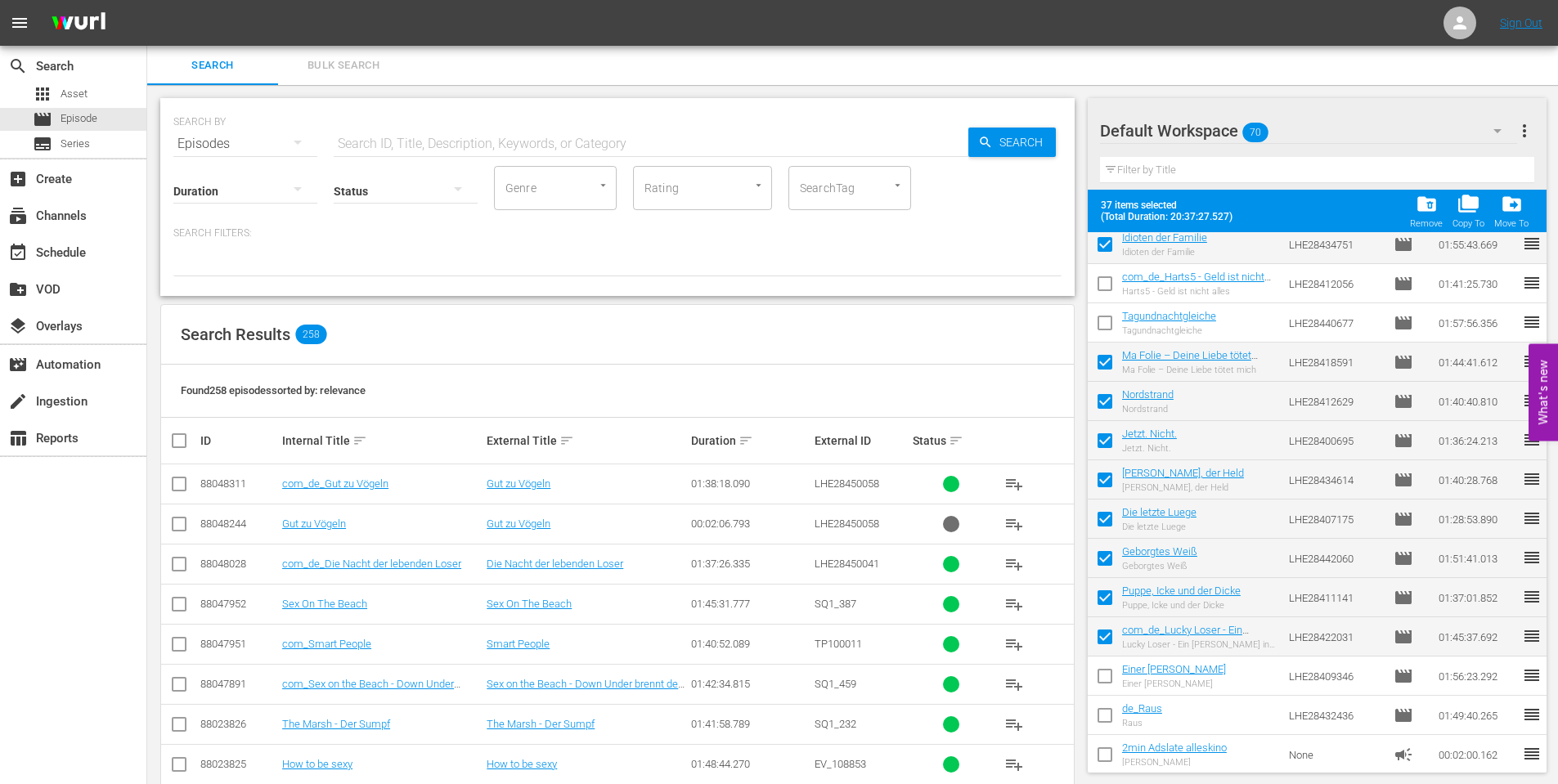
scroll to position [2254, 0]
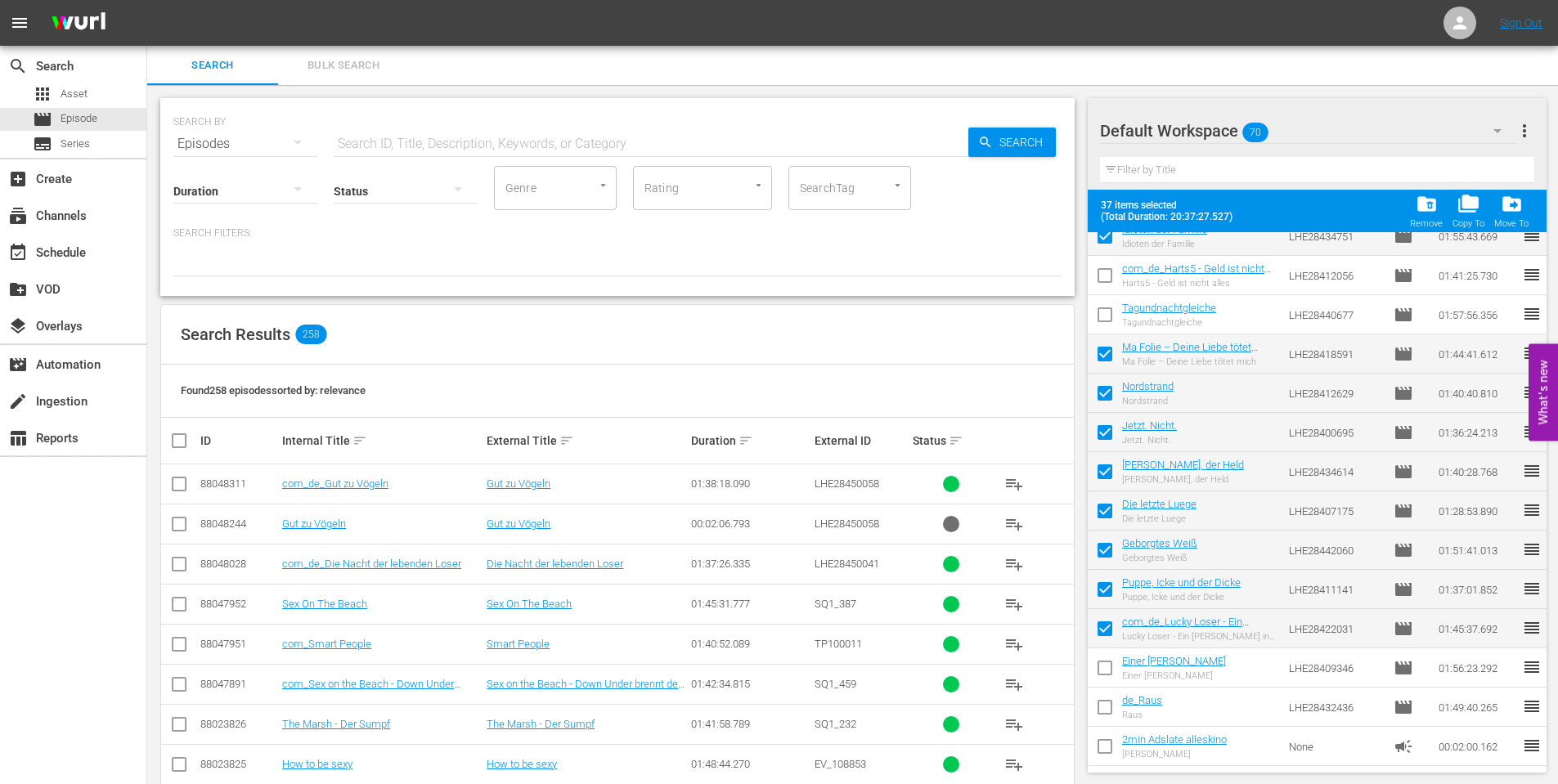
click at [1096, 668] on input "checkbox" at bounding box center [1105, 671] width 34 height 34
click at [1111, 717] on input "checkbox" at bounding box center [1105, 710] width 34 height 34
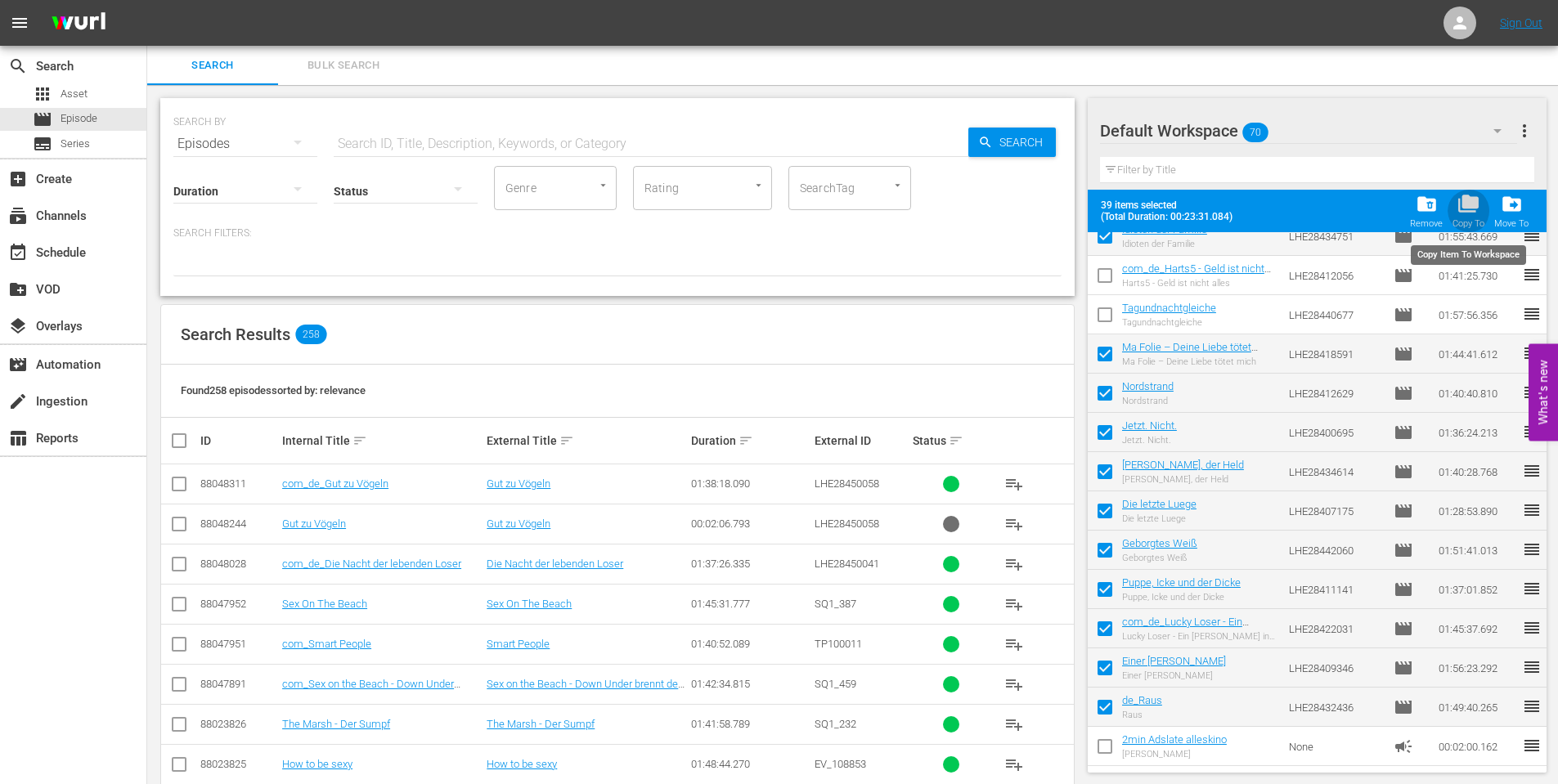
click at [1476, 205] on span "folder_copy" at bounding box center [1467, 204] width 22 height 22
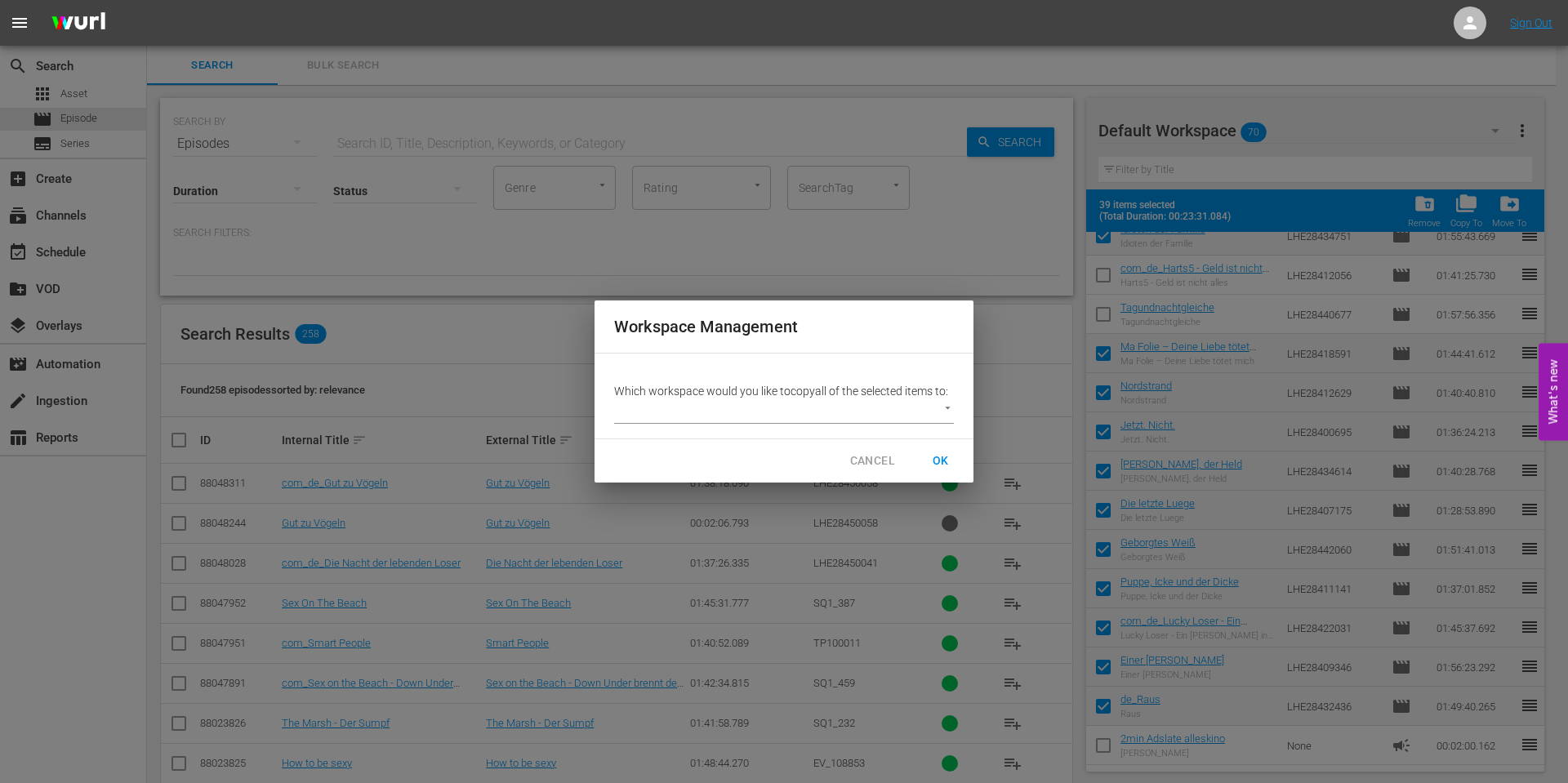
click at [940, 403] on body "menu Sign Out search Search apps Asset movie Episode subtitles Series add_box C…" at bounding box center [784, 391] width 1568 height 783
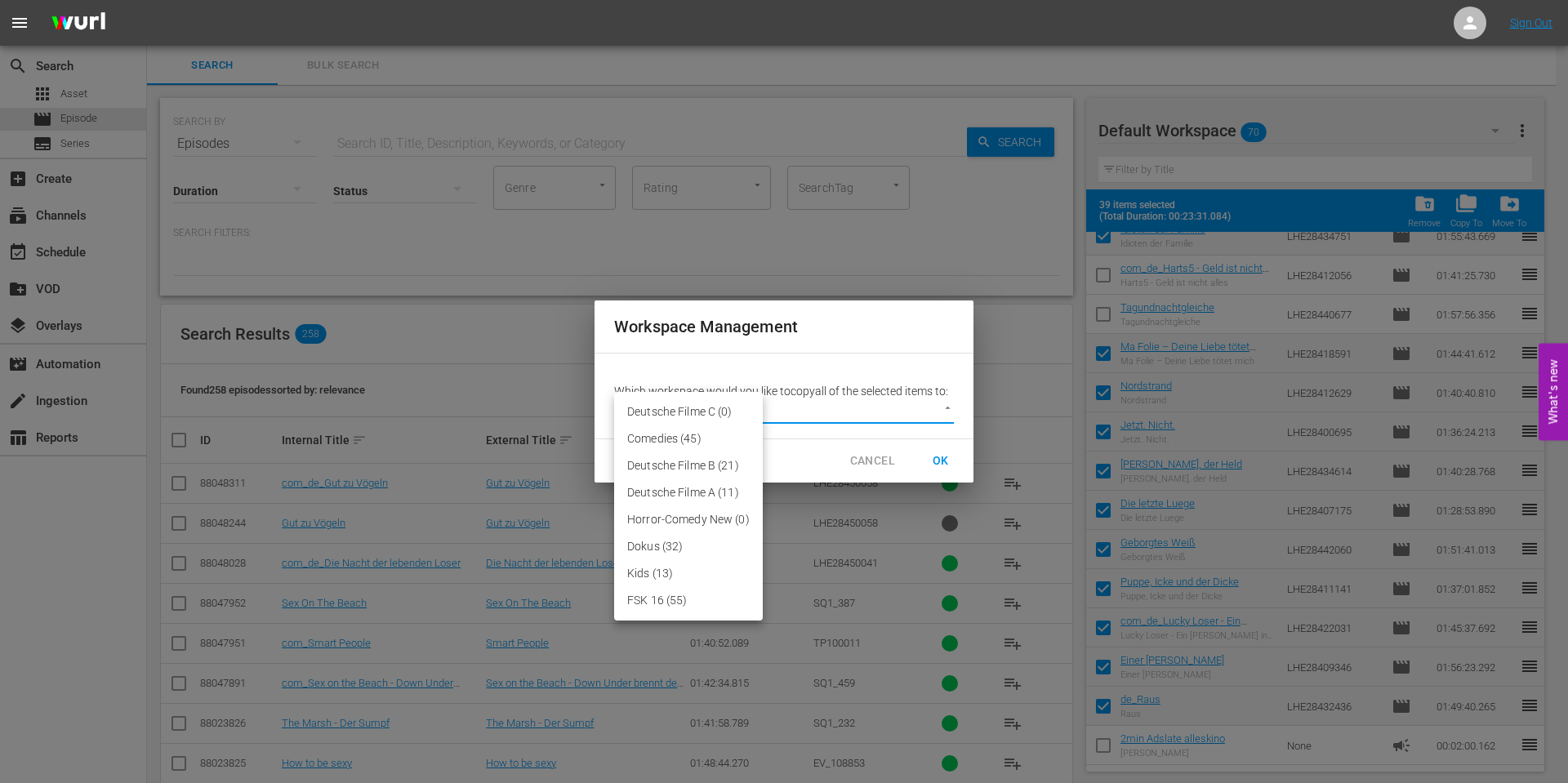
click at [679, 406] on li "Deutsche Filme C (0)" at bounding box center [688, 412] width 149 height 27
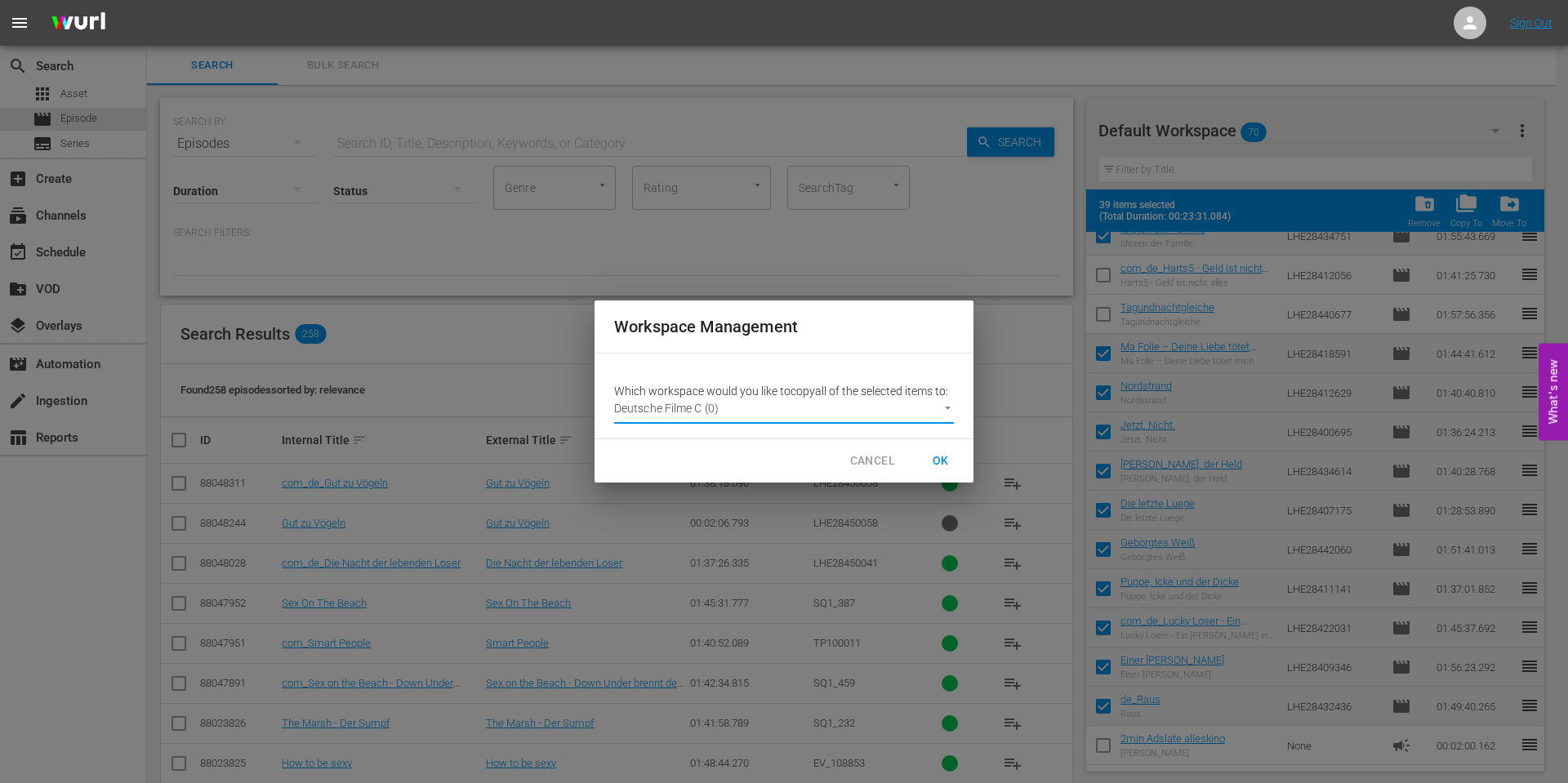
click at [937, 451] on span "OK" at bounding box center [940, 461] width 26 height 20
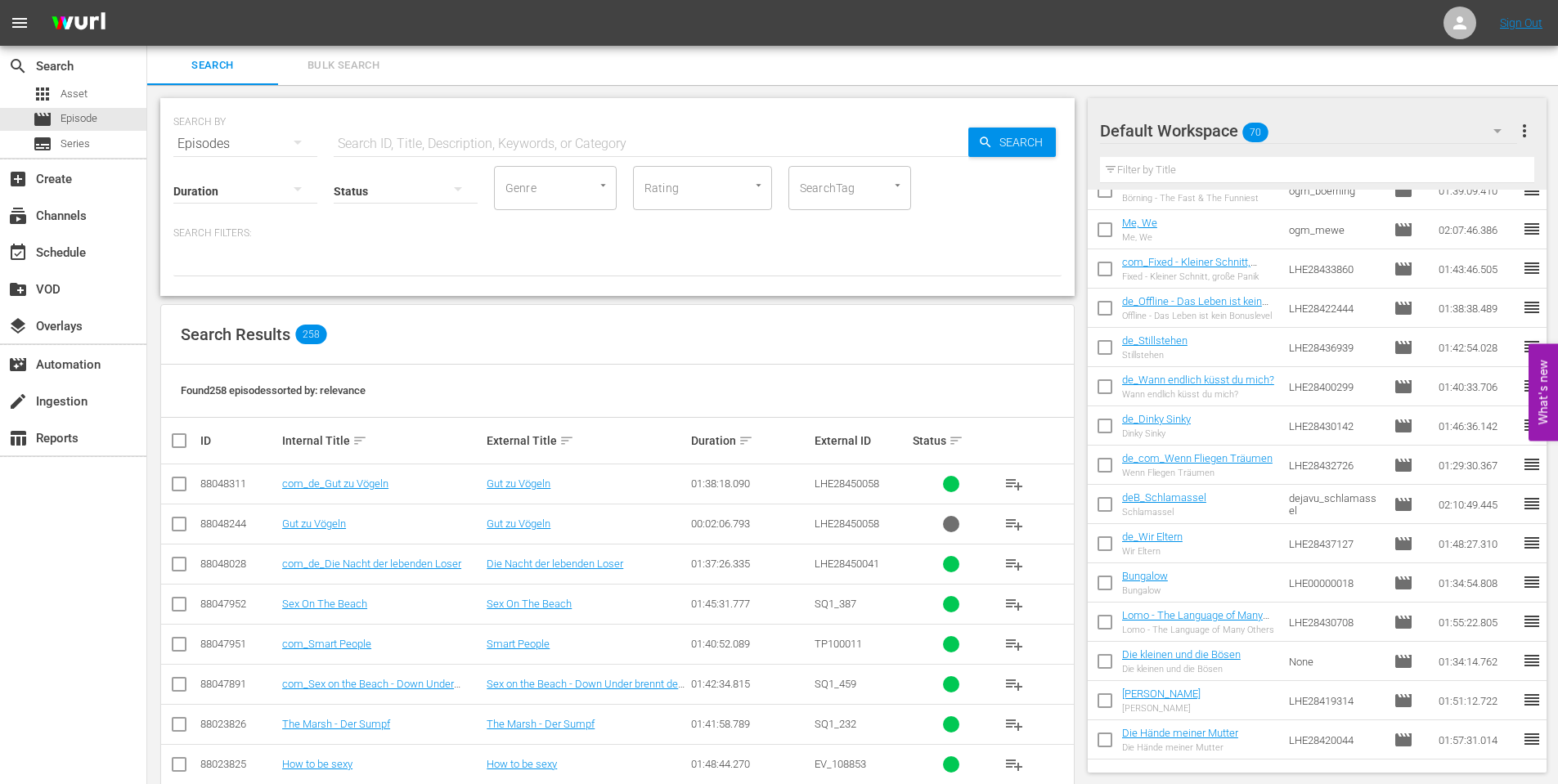
scroll to position [0, 0]
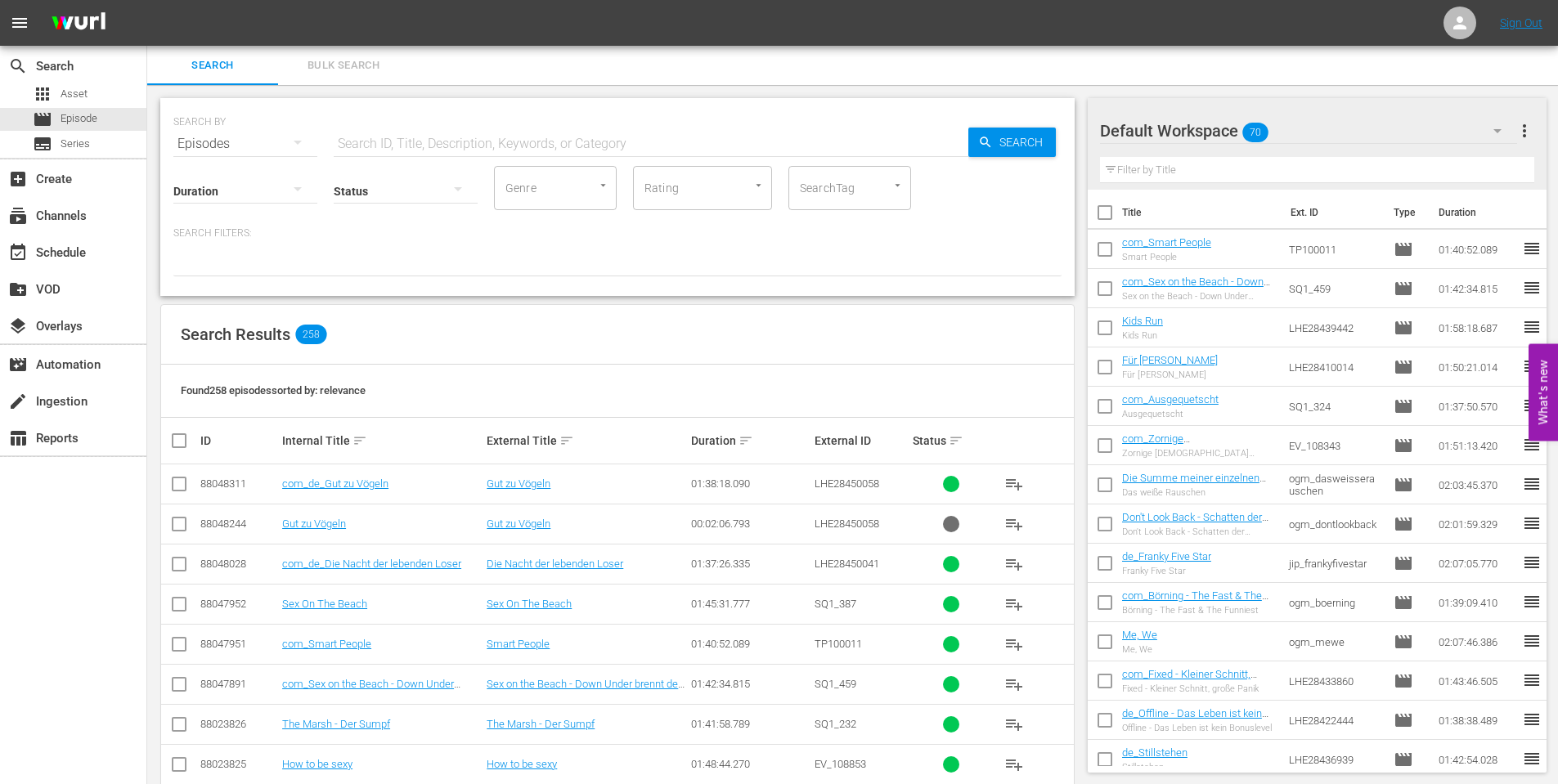
click at [1501, 126] on icon "button" at bounding box center [1497, 131] width 20 height 20
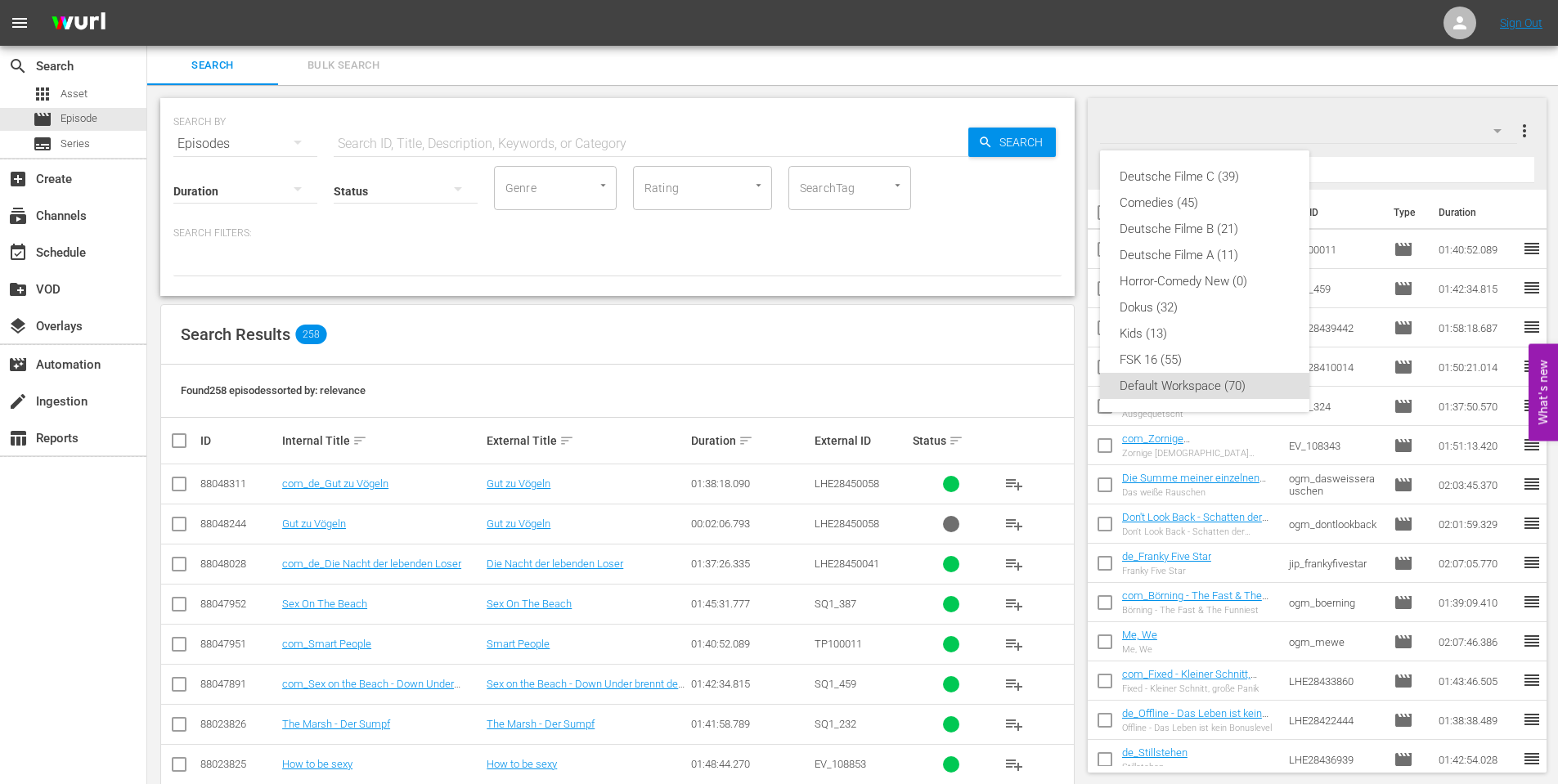
click at [1504, 119] on div "Deutsche Filme C (39) Comedies (45) Deutsche Filme B (21) Deutsche Filme A (11)…" at bounding box center [779, 392] width 1558 height 784
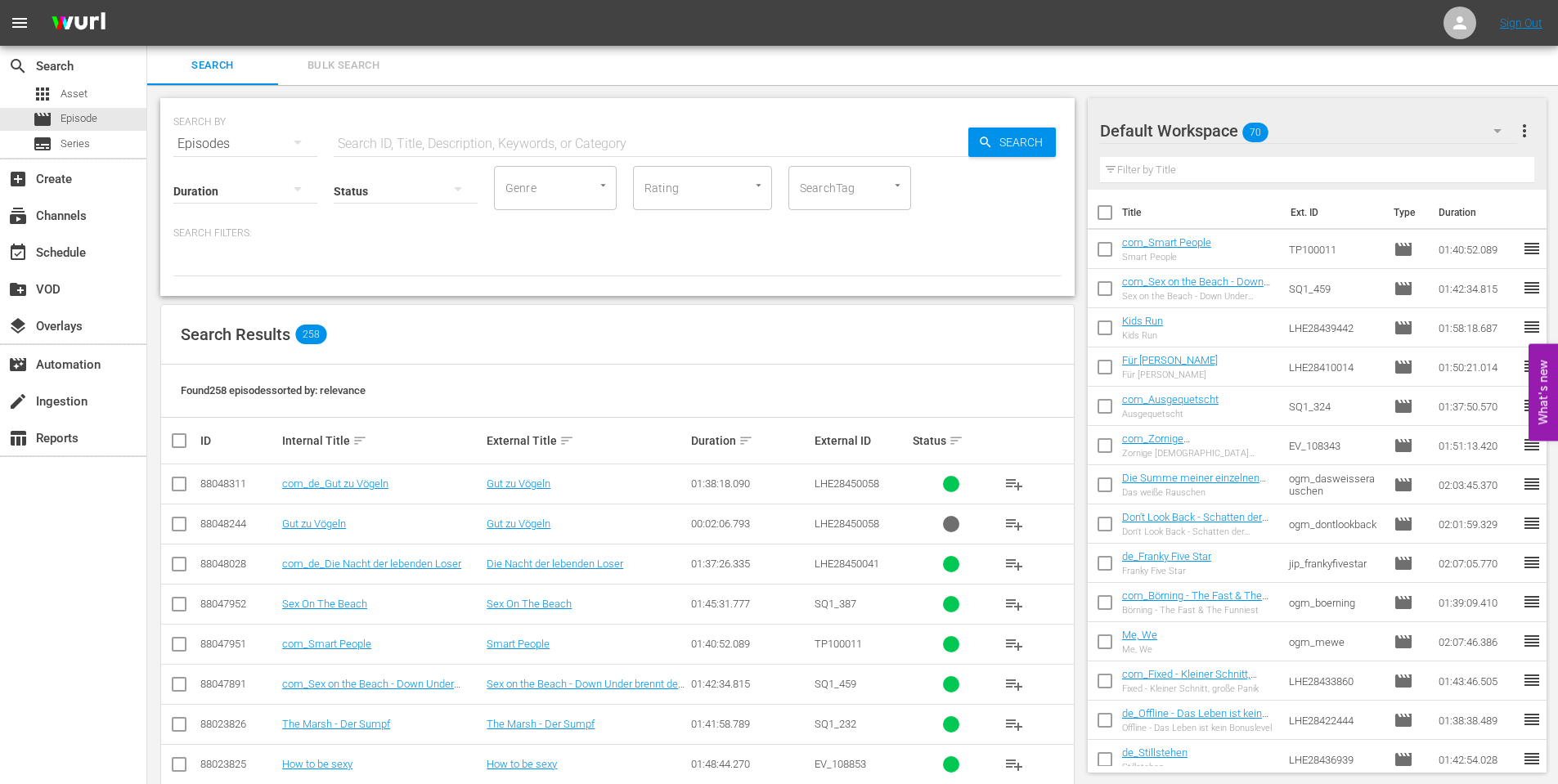
click at [1490, 131] on icon "button" at bounding box center [1497, 131] width 20 height 20
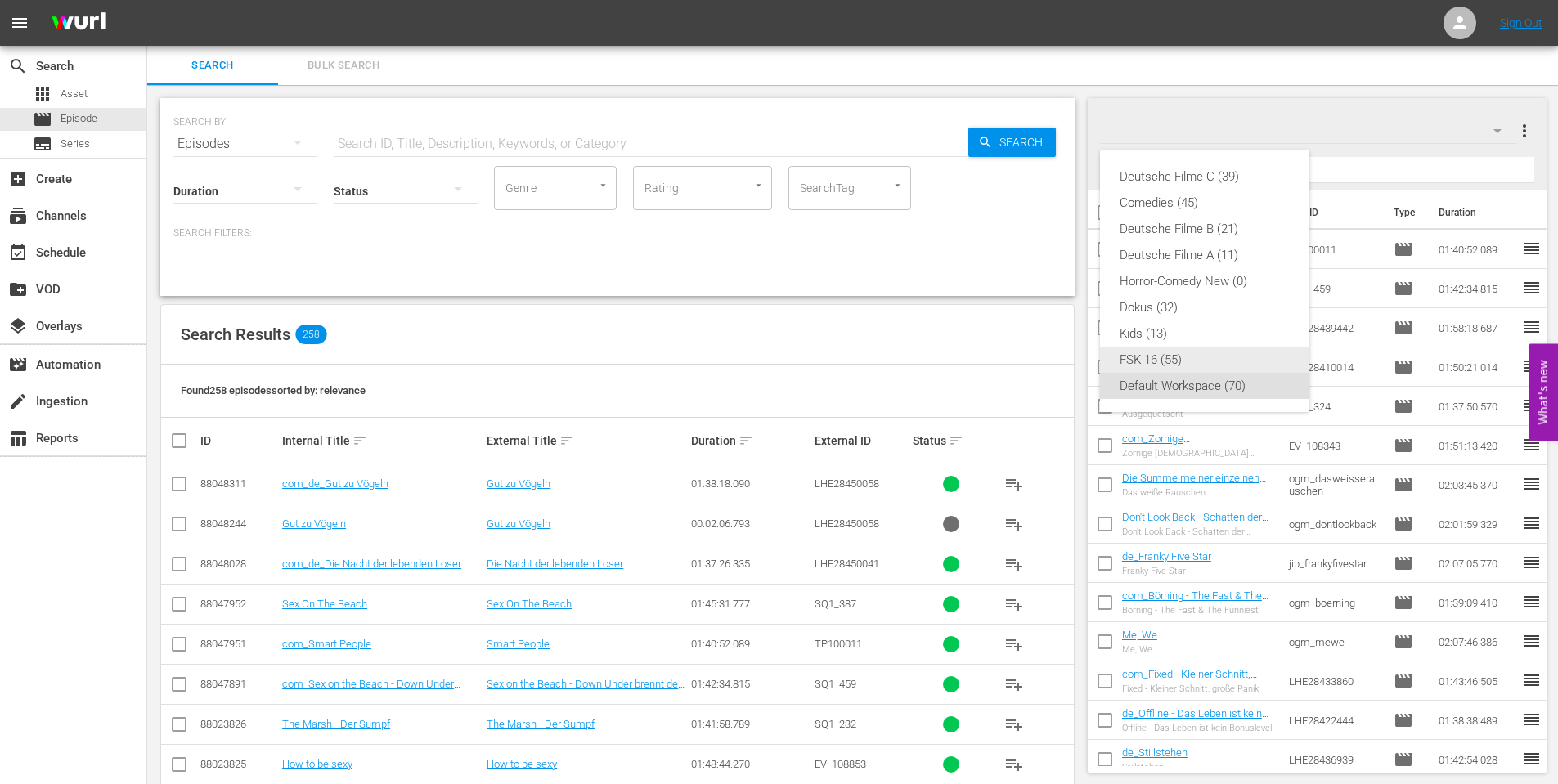
click at [1166, 356] on div "FSK 16 (55)" at bounding box center [1204, 359] width 170 height 26
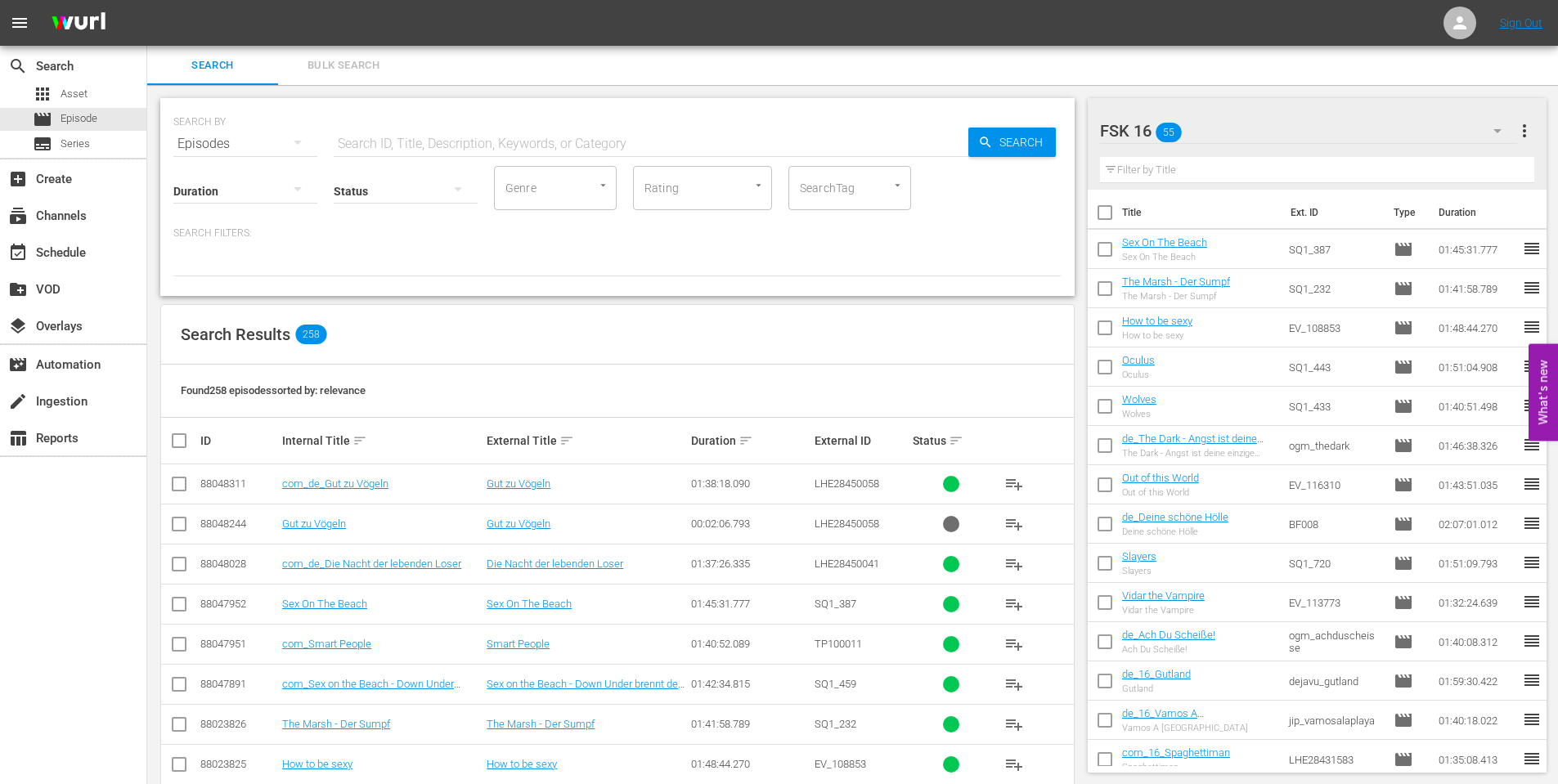
click at [1500, 128] on icon "button" at bounding box center [1497, 131] width 20 height 20
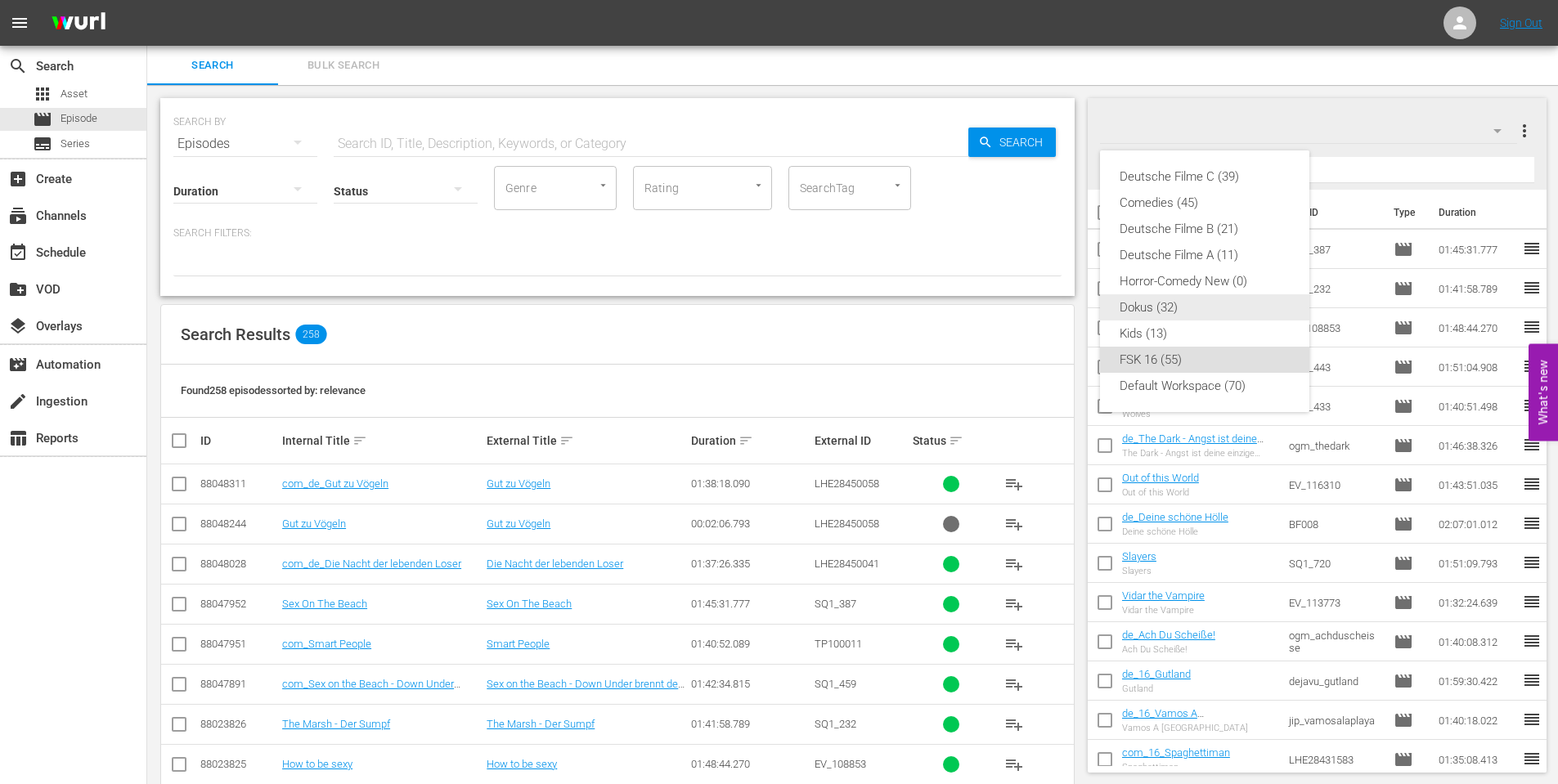
click at [1160, 305] on div "Dokus (32)" at bounding box center [1204, 307] width 170 height 26
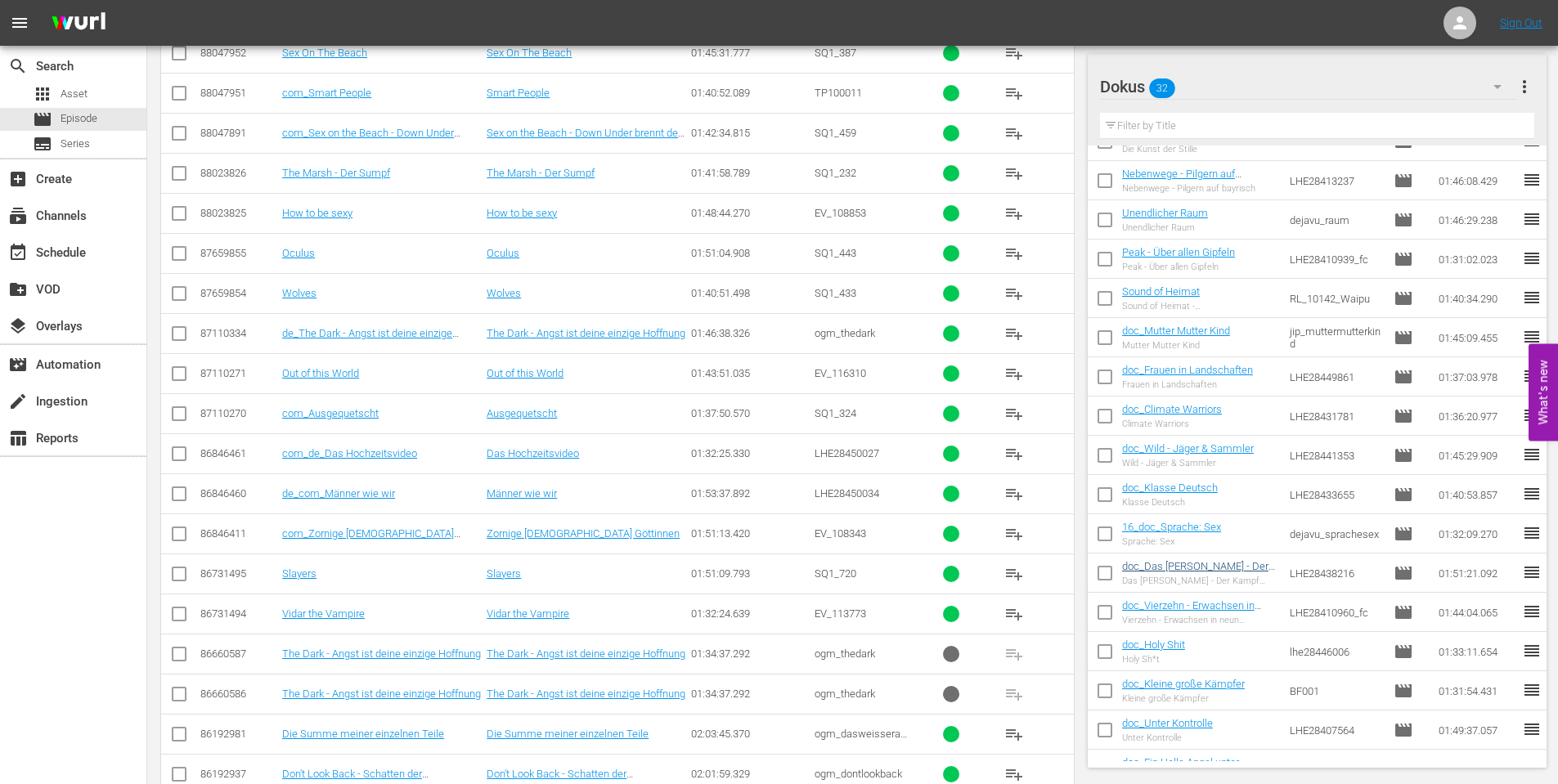
scroll to position [654, 0]
click at [1102, 534] on input "checkbox" at bounding box center [1105, 535] width 34 height 34
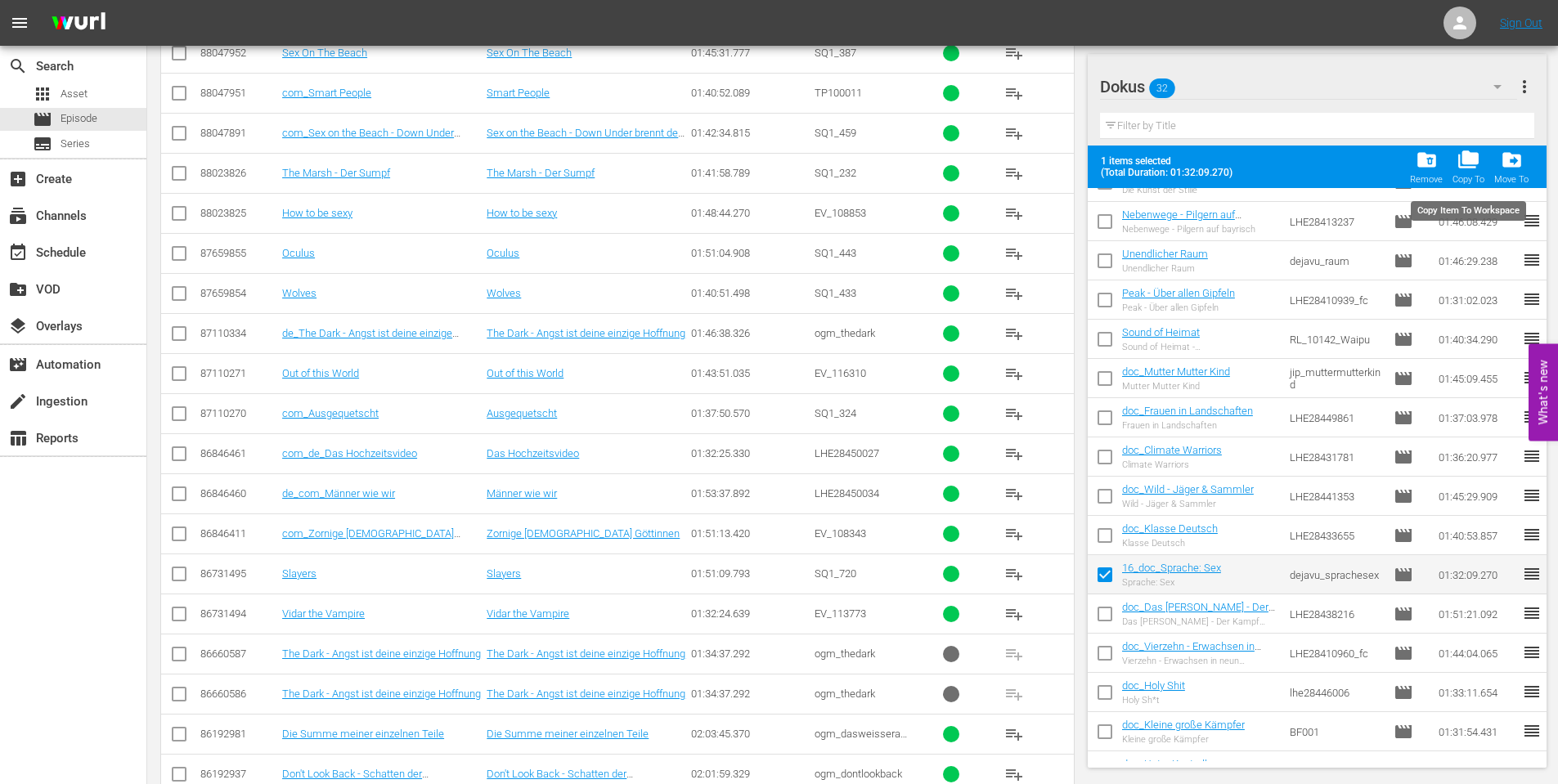
click at [1475, 156] on span "folder_copy" at bounding box center [1467, 159] width 22 height 22
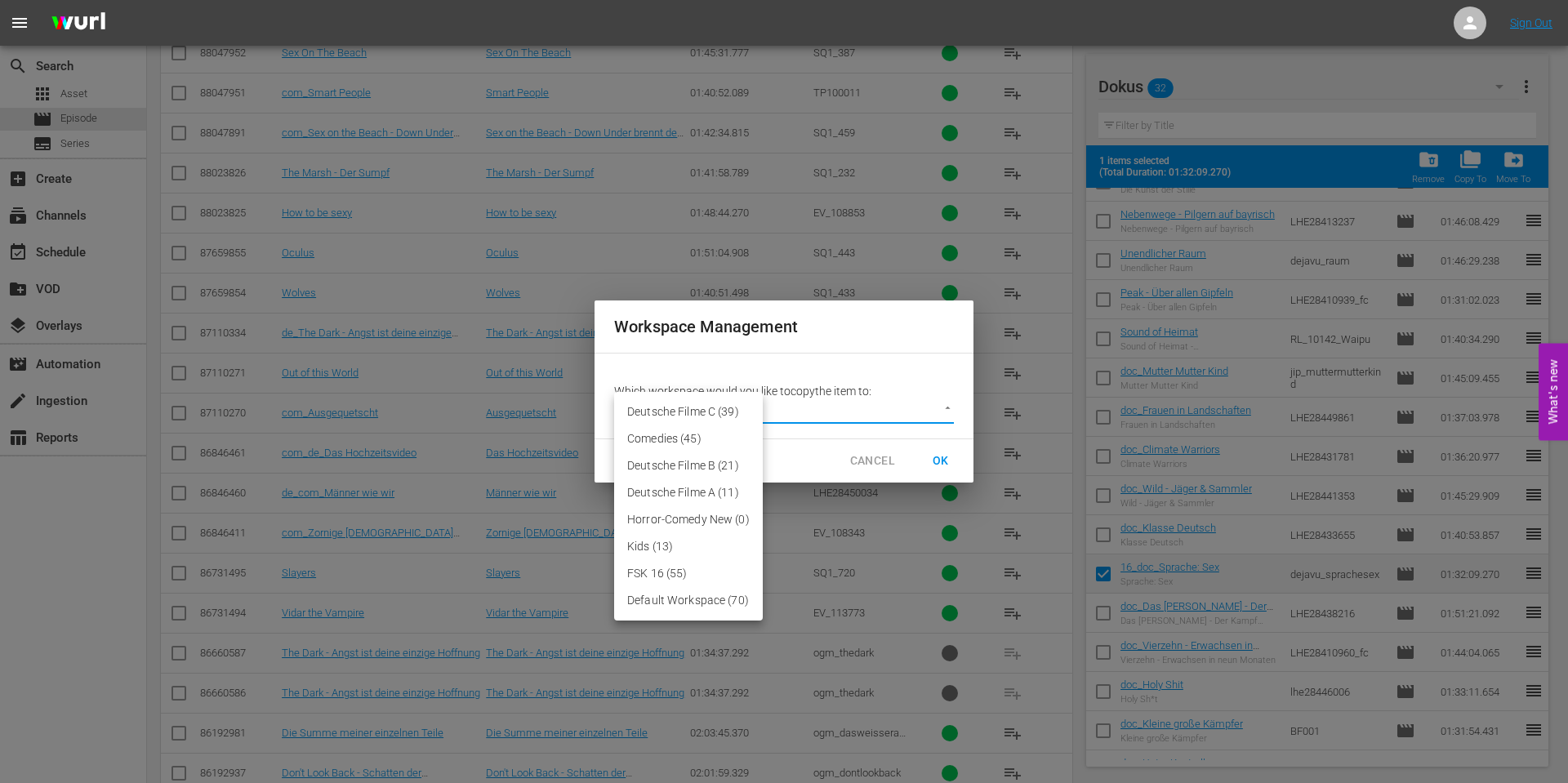
click at [652, 576] on li "FSK 16 (55)" at bounding box center [688, 574] width 149 height 27
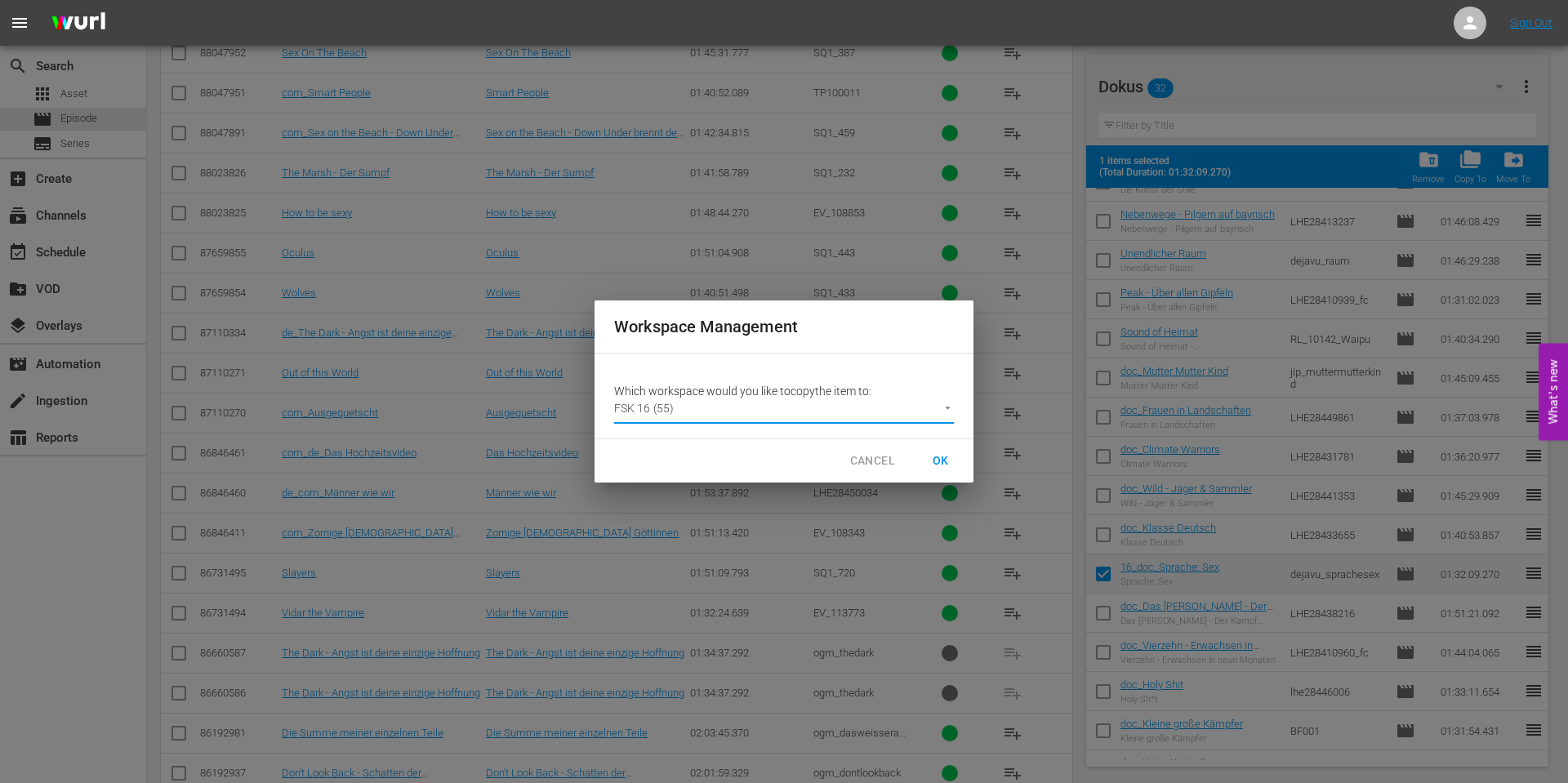
click at [944, 457] on span "OK" at bounding box center [940, 461] width 26 height 20
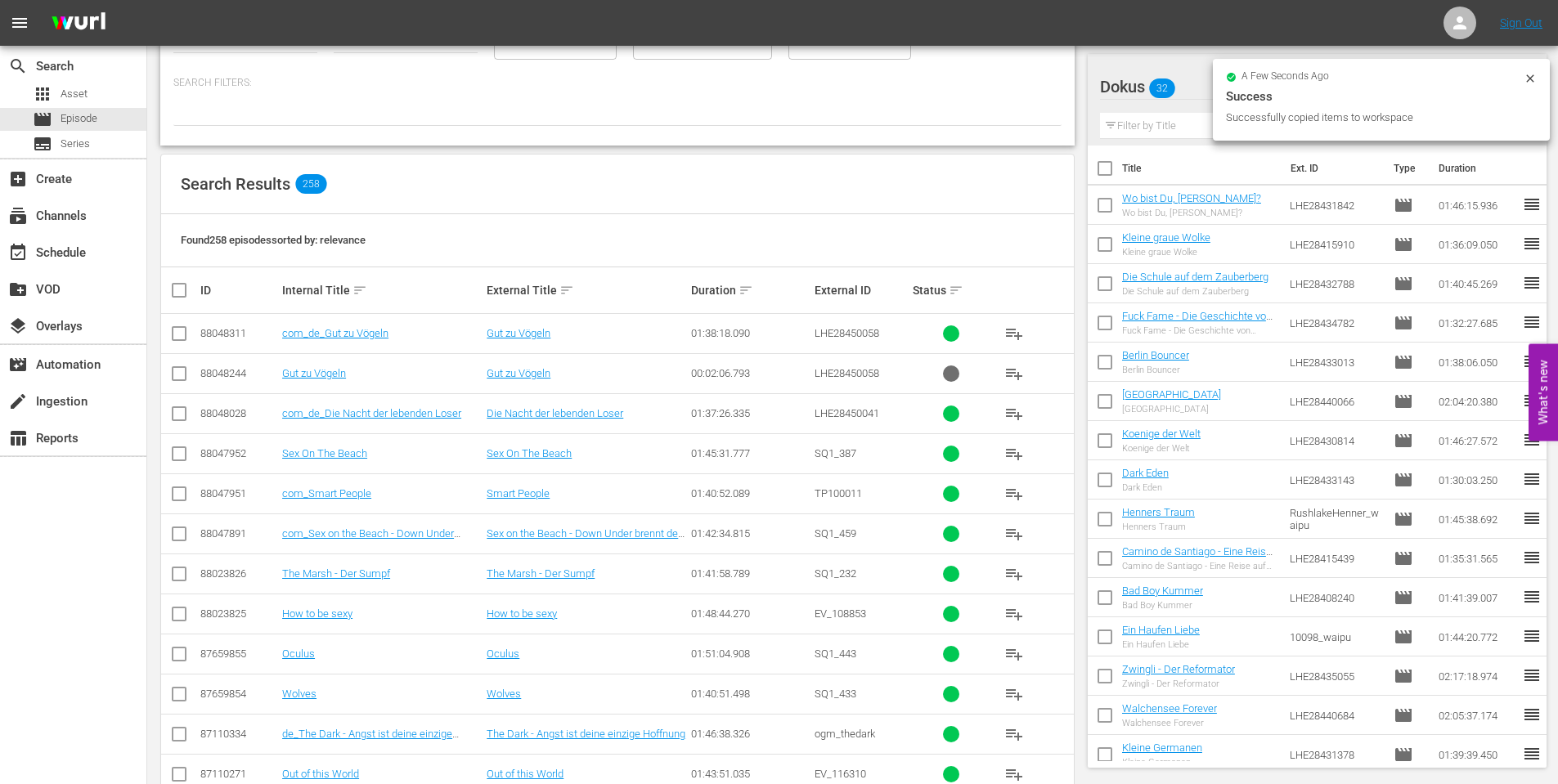
scroll to position [142, 0]
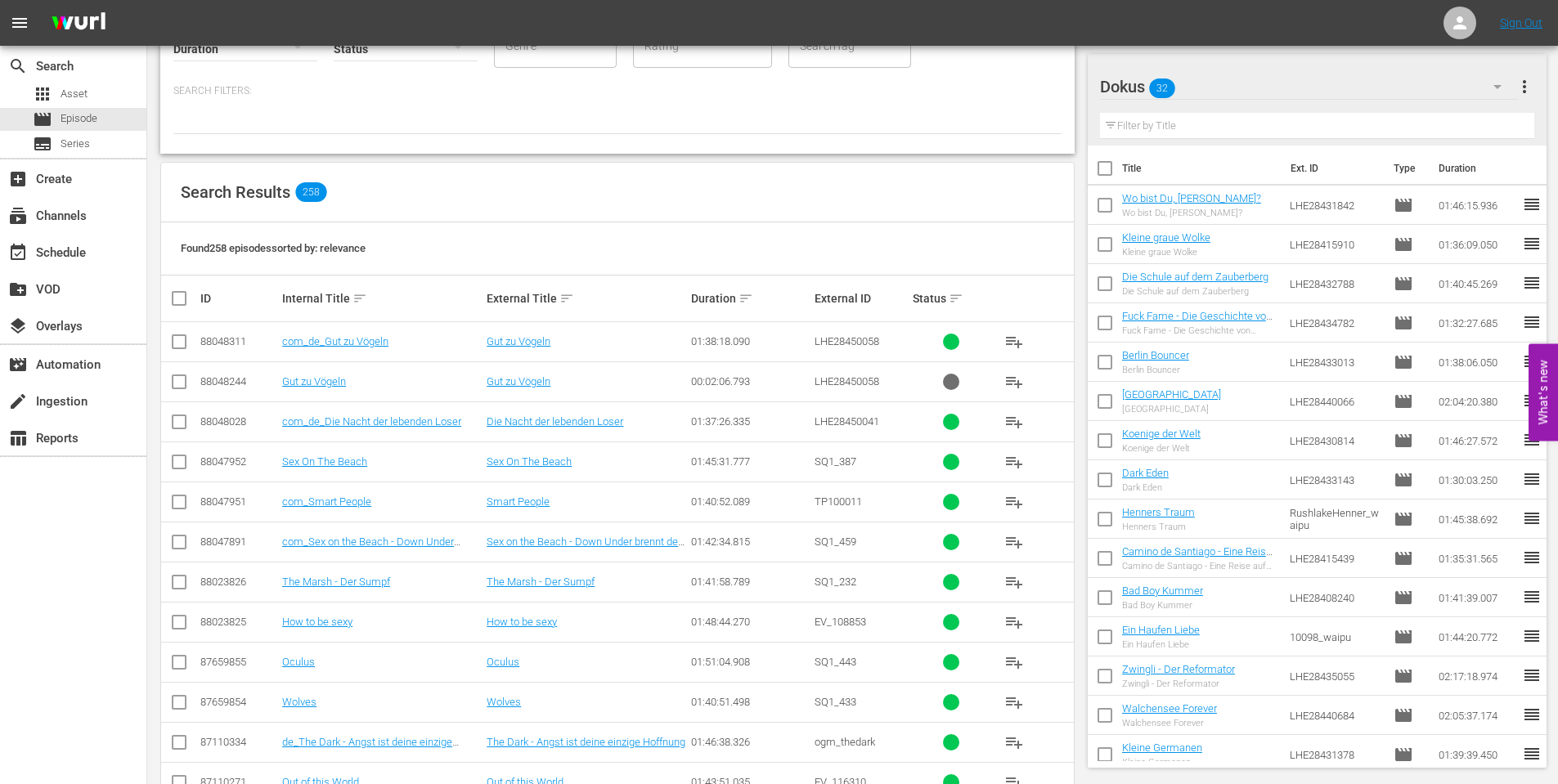
click at [1528, 73] on button "more_vert" at bounding box center [1524, 86] width 20 height 39
click at [1536, 104] on div "Dokus 32 Dokus more_vert Filter by Title" at bounding box center [1318, 99] width 460 height 91
click at [1524, 87] on span "more_vert" at bounding box center [1524, 86] width 20 height 20
click at [1499, 85] on icon "button" at bounding box center [1497, 87] width 8 height 4
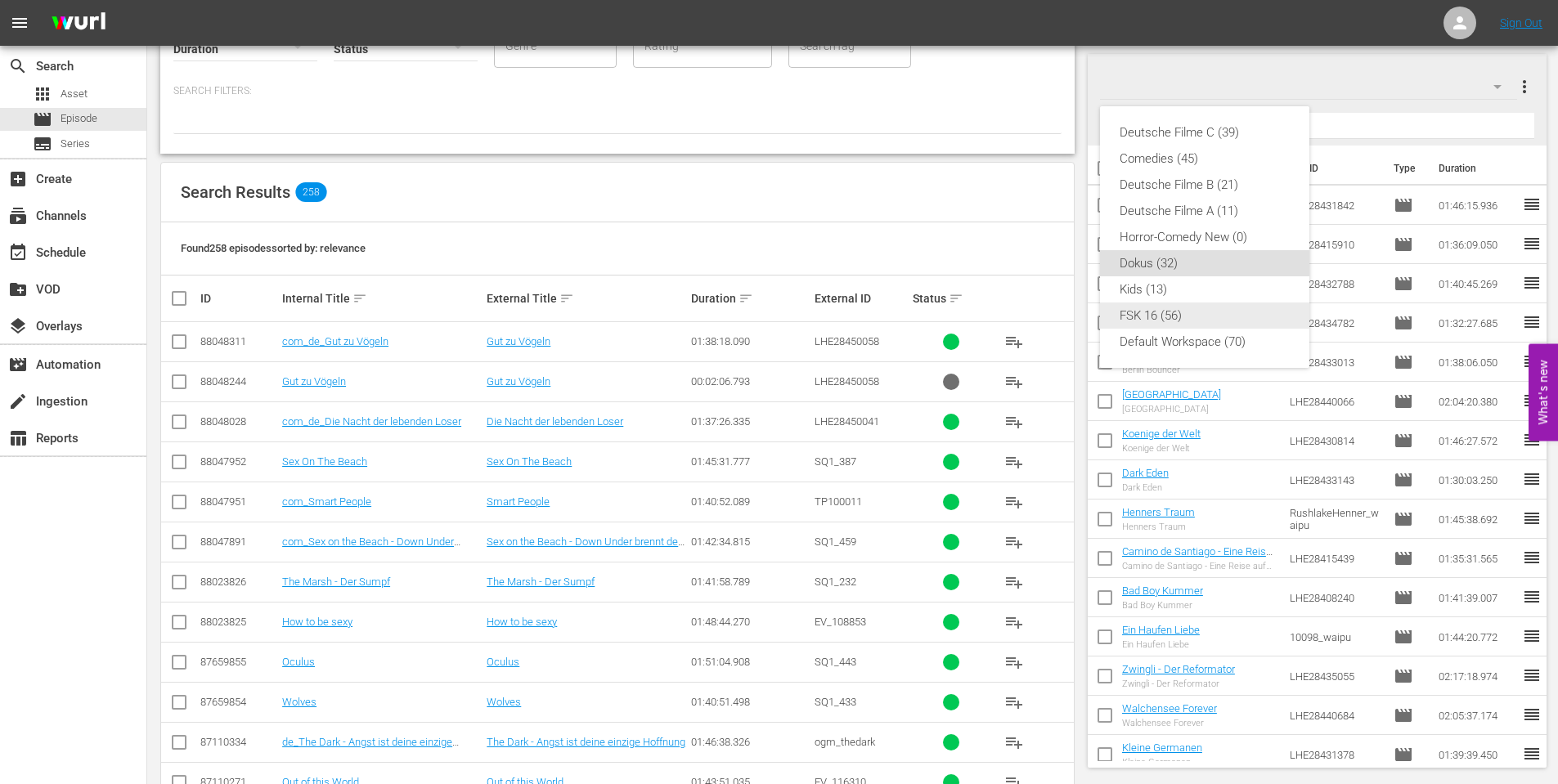
click at [1185, 328] on div "FSK 16 (56)" at bounding box center [1204, 316] width 170 height 26
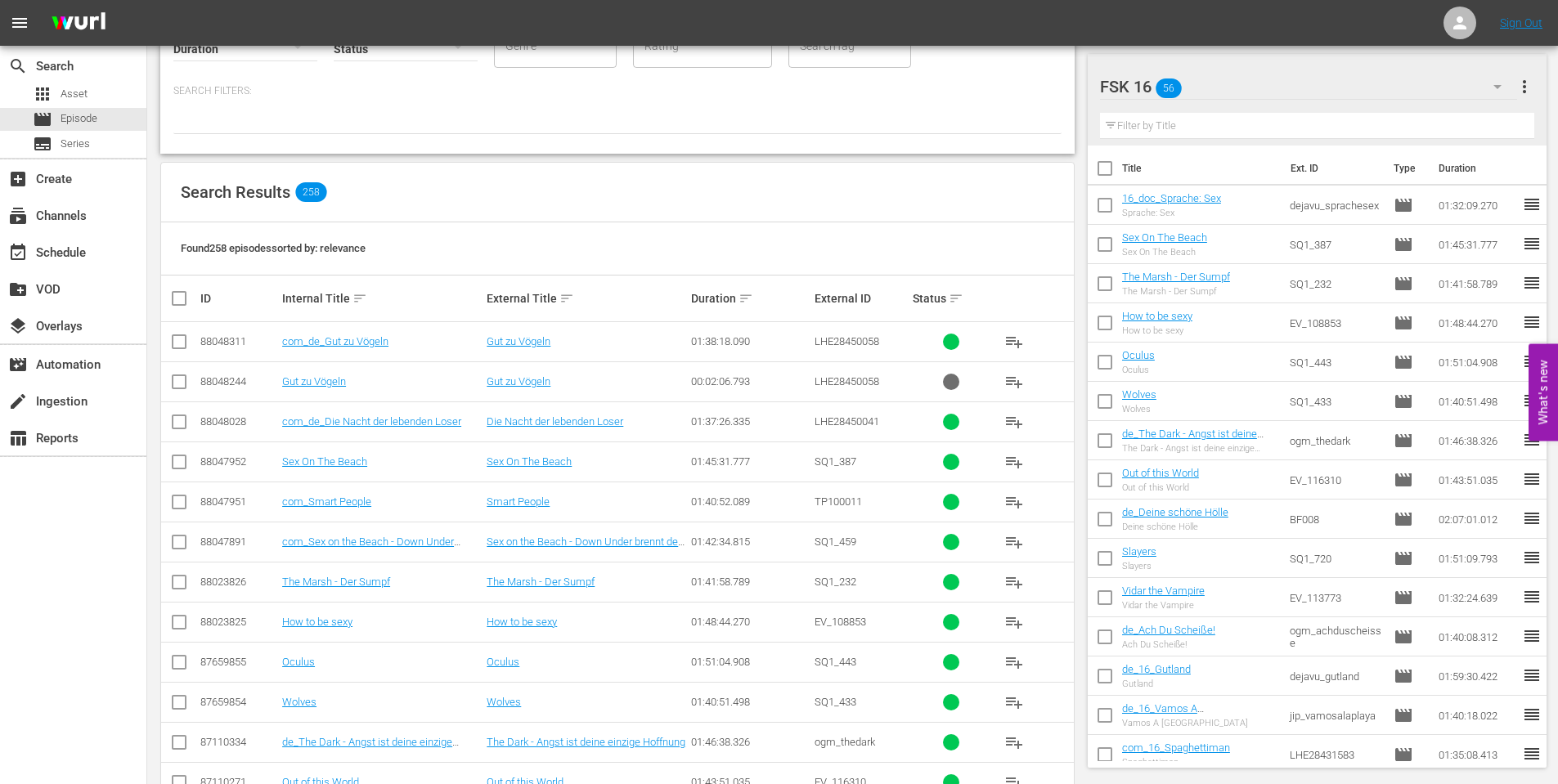
click at [1205, 205] on div "16_doc_Sprache: Sex Sprache: Sex" at bounding box center [1172, 205] width 99 height 26
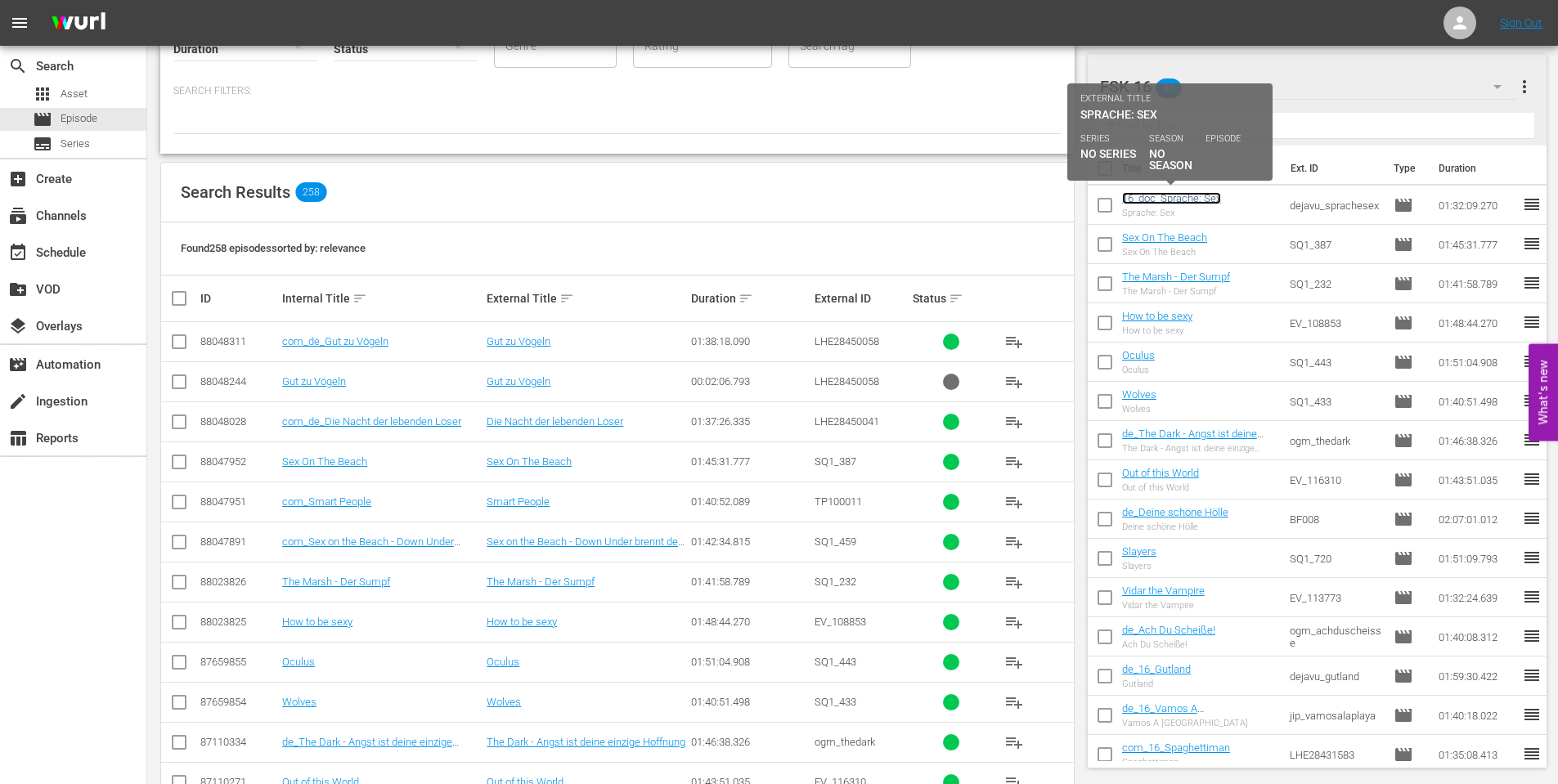
click at [1158, 203] on link "16_doc_Sprache: Sex" at bounding box center [1172, 198] width 99 height 12
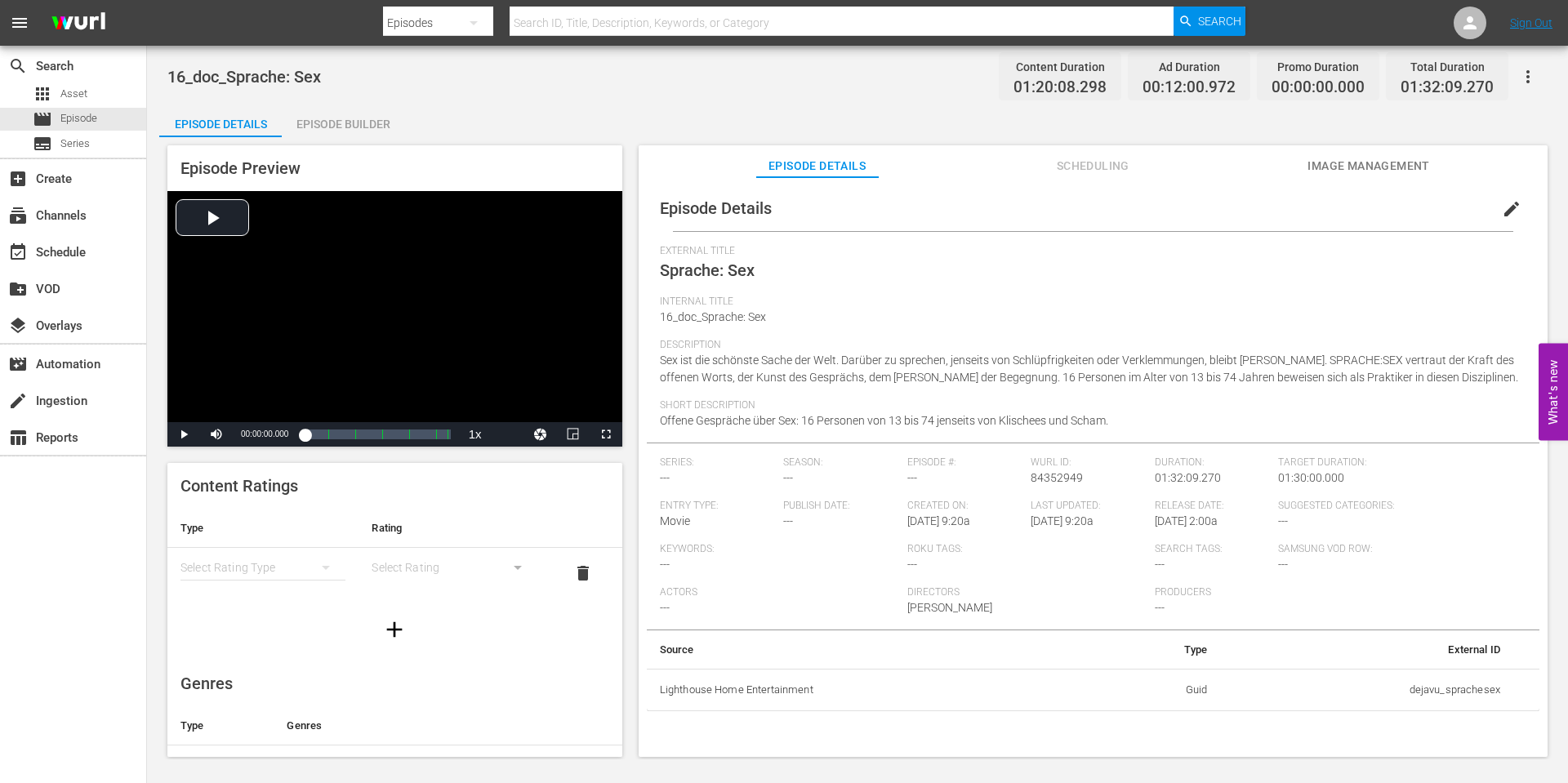
click at [1502, 203] on span "edit" at bounding box center [1512, 209] width 20 height 20
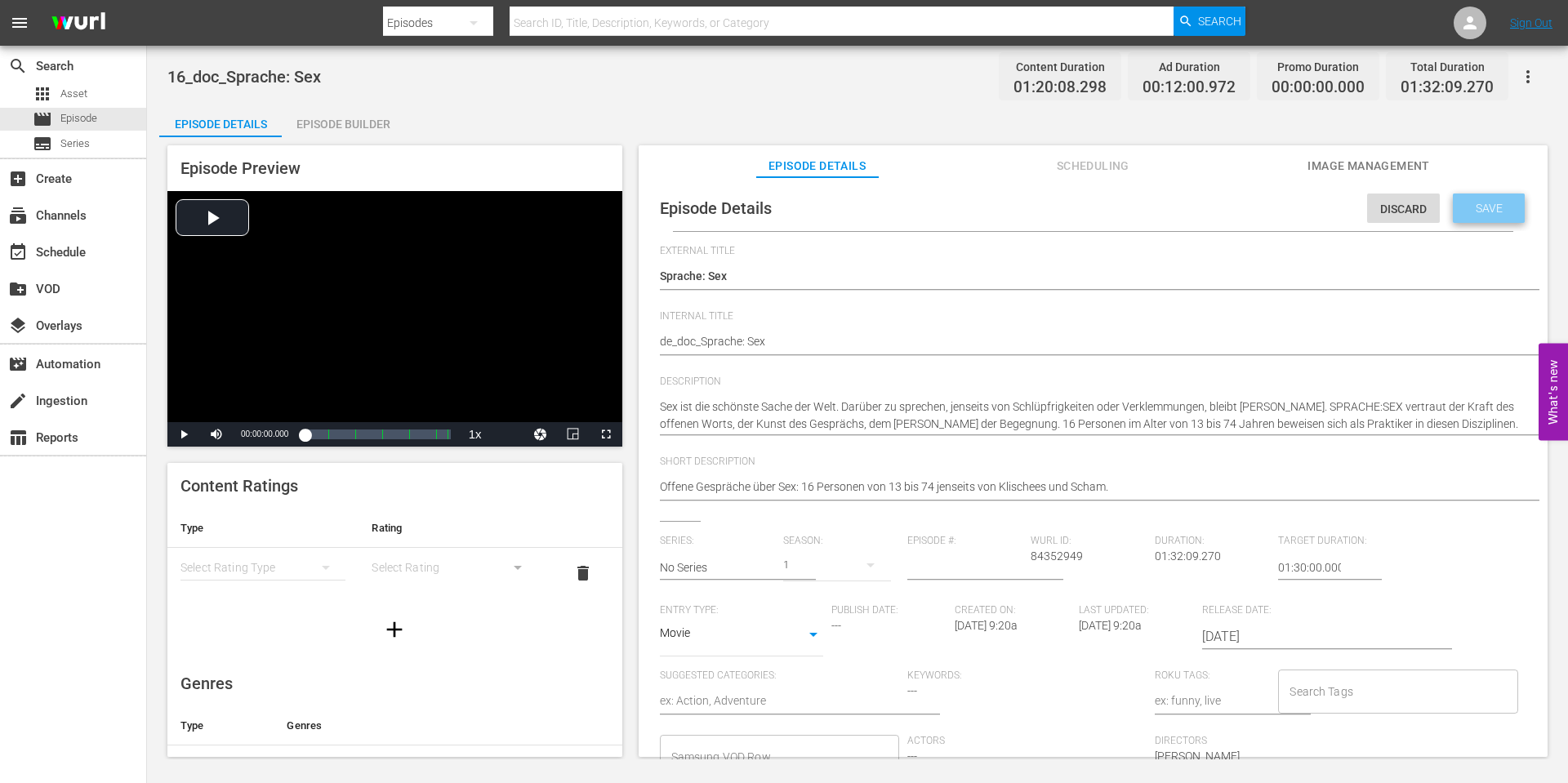
click at [1488, 196] on div "Save" at bounding box center [1489, 209] width 72 height 30
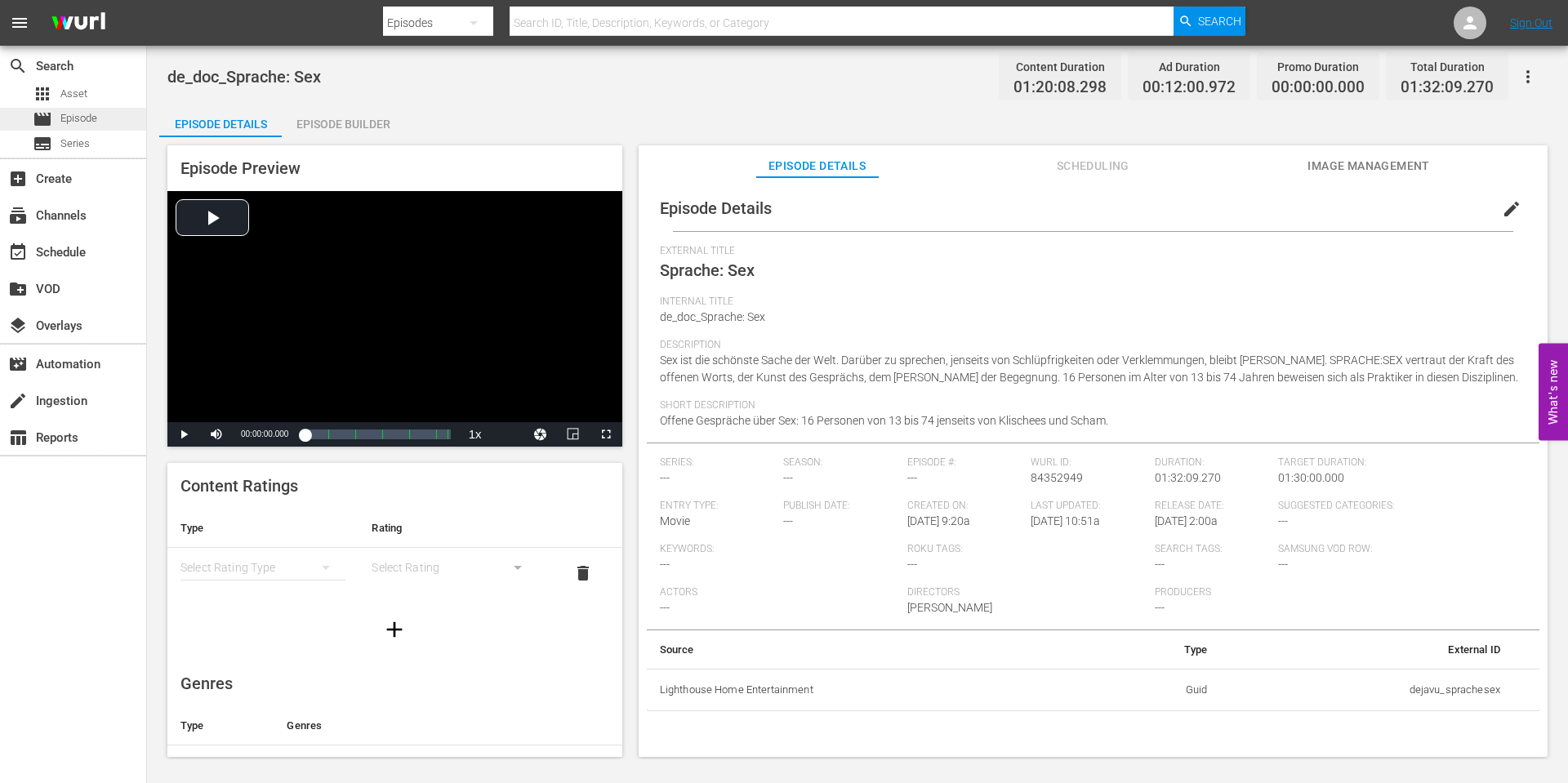
click at [83, 116] on span "Episode" at bounding box center [79, 118] width 37 height 17
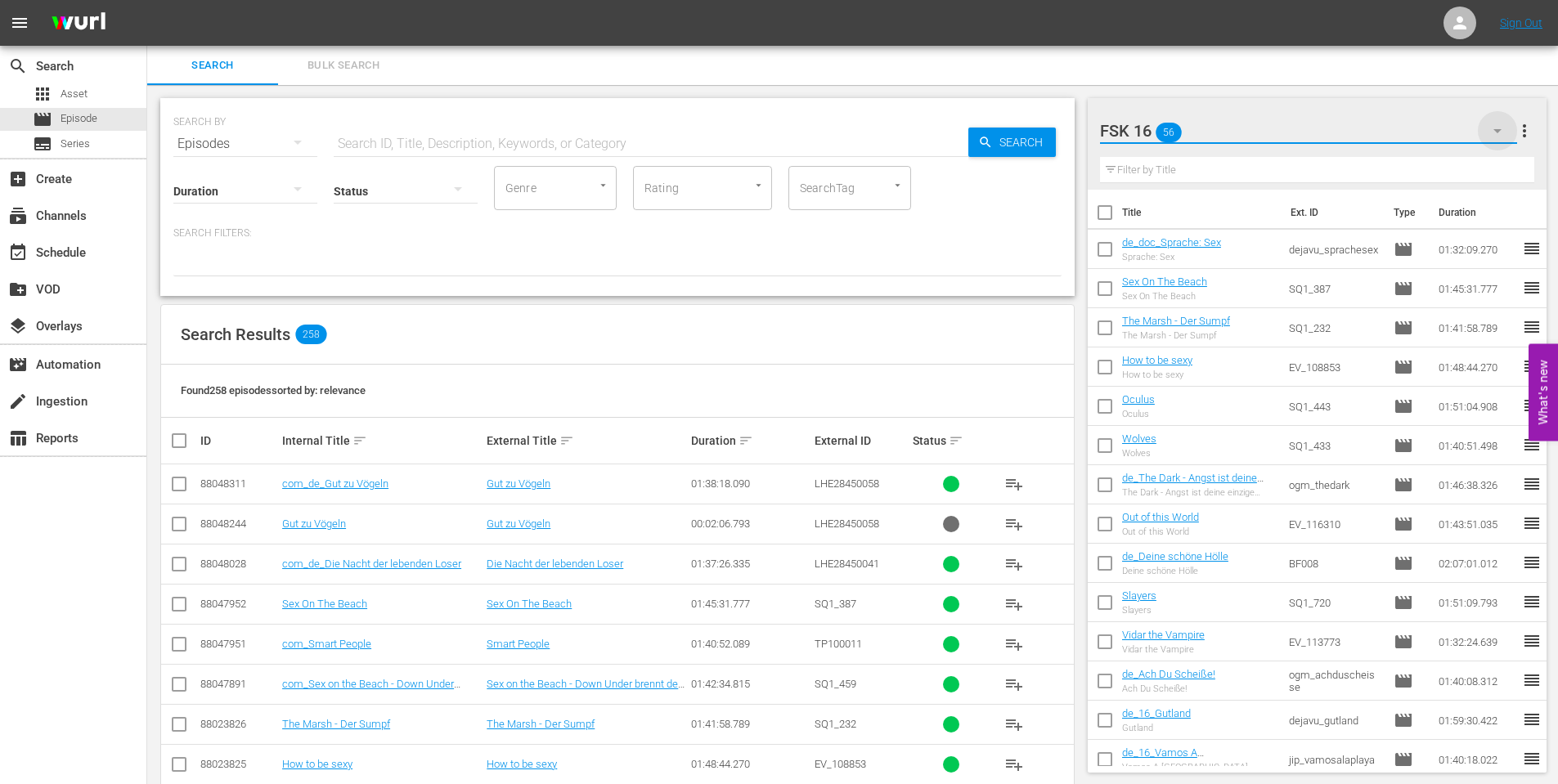
click at [1494, 130] on icon "button" at bounding box center [1497, 131] width 20 height 20
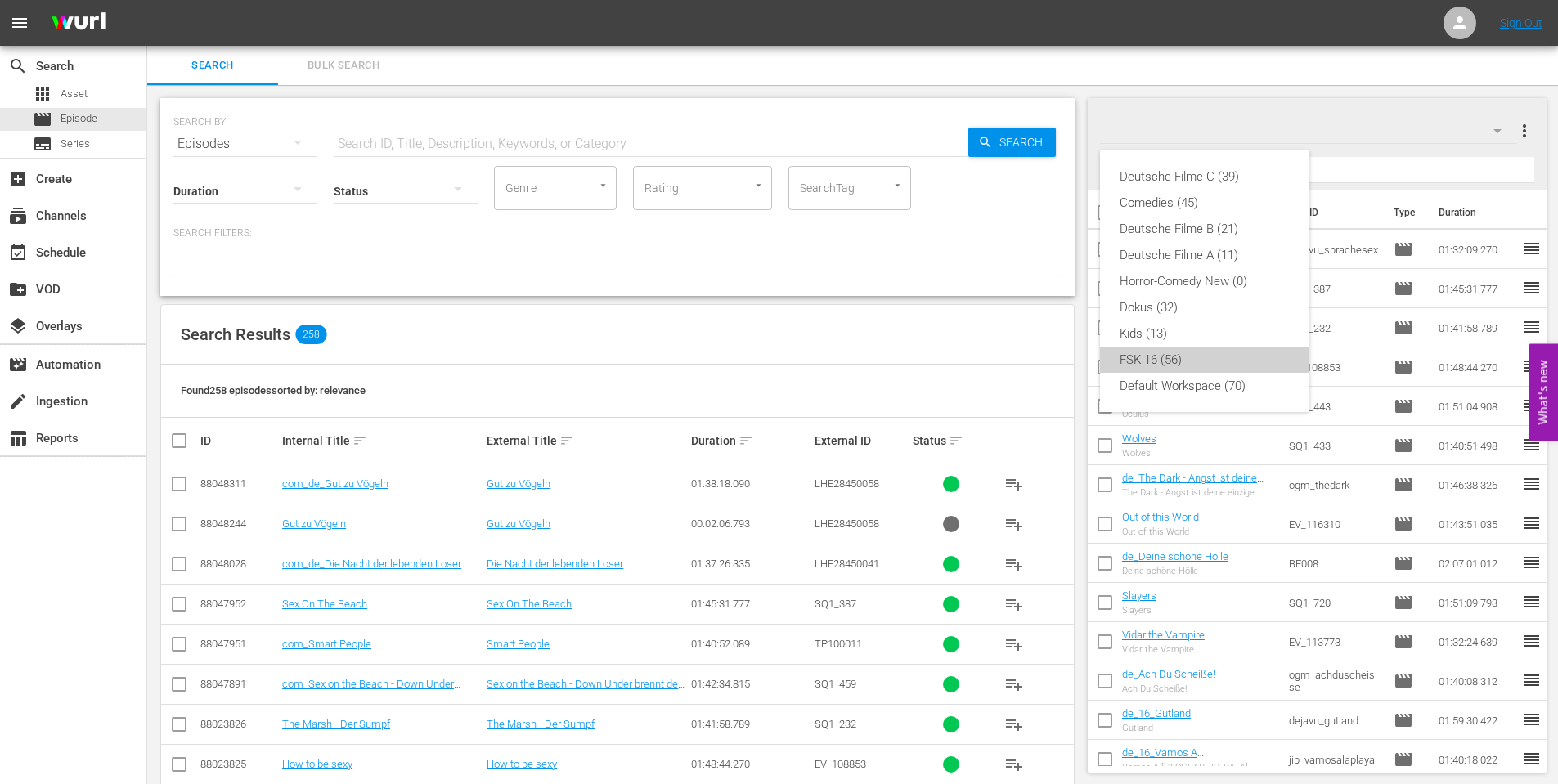
click at [1165, 358] on div "FSK 16 (56)" at bounding box center [1204, 359] width 170 height 26
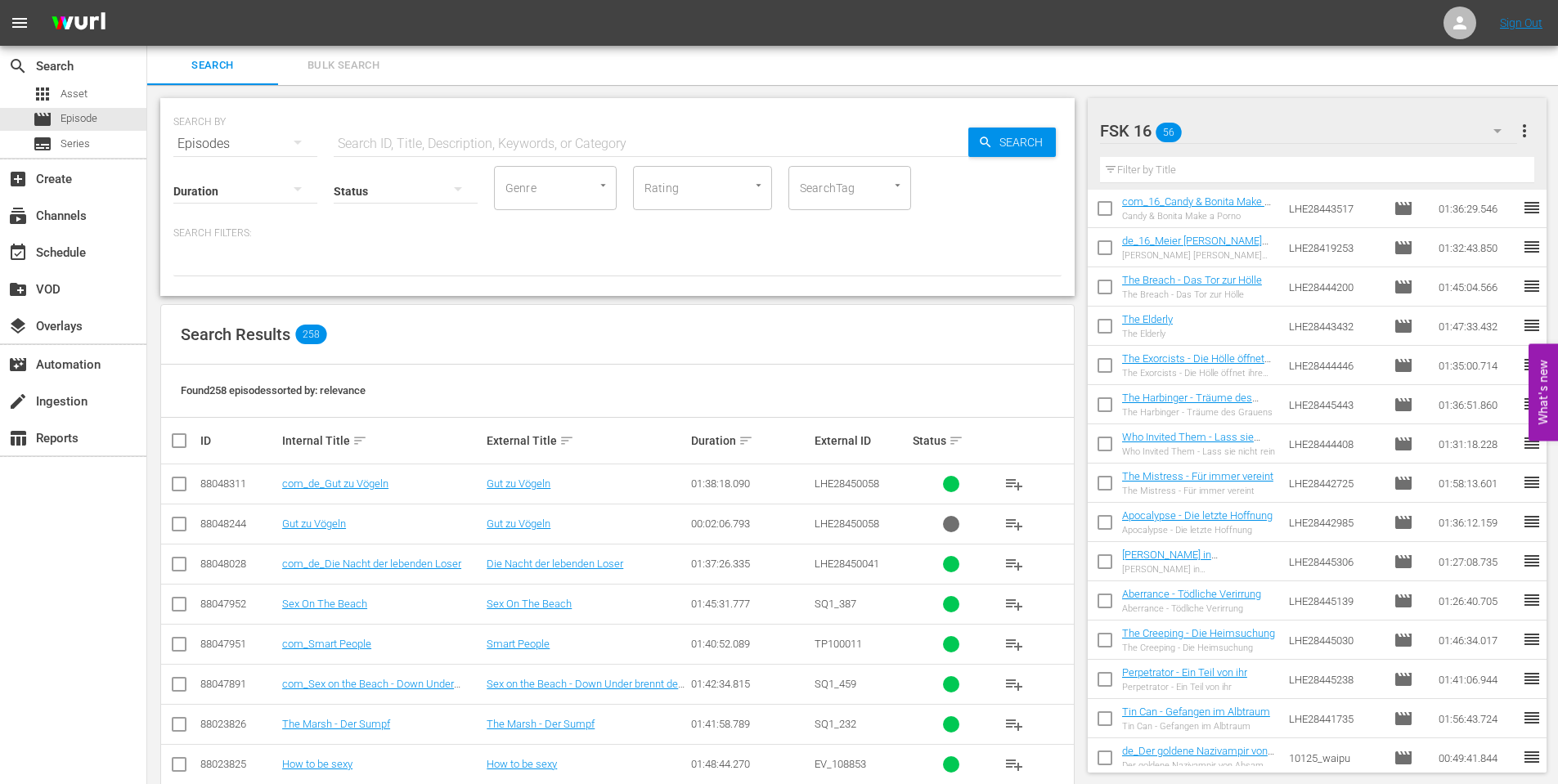
scroll to position [654, 0]
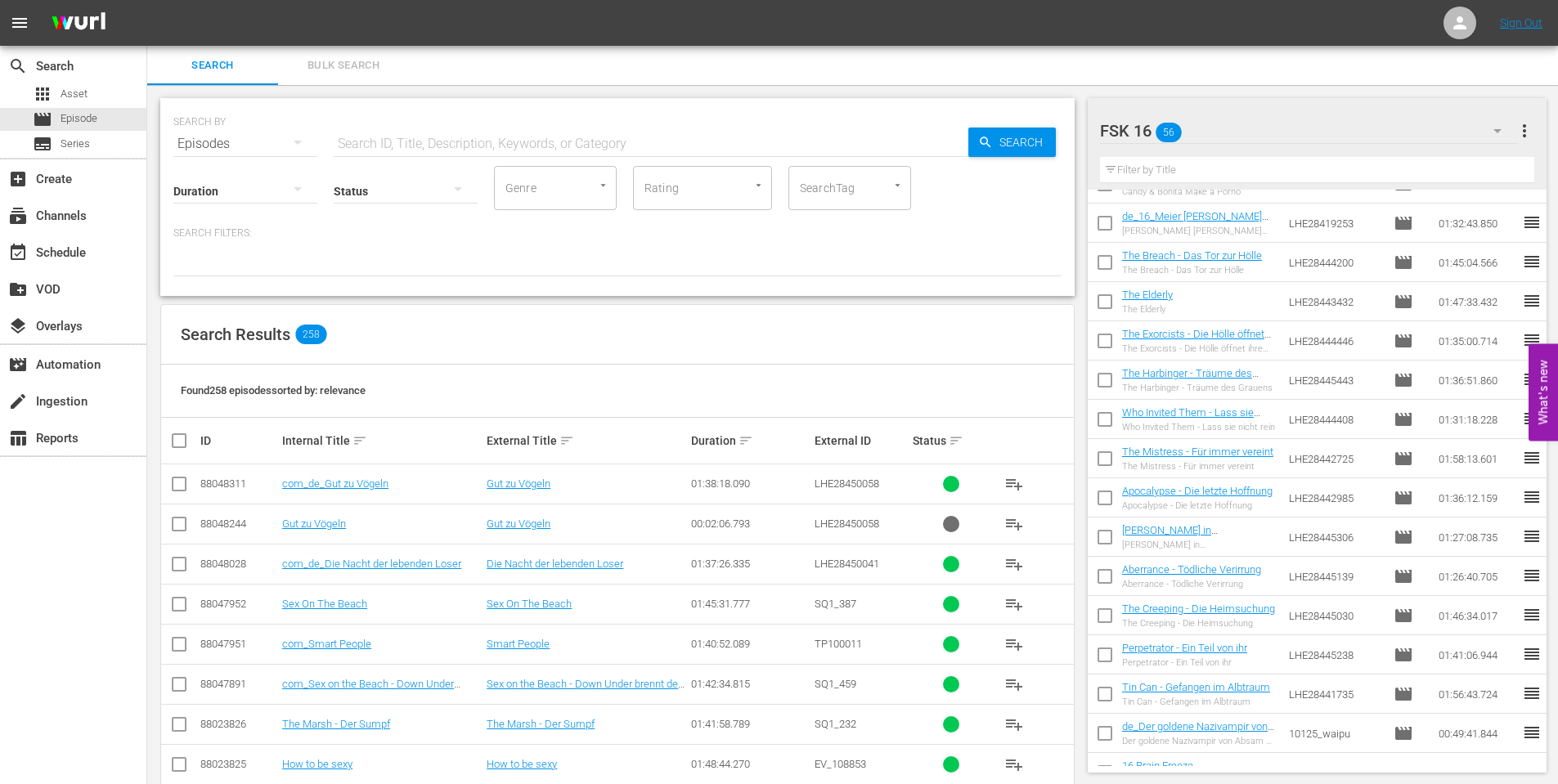
click at [1179, 499] on div "Apocalypse - Die letzte Hoffnung Apocalypse - Die letzte Hoffnung" at bounding box center [1197, 498] width 151 height 26
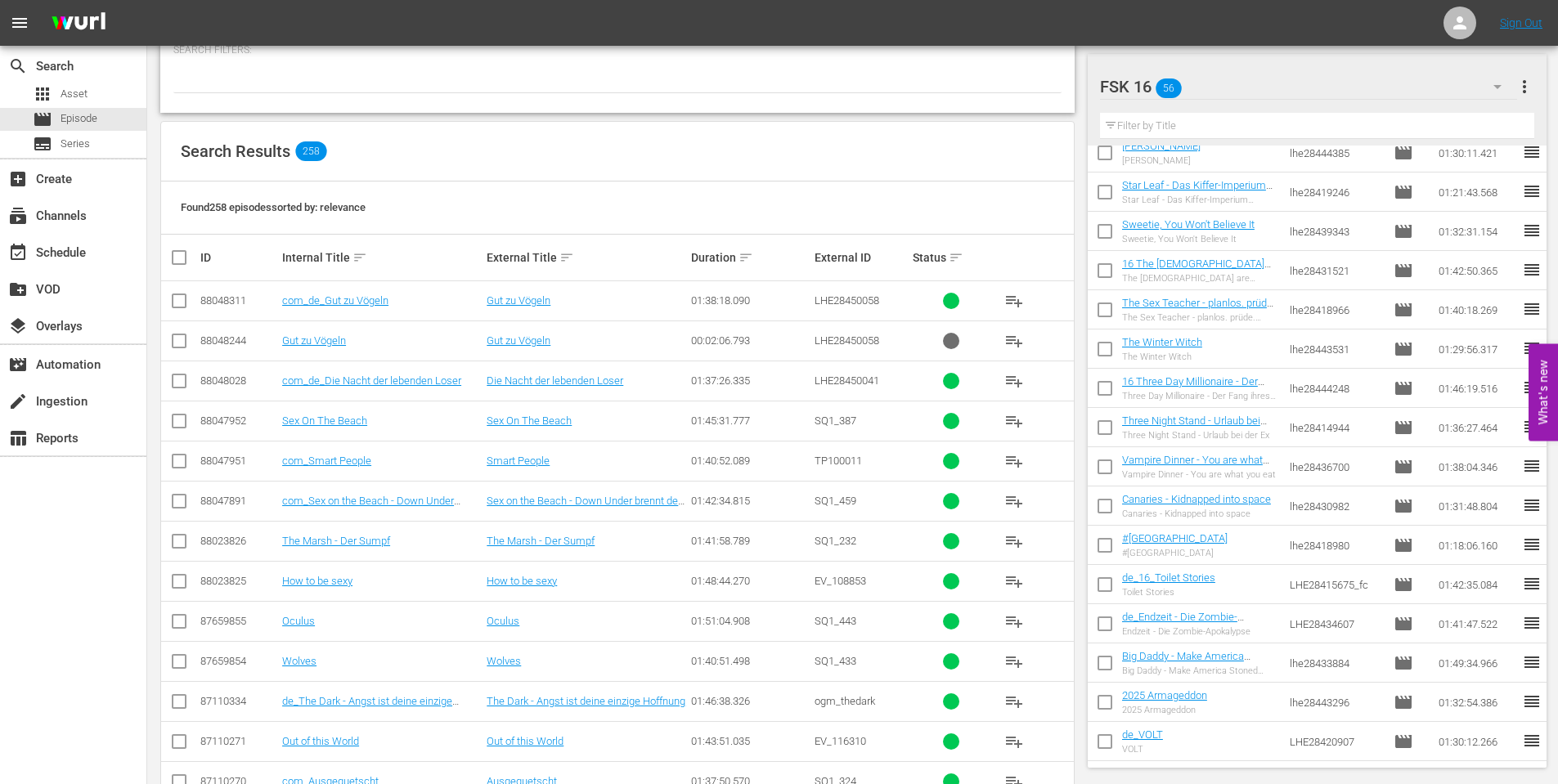
scroll to position [245, 0]
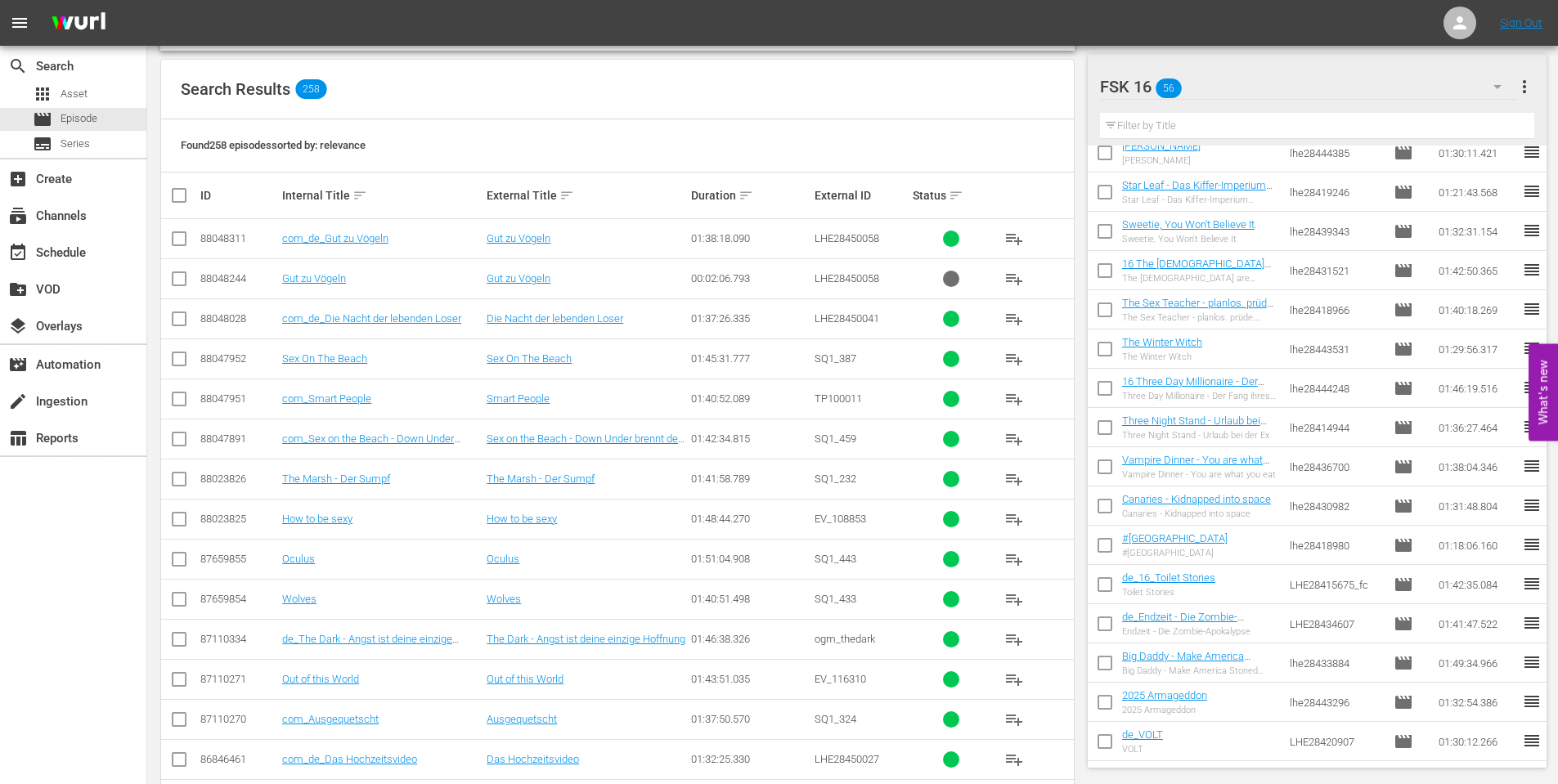
click at [1214, 119] on input "text" at bounding box center [1318, 126] width 435 height 26
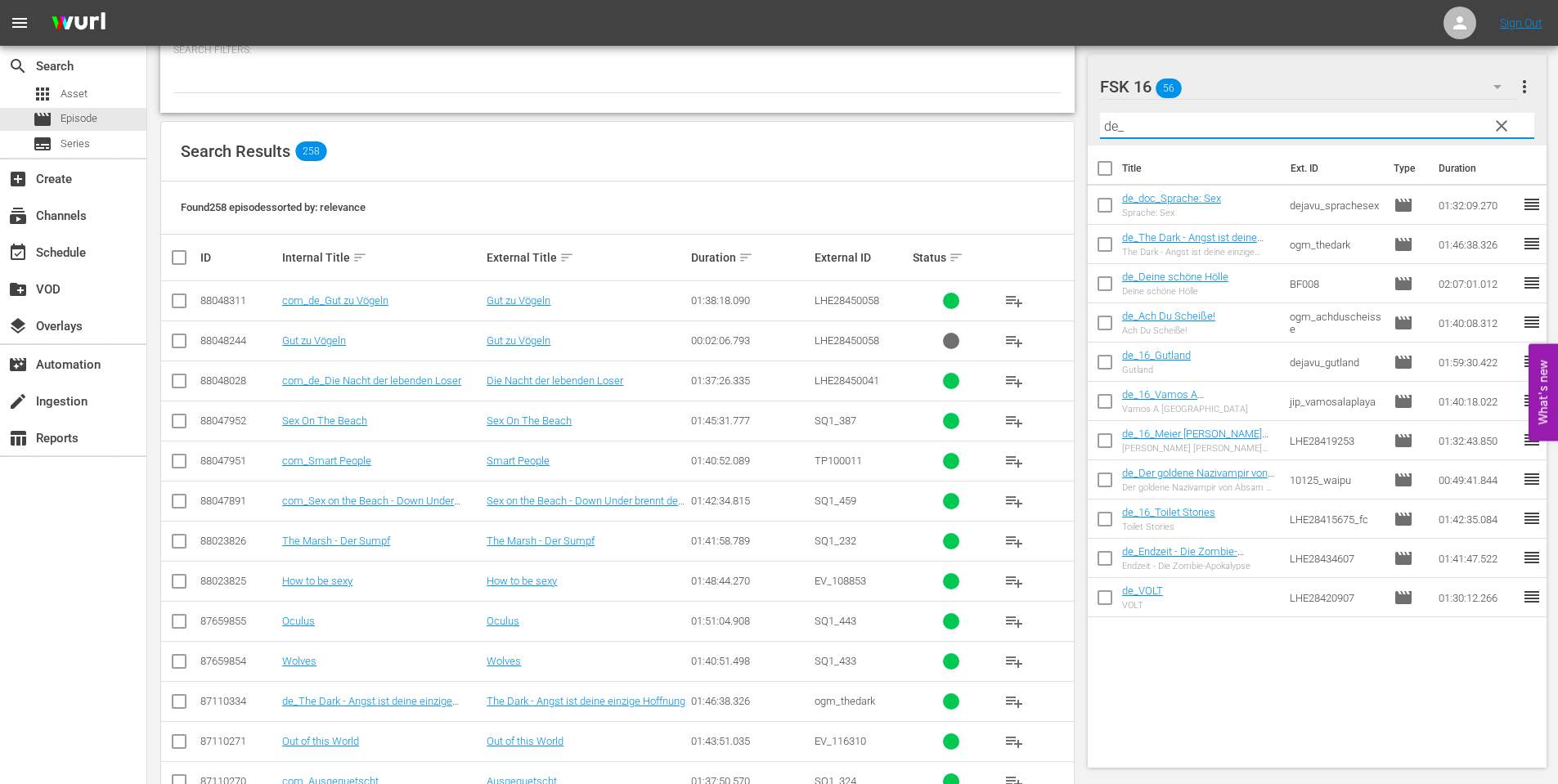
scroll to position [82, 0]
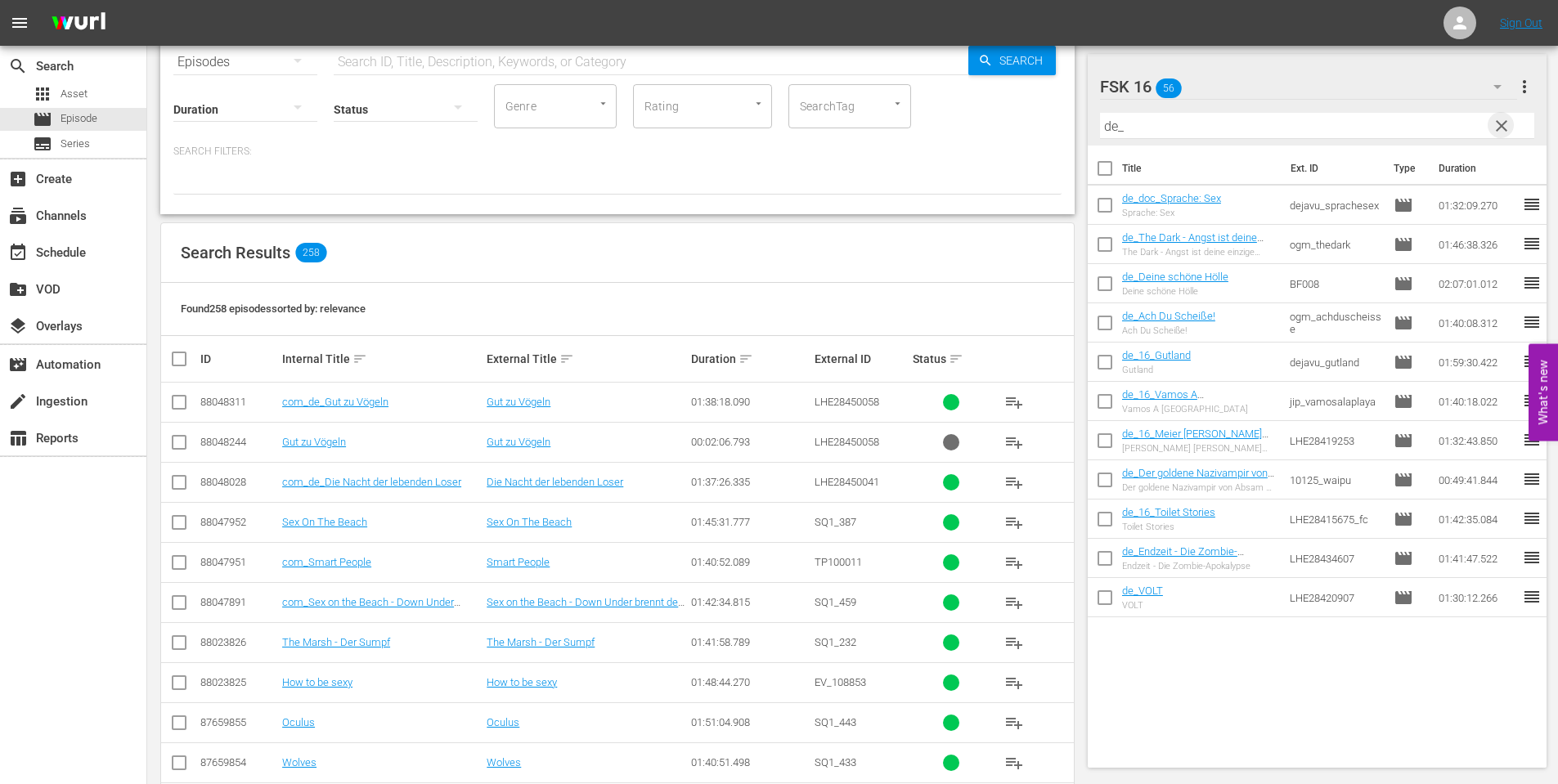
click at [1500, 120] on span "clear" at bounding box center [1501, 125] width 20 height 20
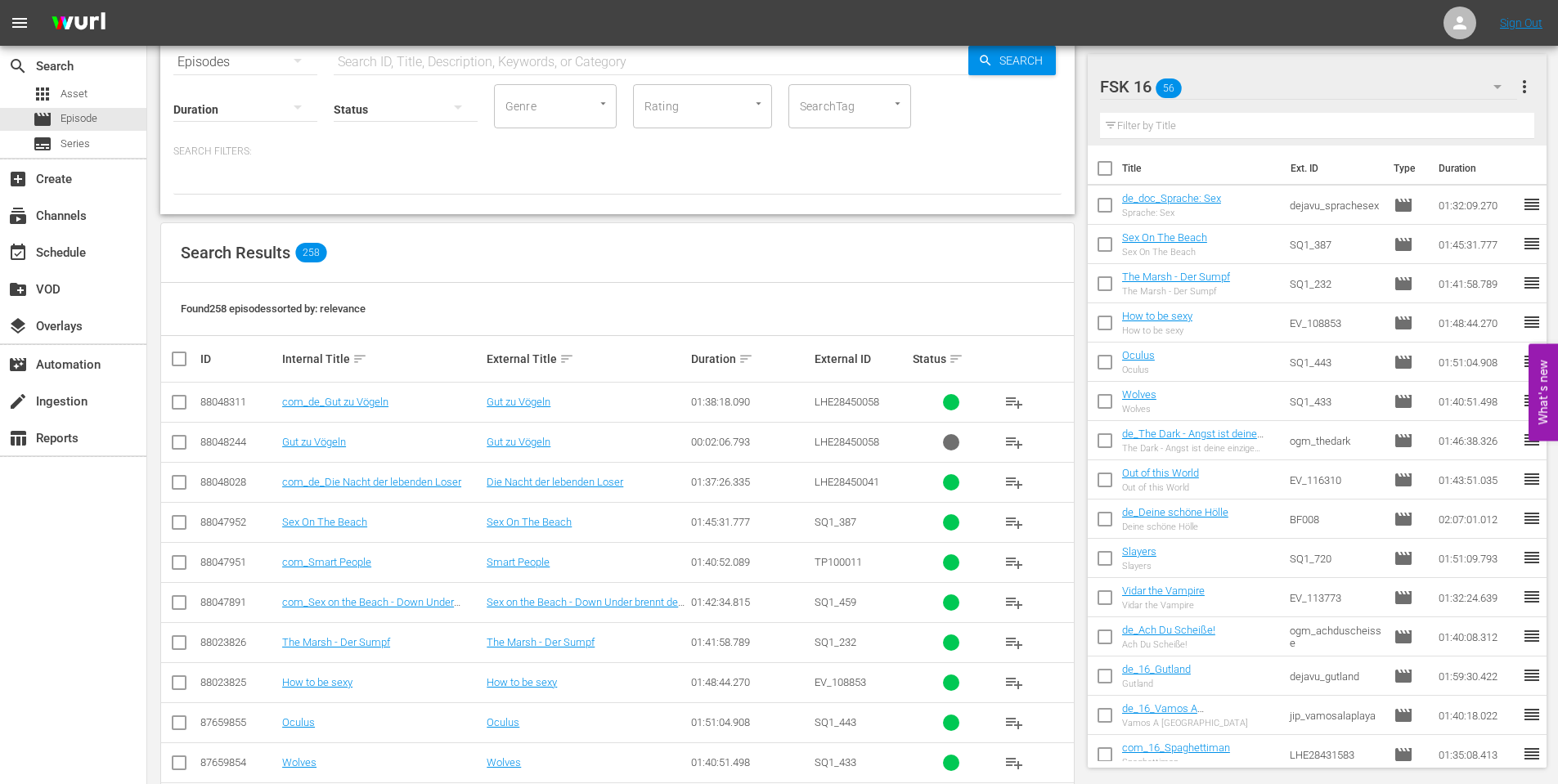
click at [1500, 87] on icon "button" at bounding box center [1497, 87] width 8 height 4
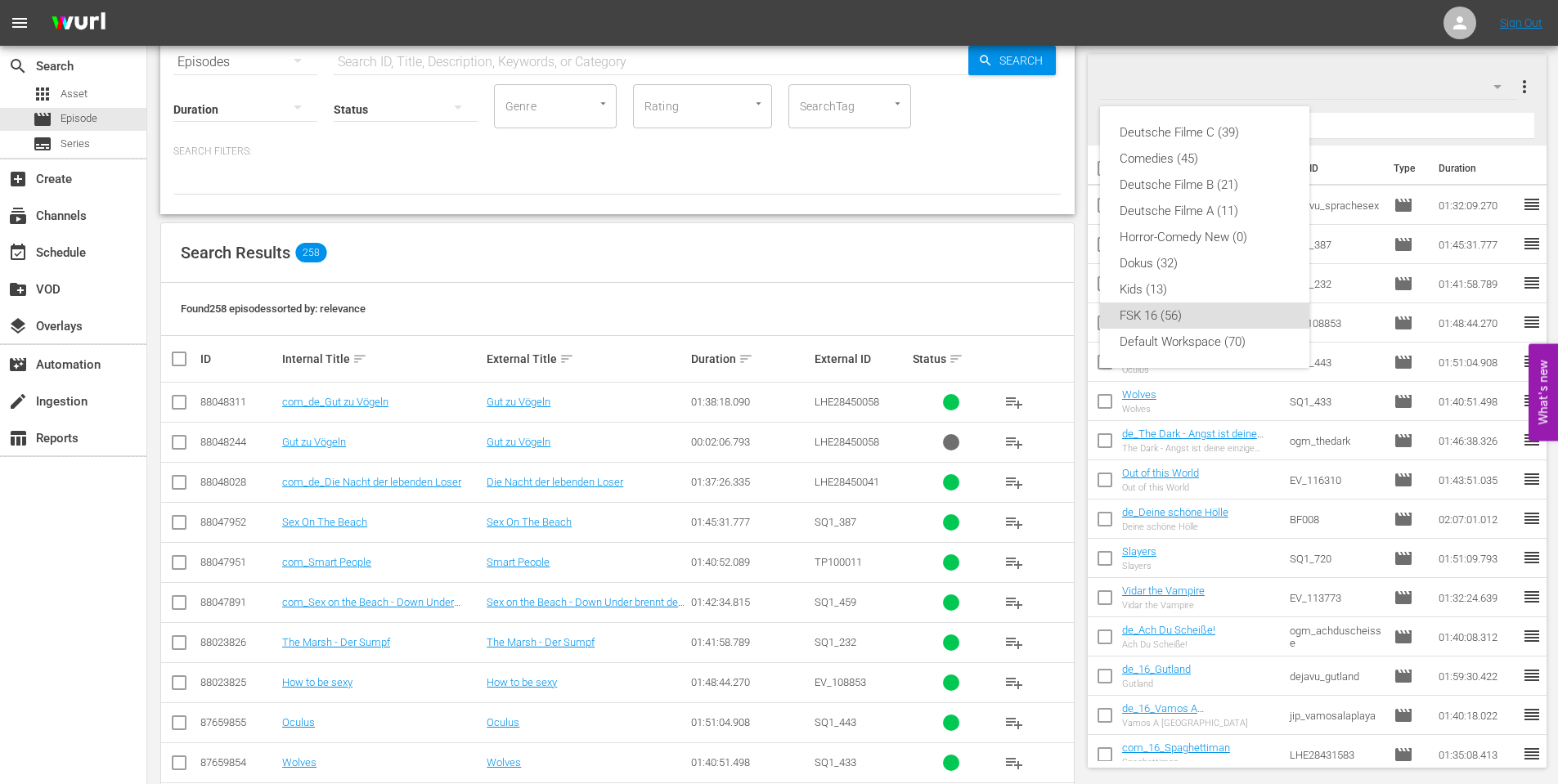
click at [1212, 318] on div "FSK 16 (56)" at bounding box center [1204, 316] width 170 height 26
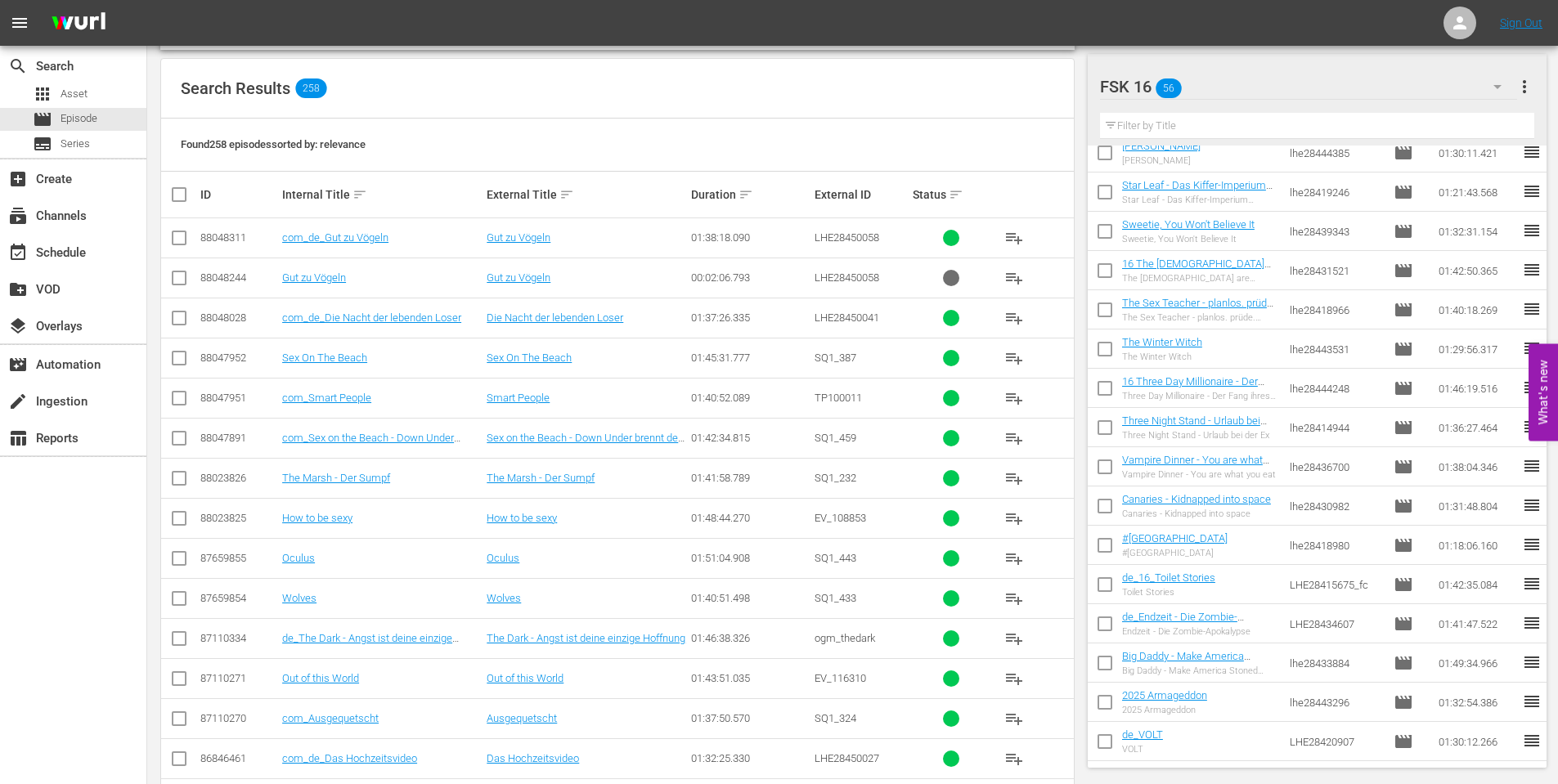
scroll to position [327, 0]
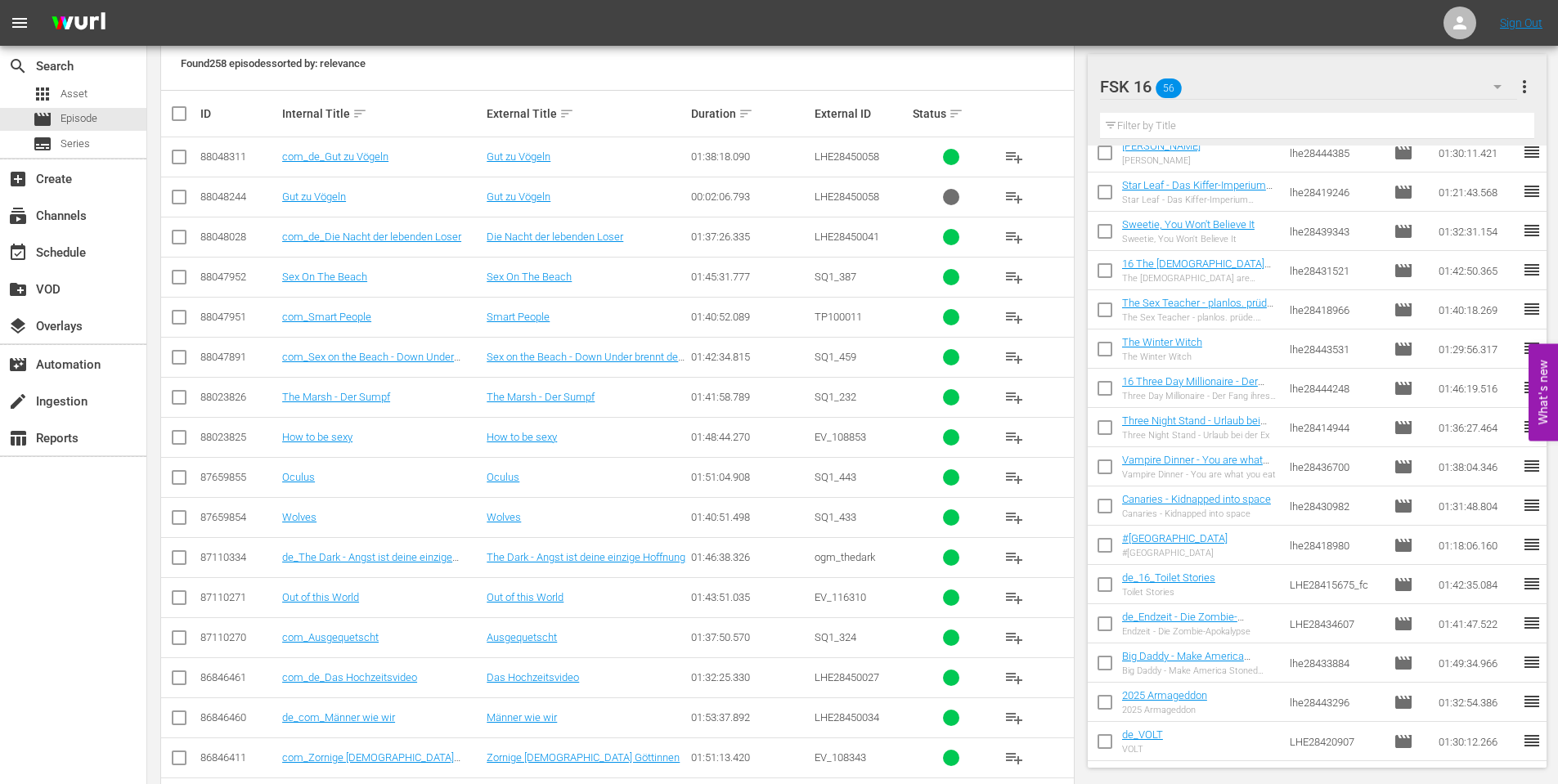
click at [1502, 82] on icon "button" at bounding box center [1497, 86] width 20 height 20
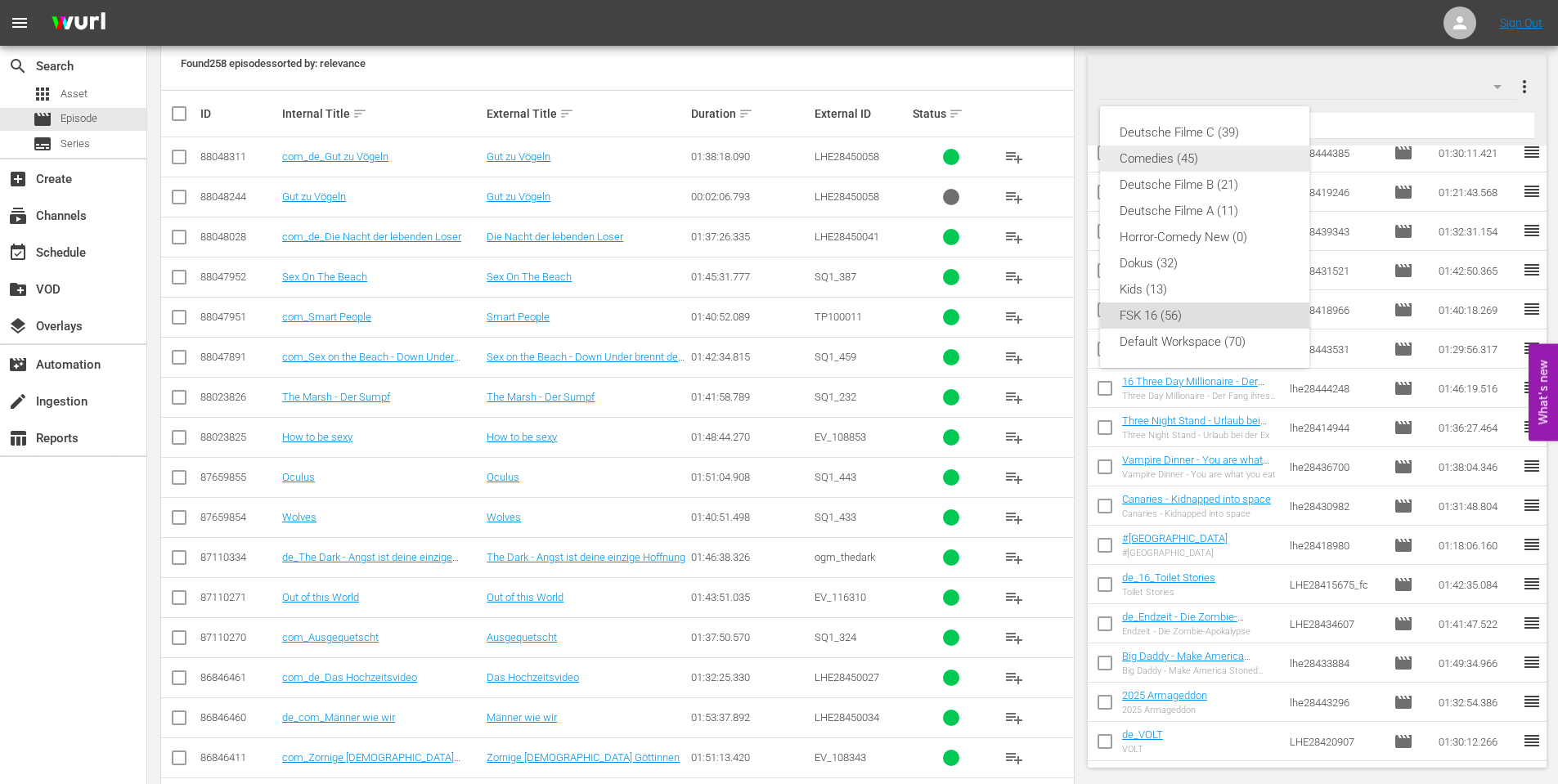
click at [1277, 160] on div "Comedies (45)" at bounding box center [1204, 158] width 170 height 26
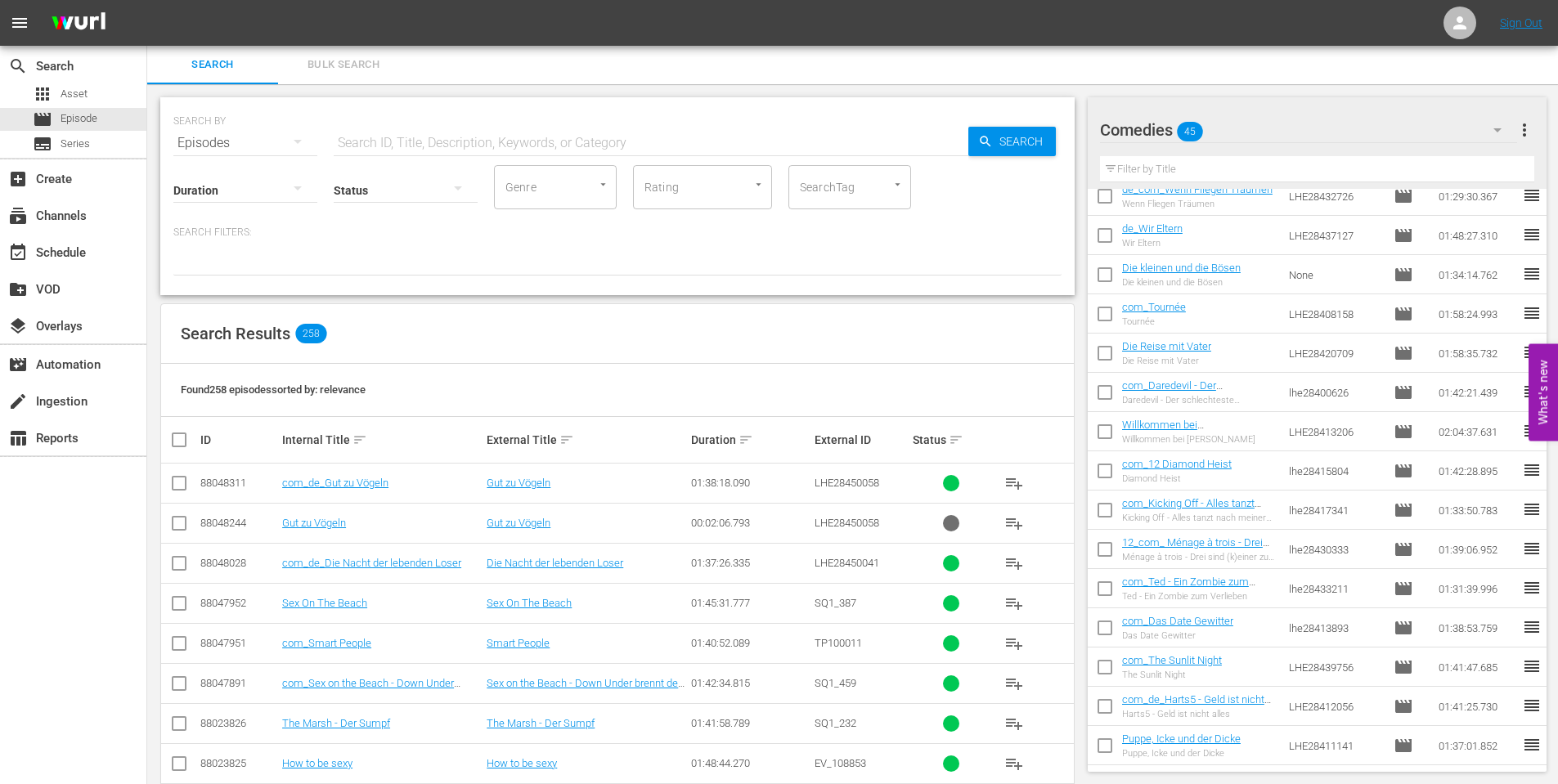
scroll to position [0, 0]
click at [1373, 124] on div "Comedies 45" at bounding box center [1308, 131] width 417 height 46
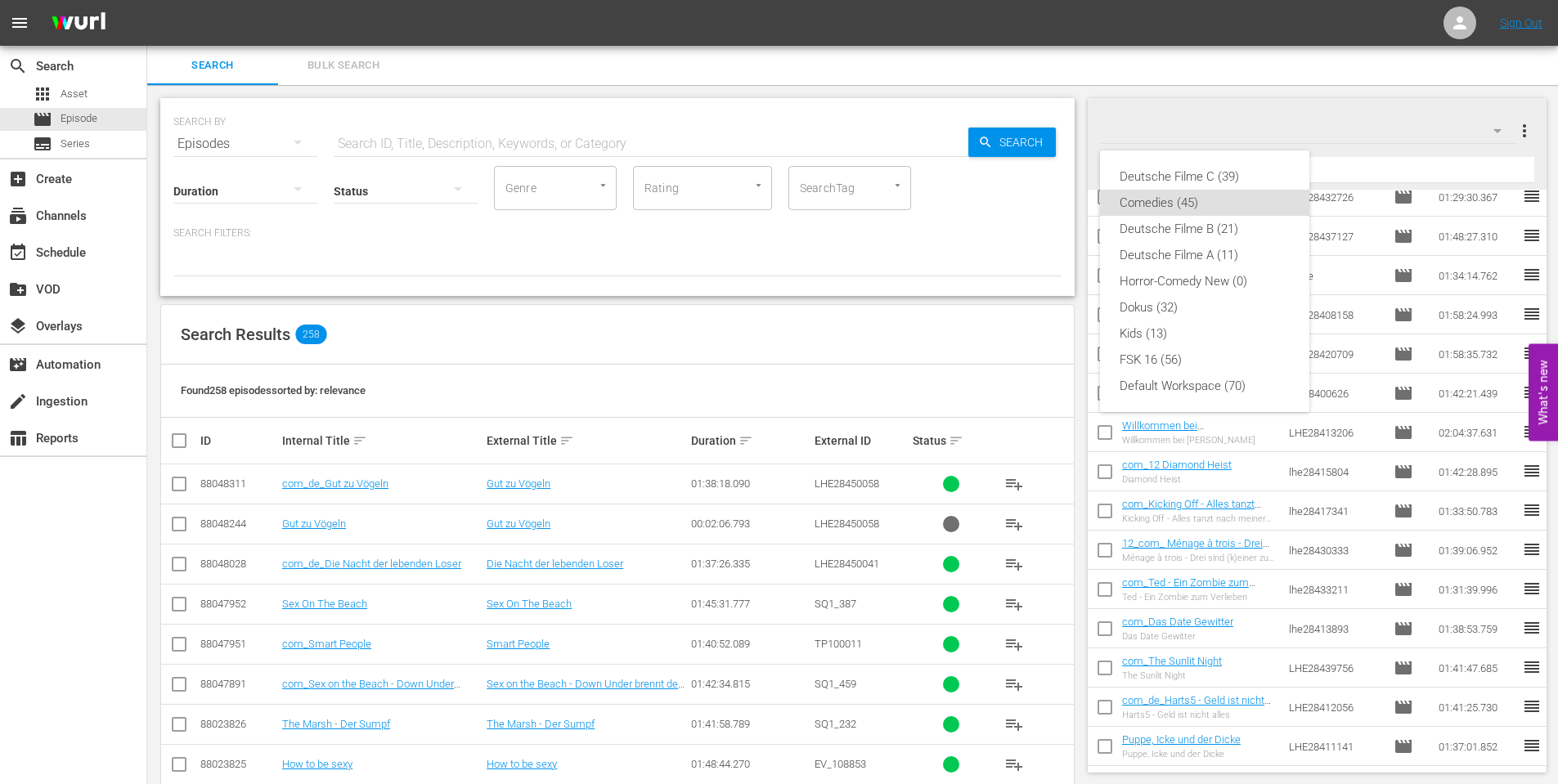
click at [1524, 125] on div "Deutsche Filme C (39) Comedies (45) Deutsche Filme B (21) Deutsche Filme A (11)…" at bounding box center [779, 392] width 1558 height 784
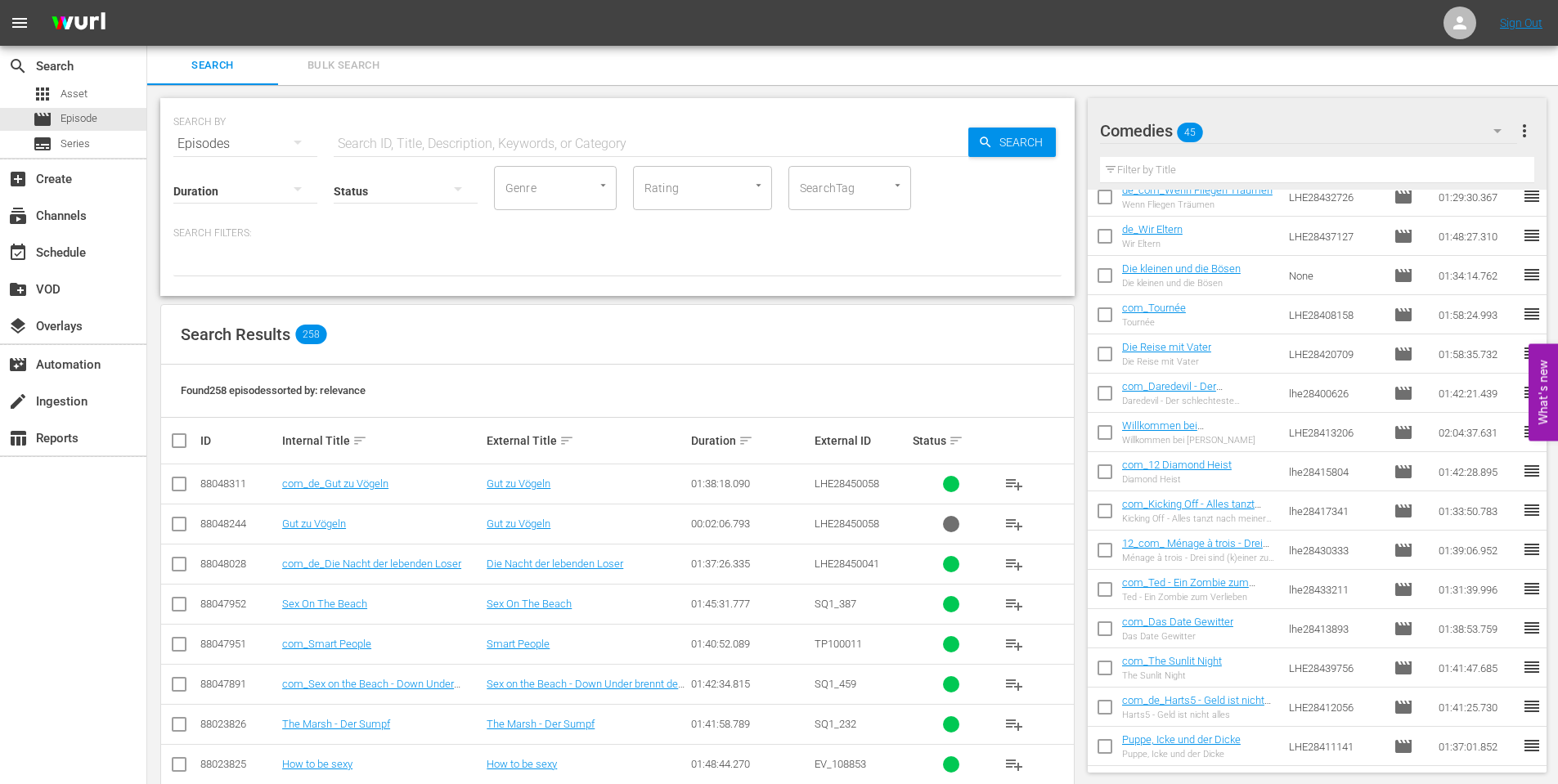
click at [1524, 128] on span "more_vert" at bounding box center [1524, 131] width 20 height 20
click at [1247, 129] on div "Comedies 45" at bounding box center [1308, 131] width 417 height 46
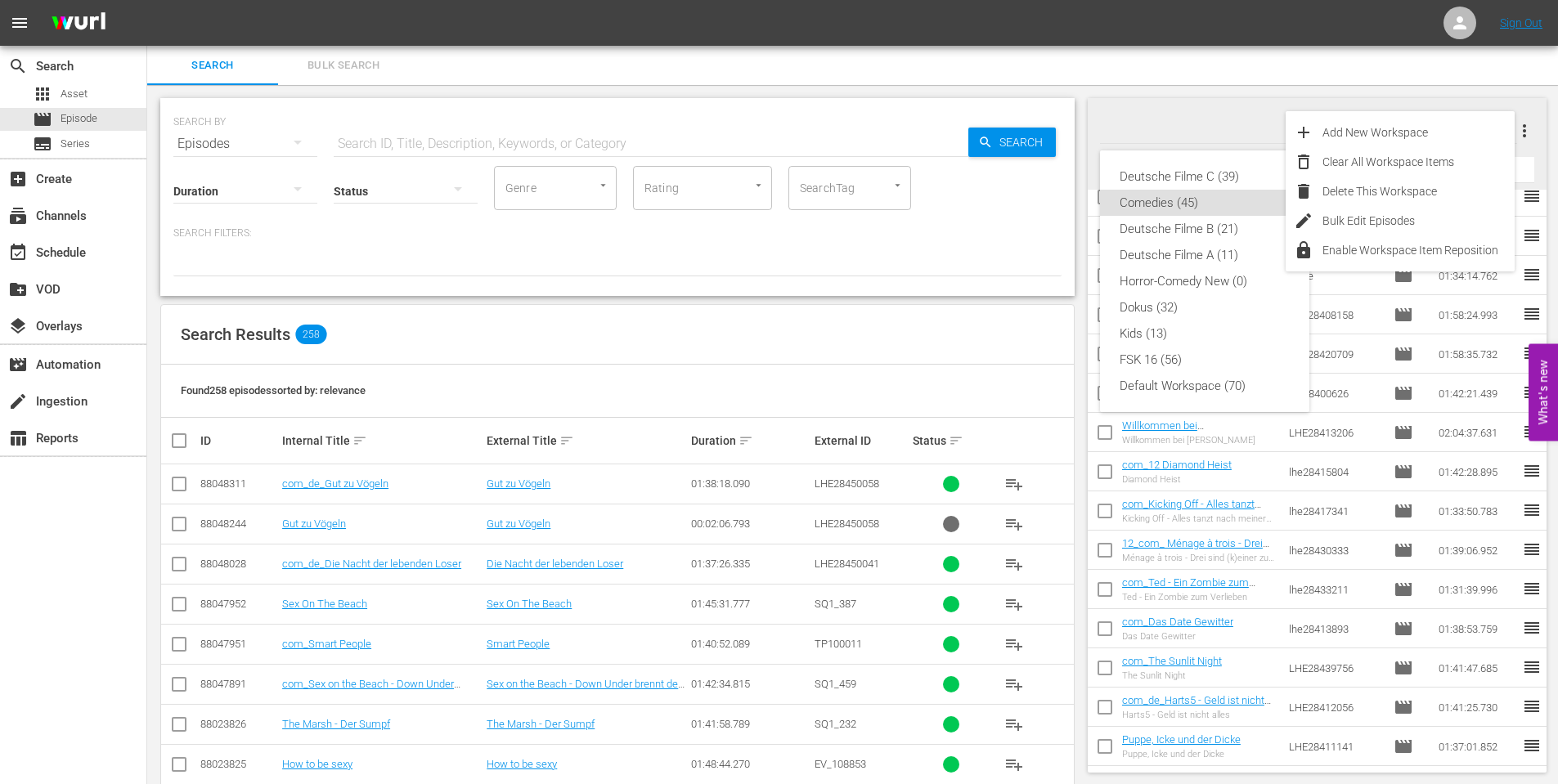
click at [1131, 200] on div "Comedies (45)" at bounding box center [1204, 203] width 170 height 26
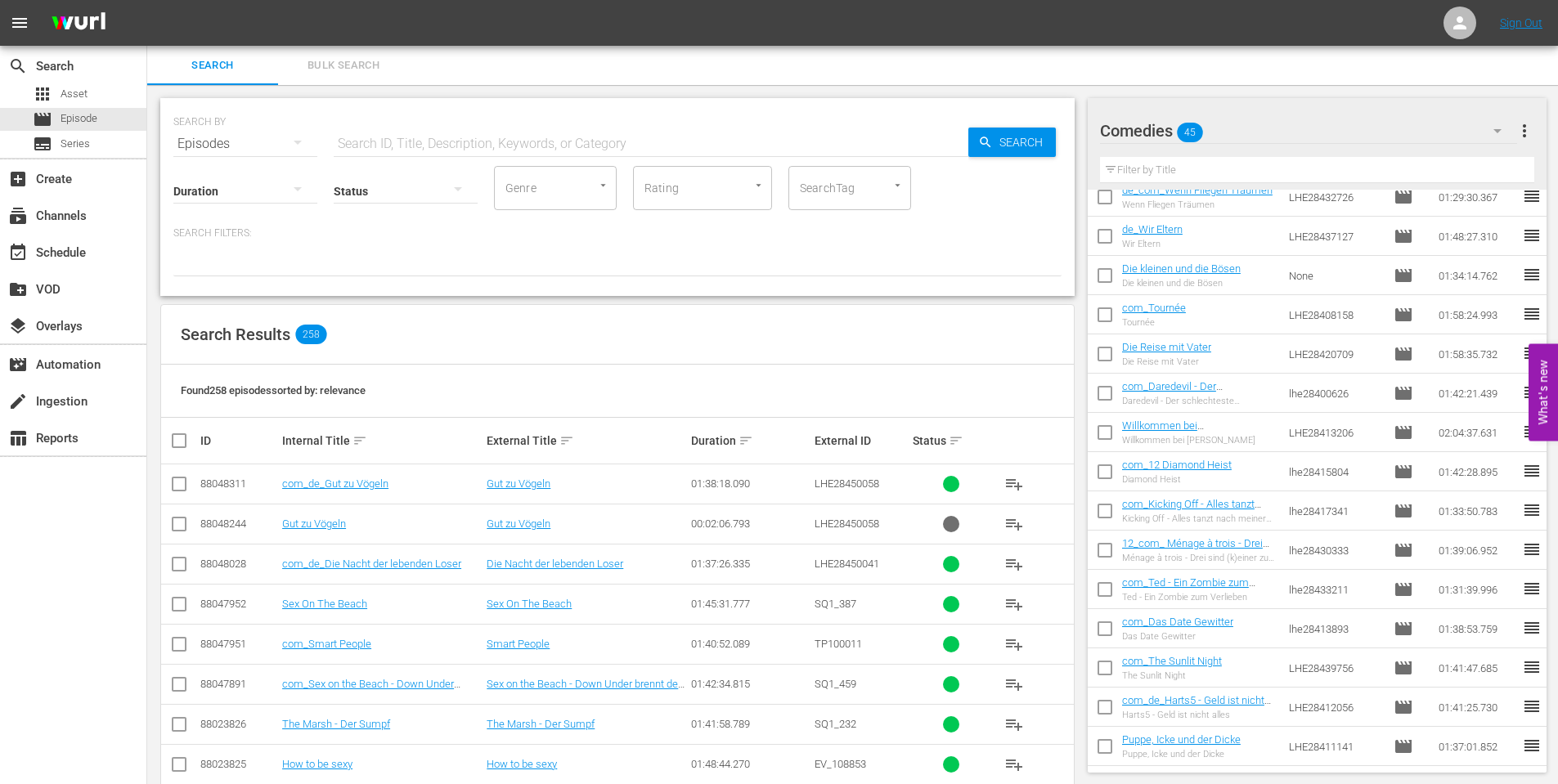
click at [1127, 137] on div at bounding box center [1166, 131] width 132 height 41
click at [1501, 75] on div "Search Bulk Search" at bounding box center [852, 65] width 1411 height 39
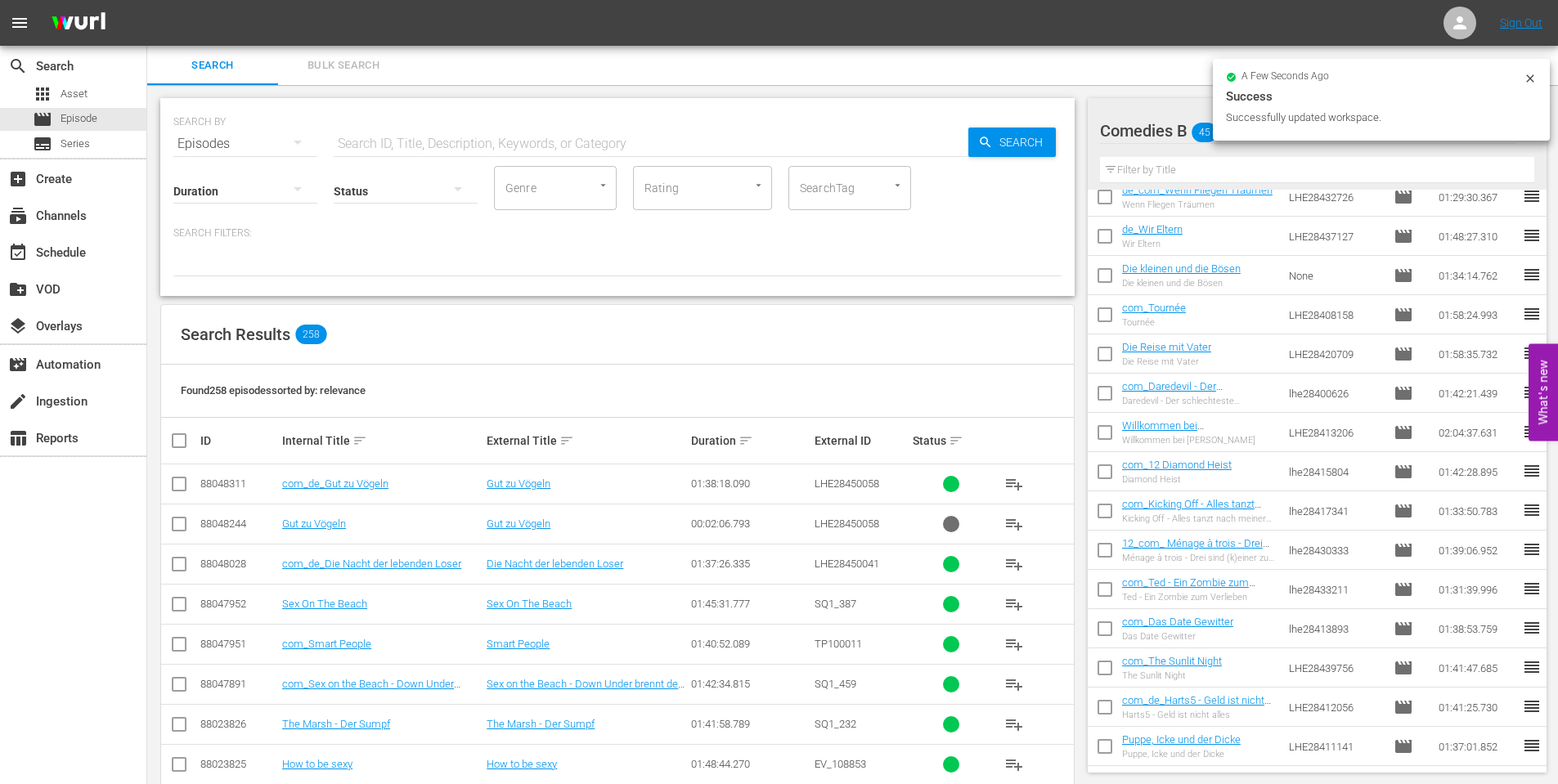
click at [1528, 124] on span "Success Successfully updated workspace." at bounding box center [1380, 106] width 311 height 39
click at [1526, 83] on icon at bounding box center [1530, 78] width 13 height 13
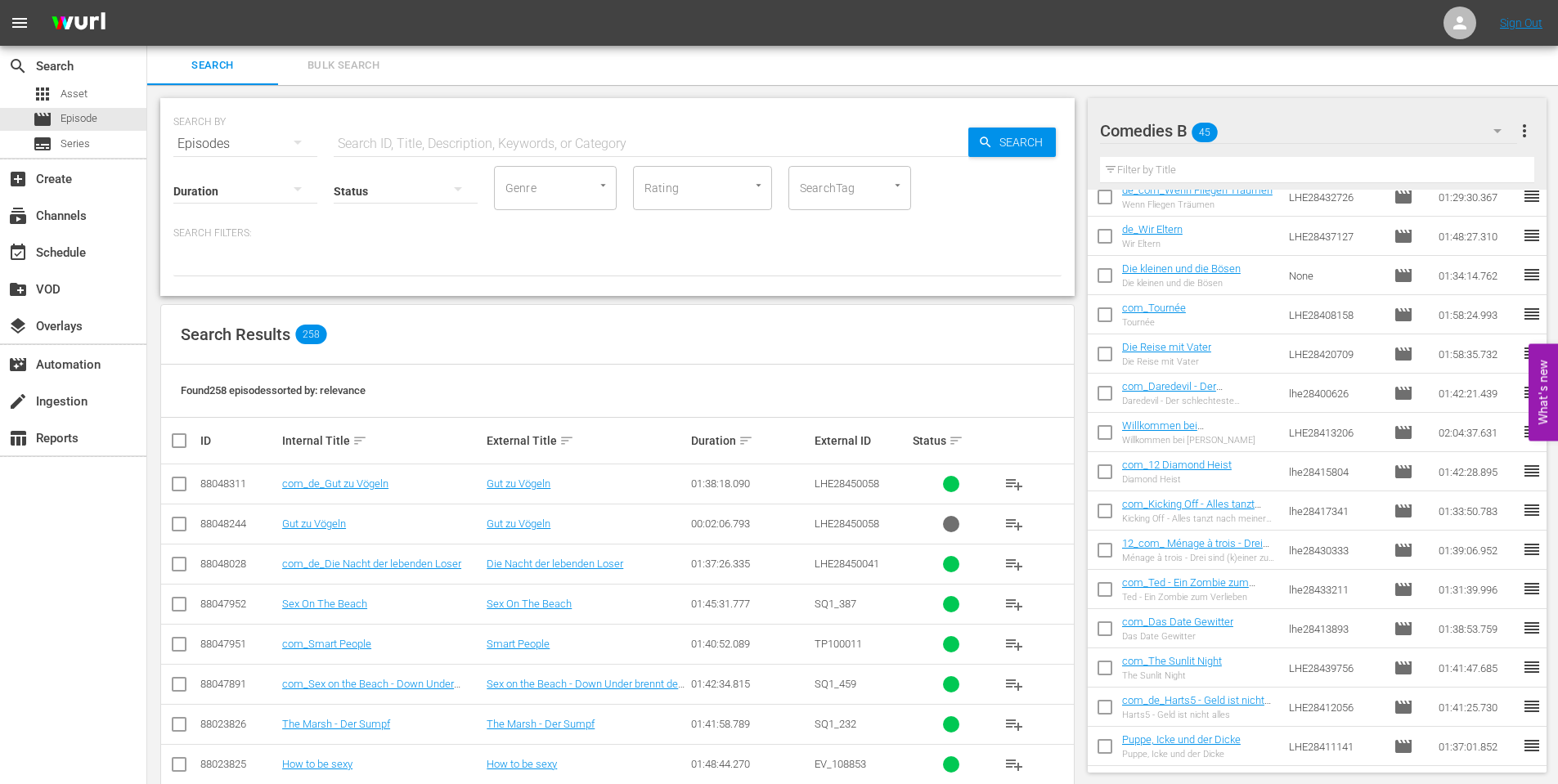
click at [1522, 131] on span "more_vert" at bounding box center [1524, 131] width 20 height 20
click at [1387, 132] on div "Add New Workspace" at bounding box center [1418, 132] width 192 height 30
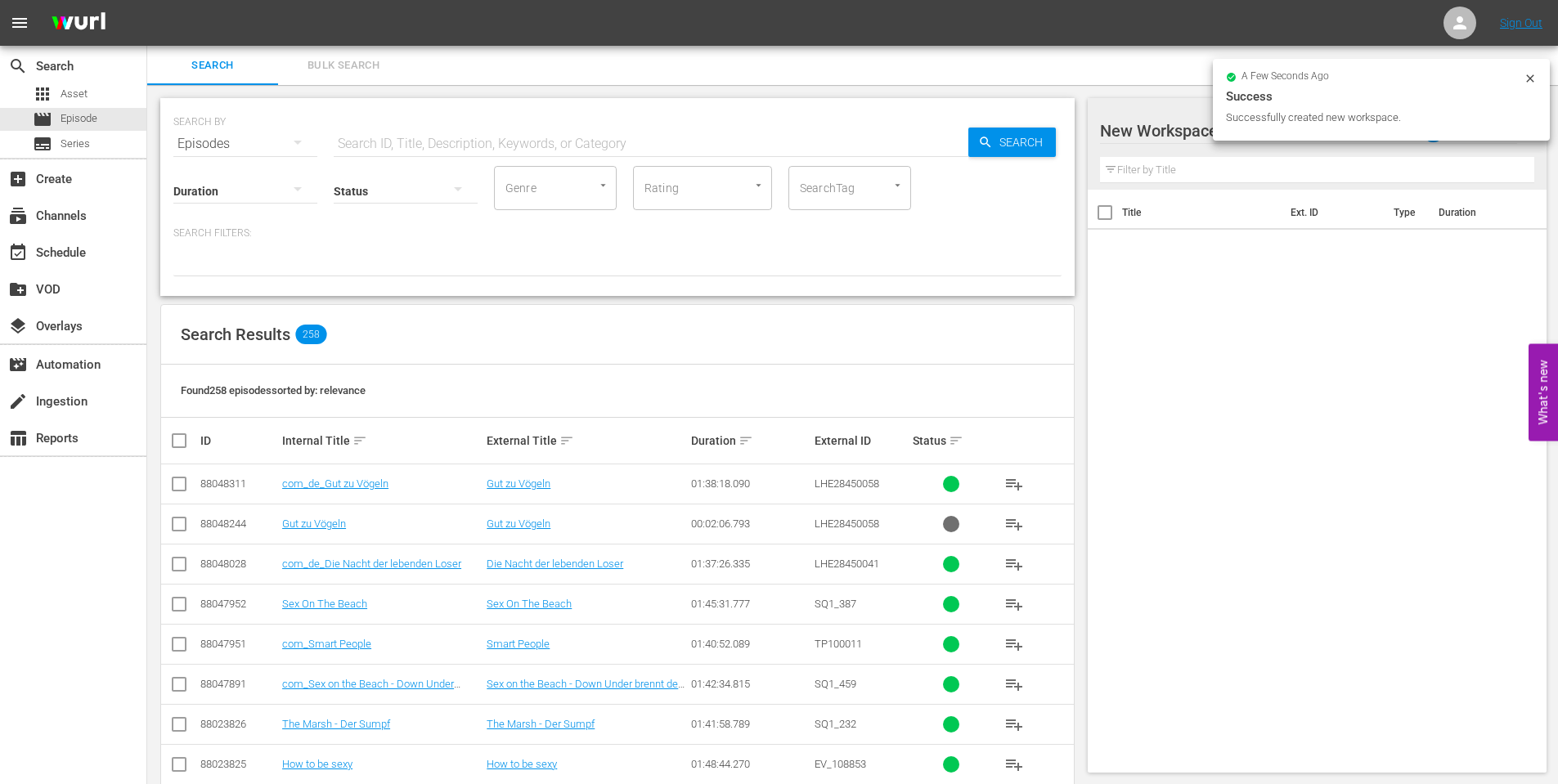
click at [1170, 131] on div at bounding box center [1239, 131] width 278 height 41
click at [1170, 131] on input "New Workspace [DATE] 09:06:12 GMT+0000" at bounding box center [1310, 131] width 420 height 39
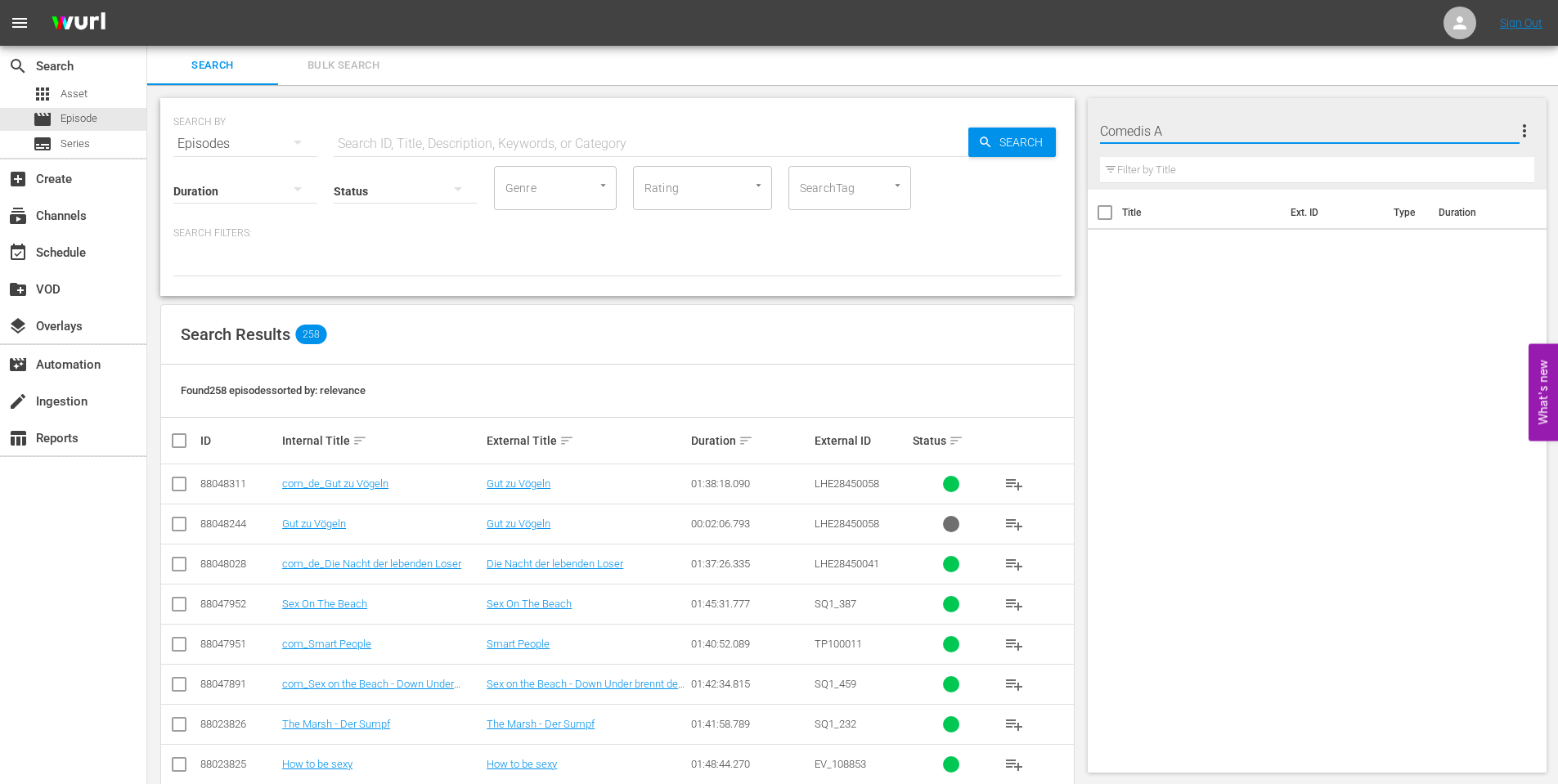
click at [1147, 137] on input "Comedis A" at bounding box center [1310, 131] width 420 height 39
click at [1203, 64] on div "Search Bulk Search" at bounding box center [852, 65] width 1411 height 39
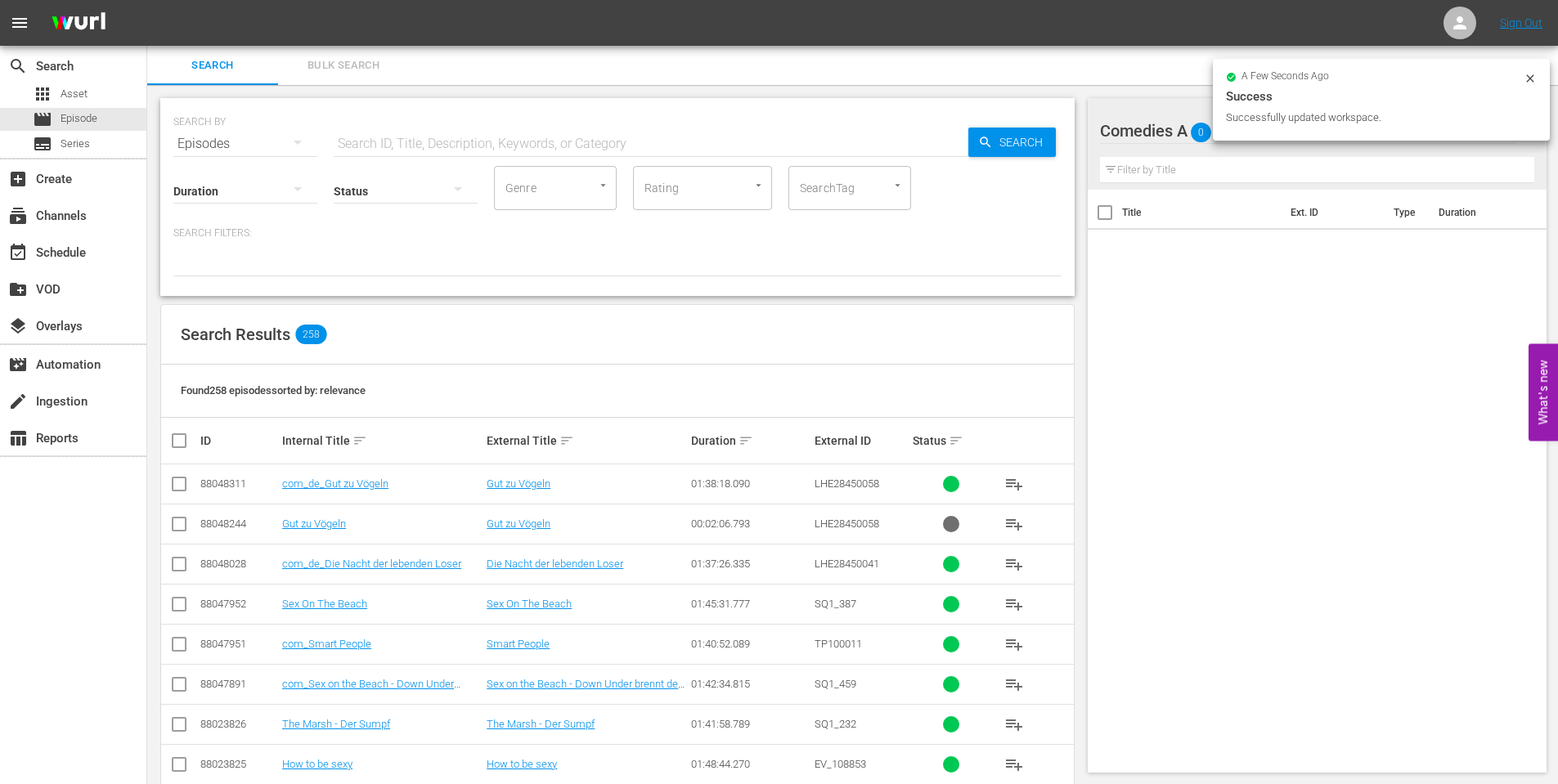
click at [1532, 76] on icon at bounding box center [1530, 78] width 13 height 13
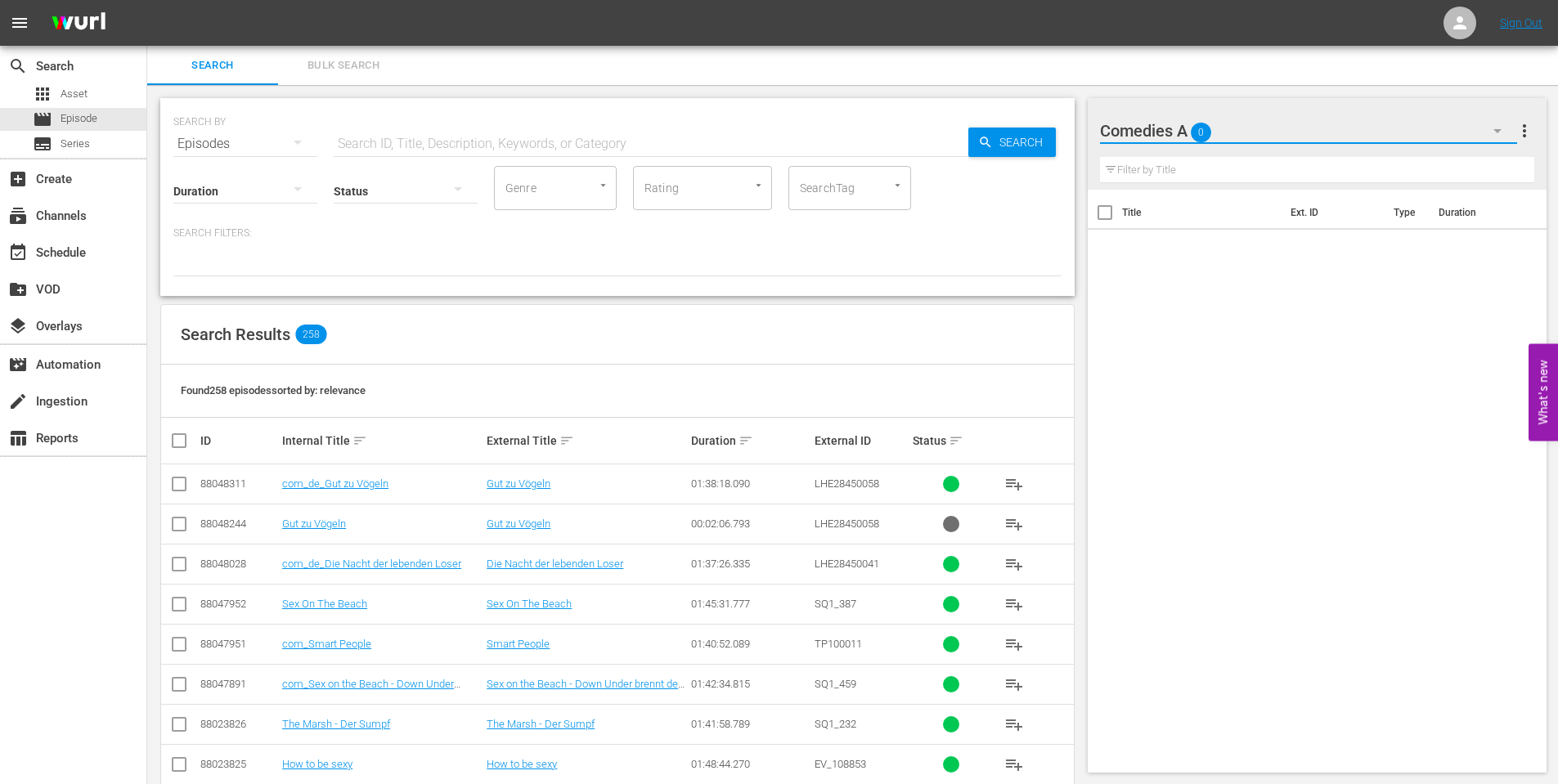
click at [1493, 119] on button "button" at bounding box center [1497, 131] width 39 height 39
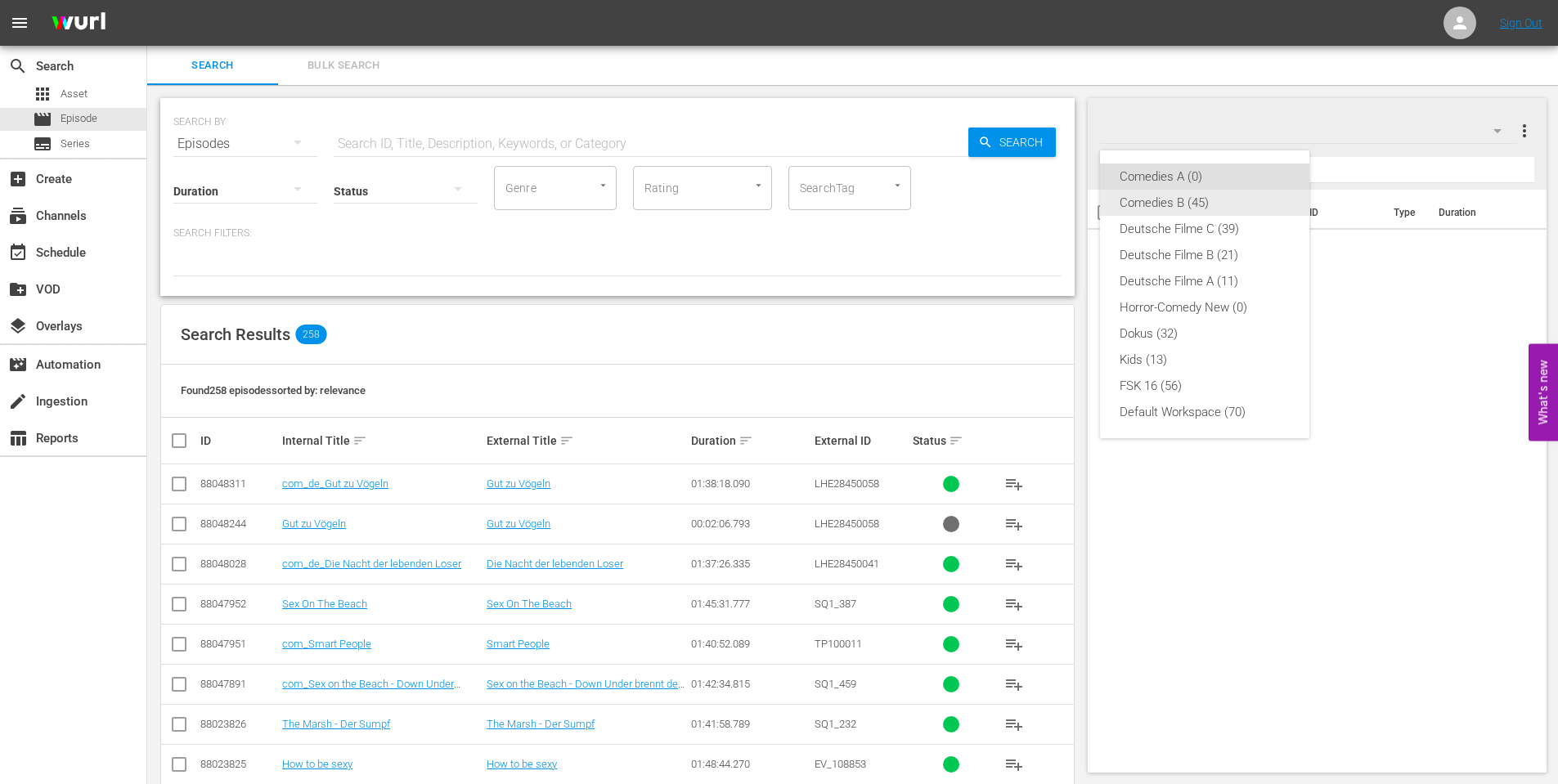
click at [1174, 207] on div "Comedies B (45)" at bounding box center [1204, 203] width 170 height 26
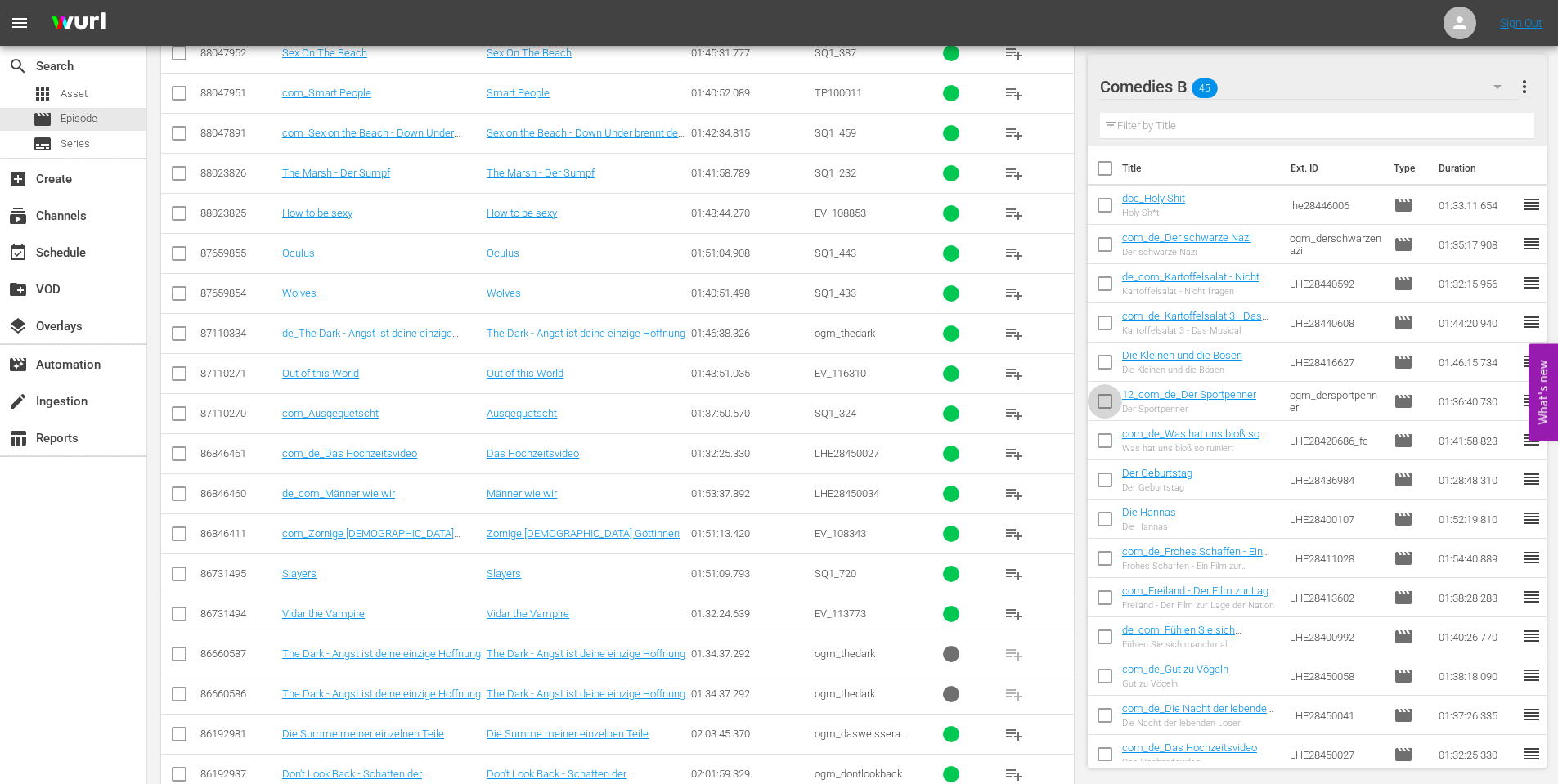
click at [1096, 403] on input "checkbox" at bounding box center [1105, 404] width 34 height 34
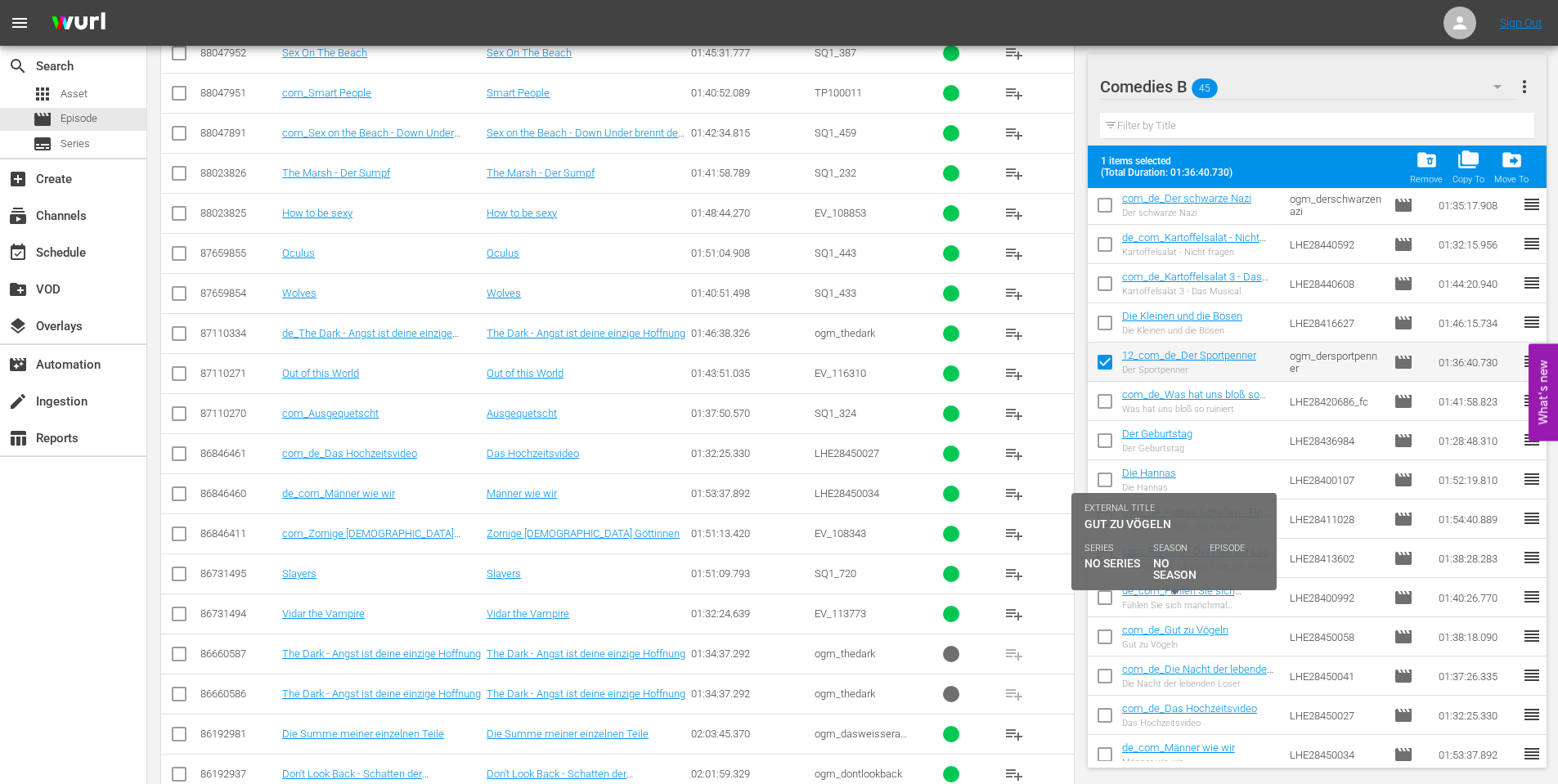
scroll to position [245, 0]
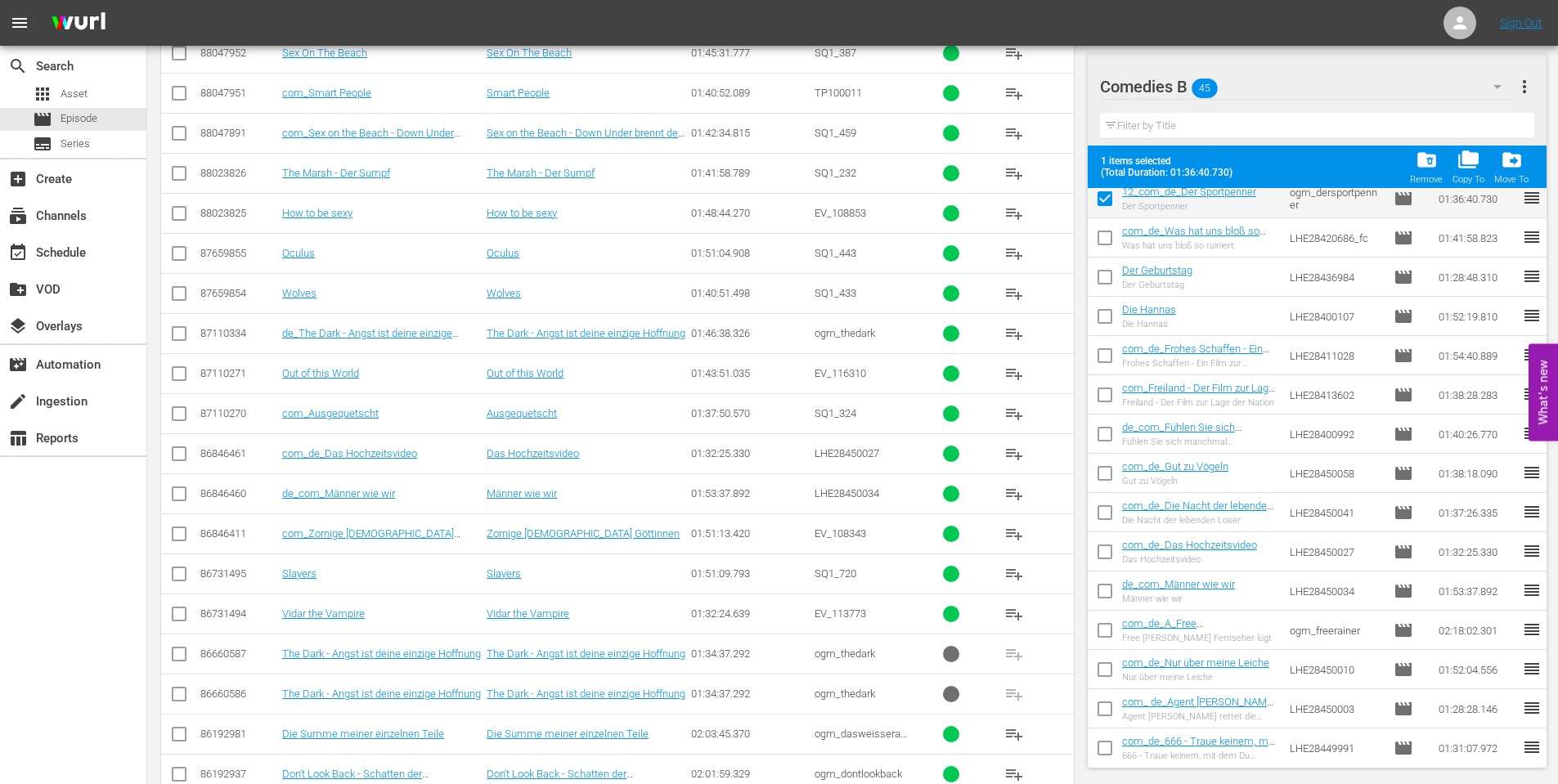
click at [1099, 469] on input "checkbox" at bounding box center [1105, 476] width 34 height 34
click at [1102, 508] on input "checkbox" at bounding box center [1105, 515] width 34 height 34
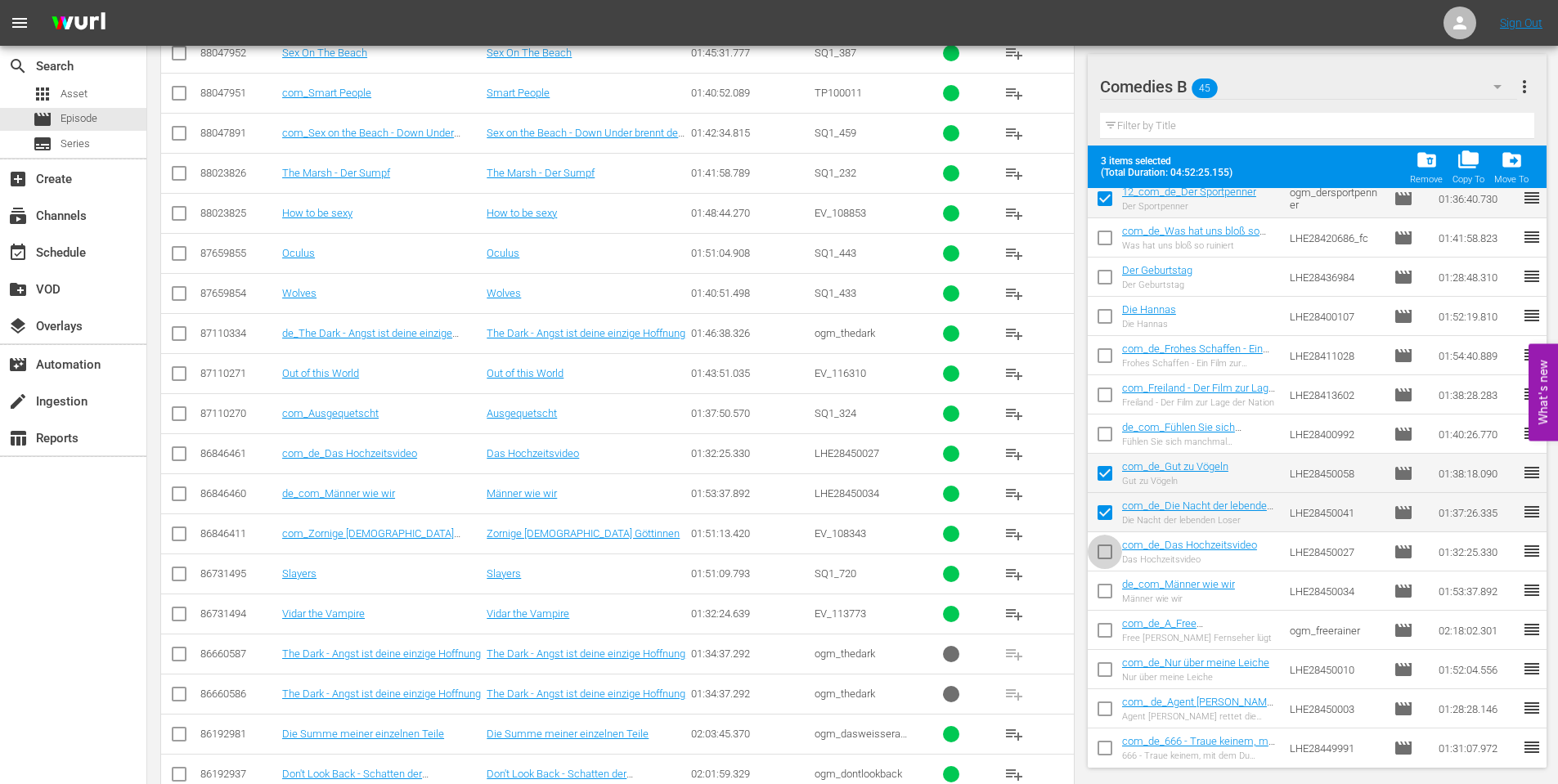
click at [1107, 542] on input "checkbox" at bounding box center [1105, 554] width 34 height 34
click at [1108, 585] on input "checkbox" at bounding box center [1105, 593] width 34 height 34
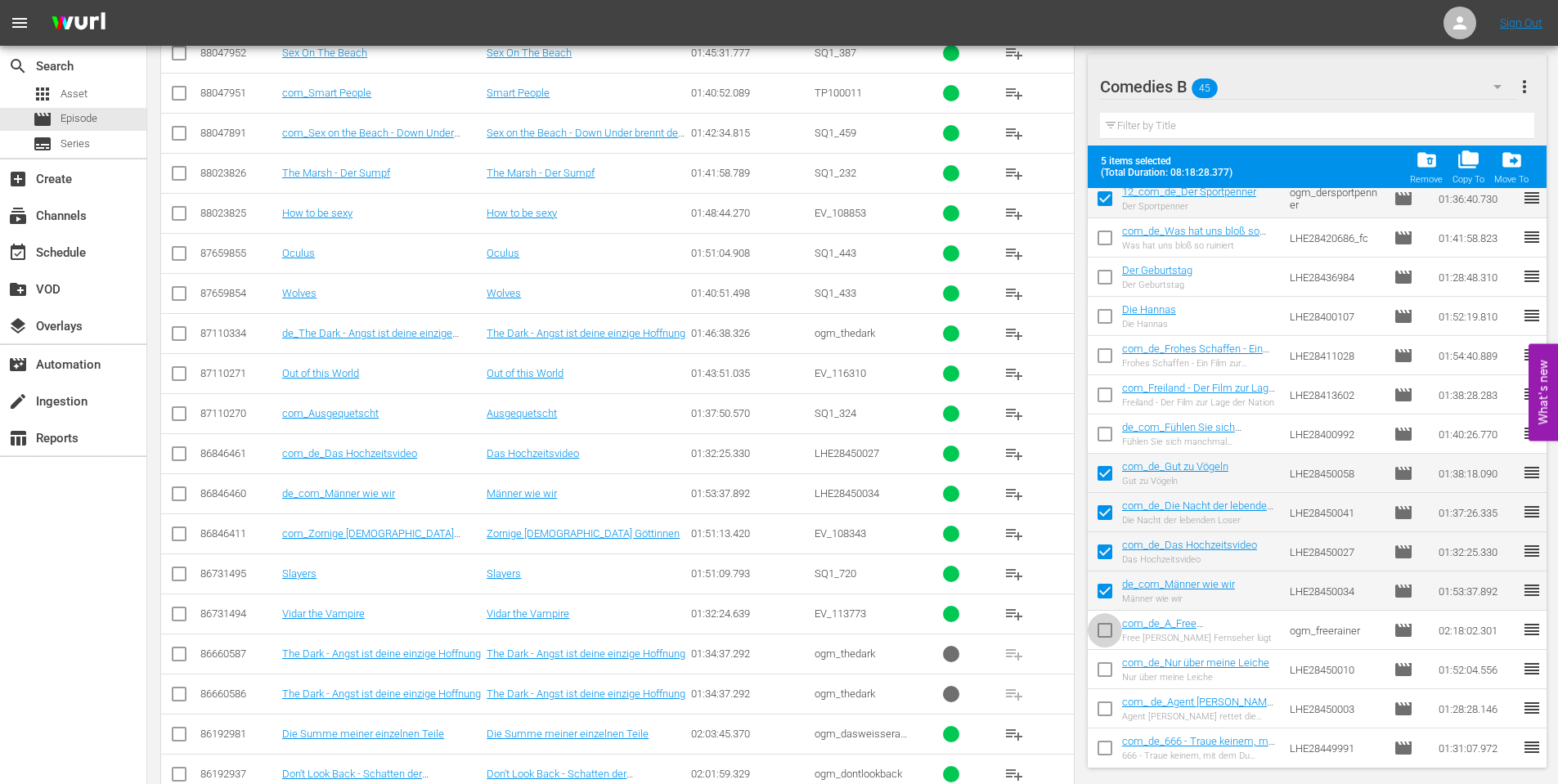
click at [1102, 625] on input "checkbox" at bounding box center [1105, 633] width 34 height 34
click at [1100, 667] on input "checkbox" at bounding box center [1105, 673] width 34 height 34
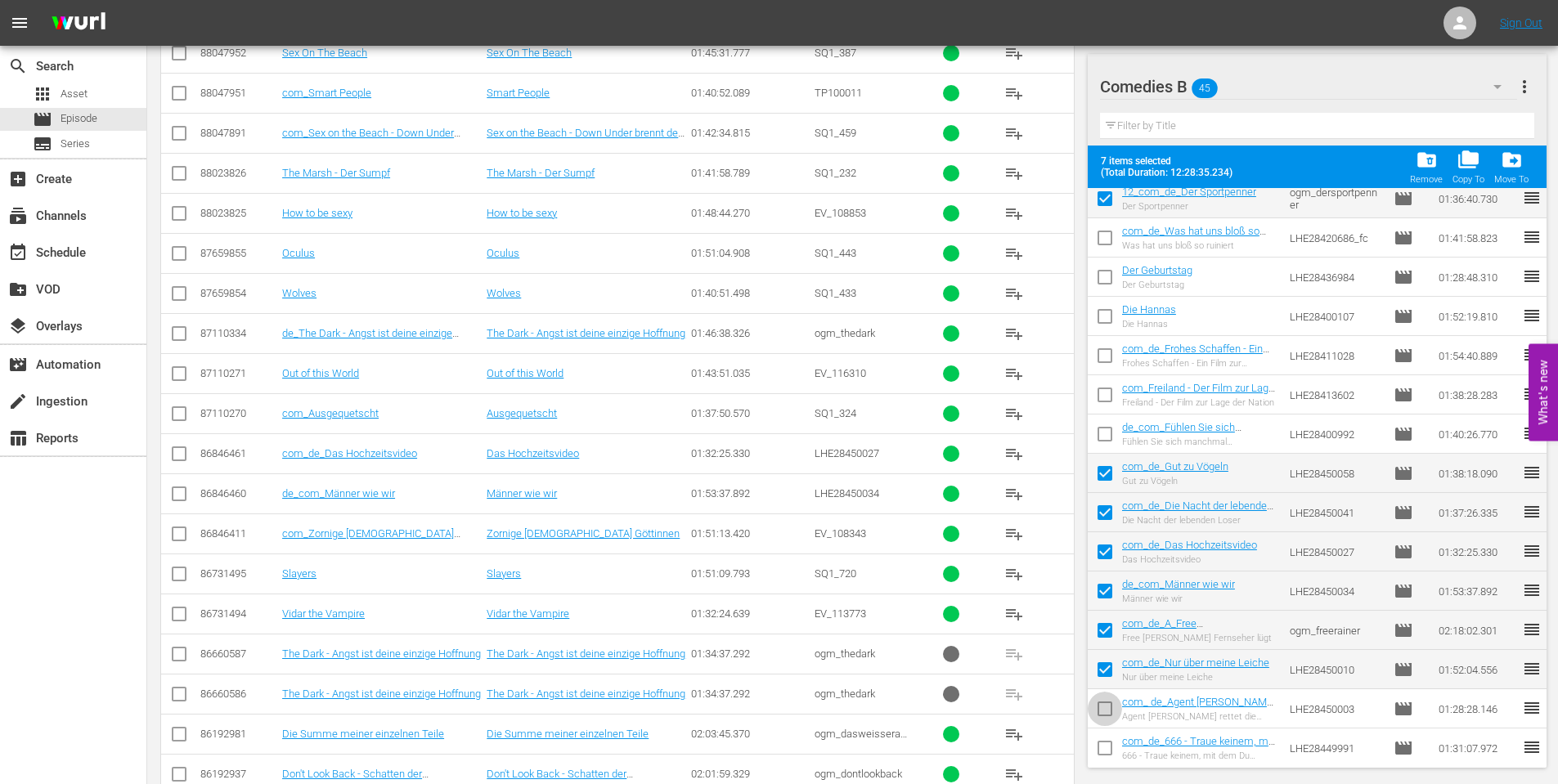
click at [1102, 712] on input "checkbox" at bounding box center [1105, 712] width 34 height 34
click at [1104, 742] on input "checkbox" at bounding box center [1105, 751] width 34 height 34
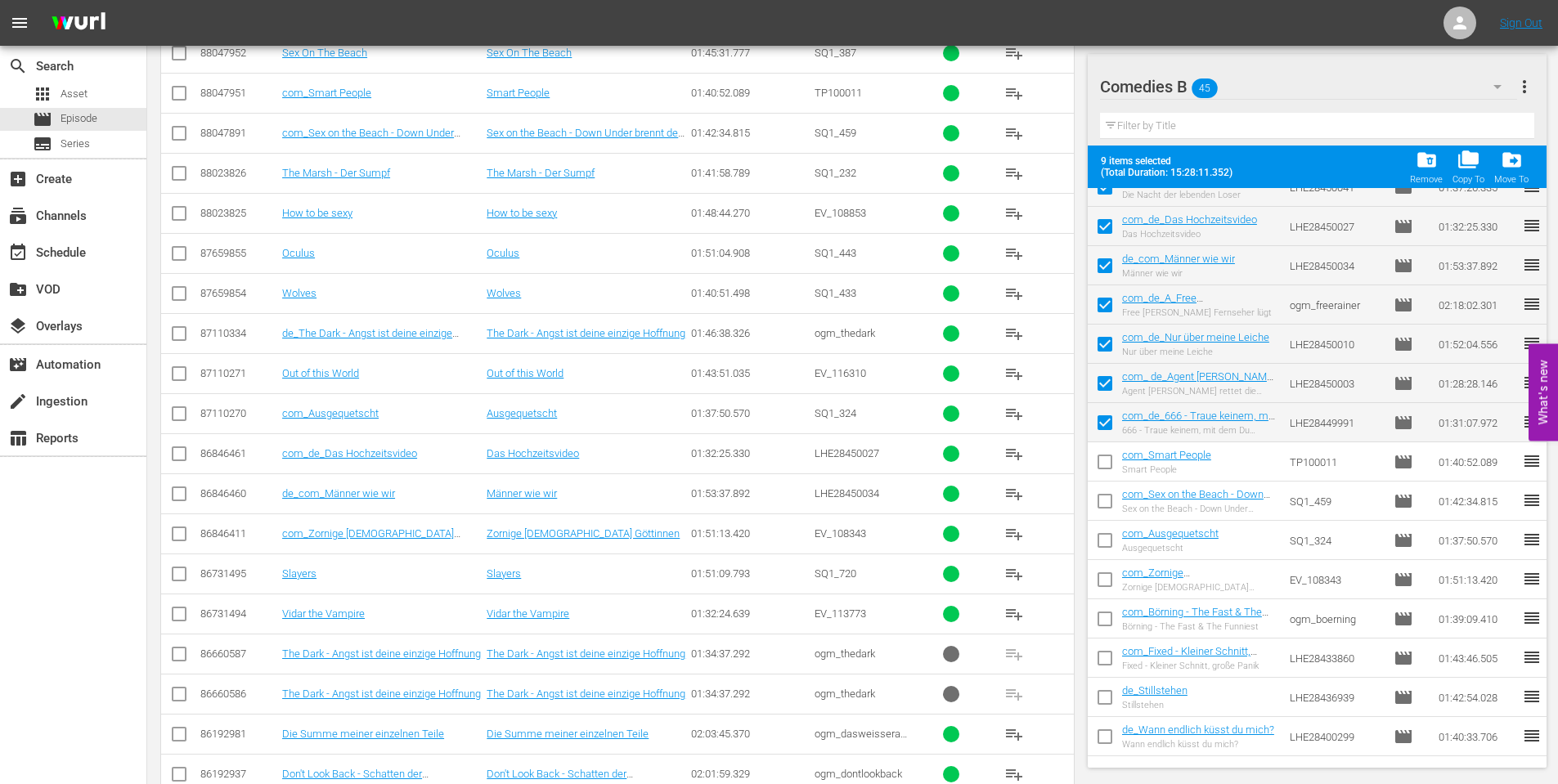
scroll to position [573, 0]
click at [1104, 539] on input "checkbox" at bounding box center [1105, 541] width 34 height 34
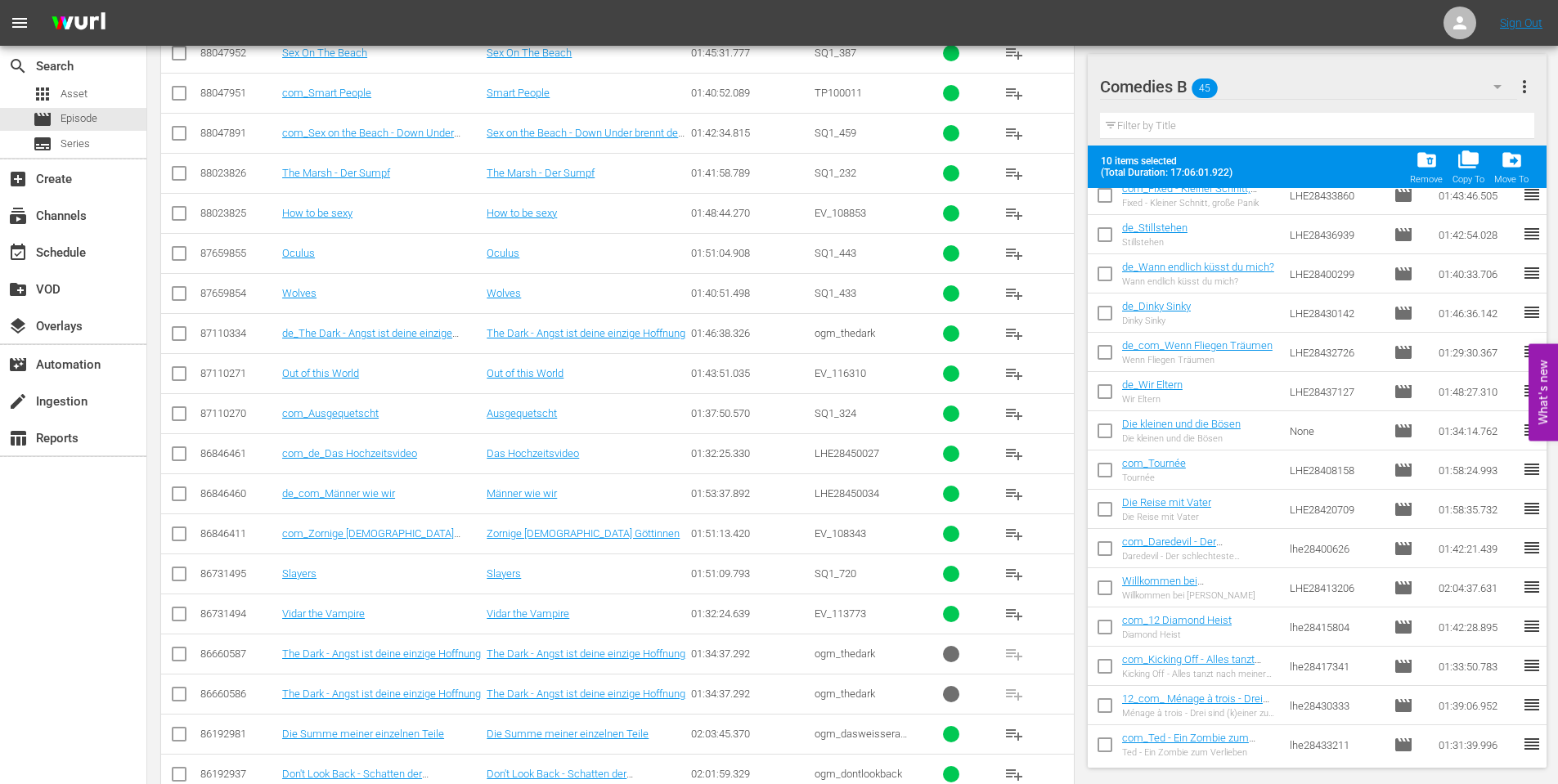
scroll to position [1144, 0]
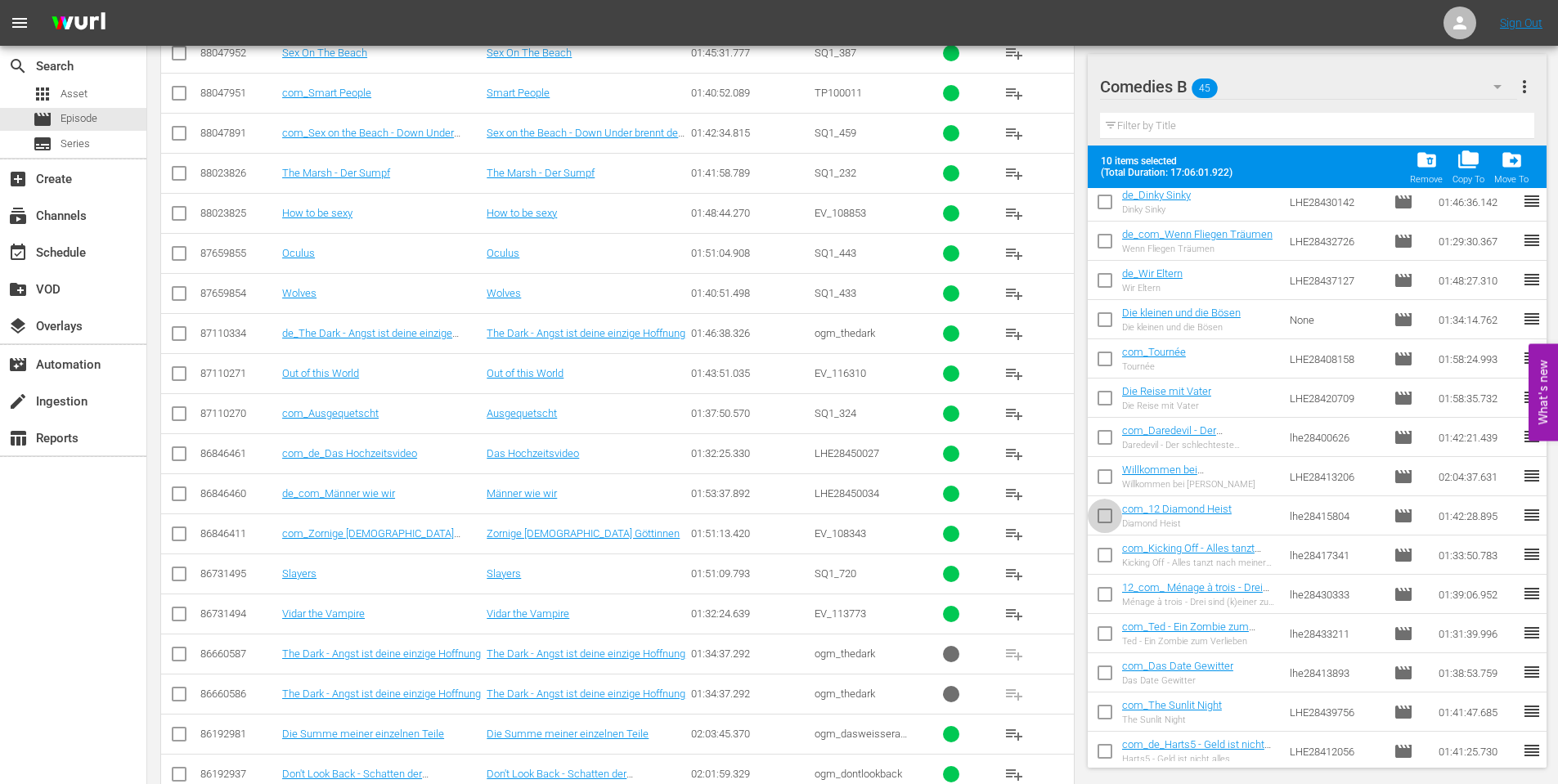
click at [1094, 510] on input "checkbox" at bounding box center [1105, 519] width 34 height 34
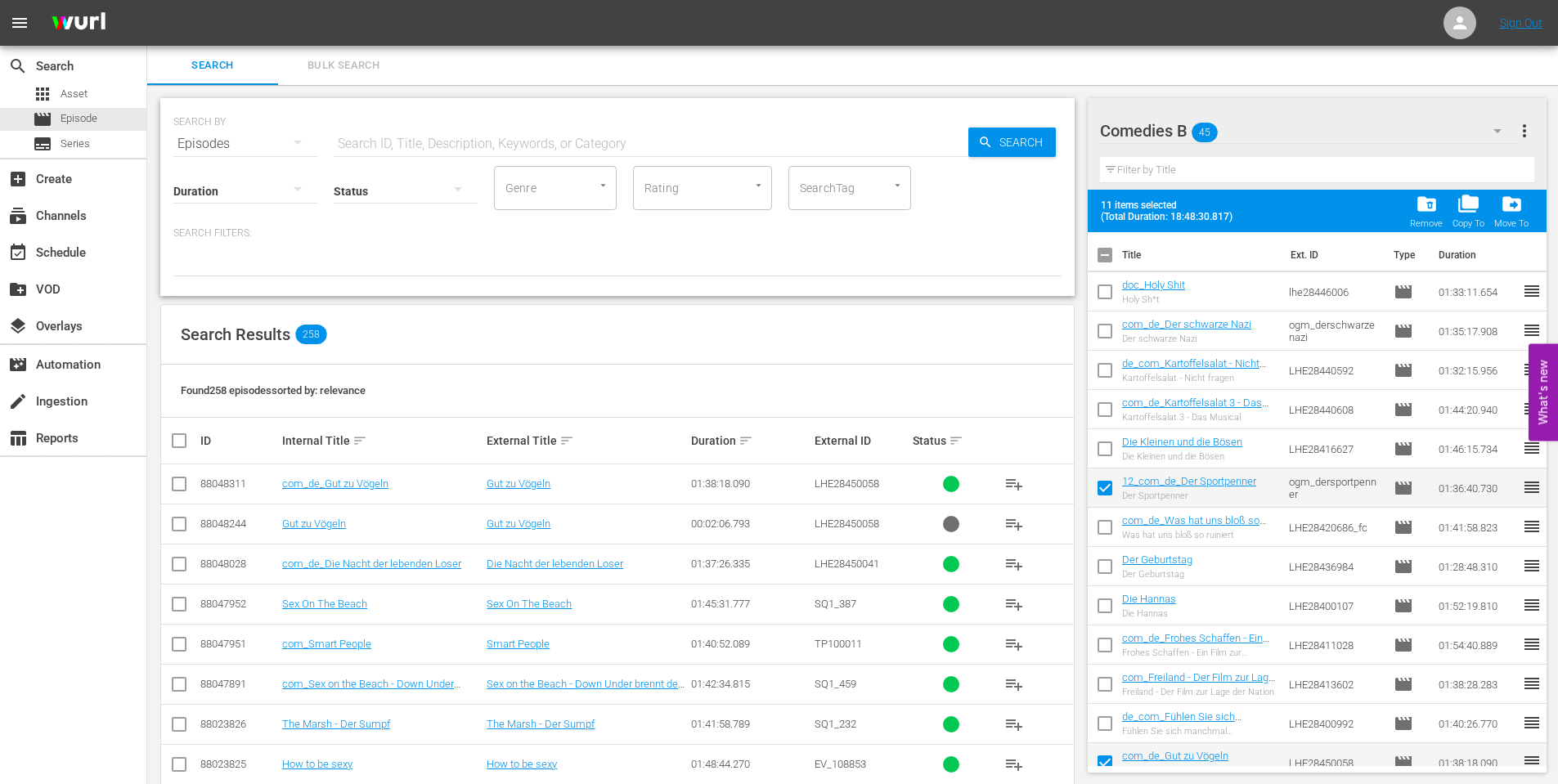
scroll to position [82, 0]
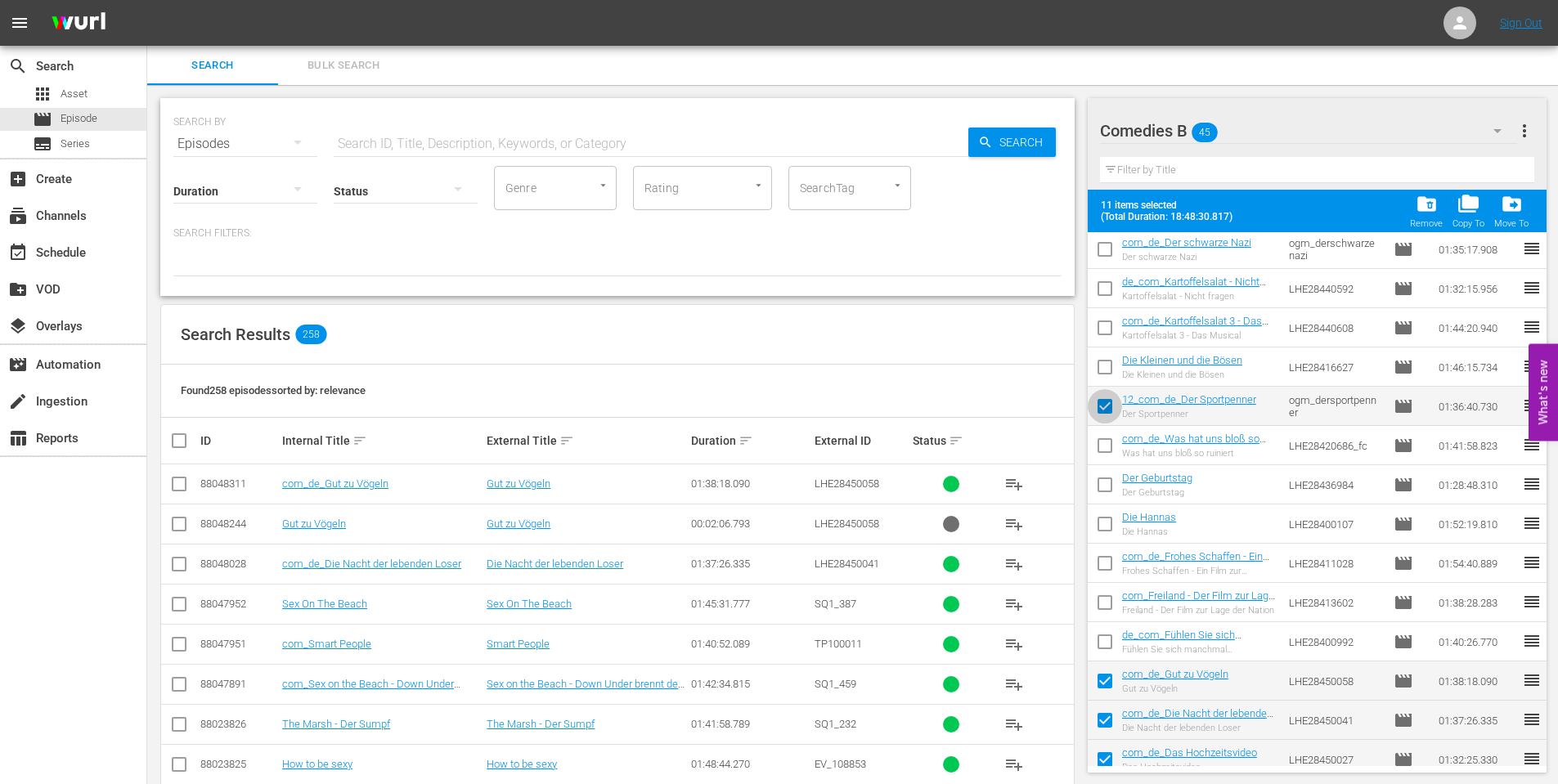
click at [1105, 412] on input "checkbox" at bounding box center [1105, 409] width 34 height 34
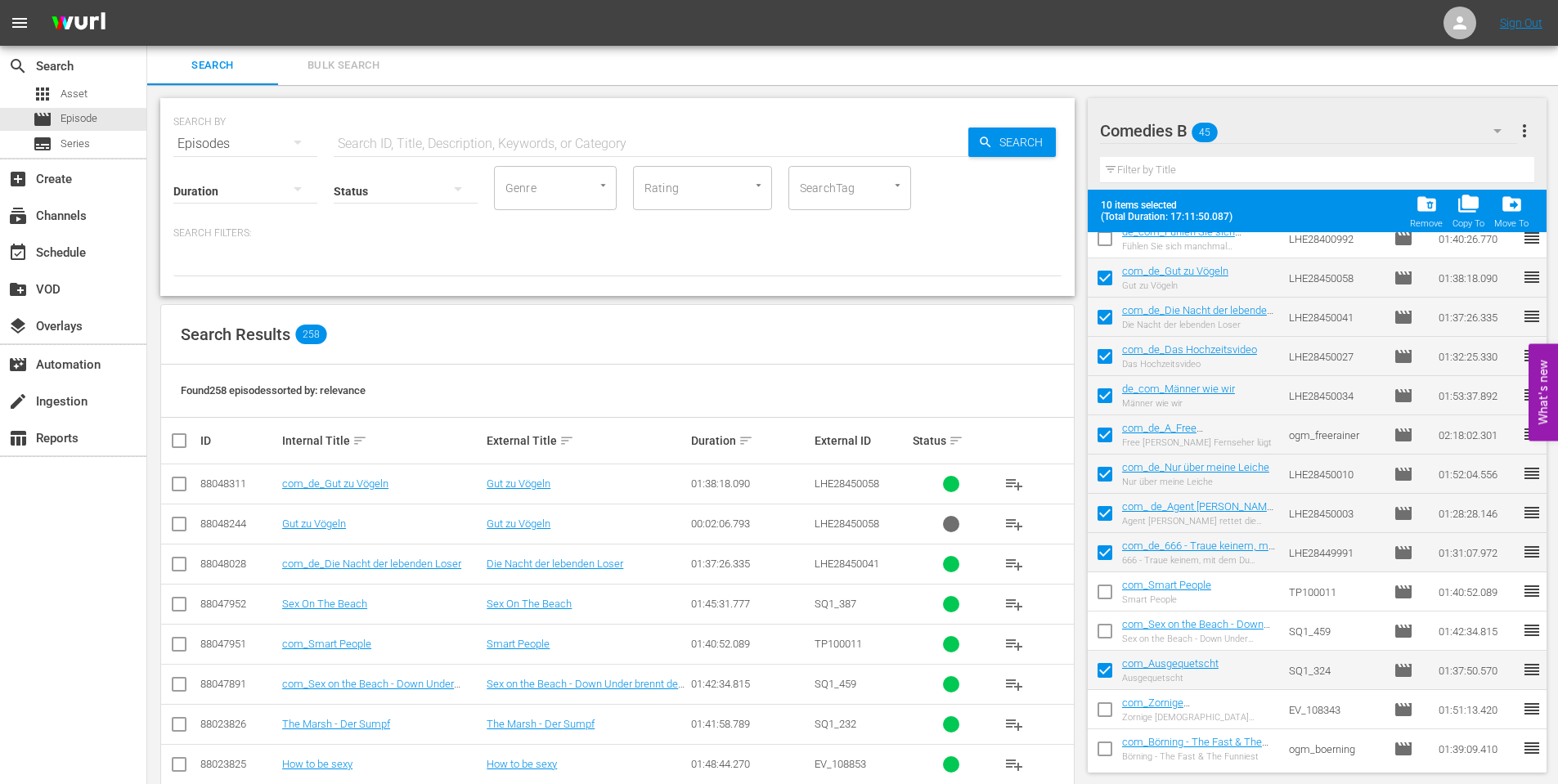
scroll to position [491, 0]
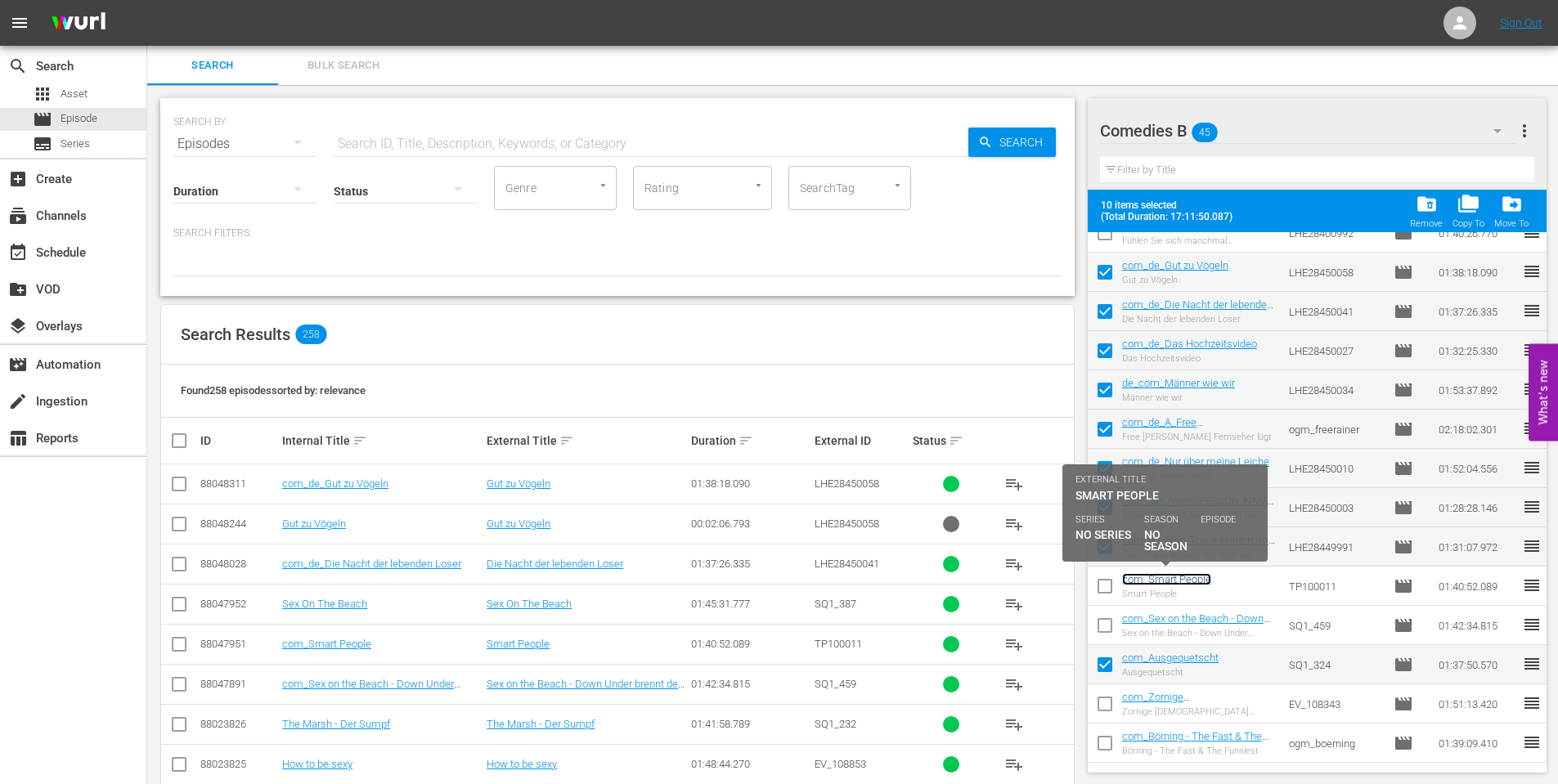
click at [1196, 583] on link "com_Smart People" at bounding box center [1166, 580] width 89 height 12
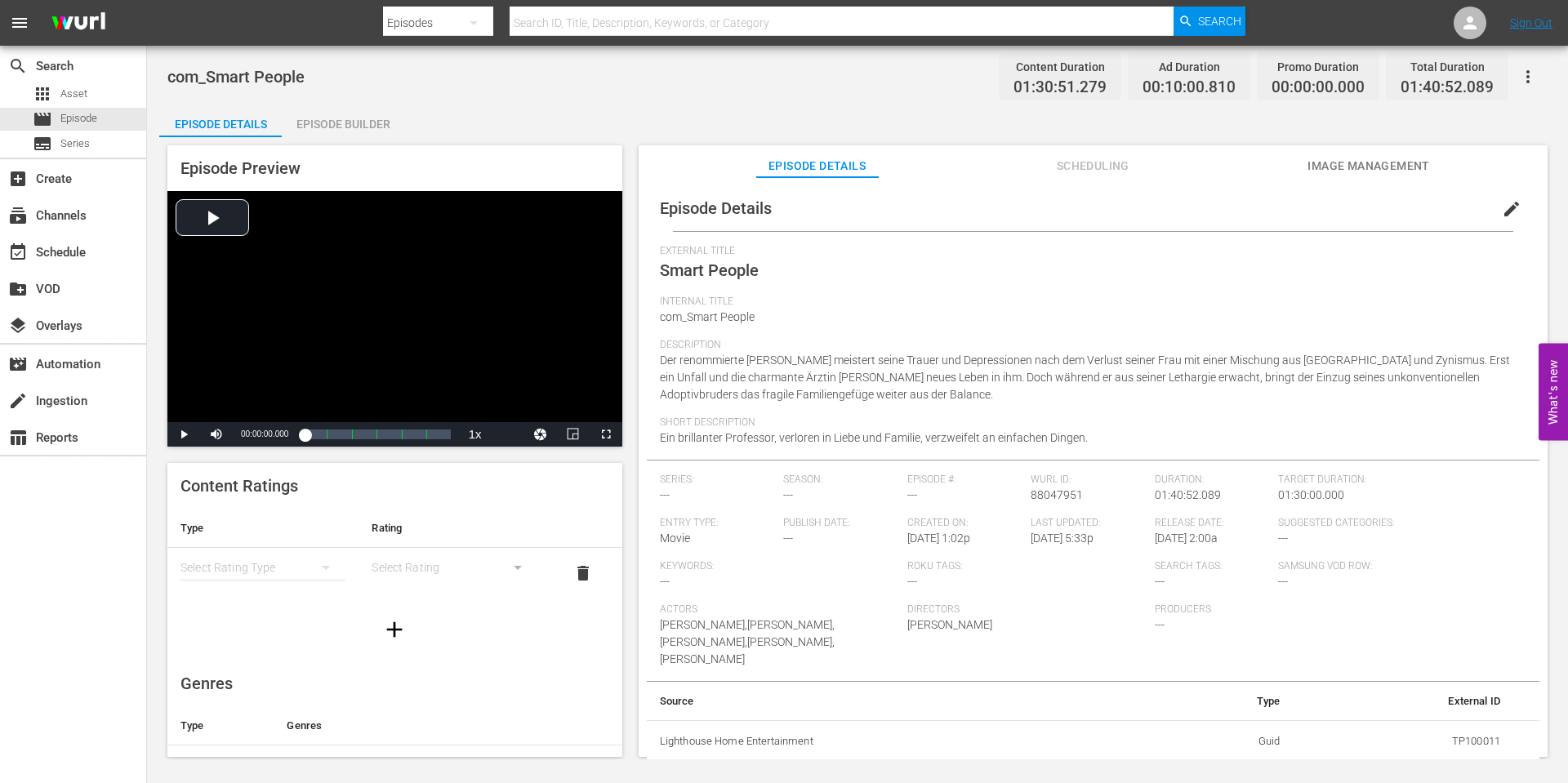
click at [750, 269] on span "Smart People" at bounding box center [709, 270] width 99 height 20
click at [88, 121] on span "Episode" at bounding box center [79, 118] width 37 height 17
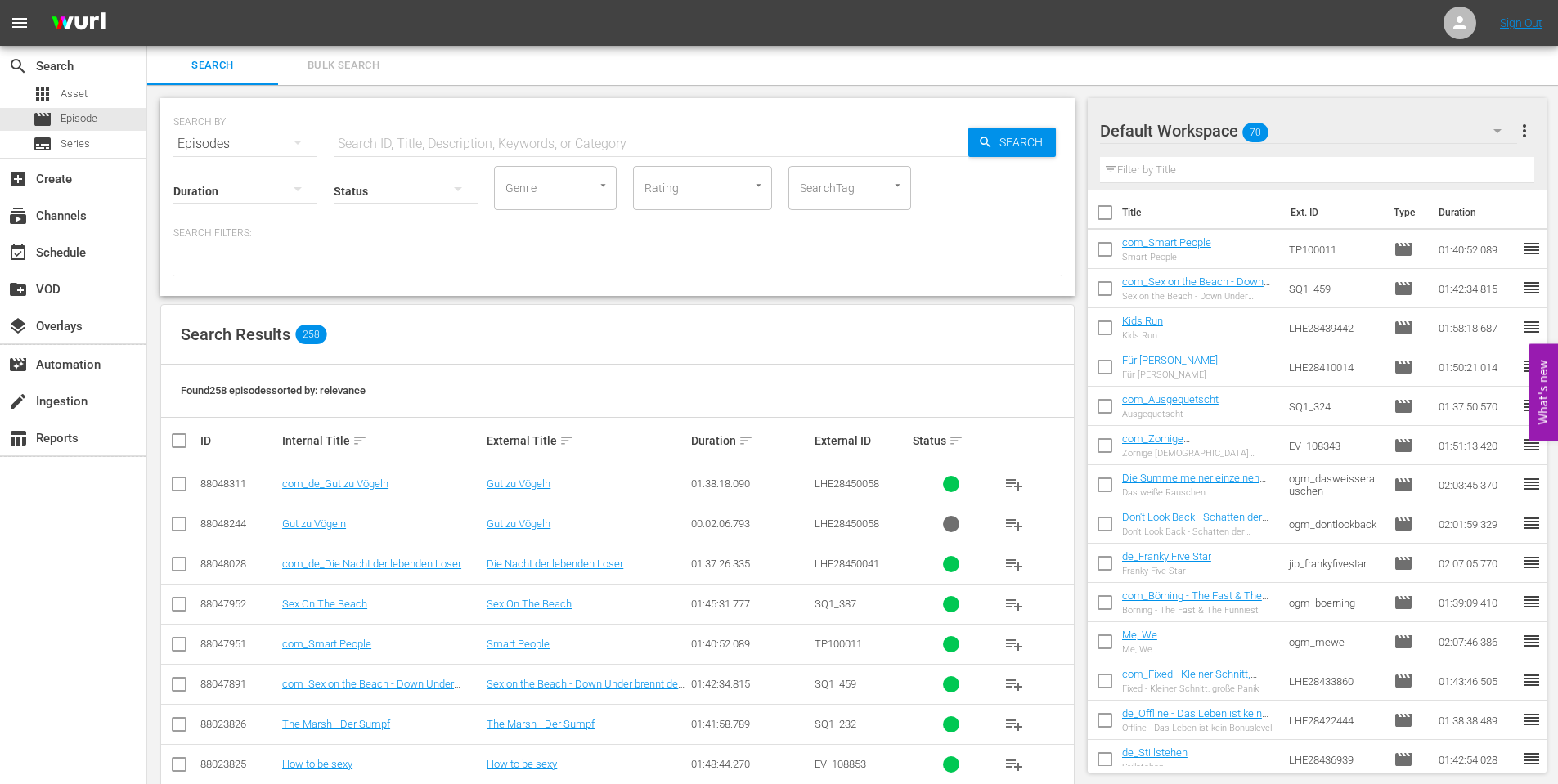
click at [1499, 132] on icon "button" at bounding box center [1497, 131] width 20 height 20
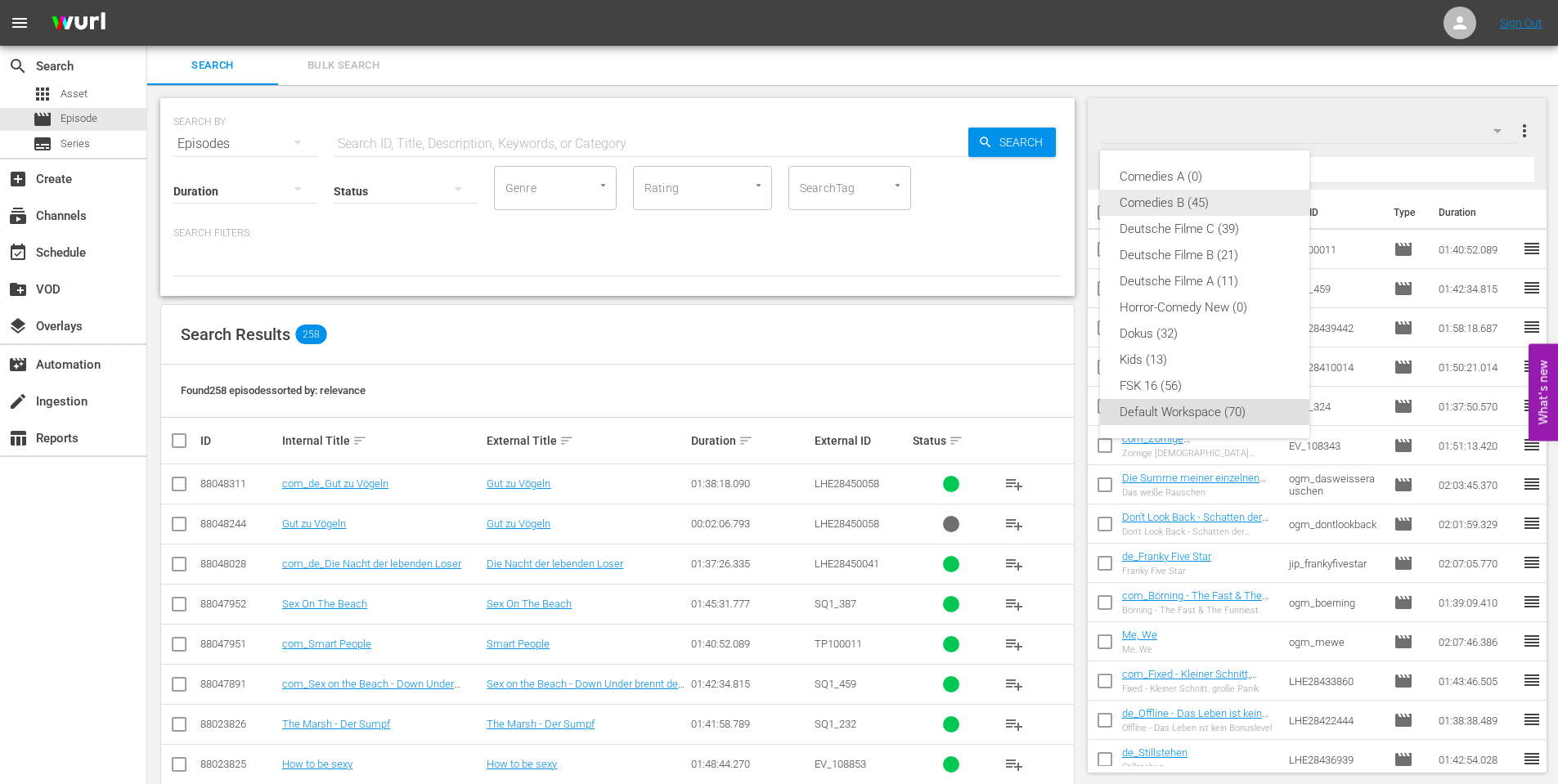
click at [1172, 202] on div "Comedies B (45)" at bounding box center [1204, 203] width 170 height 26
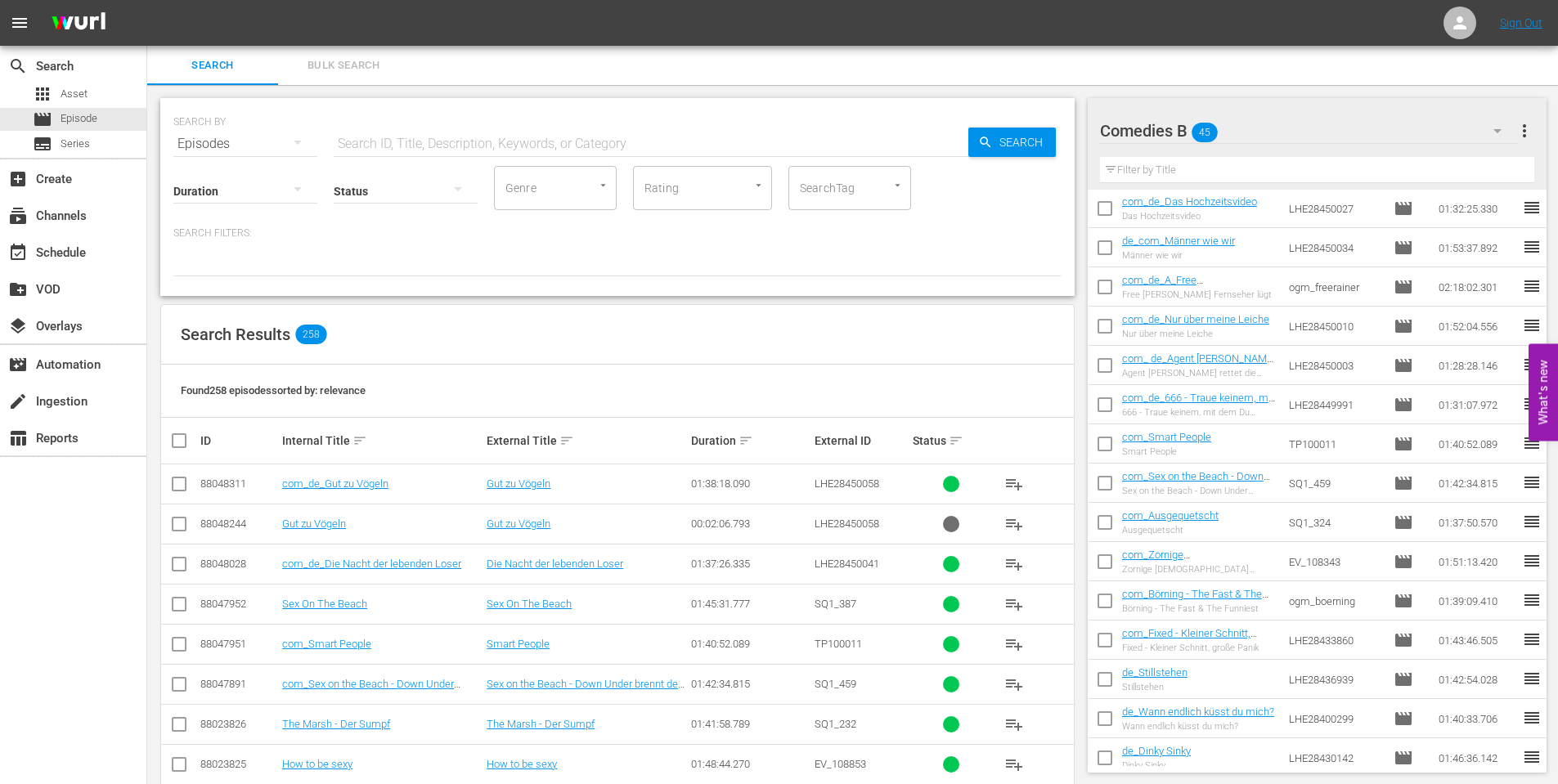
scroll to position [654, 0]
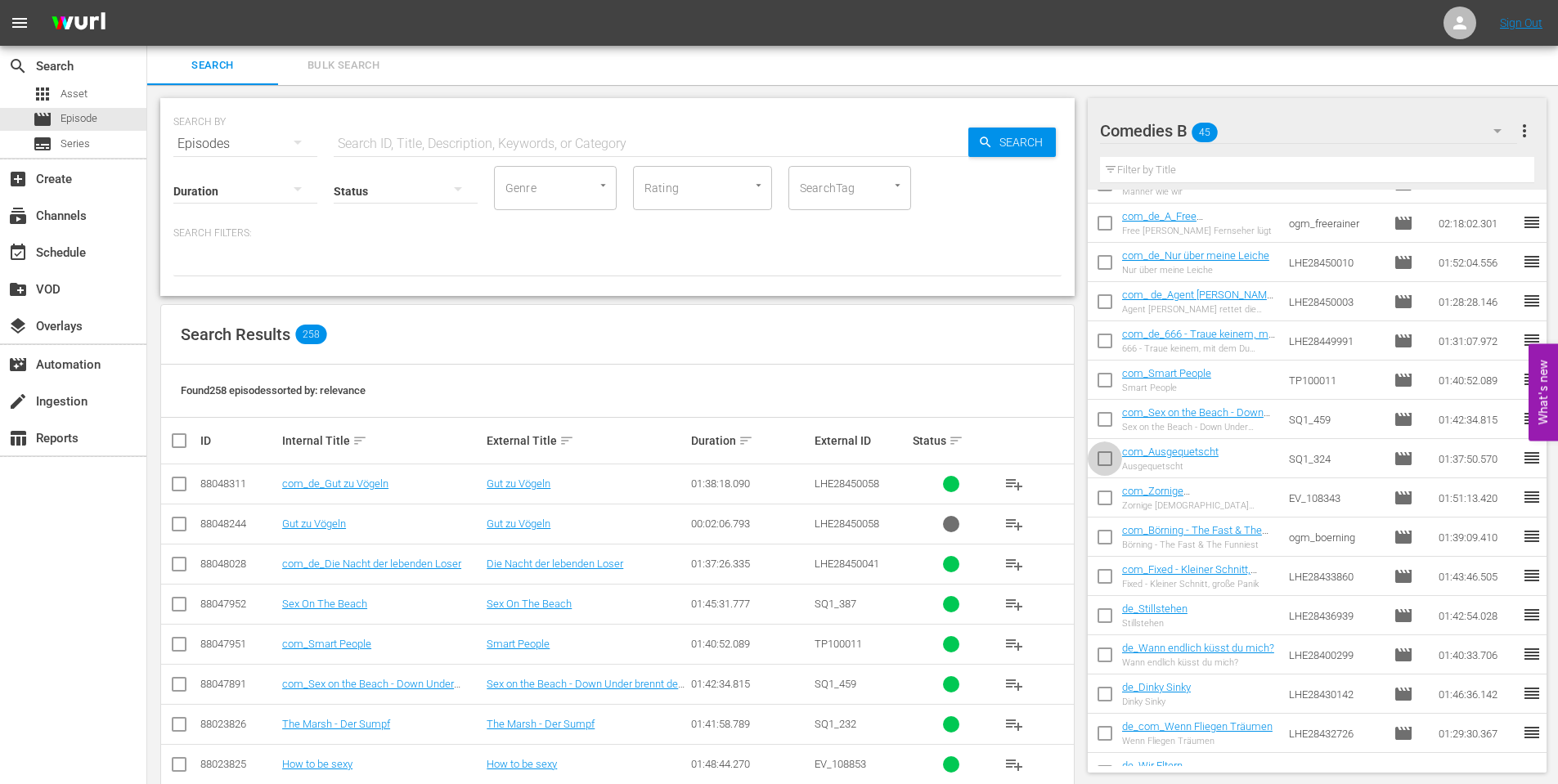
click at [1104, 455] on input "checkbox" at bounding box center [1105, 461] width 34 height 34
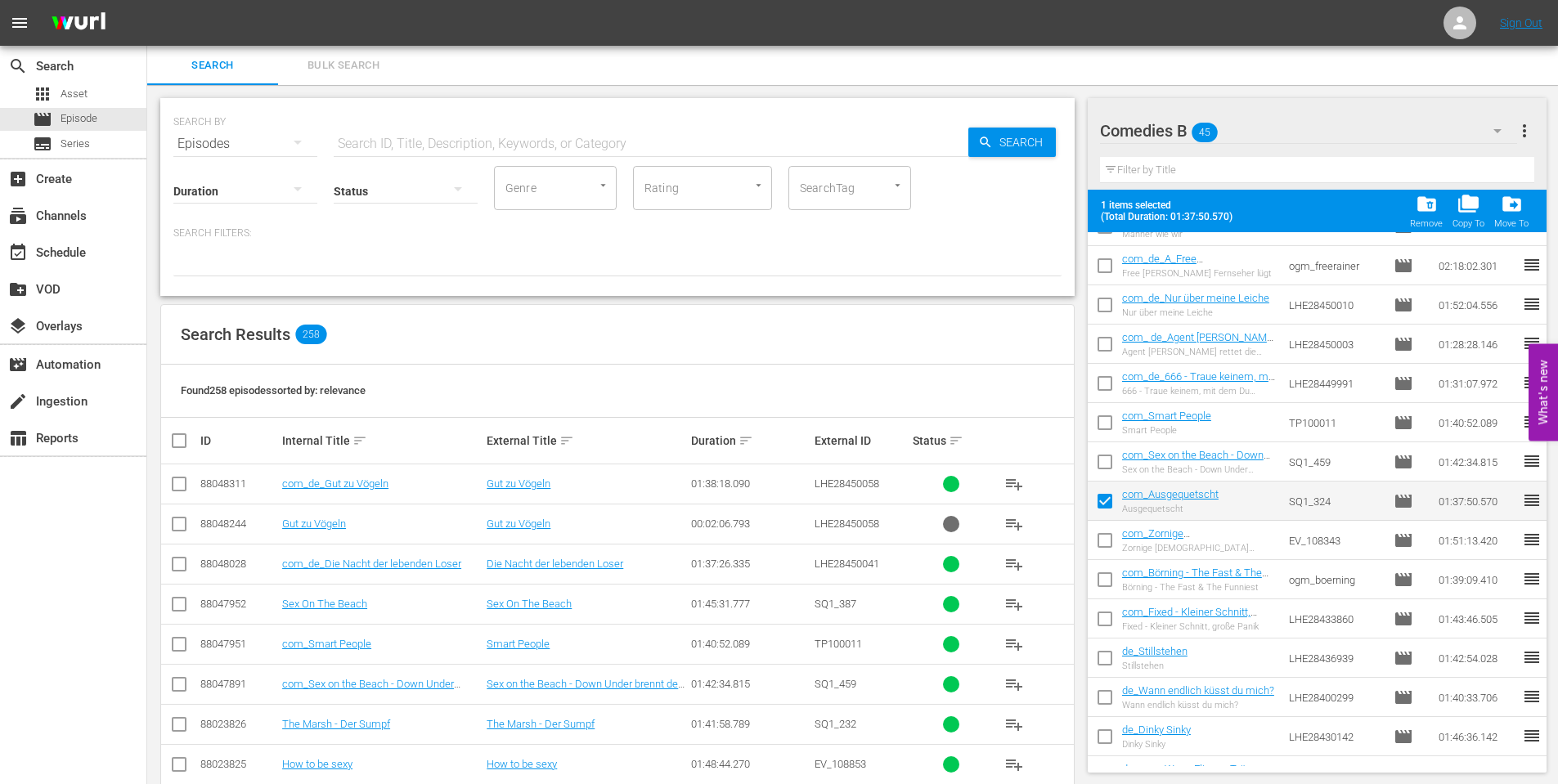
click at [1107, 536] on input "checkbox" at bounding box center [1105, 543] width 34 height 34
click at [1101, 580] on input "checkbox" at bounding box center [1105, 582] width 34 height 34
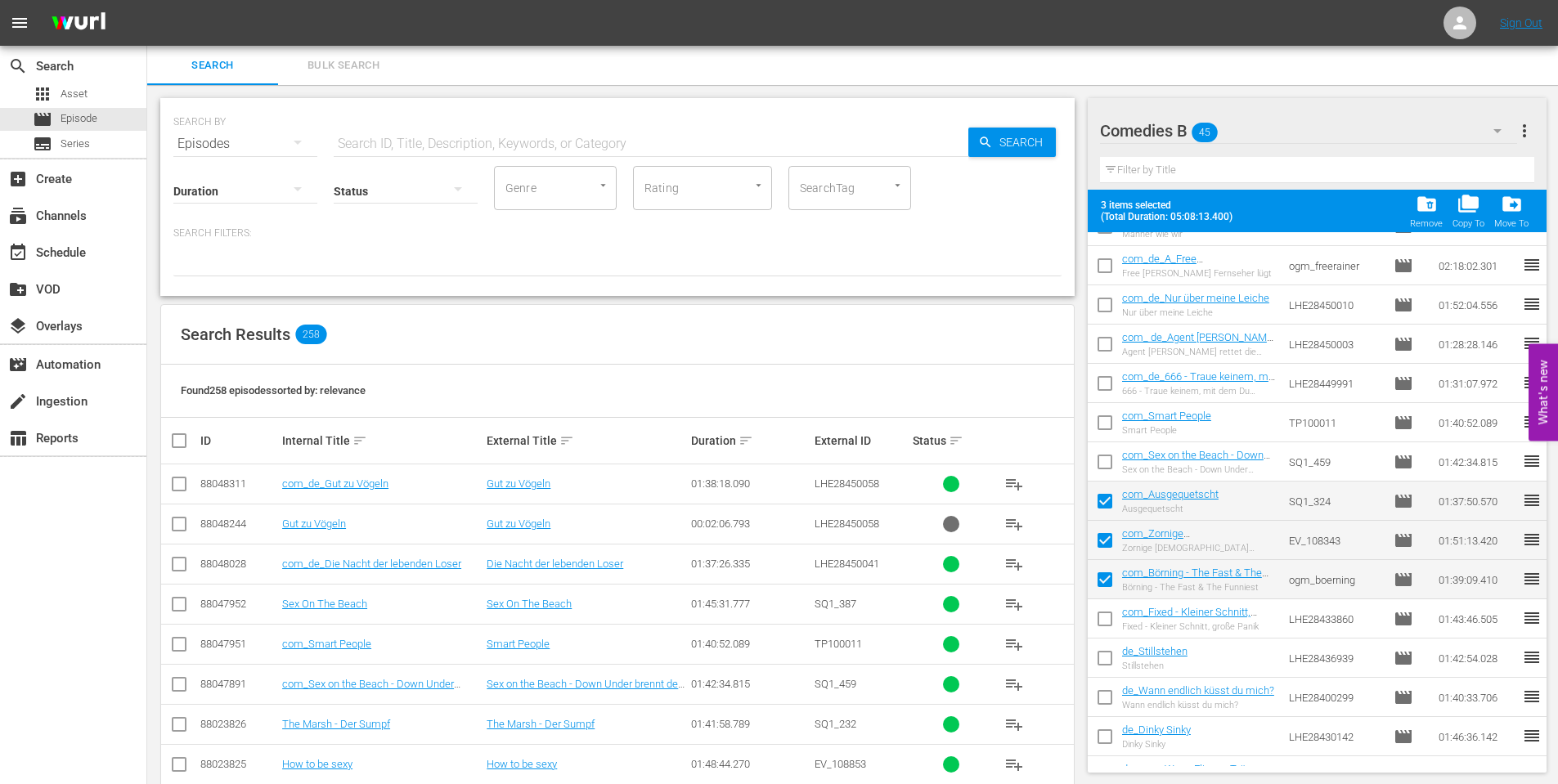
click at [1110, 616] on input "checkbox" at bounding box center [1105, 621] width 34 height 34
click at [1104, 459] on input "checkbox" at bounding box center [1105, 465] width 34 height 34
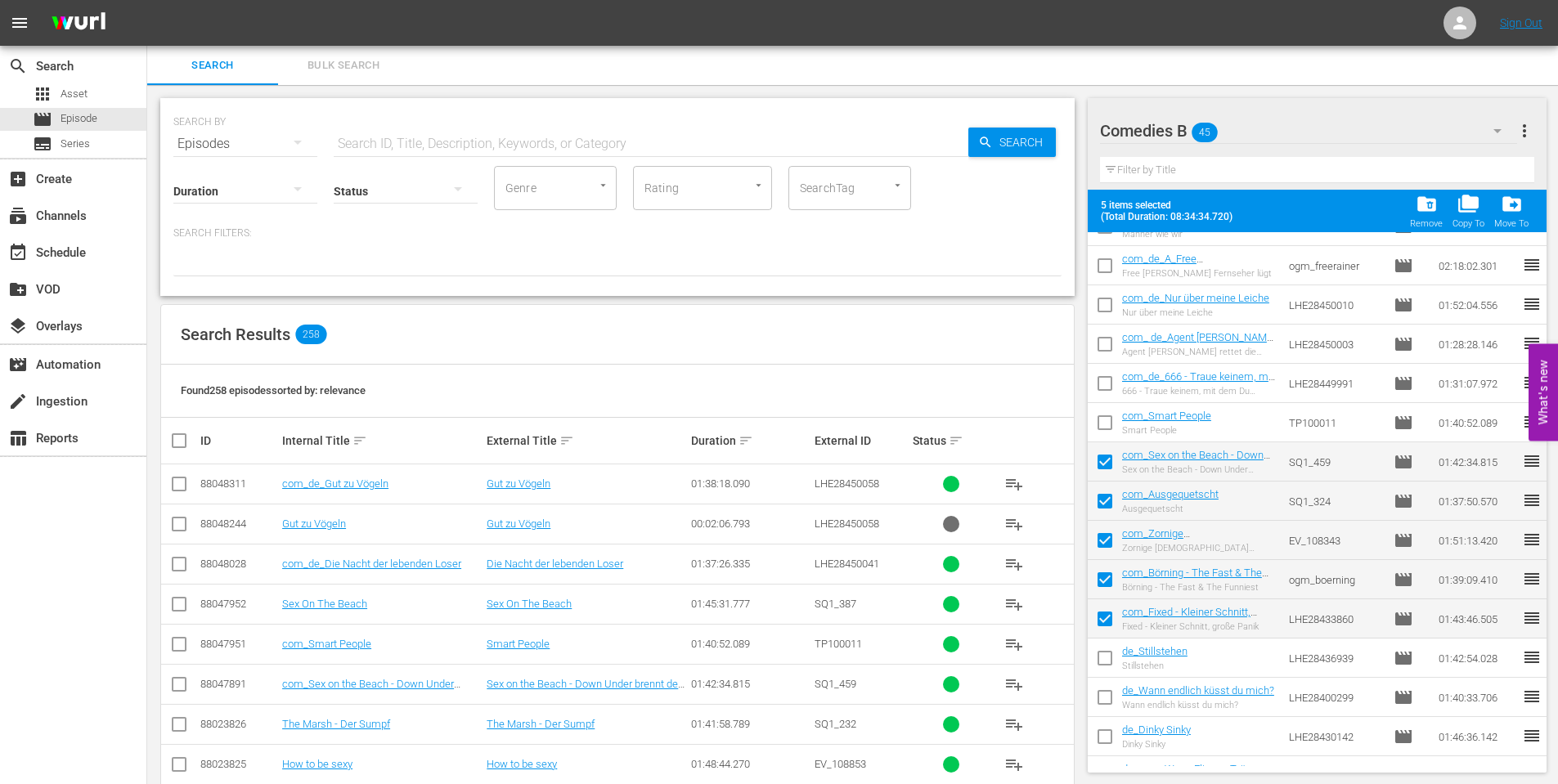
click at [1110, 536] on input "checkbox" at bounding box center [1105, 543] width 34 height 34
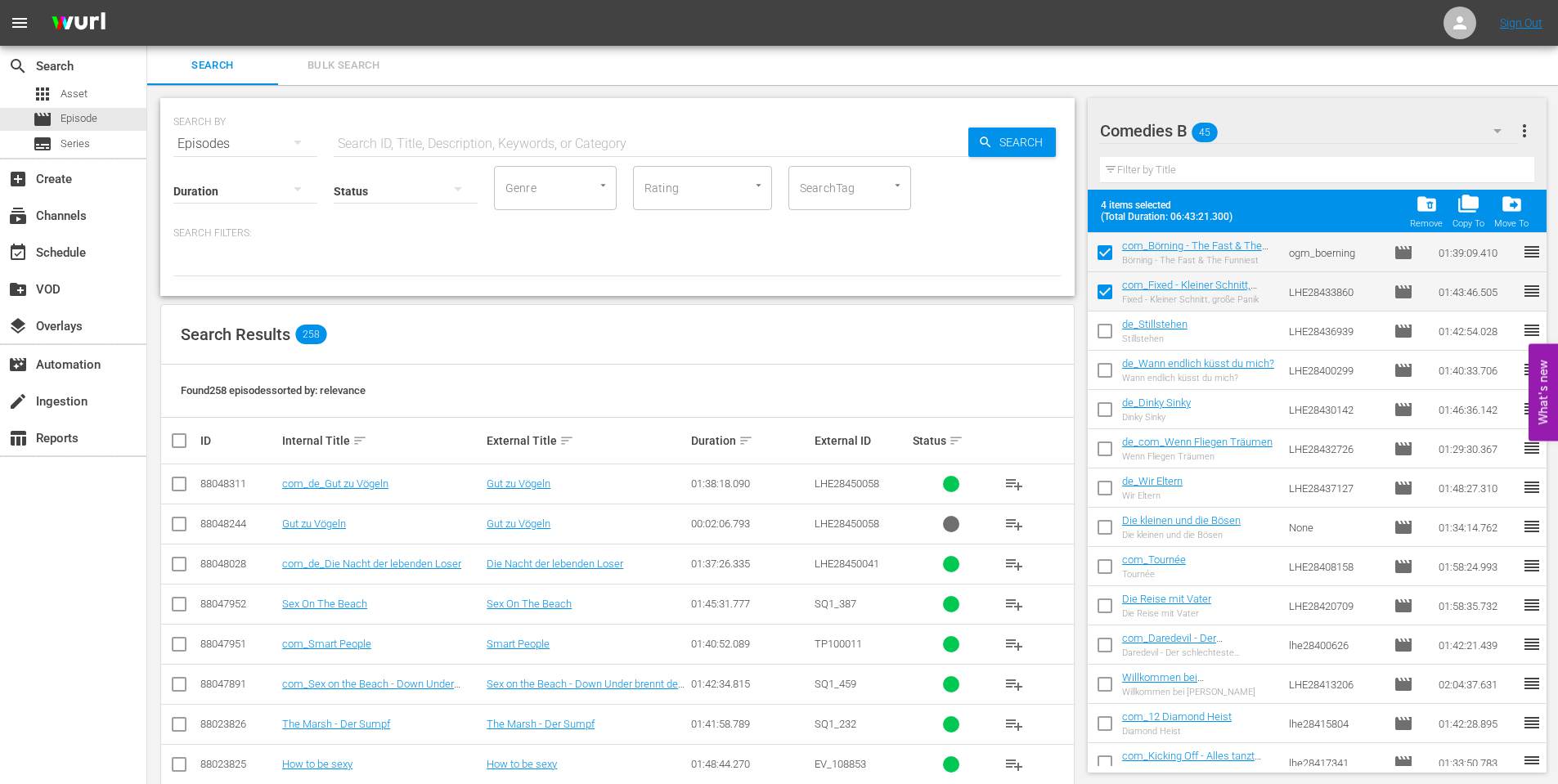
scroll to position [1063, 0]
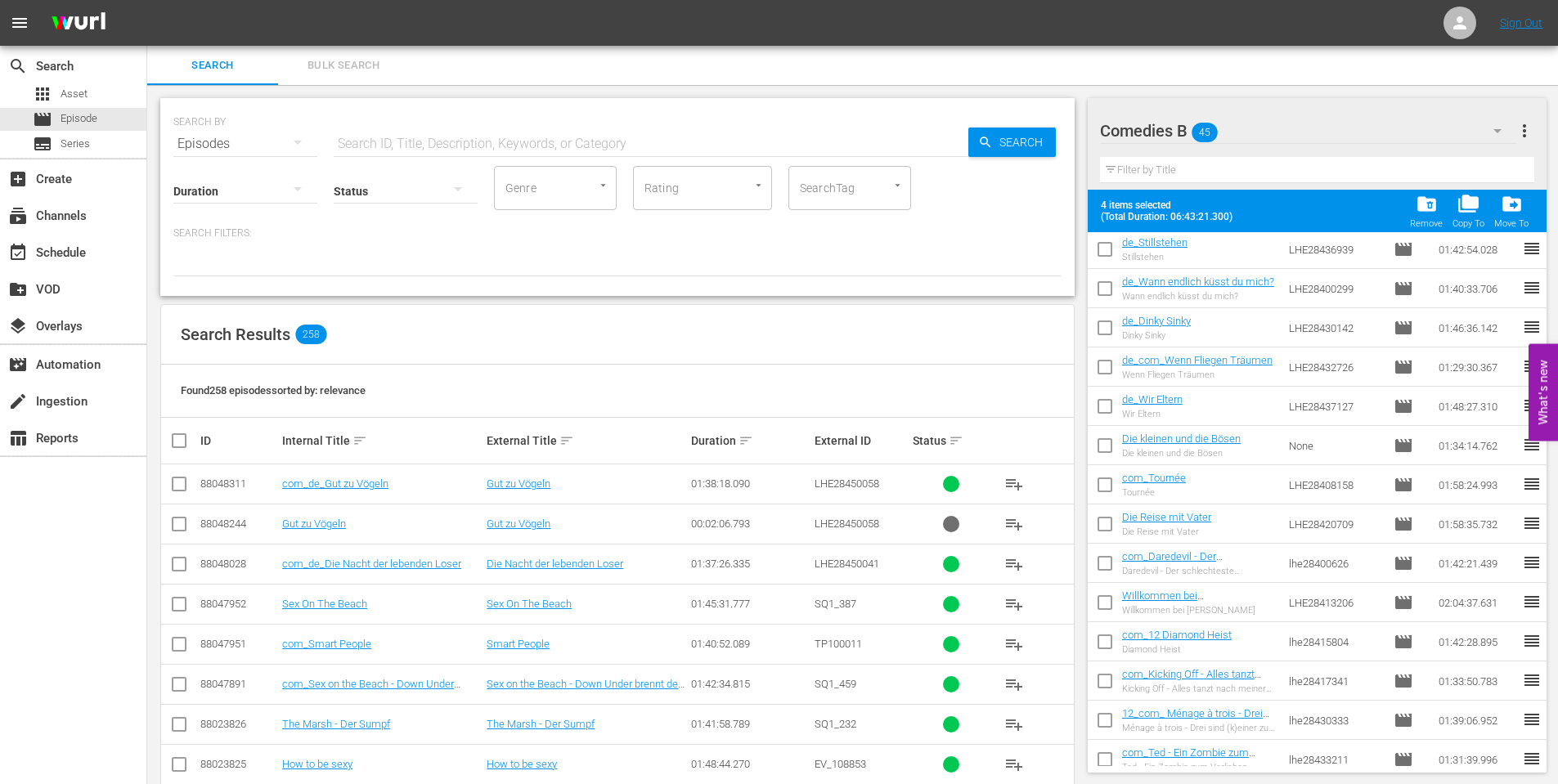
click at [1110, 680] on input "checkbox" at bounding box center [1105, 684] width 34 height 34
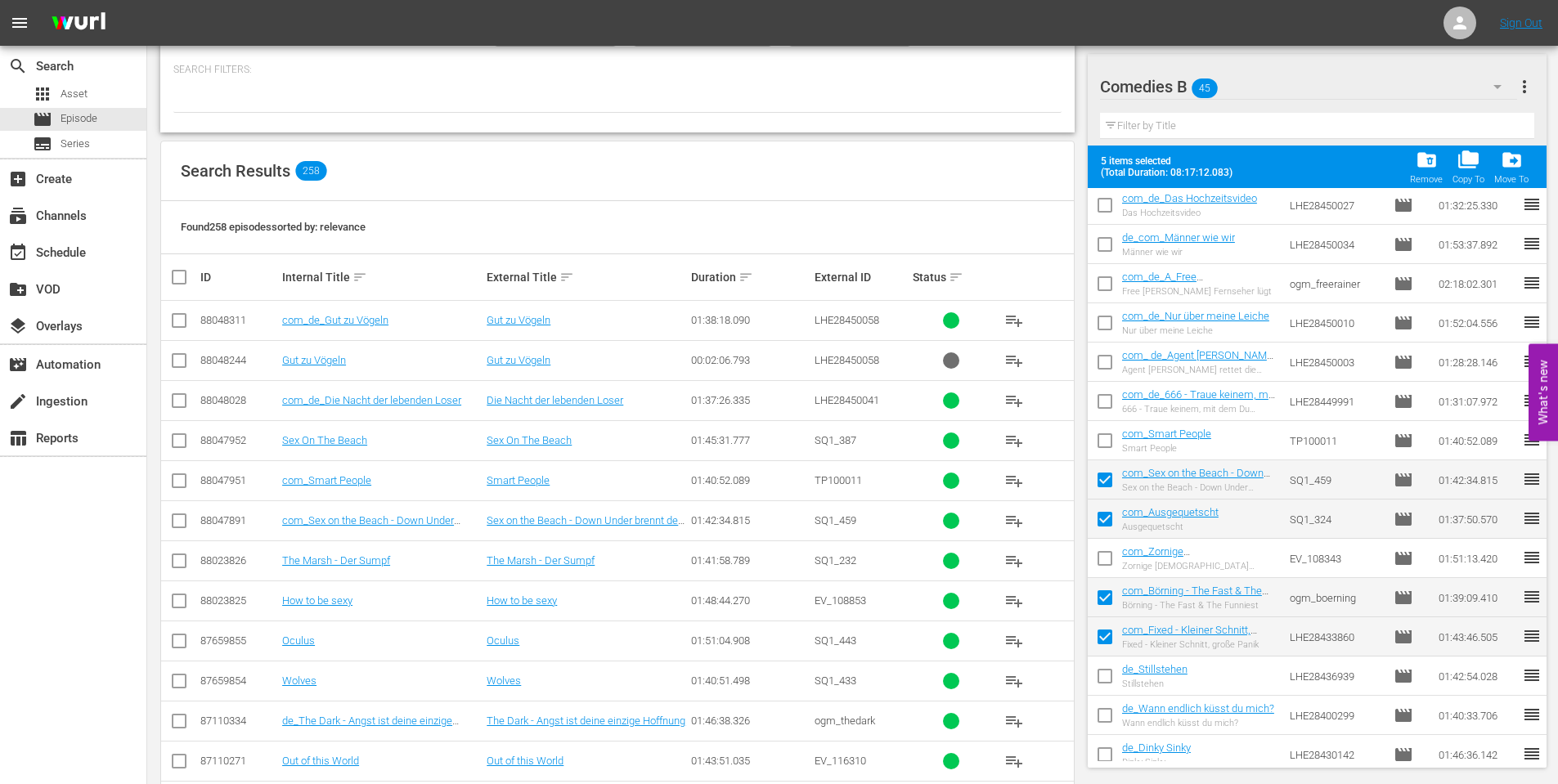
scroll to position [579, 0]
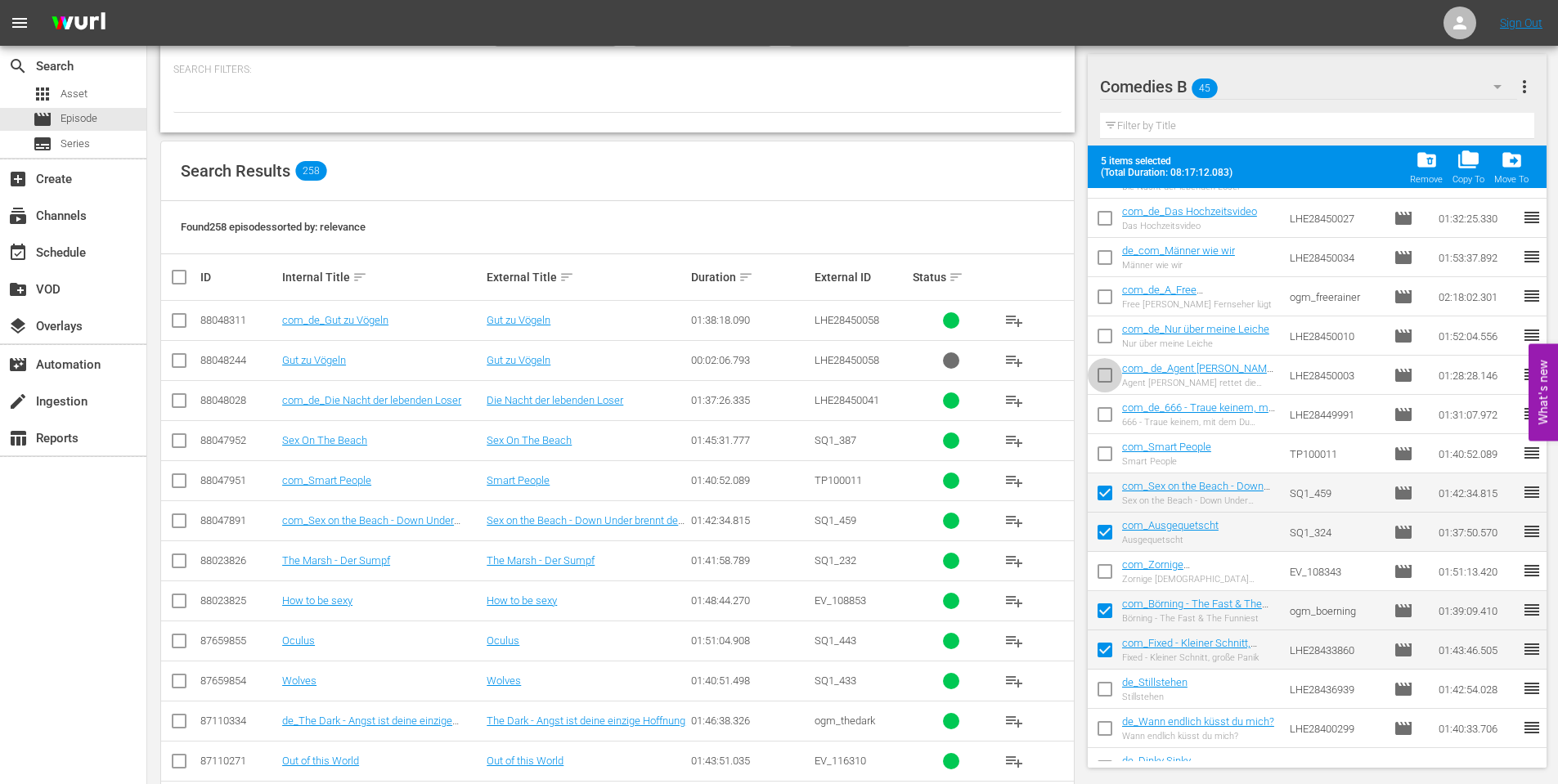
click at [1098, 372] on input "checkbox" at bounding box center [1105, 378] width 34 height 34
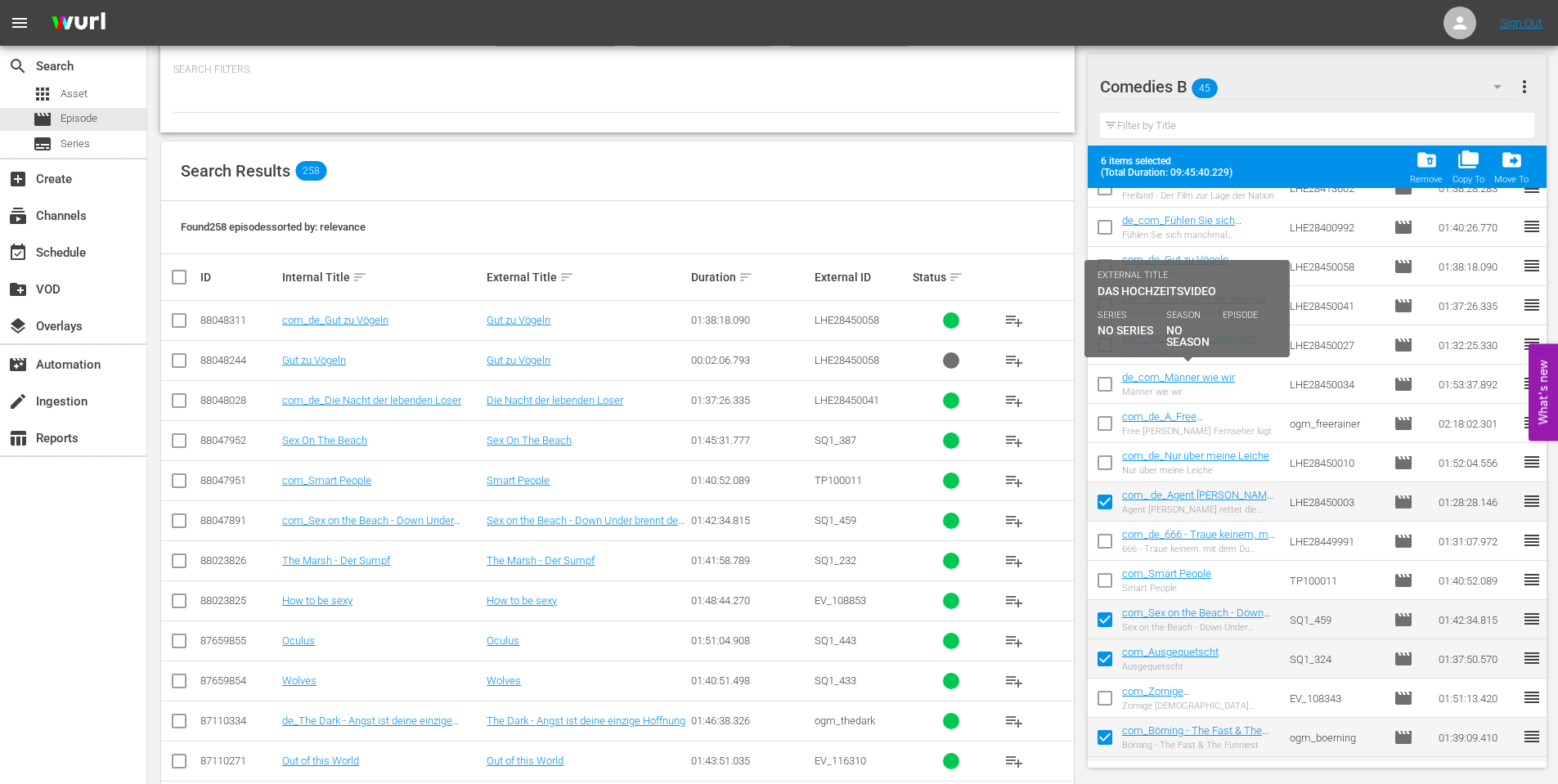
scroll to position [415, 0]
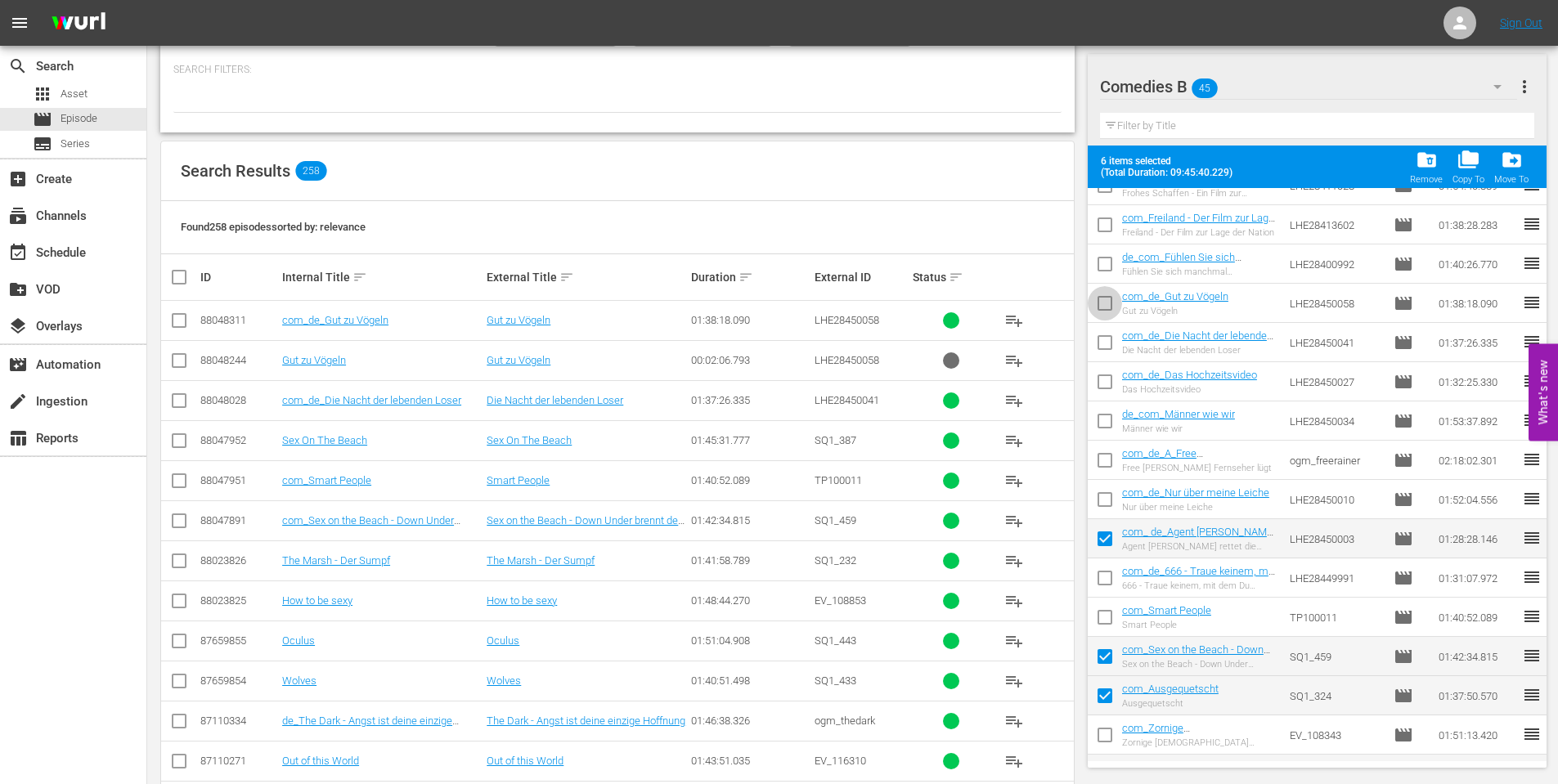
drag, startPoint x: 1103, startPoint y: 307, endPoint x: 1116, endPoint y: 344, distance: 39.2
click at [1103, 309] on input "checkbox" at bounding box center [1105, 306] width 34 height 34
click at [1104, 343] on input "checkbox" at bounding box center [1105, 345] width 34 height 34
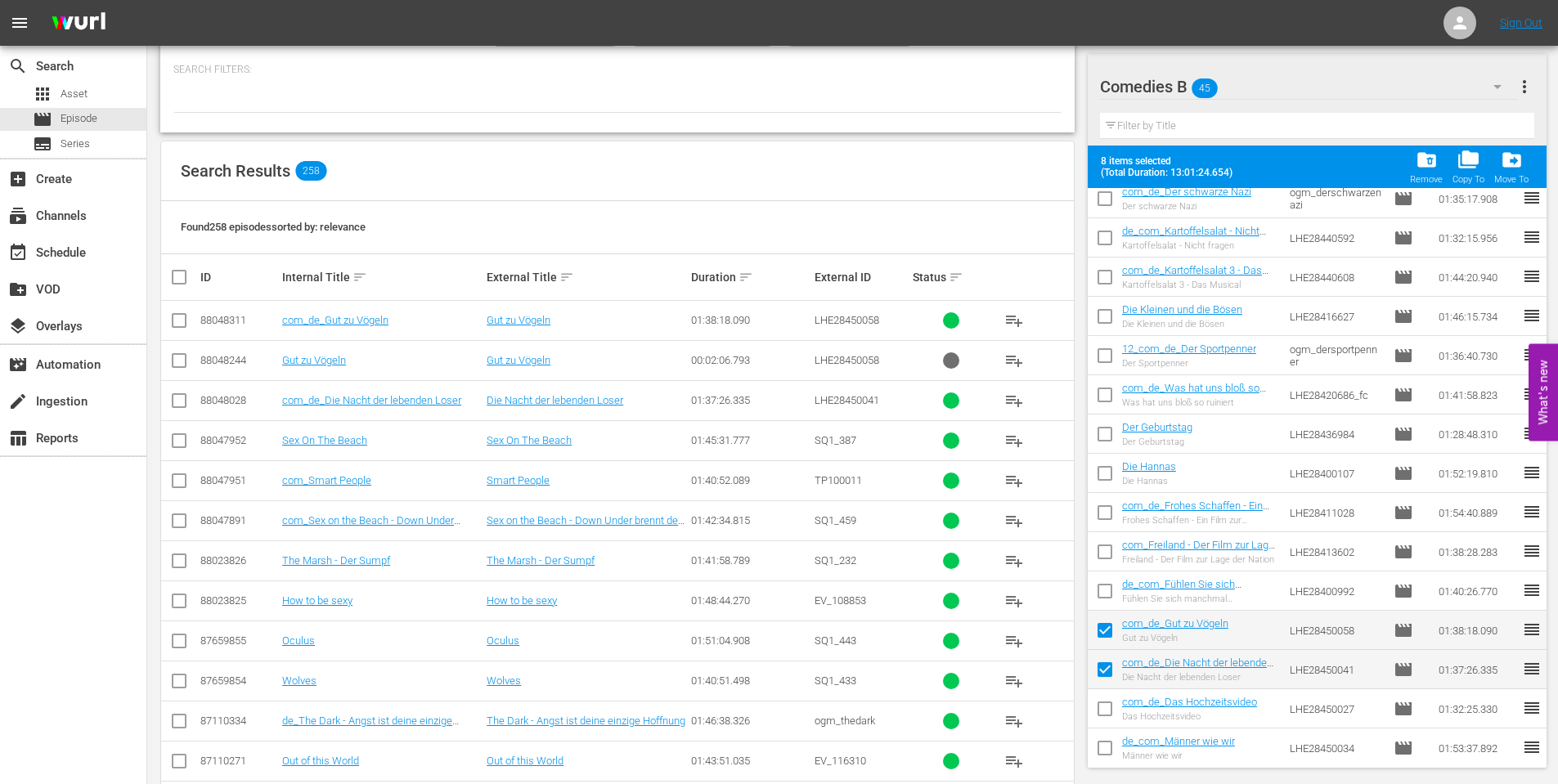
scroll to position [7, 0]
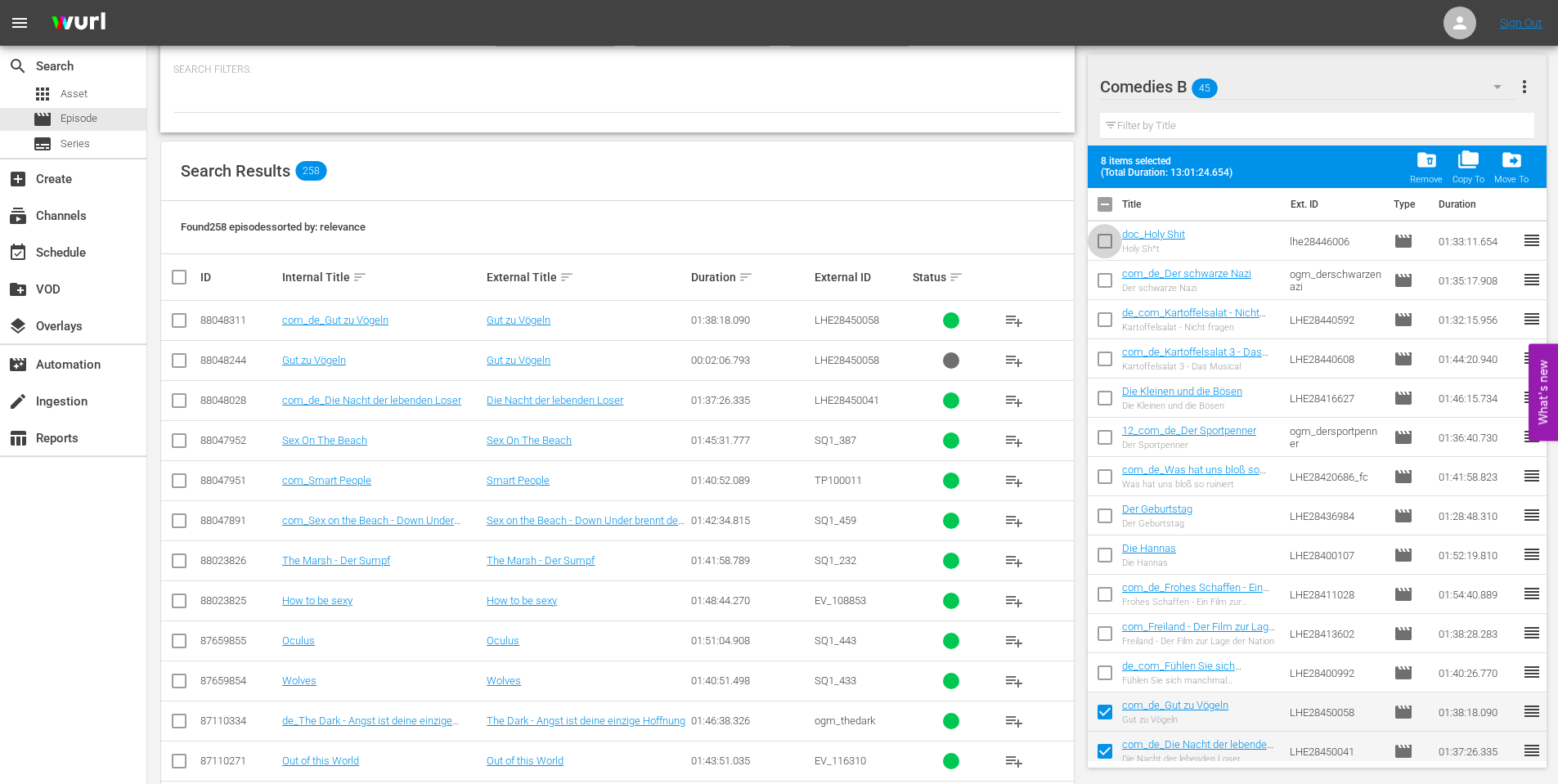
click at [1101, 247] on input "checkbox" at bounding box center [1105, 244] width 34 height 34
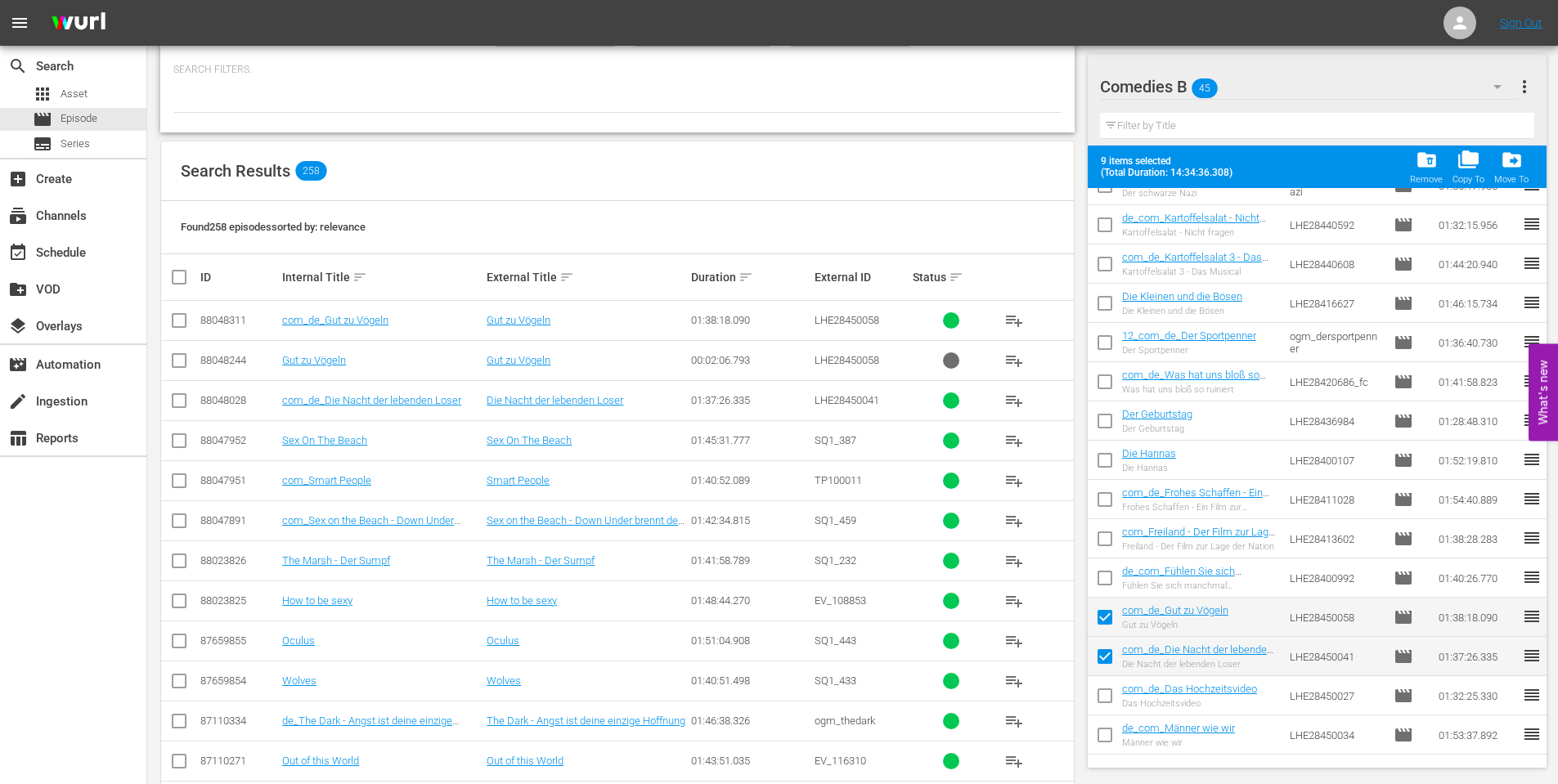
scroll to position [170, 0]
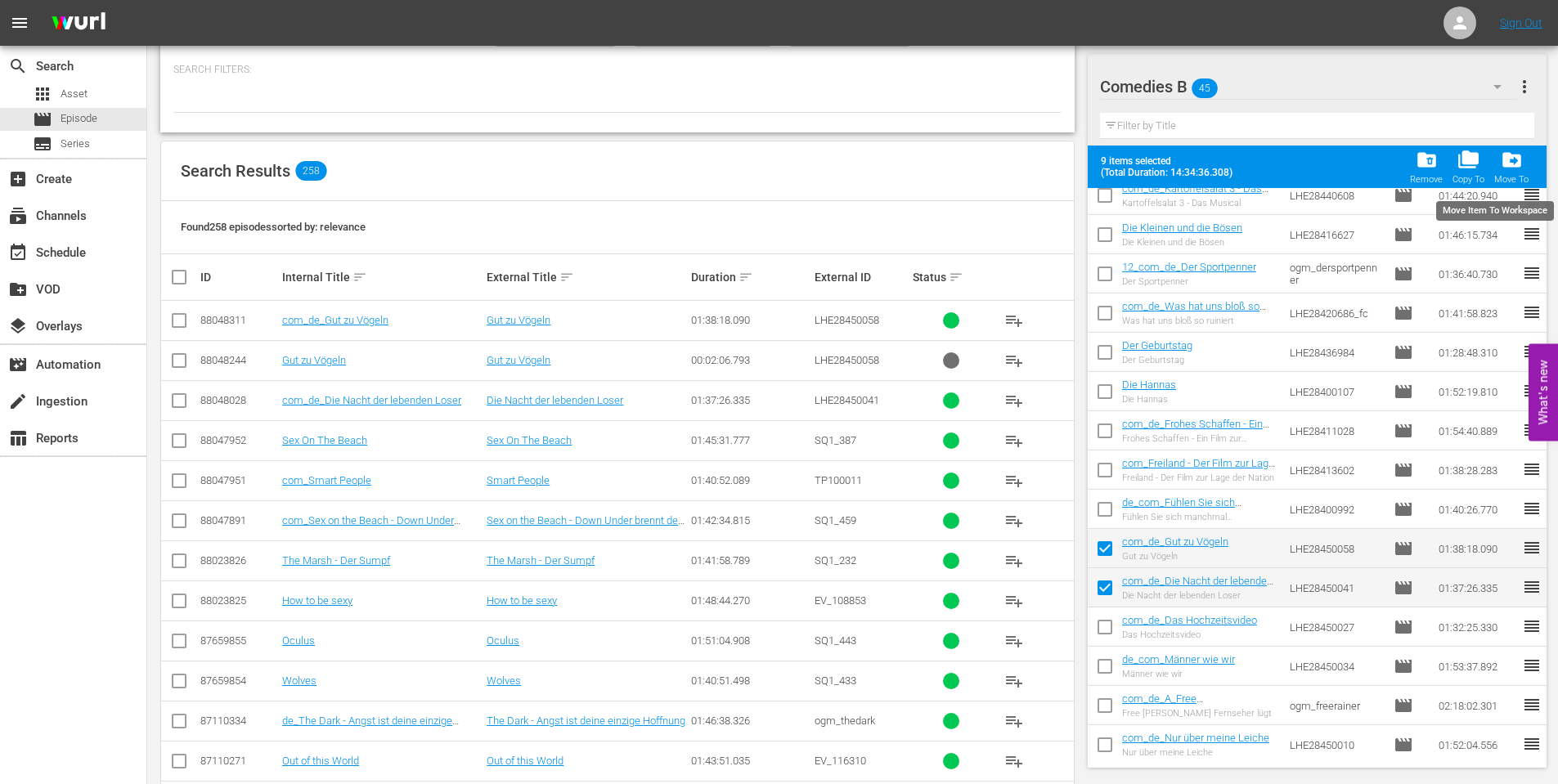
click at [1521, 164] on span "drive_file_move" at bounding box center [1511, 159] width 22 height 22
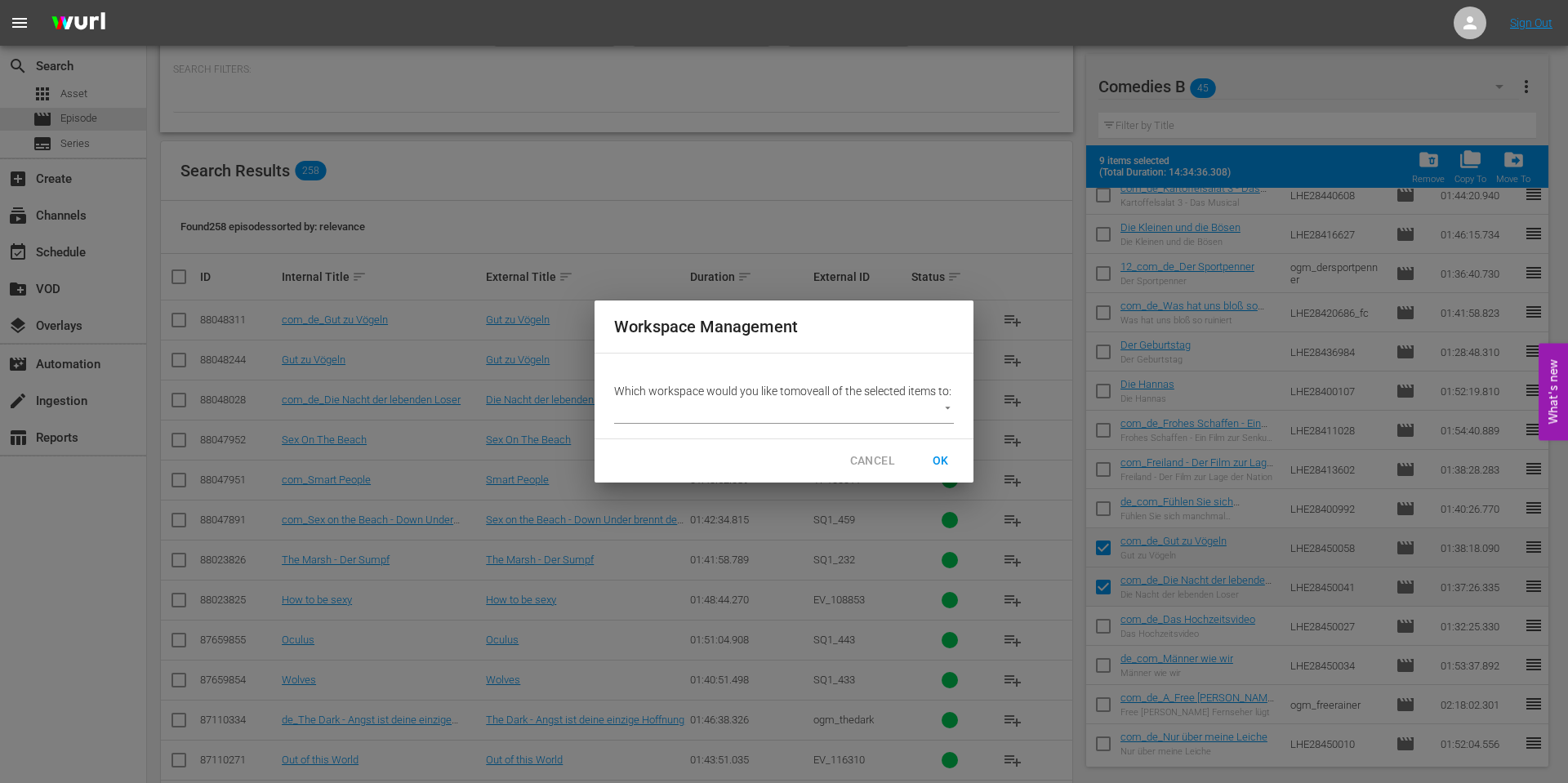
click at [937, 409] on body "menu Sign Out search Search apps Asset movie Episode subtitles Series add_box C…" at bounding box center [784, 228] width 1568 height 783
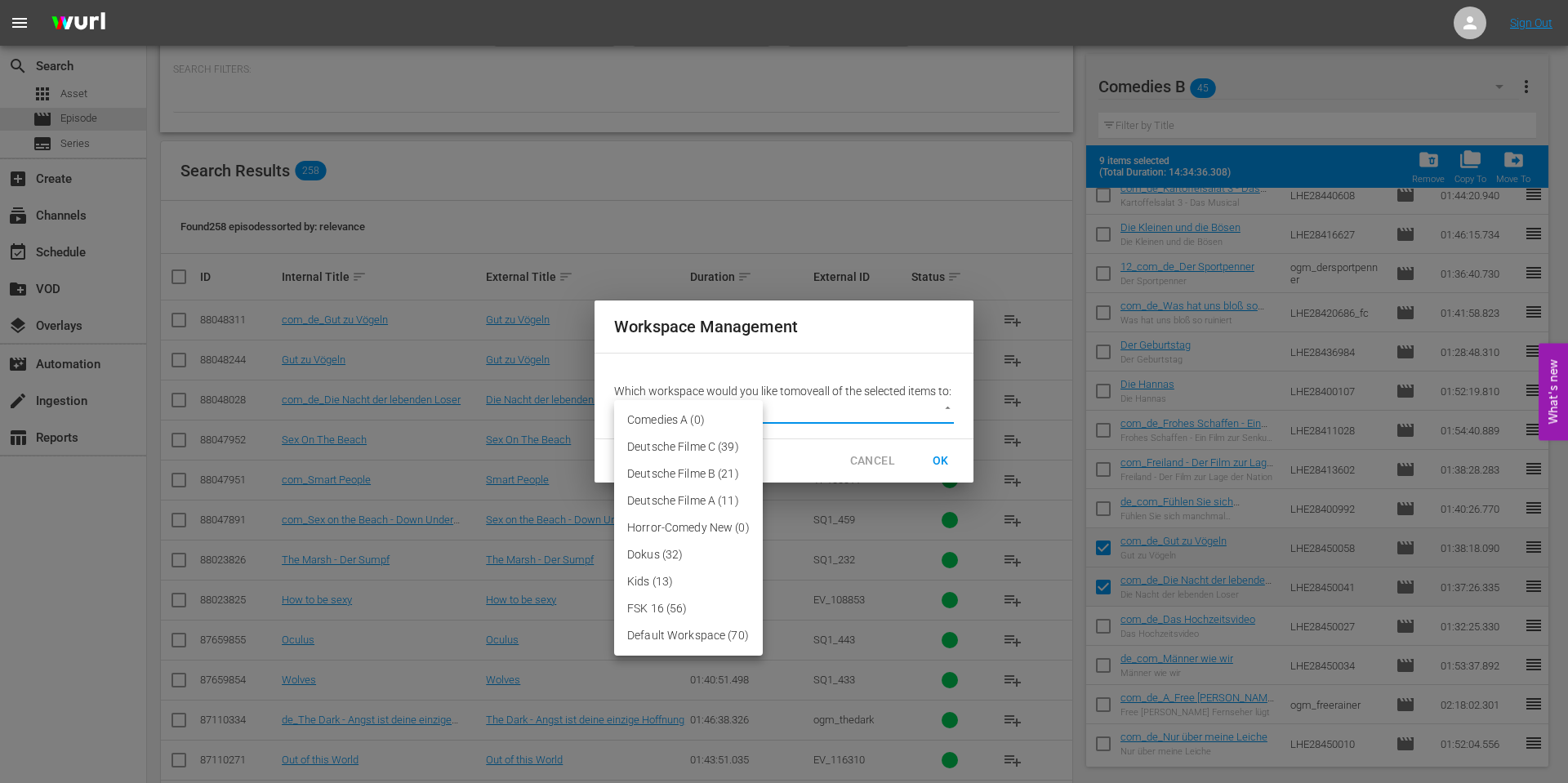
click at [657, 418] on li "Comedies A (0)" at bounding box center [688, 420] width 149 height 27
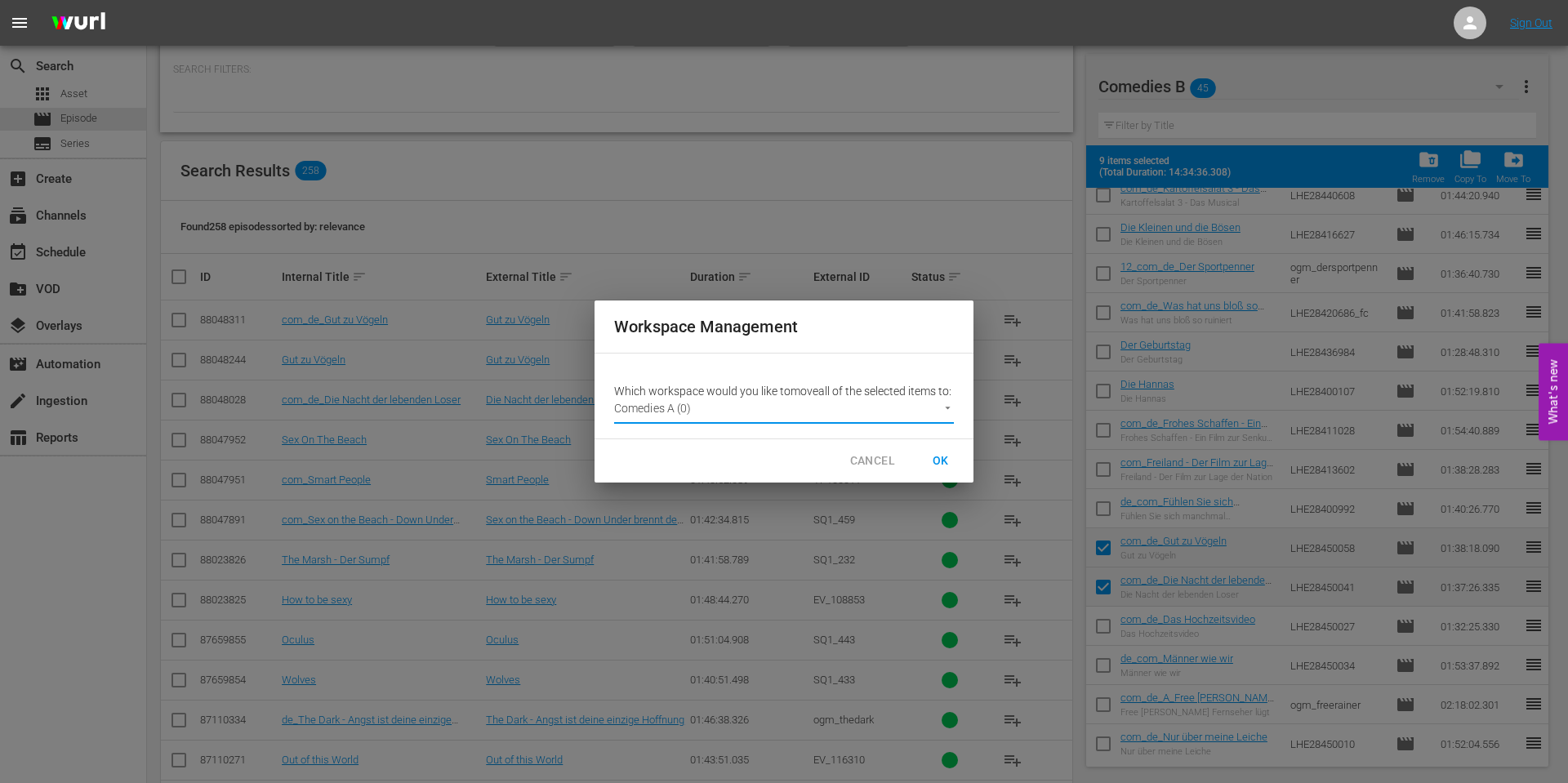
click at [936, 462] on span "OK" at bounding box center [940, 461] width 26 height 20
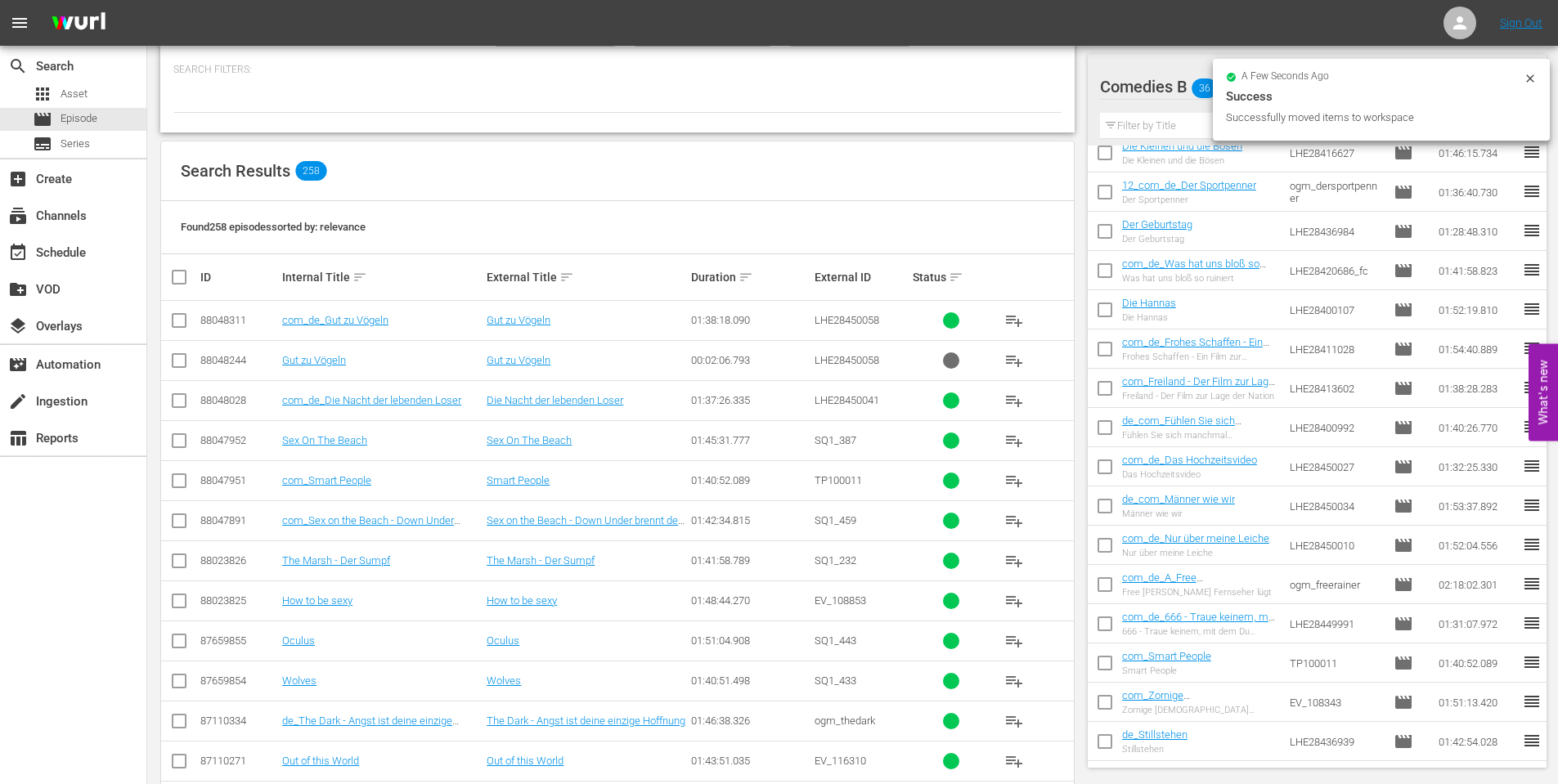
click at [1530, 83] on icon at bounding box center [1530, 78] width 13 height 13
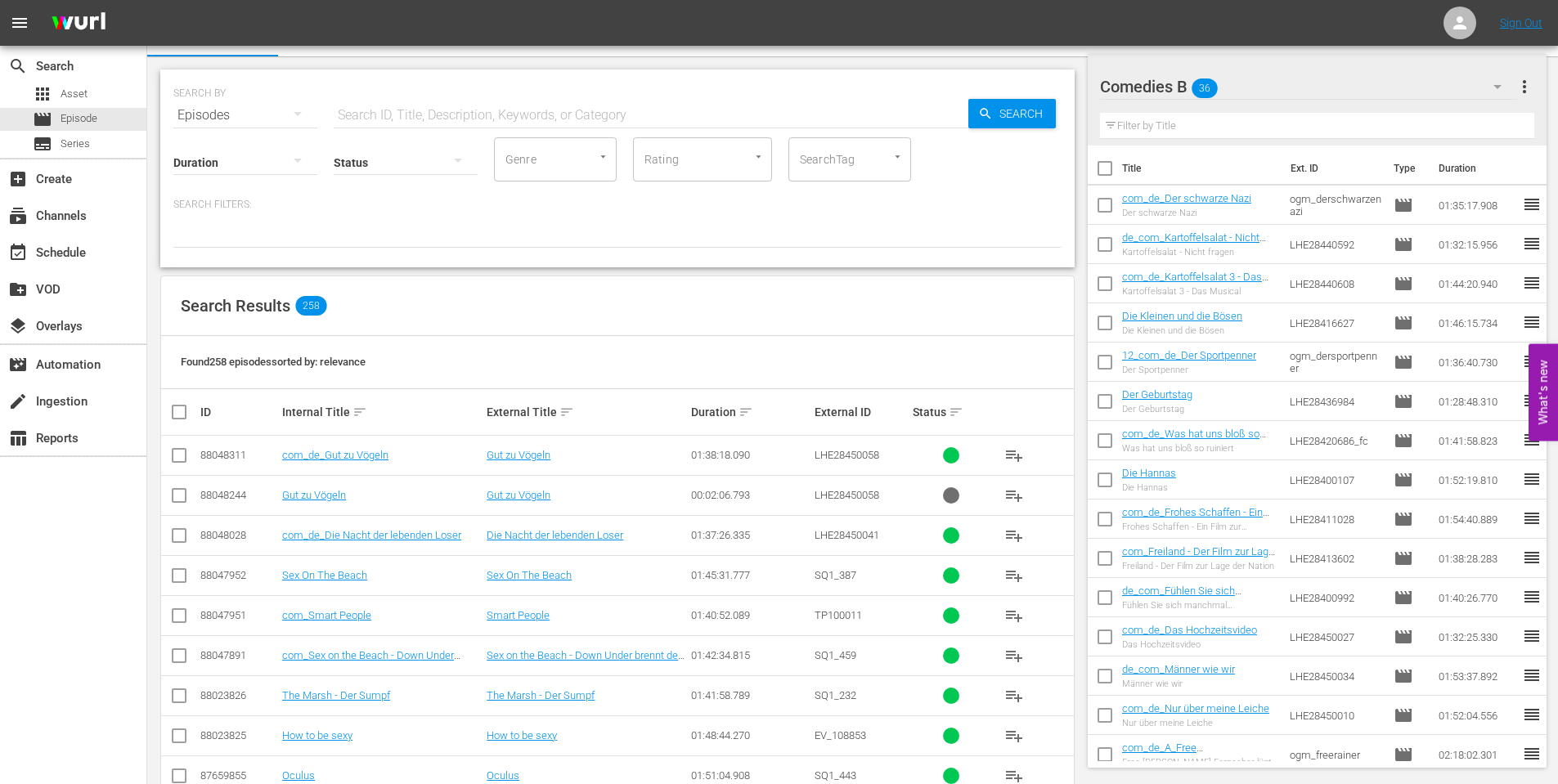
scroll to position [0, 0]
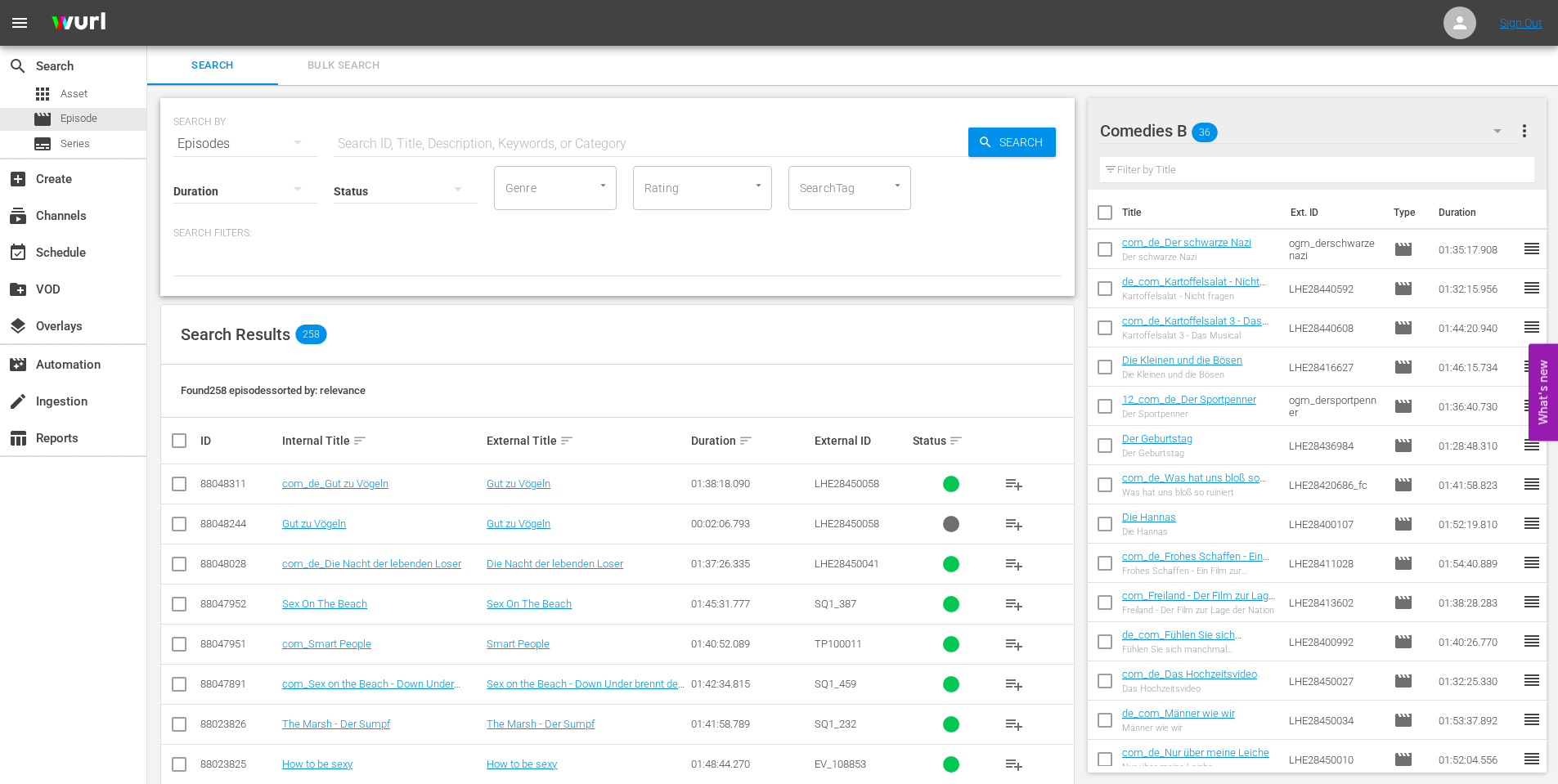
click at [1497, 130] on icon "button" at bounding box center [1497, 131] width 8 height 4
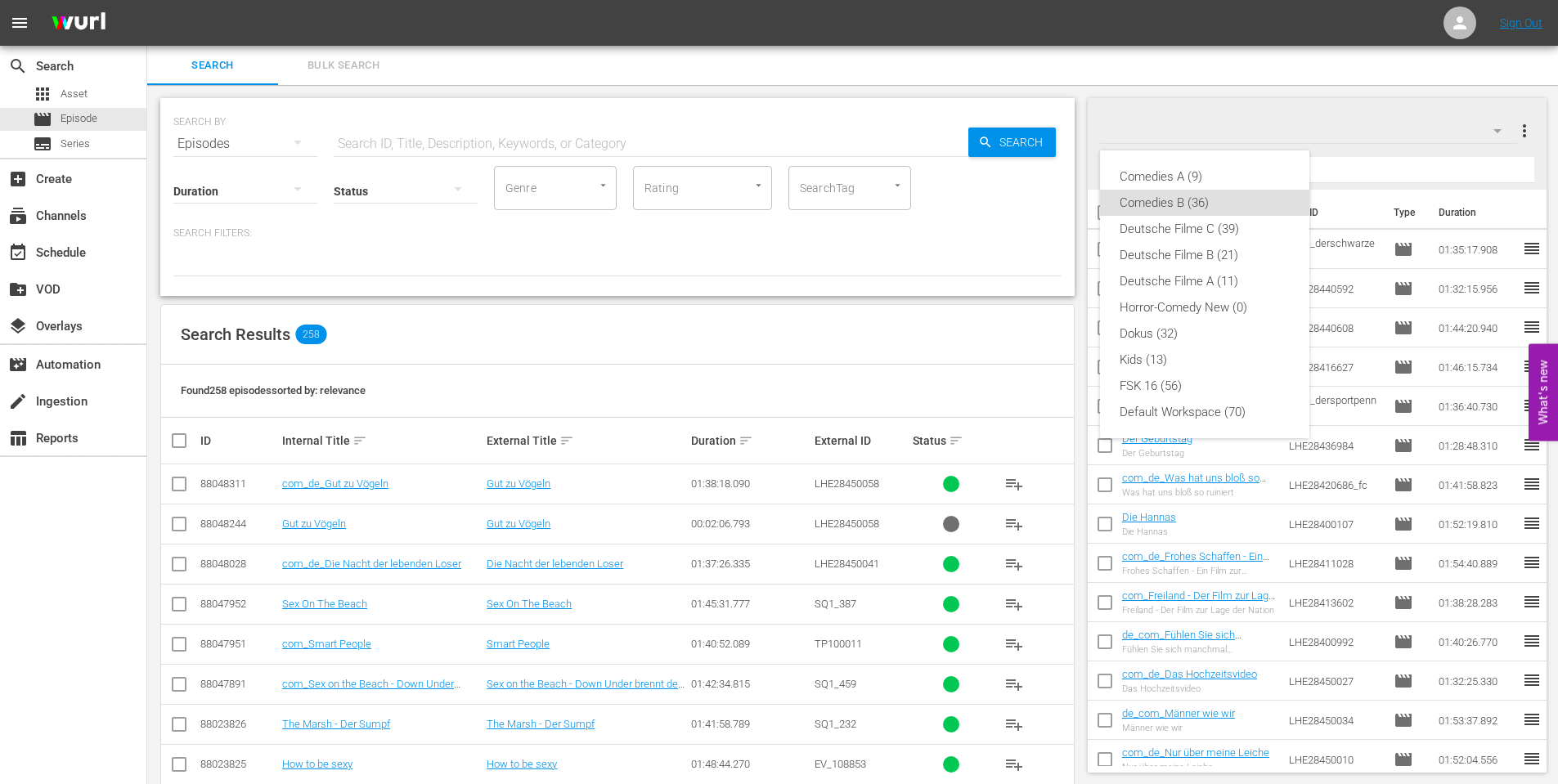
click at [1202, 196] on div "Comedies B (36)" at bounding box center [1204, 203] width 170 height 26
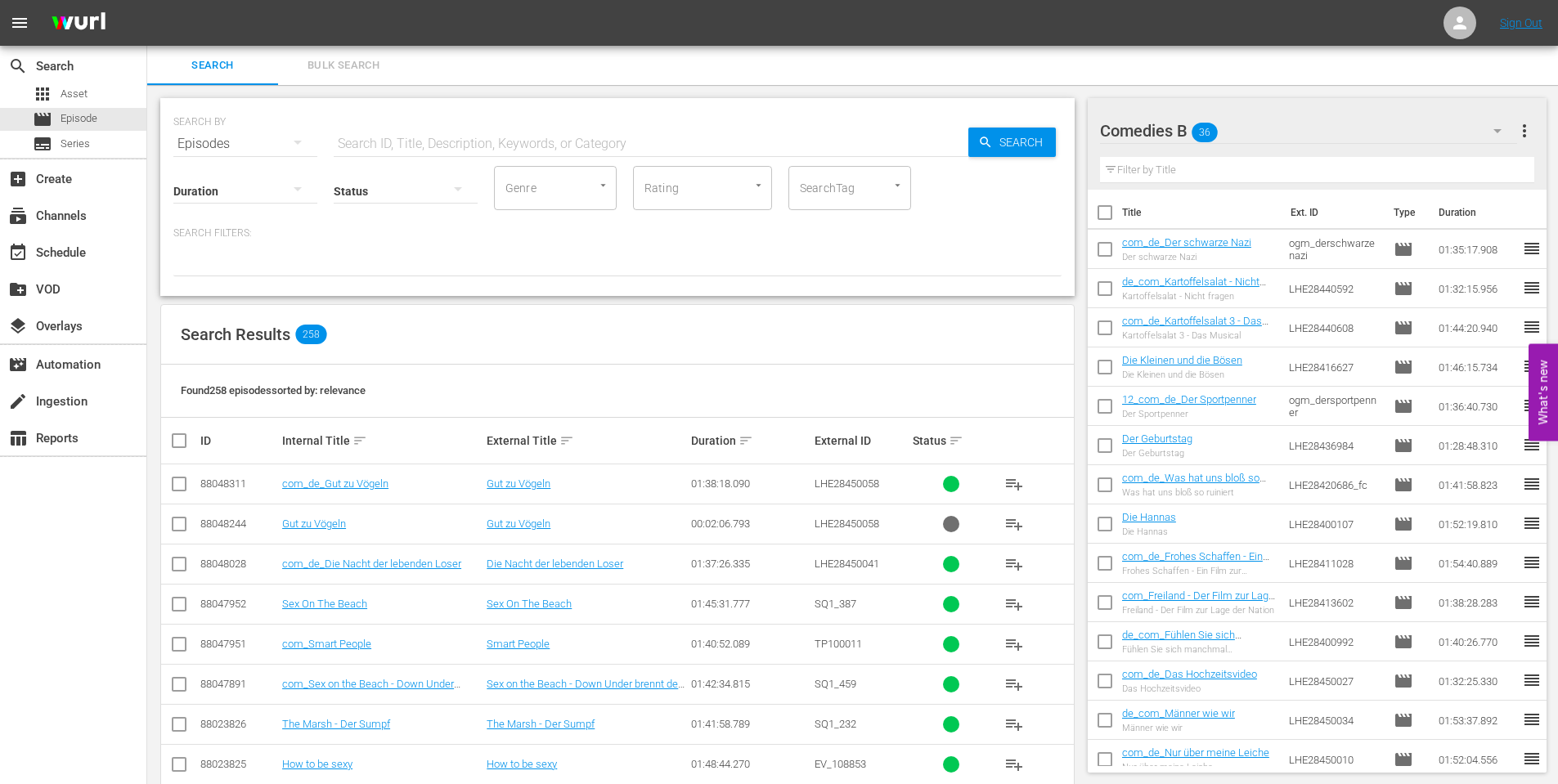
click at [1105, 243] on input "checkbox" at bounding box center [1105, 252] width 34 height 34
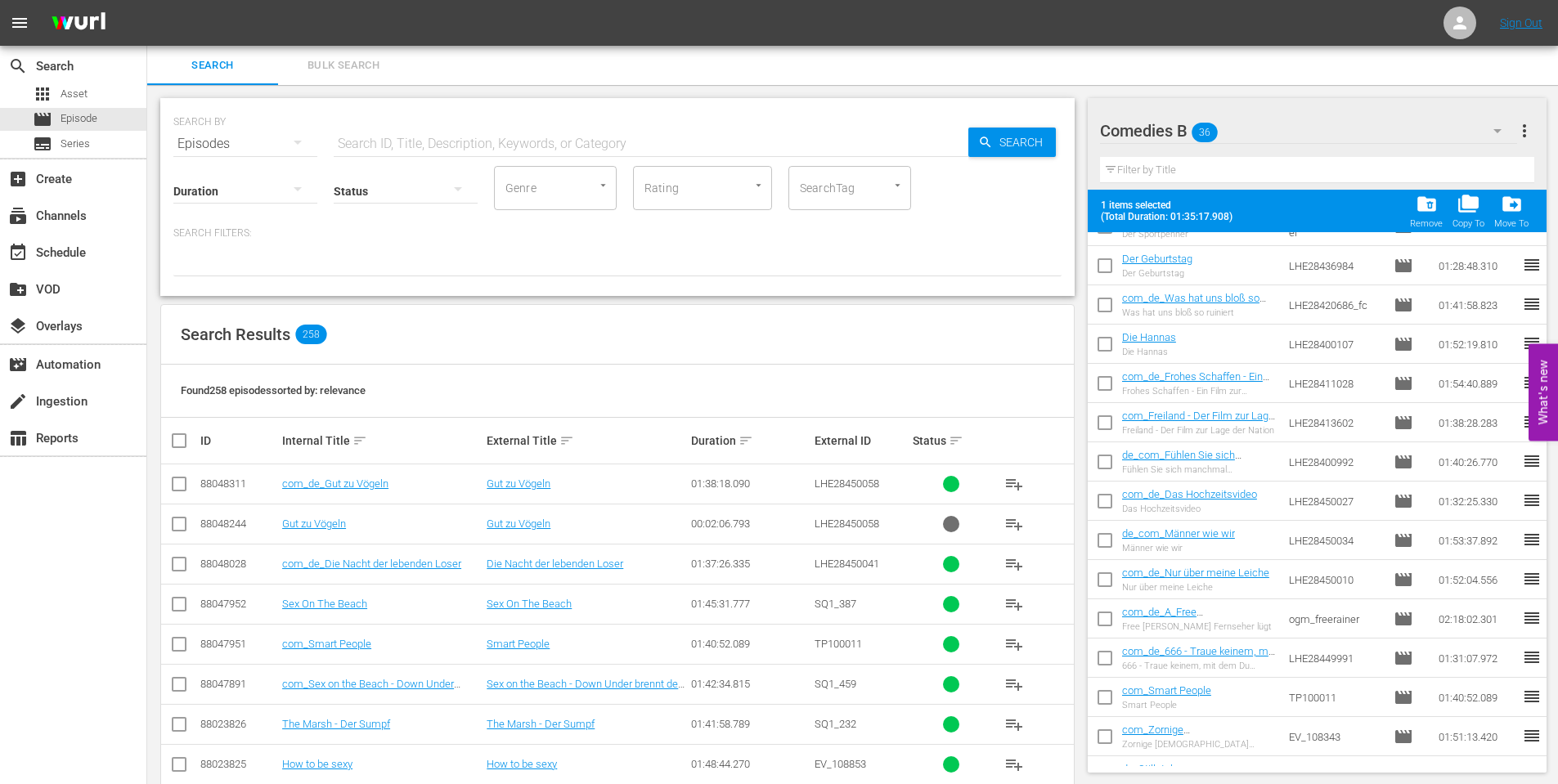
scroll to position [245, 0]
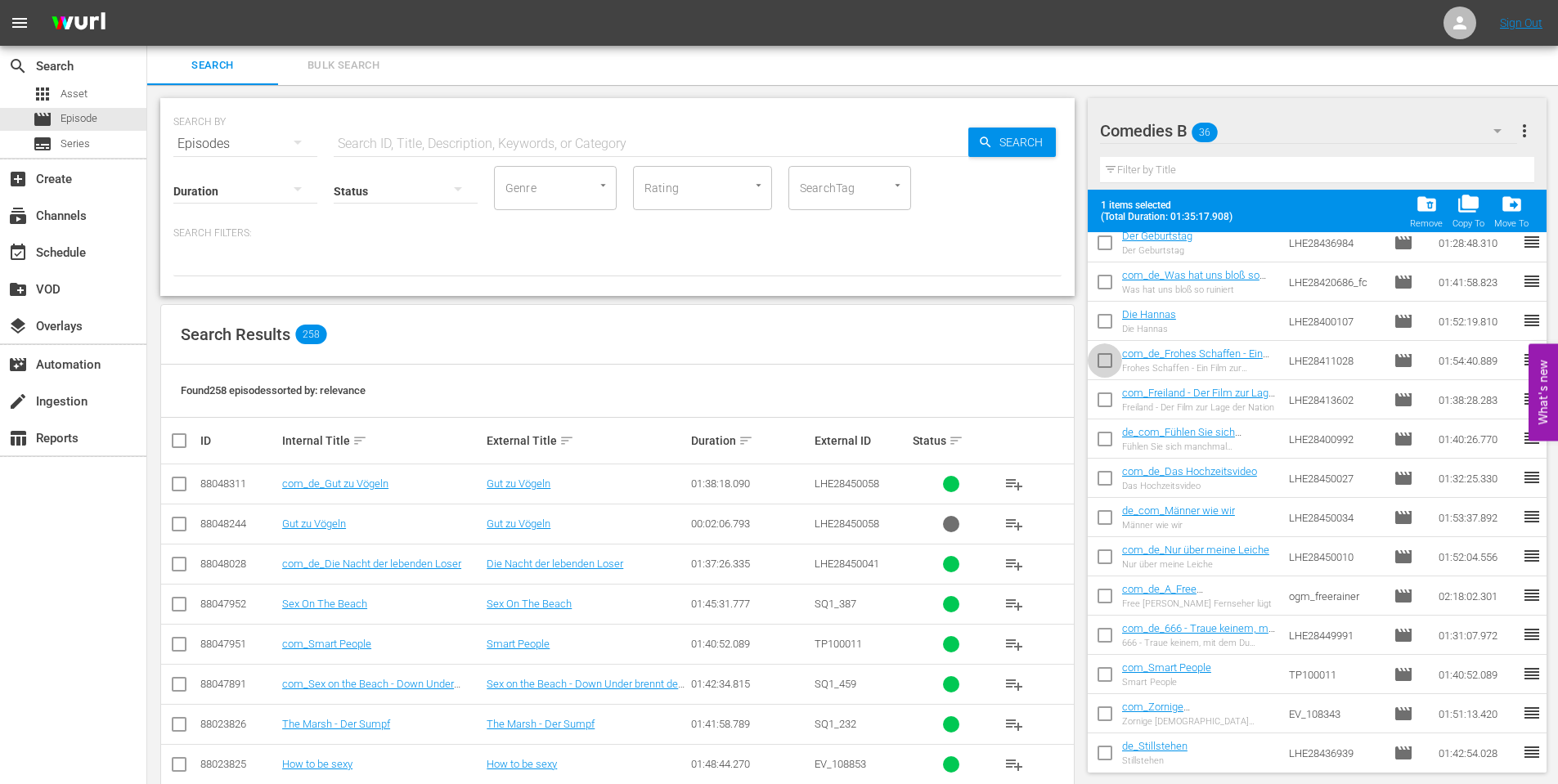
click at [1104, 353] on input "checkbox" at bounding box center [1105, 363] width 34 height 34
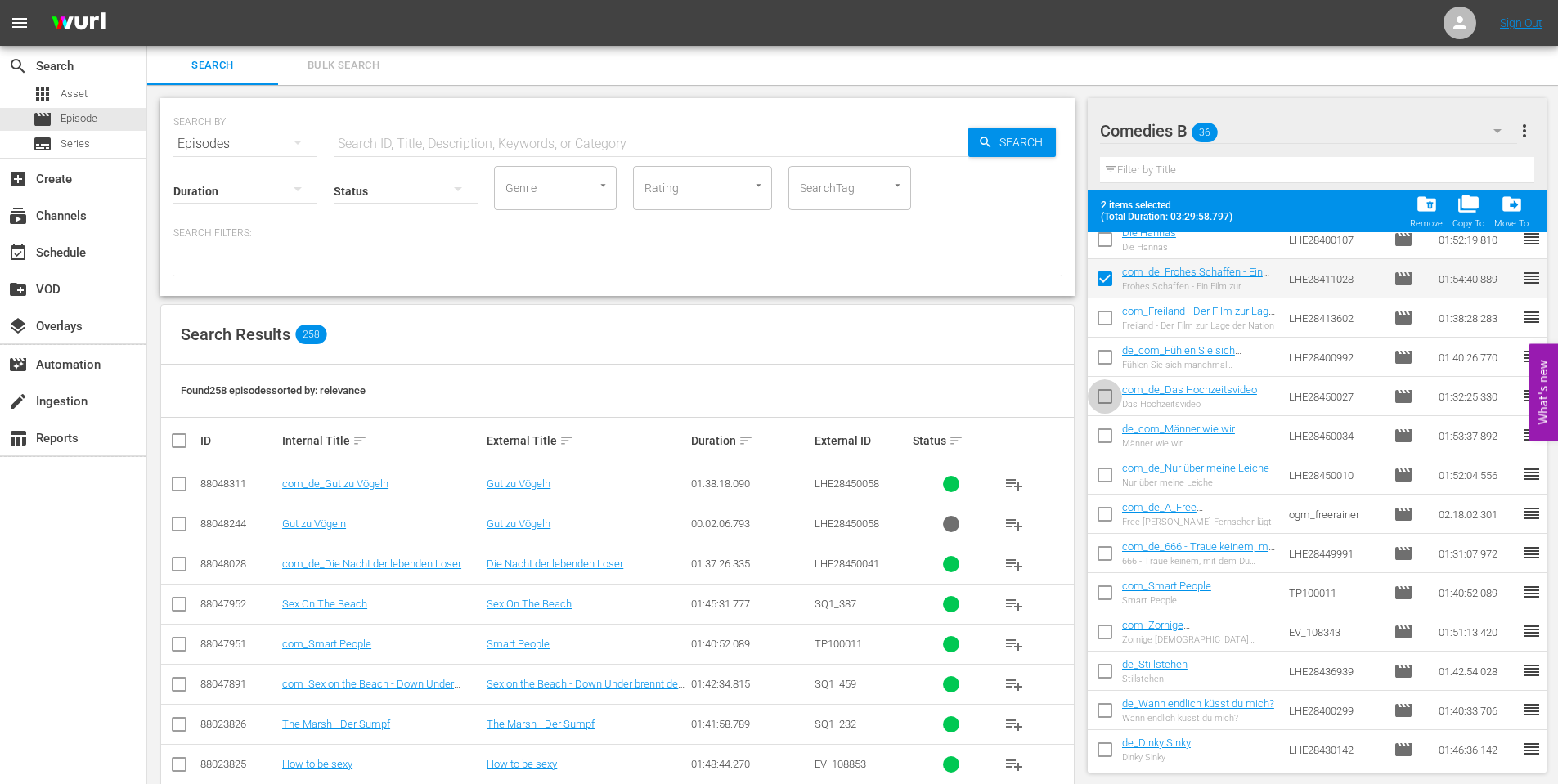
click at [1106, 392] on input "checkbox" at bounding box center [1105, 399] width 34 height 34
click at [1106, 477] on input "checkbox" at bounding box center [1105, 478] width 34 height 34
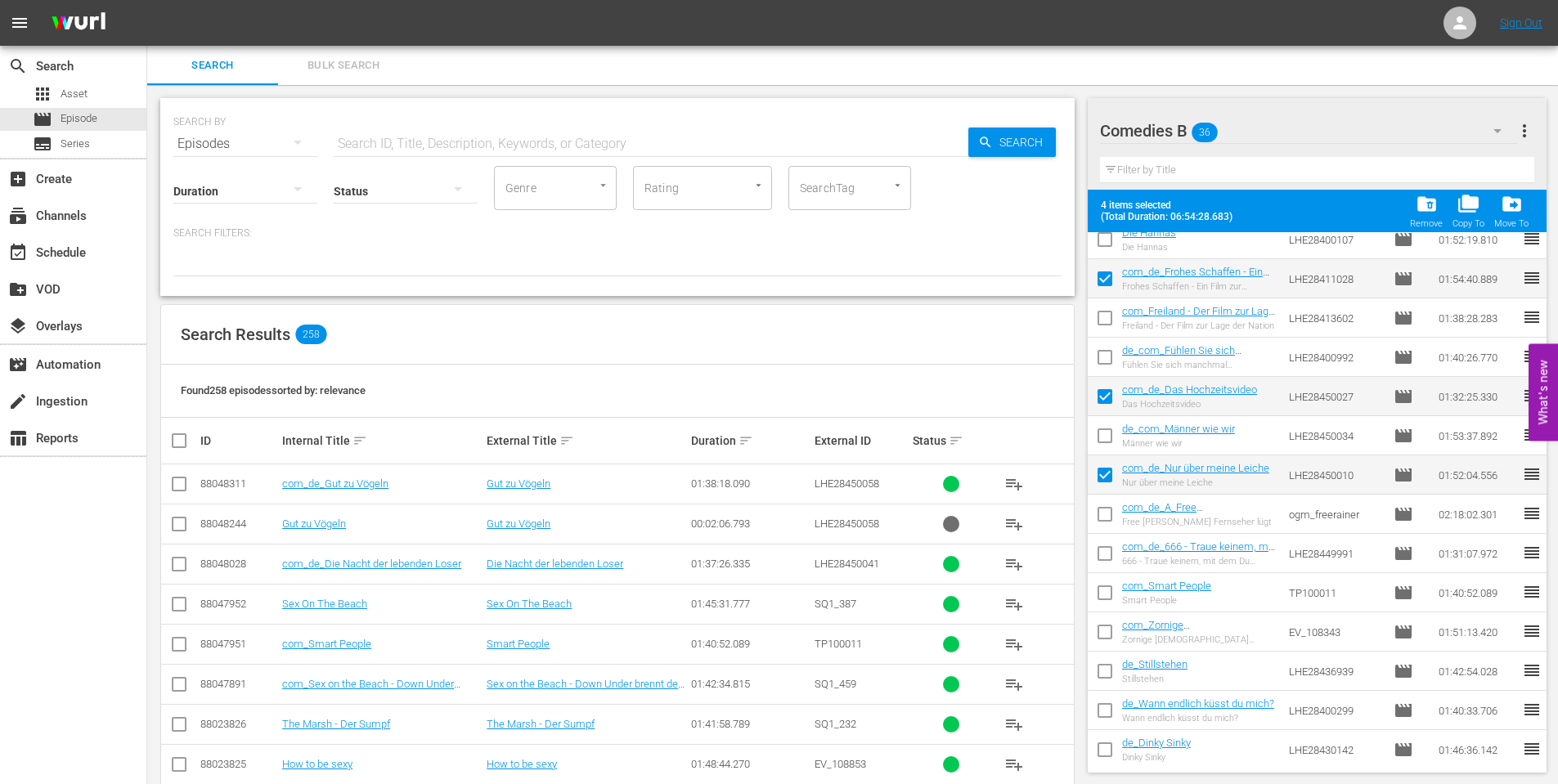
click at [1104, 518] on input "checkbox" at bounding box center [1105, 517] width 34 height 34
click at [1113, 550] on input "checkbox" at bounding box center [1105, 556] width 34 height 34
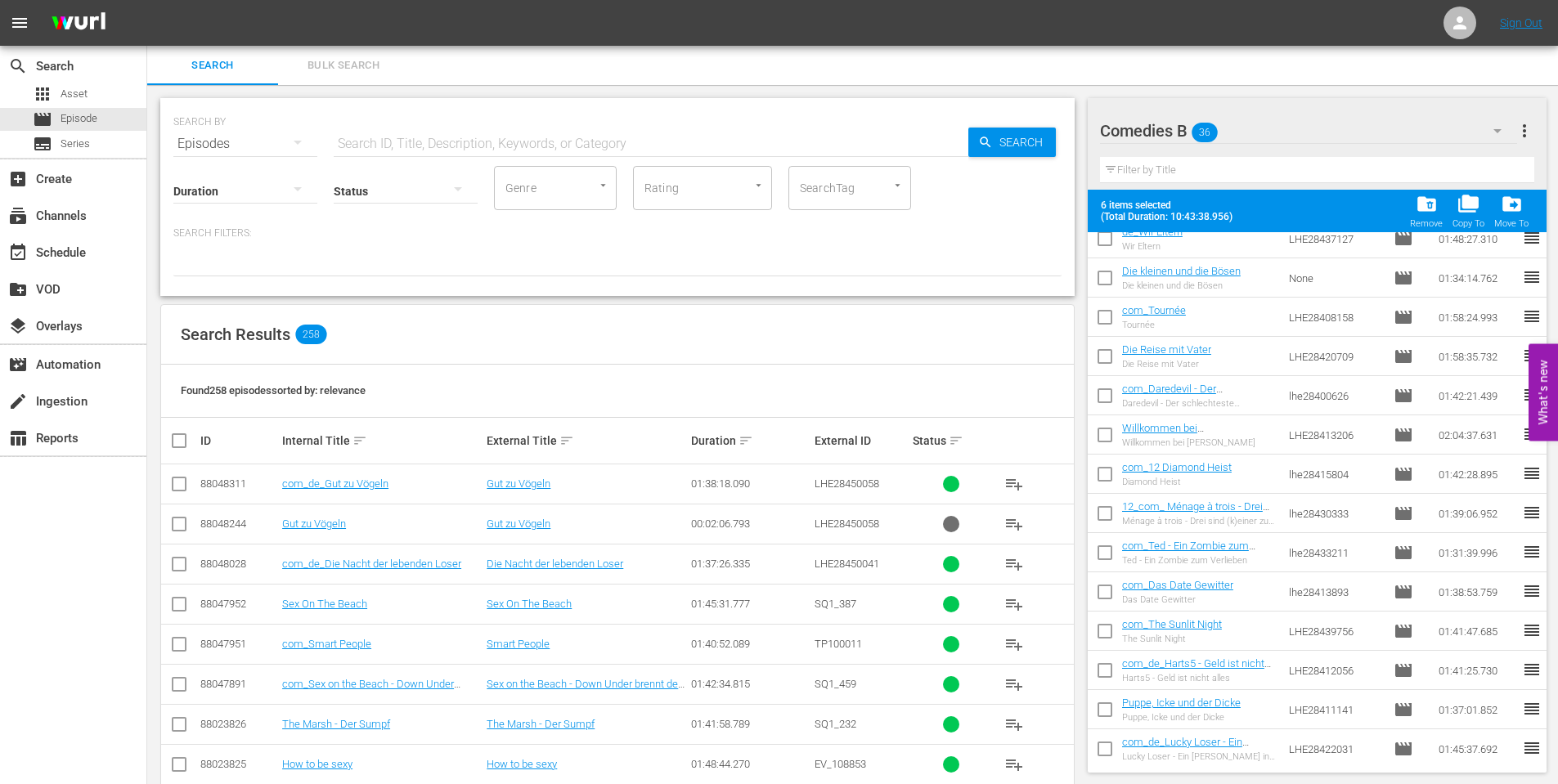
scroll to position [919, 0]
click at [1513, 201] on span "drive_file_move" at bounding box center [1511, 204] width 22 height 22
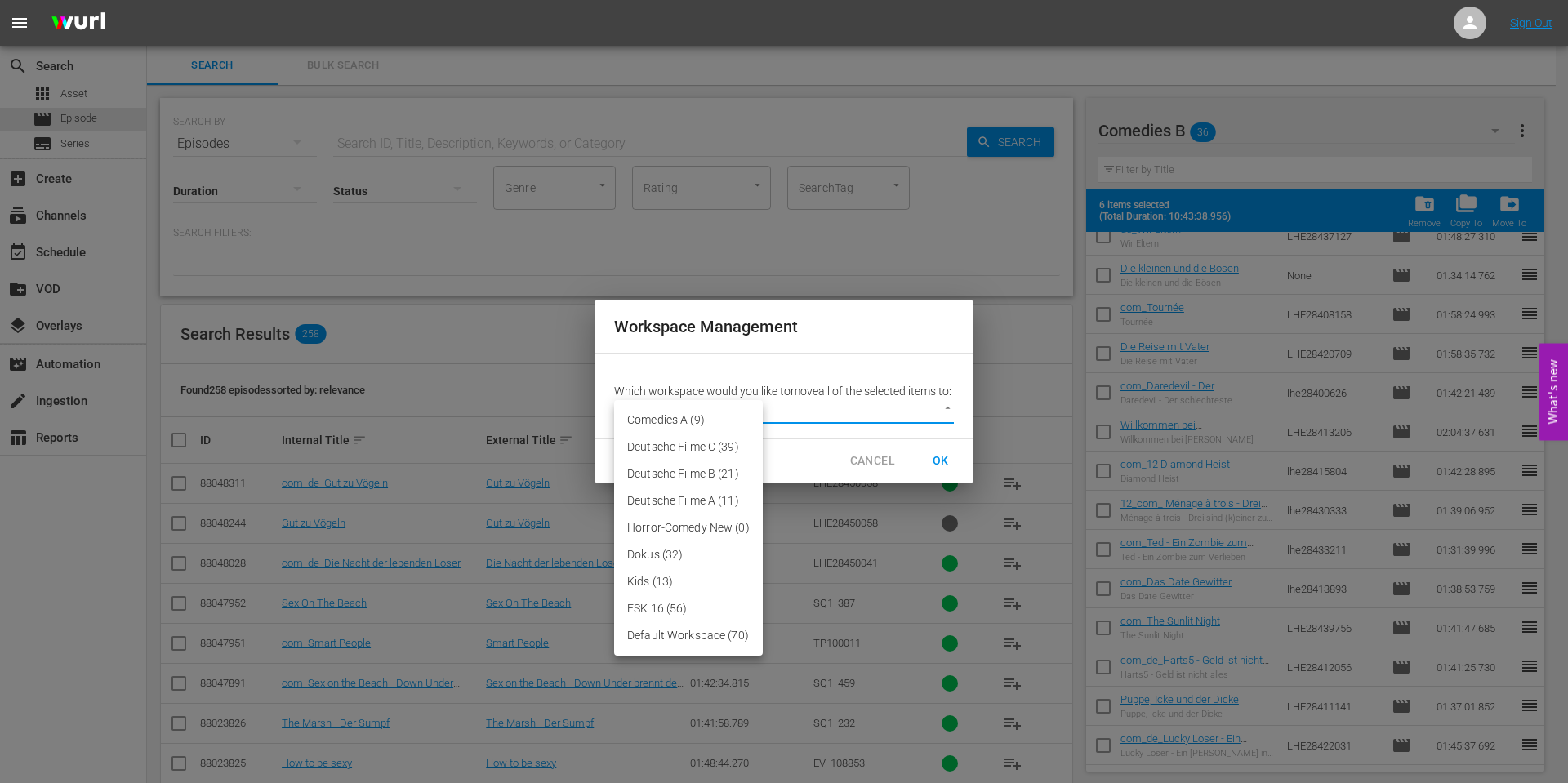
click at [927, 412] on body "menu Sign Out search Search apps Asset movie Episode subtitles Series add_box C…" at bounding box center [784, 391] width 1568 height 783
click at [670, 419] on li "Comedies A (9)" at bounding box center [688, 420] width 149 height 27
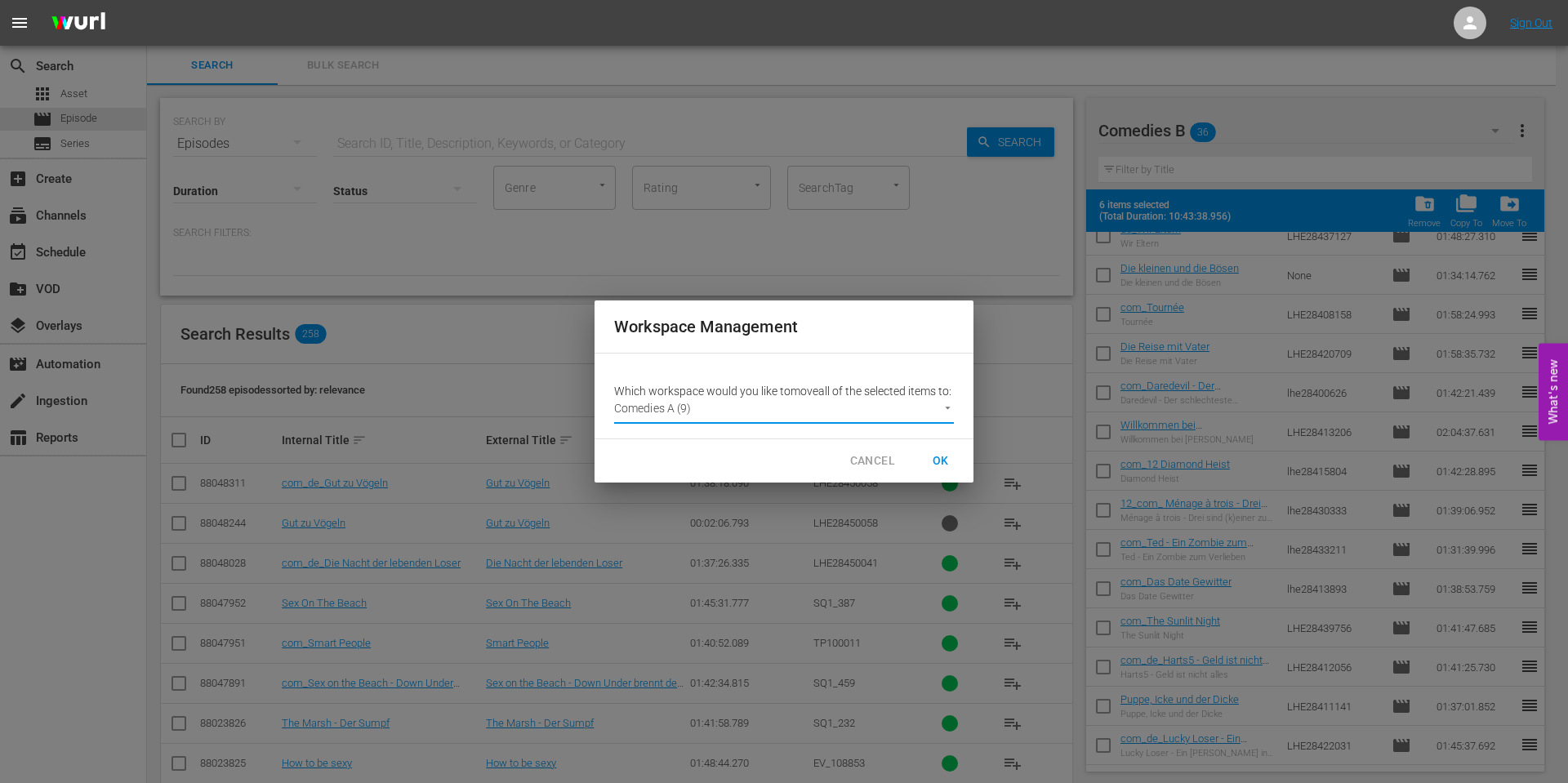
click at [942, 466] on span "OK" at bounding box center [940, 461] width 26 height 20
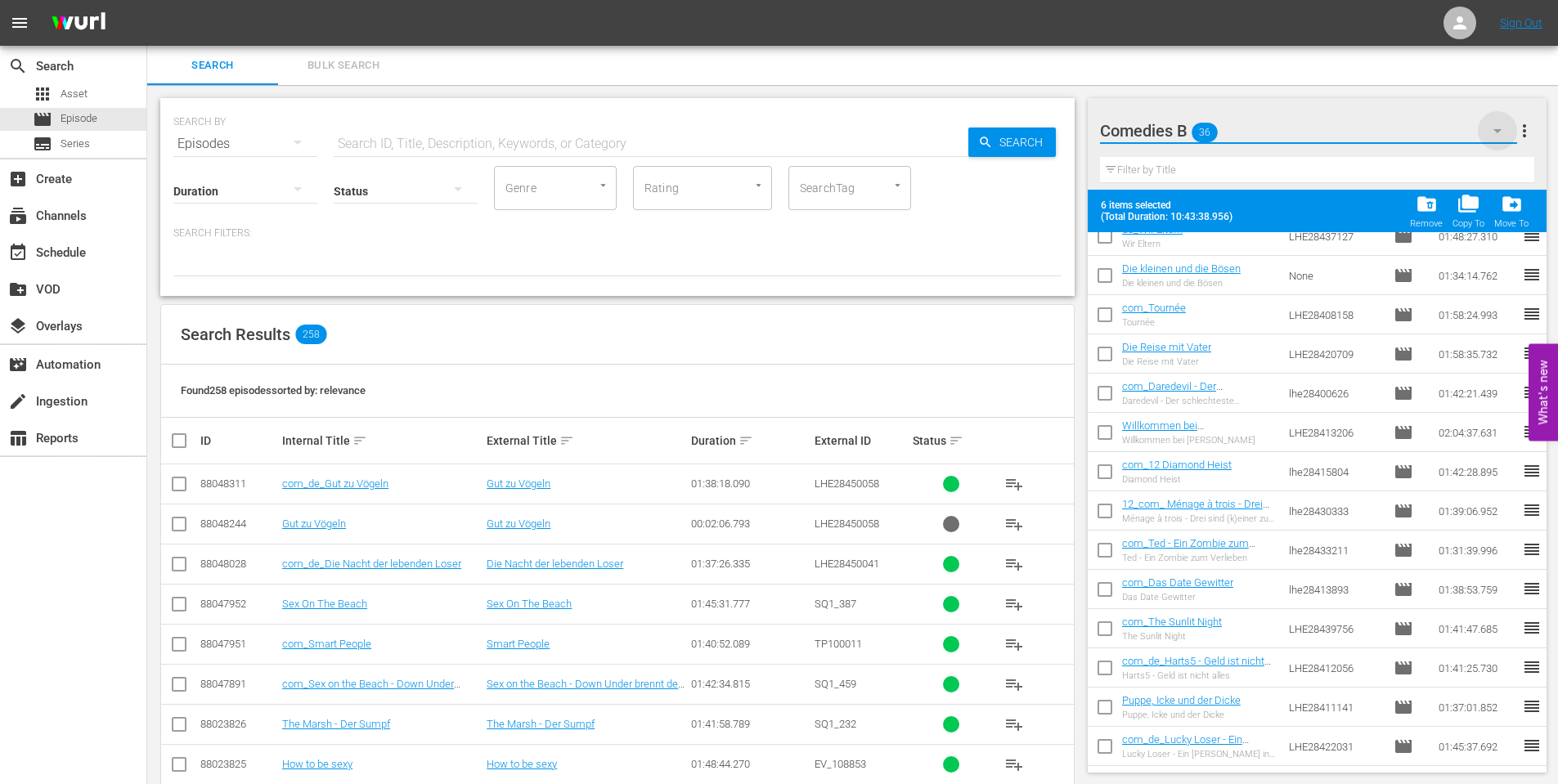
click at [1499, 129] on icon "button" at bounding box center [1497, 131] width 8 height 4
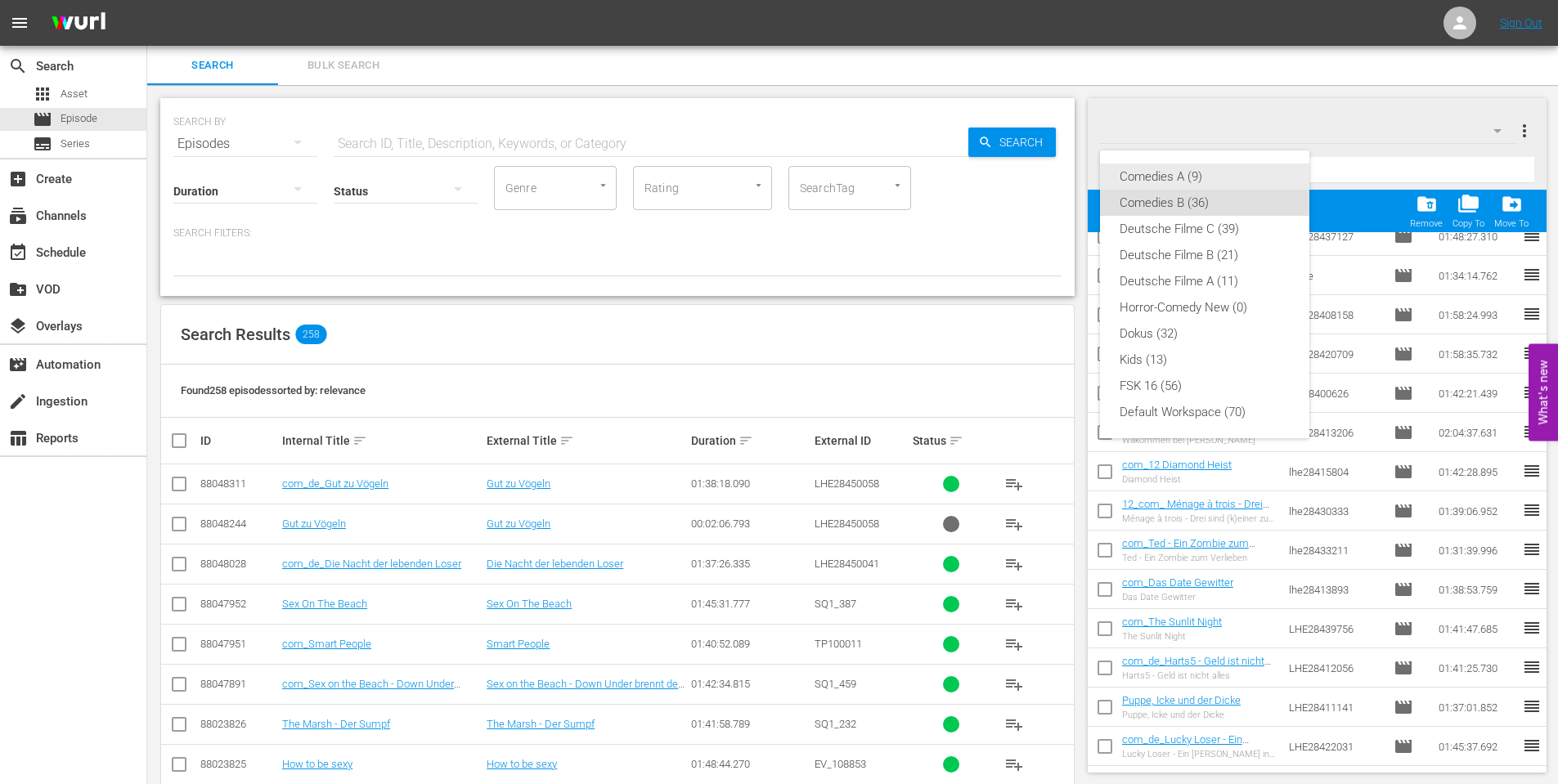
click at [1165, 170] on div "Comedies A (9)" at bounding box center [1204, 177] width 170 height 26
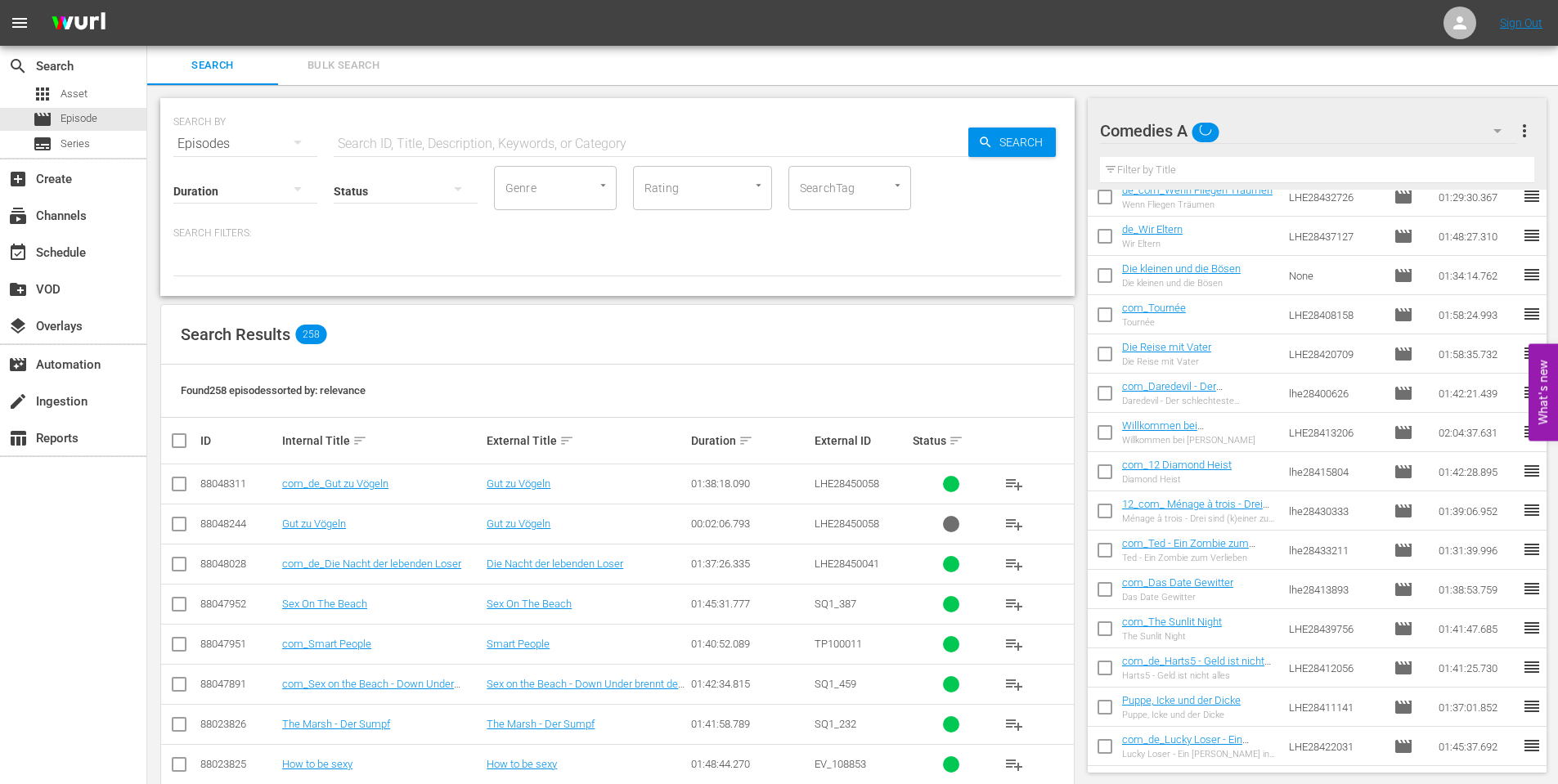
scroll to position [876, 0]
click at [1498, 127] on icon "button" at bounding box center [1497, 131] width 20 height 20
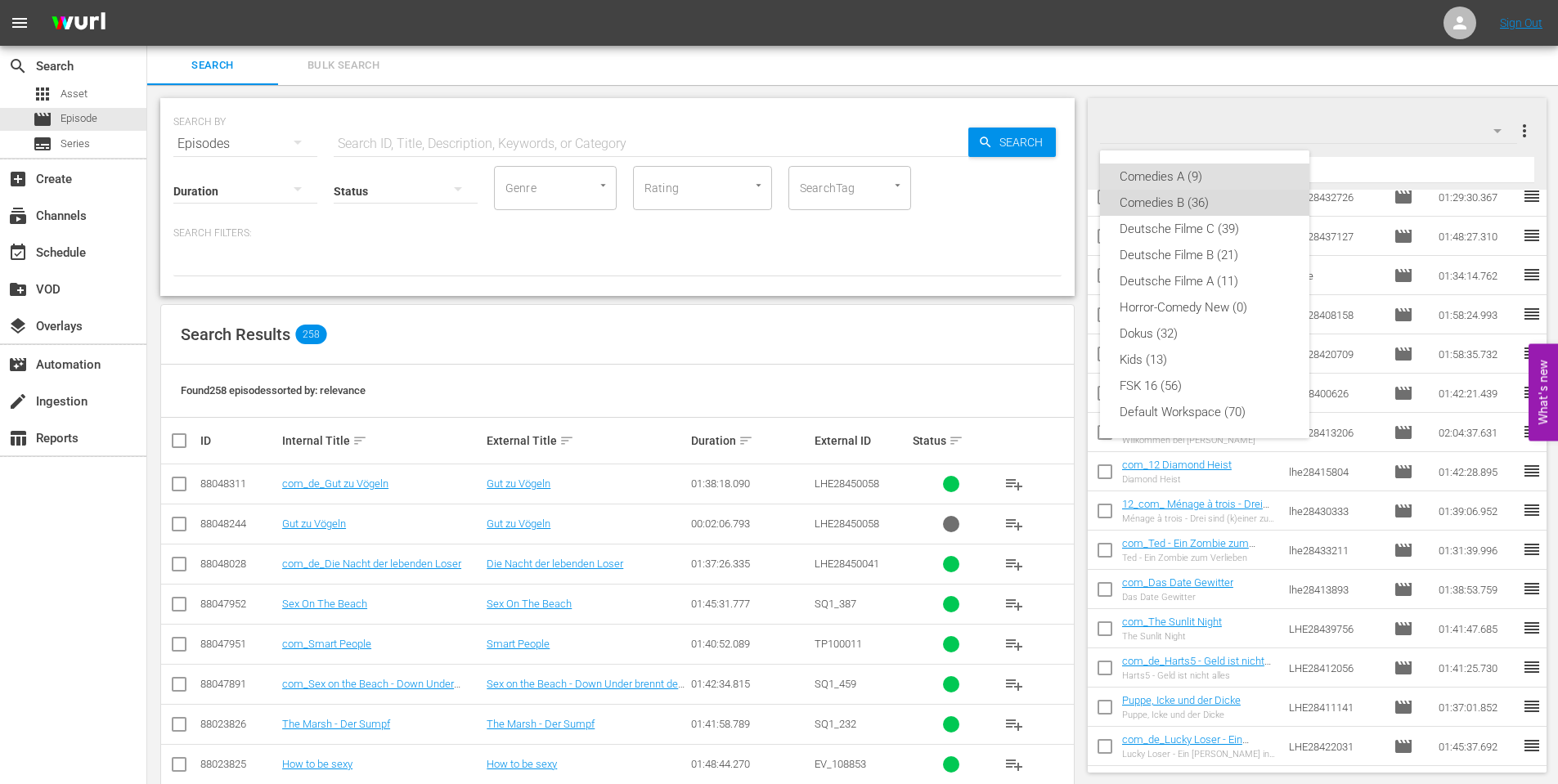
click at [1162, 205] on div "Comedies B (36)" at bounding box center [1204, 203] width 170 height 26
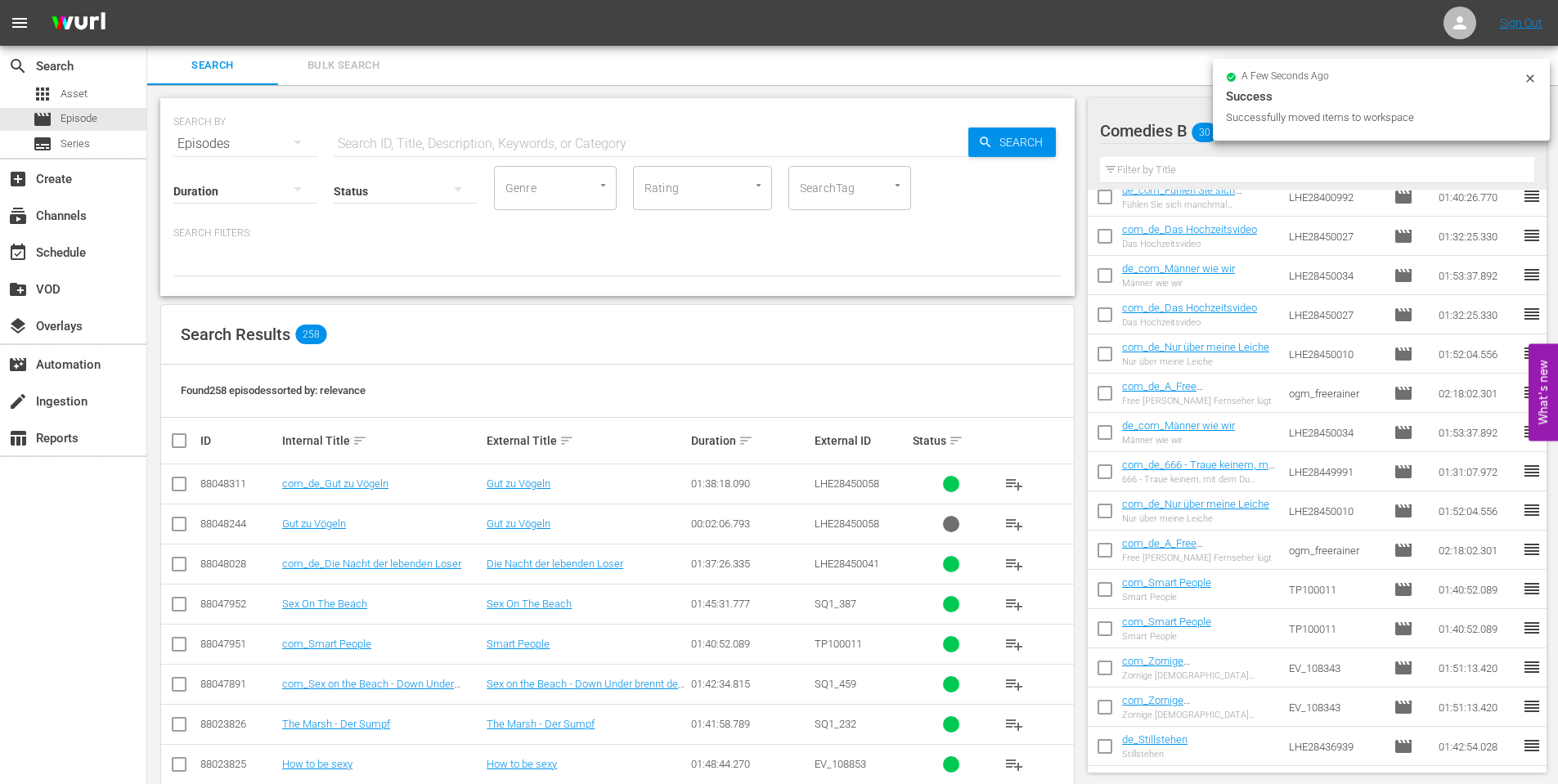
click at [1352, 131] on div "a few seconds ago Success Successfully moved items to workspace" at bounding box center [1380, 100] width 337 height 82
click at [1539, 74] on div "a few seconds ago Success Successfully moved items to workspace" at bounding box center [1380, 100] width 337 height 82
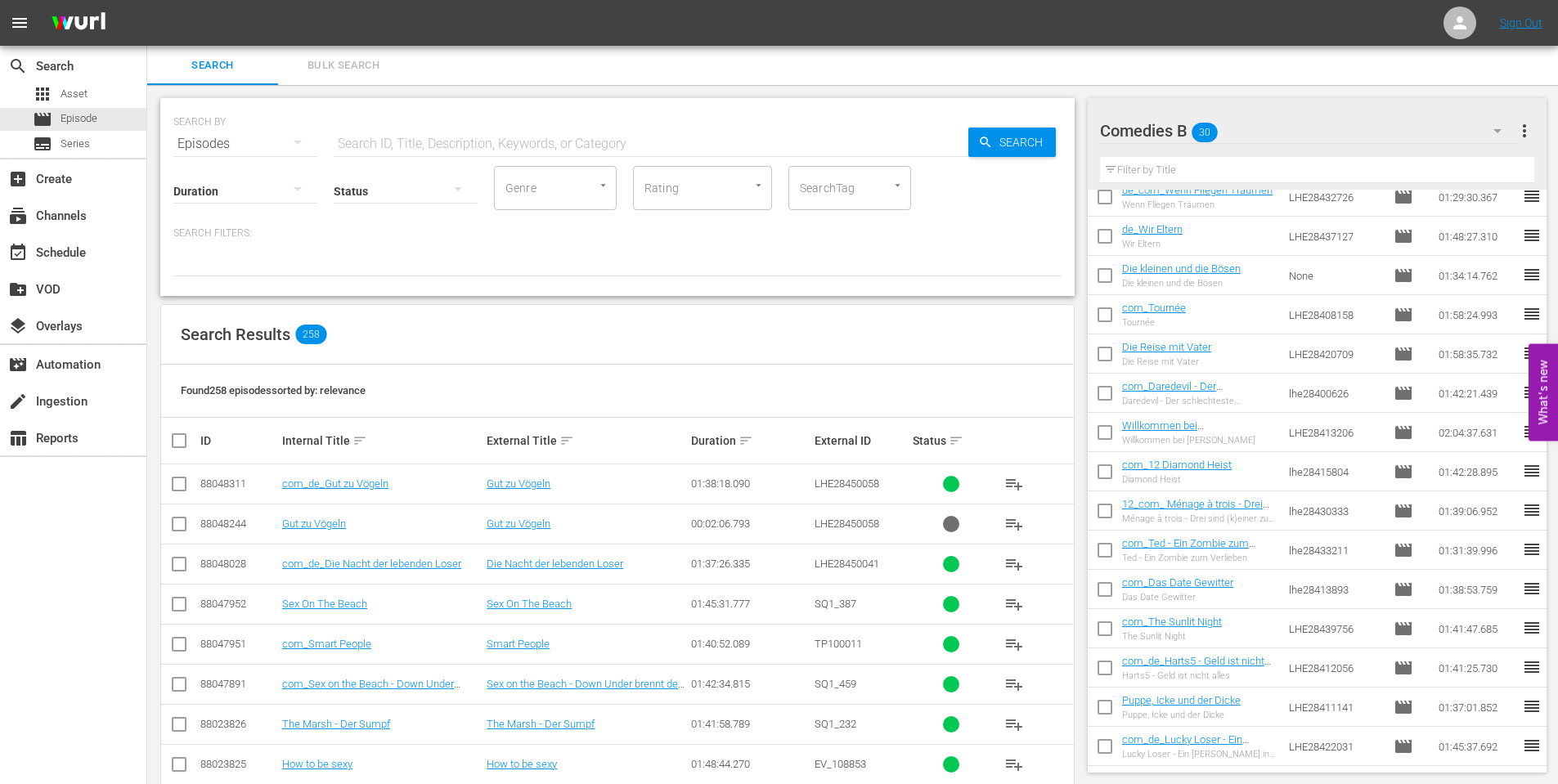
click at [1501, 129] on icon "button" at bounding box center [1497, 131] width 8 height 4
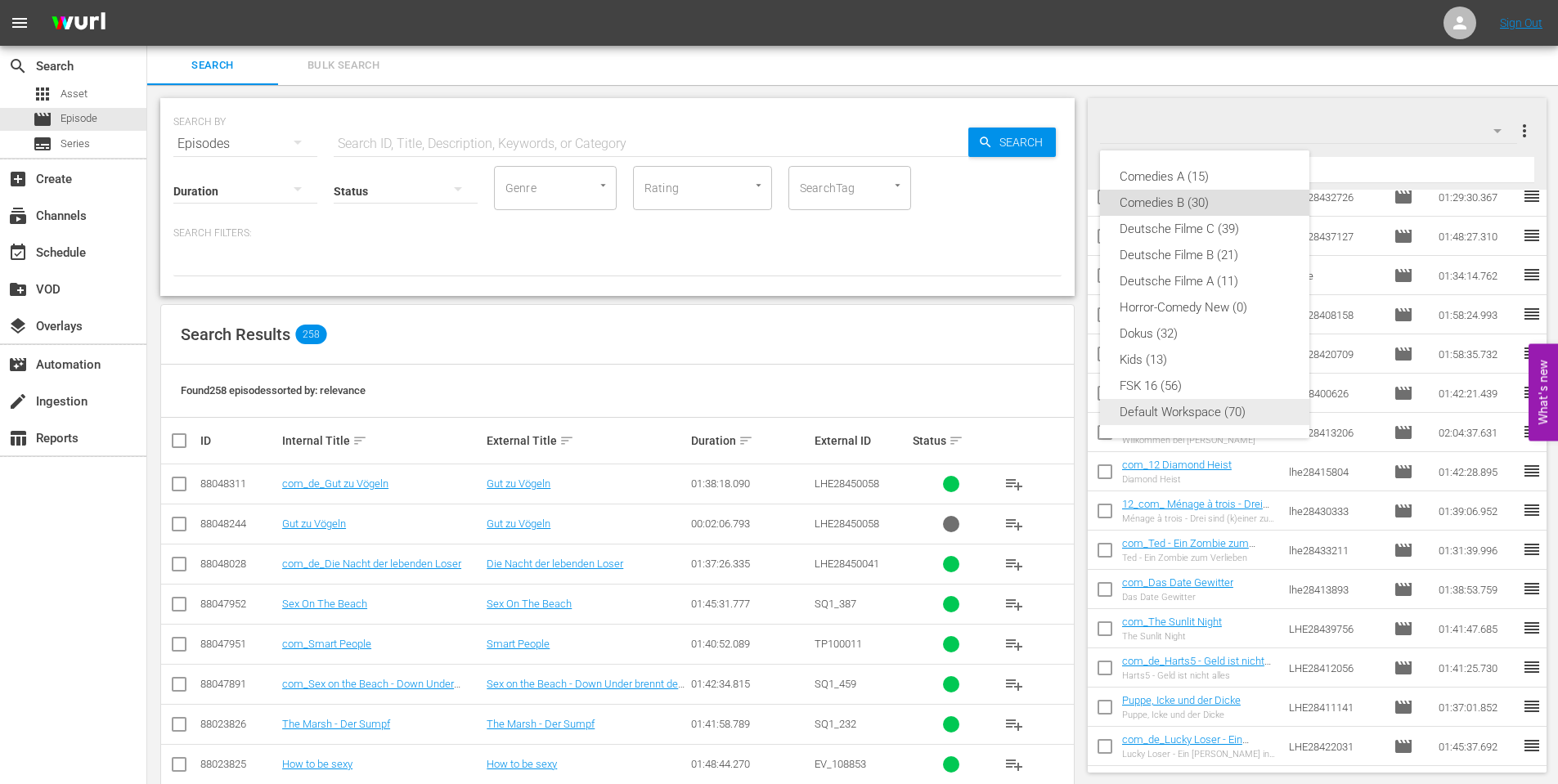
click at [1185, 415] on div "Default Workspace (70)" at bounding box center [1204, 412] width 170 height 26
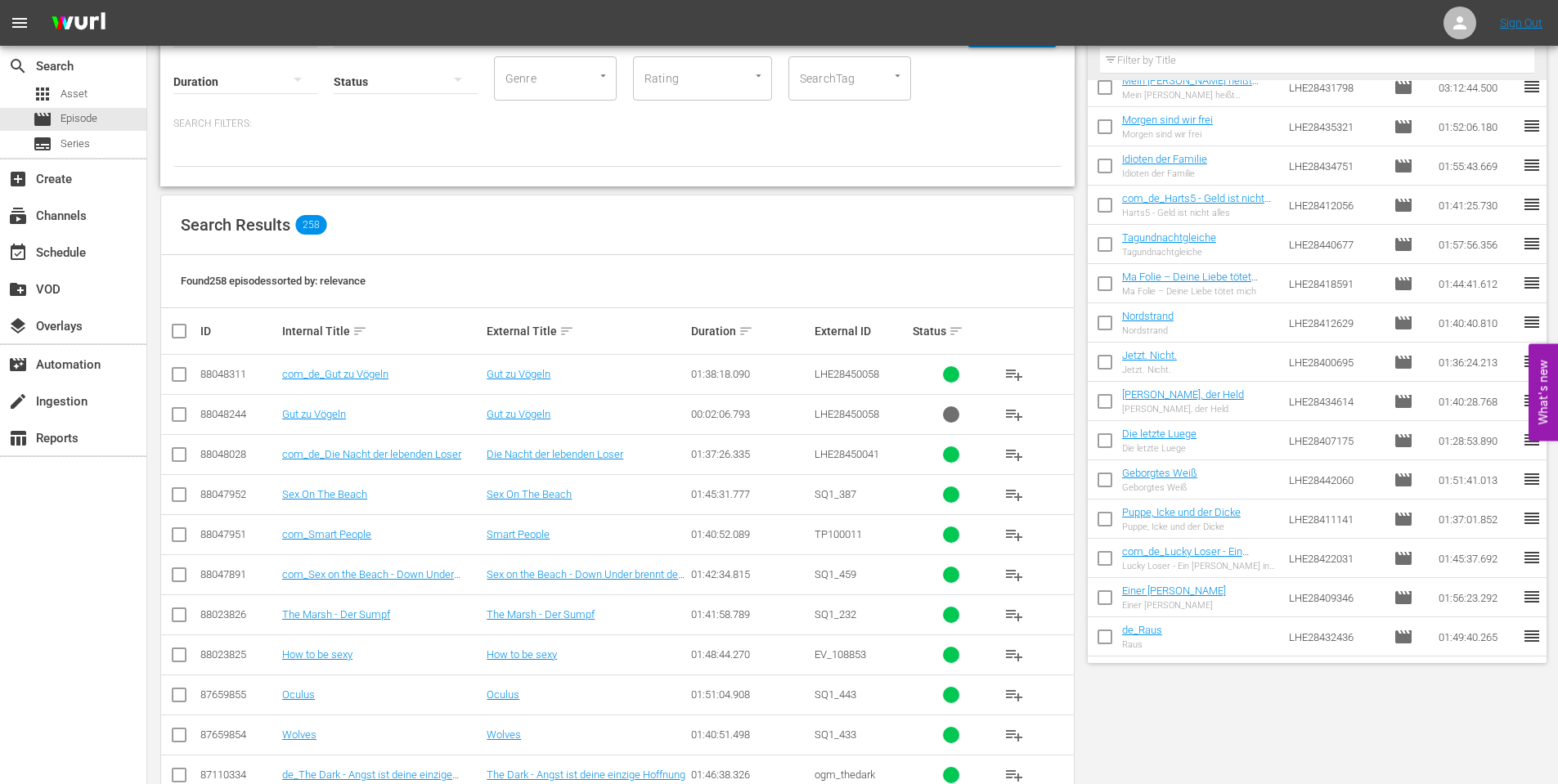
scroll to position [0, 0]
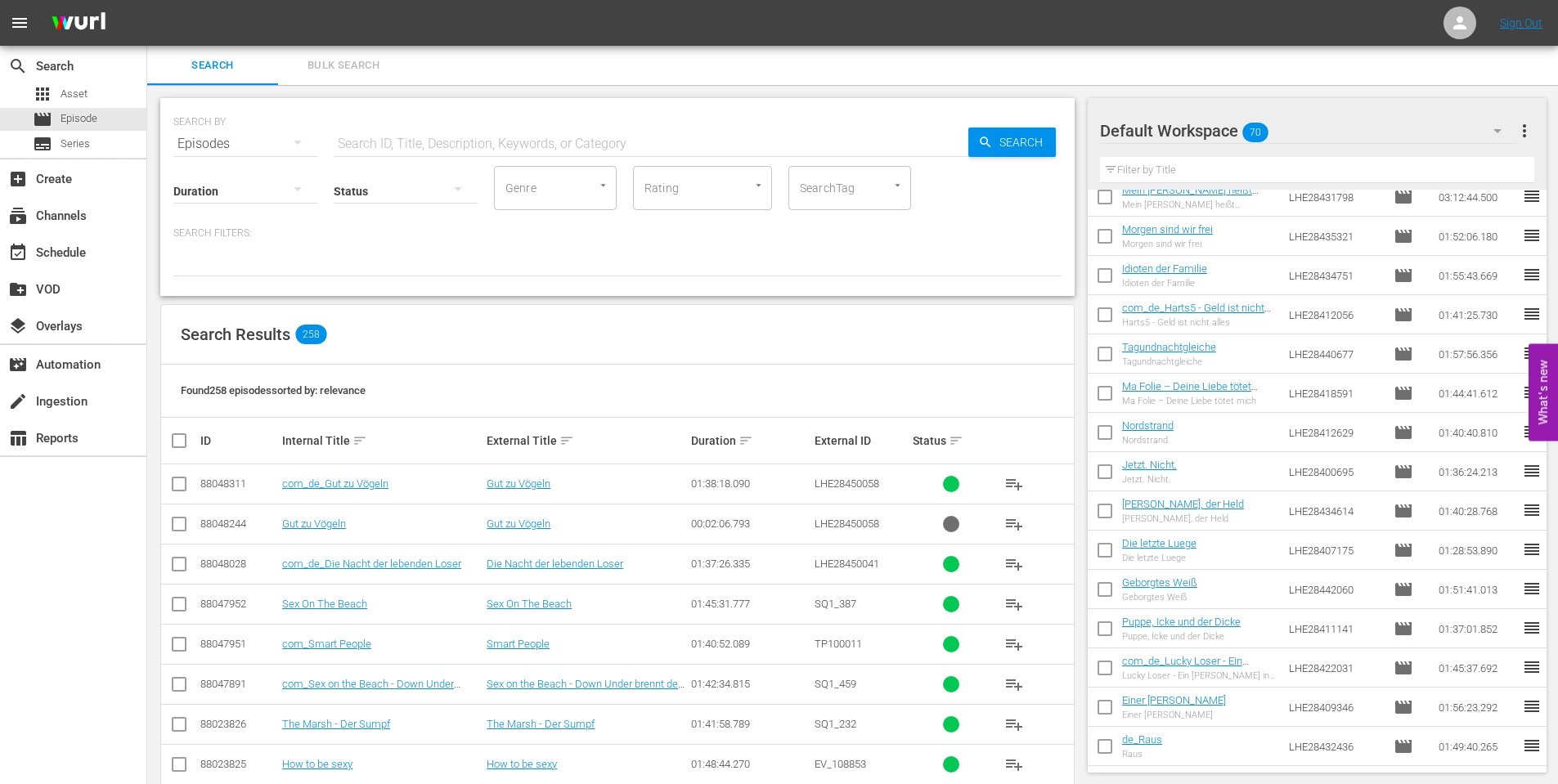
click at [1487, 119] on button "button" at bounding box center [1497, 131] width 39 height 39
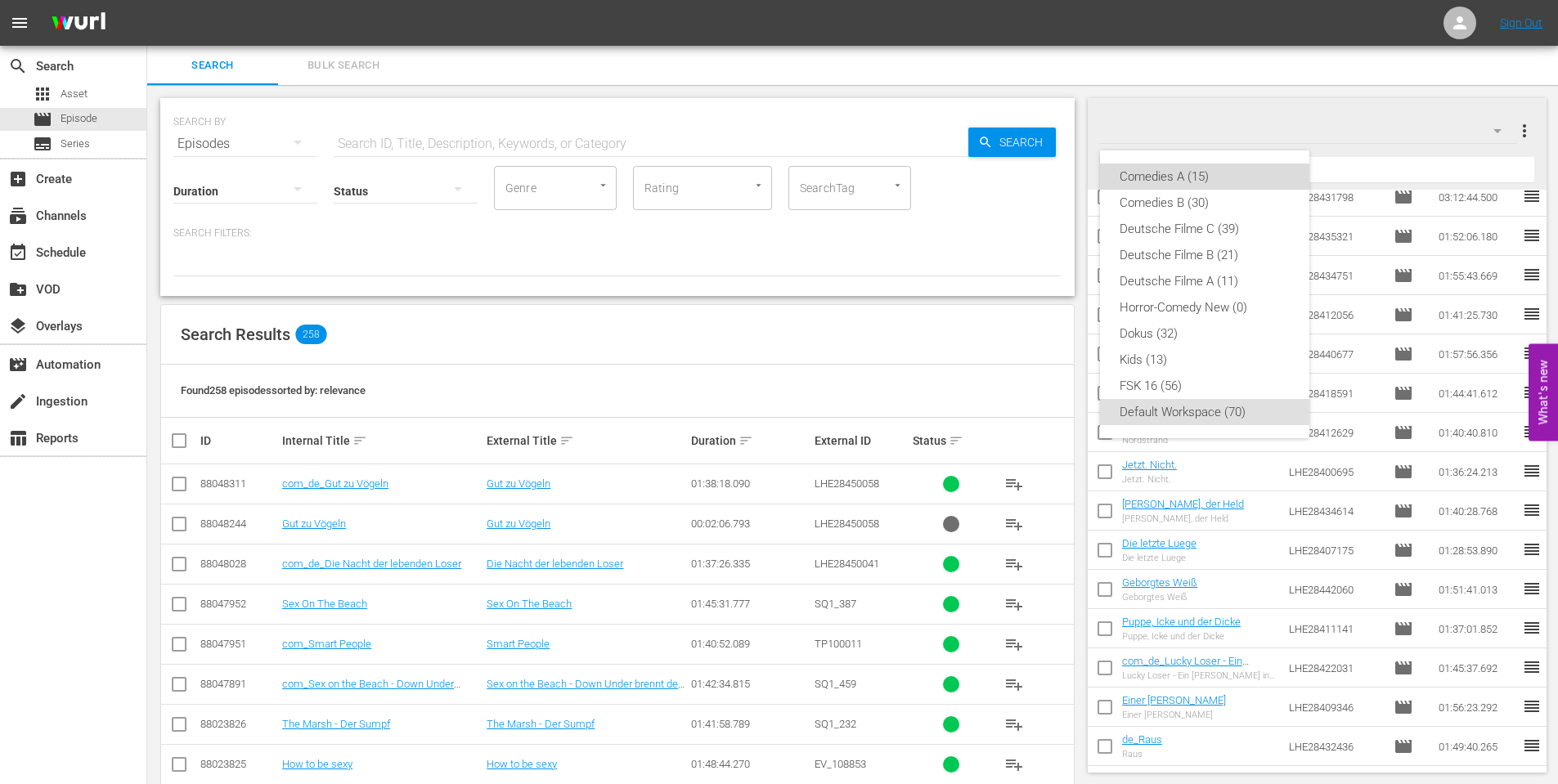
click at [1200, 177] on div "Comedies A (15)" at bounding box center [1204, 177] width 170 height 26
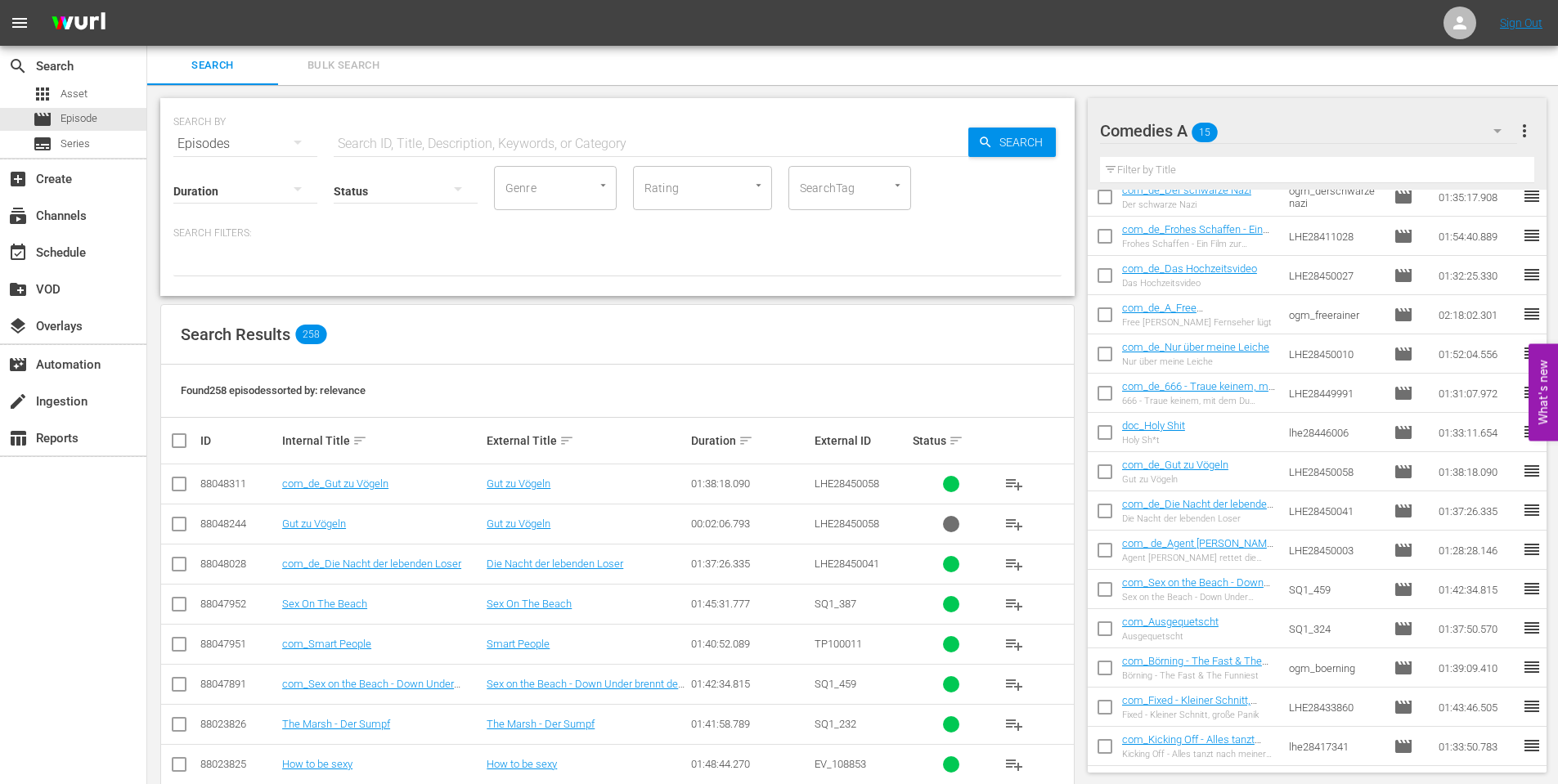
scroll to position [52, 0]
